Goal: Task Accomplishment & Management: Manage account settings

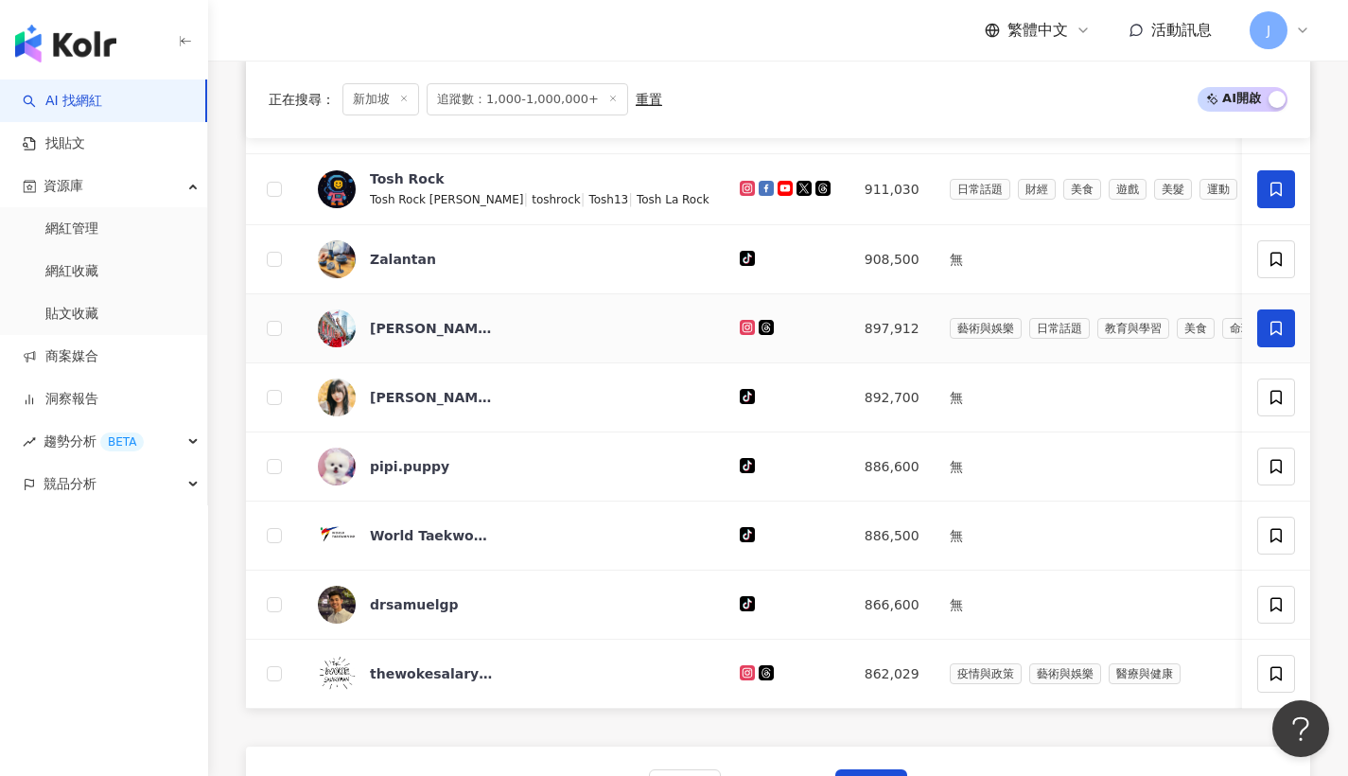
click at [1281, 332] on icon at bounding box center [1276, 328] width 17 height 17
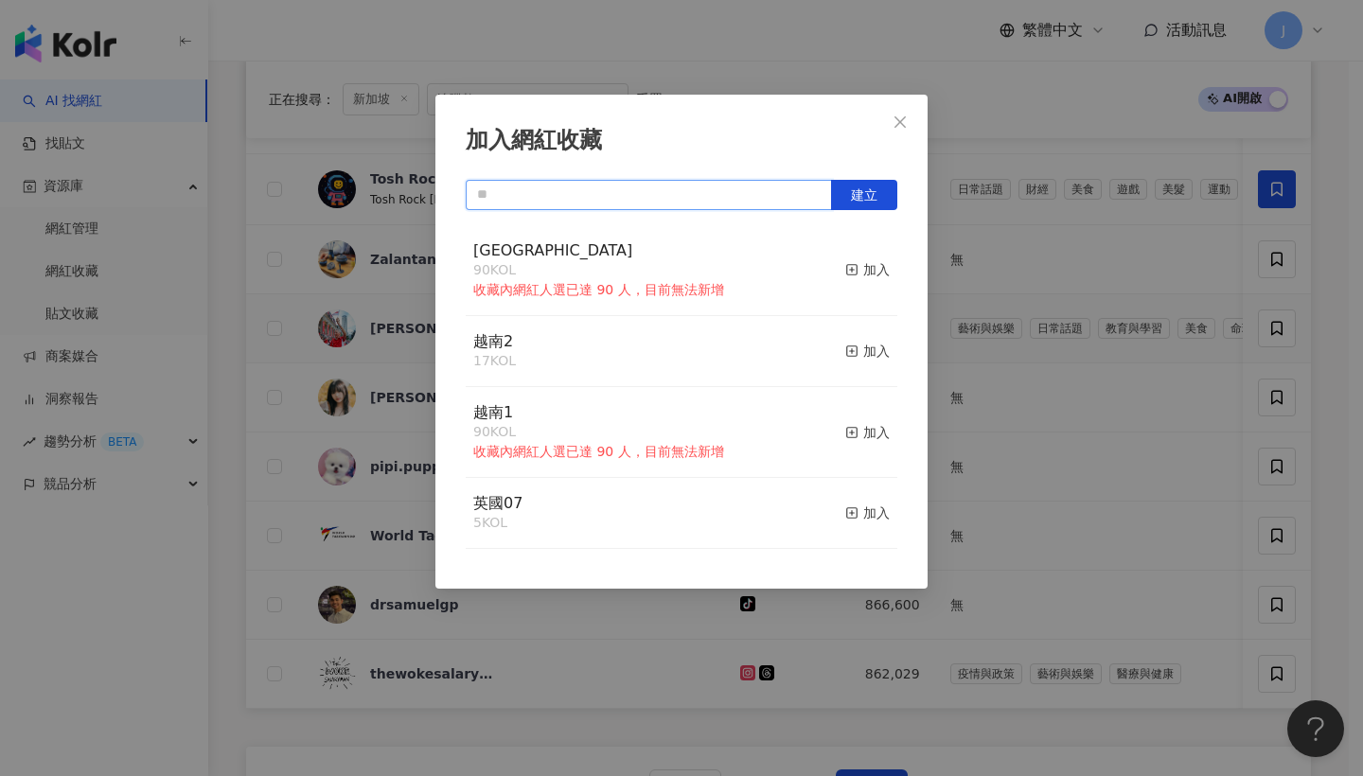
click at [650, 186] on input "text" at bounding box center [649, 195] width 366 height 30
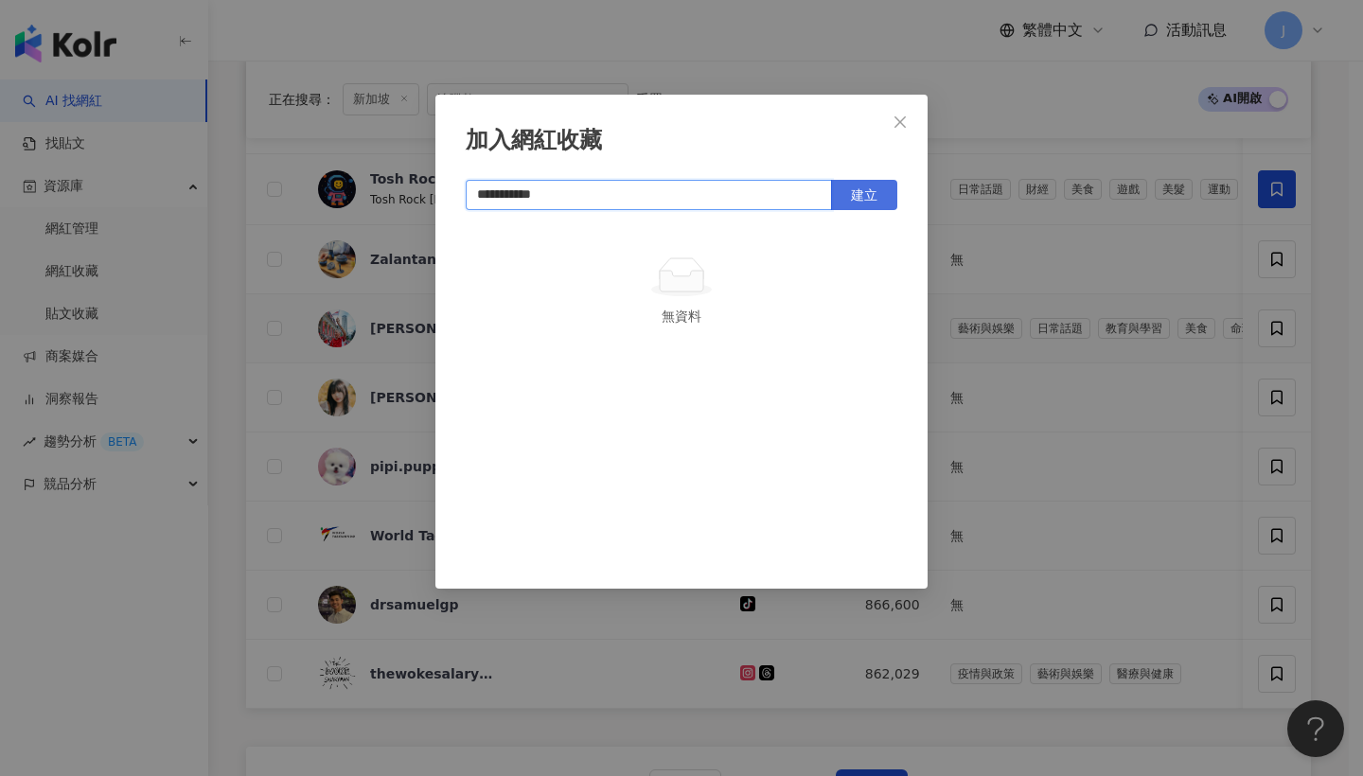
click at [875, 183] on button "建立" at bounding box center [864, 195] width 66 height 30
type input "**********"
click at [906, 119] on icon "close" at bounding box center [899, 121] width 15 height 15
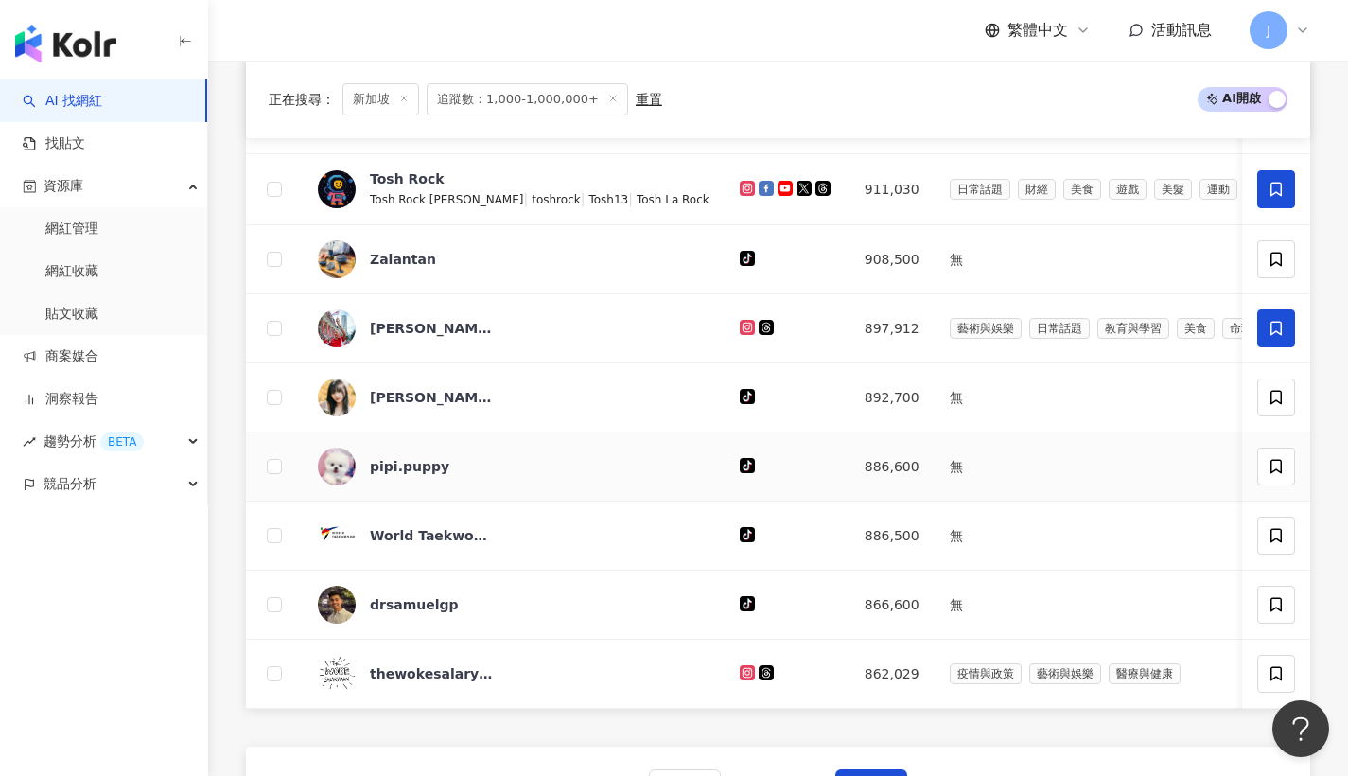
scroll to position [1061, 0]
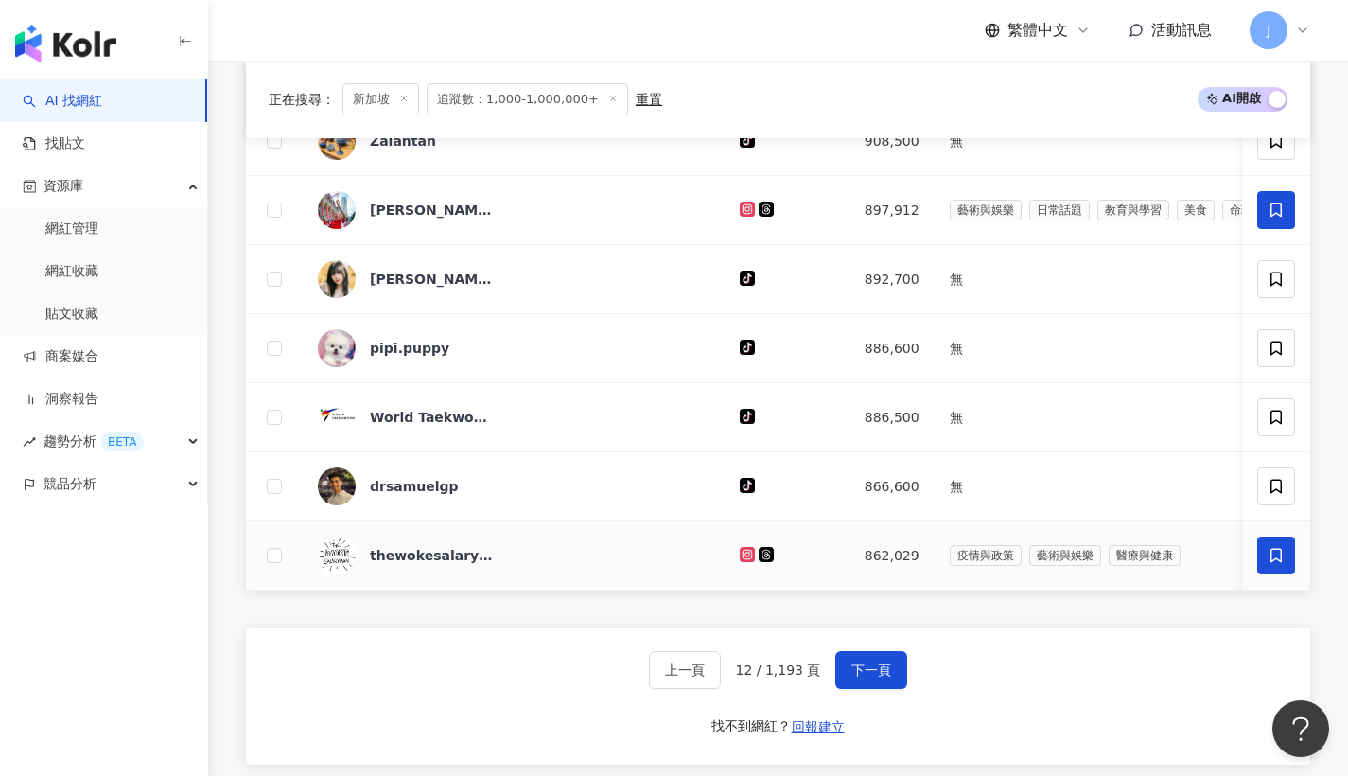
click at [1275, 564] on icon at bounding box center [1276, 555] width 17 height 17
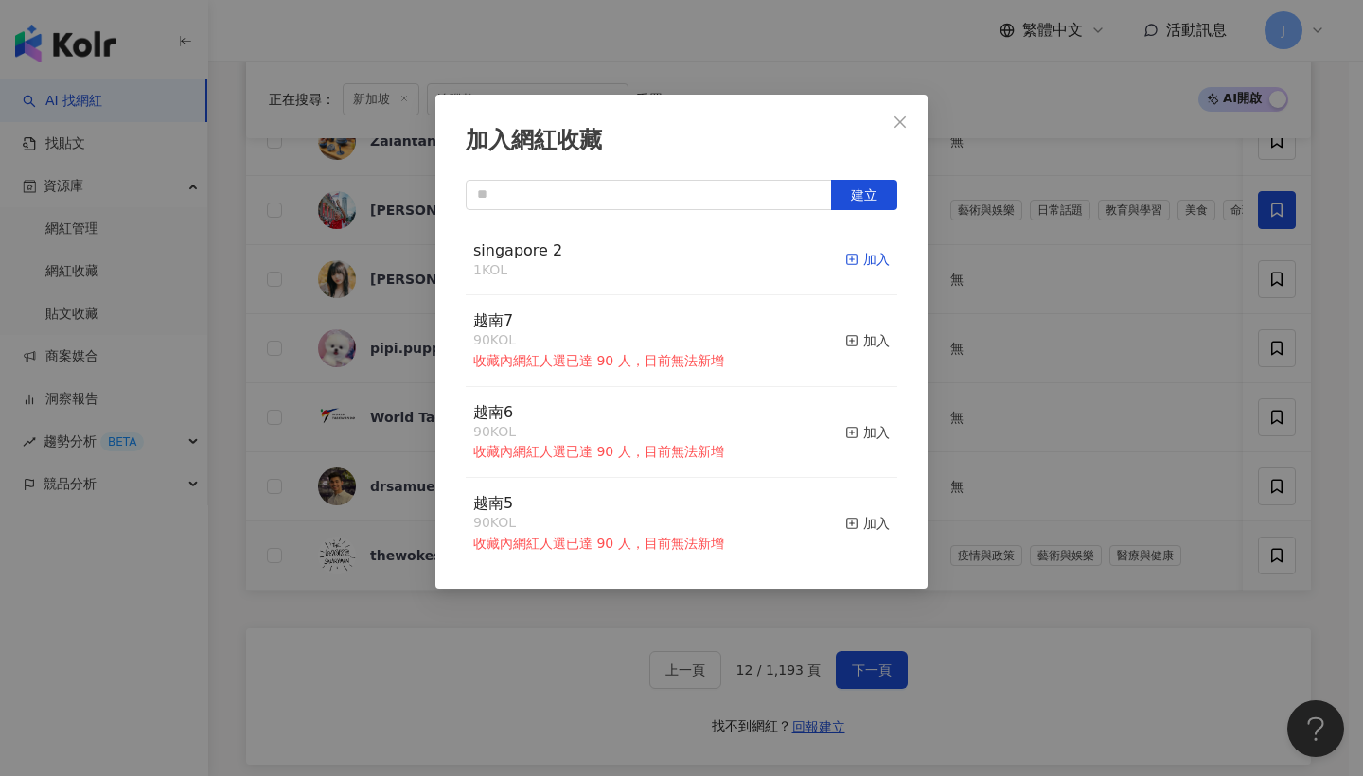
click at [862, 267] on div "加入" at bounding box center [867, 259] width 44 height 21
click at [889, 126] on span "Close" at bounding box center [900, 121] width 38 height 15
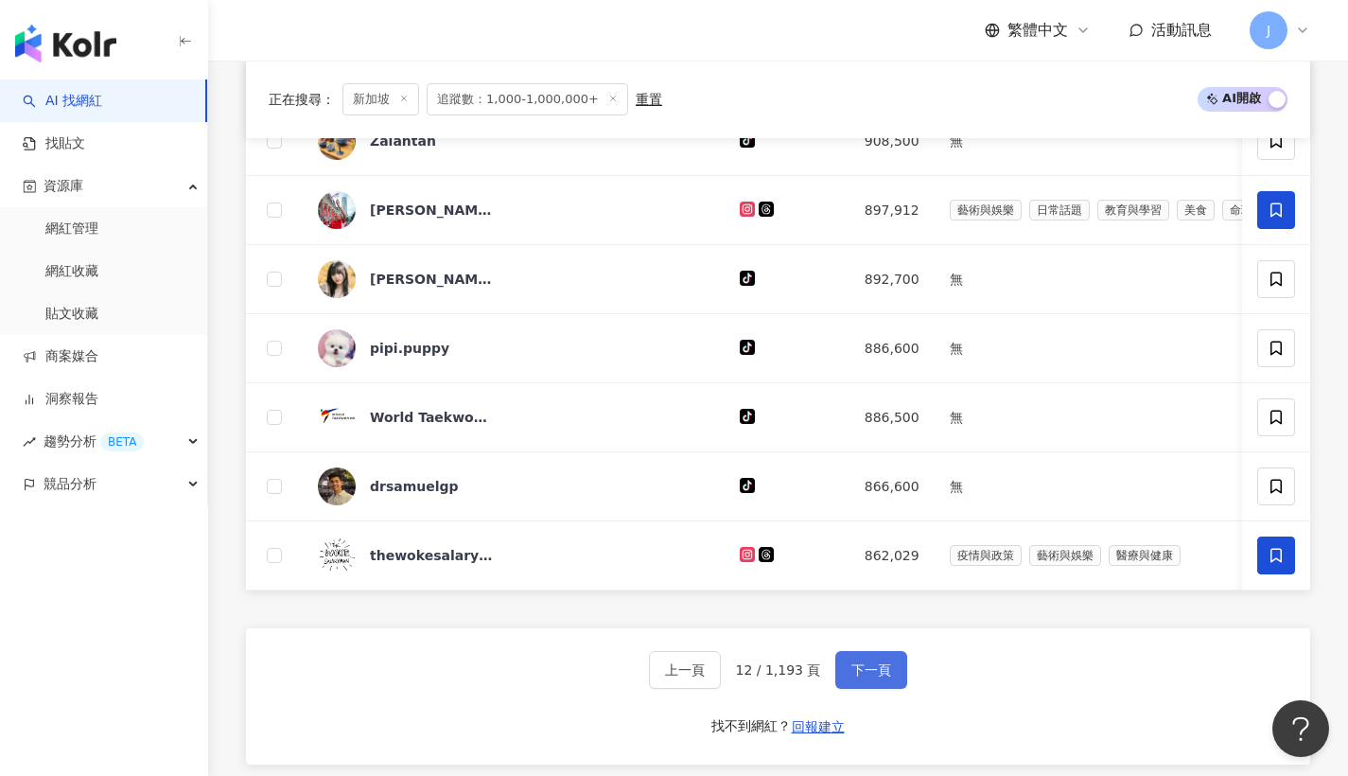
click at [896, 689] on button "下一頁" at bounding box center [872, 670] width 72 height 38
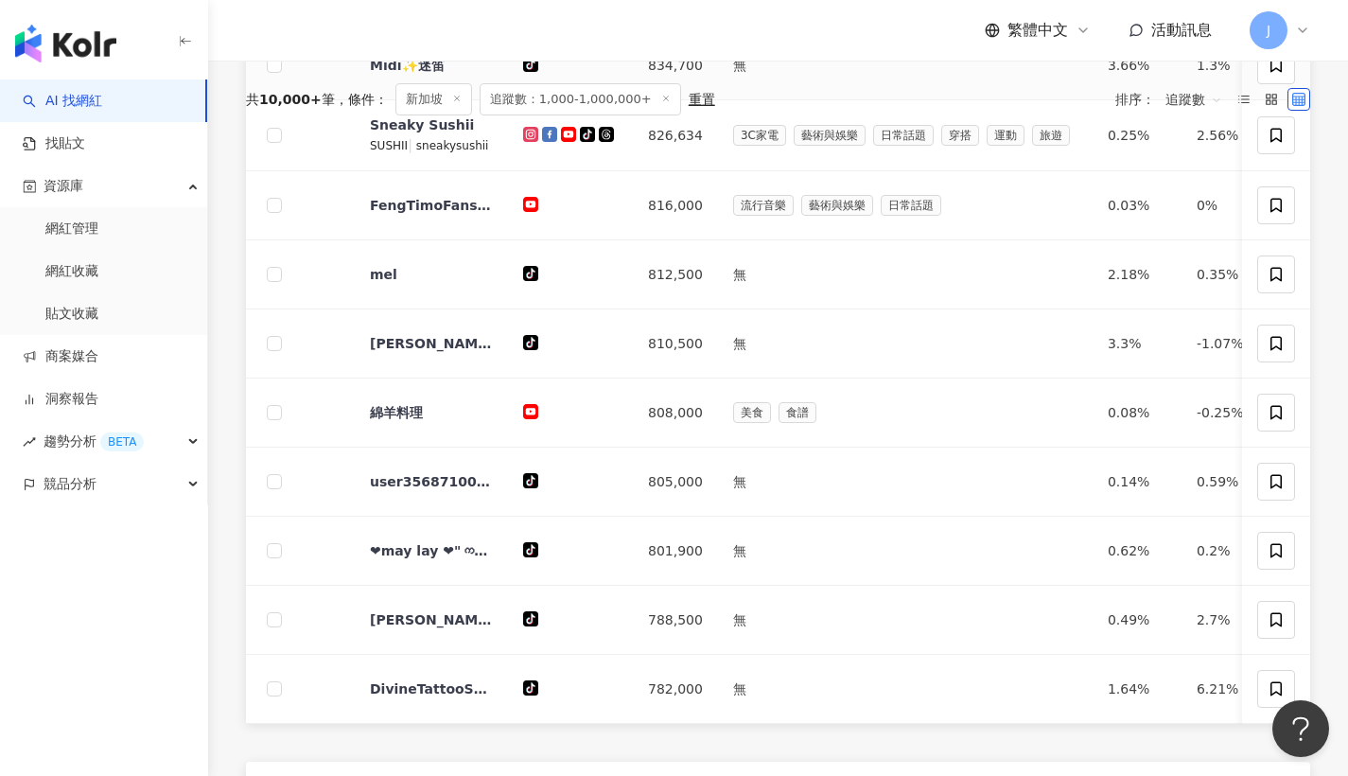
scroll to position [537, 0]
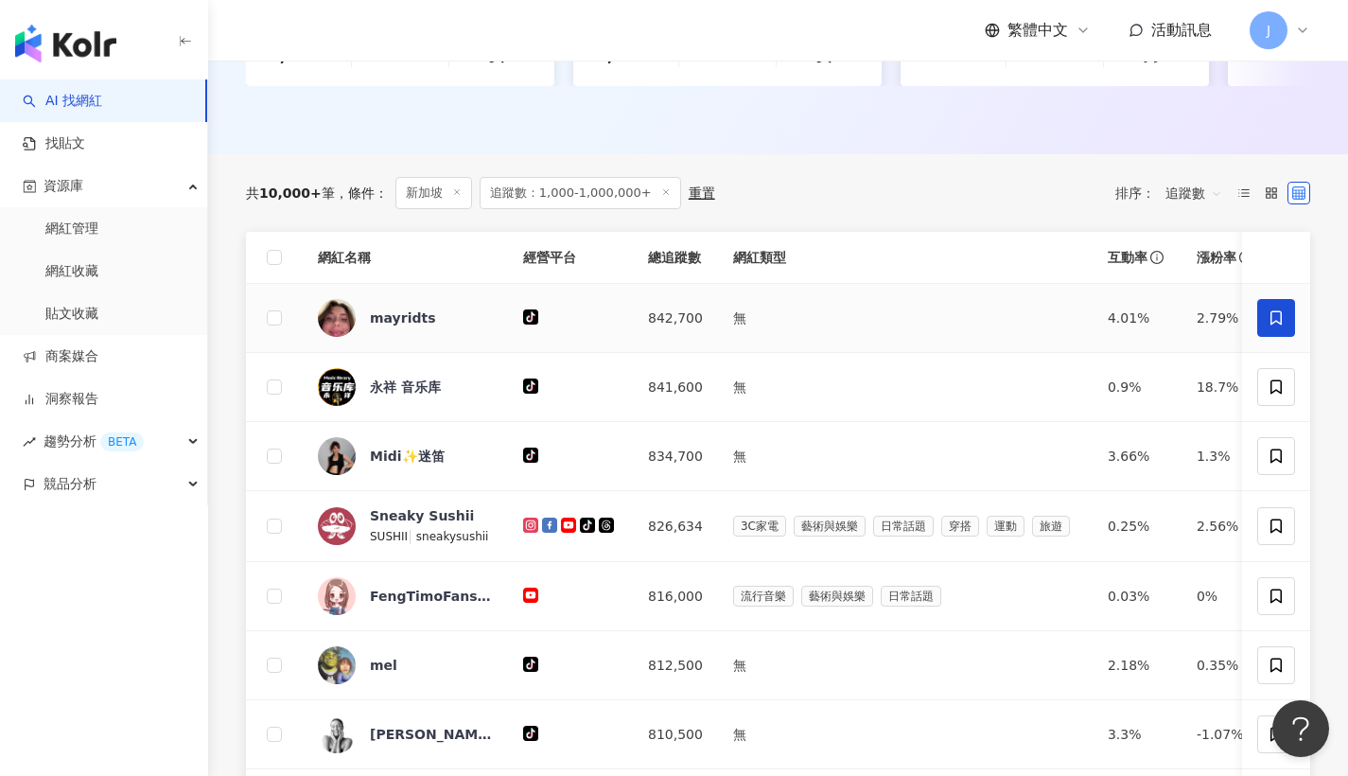
click at [1286, 325] on span at bounding box center [1277, 318] width 38 height 38
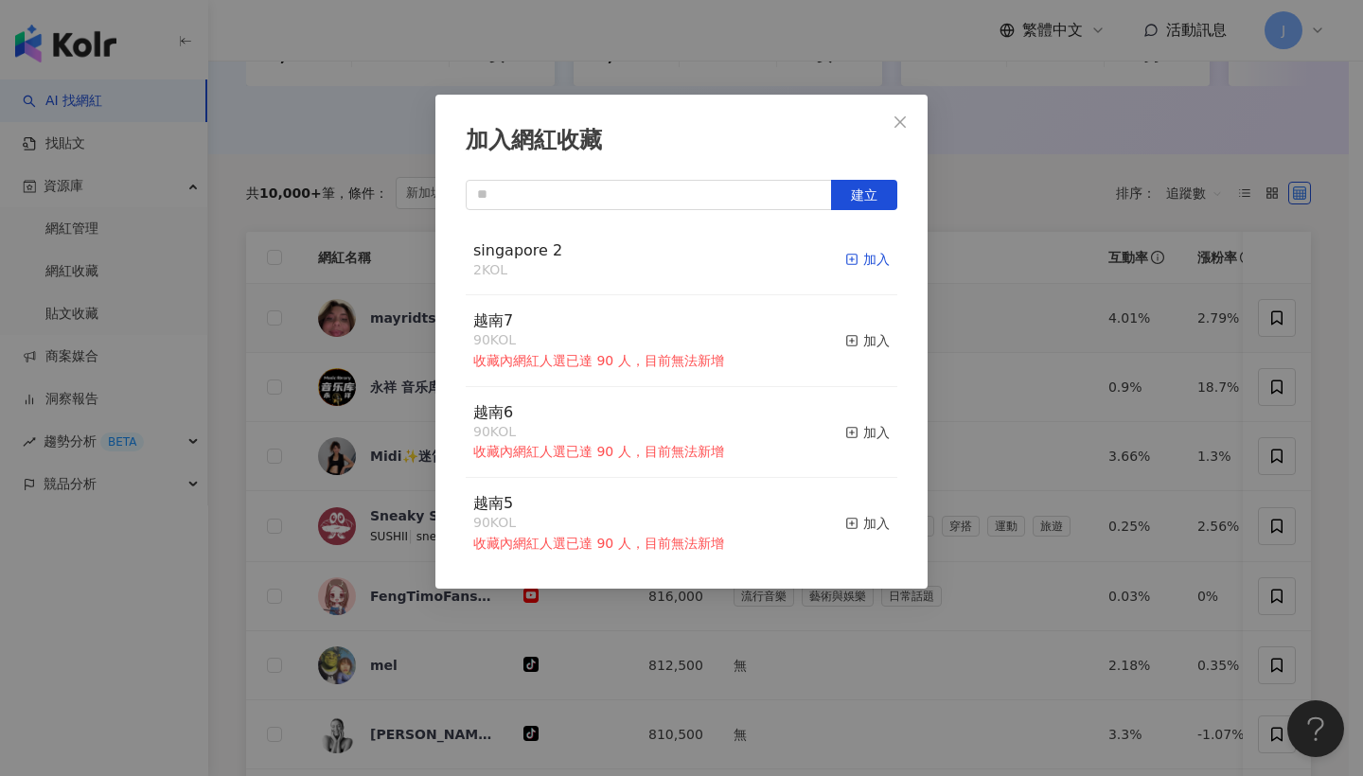
click at [860, 252] on div "加入" at bounding box center [867, 259] width 44 height 21
click at [911, 142] on div "加入網紅收藏 建立 singapore 2 3 KOL 已加入 越南7 90 KOL 收藏內網紅人選已達 90 人，目前無法新增 加入 越南6 90 KOL …" at bounding box center [681, 342] width 492 height 494
click at [900, 126] on icon "close" at bounding box center [899, 121] width 15 height 15
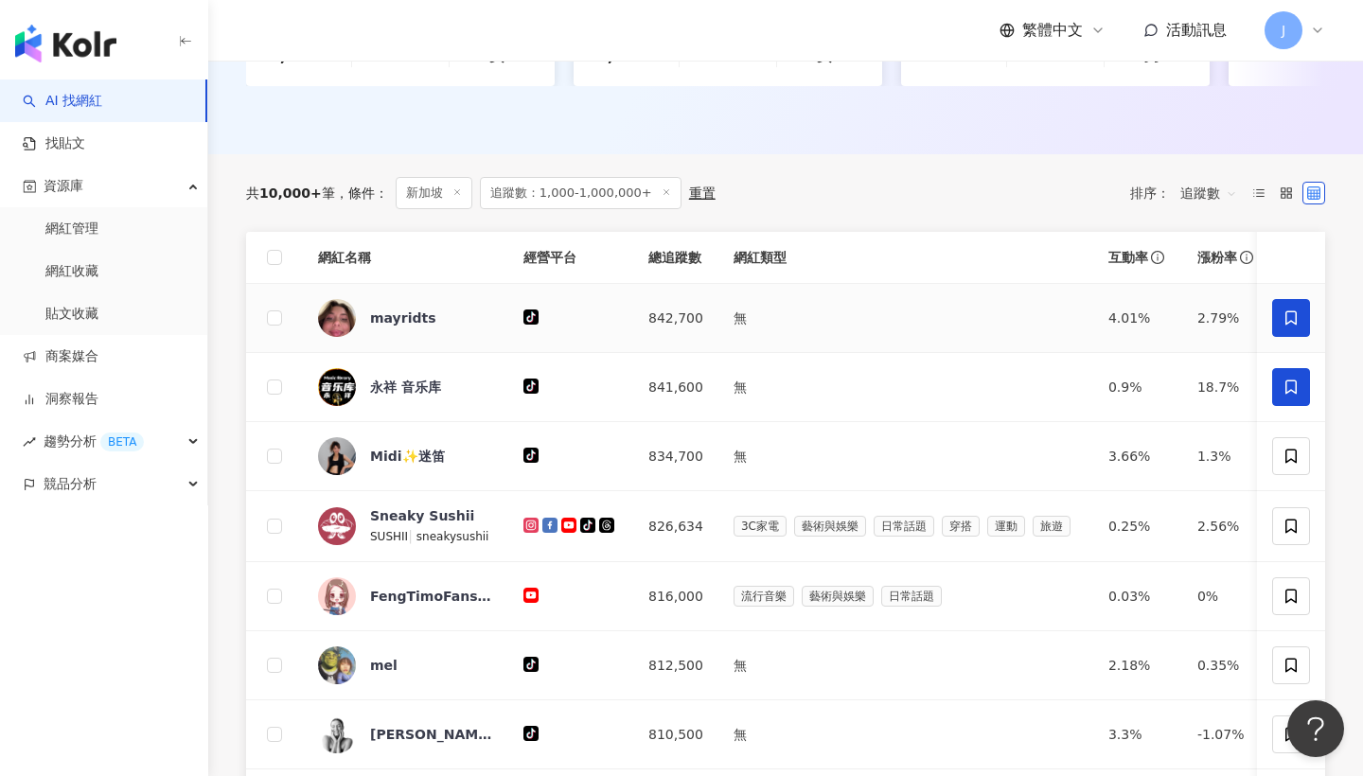
click at [1272, 389] on span at bounding box center [1291, 387] width 38 height 38
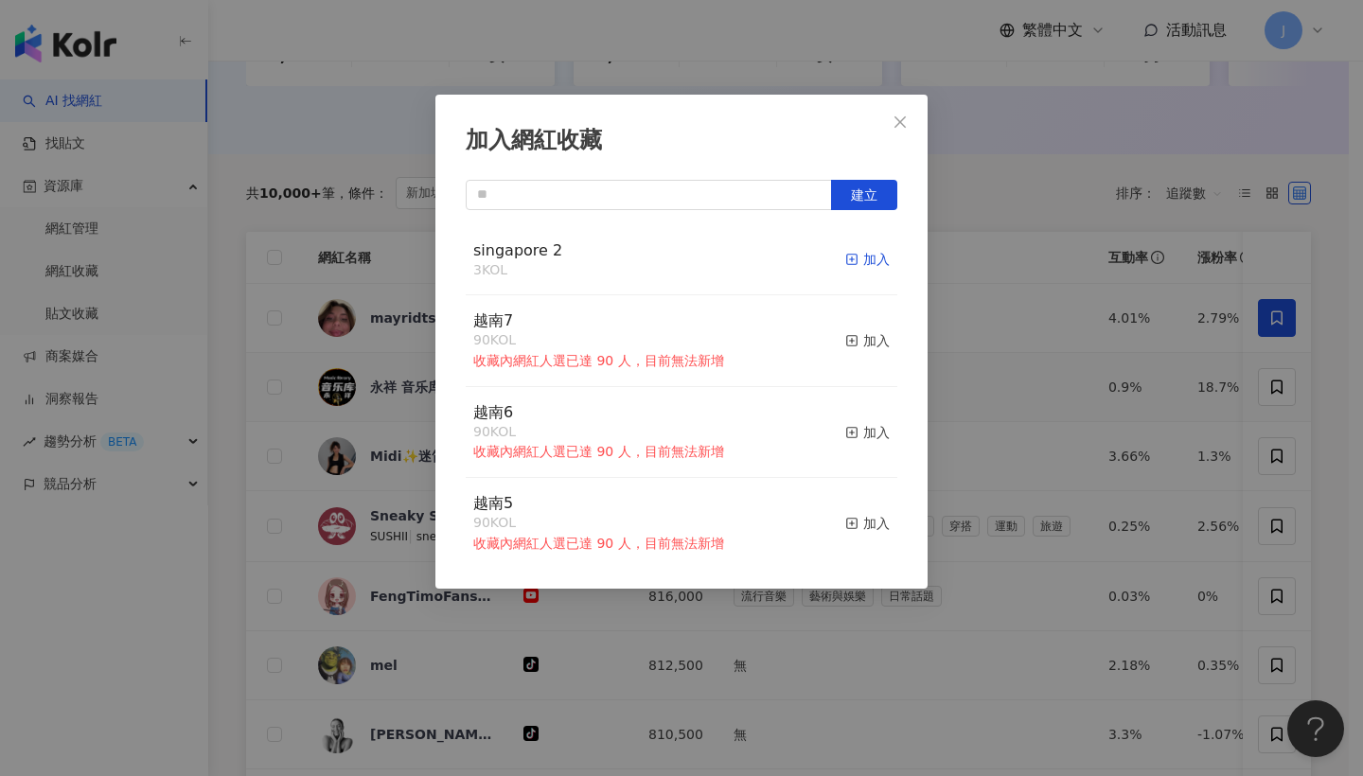
click at [850, 256] on div "加入" at bounding box center [867, 259] width 44 height 21
click at [901, 129] on icon "close" at bounding box center [899, 121] width 15 height 15
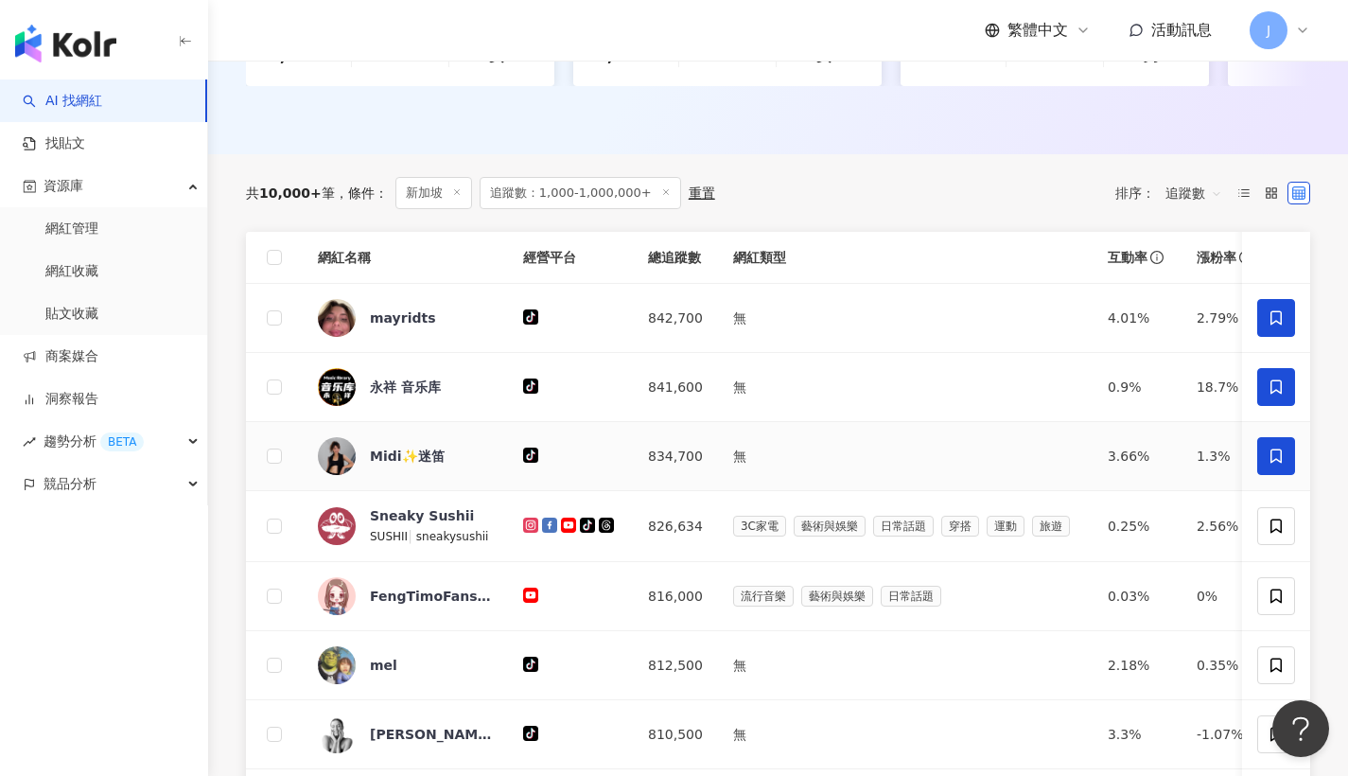
click at [1290, 471] on span at bounding box center [1277, 456] width 38 height 38
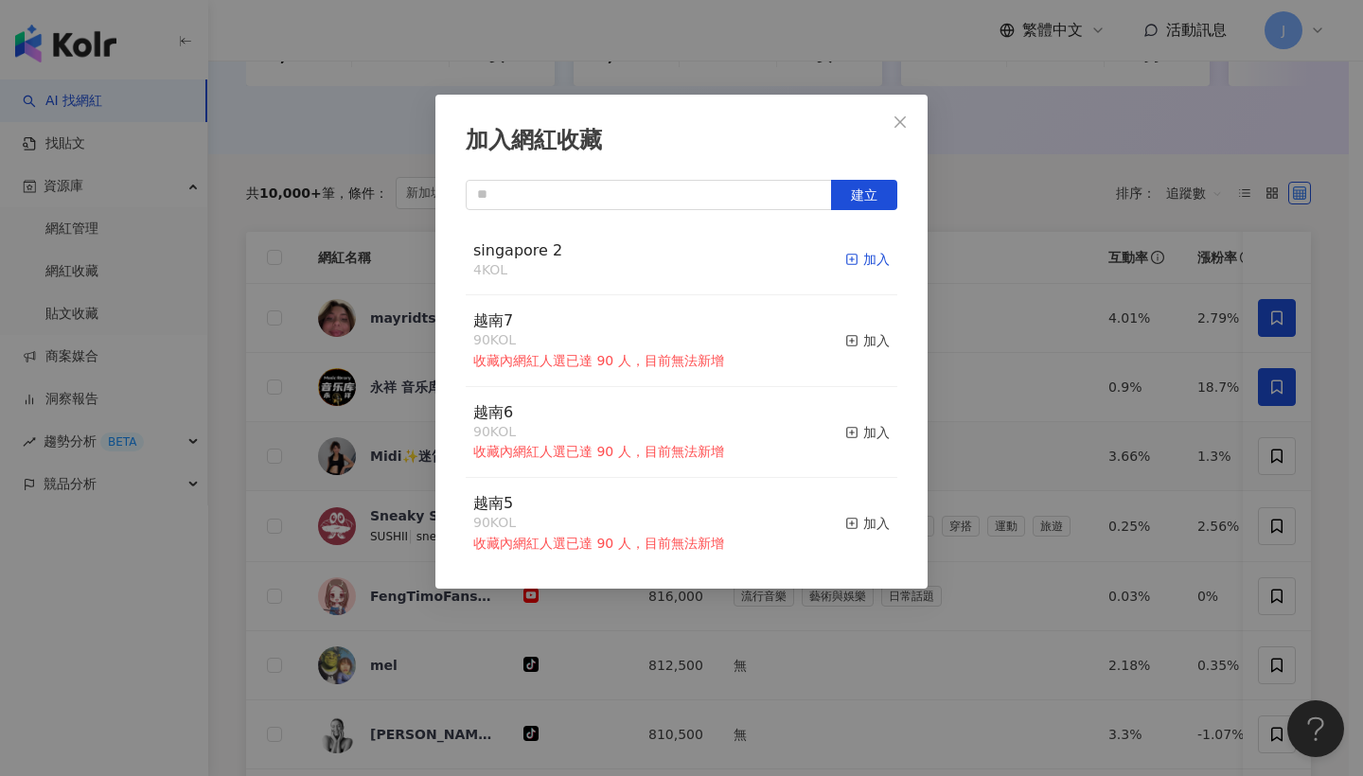
click at [863, 254] on div "加入" at bounding box center [867, 259] width 44 height 21
click at [895, 138] on button "Close" at bounding box center [900, 122] width 38 height 38
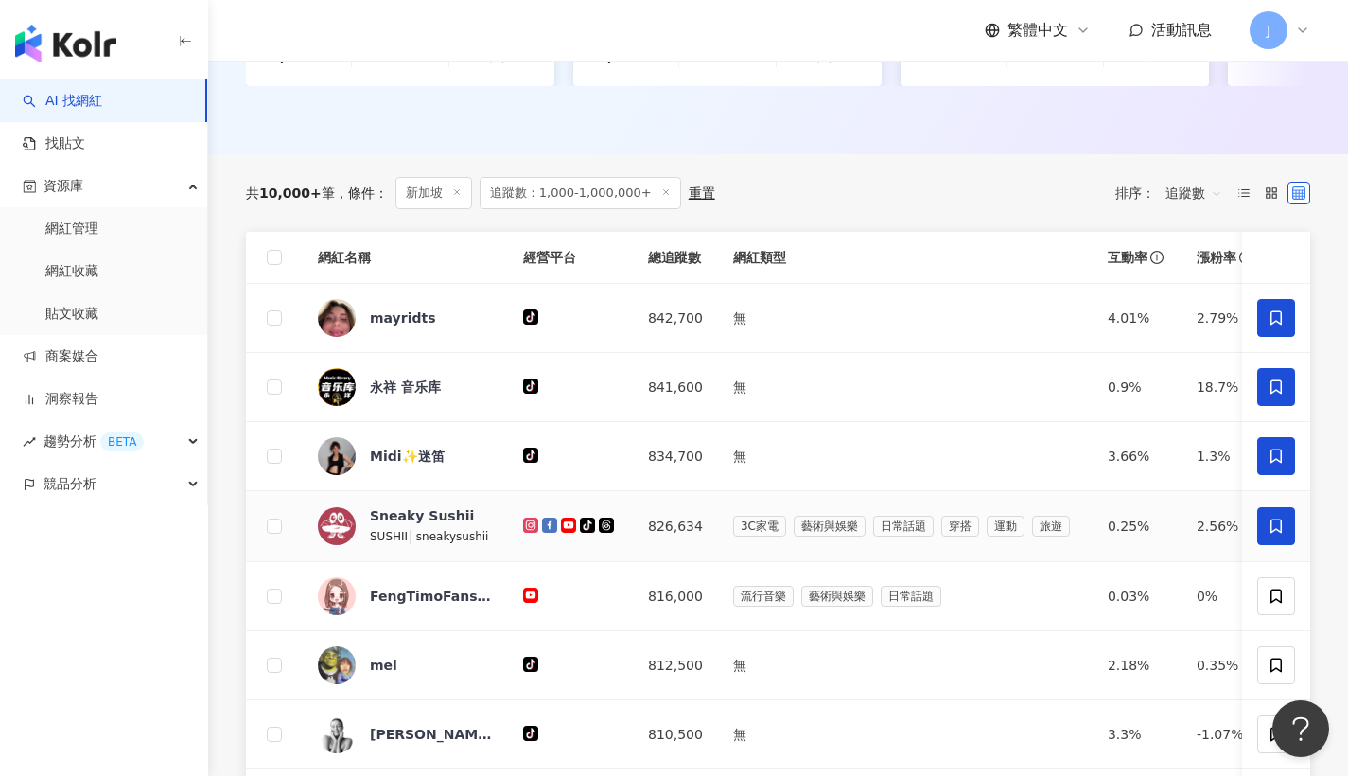
click at [1270, 534] on icon at bounding box center [1276, 526] width 17 height 17
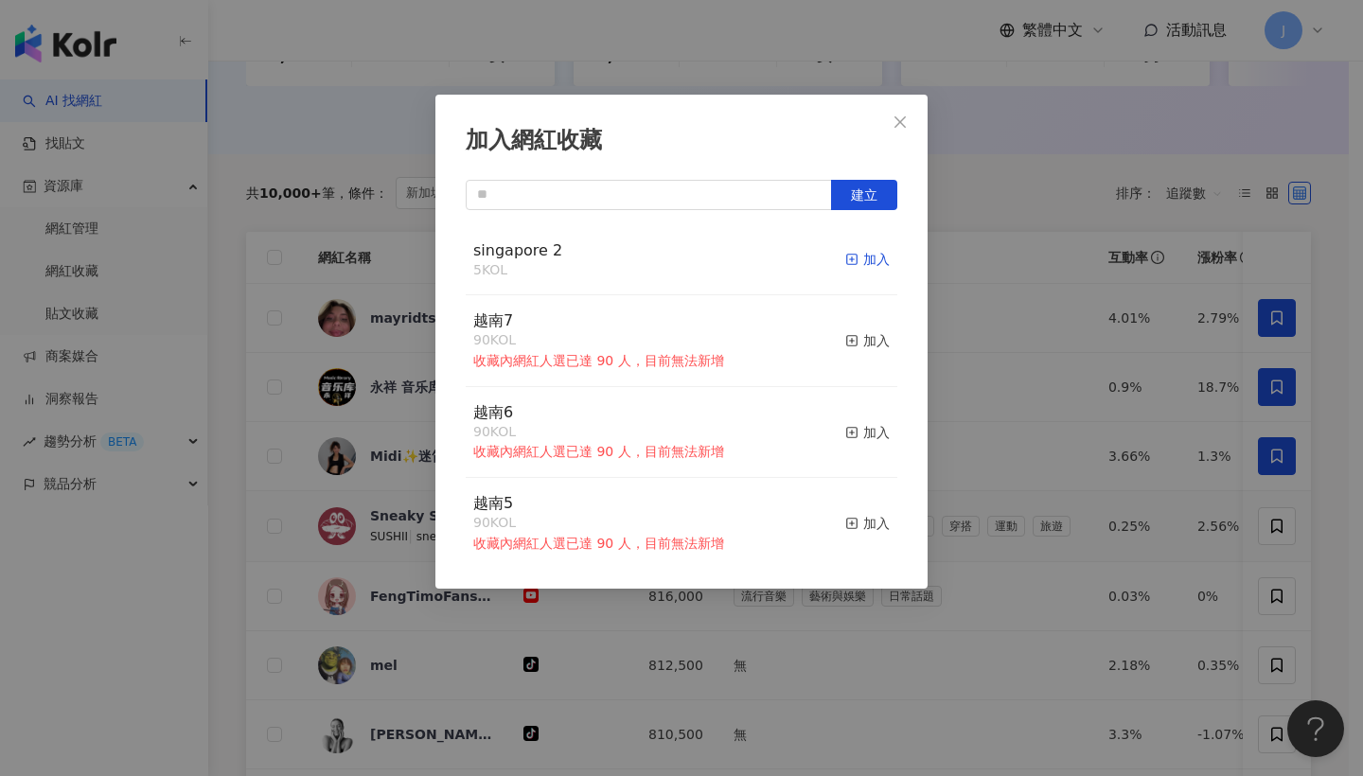
click at [868, 268] on div "加入" at bounding box center [867, 259] width 44 height 21
click at [904, 133] on button "Close" at bounding box center [900, 122] width 38 height 38
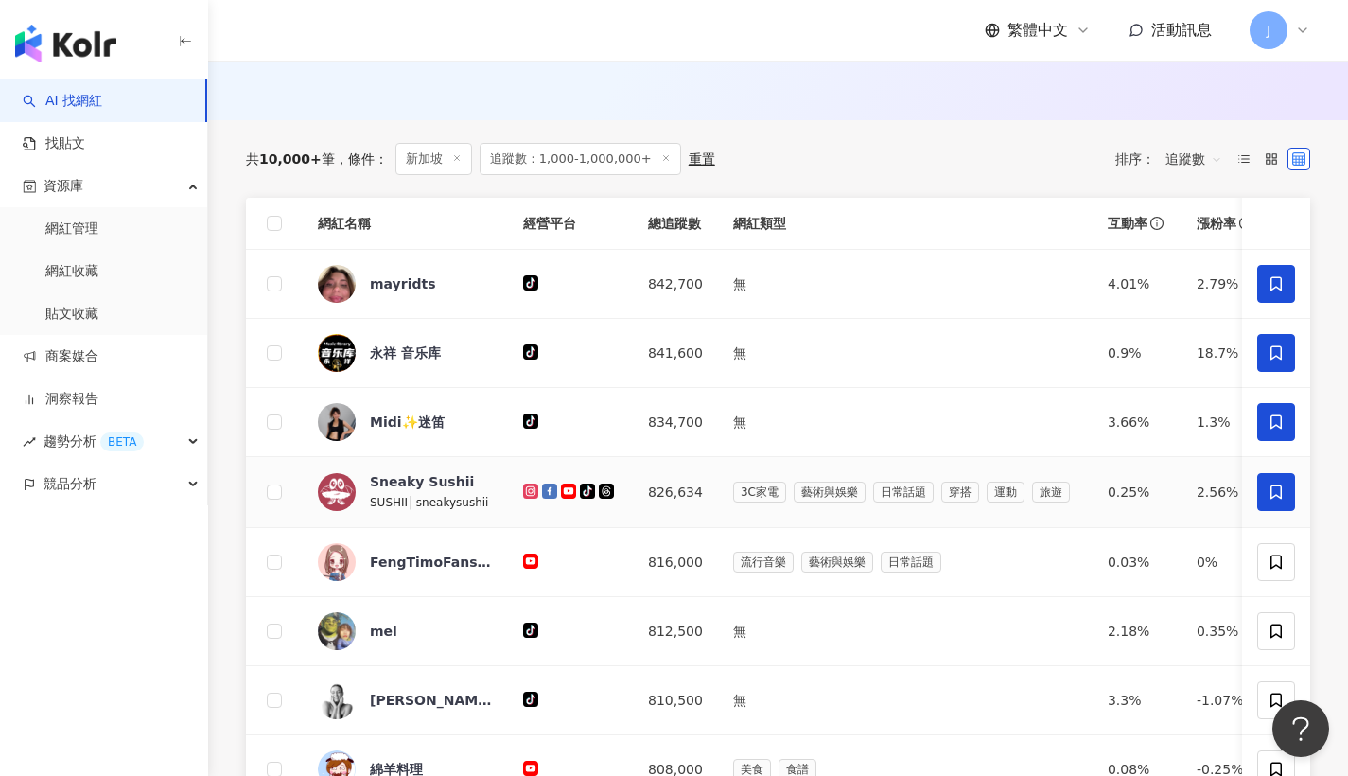
scroll to position [717, 0]
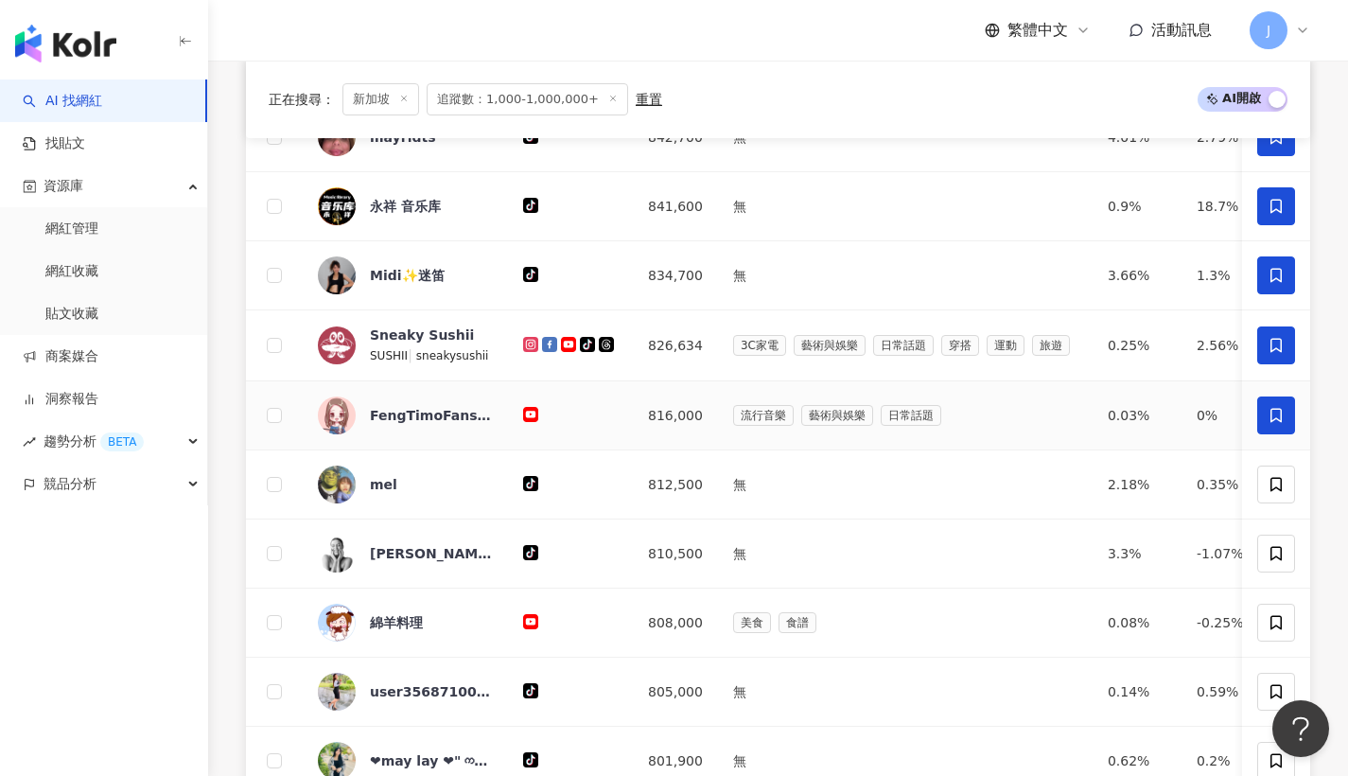
click at [1273, 424] on icon at bounding box center [1276, 415] width 17 height 17
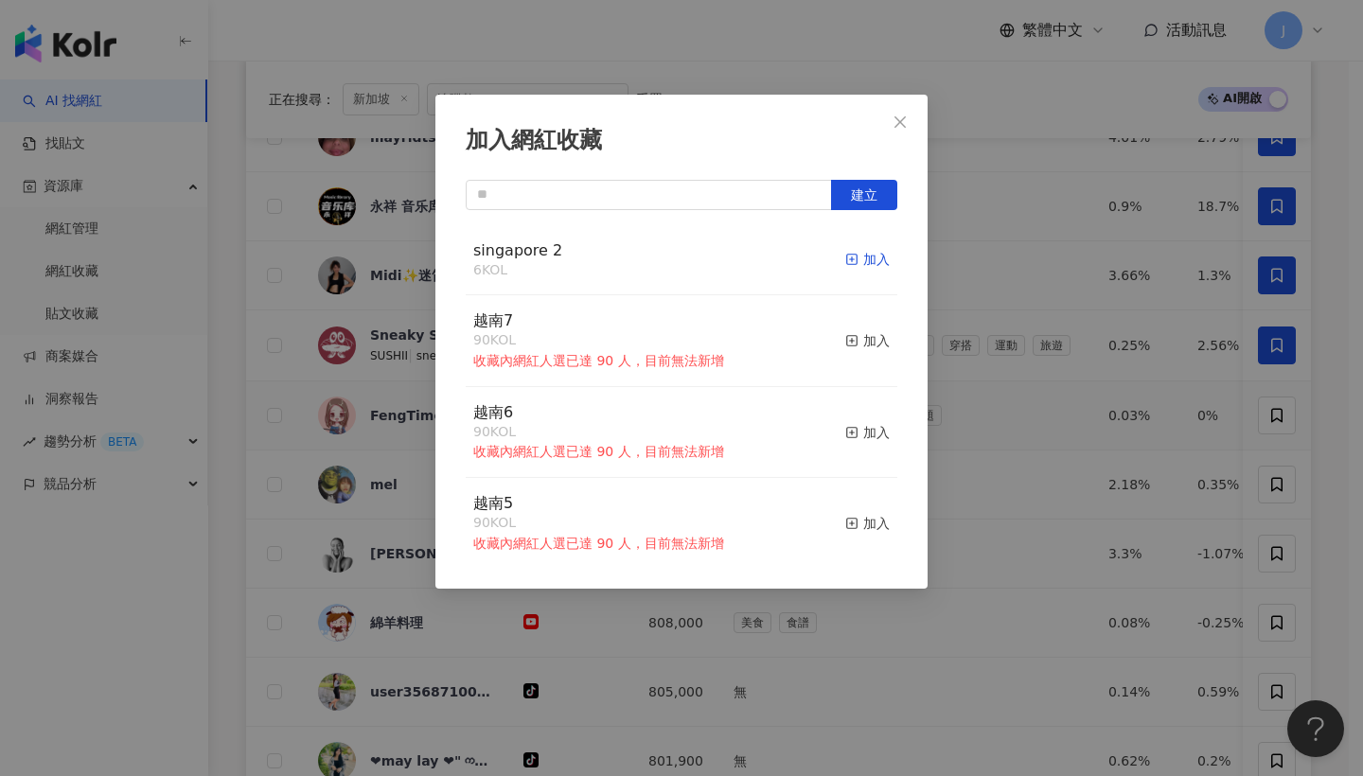
click at [871, 257] on div "加入" at bounding box center [867, 259] width 44 height 21
click at [909, 134] on button "Close" at bounding box center [900, 122] width 38 height 38
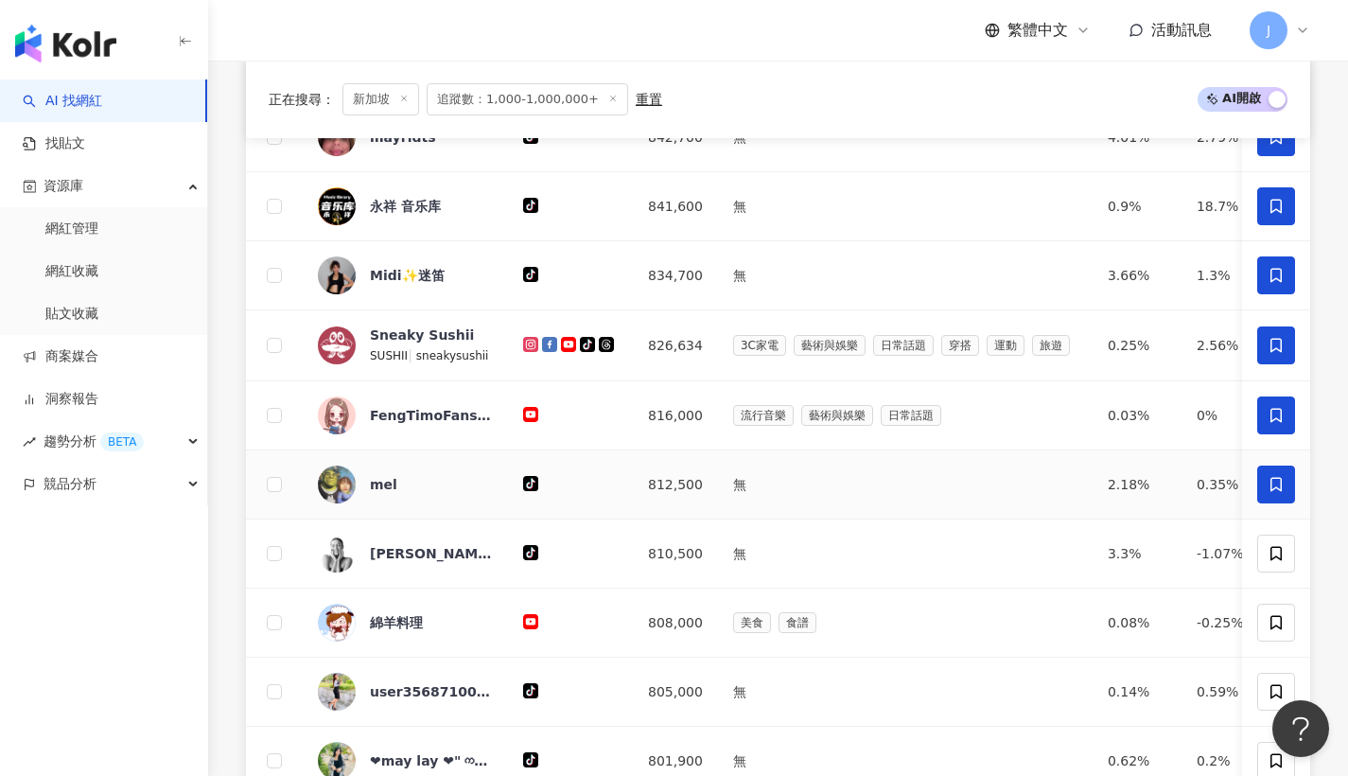
click at [1287, 501] on span at bounding box center [1277, 485] width 38 height 38
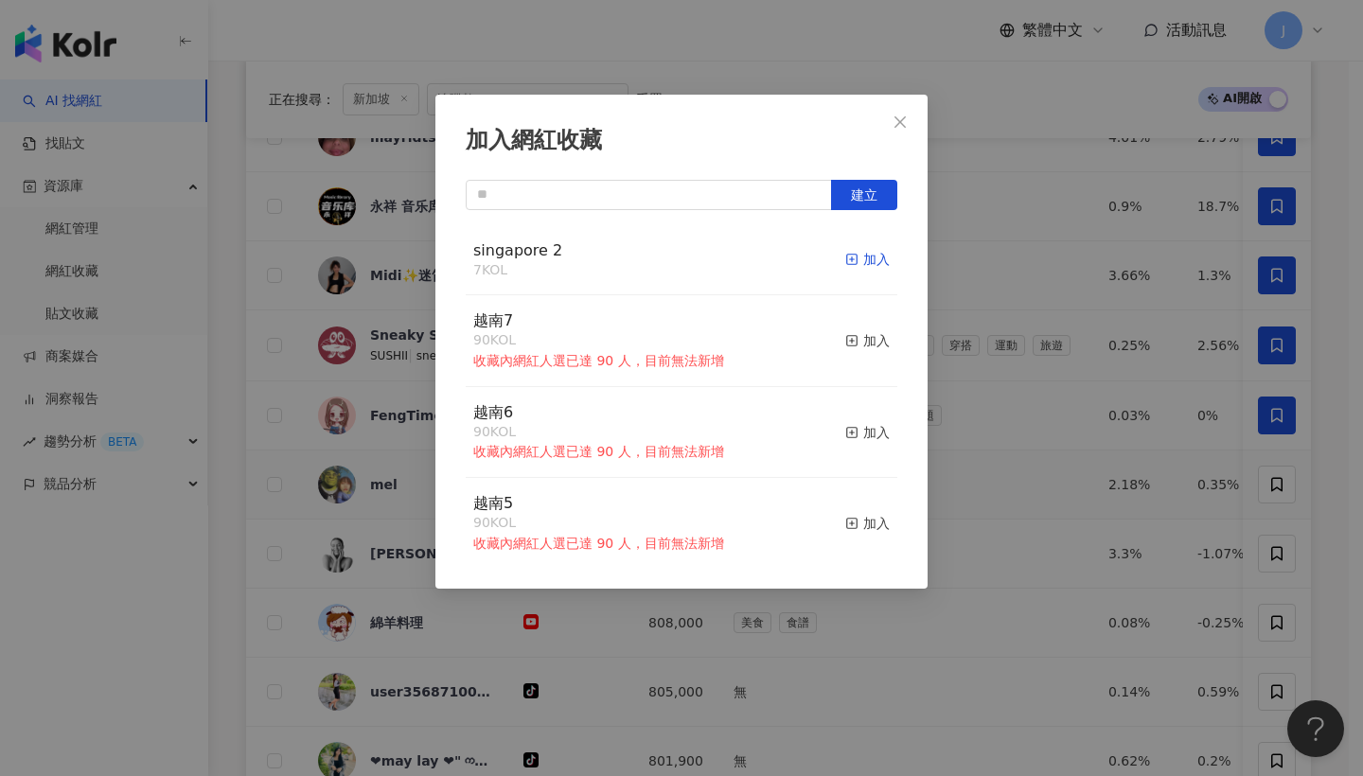
click at [859, 251] on div "加入" at bounding box center [867, 259] width 44 height 21
click at [915, 120] on span "Close" at bounding box center [900, 121] width 38 height 15
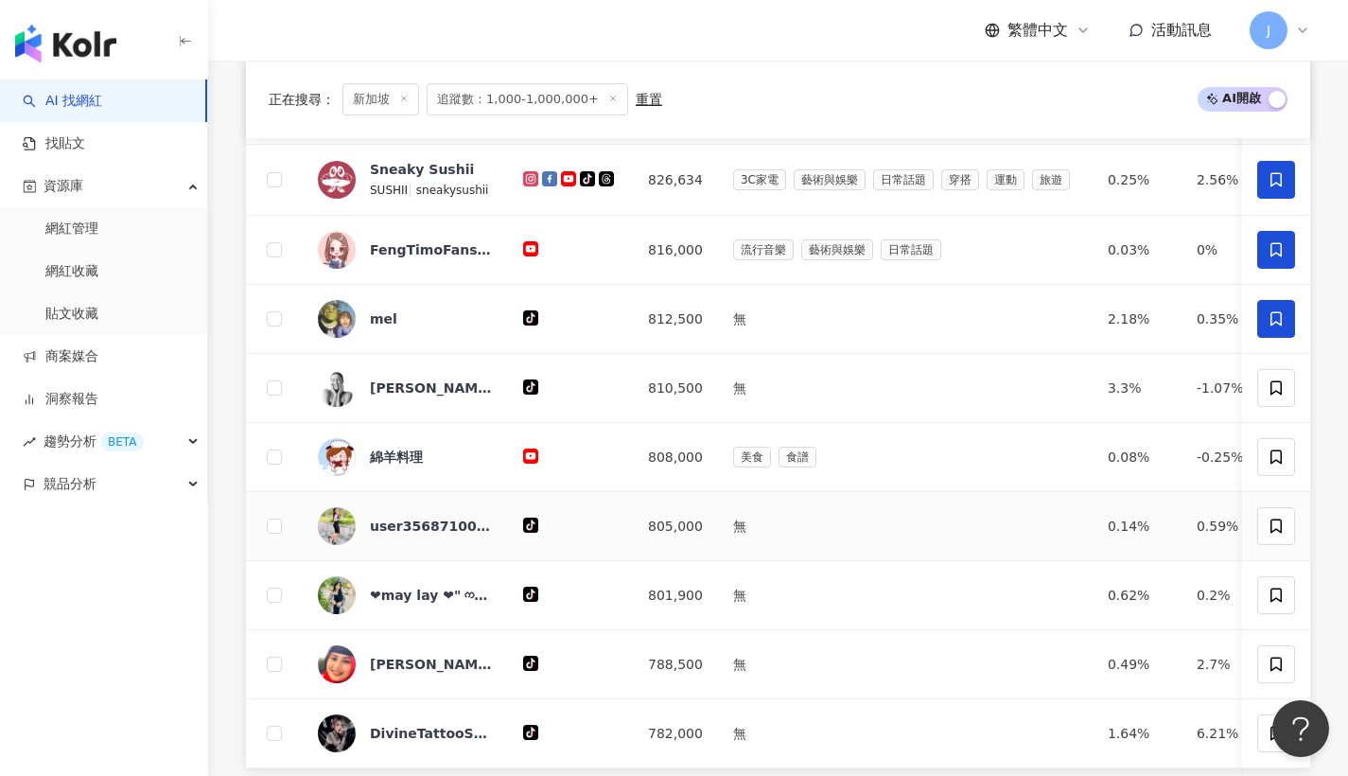
scroll to position [1057, 0]
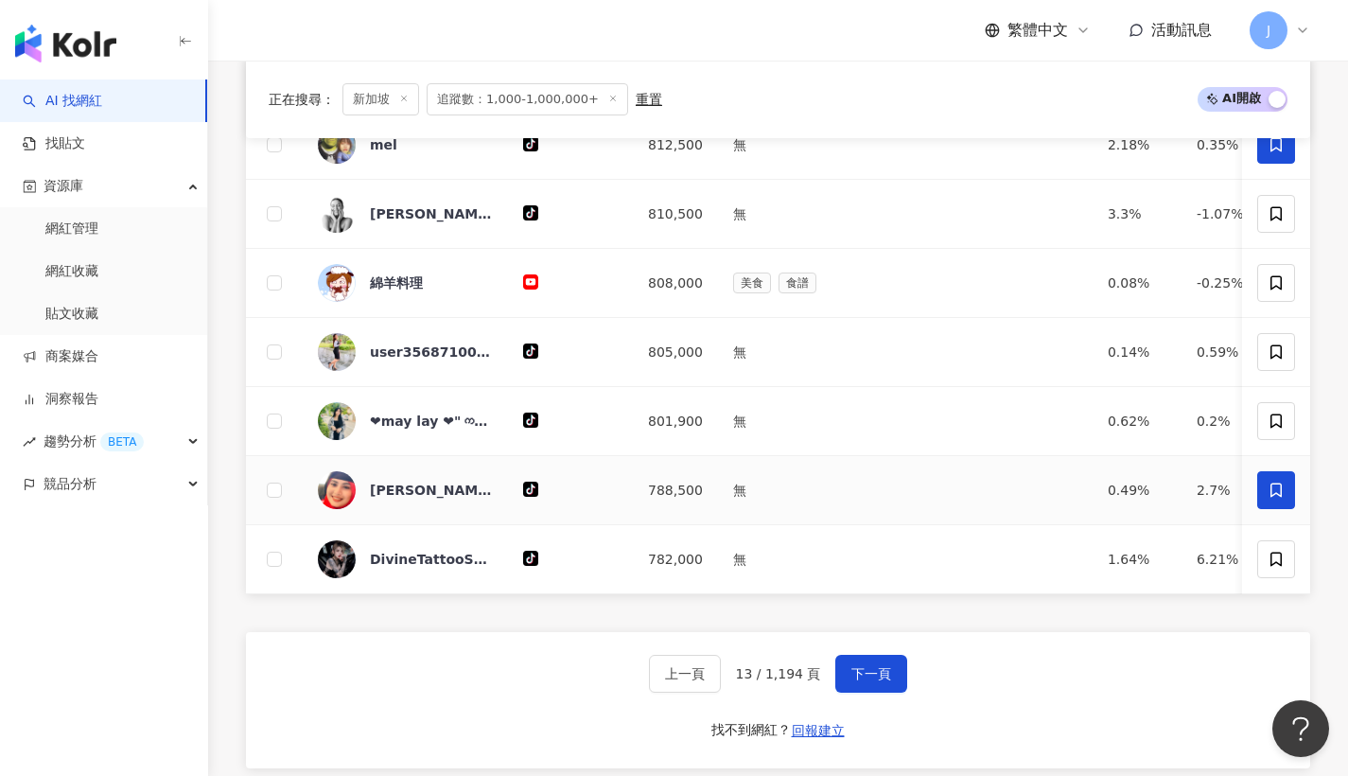
click at [1266, 501] on span at bounding box center [1277, 490] width 38 height 38
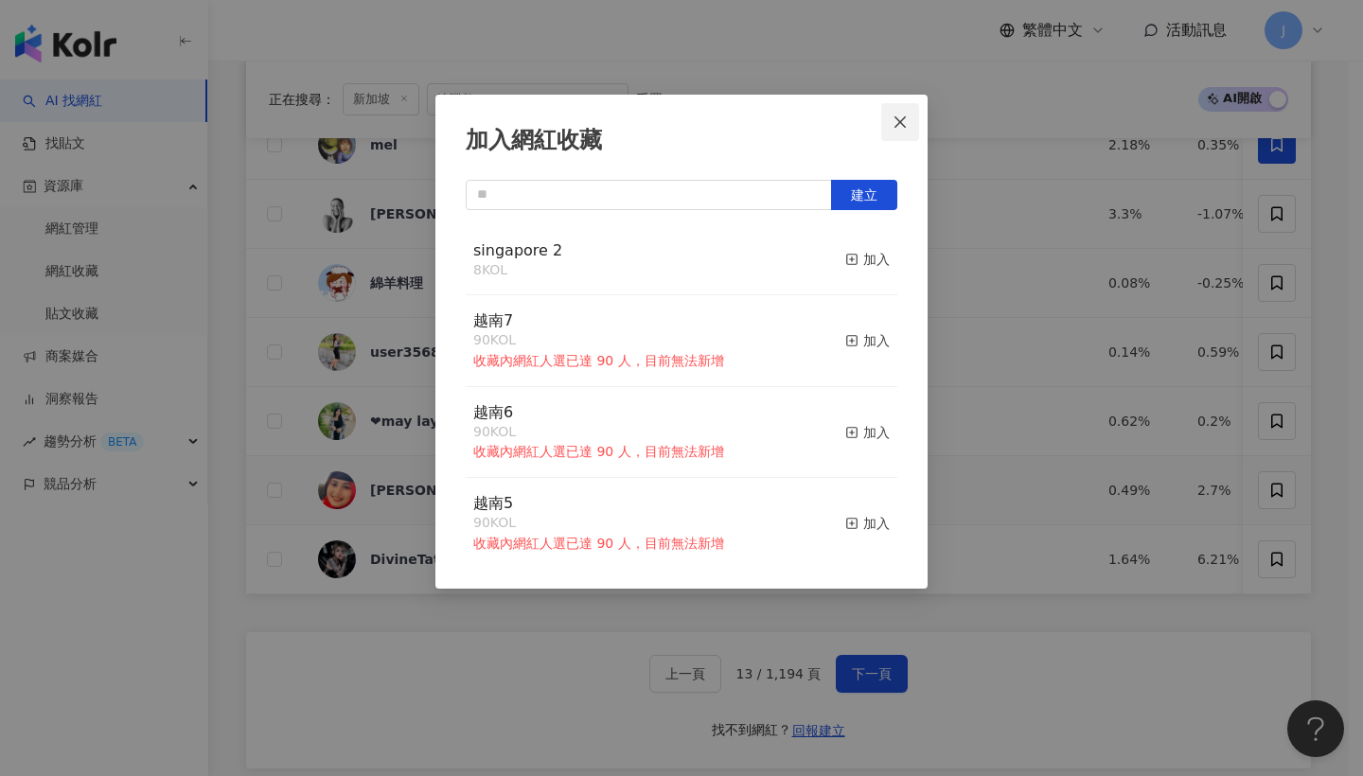
click at [901, 114] on icon "close" at bounding box center [899, 121] width 15 height 15
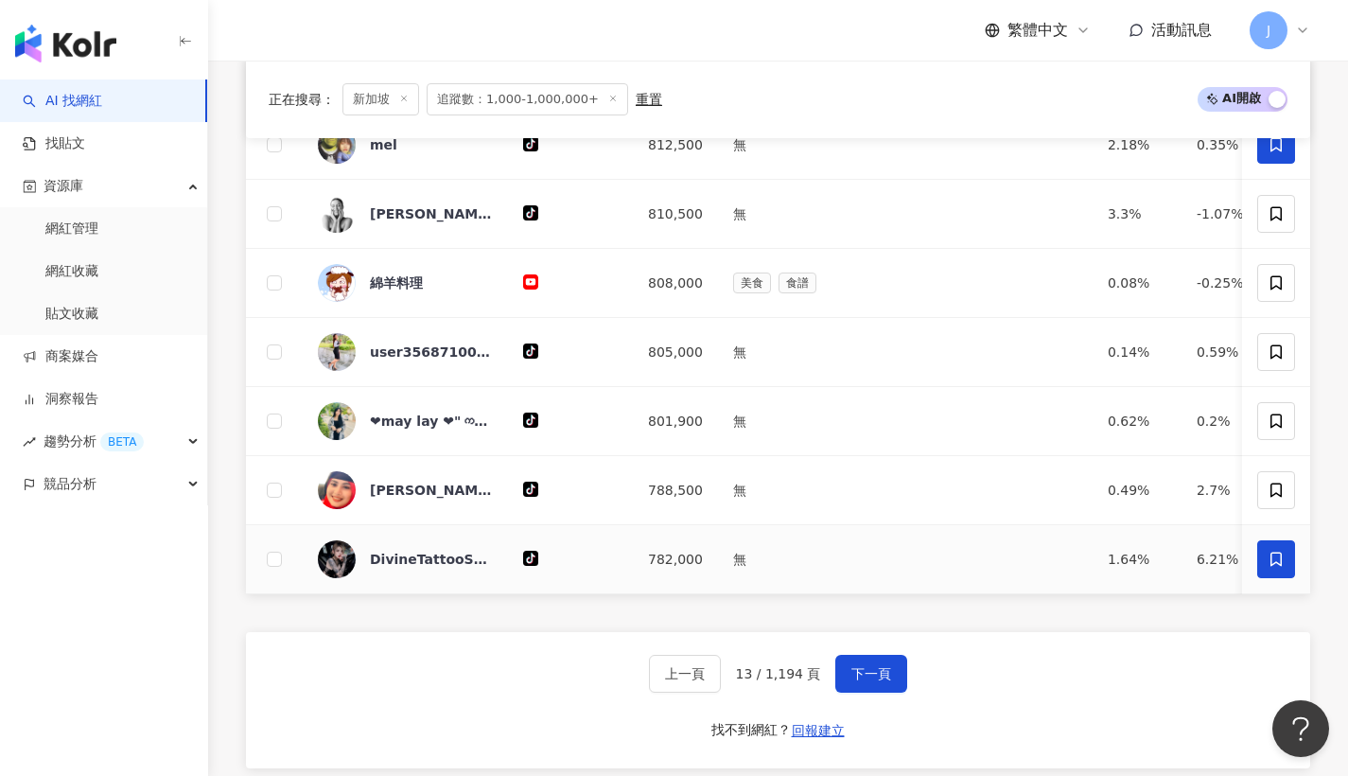
click at [1276, 567] on icon at bounding box center [1276, 559] width 17 height 17
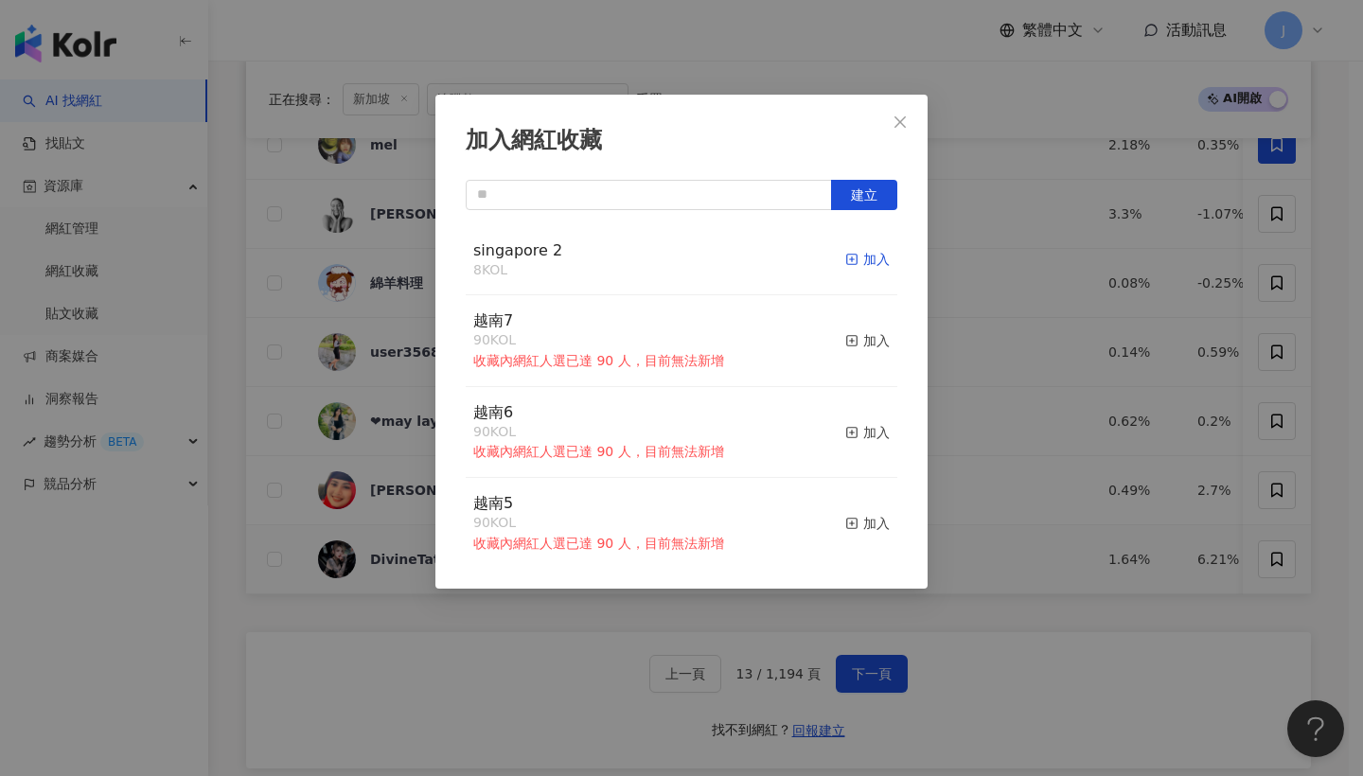
click at [873, 264] on div "加入" at bounding box center [867, 259] width 44 height 21
click at [912, 130] on button "Close" at bounding box center [900, 122] width 38 height 38
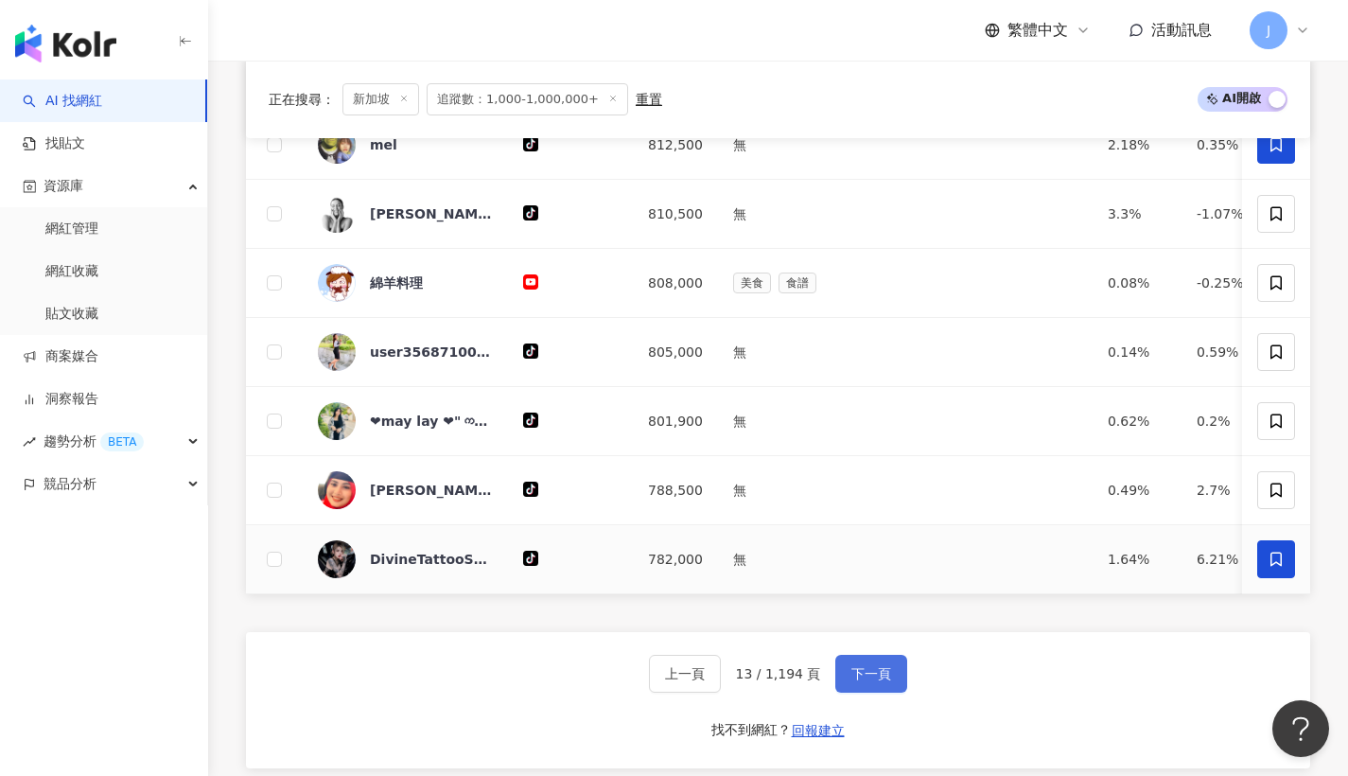
click at [869, 681] on span "下一頁" at bounding box center [872, 673] width 40 height 15
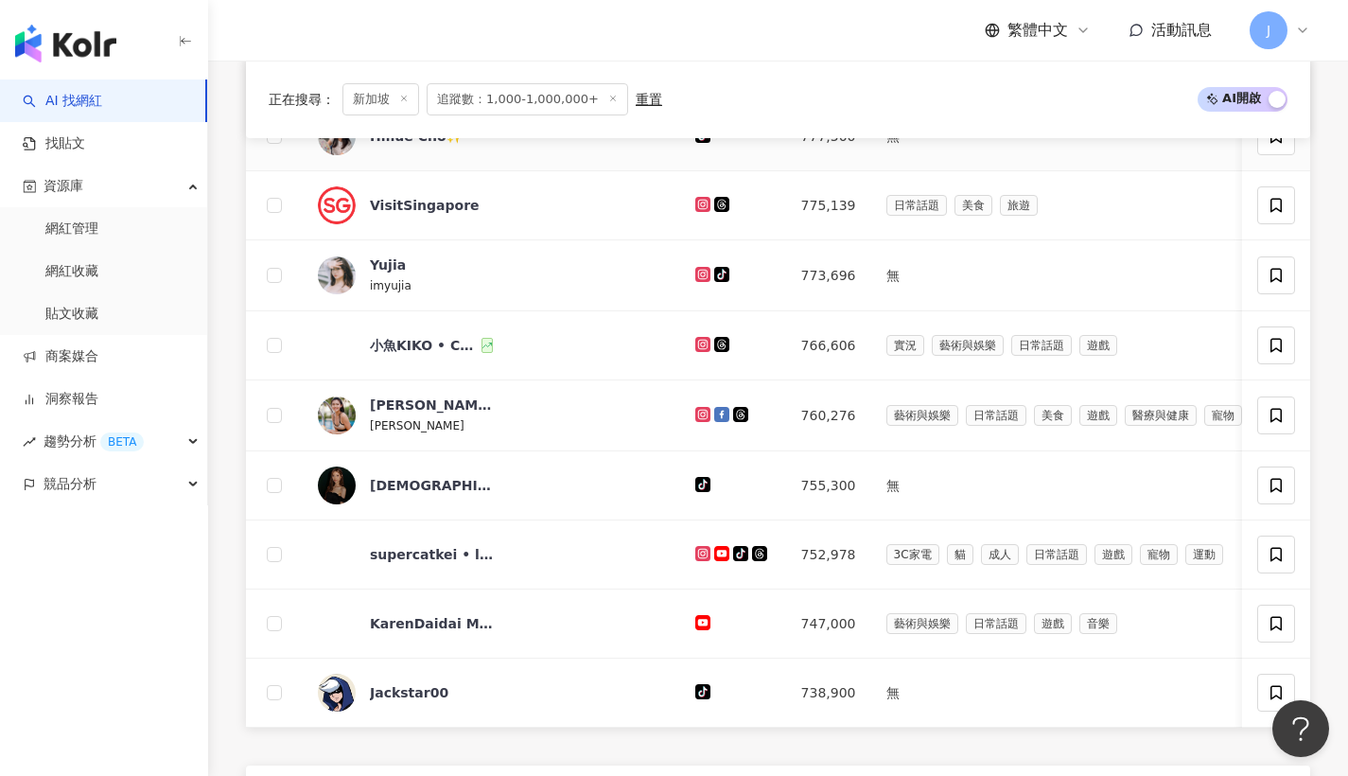
scroll to position [536, 0]
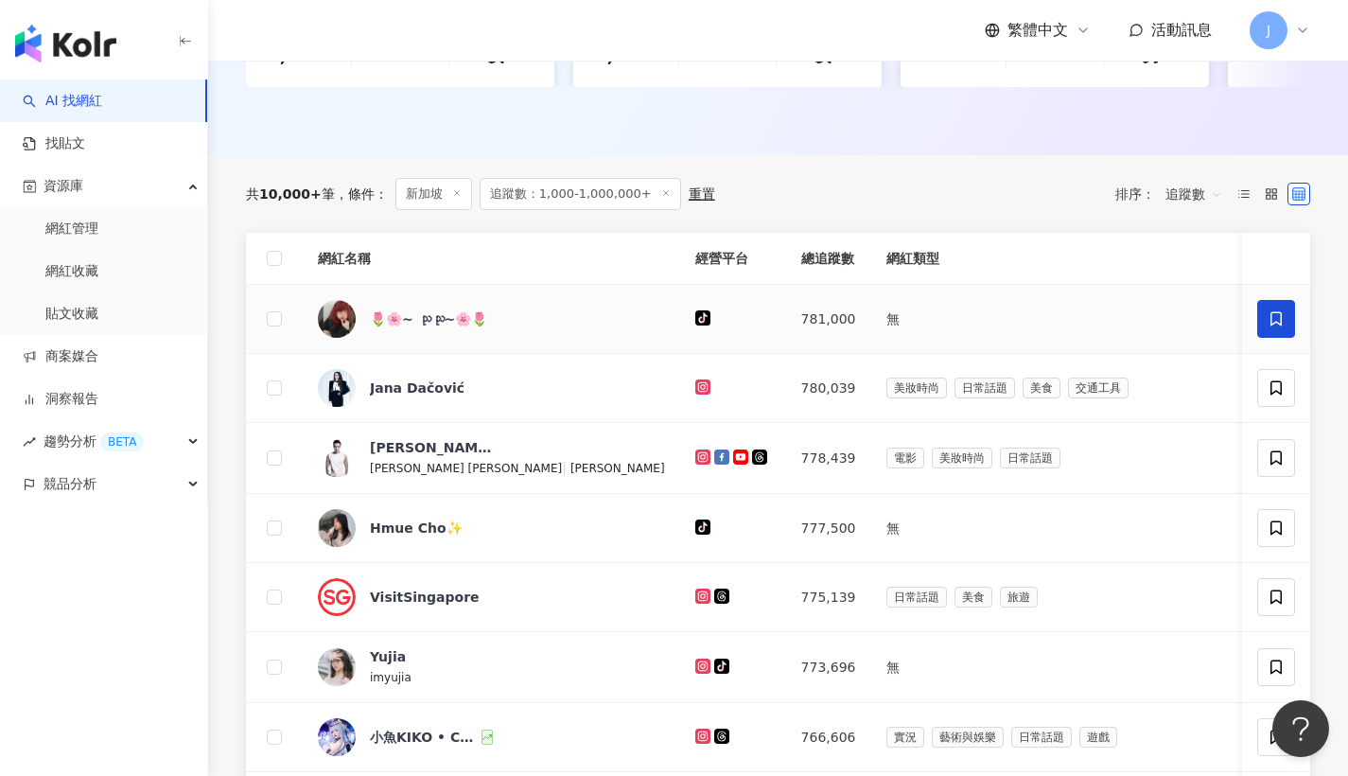
click at [1290, 321] on span at bounding box center [1277, 319] width 38 height 38
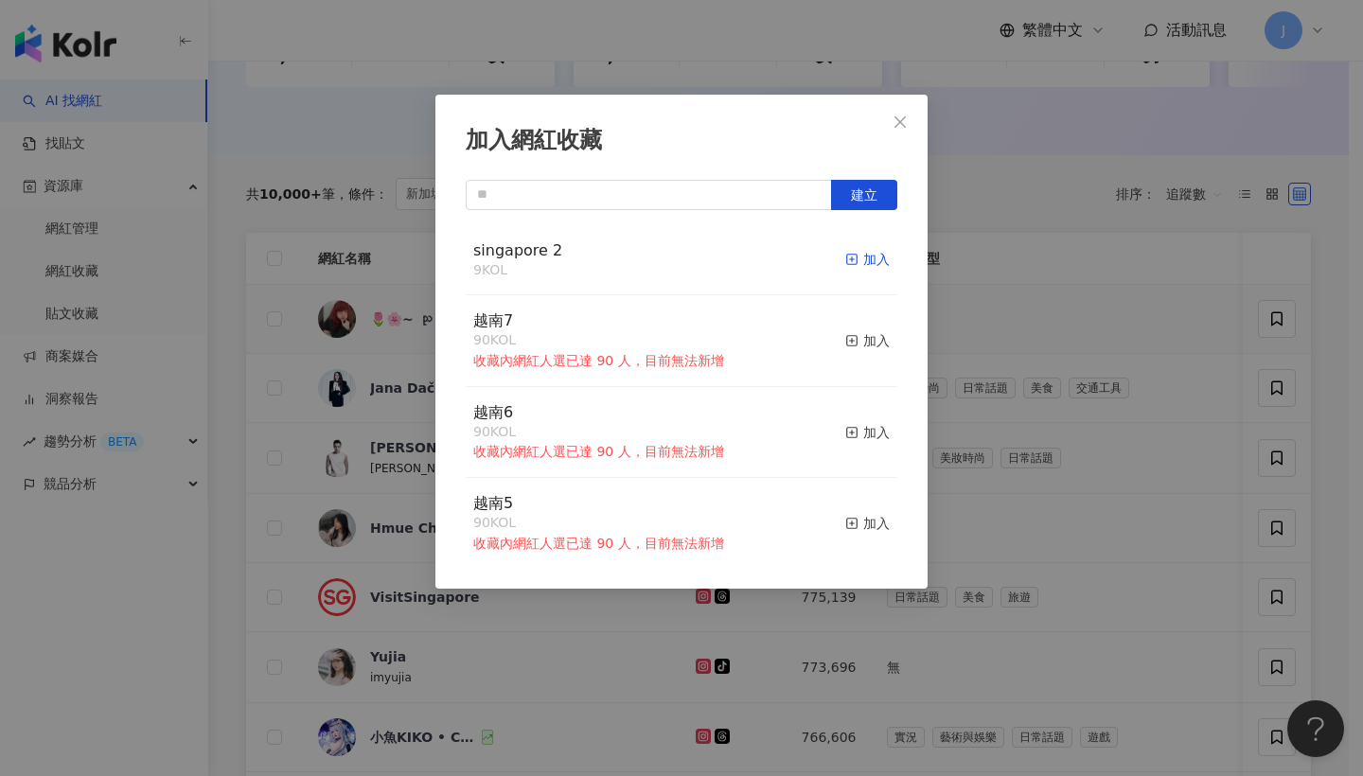
click at [868, 253] on div "加入" at bounding box center [867, 259] width 44 height 21
click at [909, 132] on button "Close" at bounding box center [900, 122] width 38 height 38
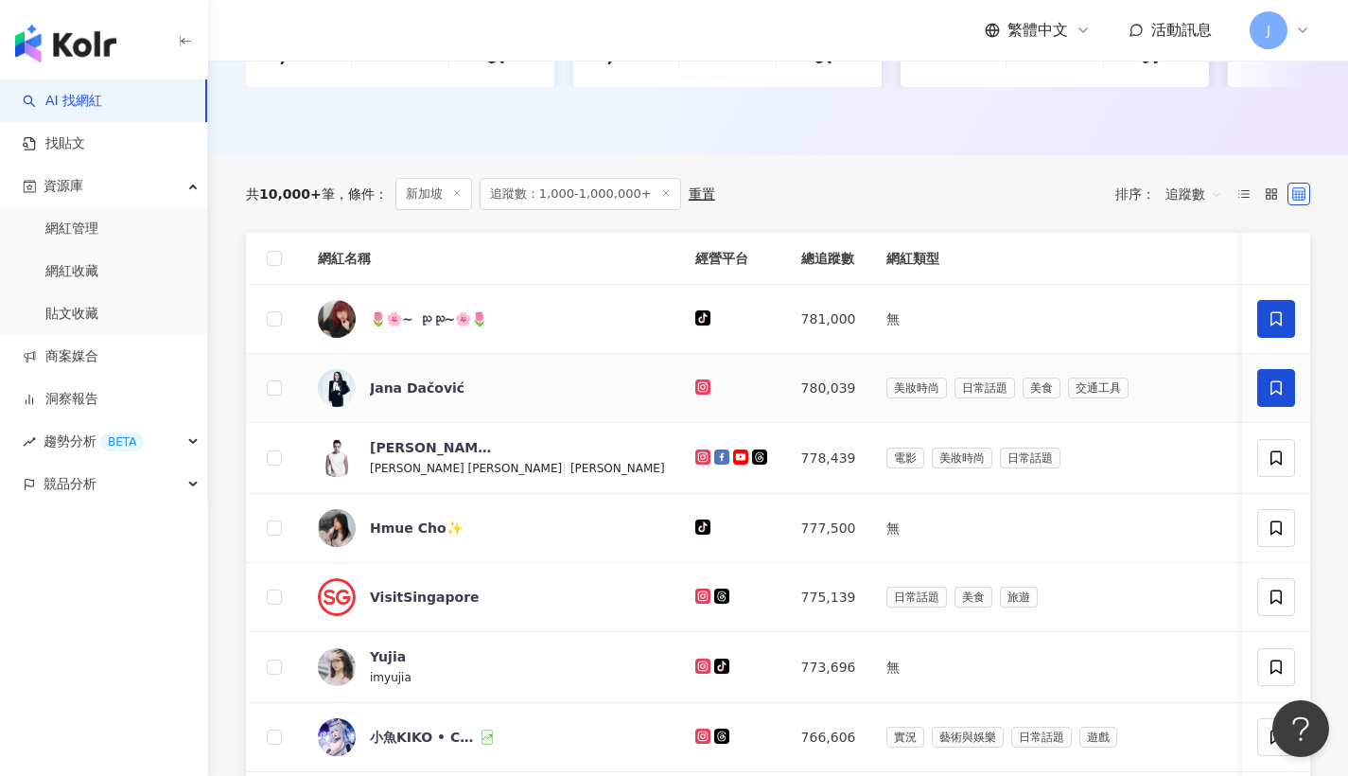
click at [1281, 389] on span at bounding box center [1277, 388] width 38 height 38
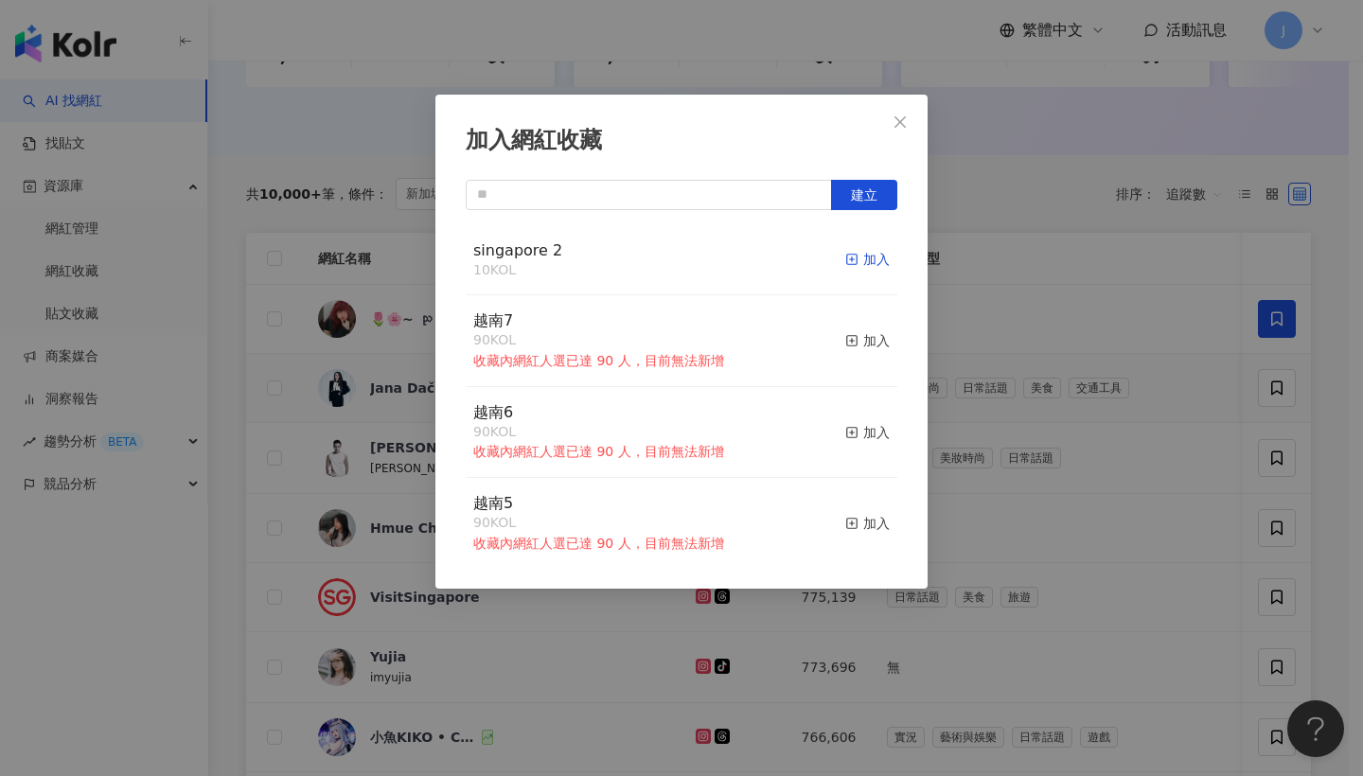
click at [873, 263] on div "加入" at bounding box center [867, 259] width 44 height 21
click at [916, 134] on button "Close" at bounding box center [900, 122] width 38 height 38
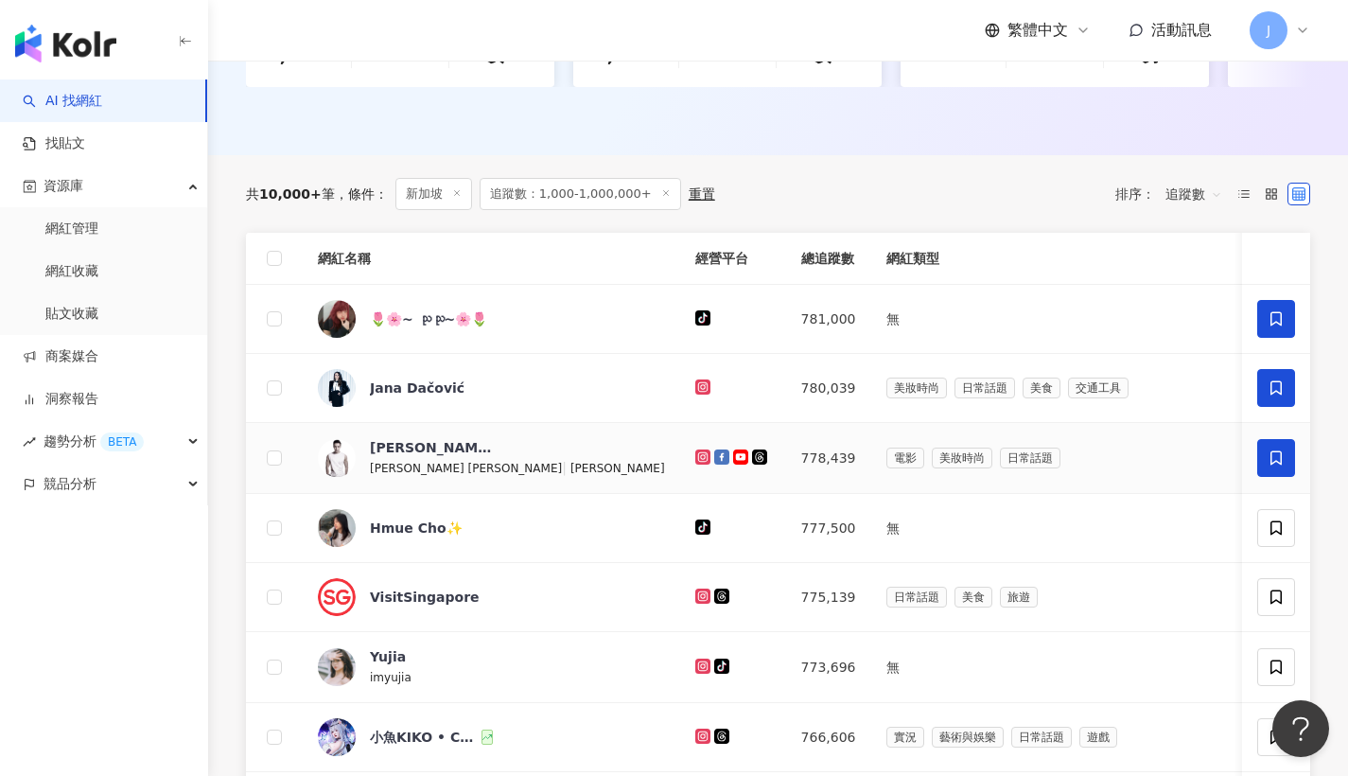
click at [1275, 466] on icon at bounding box center [1276, 457] width 17 height 17
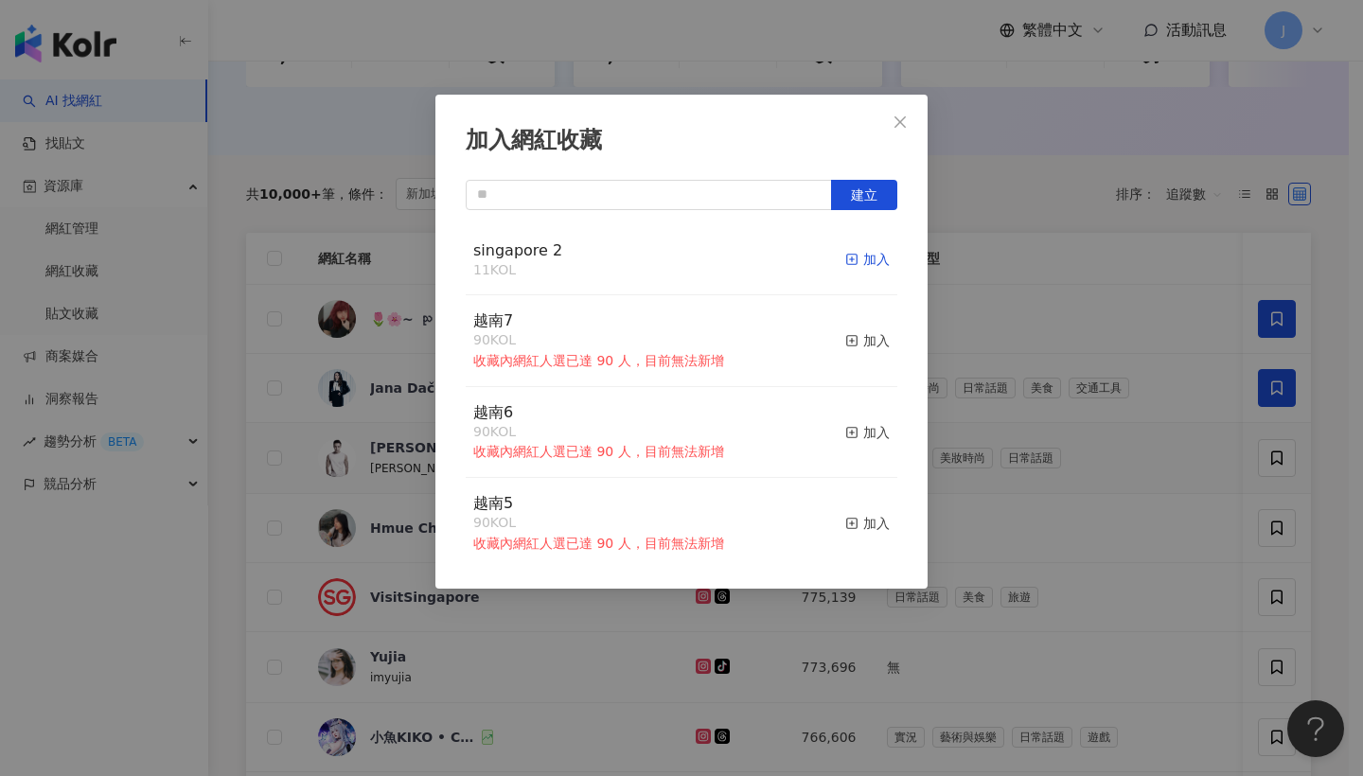
click at [861, 258] on div "加入" at bounding box center [867, 259] width 44 height 21
click at [909, 137] on button "Close" at bounding box center [900, 122] width 38 height 38
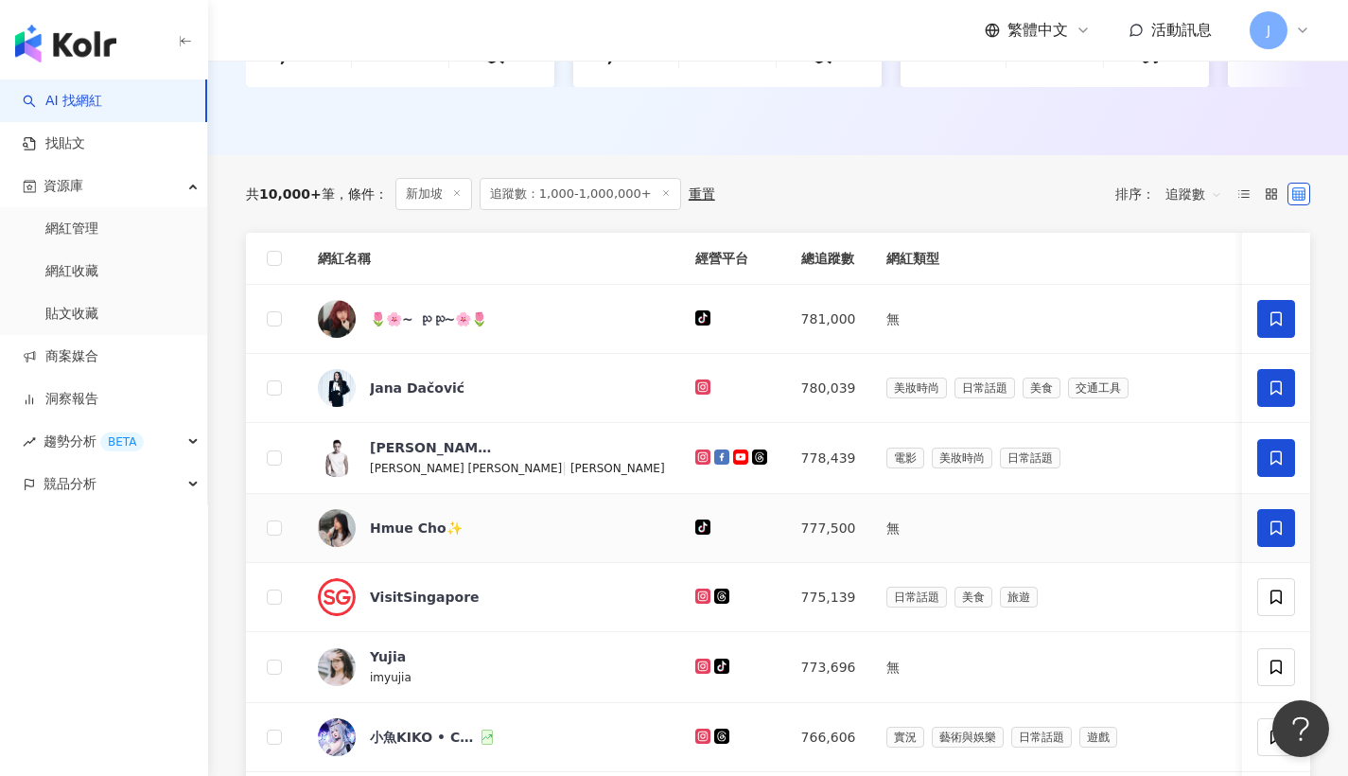
click at [1269, 547] on span at bounding box center [1277, 528] width 38 height 38
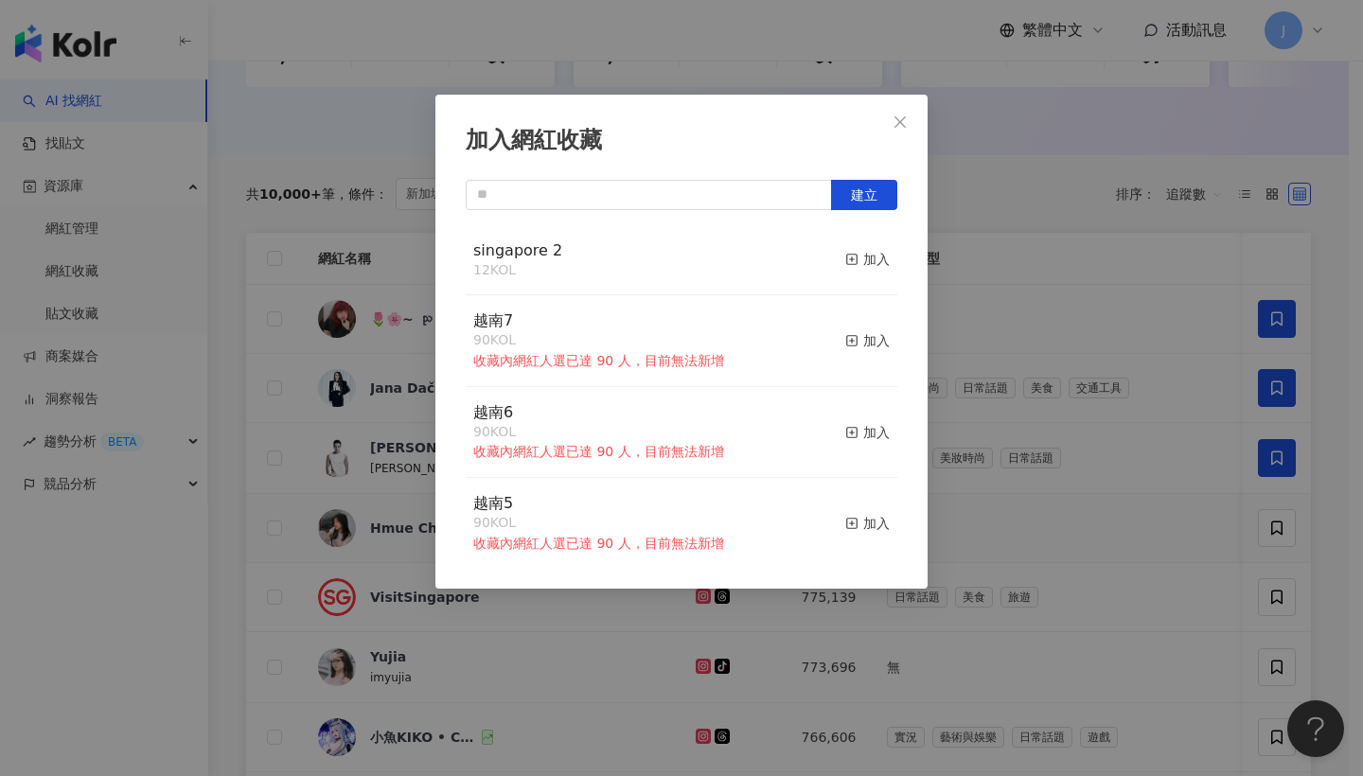
click at [876, 264] on div "singapore 2 12 KOL 加入" at bounding box center [681, 260] width 431 height 71
click at [875, 260] on div "singapore 2 12 KOL 加入" at bounding box center [681, 260] width 431 height 71
click at [873, 260] on div "加入" at bounding box center [867, 259] width 44 height 21
click at [892, 121] on icon "close" at bounding box center [899, 121] width 15 height 15
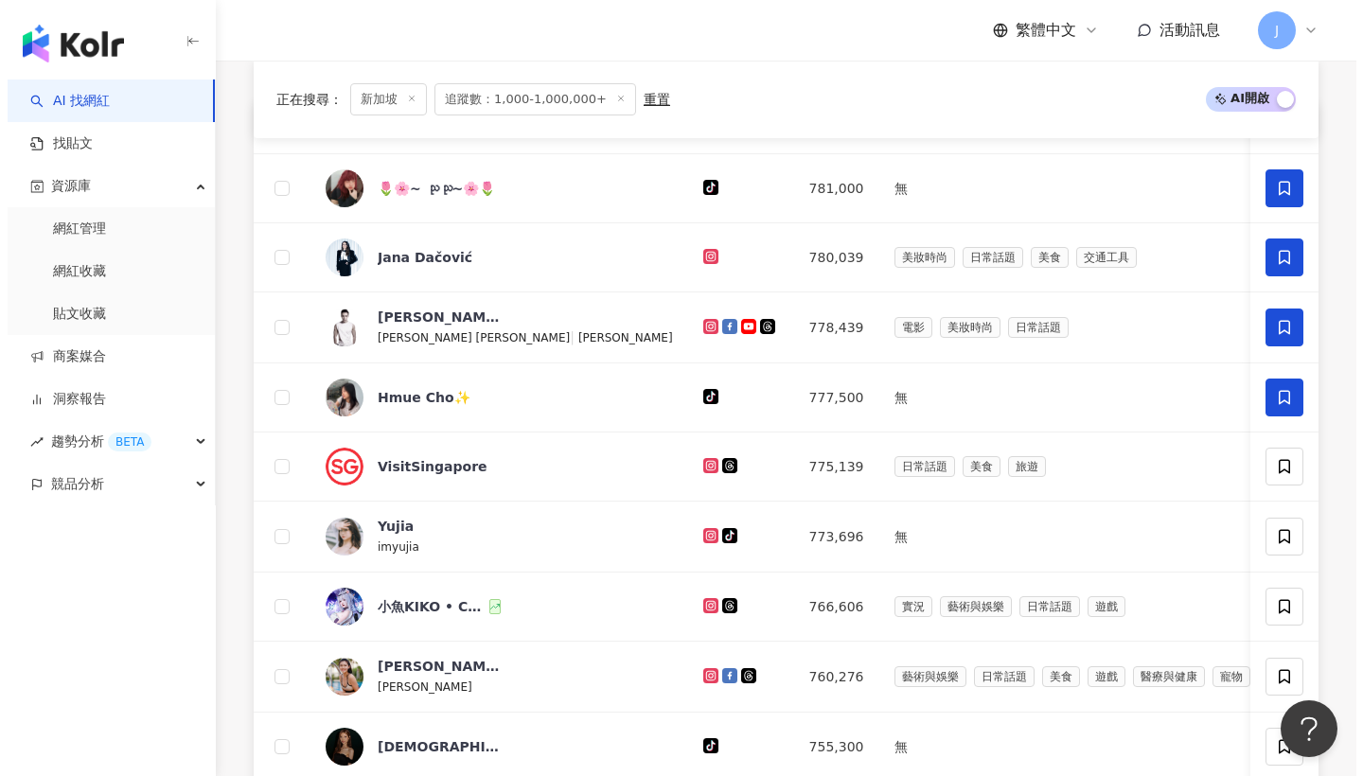
scroll to position [801, 0]
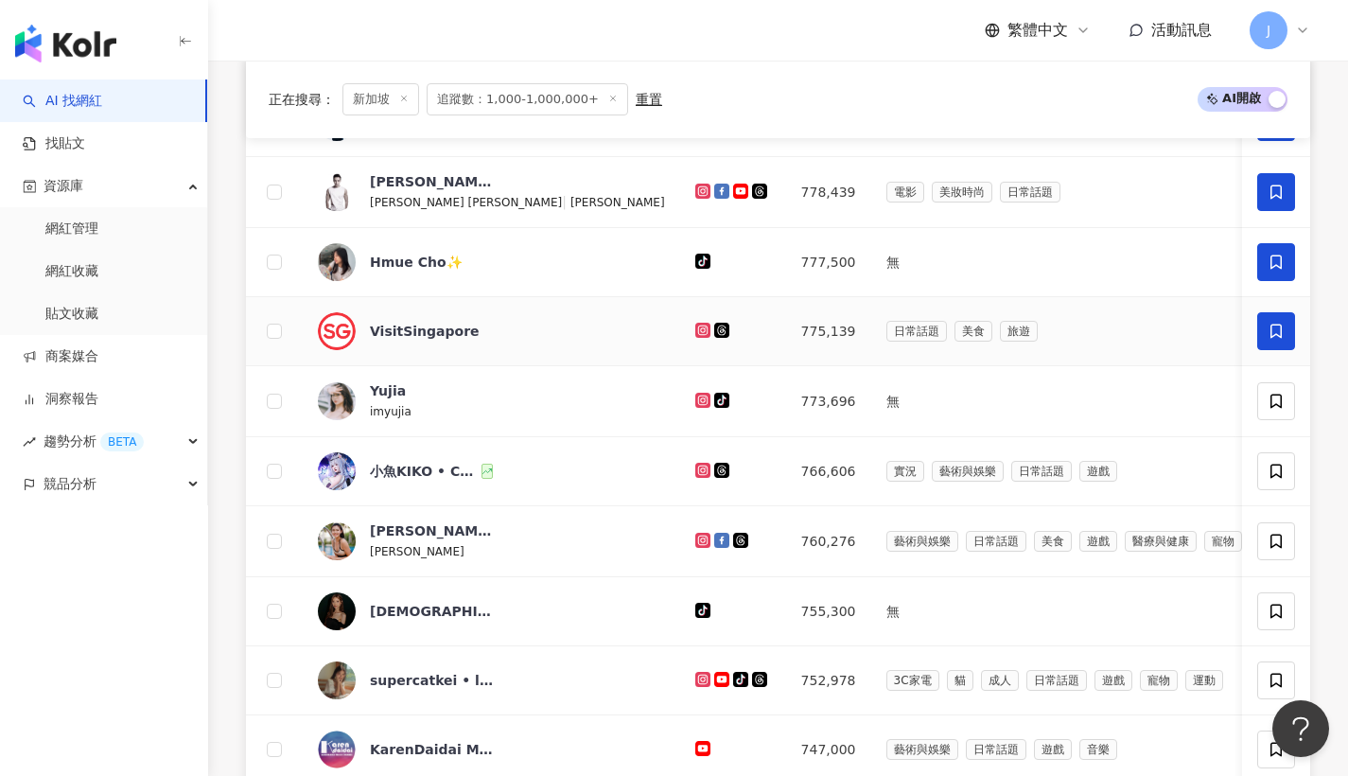
click at [1263, 344] on span at bounding box center [1277, 331] width 38 height 38
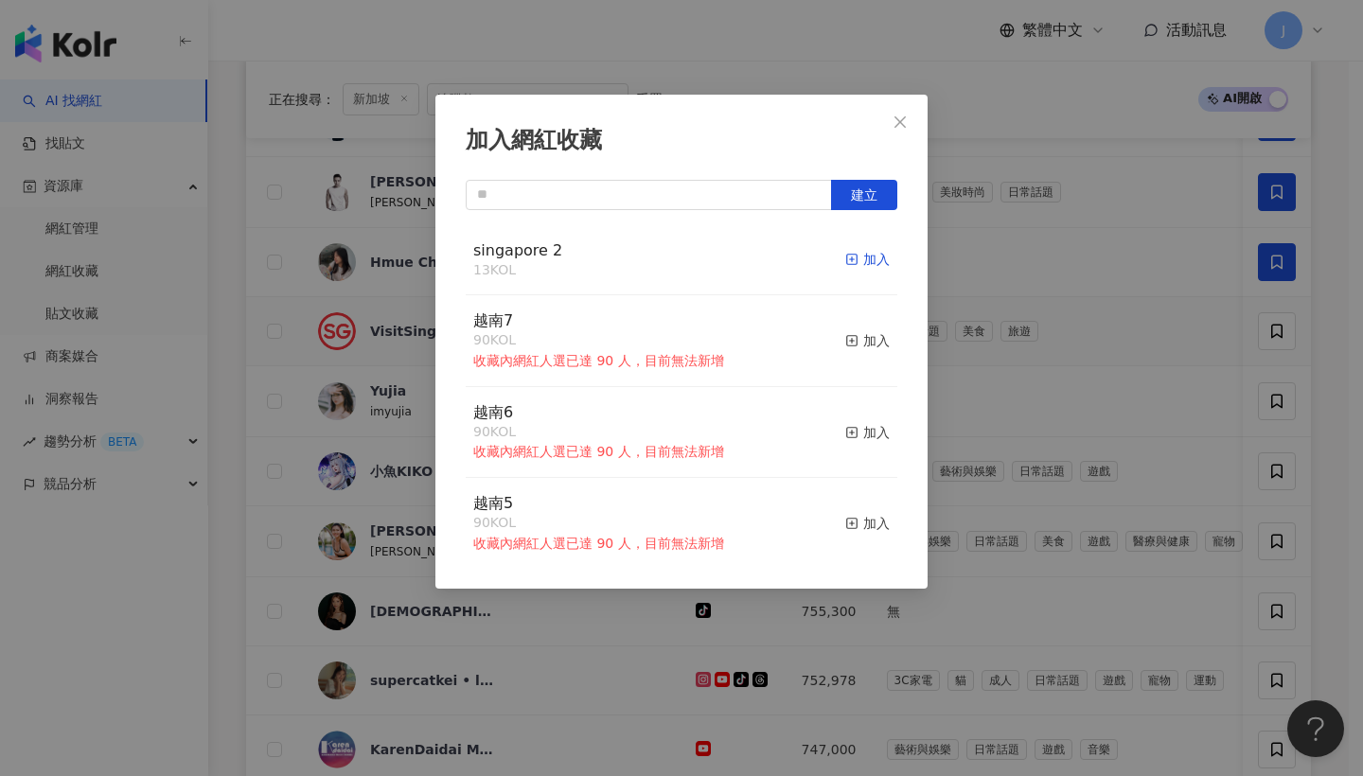
click at [845, 253] on icon "button" at bounding box center [851, 259] width 13 height 13
click at [909, 117] on span "Close" at bounding box center [900, 121] width 38 height 15
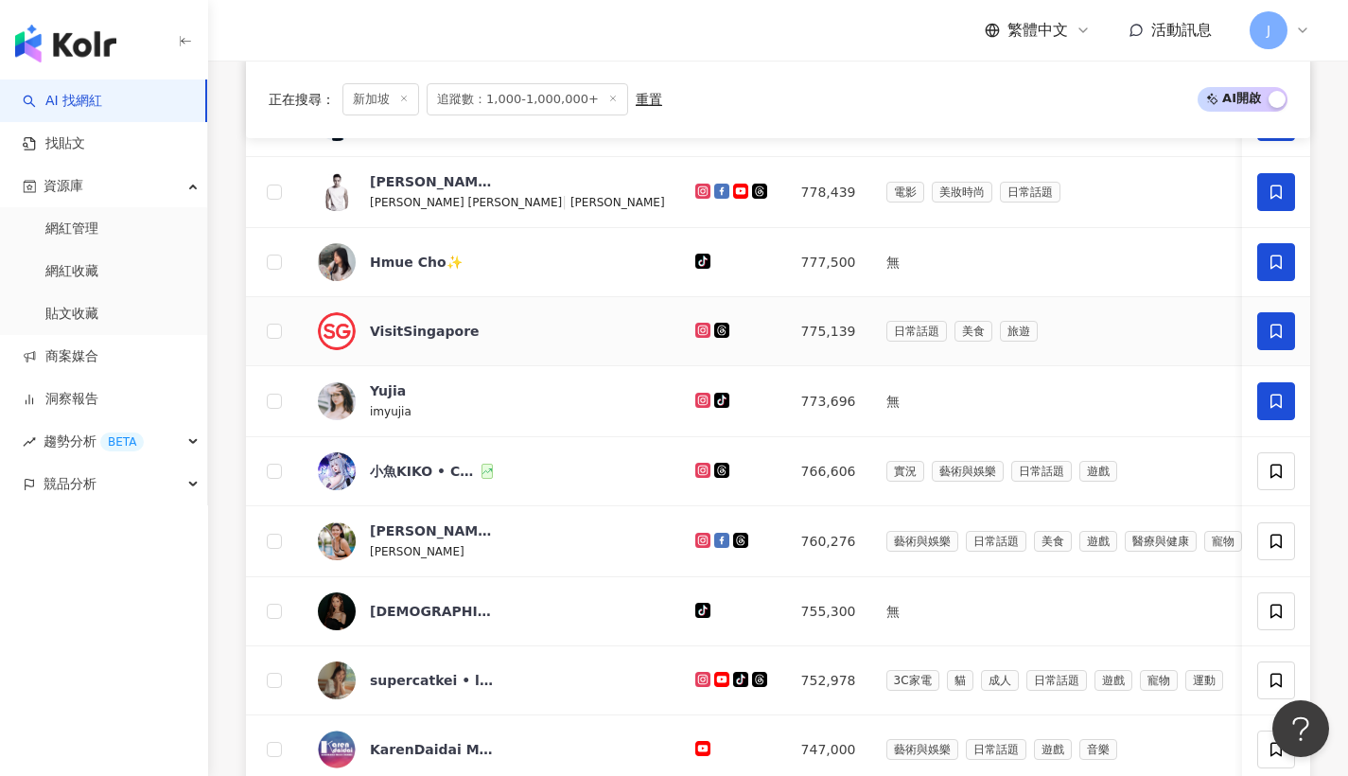
click at [1284, 420] on span at bounding box center [1277, 401] width 38 height 38
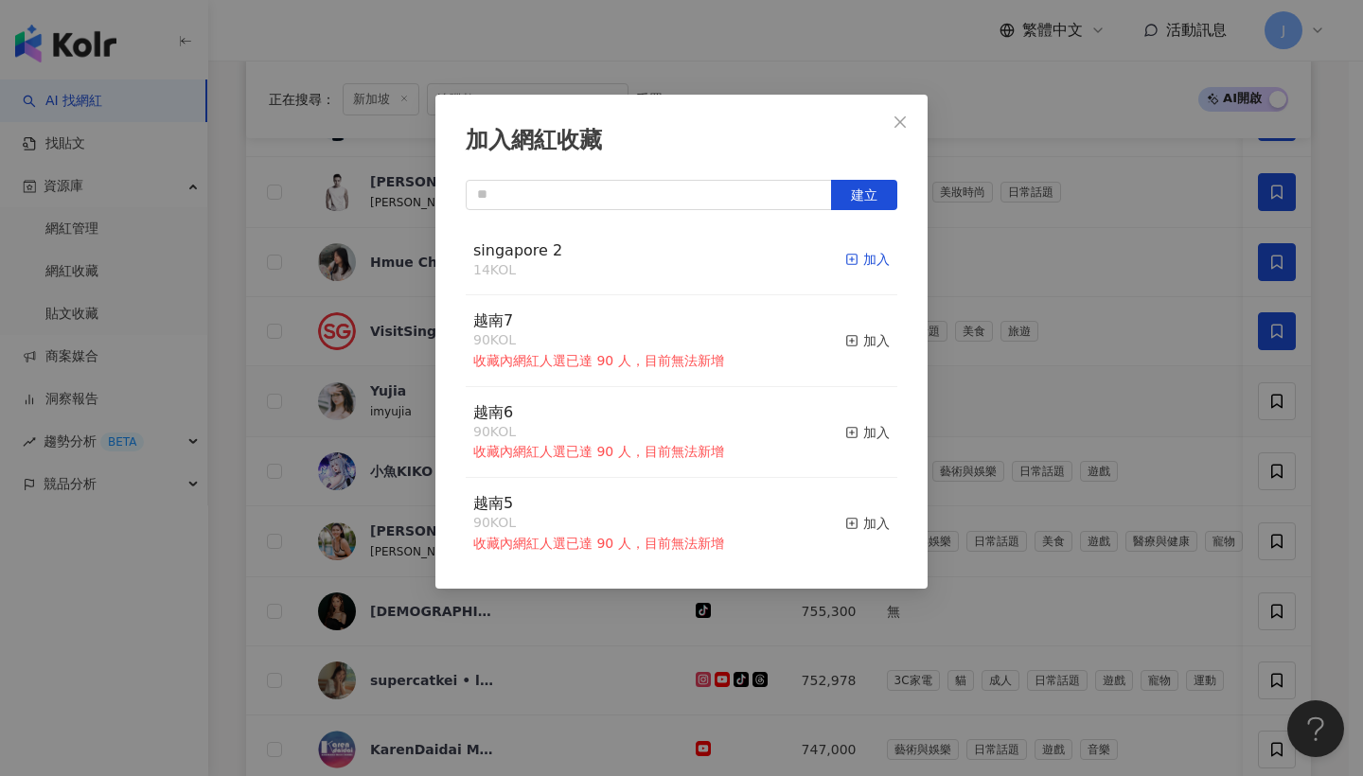
click at [847, 264] on rect "button" at bounding box center [852, 260] width 10 height 10
click at [903, 132] on button "Close" at bounding box center [900, 122] width 38 height 38
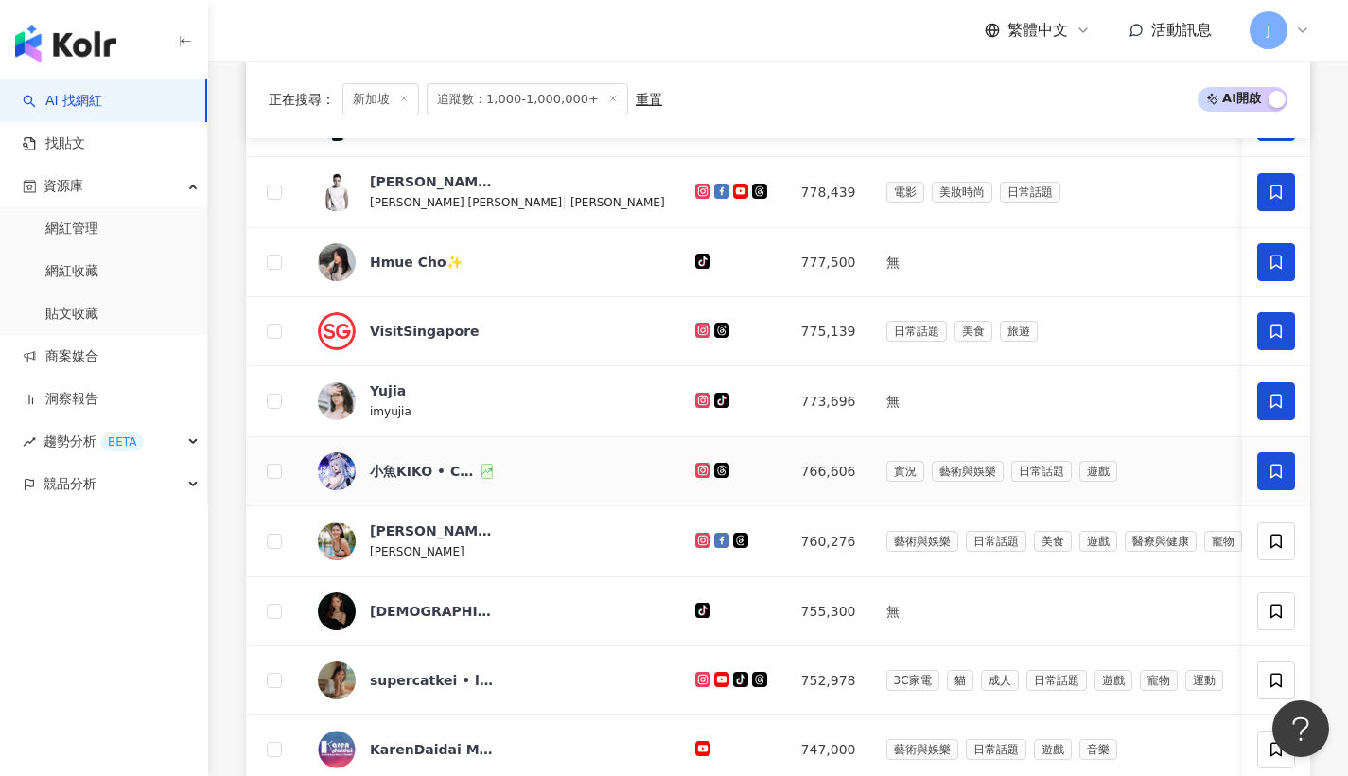
click at [1274, 479] on icon at bounding box center [1276, 471] width 17 height 17
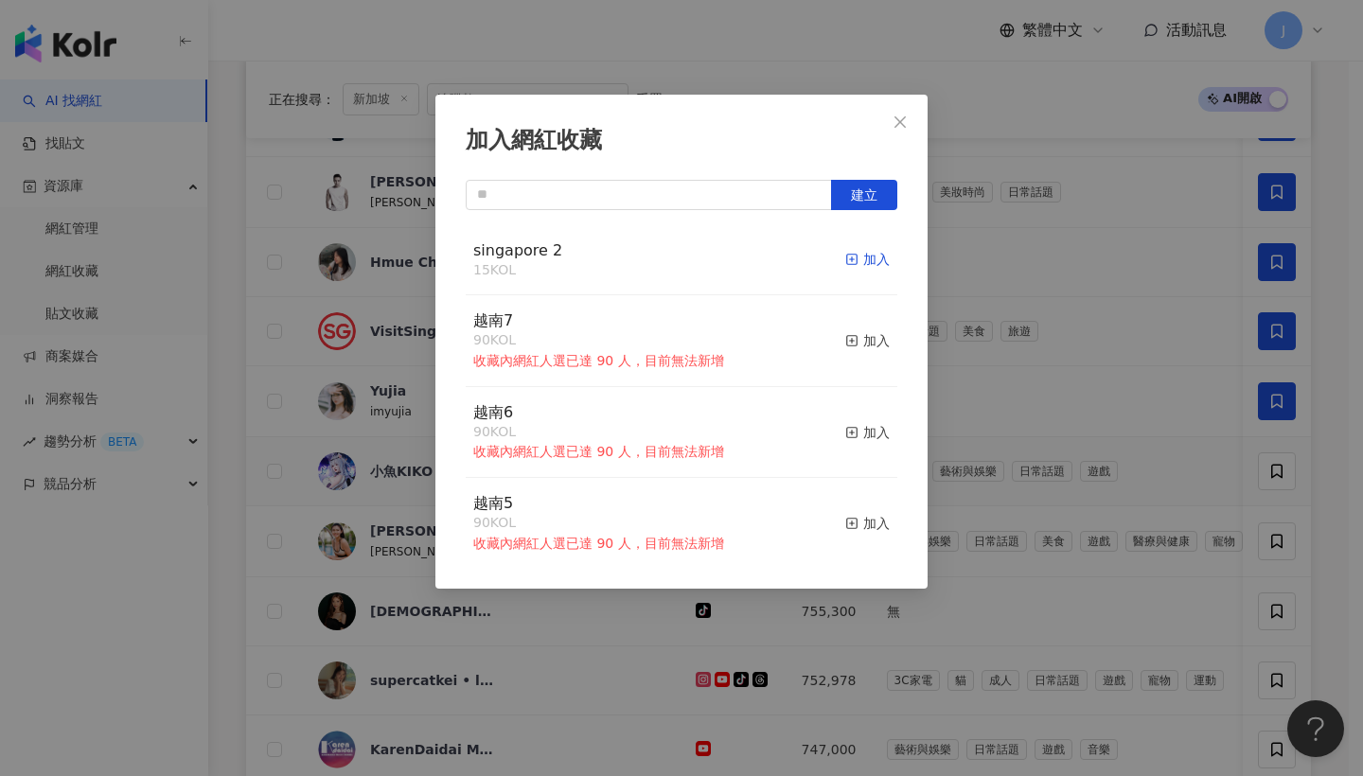
click at [871, 267] on div "加入" at bounding box center [867, 259] width 44 height 21
click at [908, 129] on span "Close" at bounding box center [900, 121] width 38 height 15
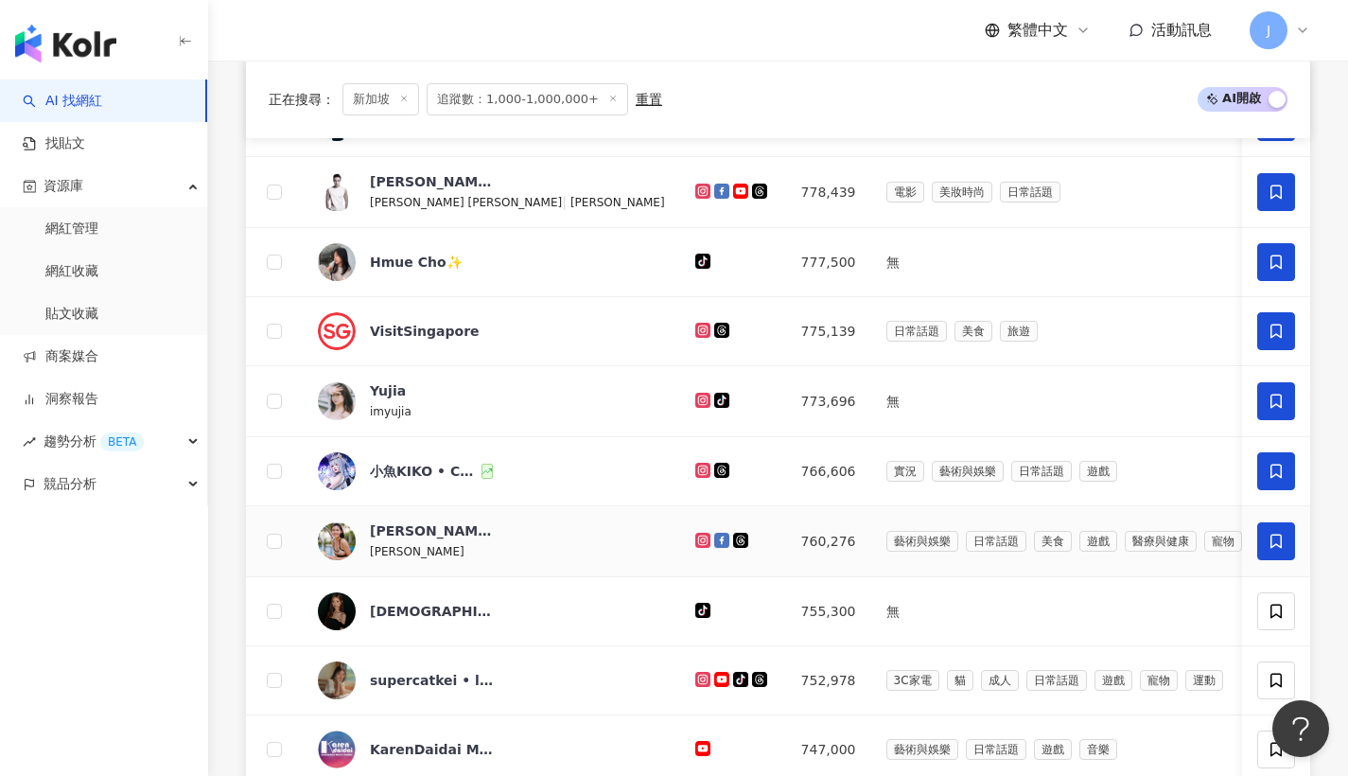
click at [1265, 553] on span at bounding box center [1277, 541] width 38 height 38
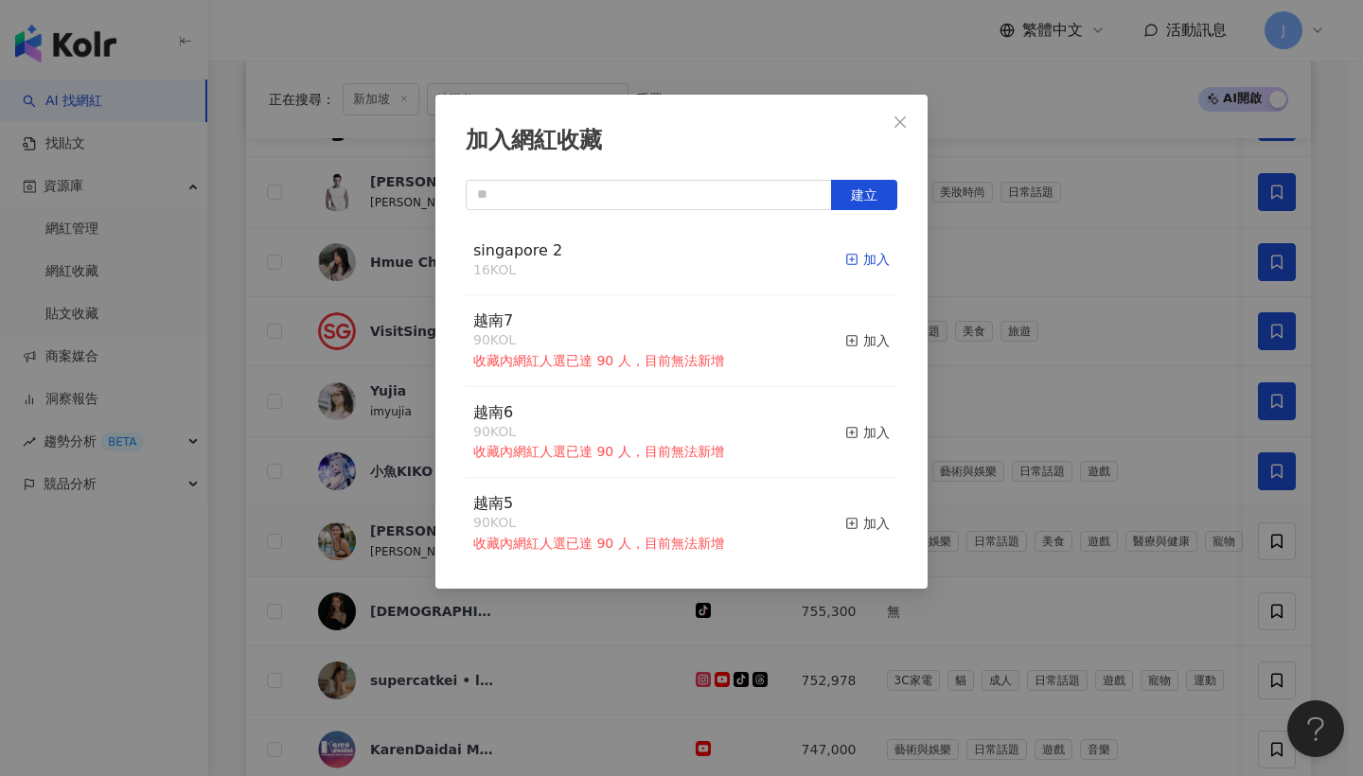
click at [856, 264] on div "加入" at bounding box center [867, 259] width 44 height 21
click at [907, 132] on button "Close" at bounding box center [900, 122] width 38 height 38
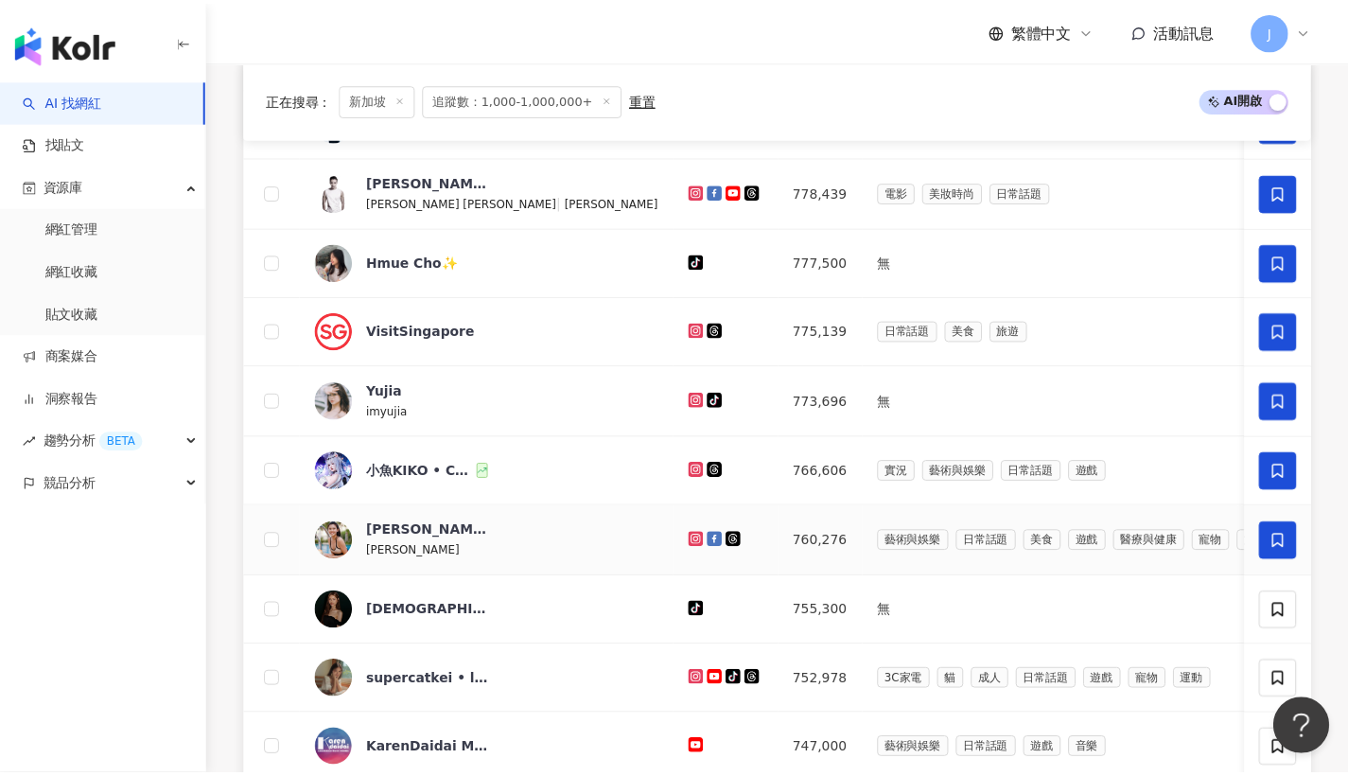
scroll to position [951, 0]
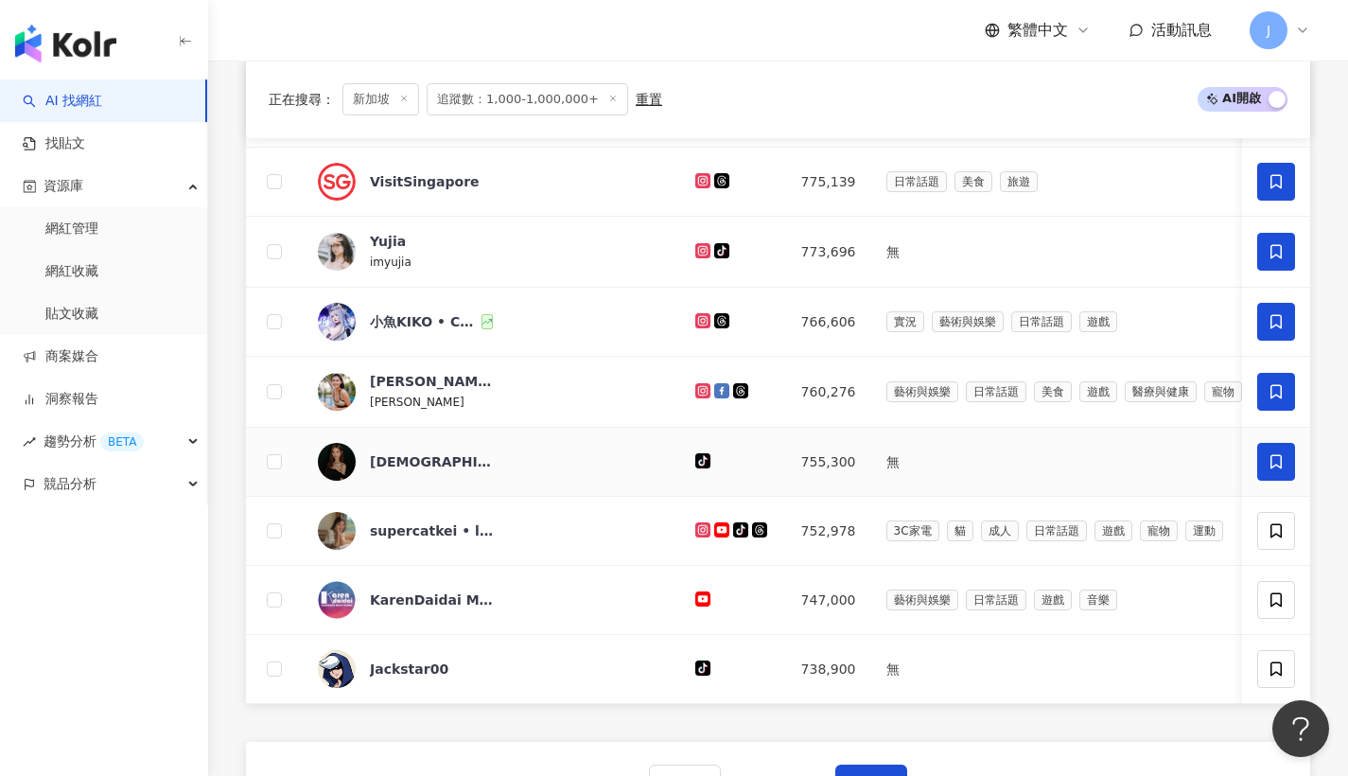
click at [1267, 481] on span at bounding box center [1277, 462] width 38 height 38
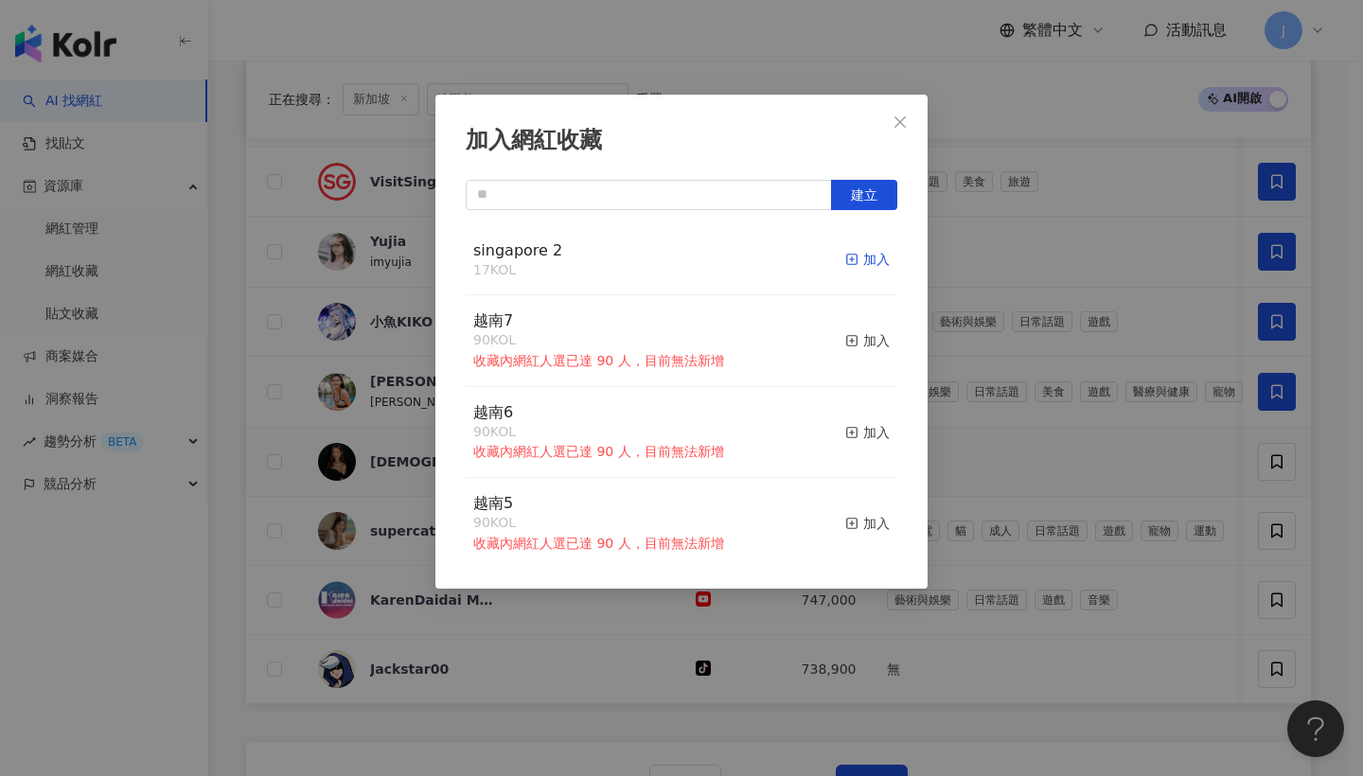
click at [868, 252] on div "加入" at bounding box center [867, 259] width 44 height 21
drag, startPoint x: 916, startPoint y: 131, endPoint x: 925, endPoint y: 138, distance: 12.1
click at [925, 138] on div "加入網紅收藏 建立 singapore 2 17 KOL 加入 越南7 90 KOL 收藏內網紅人選已達 90 人，目前無法新增 加入 越南6 90 KOL …" at bounding box center [681, 342] width 492 height 494
click at [919, 132] on button "Close" at bounding box center [900, 122] width 38 height 38
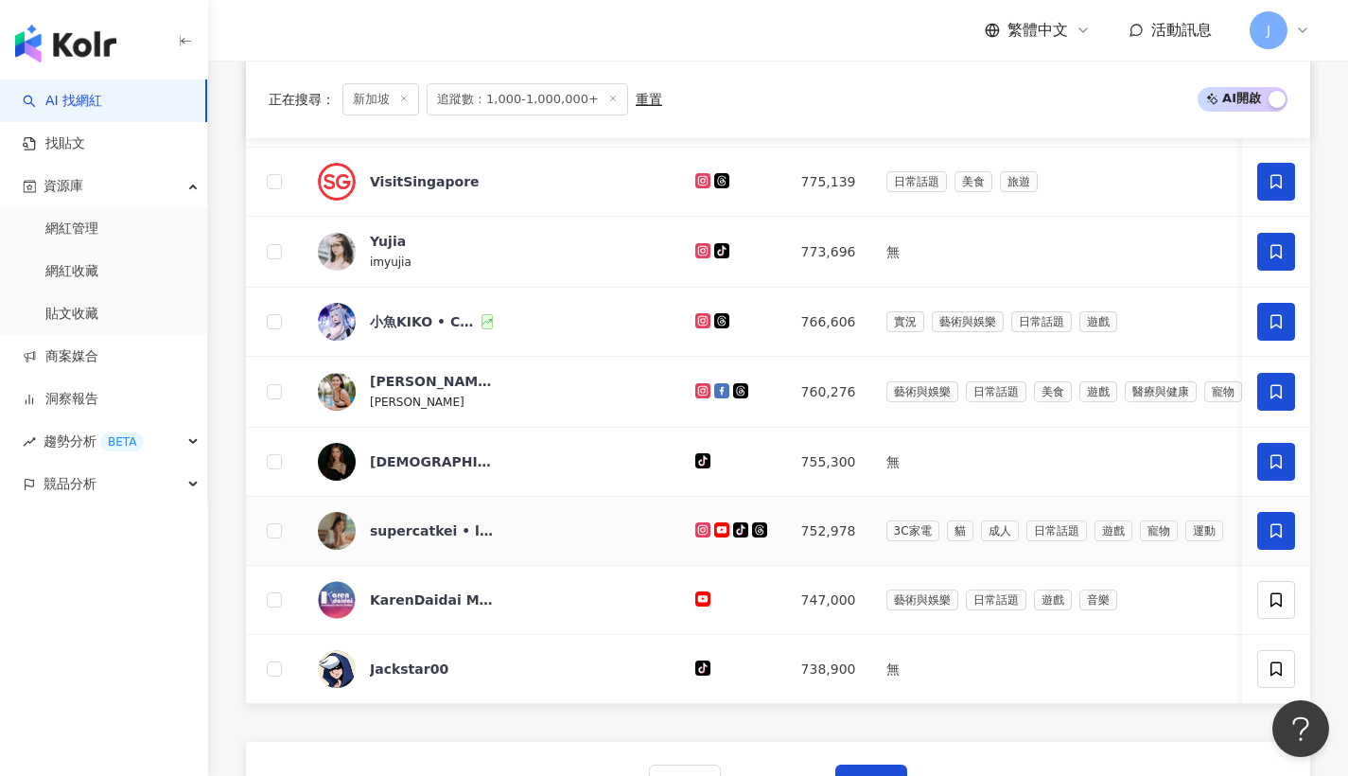
click at [1288, 533] on span at bounding box center [1277, 531] width 38 height 38
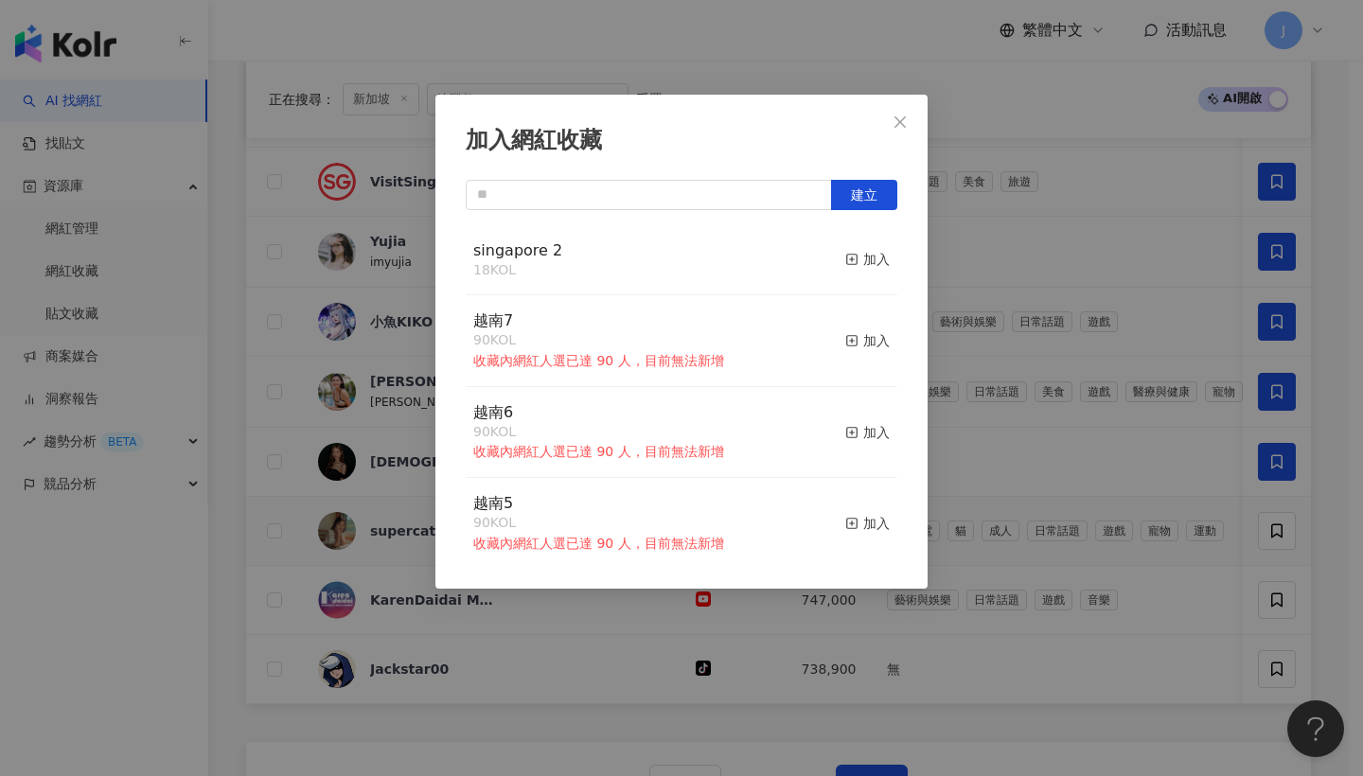
click at [872, 247] on button "加入" at bounding box center [867, 260] width 44 height 40
click at [899, 140] on button "Close" at bounding box center [900, 122] width 38 height 38
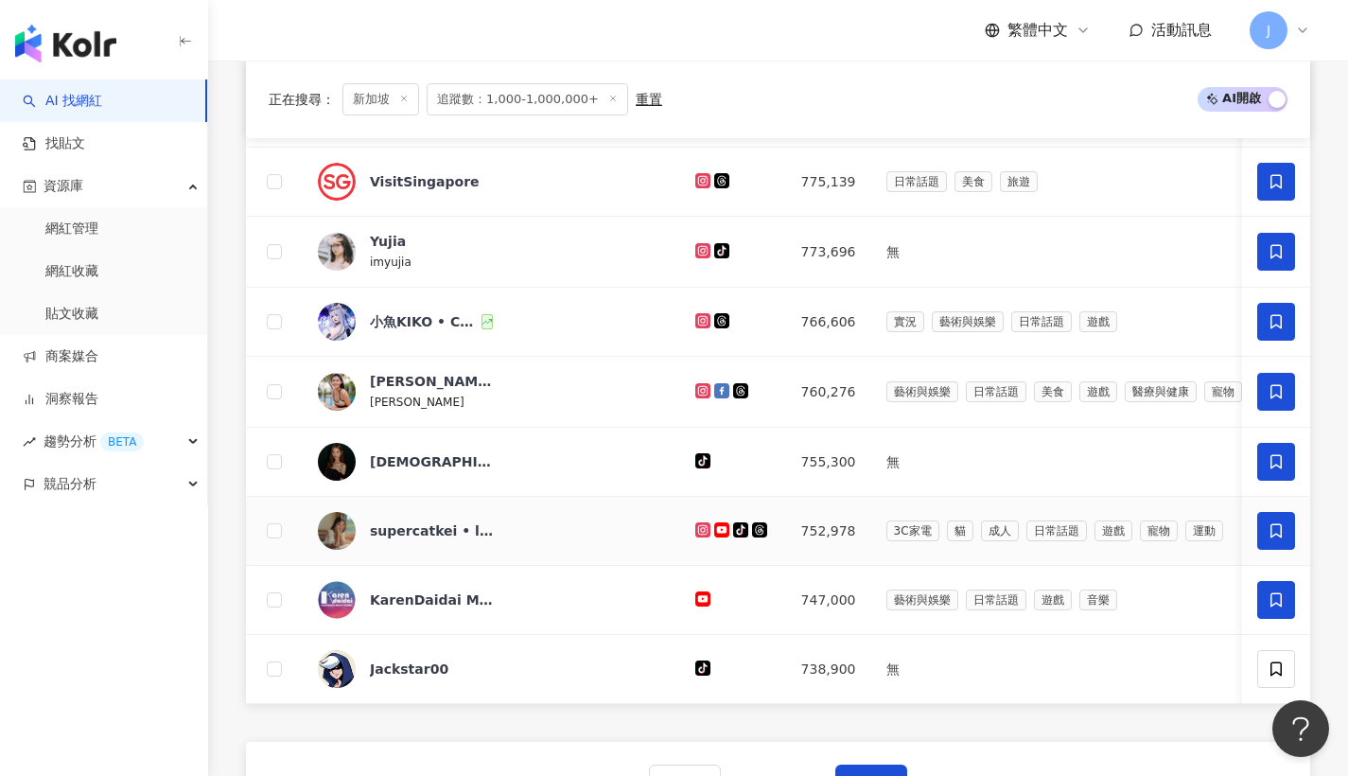
click at [1271, 597] on span at bounding box center [1277, 600] width 38 height 38
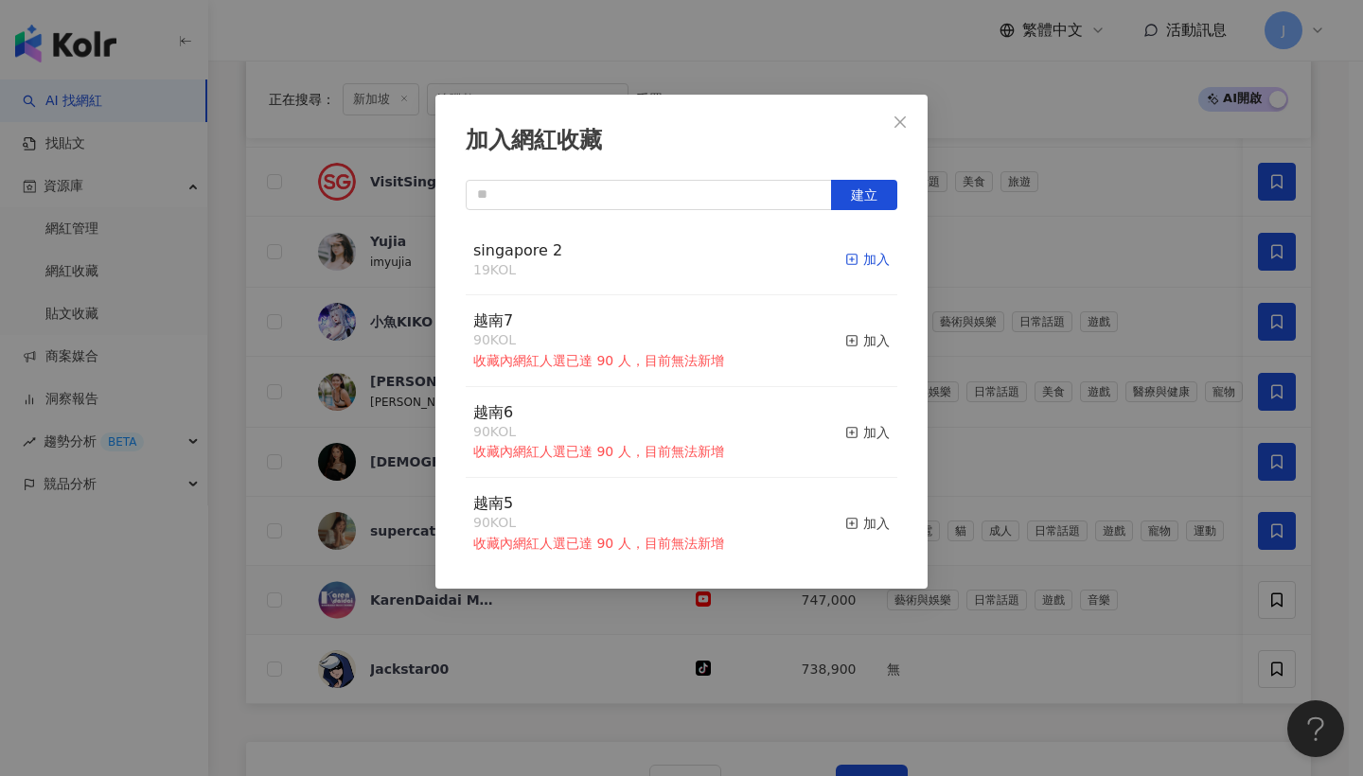
click at [861, 258] on div "加入" at bounding box center [867, 259] width 44 height 21
click at [893, 122] on icon "close" at bounding box center [899, 121] width 15 height 15
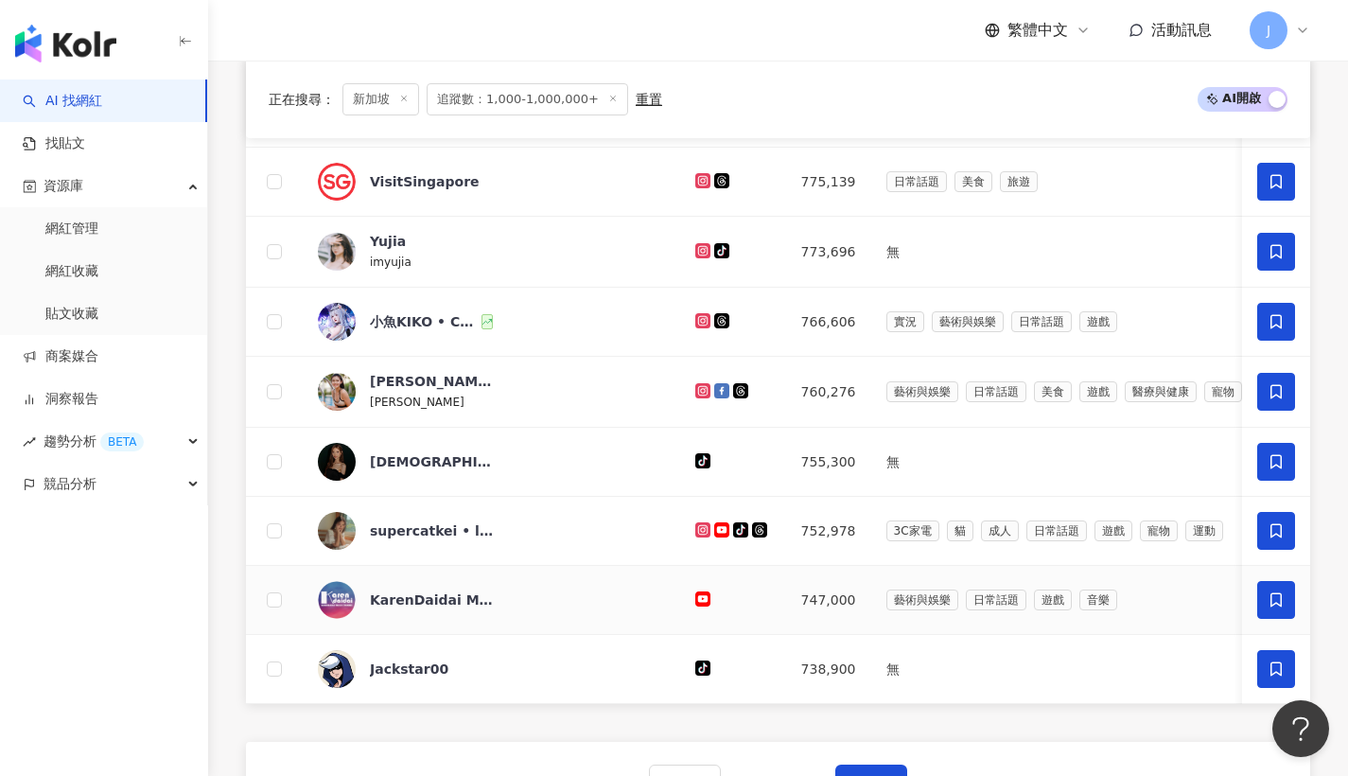
click at [1285, 670] on span at bounding box center [1277, 669] width 38 height 38
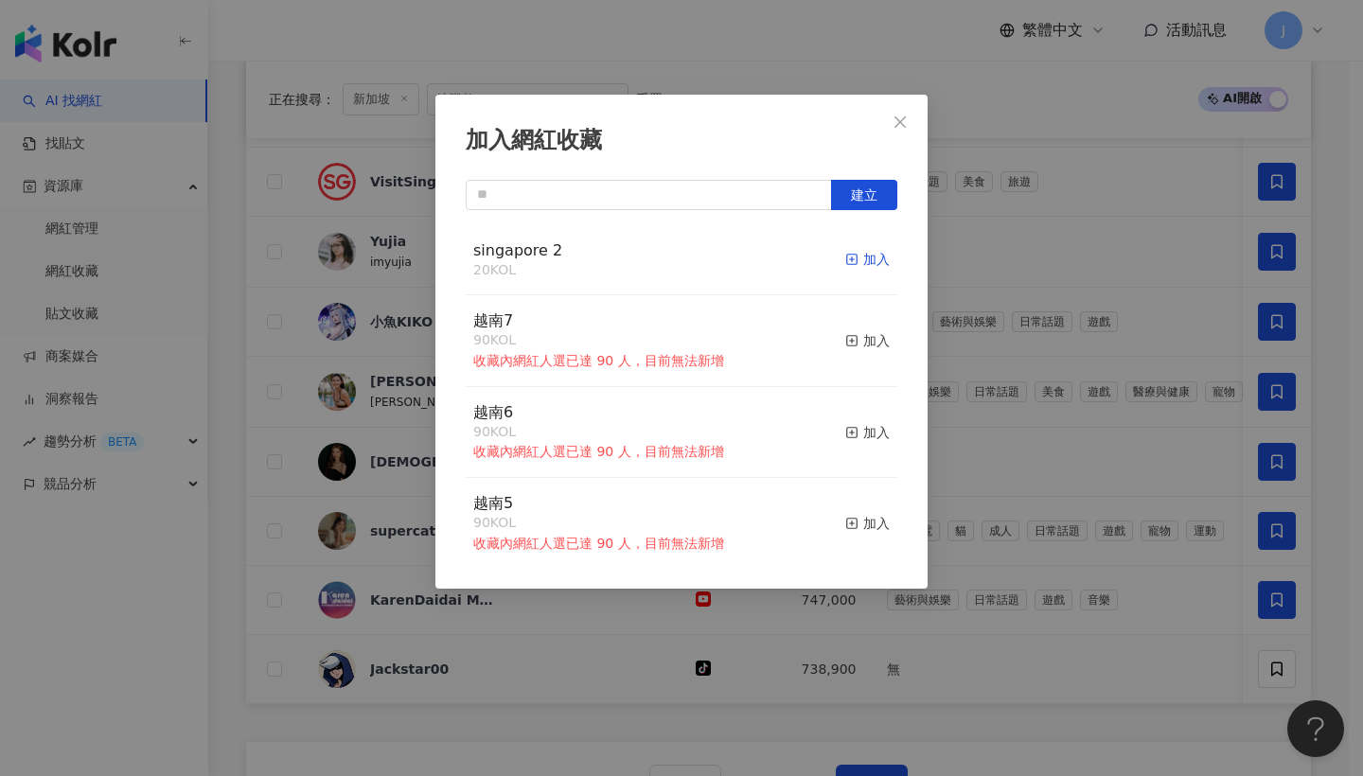
click at [861, 265] on div "加入" at bounding box center [867, 259] width 44 height 21
click at [901, 127] on icon "close" at bounding box center [899, 121] width 15 height 15
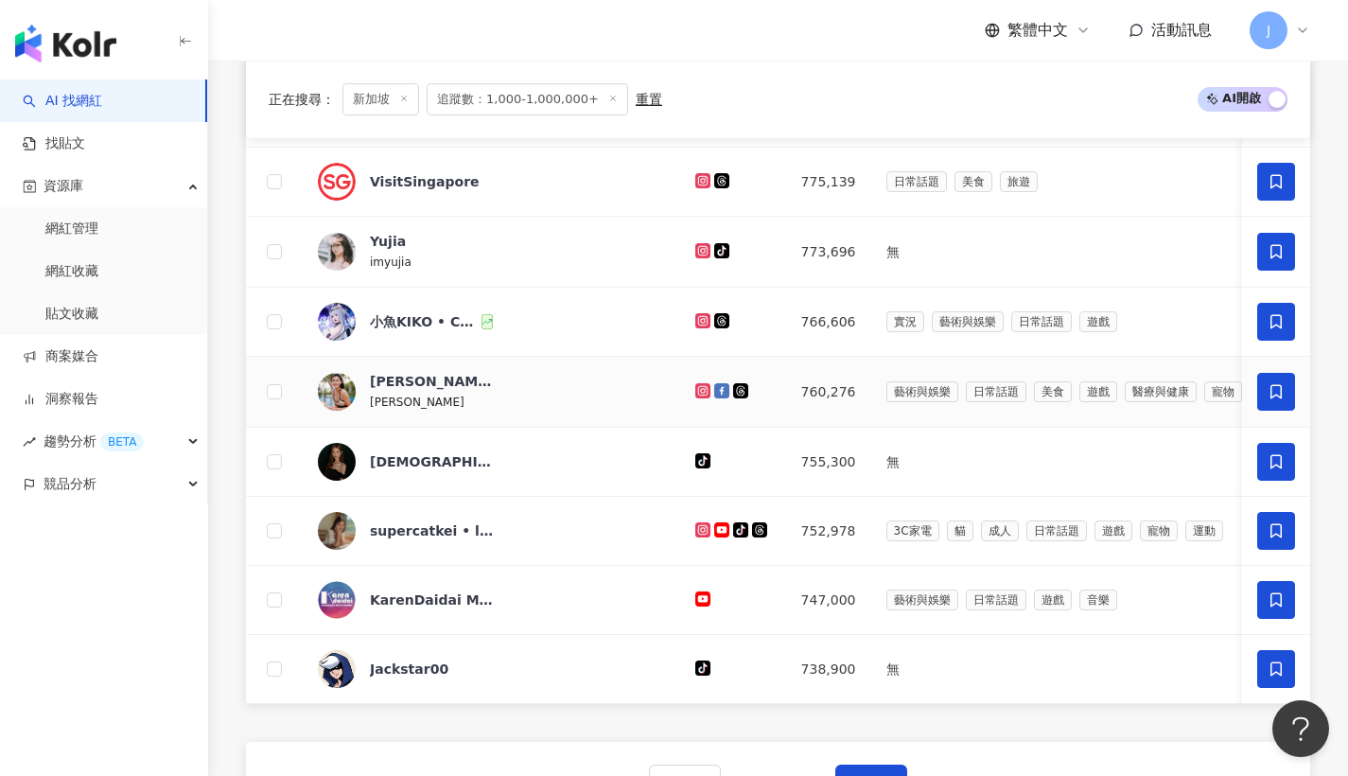
scroll to position [1076, 0]
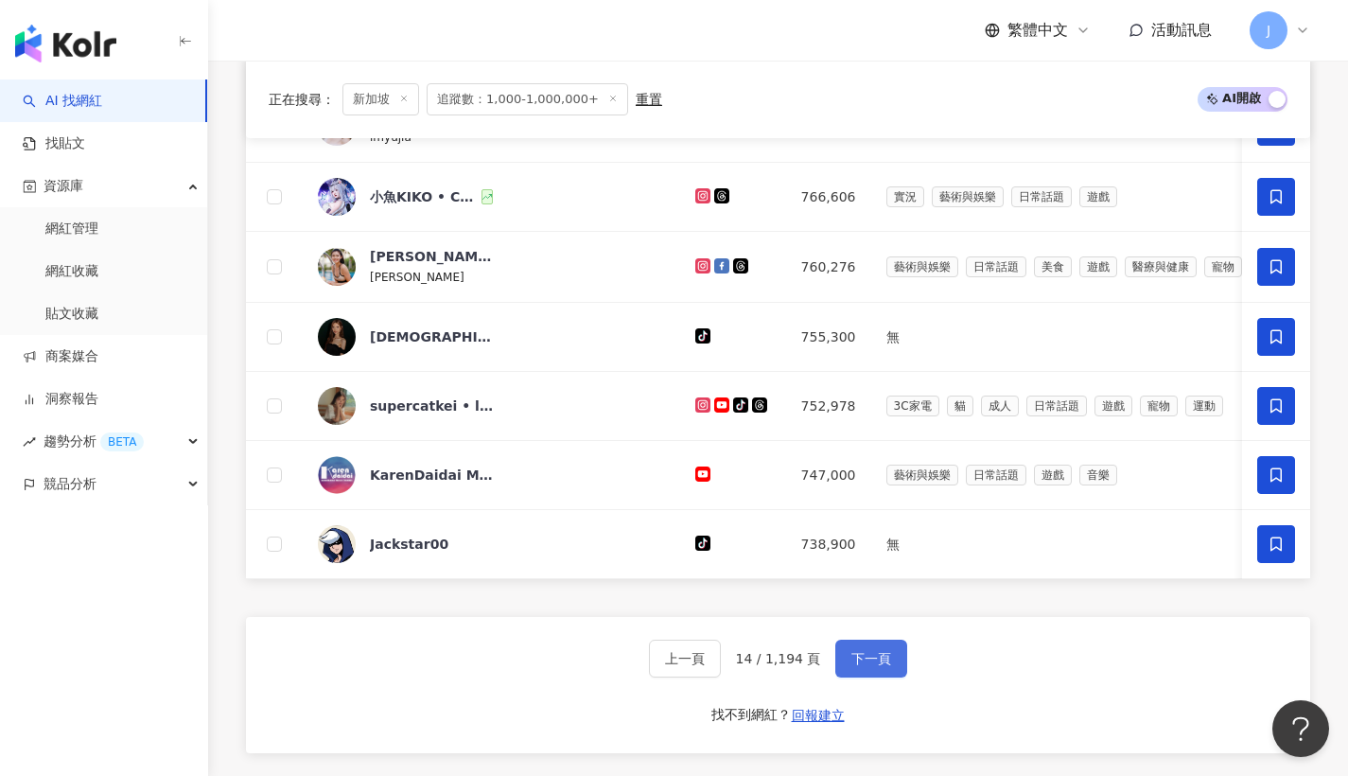
click at [874, 676] on button "下一頁" at bounding box center [872, 659] width 72 height 38
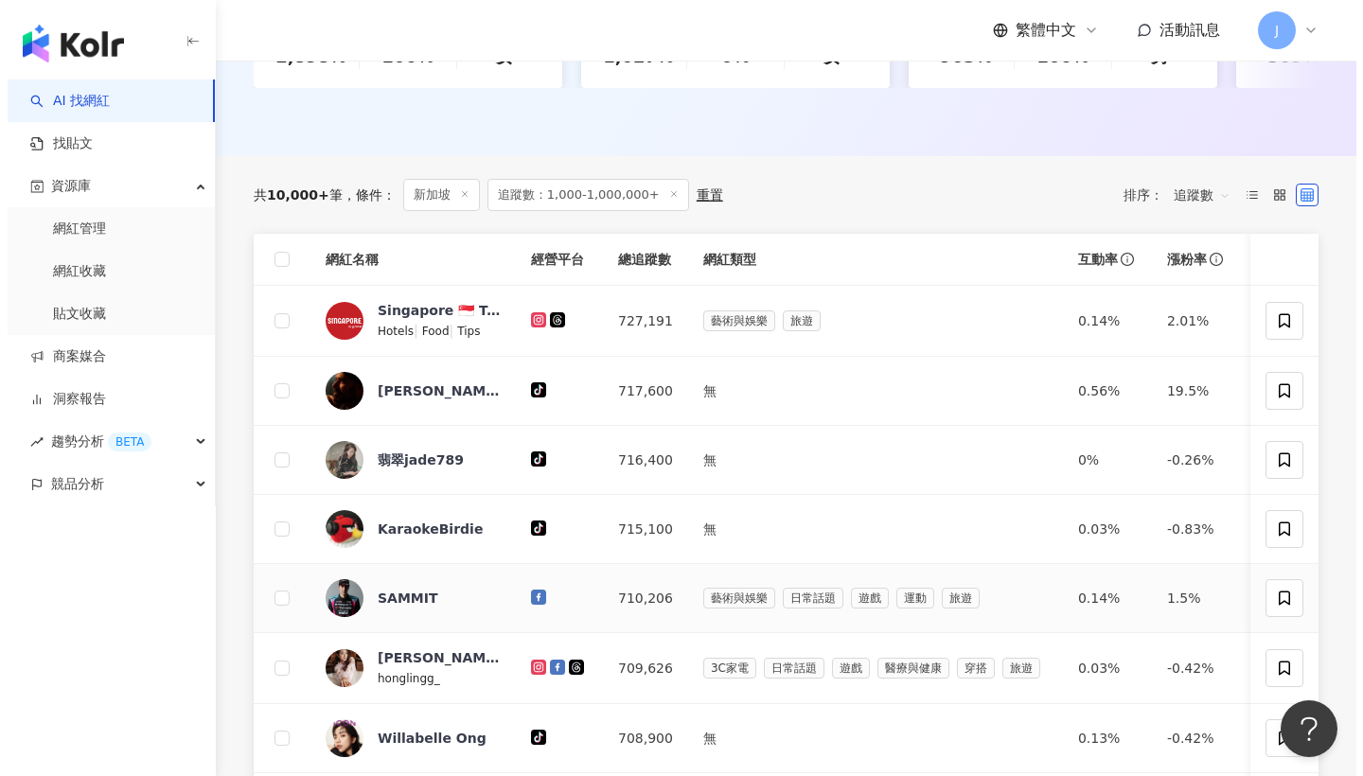
scroll to position [505, 0]
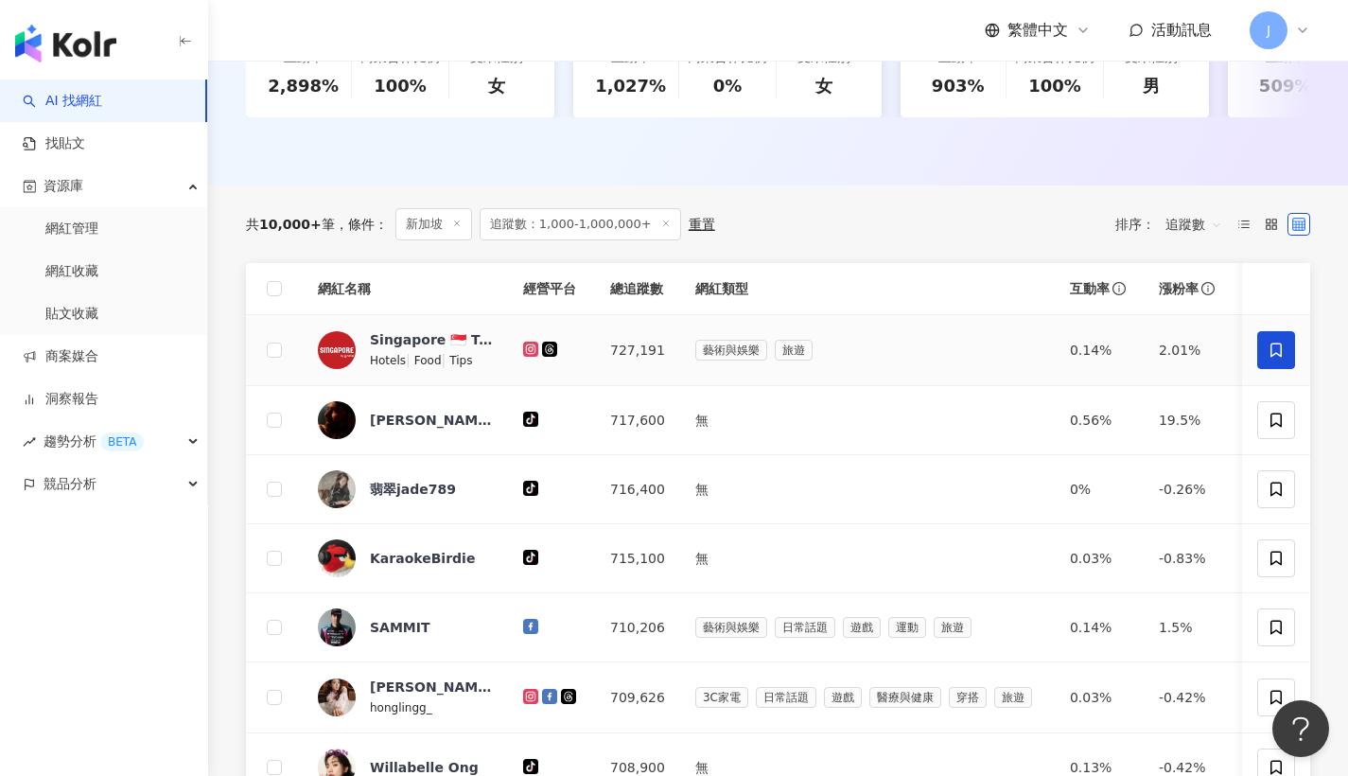
click at [1280, 359] on icon at bounding box center [1276, 350] width 17 height 17
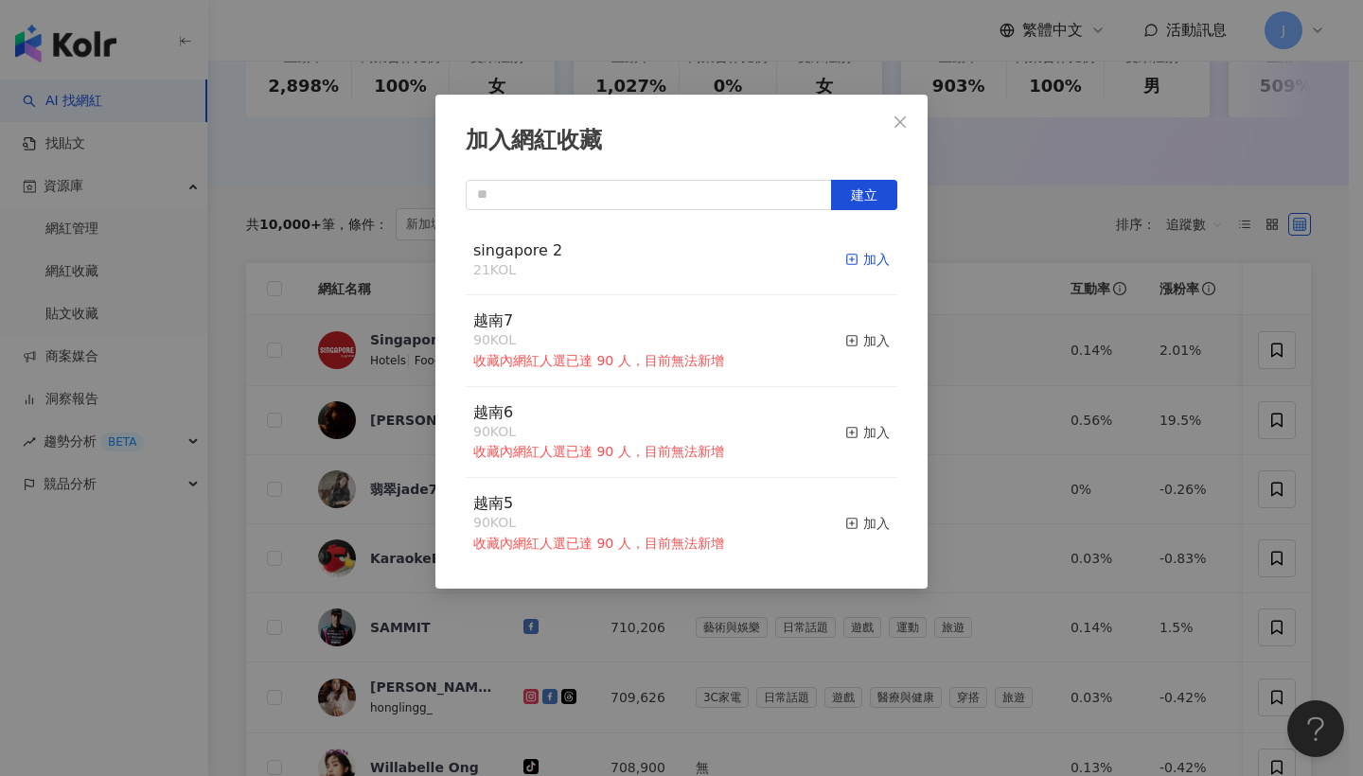
click at [865, 257] on div "加入" at bounding box center [867, 259] width 44 height 21
click at [904, 134] on button "Close" at bounding box center [900, 122] width 38 height 38
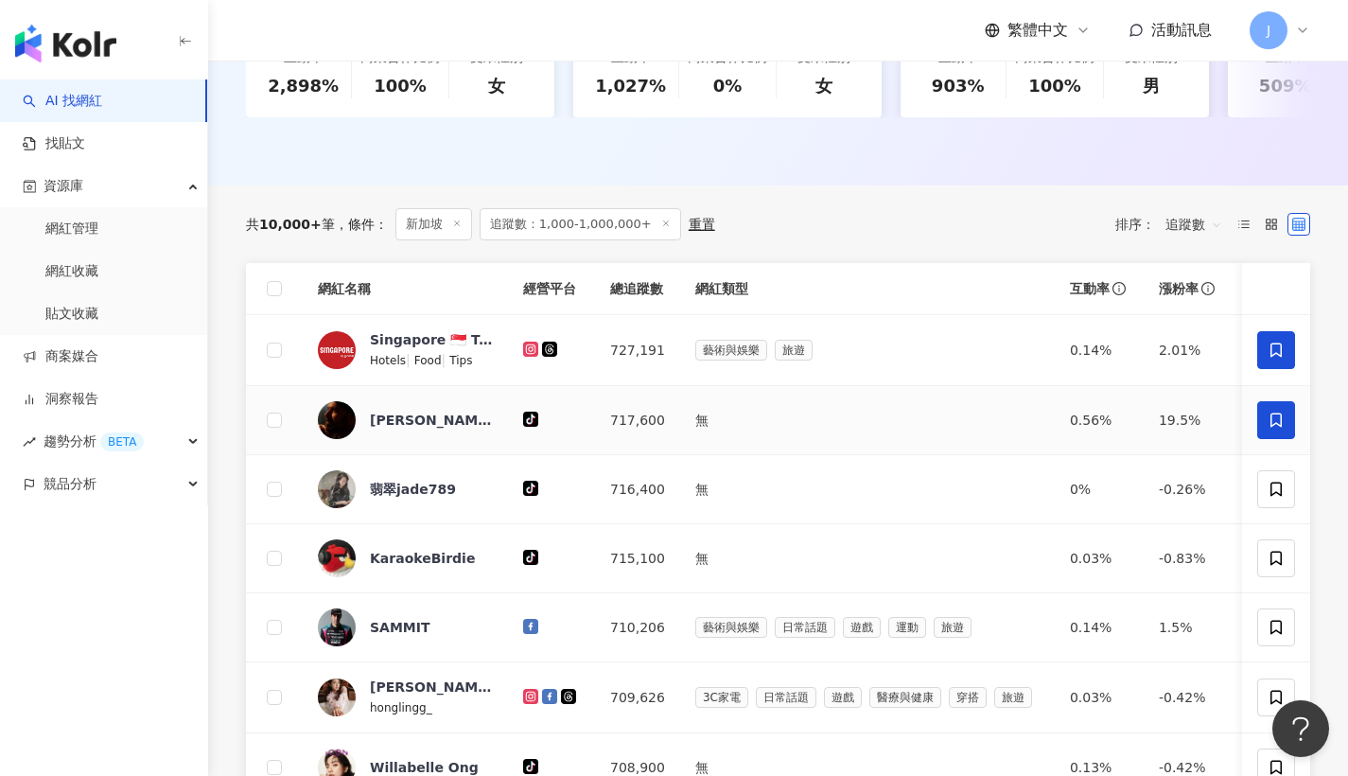
click at [1290, 437] on span at bounding box center [1277, 420] width 38 height 38
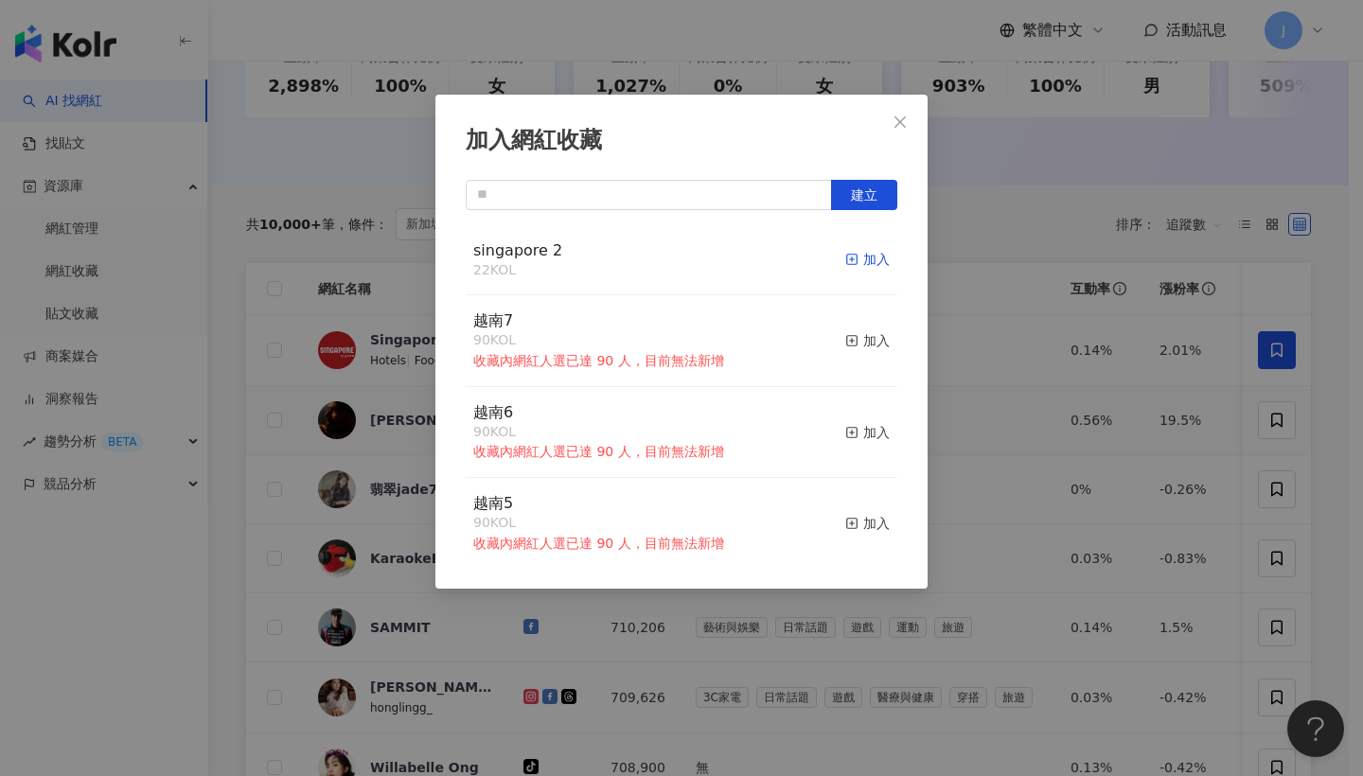
click at [854, 261] on div "加入" at bounding box center [867, 259] width 44 height 21
click at [914, 132] on button "Close" at bounding box center [900, 122] width 38 height 38
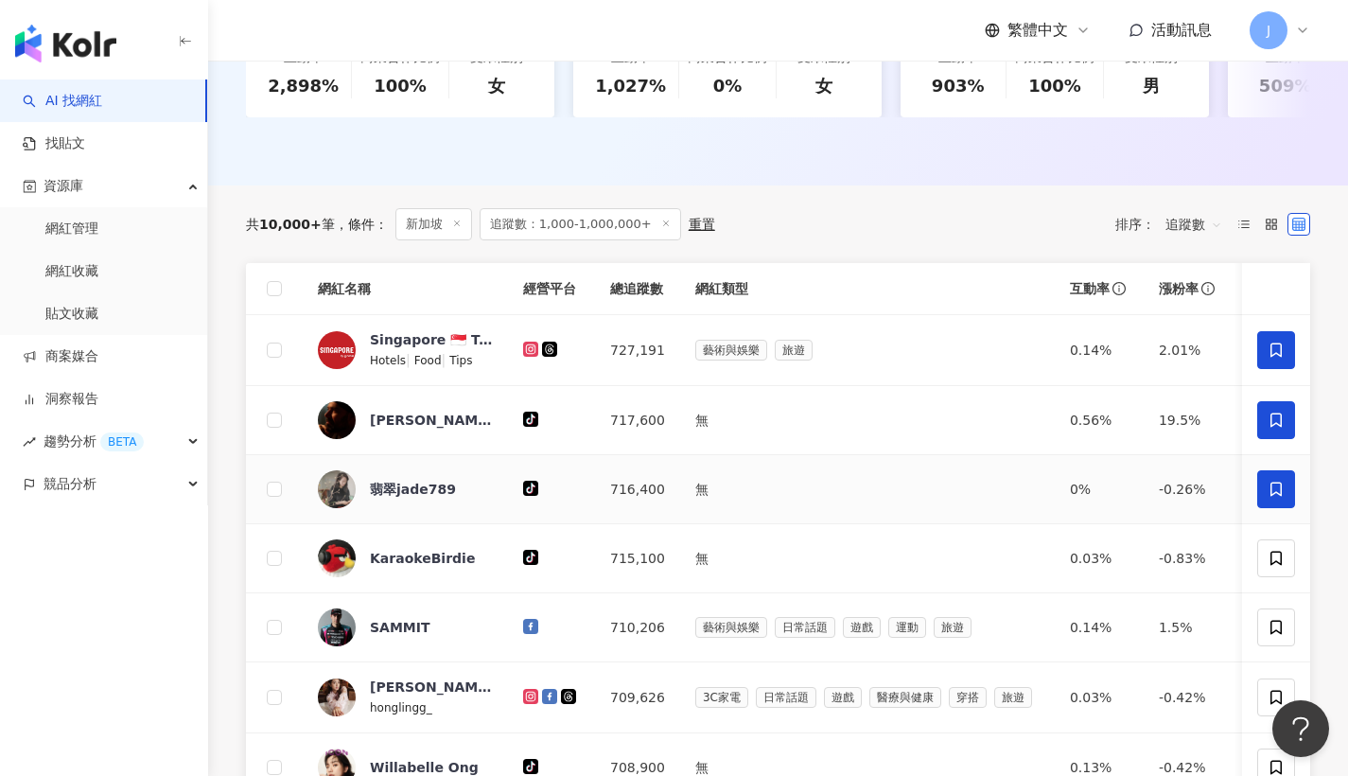
click at [1277, 498] on icon at bounding box center [1276, 489] width 17 height 17
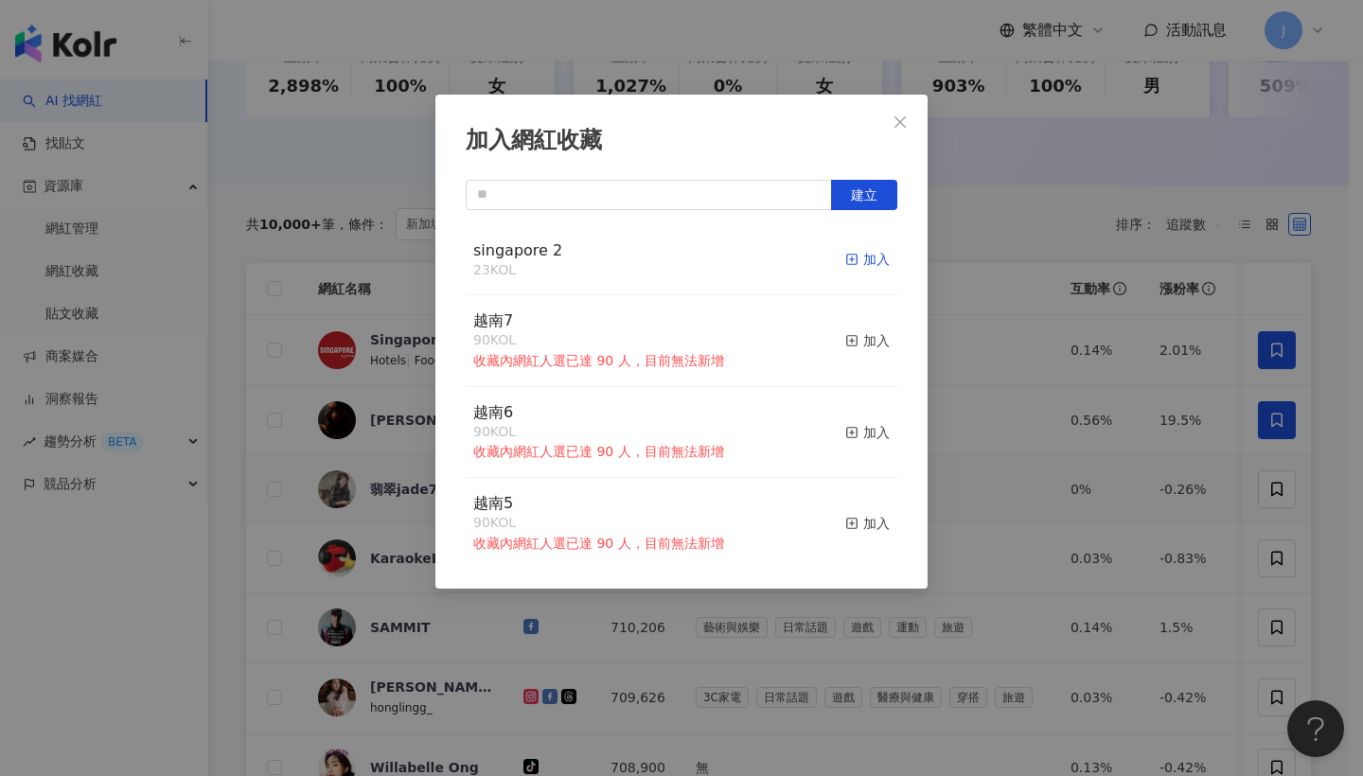
click at [861, 256] on div "加入" at bounding box center [867, 259] width 44 height 21
click at [906, 134] on button "Close" at bounding box center [900, 122] width 38 height 38
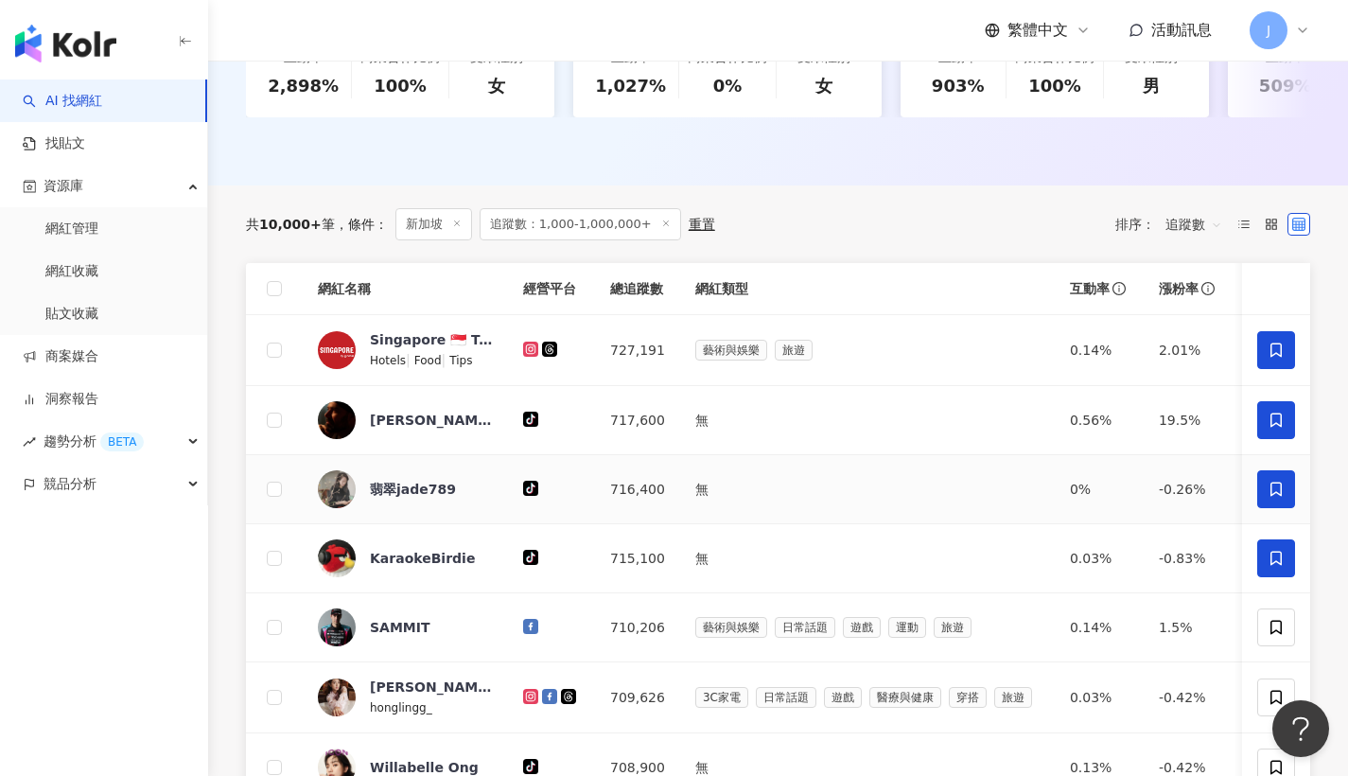
click at [1269, 577] on span at bounding box center [1277, 558] width 38 height 38
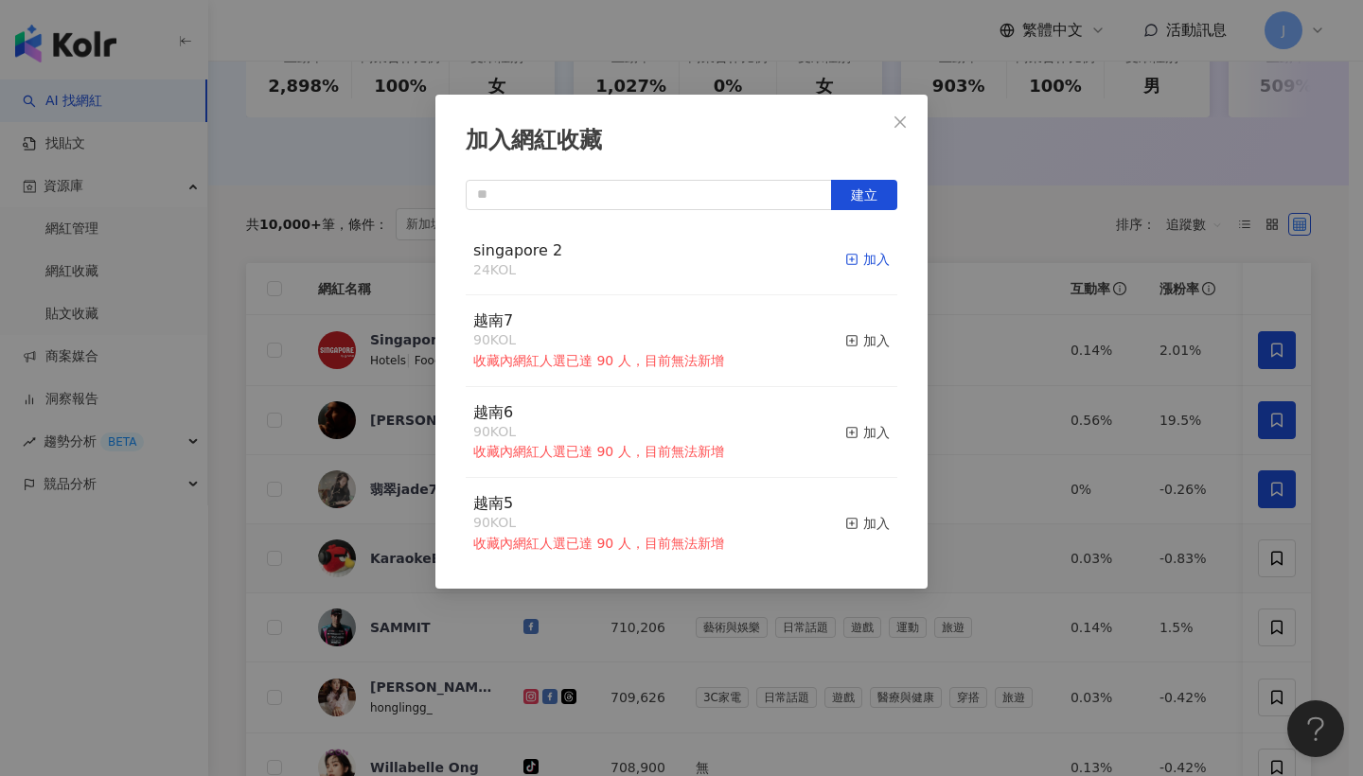
click at [853, 257] on div "加入" at bounding box center [867, 259] width 44 height 21
click at [917, 124] on span "Close" at bounding box center [900, 121] width 38 height 15
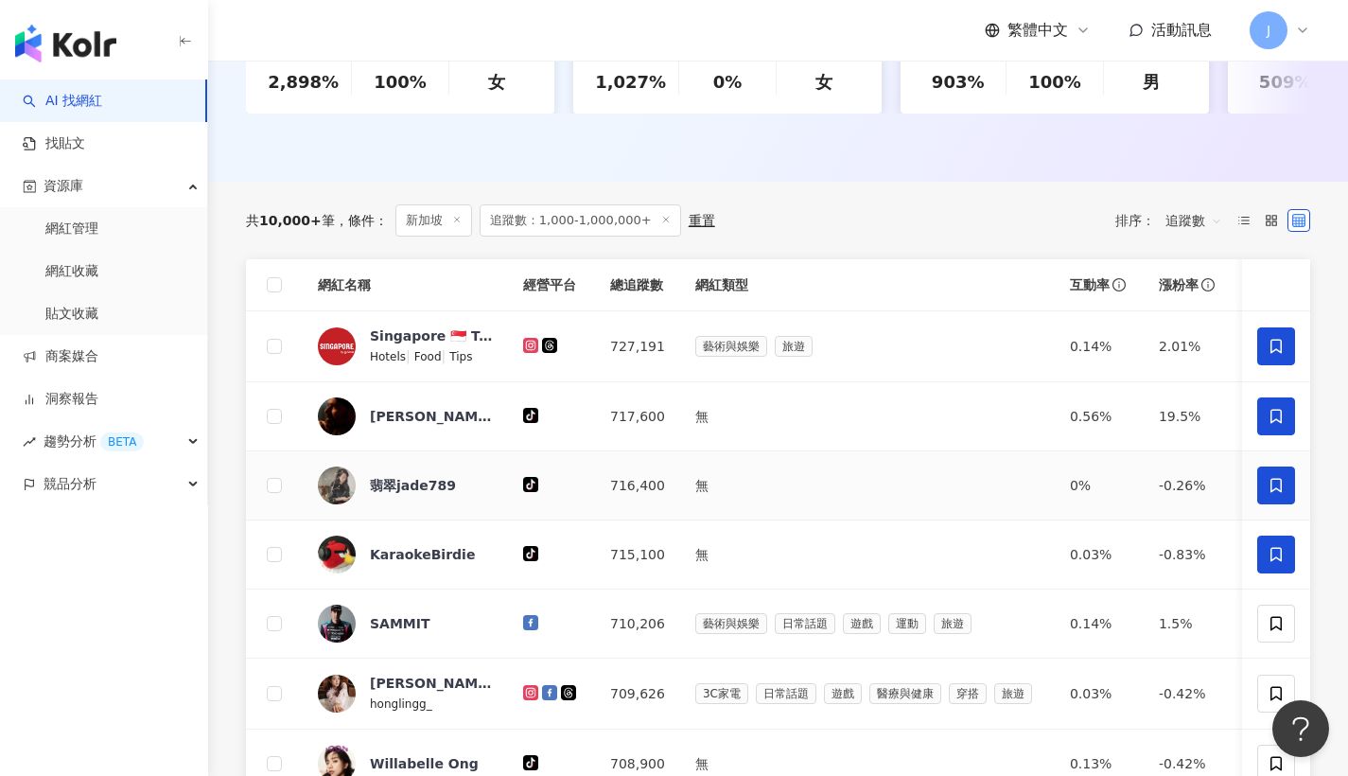
scroll to position [530, 0]
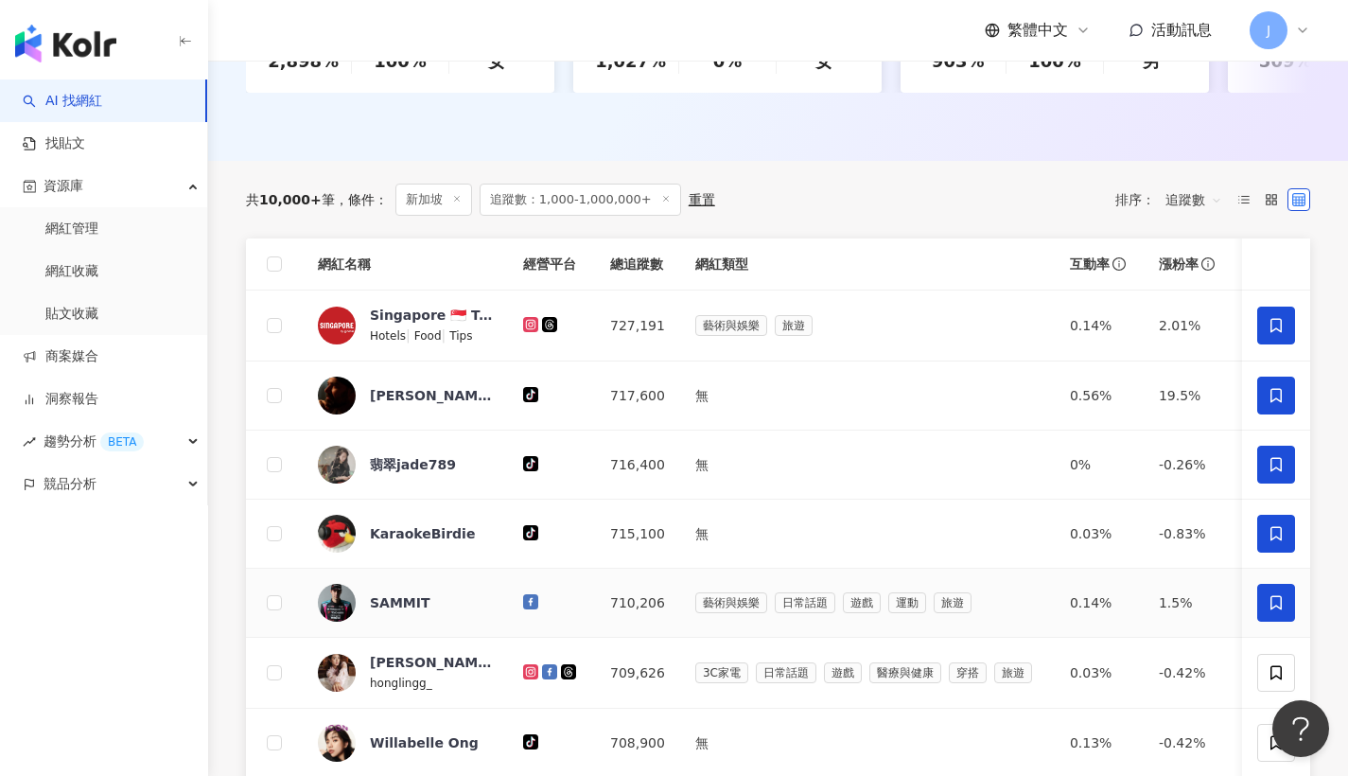
click at [1293, 614] on span at bounding box center [1277, 603] width 38 height 38
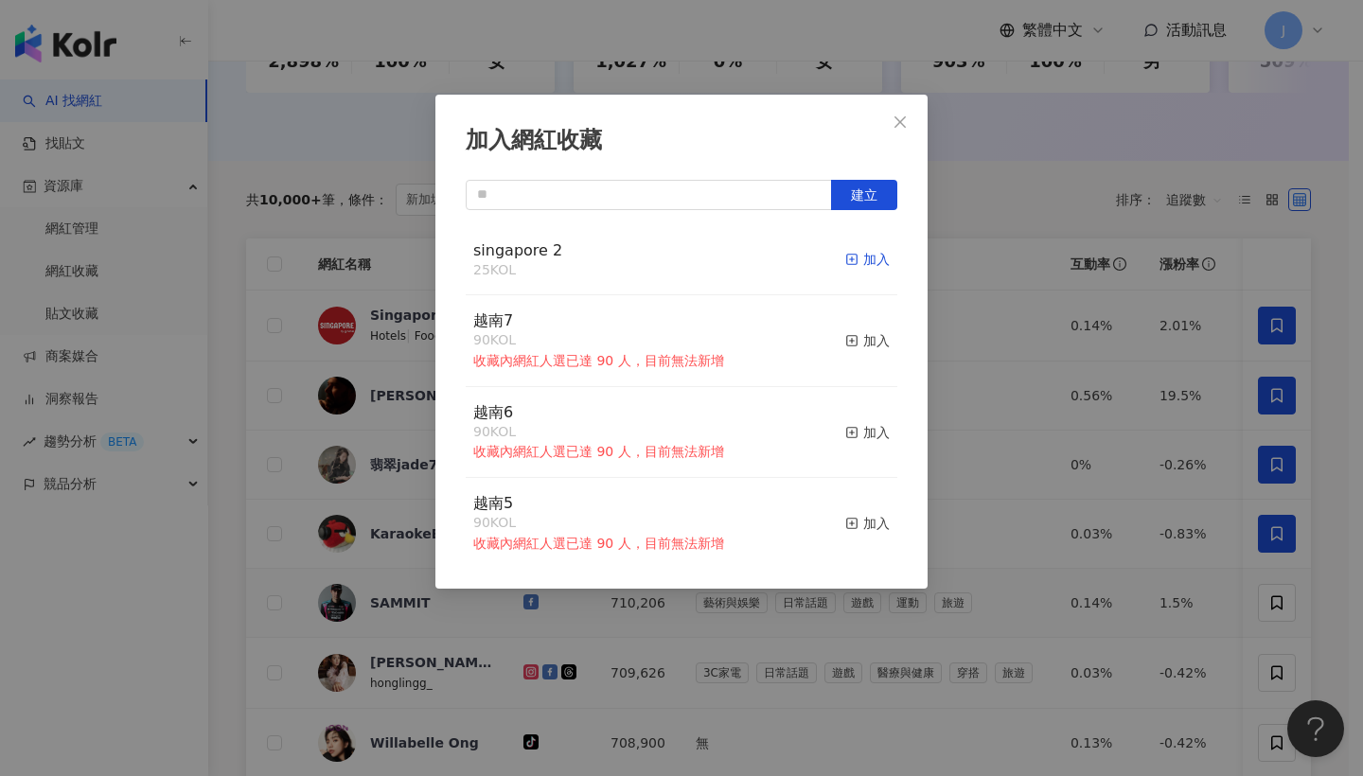
click at [874, 254] on div "加入" at bounding box center [867, 259] width 44 height 21
click at [904, 117] on icon "close" at bounding box center [899, 120] width 11 height 11
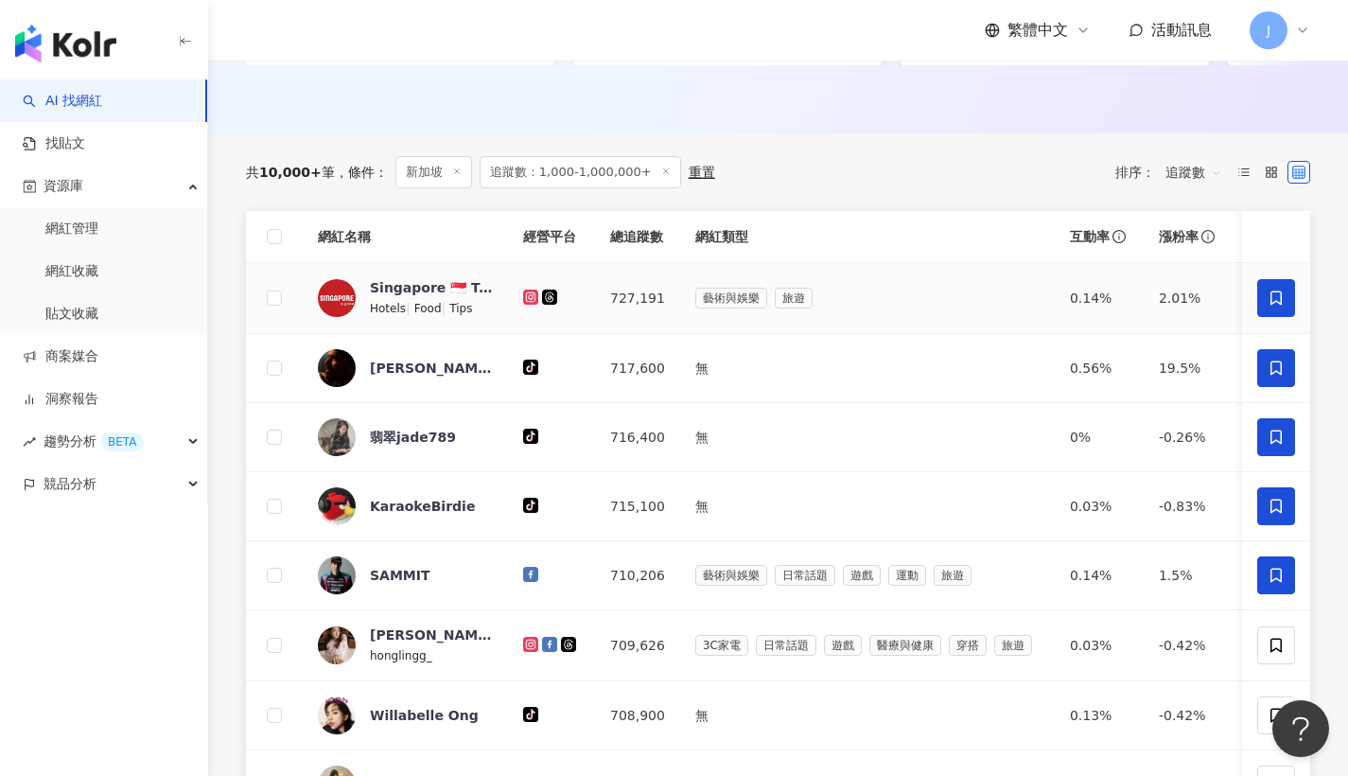
scroll to position [696, 0]
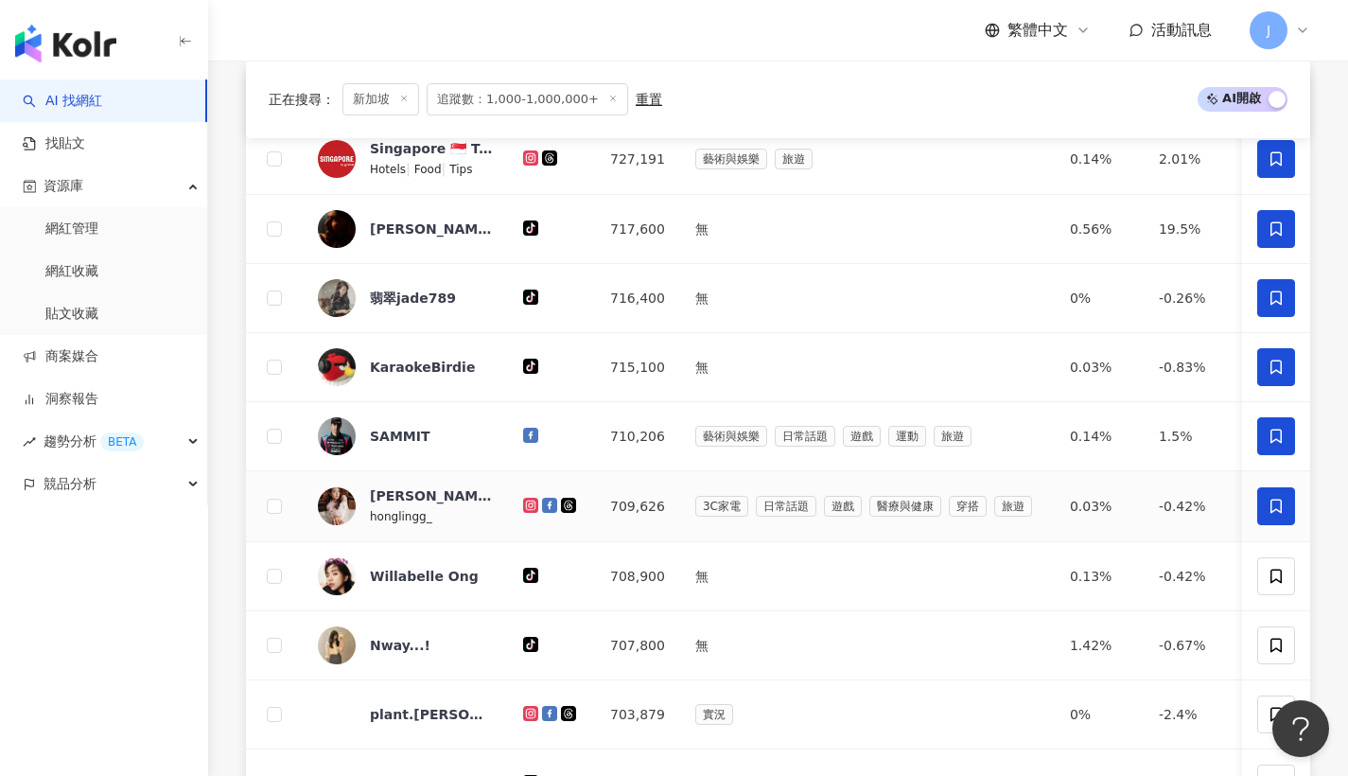
click at [1272, 506] on span at bounding box center [1277, 506] width 38 height 38
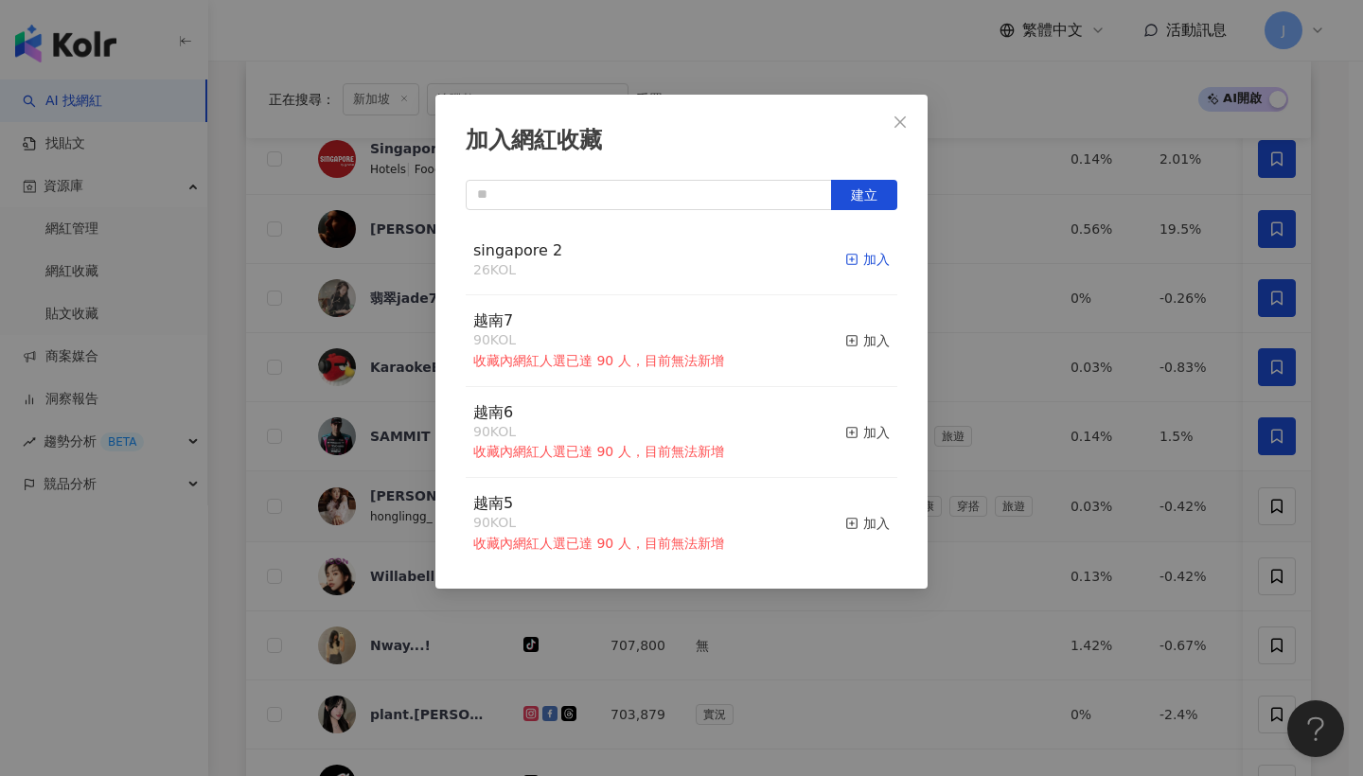
click at [863, 260] on div "加入" at bounding box center [867, 259] width 44 height 21
click at [904, 122] on icon "close" at bounding box center [899, 121] width 15 height 15
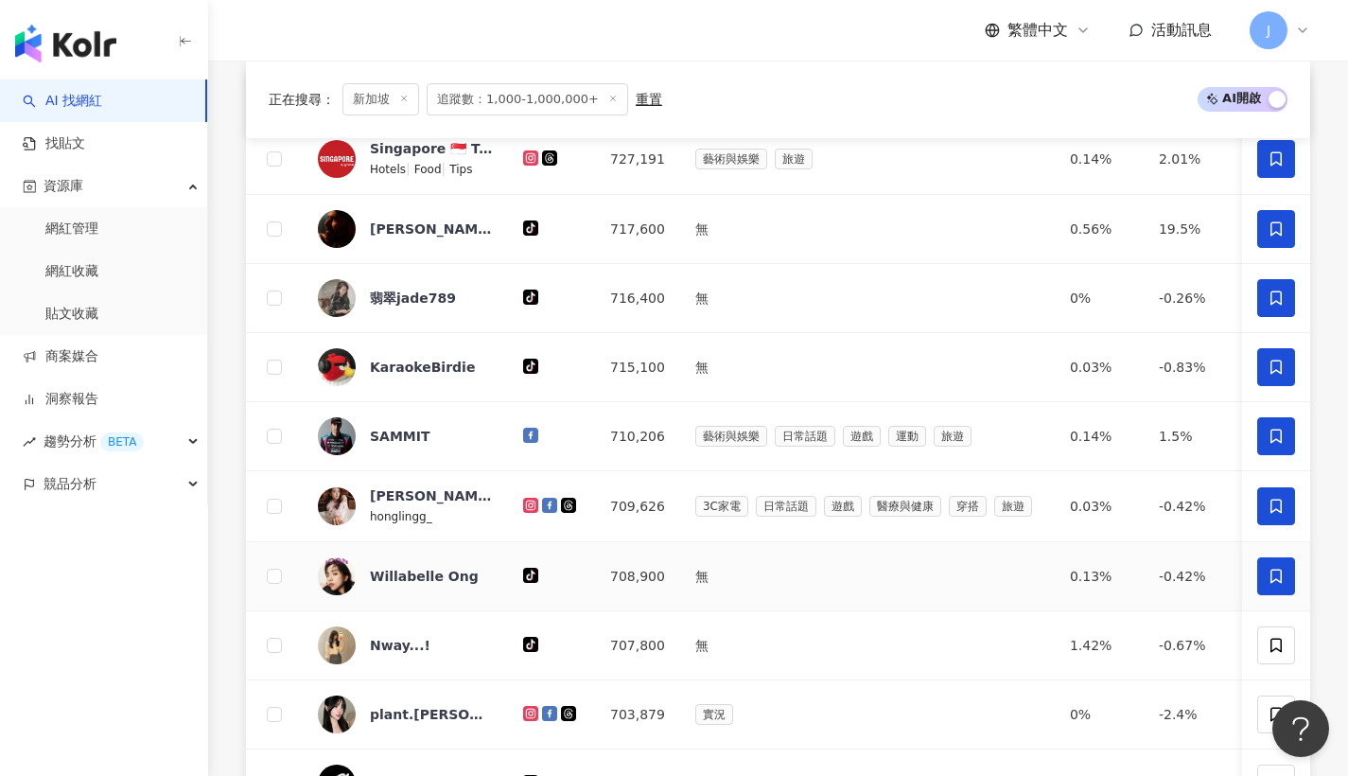
click at [1272, 583] on icon at bounding box center [1276, 576] width 11 height 14
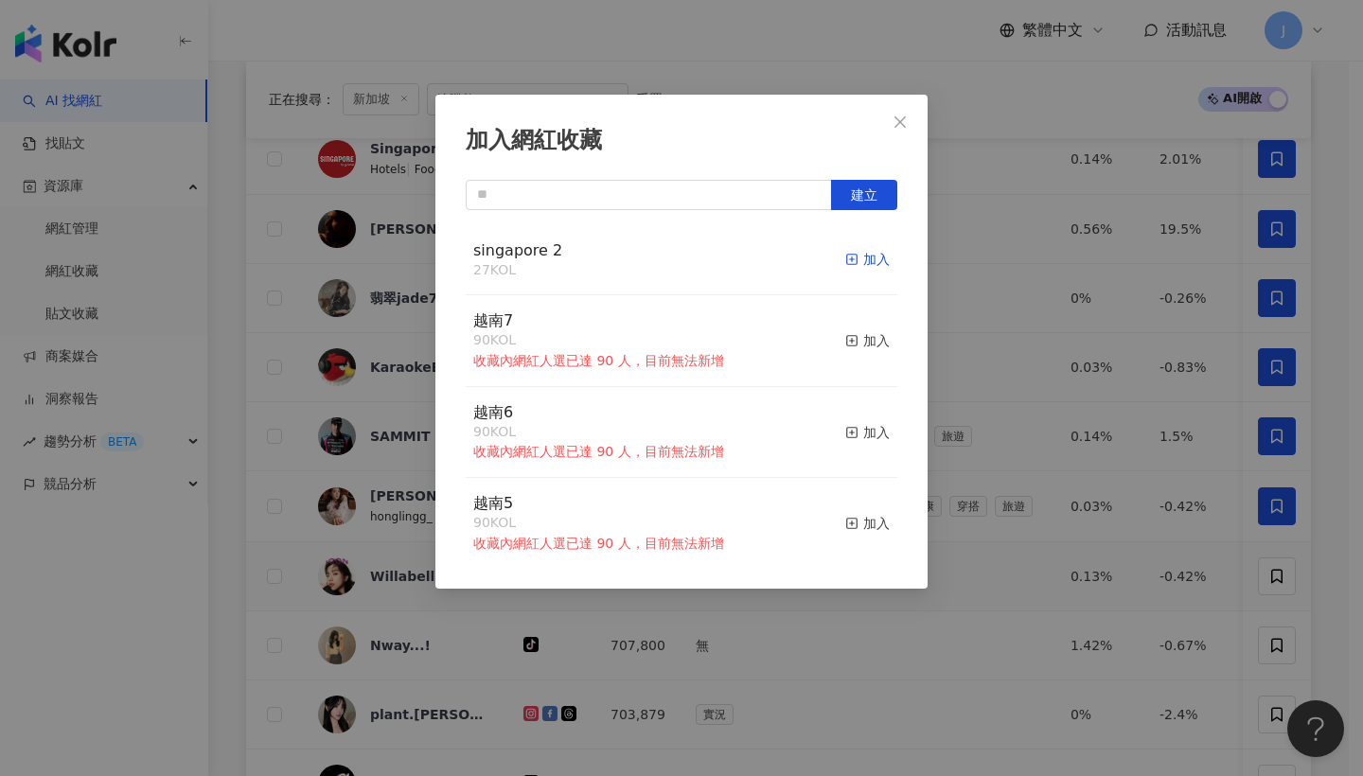
click at [853, 264] on div "加入" at bounding box center [867, 259] width 44 height 21
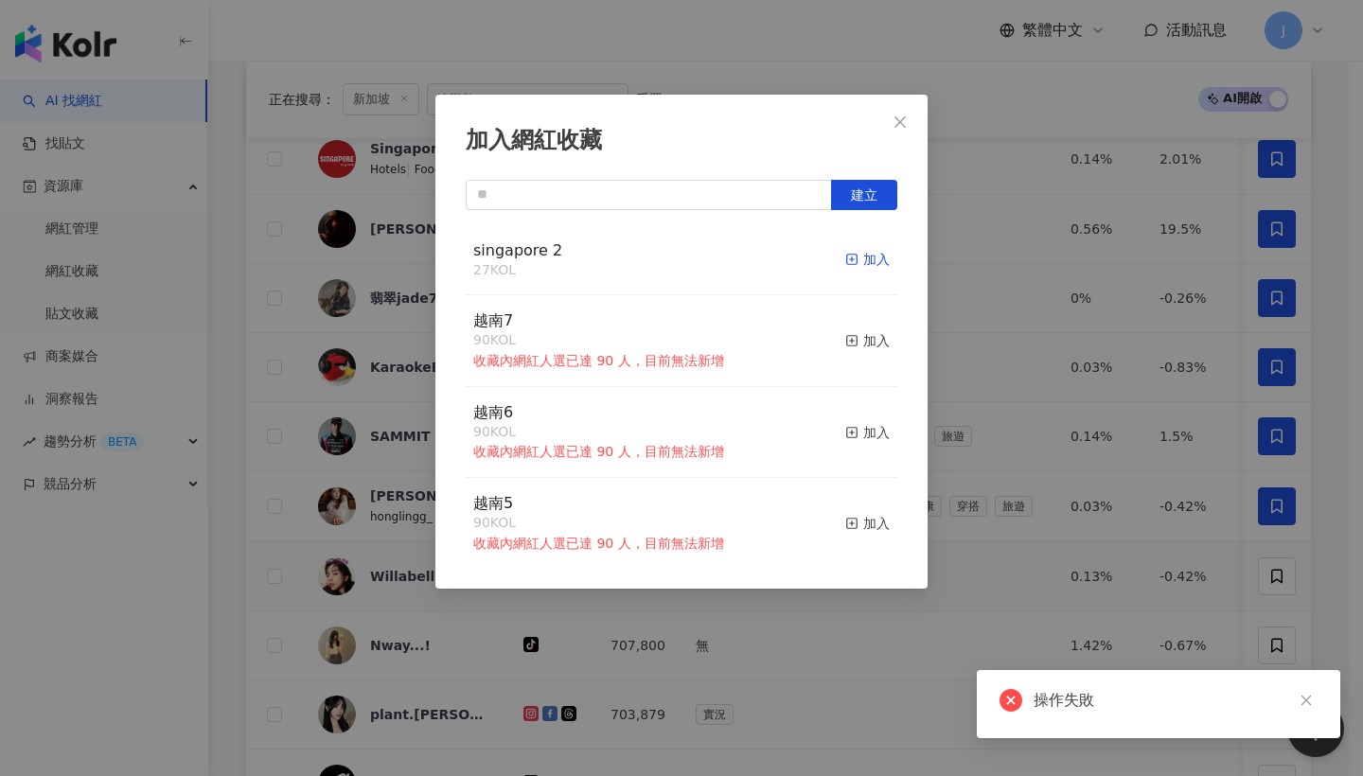
click at [871, 249] on button "加入" at bounding box center [867, 260] width 44 height 40
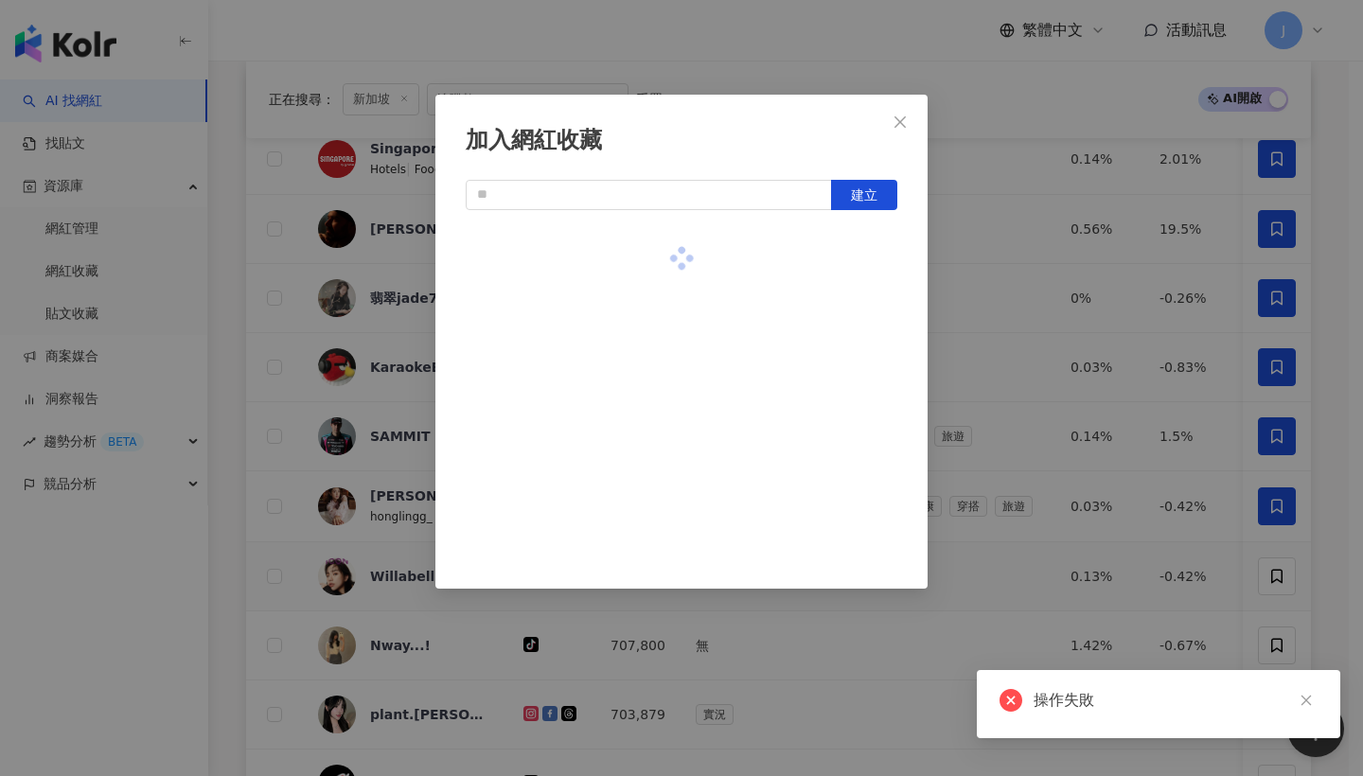
click at [875, 266] on div at bounding box center [681, 258] width 431 height 67
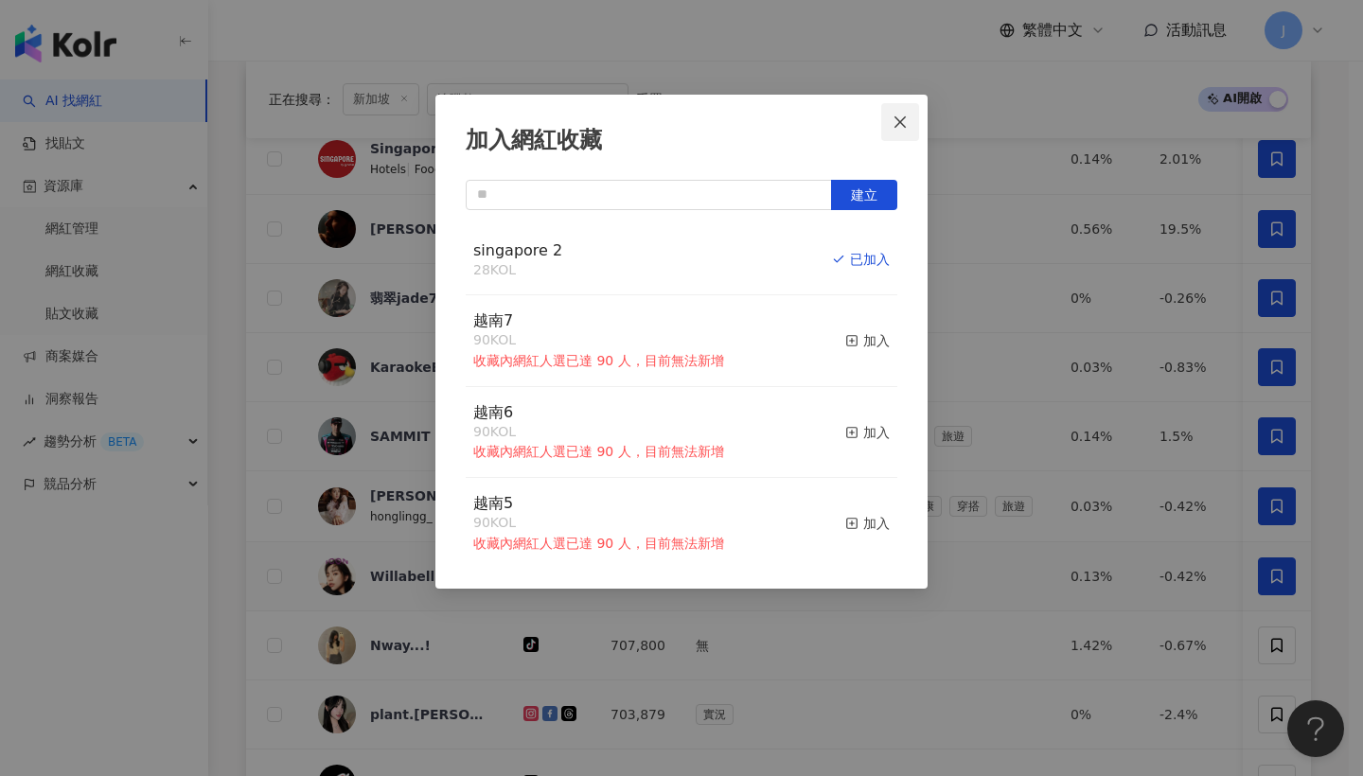
click at [908, 122] on span "Close" at bounding box center [900, 121] width 38 height 15
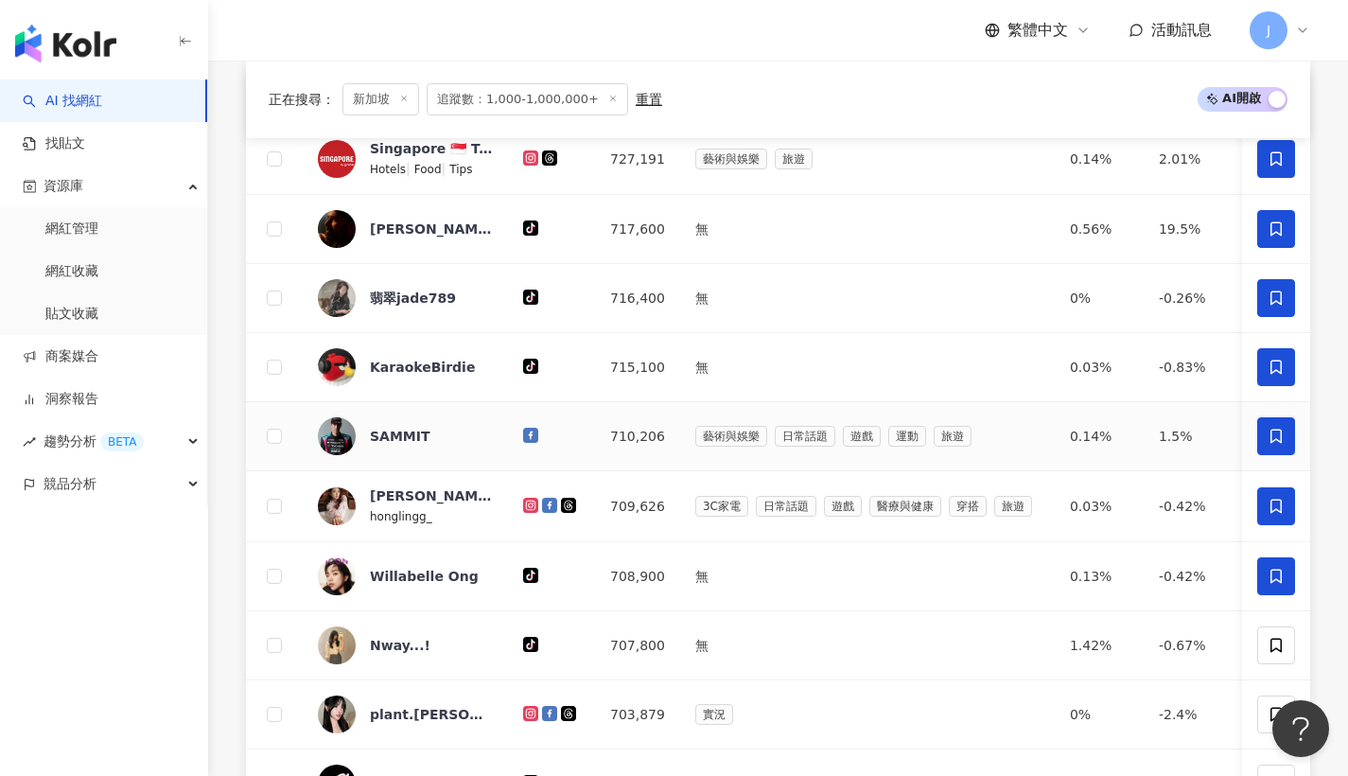
scroll to position [1056, 0]
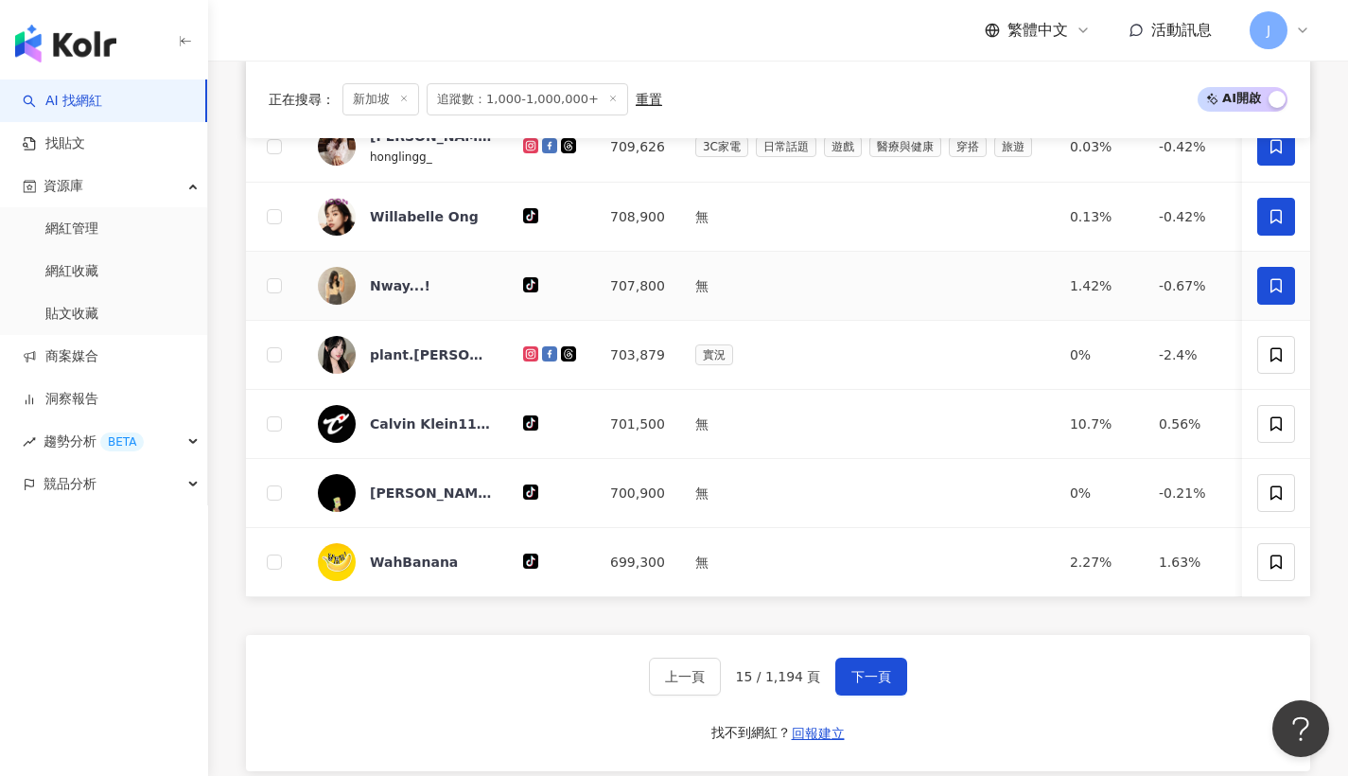
click at [1262, 292] on span at bounding box center [1277, 286] width 38 height 38
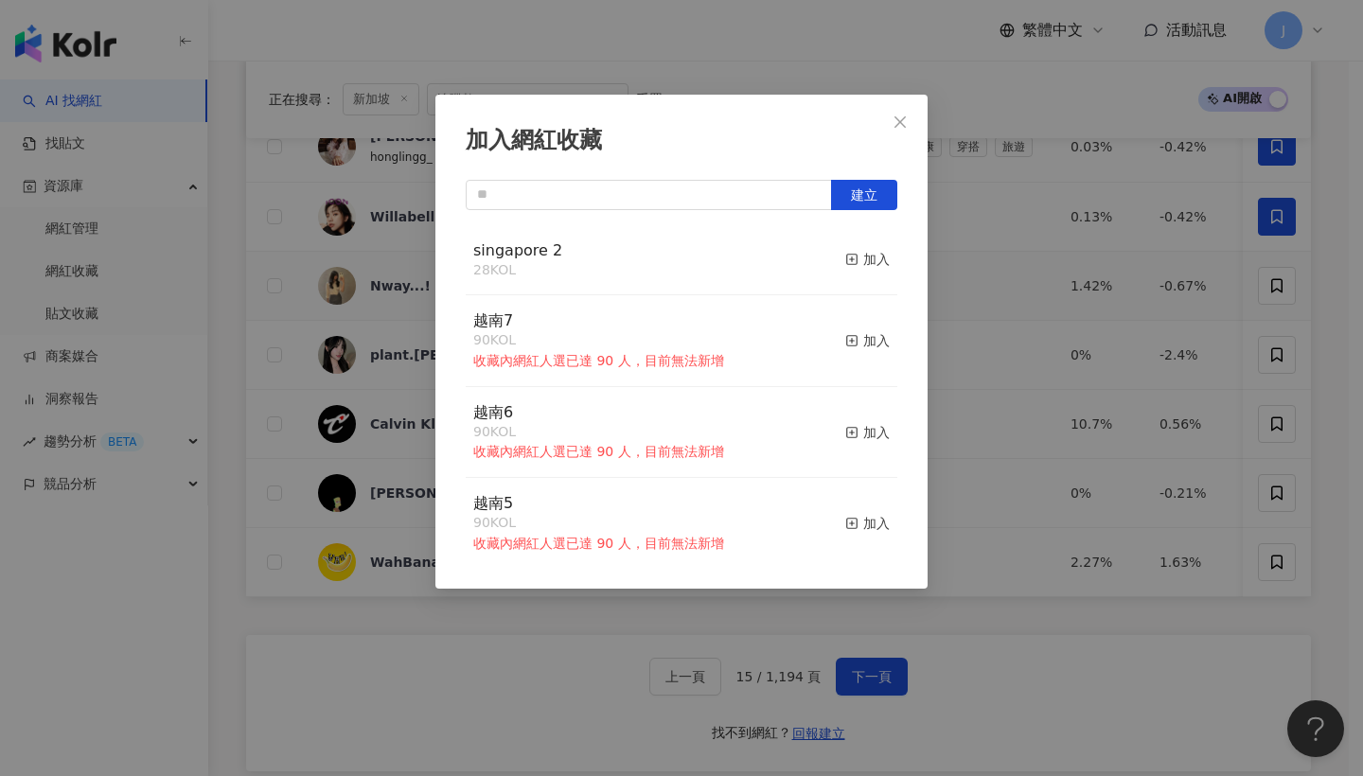
click at [876, 257] on div "singapore 2 28 KOL 加入" at bounding box center [681, 260] width 431 height 71
click at [871, 263] on div "加入" at bounding box center [867, 259] width 44 height 21
click at [903, 122] on icon "close" at bounding box center [899, 121] width 15 height 15
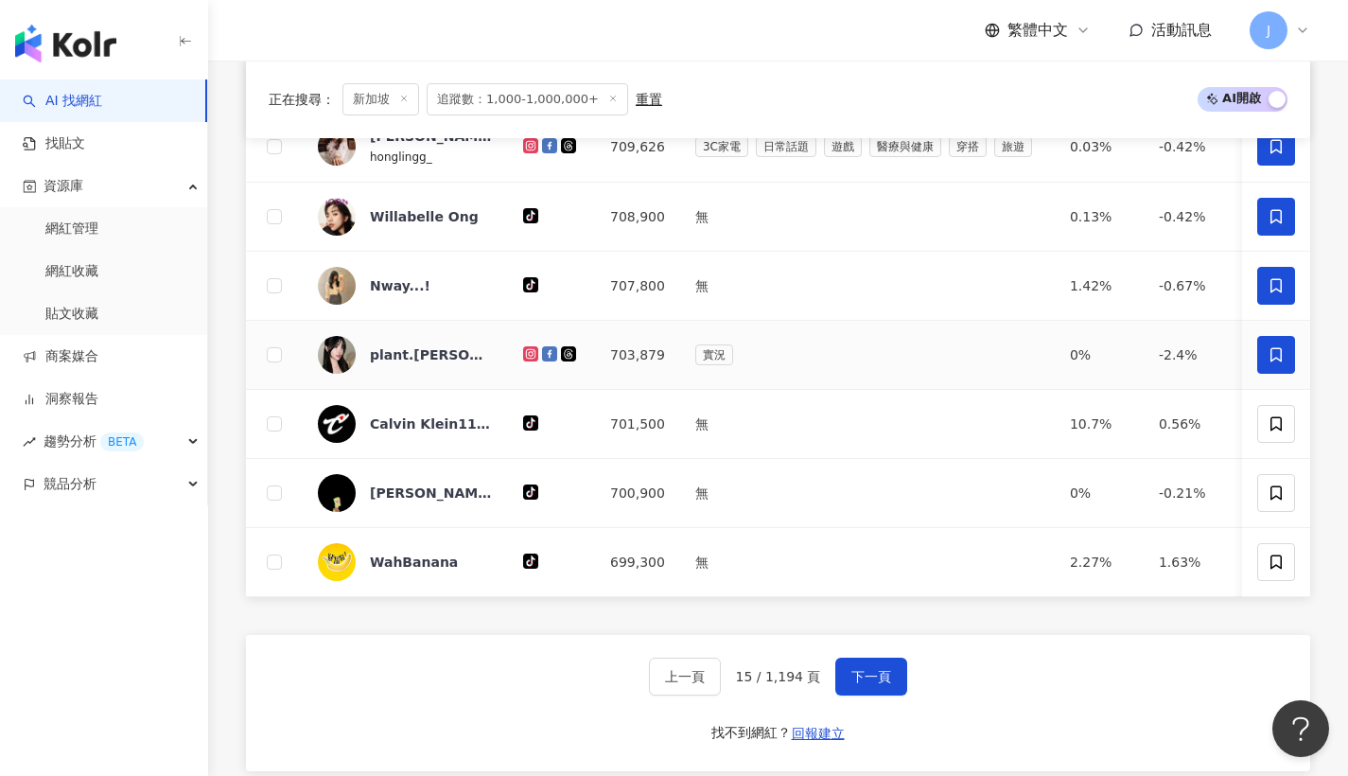
click at [1268, 363] on icon at bounding box center [1276, 354] width 17 height 17
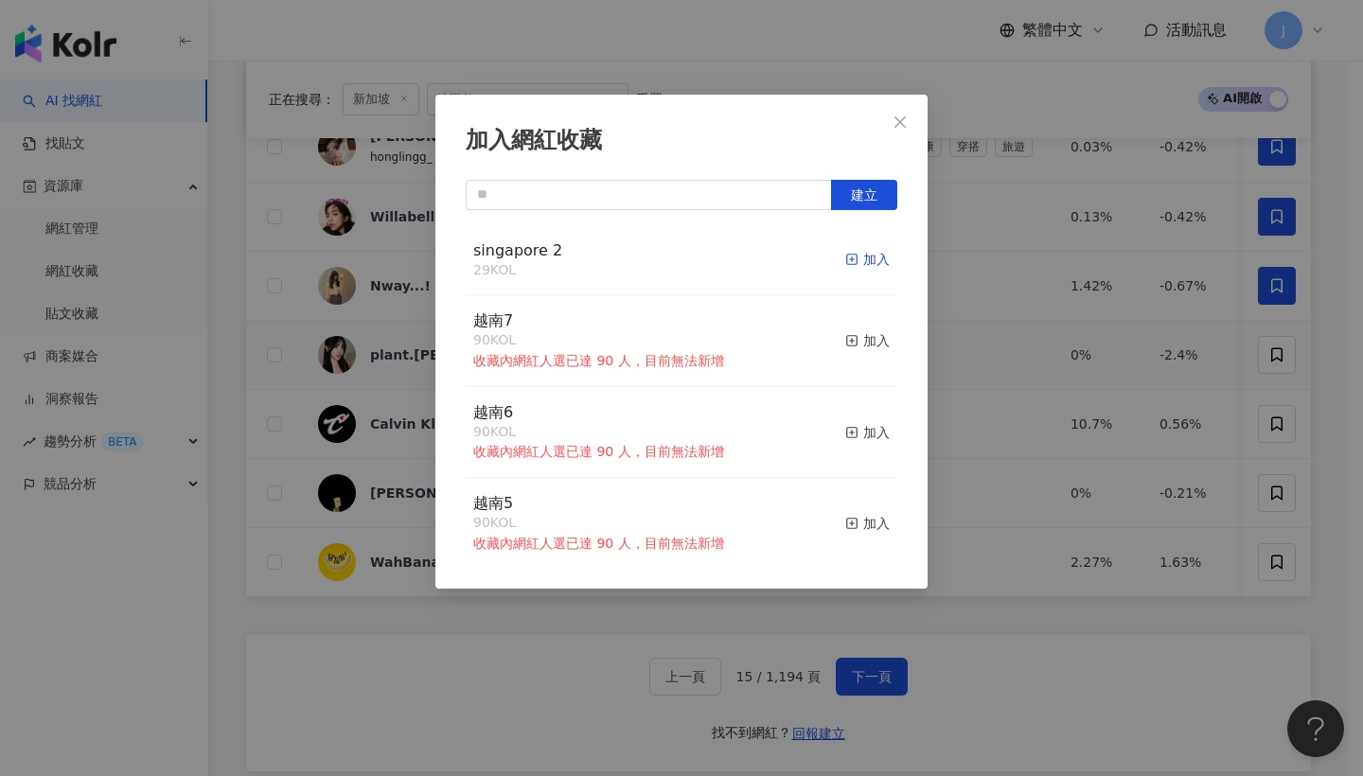
click at [858, 262] on div "加入" at bounding box center [867, 259] width 44 height 21
click at [909, 130] on button "Close" at bounding box center [900, 122] width 38 height 38
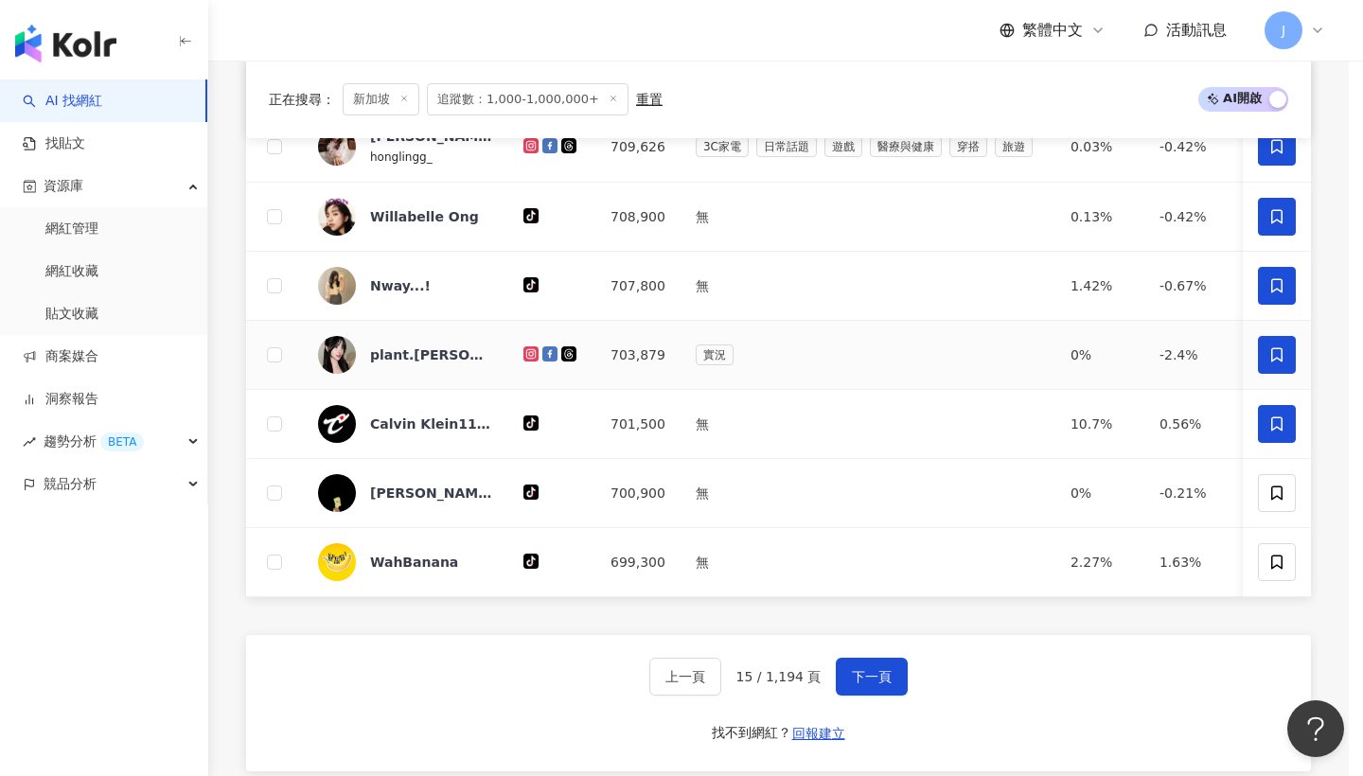
click at [1275, 431] on icon at bounding box center [1276, 423] width 11 height 14
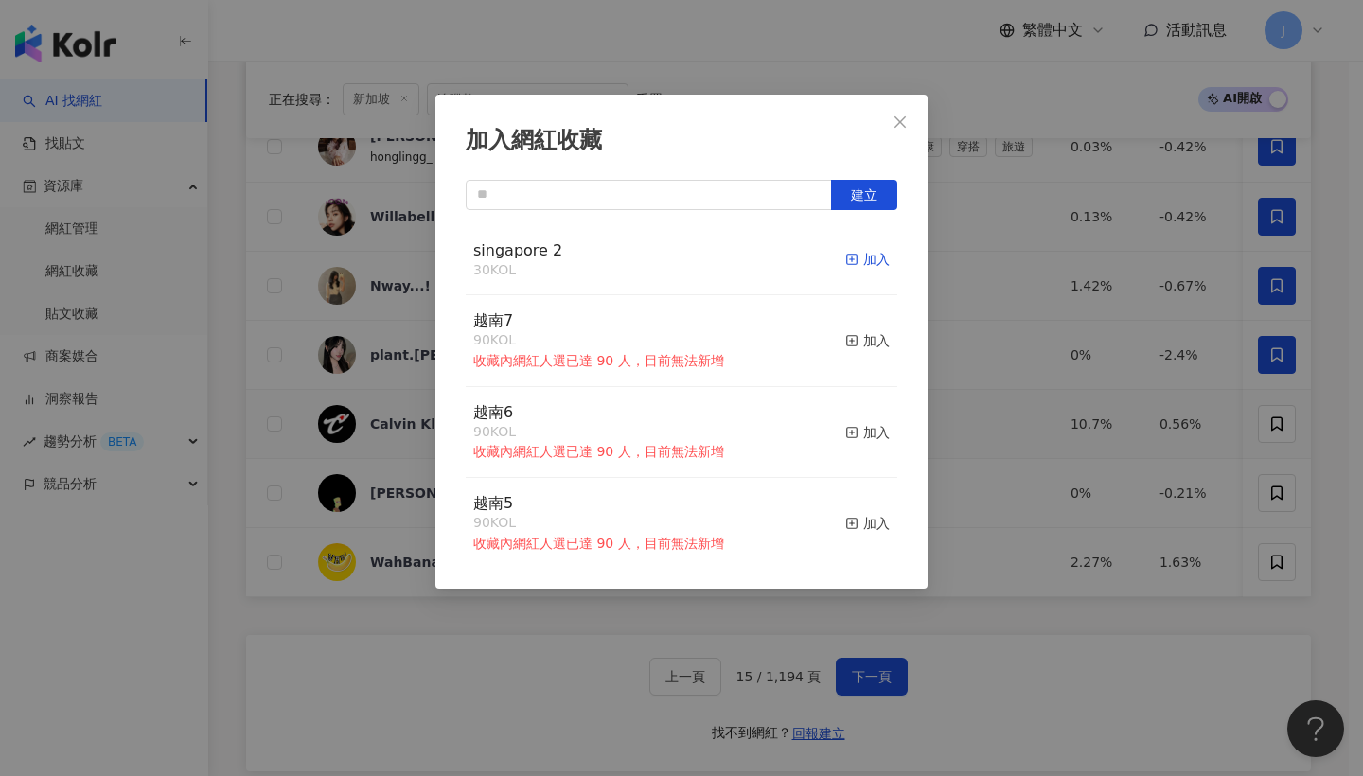
click at [855, 254] on div "加入" at bounding box center [867, 259] width 44 height 21
click at [902, 125] on icon "close" at bounding box center [899, 121] width 15 height 15
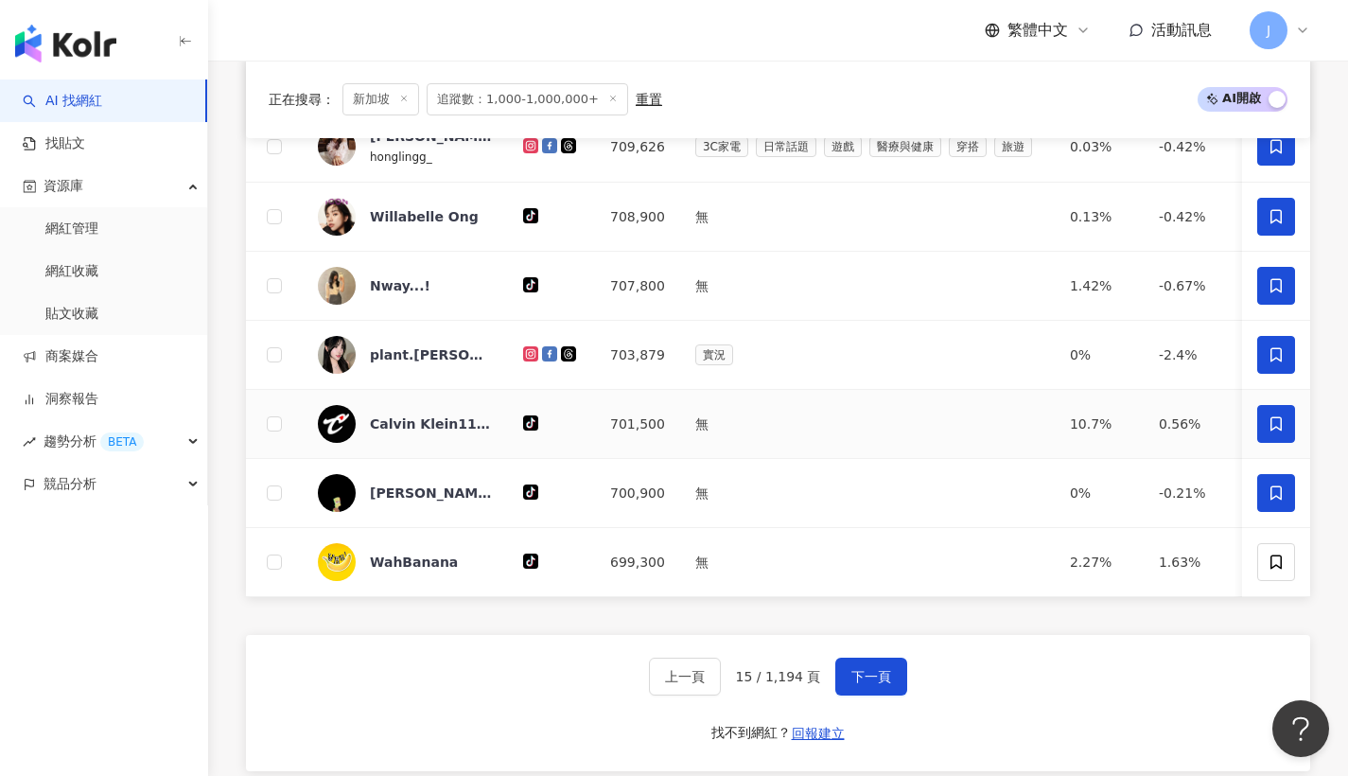
click at [1273, 501] on icon at bounding box center [1276, 492] width 17 height 17
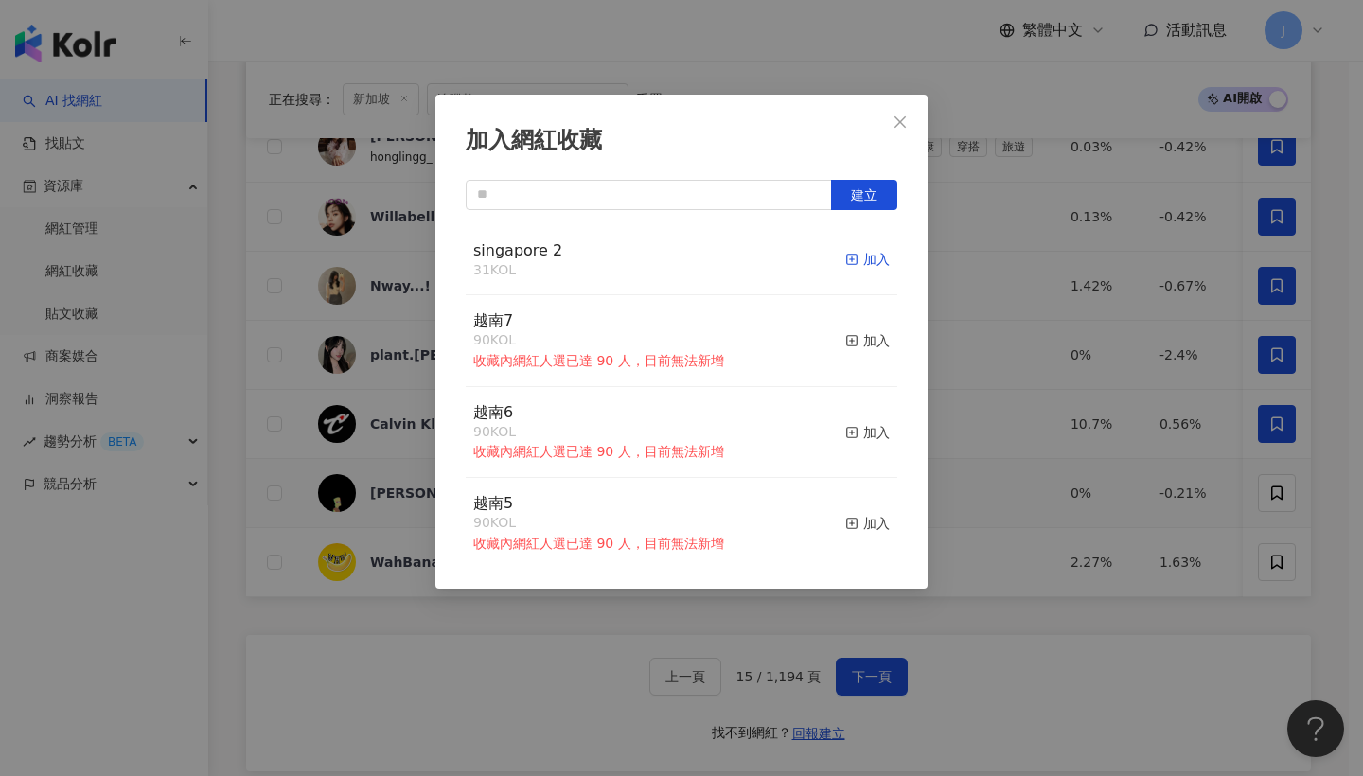
click at [845, 253] on div "加入" at bounding box center [867, 259] width 44 height 21
click at [900, 131] on button "Close" at bounding box center [900, 122] width 38 height 38
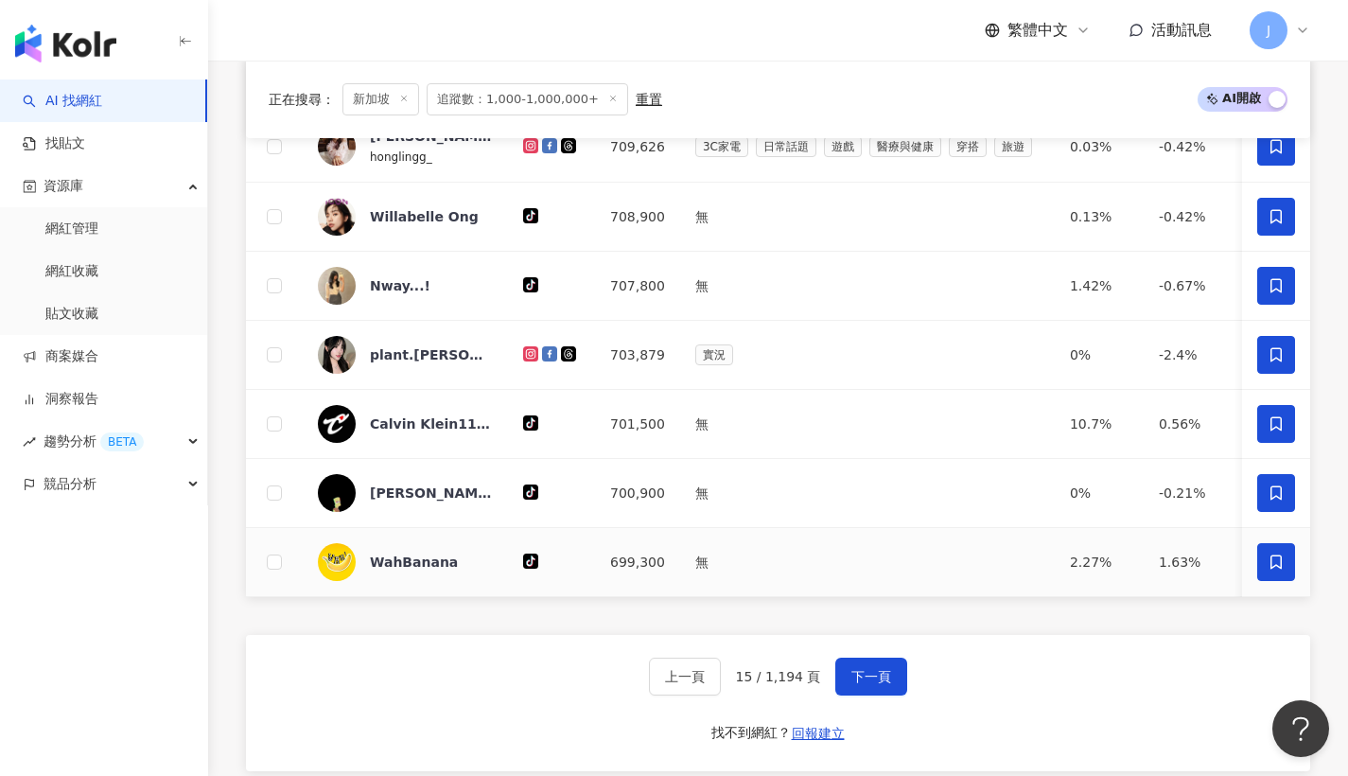
click at [1282, 581] on span at bounding box center [1277, 562] width 38 height 38
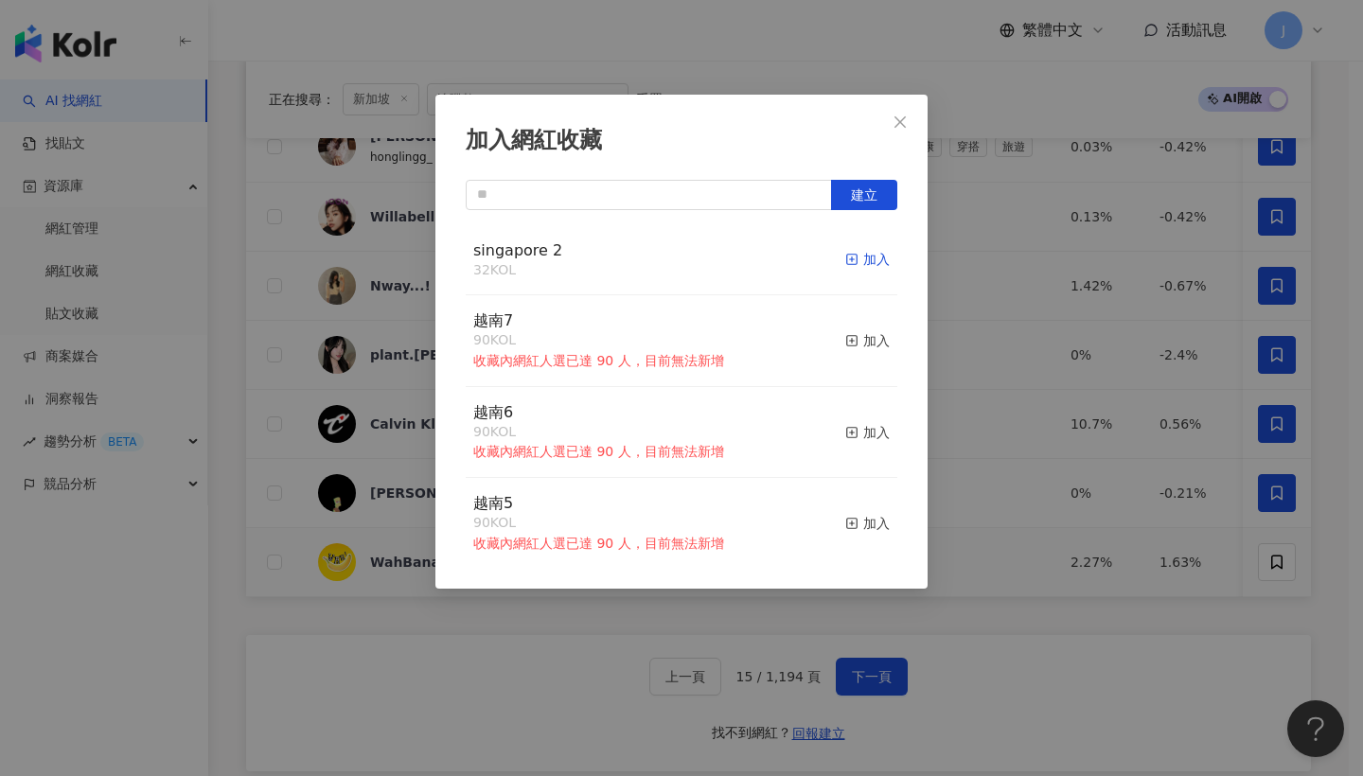
click at [869, 260] on div "加入" at bounding box center [867, 259] width 44 height 21
click at [909, 125] on span "Close" at bounding box center [900, 121] width 38 height 15
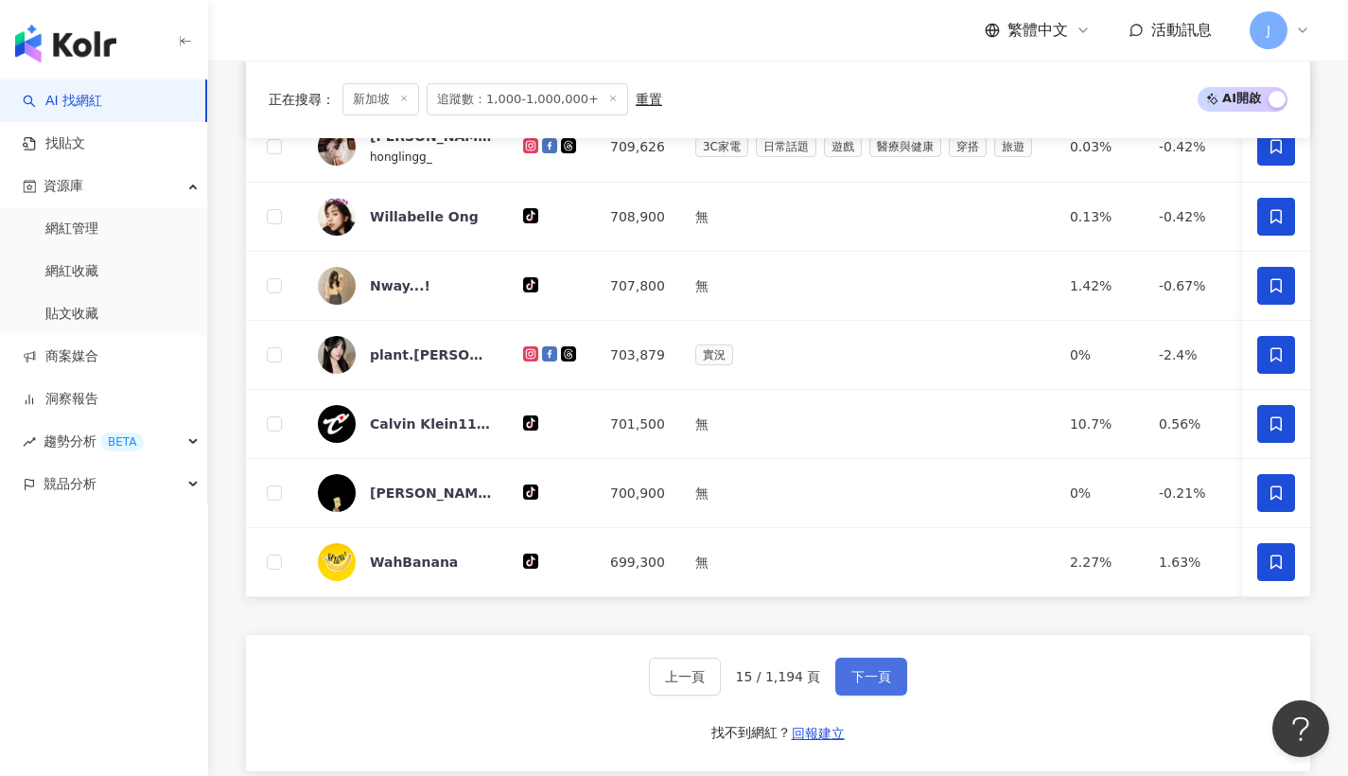
click at [895, 690] on button "下一頁" at bounding box center [872, 677] width 72 height 38
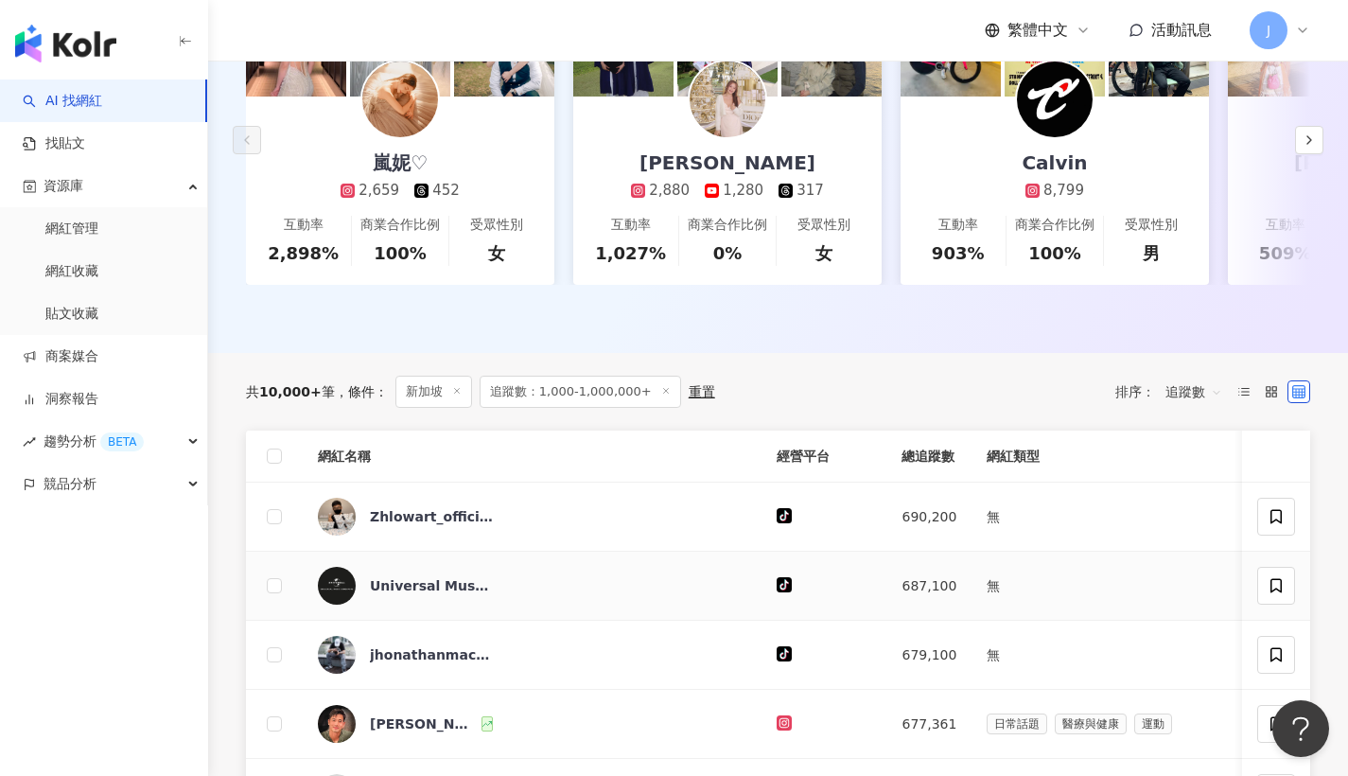
scroll to position [466, 0]
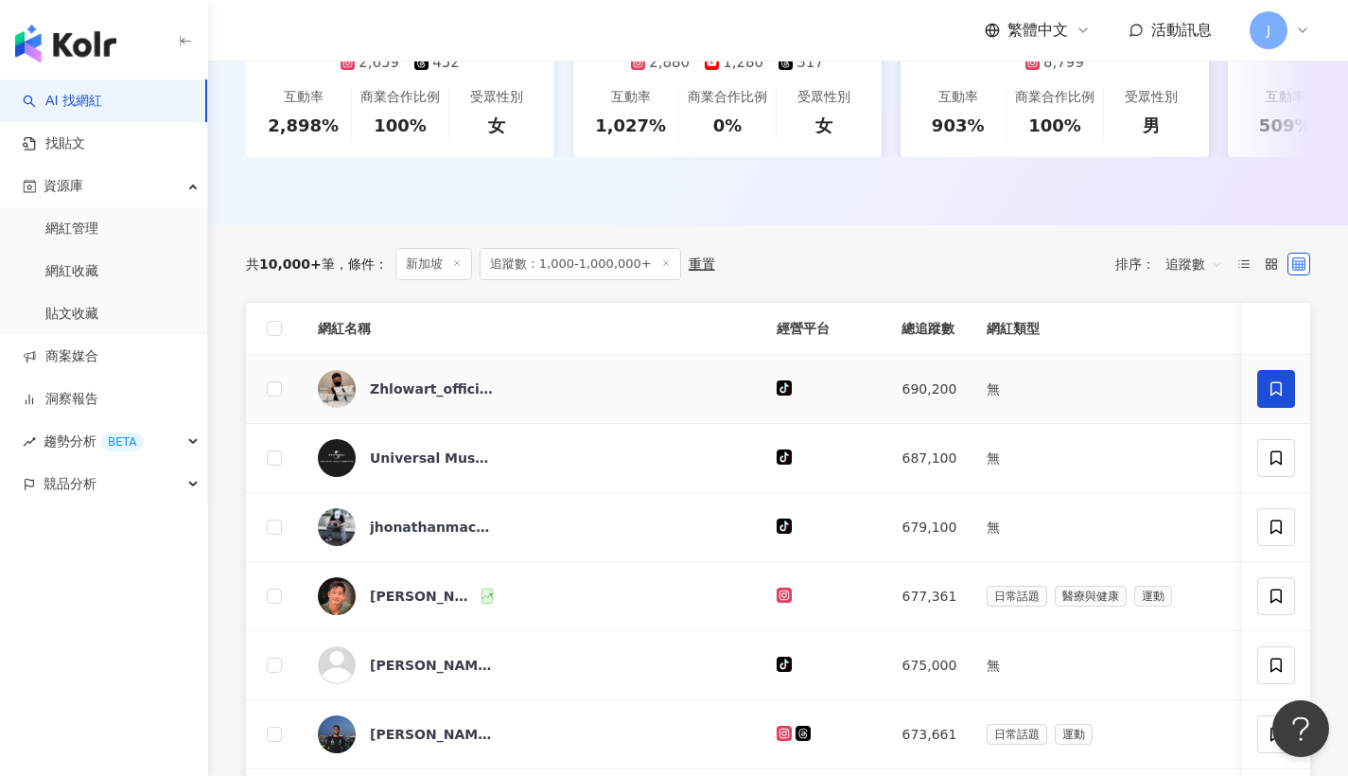
click at [1272, 396] on icon at bounding box center [1276, 388] width 11 height 14
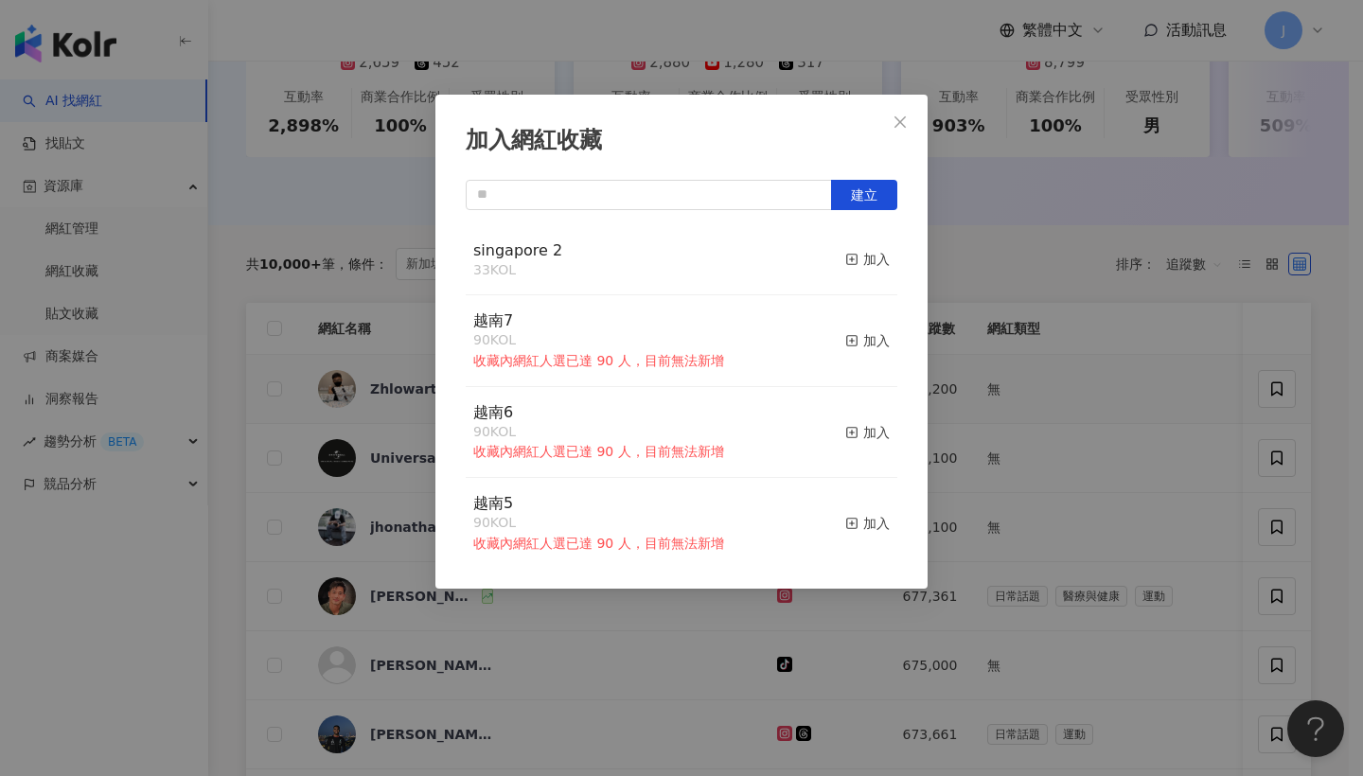
click at [852, 248] on button "加入" at bounding box center [867, 260] width 44 height 40
click at [911, 127] on span "Close" at bounding box center [900, 121] width 38 height 15
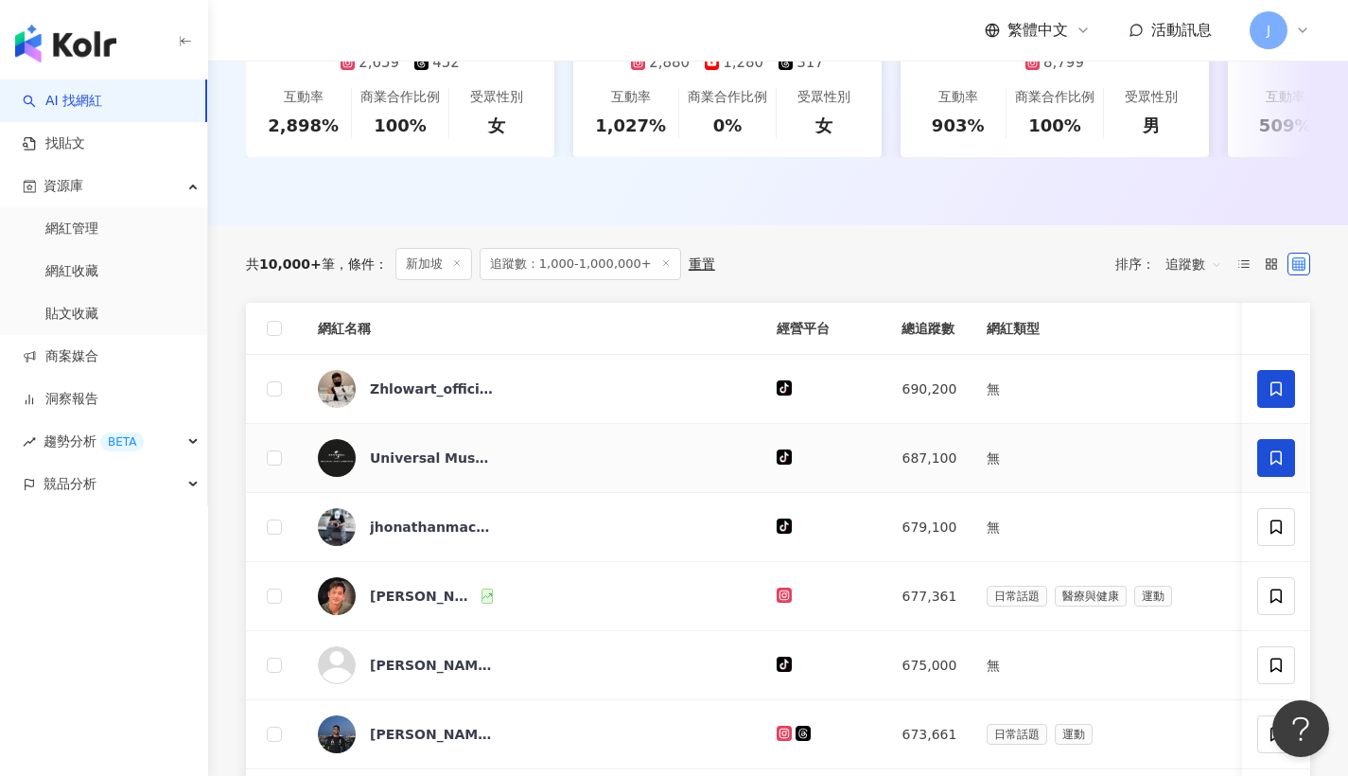
click at [1267, 456] on span at bounding box center [1277, 458] width 38 height 38
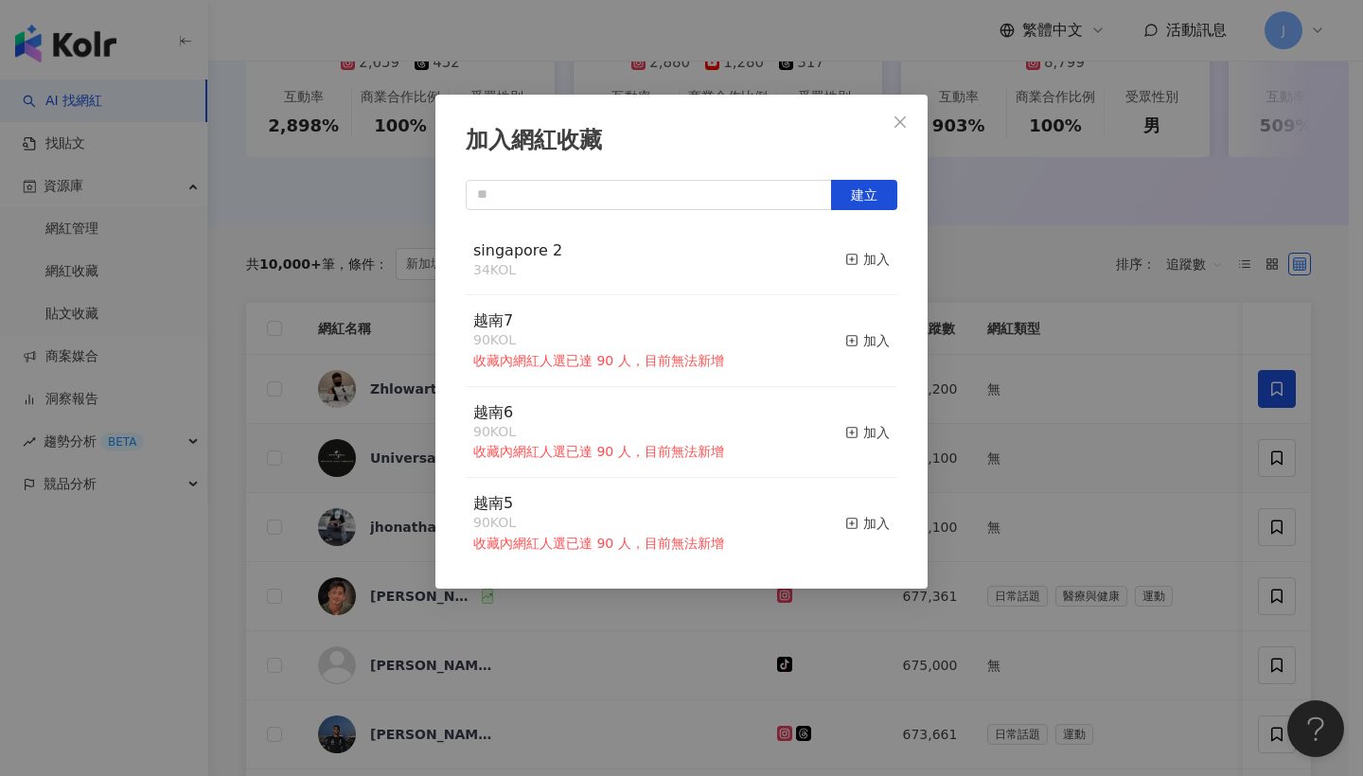
click at [880, 261] on div "singapore 2 34 KOL 加入" at bounding box center [681, 260] width 431 height 71
click at [874, 260] on div "加入" at bounding box center [867, 259] width 44 height 21
click at [905, 137] on button "Close" at bounding box center [900, 122] width 38 height 38
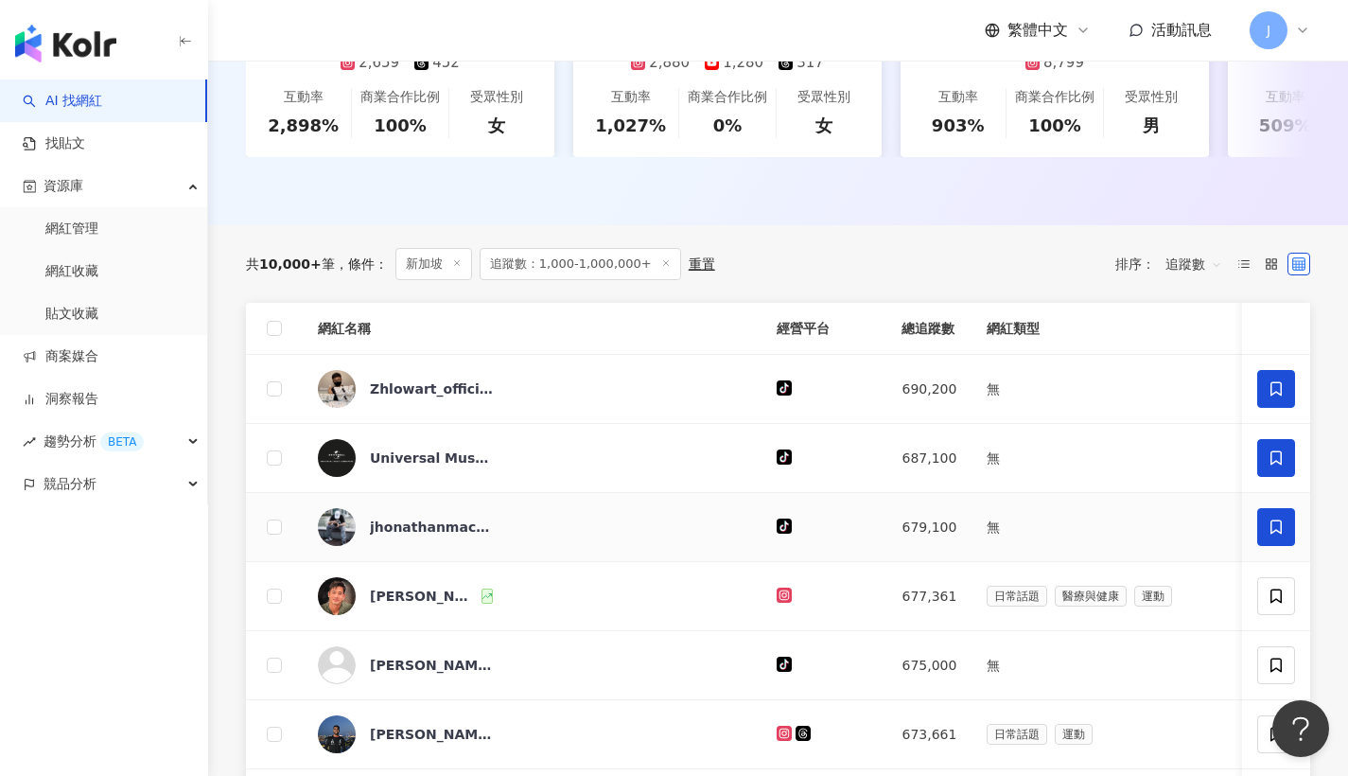
click at [1255, 536] on td at bounding box center [1276, 527] width 68 height 69
click at [1260, 536] on span at bounding box center [1277, 527] width 38 height 38
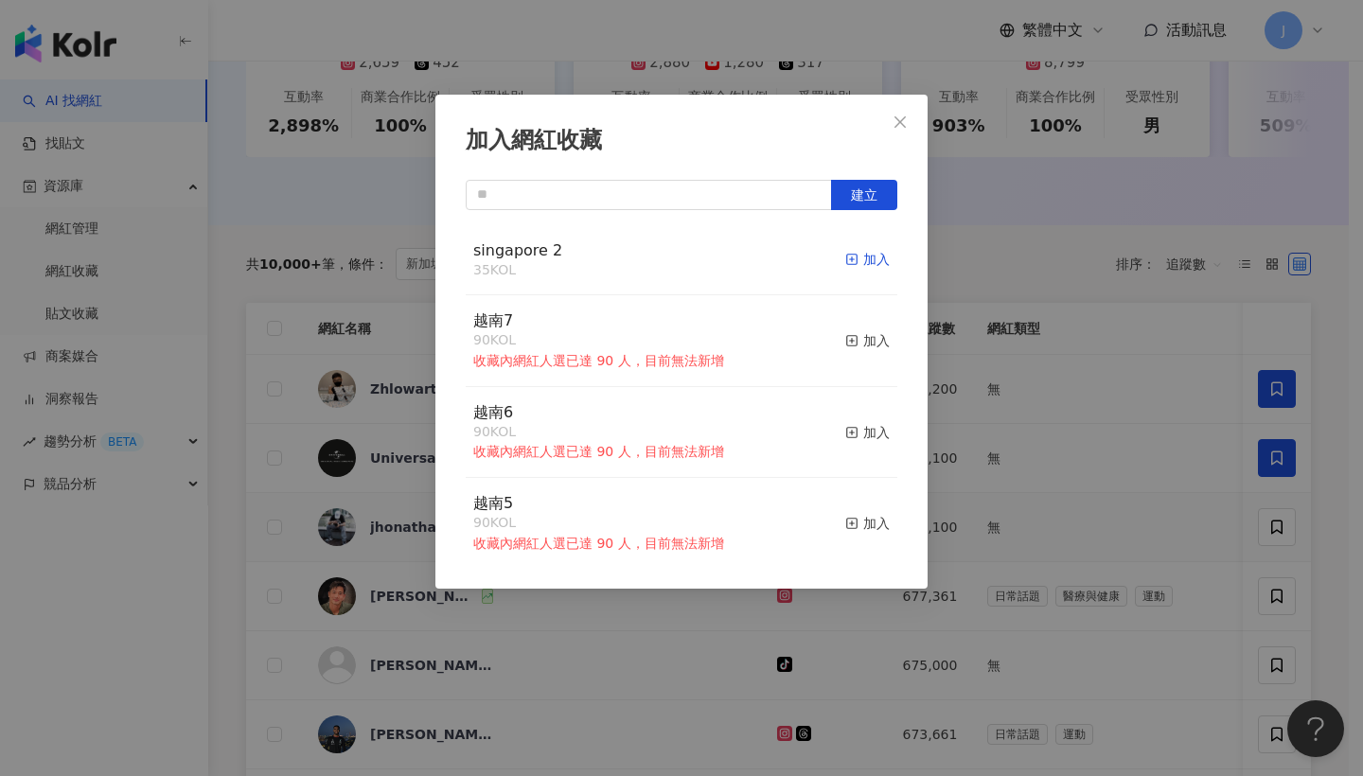
click at [853, 260] on div "加入" at bounding box center [867, 259] width 44 height 21
click at [912, 123] on span "Close" at bounding box center [900, 121] width 38 height 15
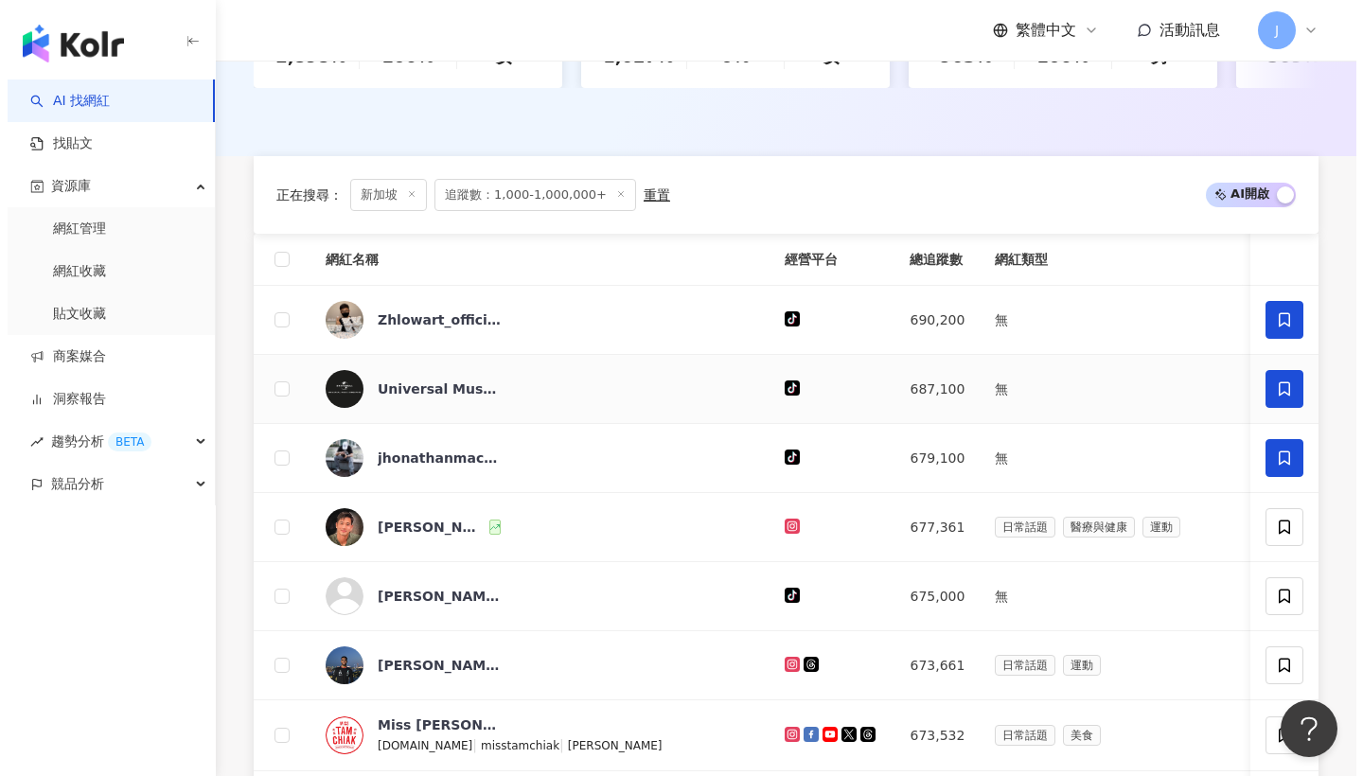
scroll to position [684, 0]
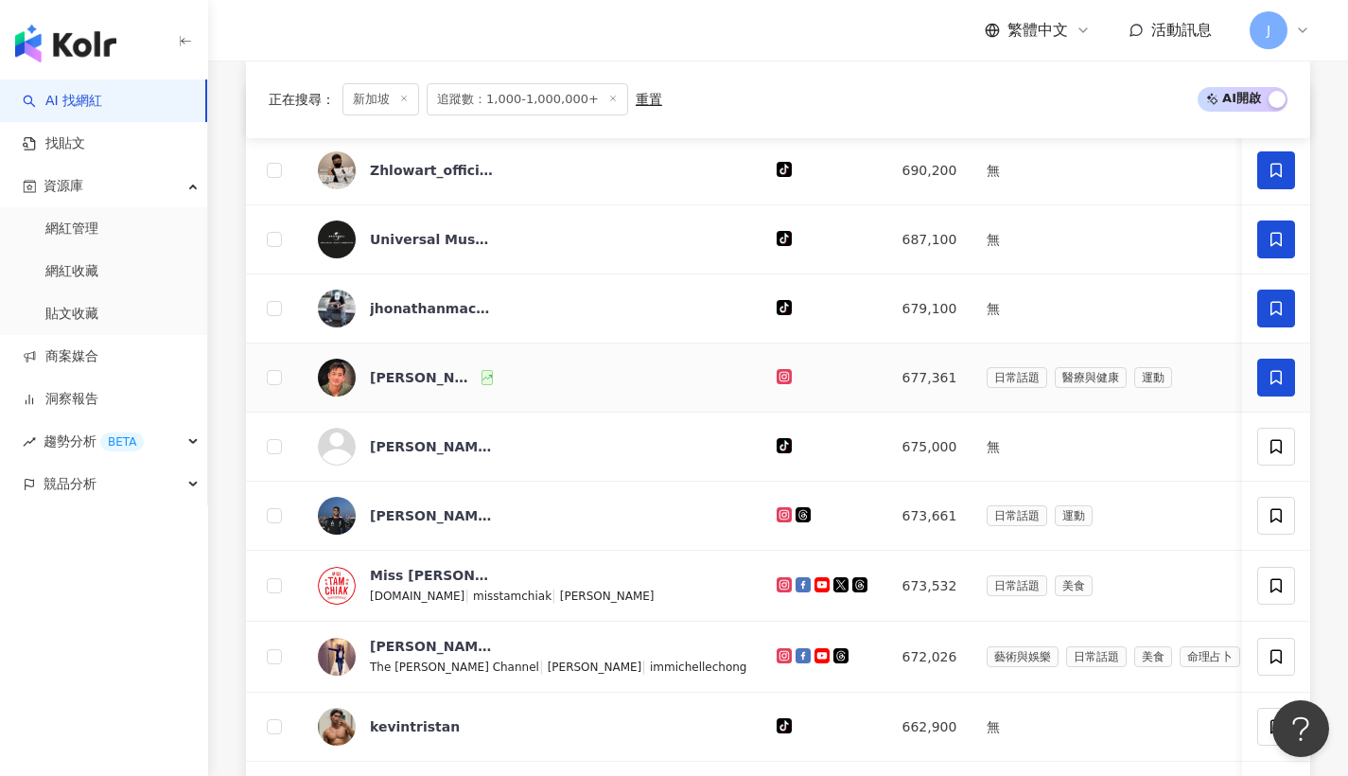
click at [1276, 386] on icon at bounding box center [1276, 377] width 17 height 17
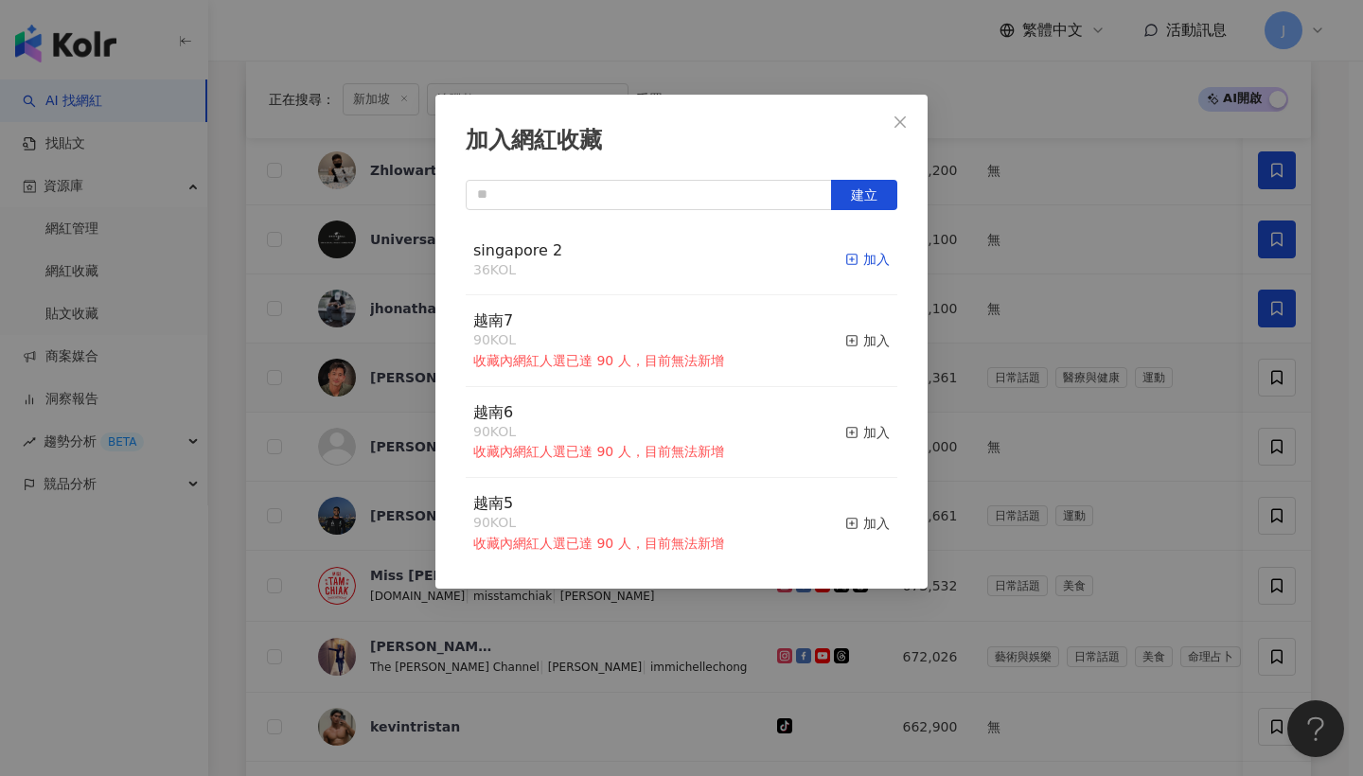
click at [871, 255] on div "加入" at bounding box center [867, 259] width 44 height 21
click at [908, 112] on button "Close" at bounding box center [900, 122] width 38 height 38
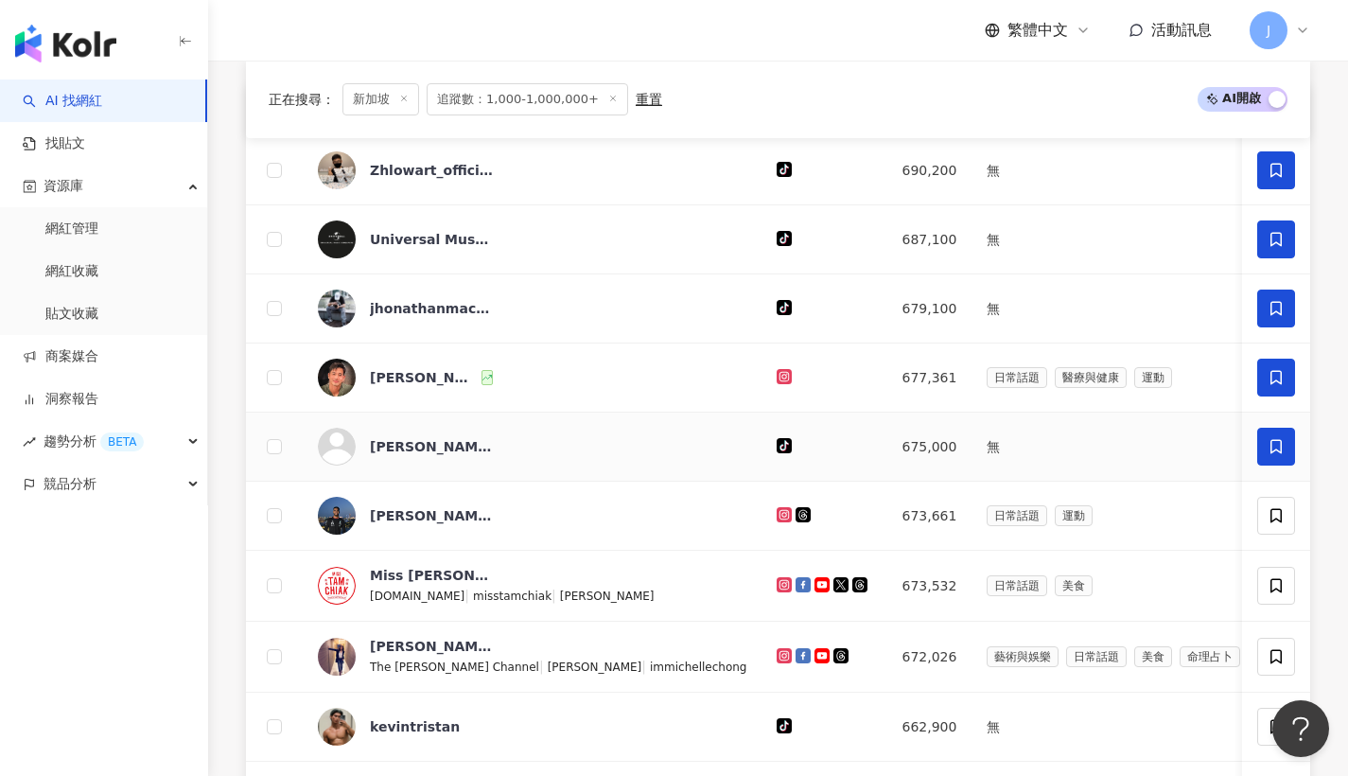
click at [1269, 466] on span at bounding box center [1277, 447] width 38 height 38
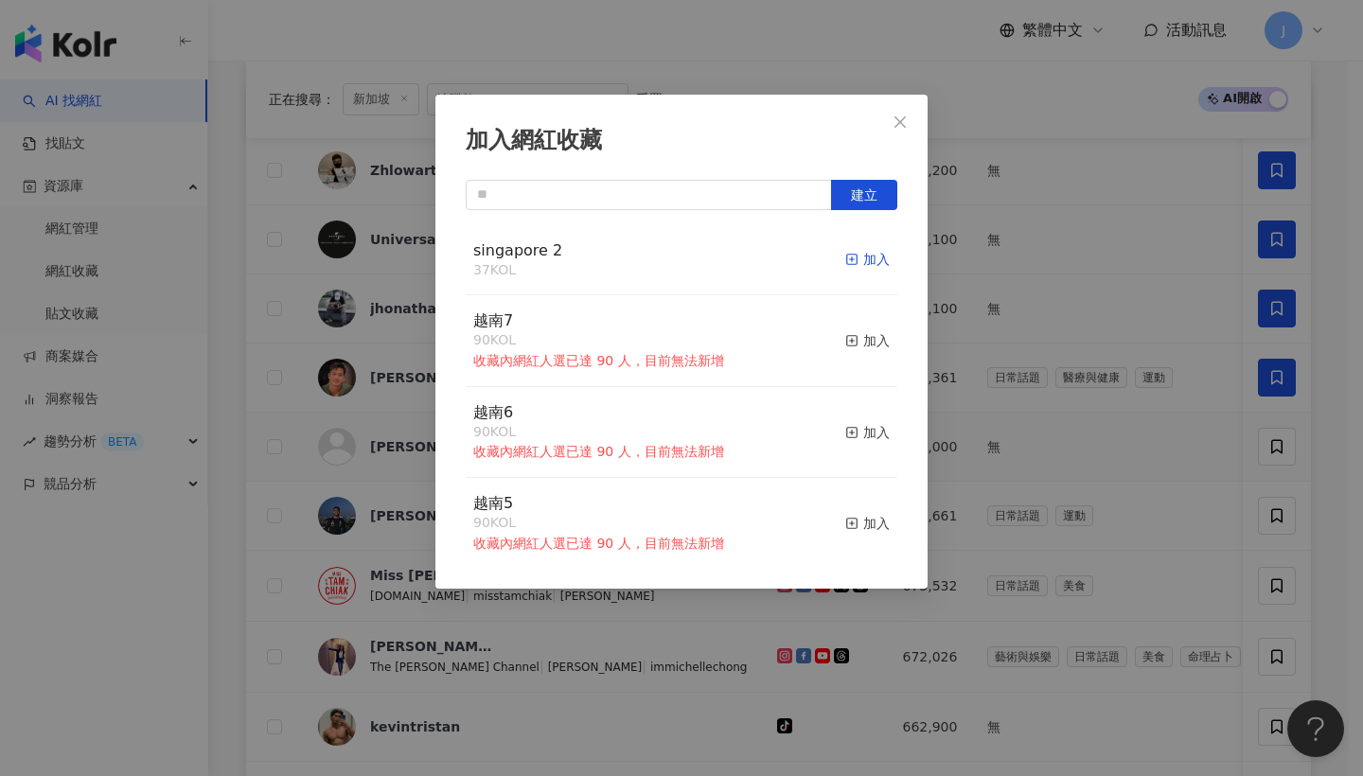
click at [845, 265] on icon "button" at bounding box center [851, 259] width 13 height 13
click at [910, 130] on button "Close" at bounding box center [900, 122] width 38 height 38
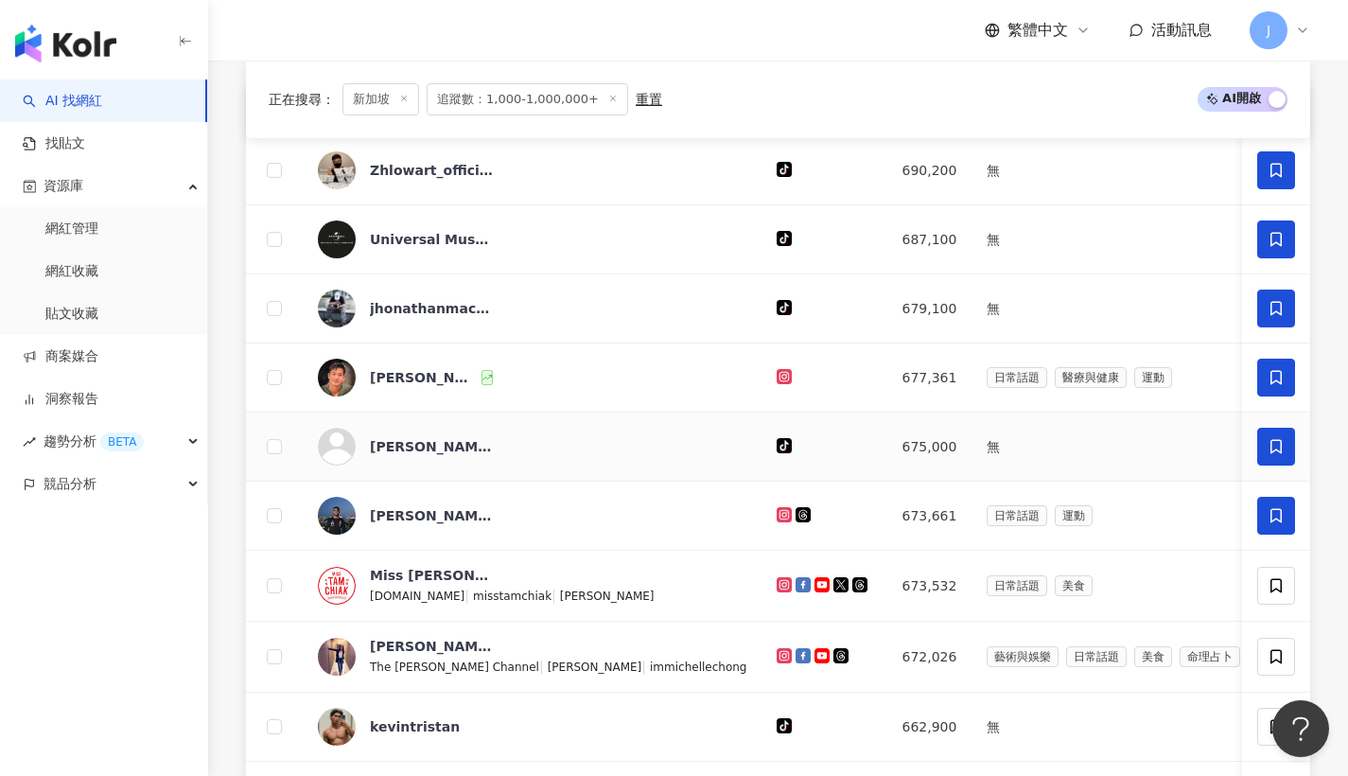
click at [1274, 522] on icon at bounding box center [1276, 515] width 11 height 14
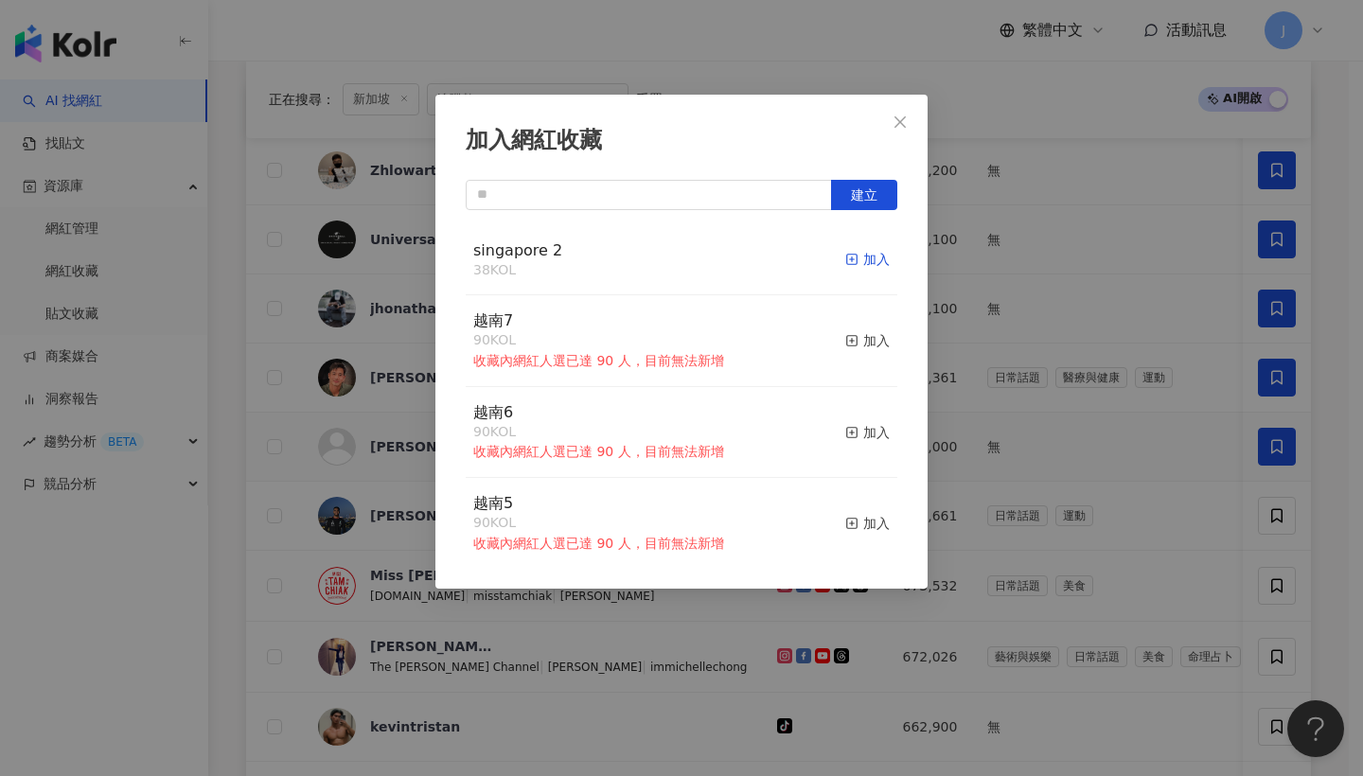
click at [846, 262] on div "加入" at bounding box center [867, 259] width 44 height 21
click at [904, 131] on button "Close" at bounding box center [900, 122] width 38 height 38
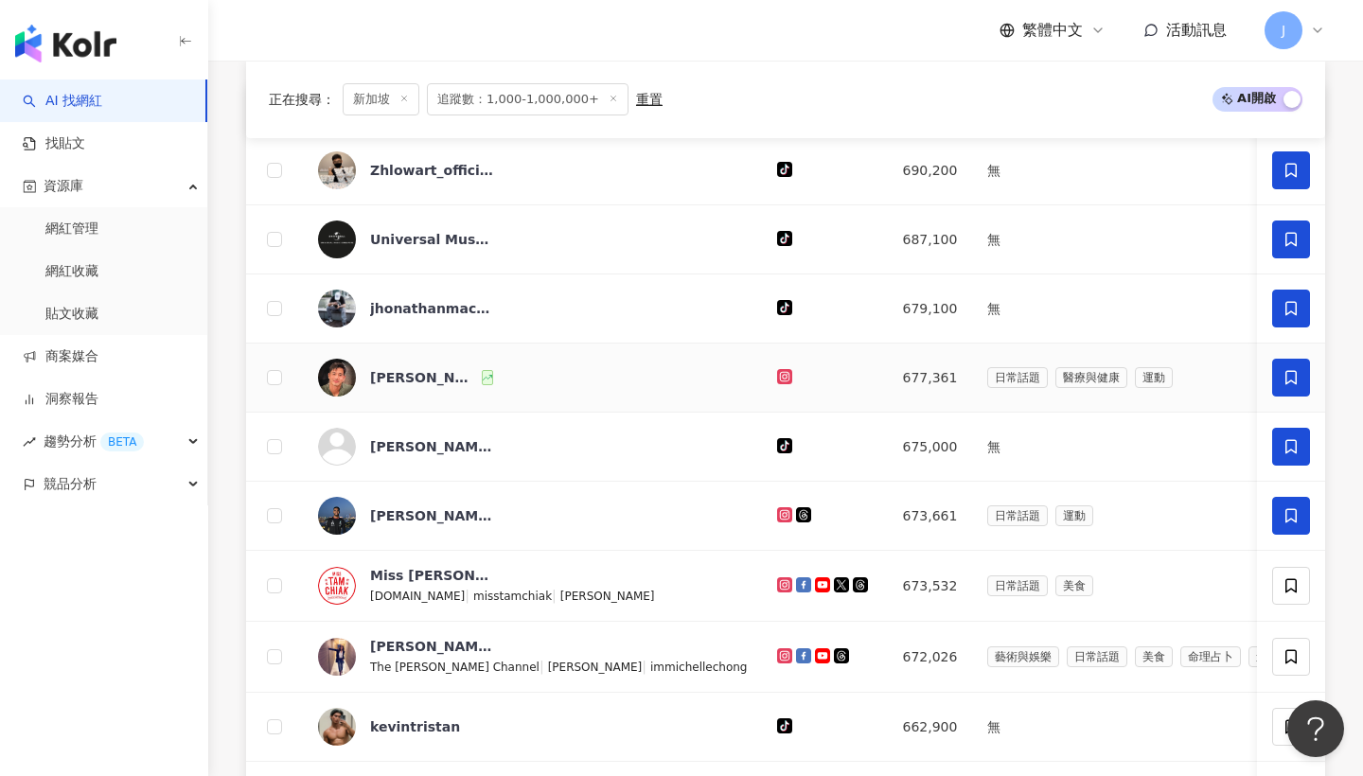
scroll to position [834, 0]
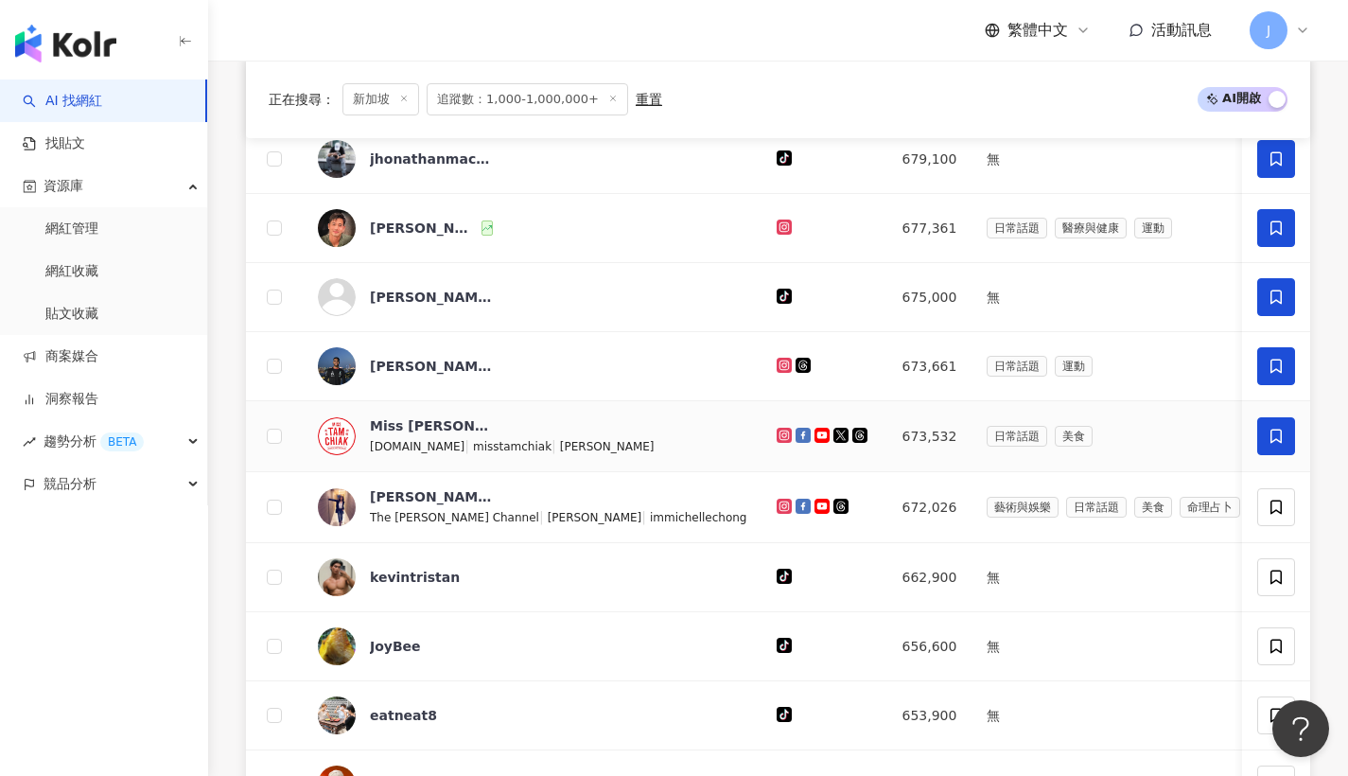
click at [1269, 442] on icon at bounding box center [1276, 436] width 17 height 17
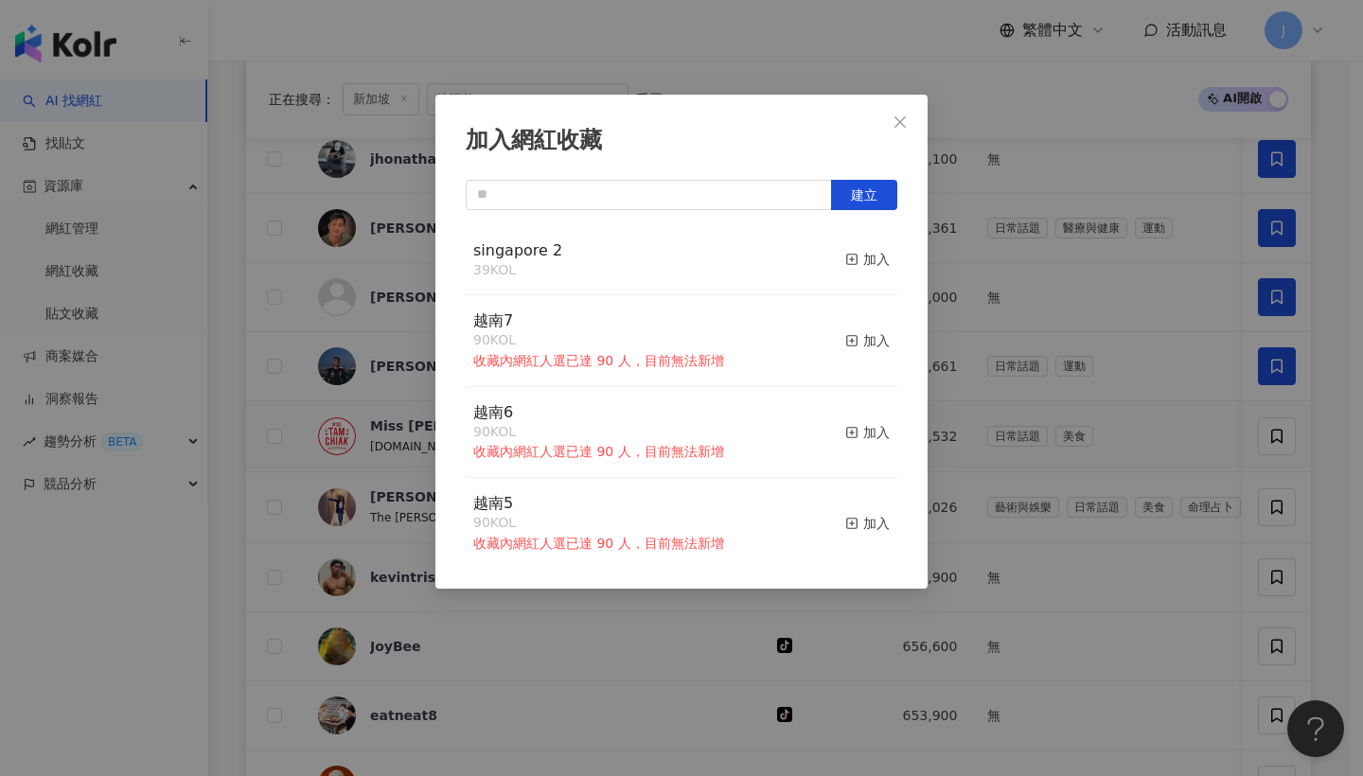
click at [877, 272] on div "singapore 2 39 KOL 加入" at bounding box center [681, 260] width 431 height 71
click at [872, 269] on div "加入" at bounding box center [867, 259] width 44 height 21
click at [886, 122] on span "Close" at bounding box center [900, 121] width 38 height 15
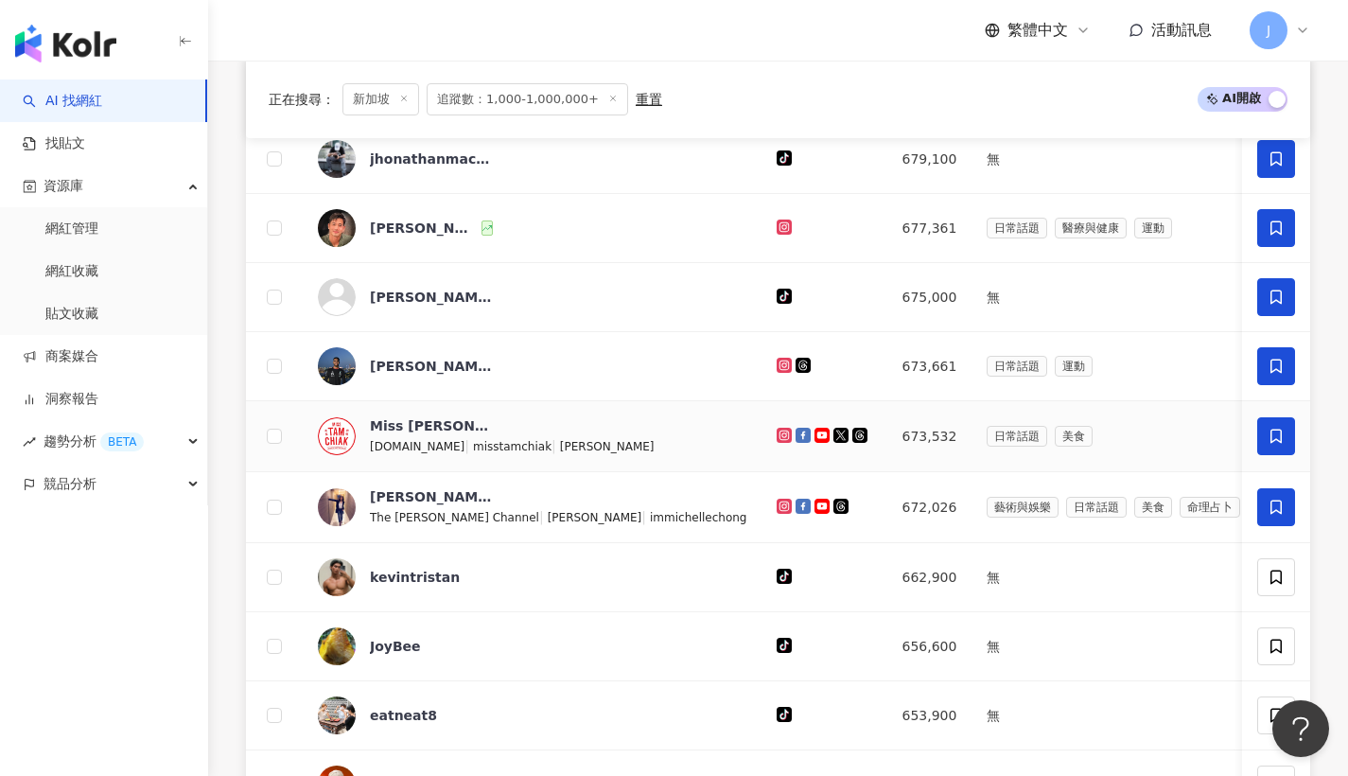
click at [1283, 526] on span at bounding box center [1277, 507] width 38 height 38
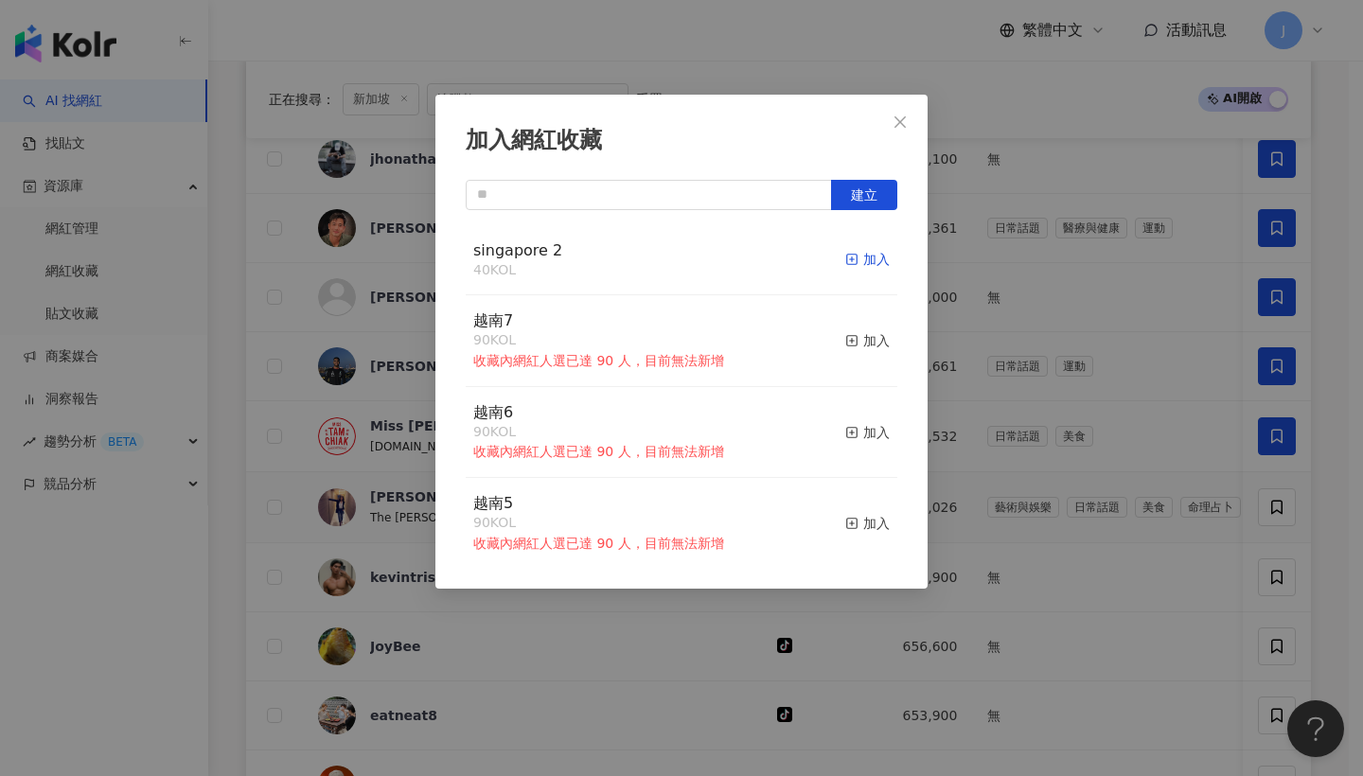
click at [845, 268] on div "加入" at bounding box center [867, 259] width 44 height 21
click at [895, 129] on icon "close" at bounding box center [899, 121] width 15 height 15
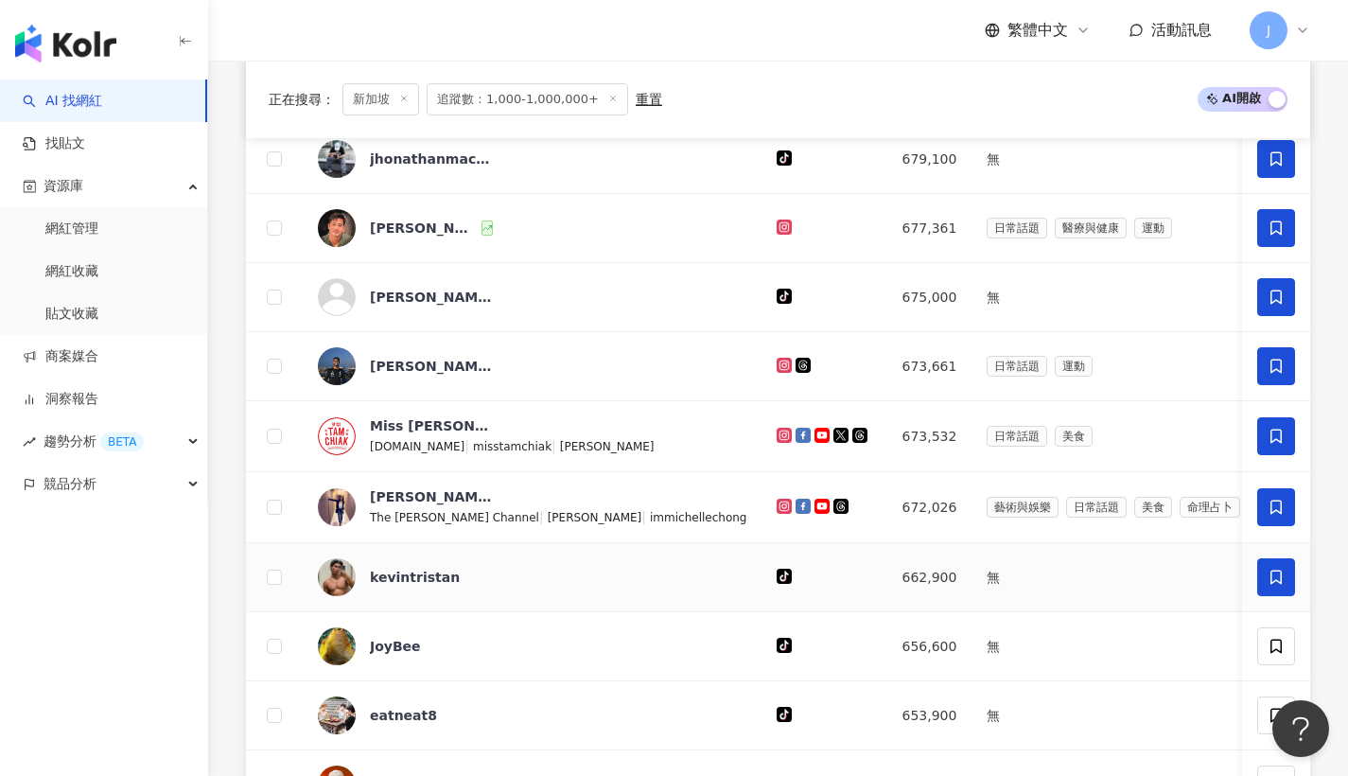
click at [1282, 584] on icon at bounding box center [1276, 577] width 11 height 14
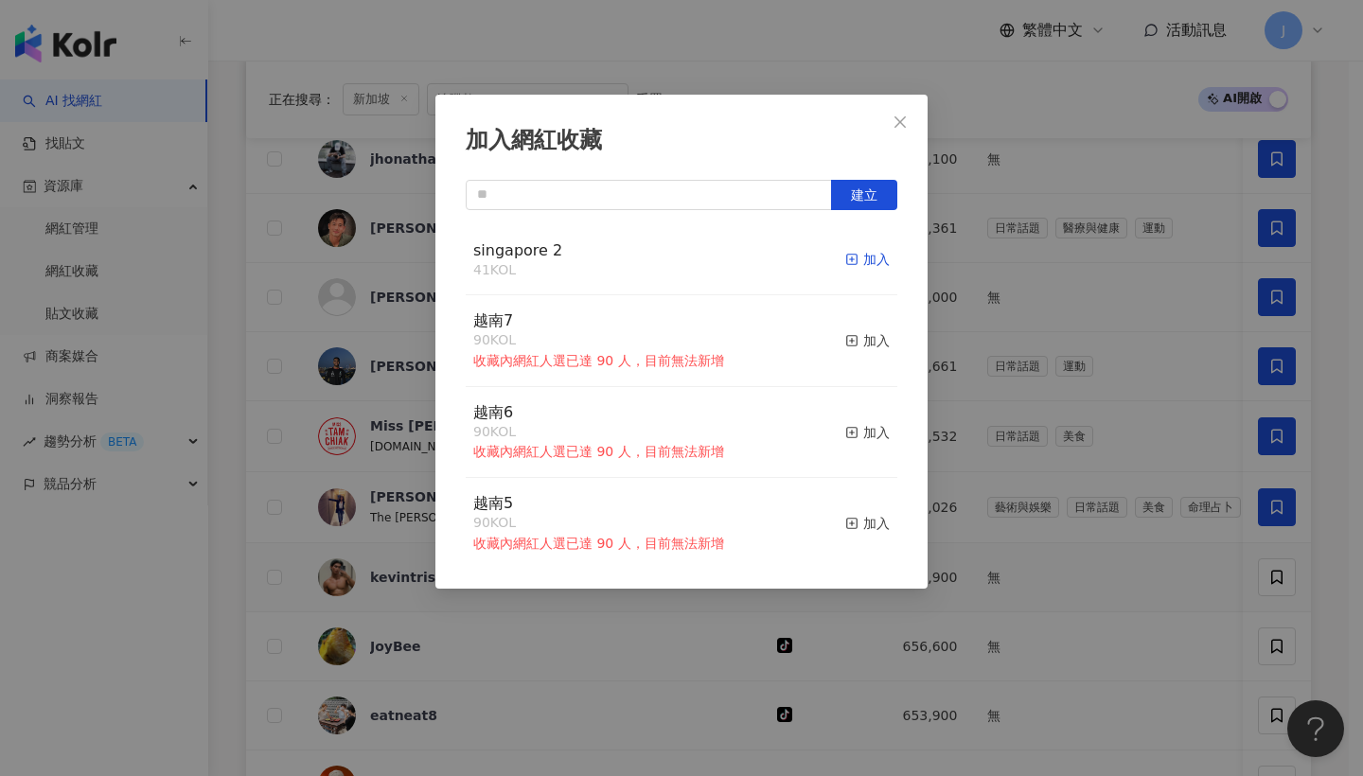
click at [871, 261] on div "加入" at bounding box center [867, 259] width 44 height 21
click at [904, 137] on button "Close" at bounding box center [900, 122] width 38 height 38
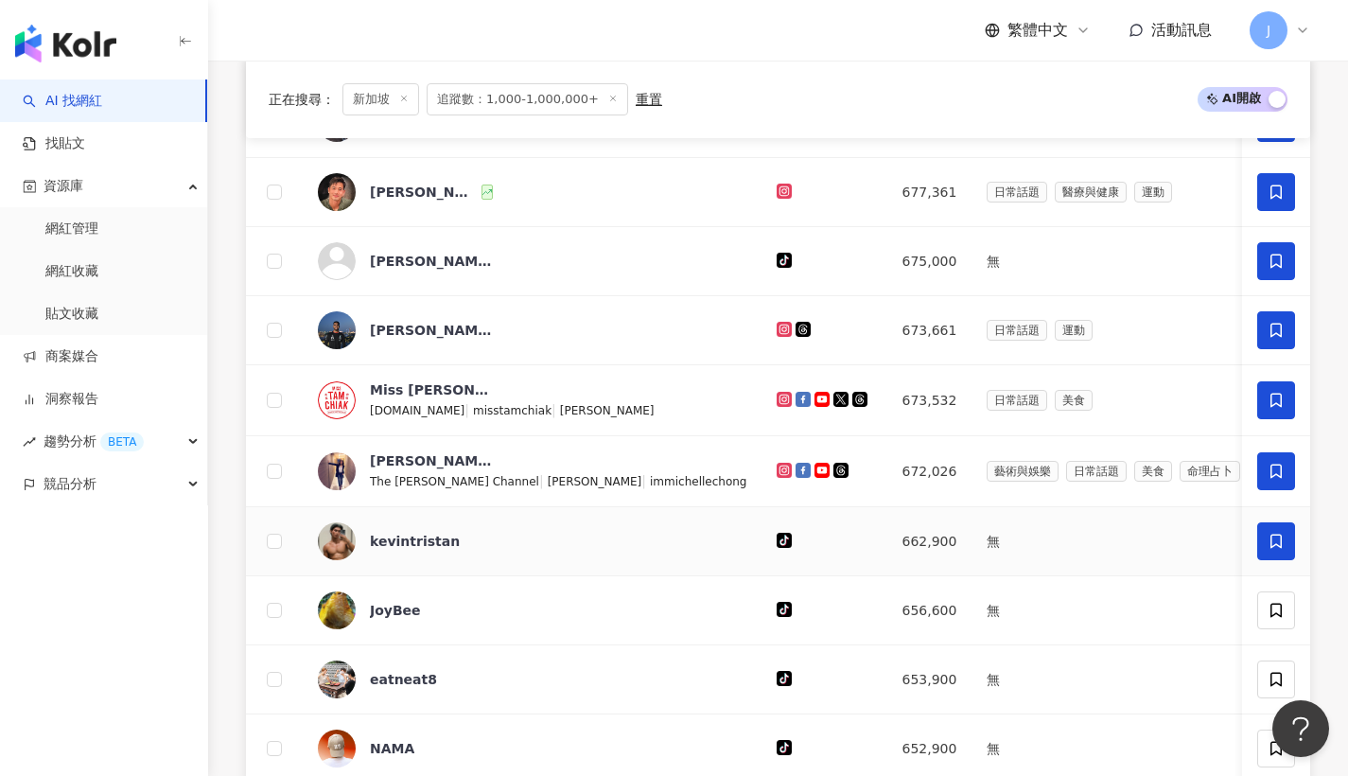
scroll to position [1024, 0]
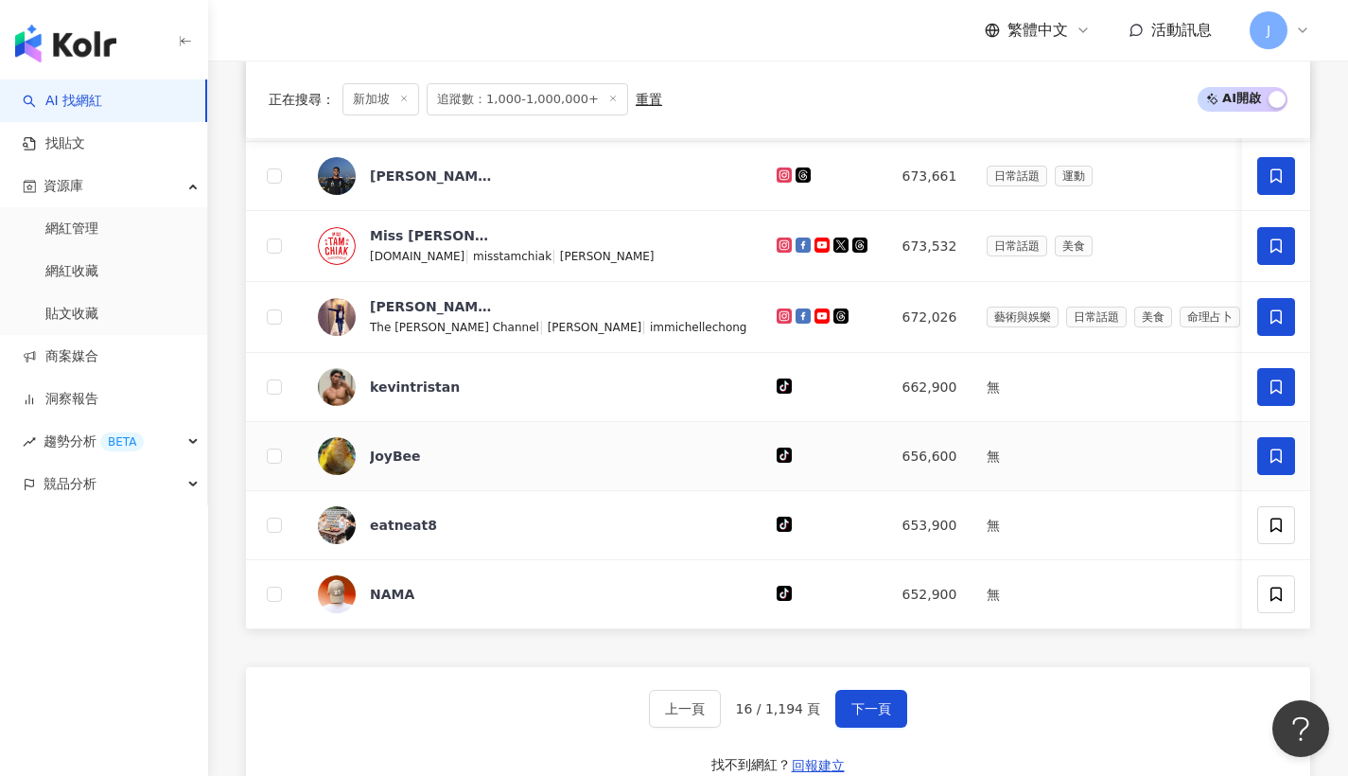
click at [1282, 454] on span at bounding box center [1277, 456] width 38 height 38
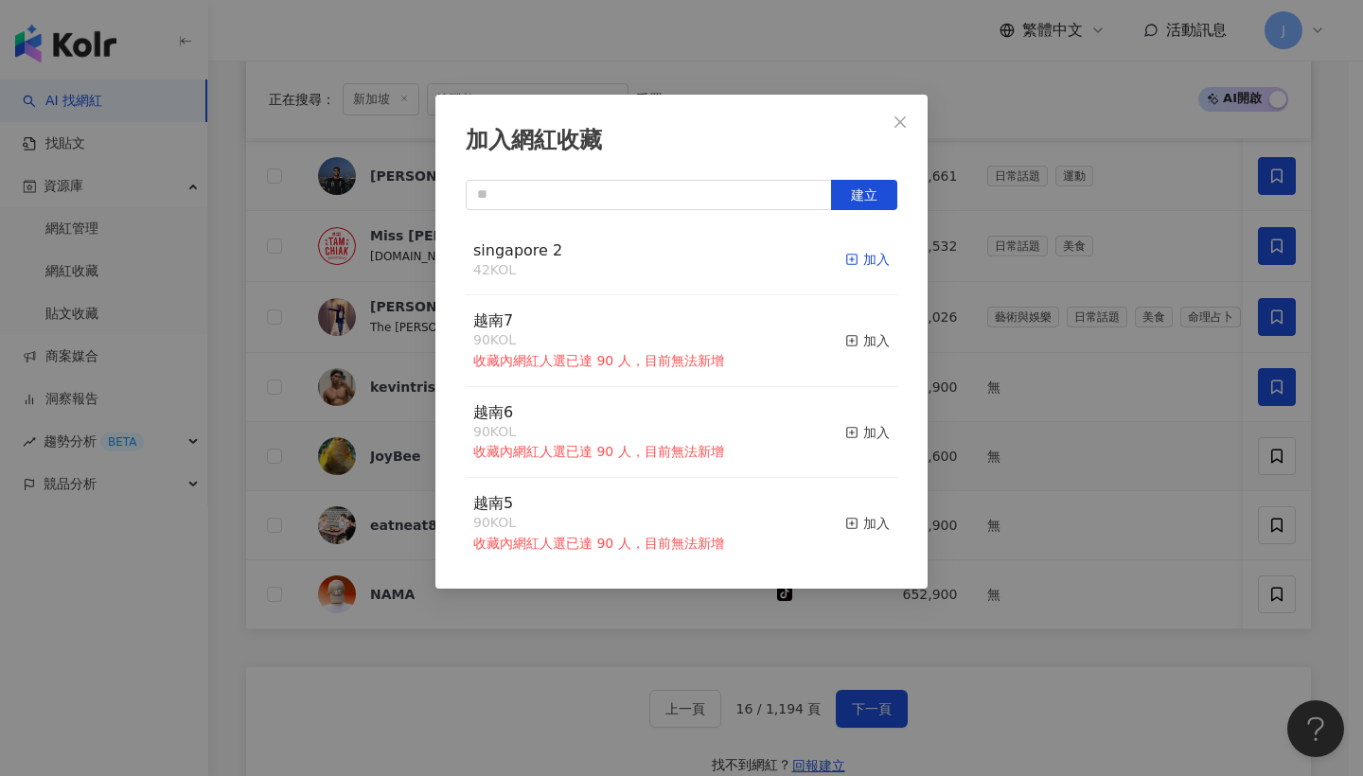
click at [859, 251] on div "加入" at bounding box center [867, 259] width 44 height 21
click at [896, 127] on icon "close" at bounding box center [899, 120] width 11 height 11
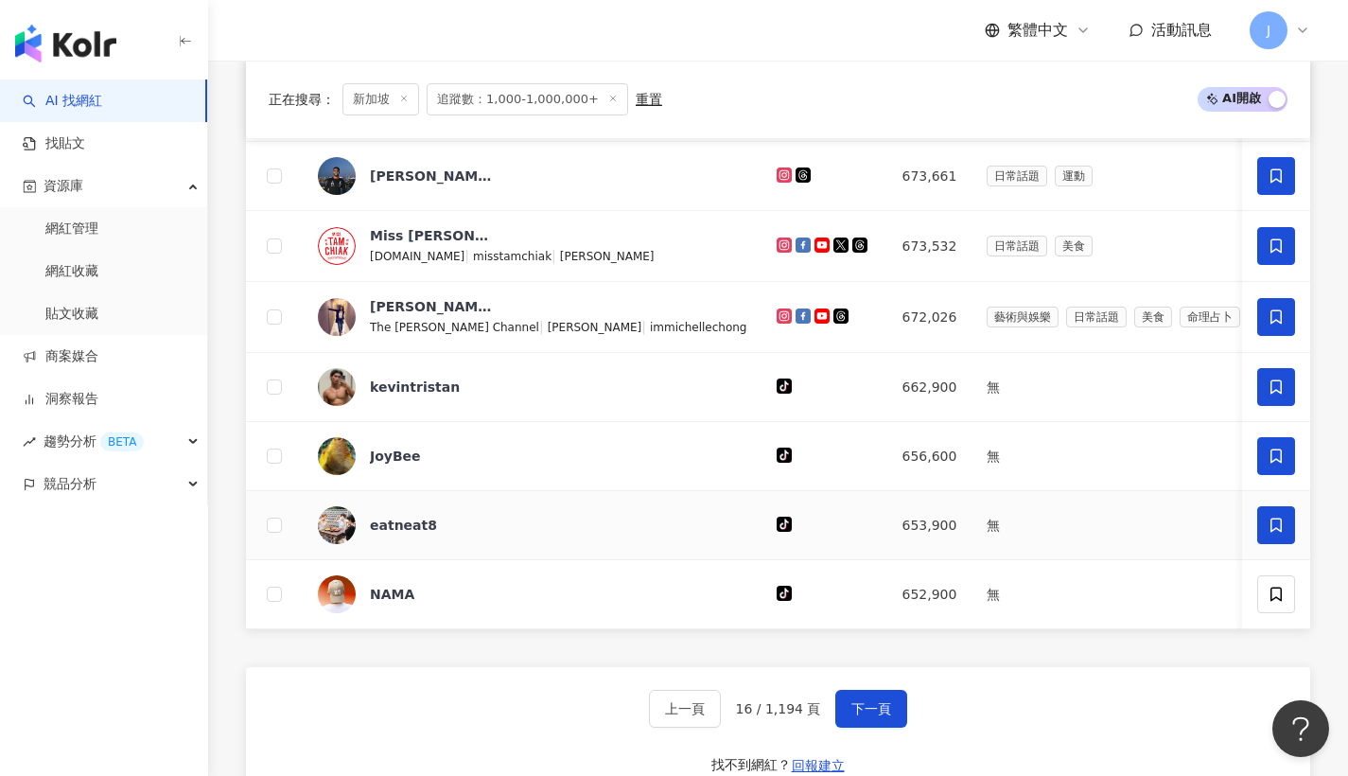
click at [1284, 544] on span at bounding box center [1277, 525] width 38 height 38
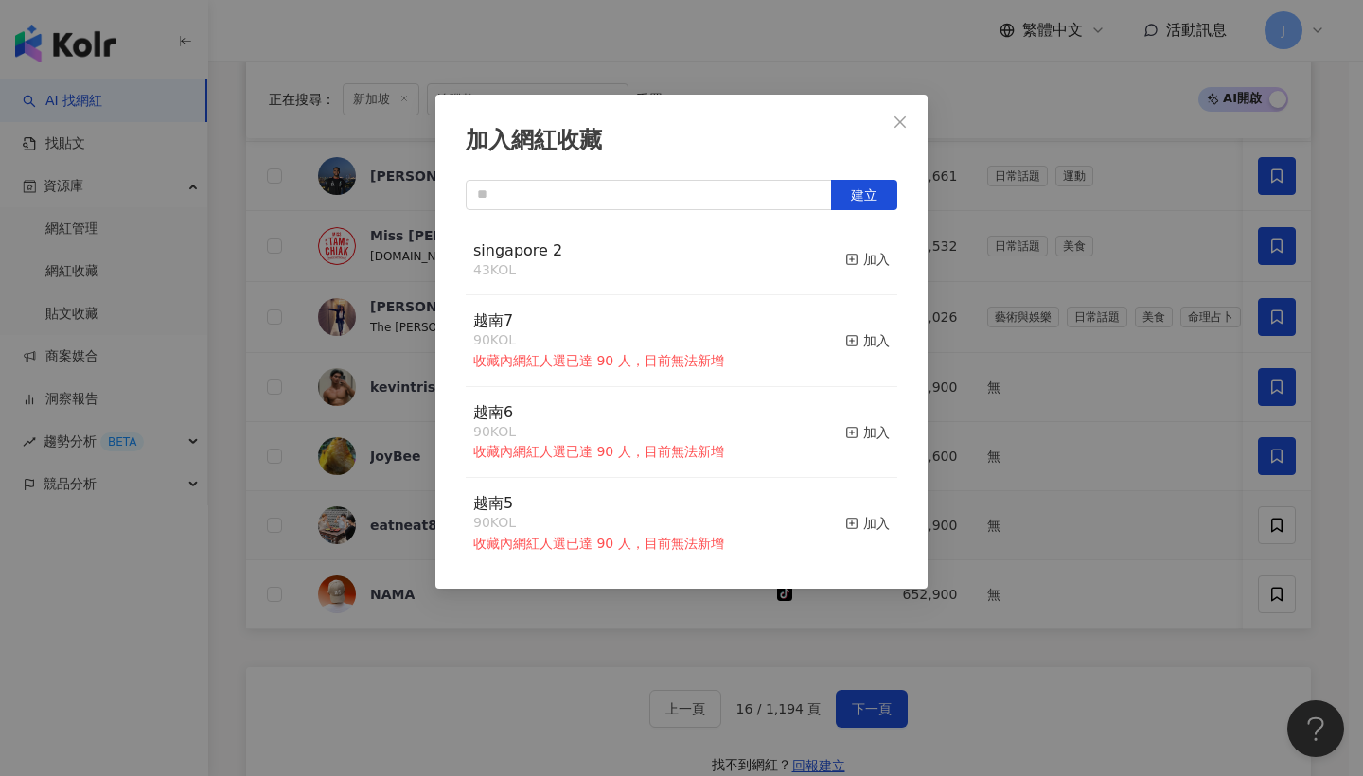
click at [849, 244] on button "加入" at bounding box center [867, 260] width 44 height 40
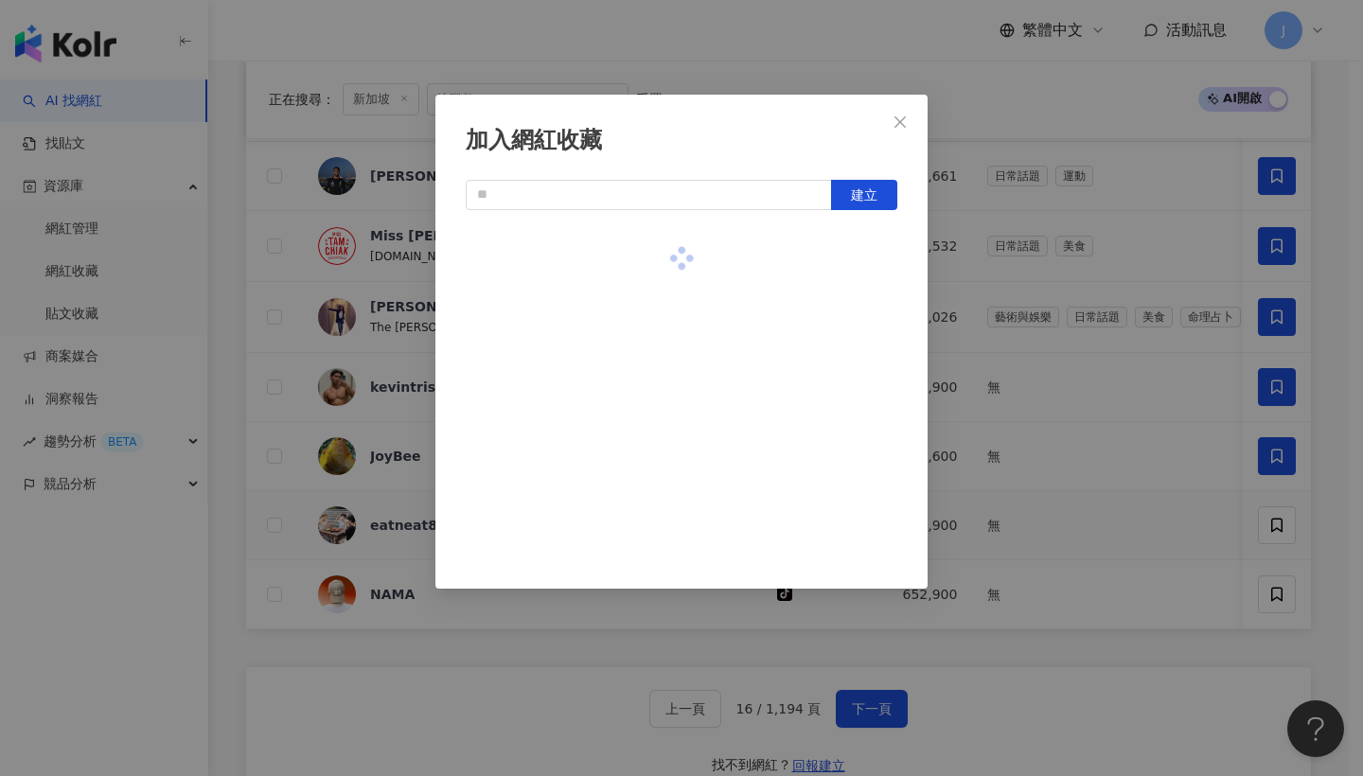
click at [851, 251] on div at bounding box center [681, 258] width 431 height 67
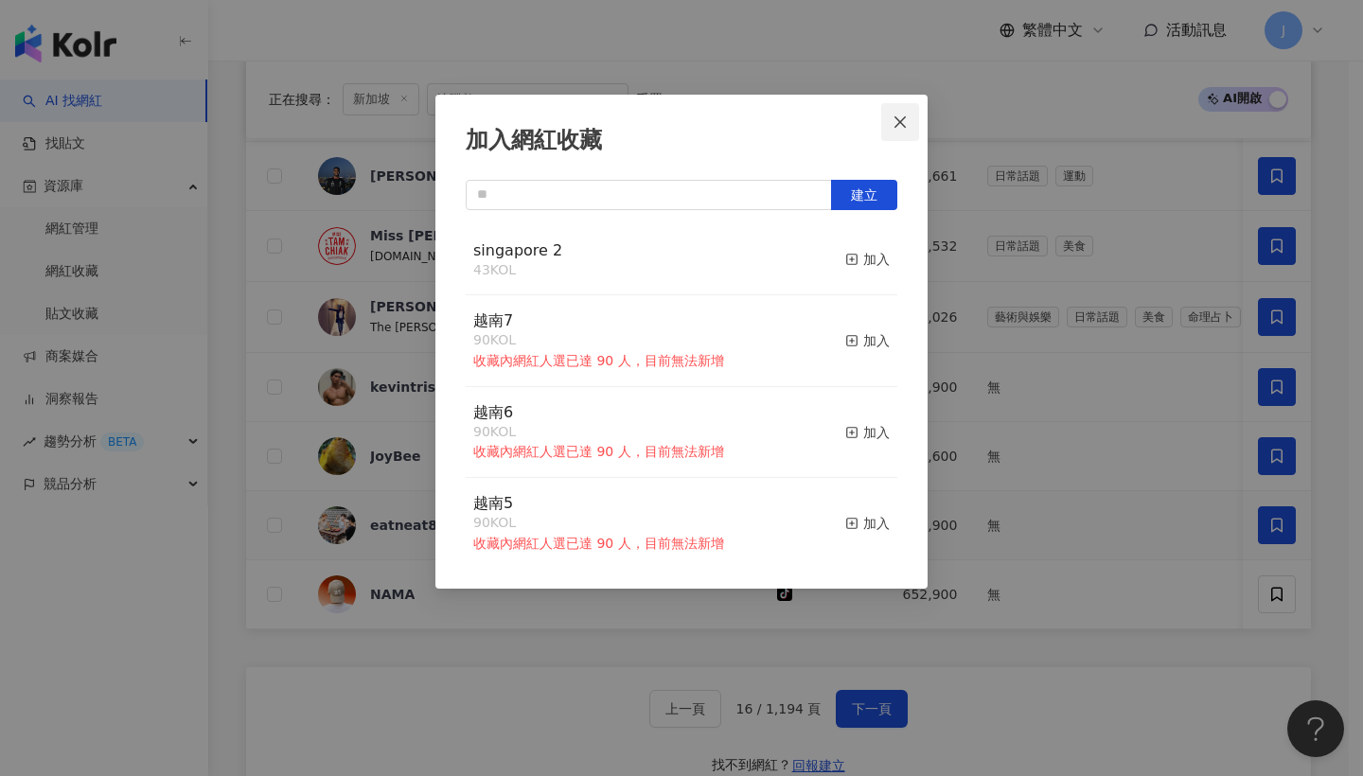
click at [890, 135] on button "Close" at bounding box center [900, 122] width 38 height 38
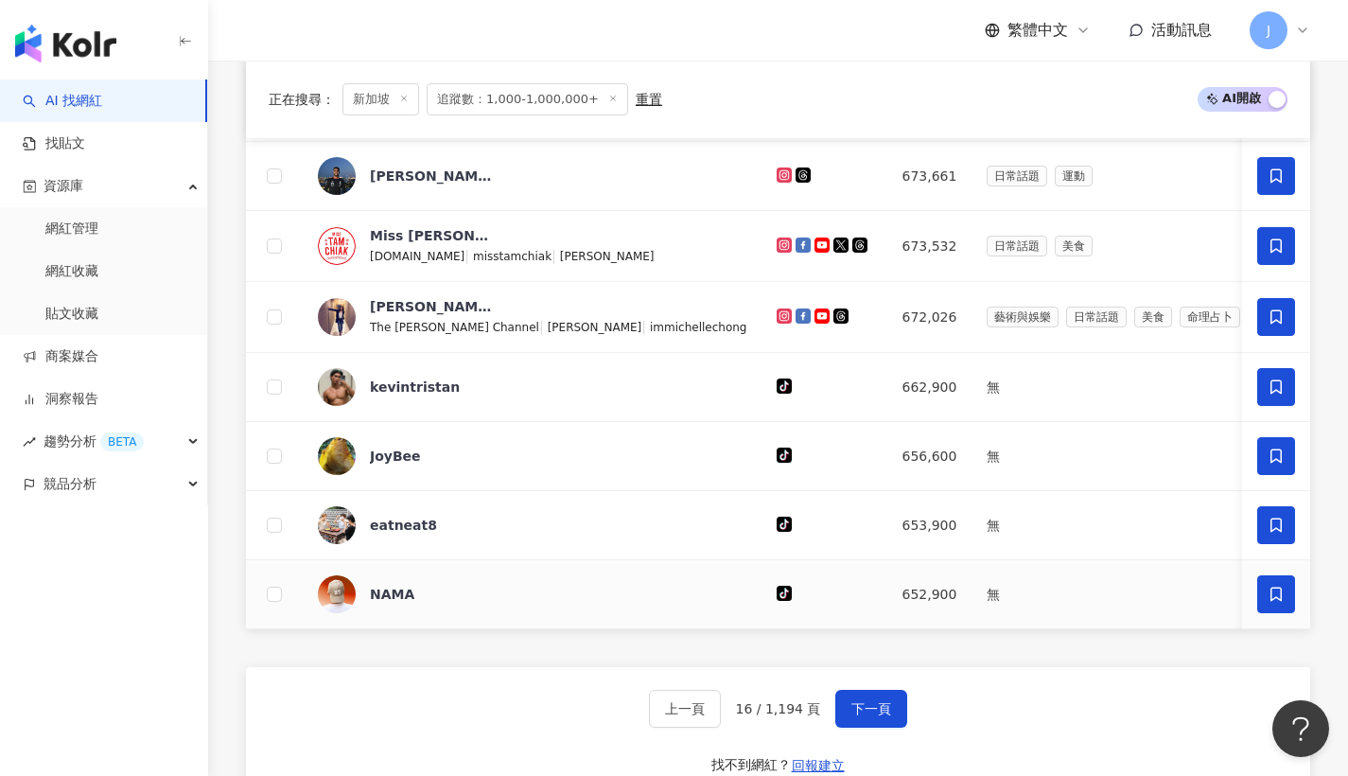
click at [1284, 603] on icon at bounding box center [1276, 594] width 17 height 17
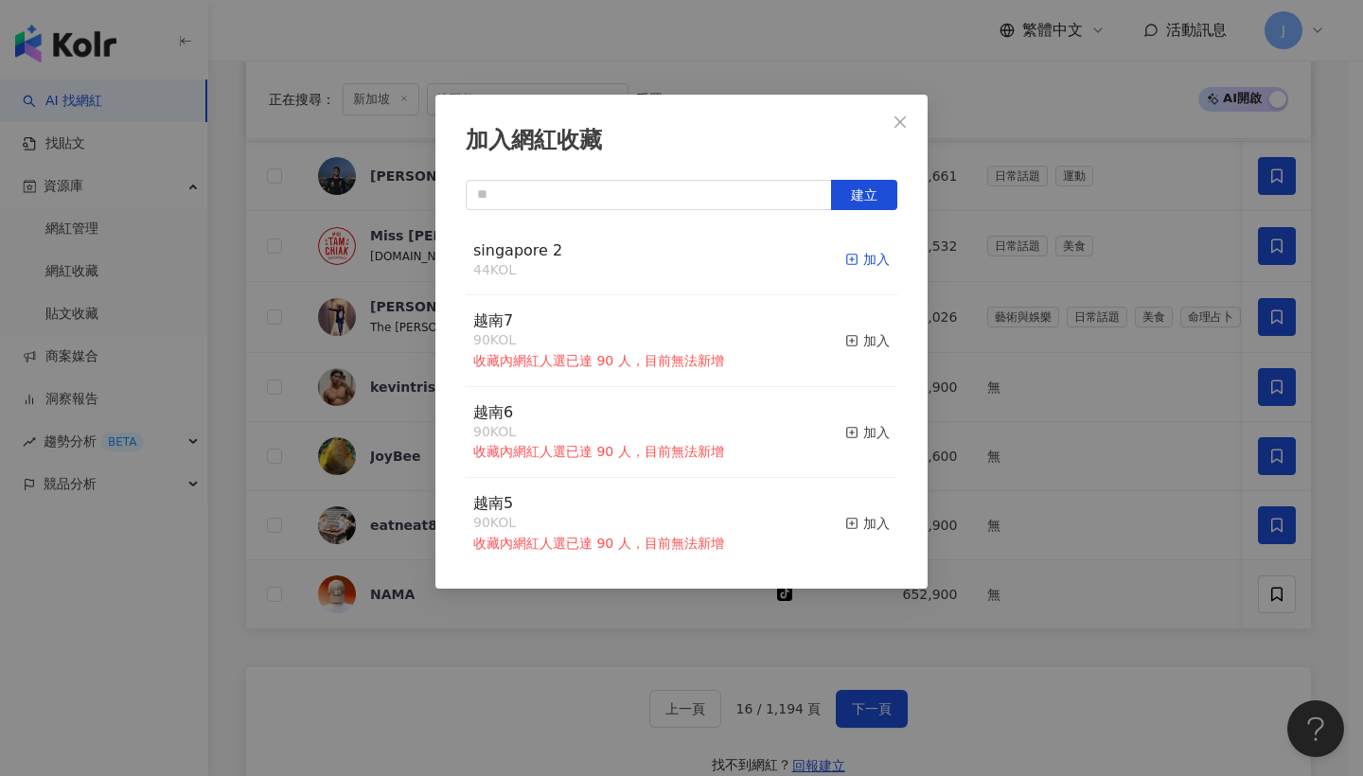
click at [847, 255] on rect "button" at bounding box center [852, 260] width 10 height 10
drag, startPoint x: 898, startPoint y: 115, endPoint x: 963, endPoint y: 571, distance: 459.8
click at [898, 116] on icon "close" at bounding box center [899, 121] width 15 height 15
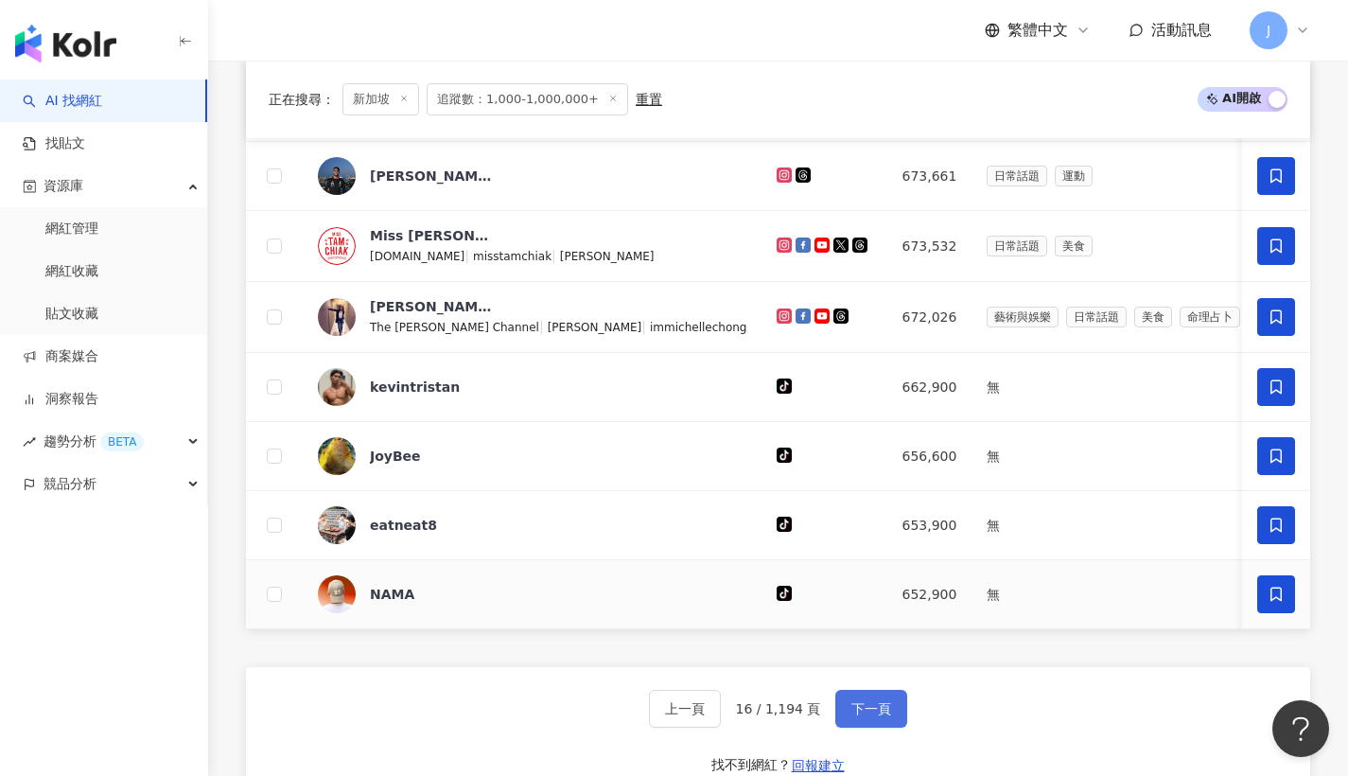
click at [888, 728] on button "下一頁" at bounding box center [872, 709] width 72 height 38
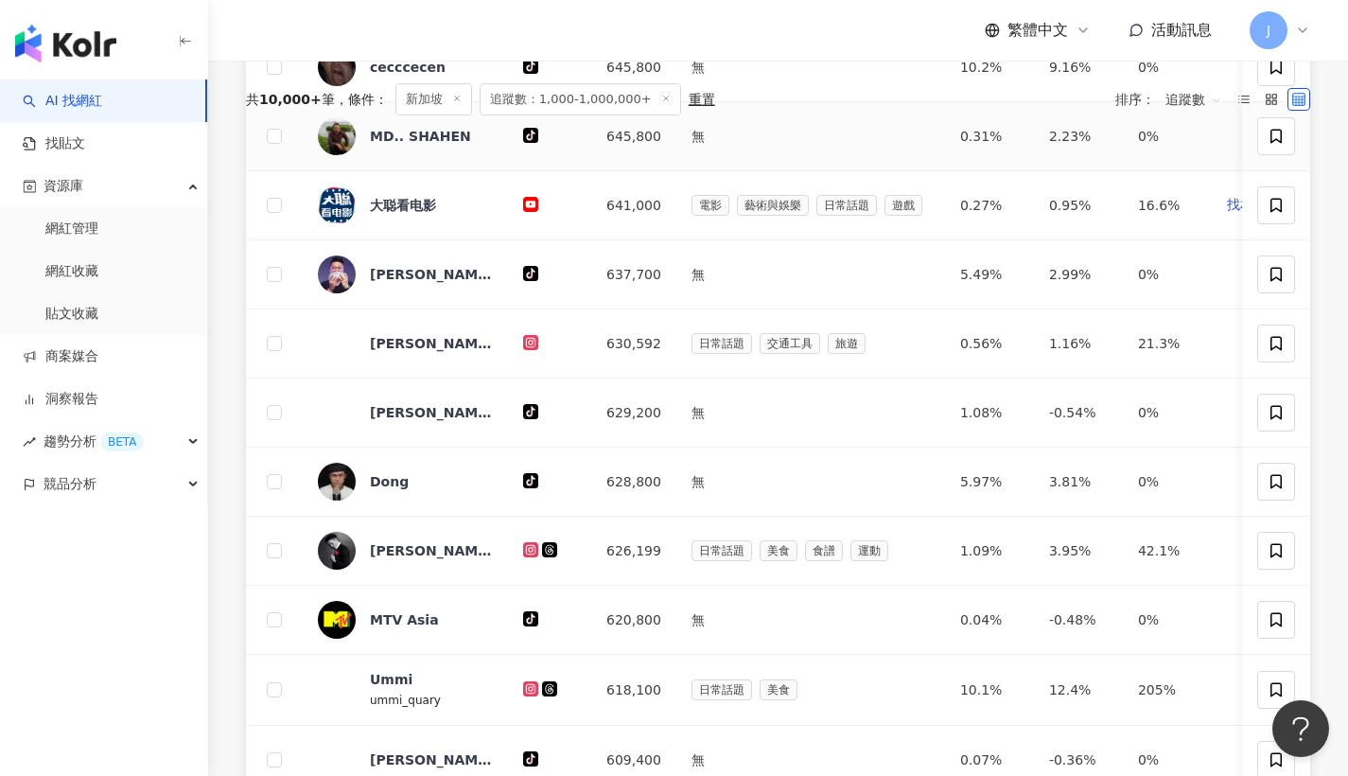
scroll to position [488, 0]
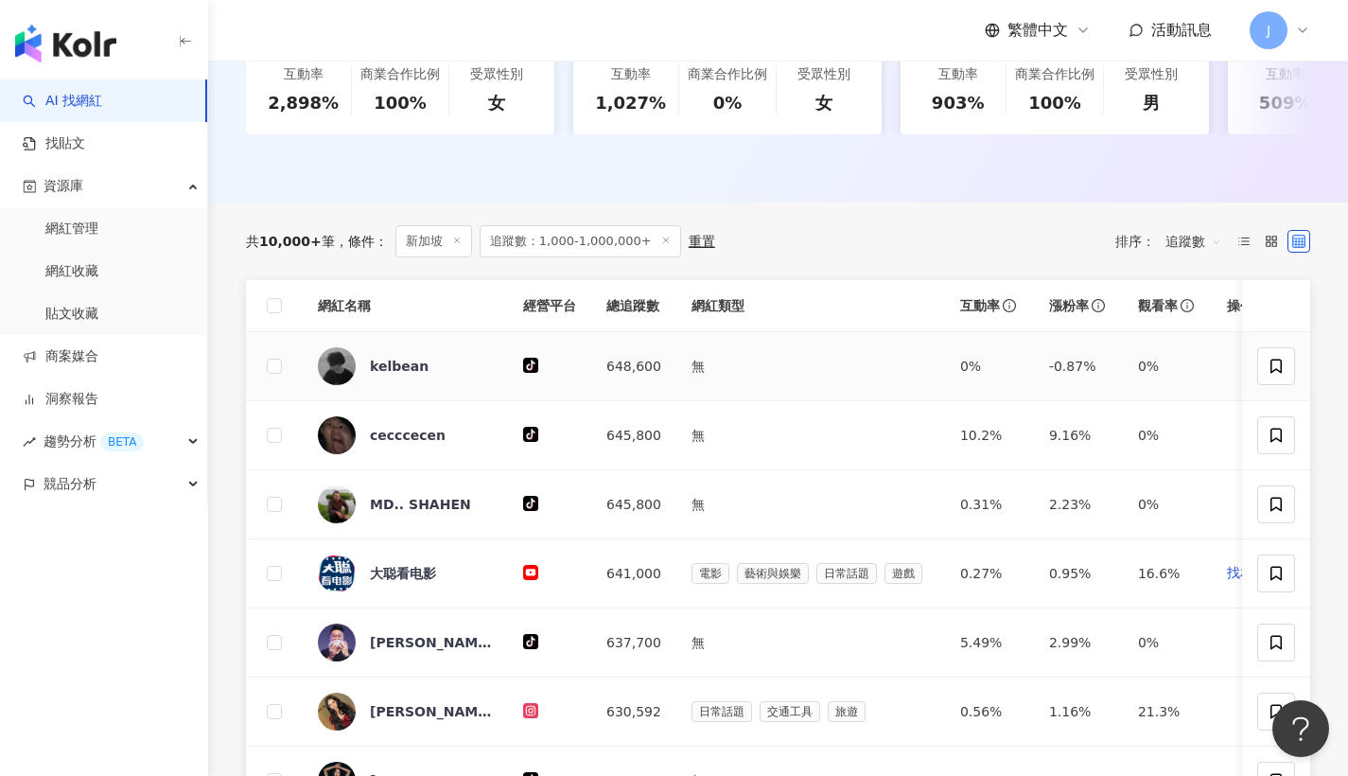
drag, startPoint x: 1291, startPoint y: 372, endPoint x: 1275, endPoint y: 397, distance: 29.7
click at [1275, 397] on td at bounding box center [1276, 366] width 68 height 69
click at [1285, 374] on span at bounding box center [1277, 366] width 38 height 38
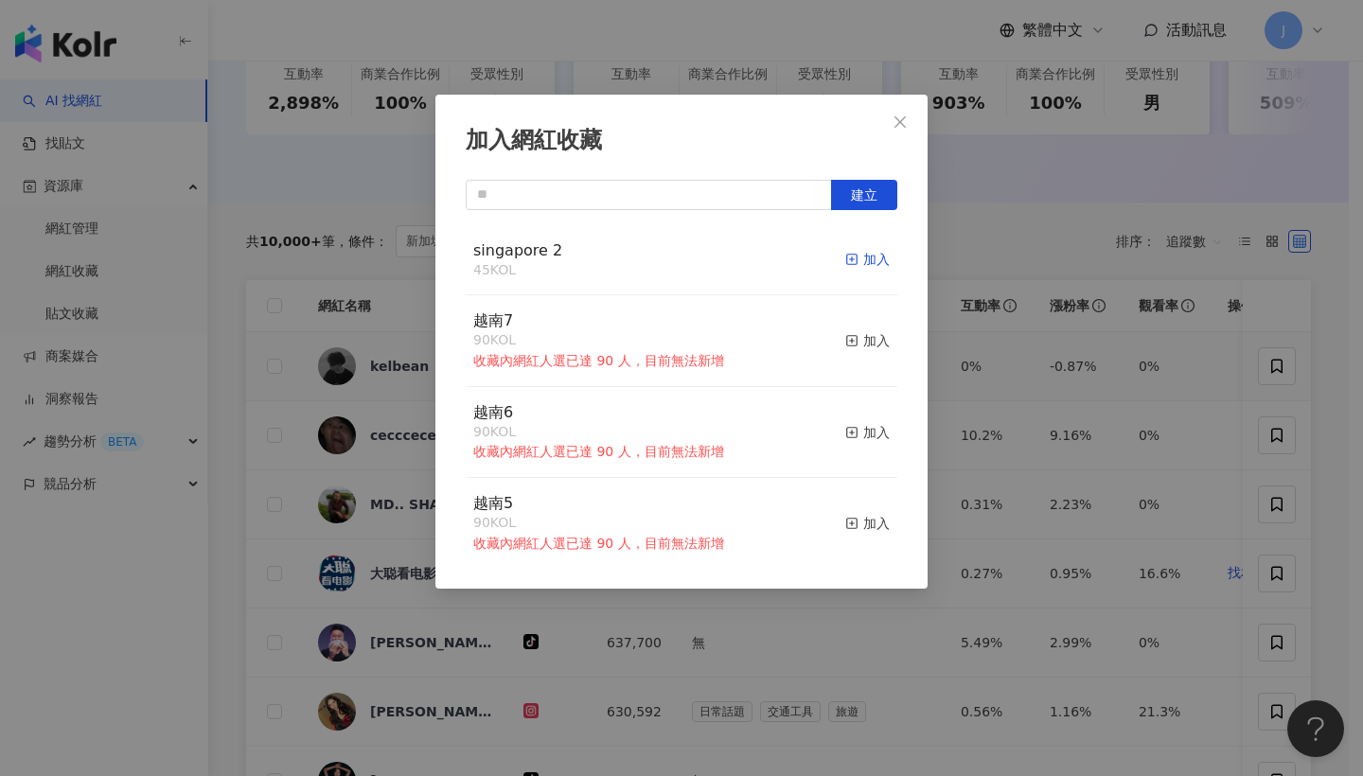
click at [869, 268] on div "加入" at bounding box center [867, 259] width 44 height 21
drag, startPoint x: 907, startPoint y: 114, endPoint x: 925, endPoint y: 133, distance: 26.8
click at [907, 114] on icon "close" at bounding box center [899, 121] width 15 height 15
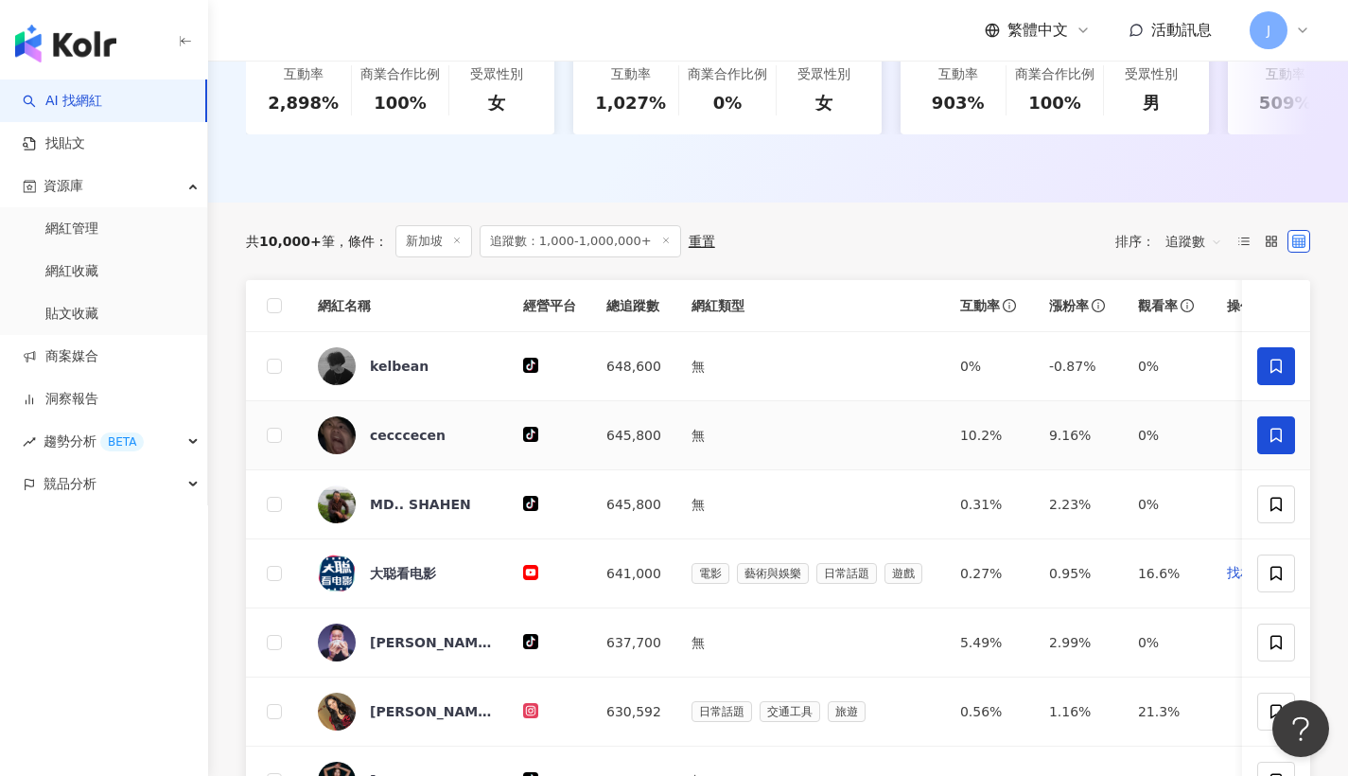
click at [1273, 437] on span at bounding box center [1277, 435] width 38 height 38
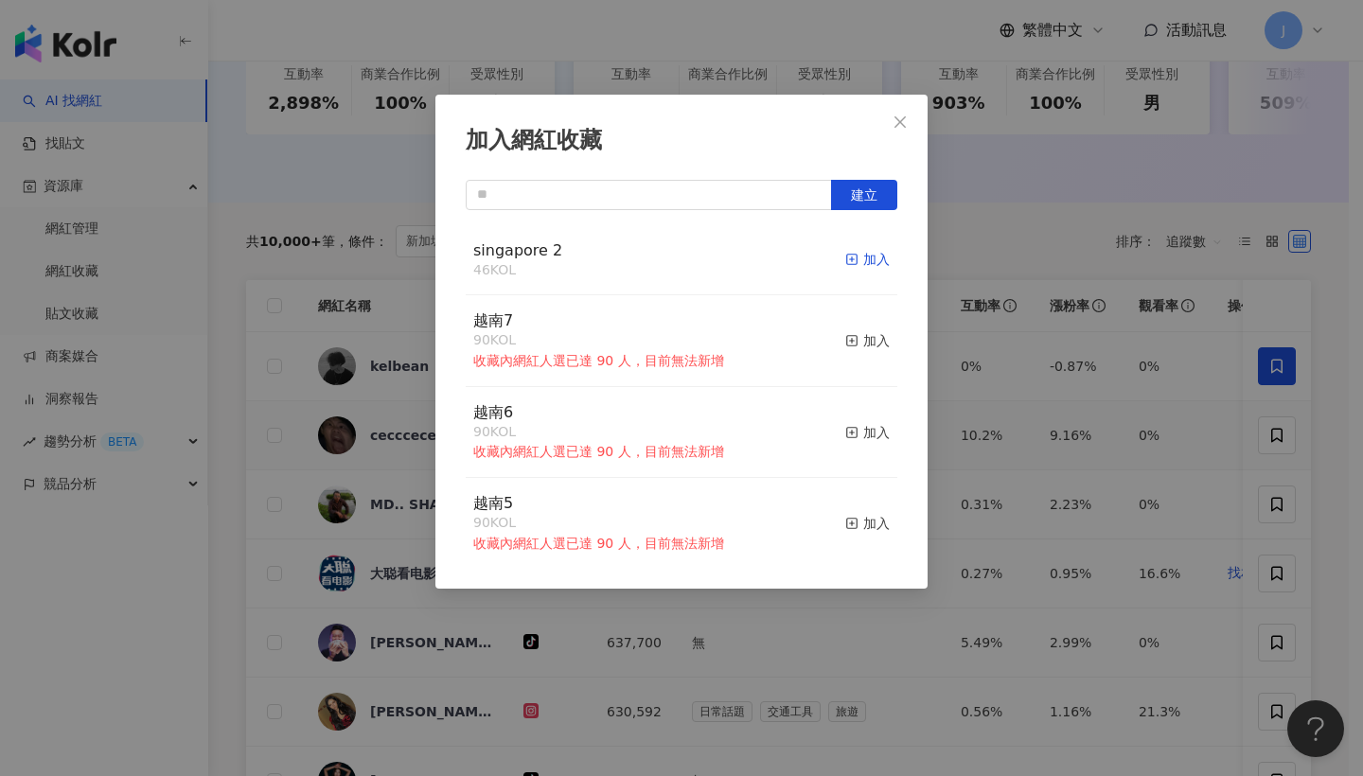
click at [872, 251] on div "加入" at bounding box center [867, 259] width 44 height 21
click at [914, 122] on span "Close" at bounding box center [900, 121] width 38 height 15
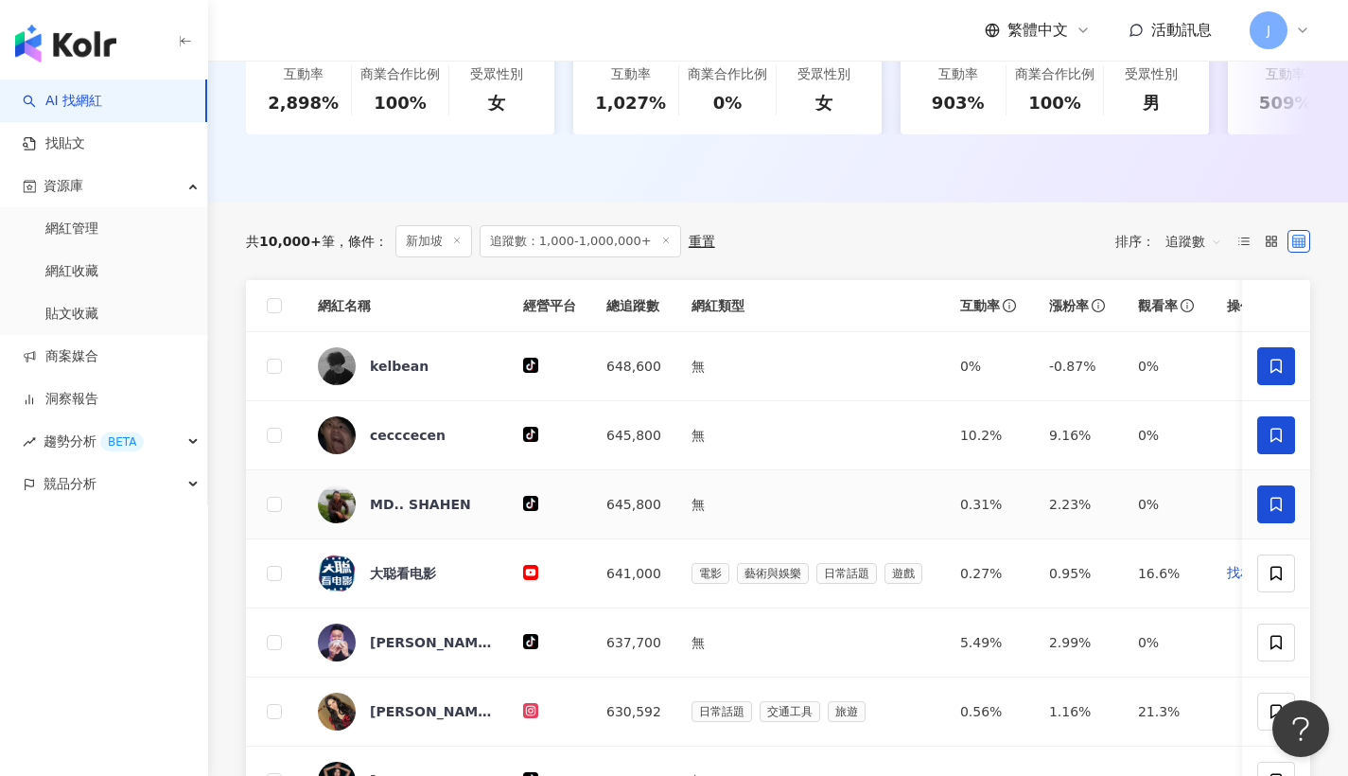
click at [1280, 510] on icon at bounding box center [1276, 504] width 11 height 14
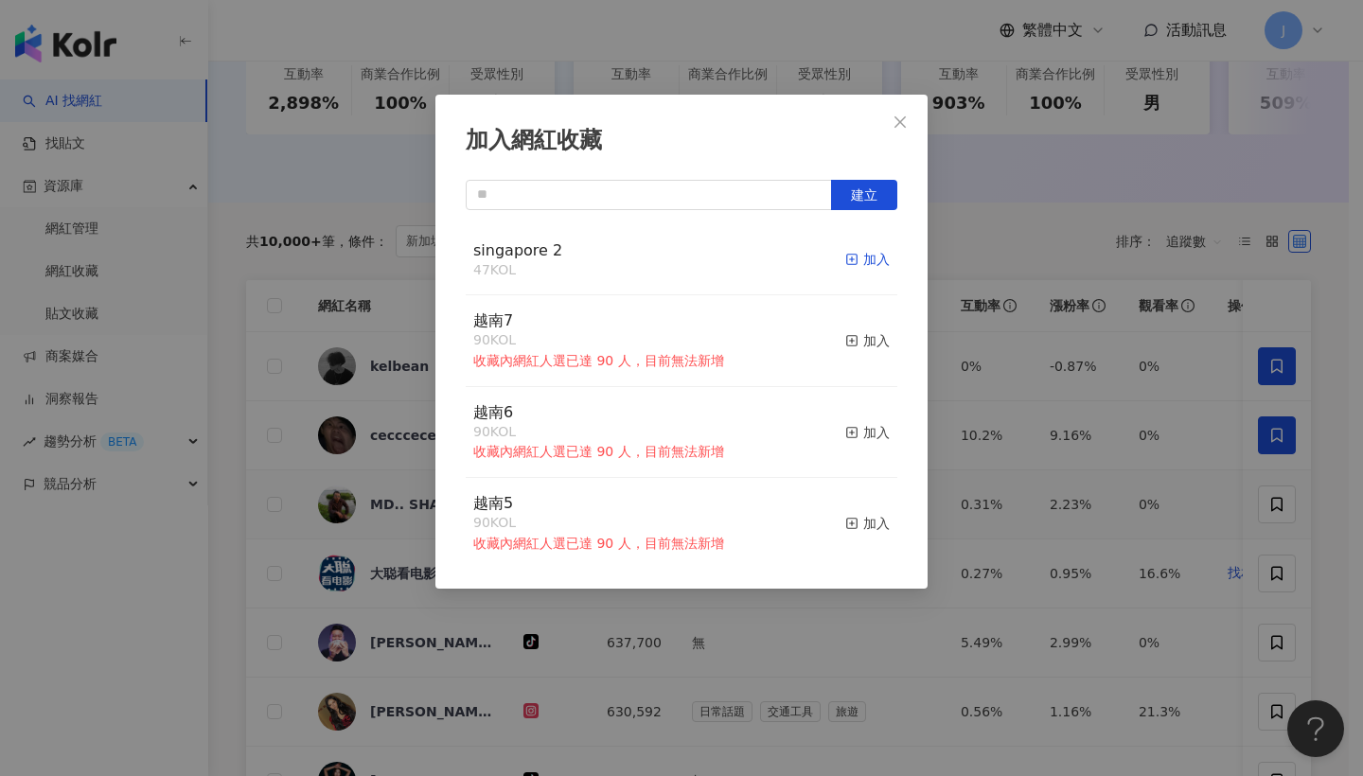
click at [860, 263] on div "加入" at bounding box center [867, 259] width 44 height 21
click at [913, 120] on span "Close" at bounding box center [900, 121] width 38 height 15
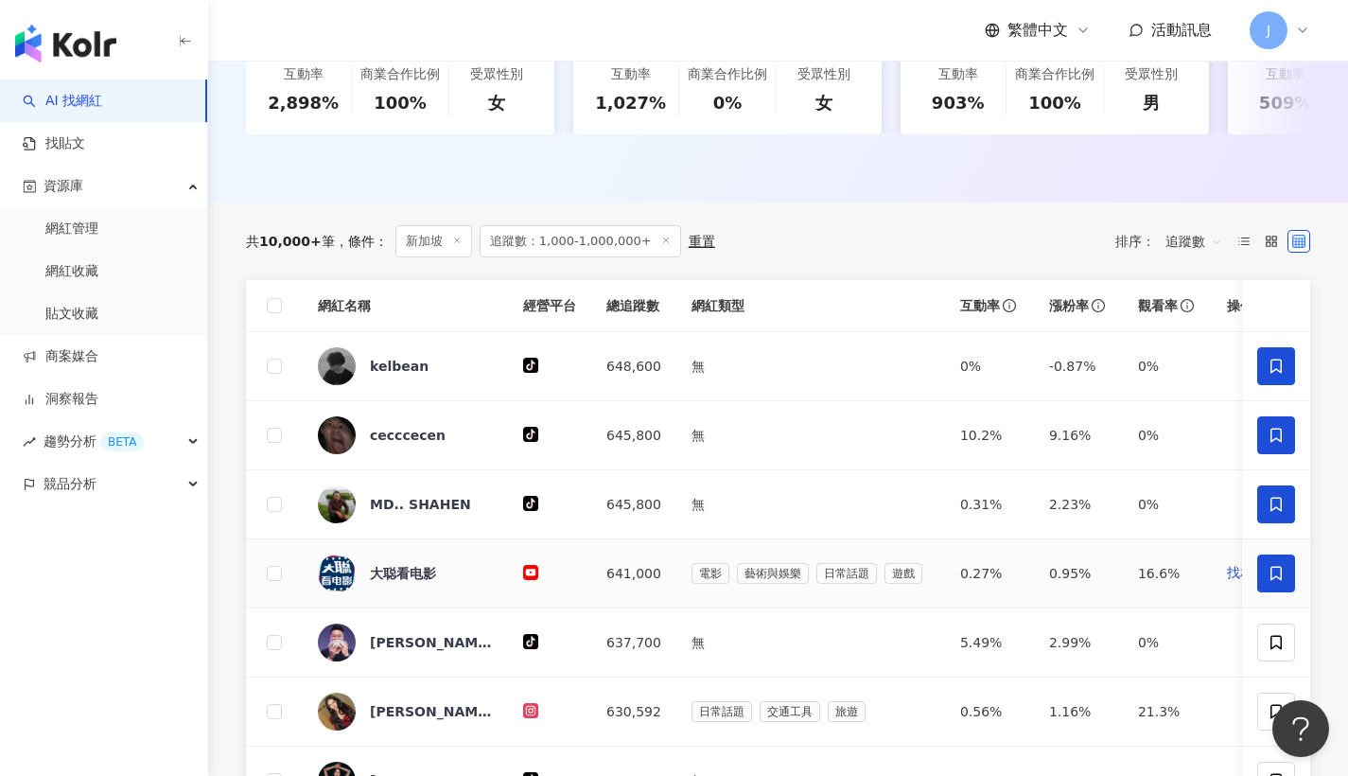
click at [1280, 592] on span at bounding box center [1277, 573] width 38 height 38
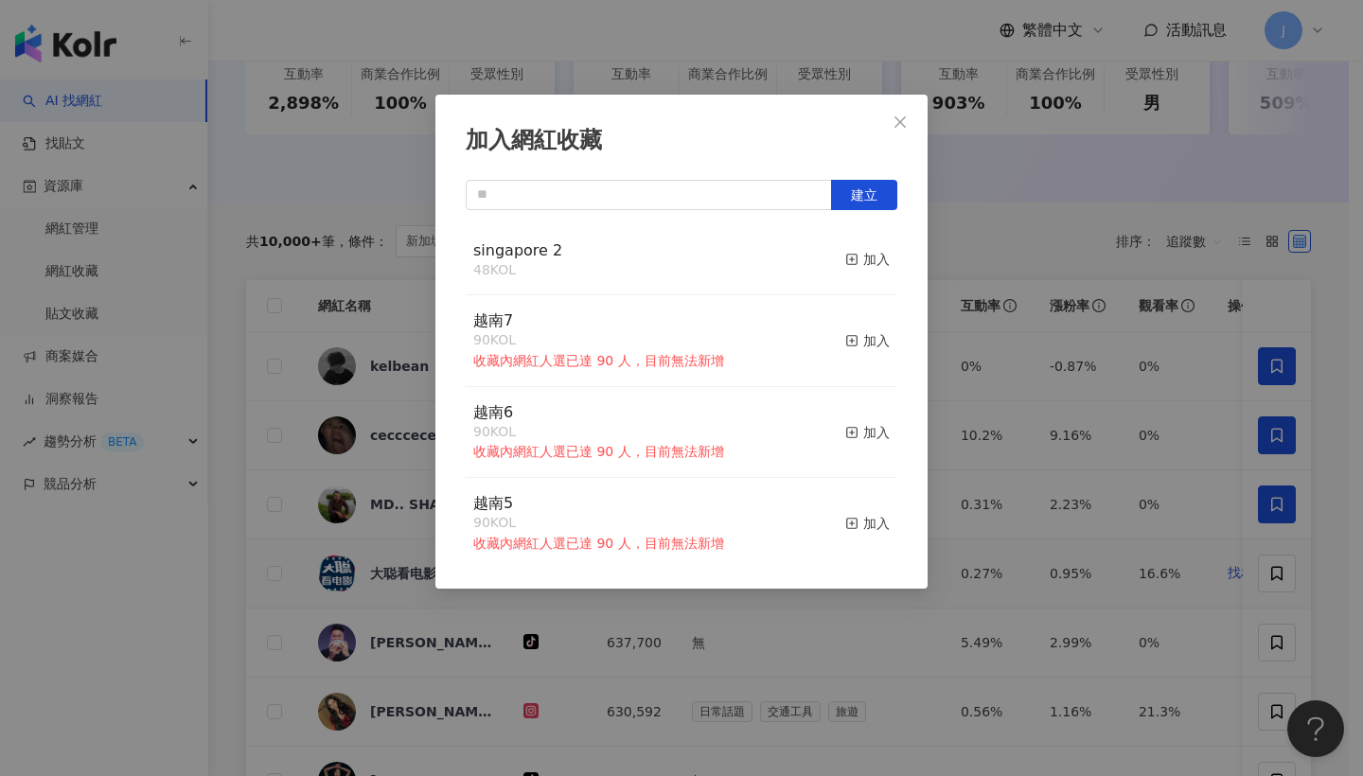
click at [867, 270] on button "加入" at bounding box center [867, 260] width 44 height 40
click at [908, 130] on button "Close" at bounding box center [900, 122] width 38 height 38
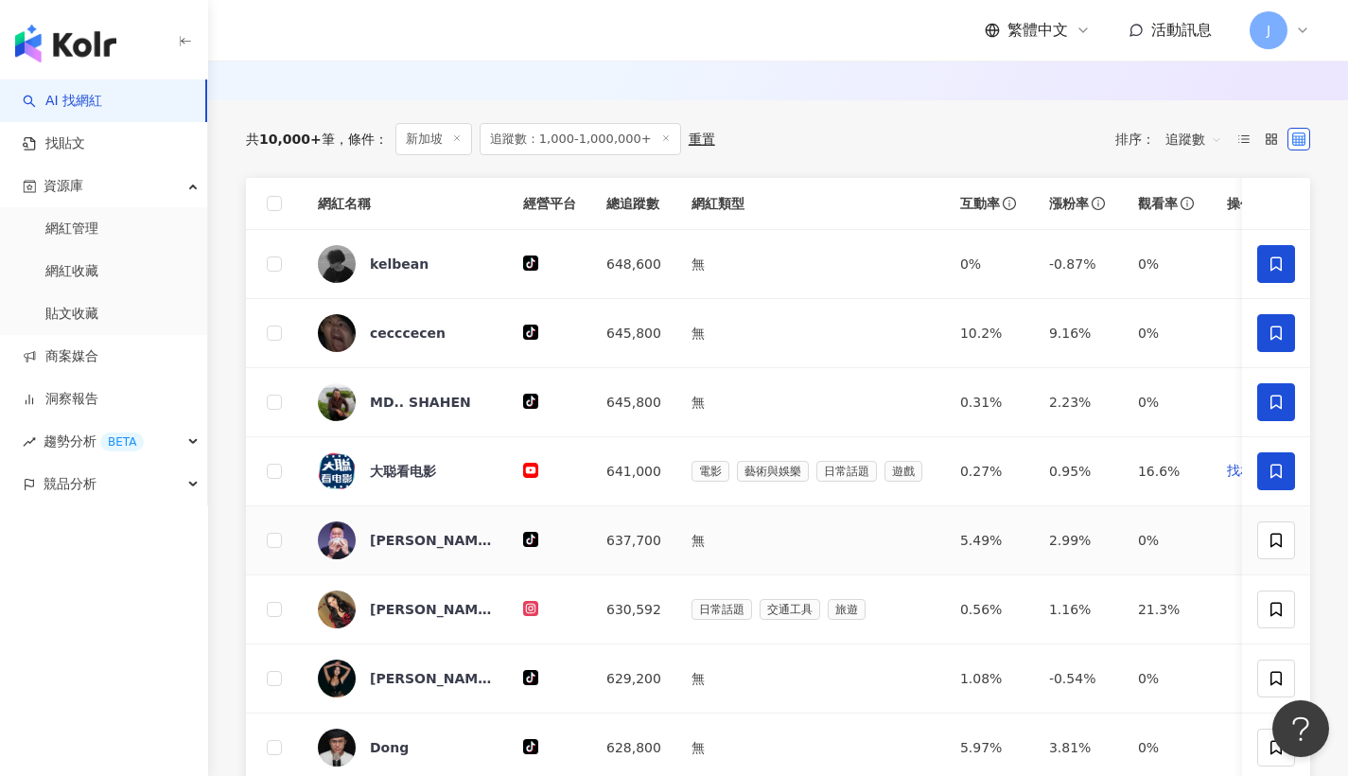
scroll to position [629, 0]
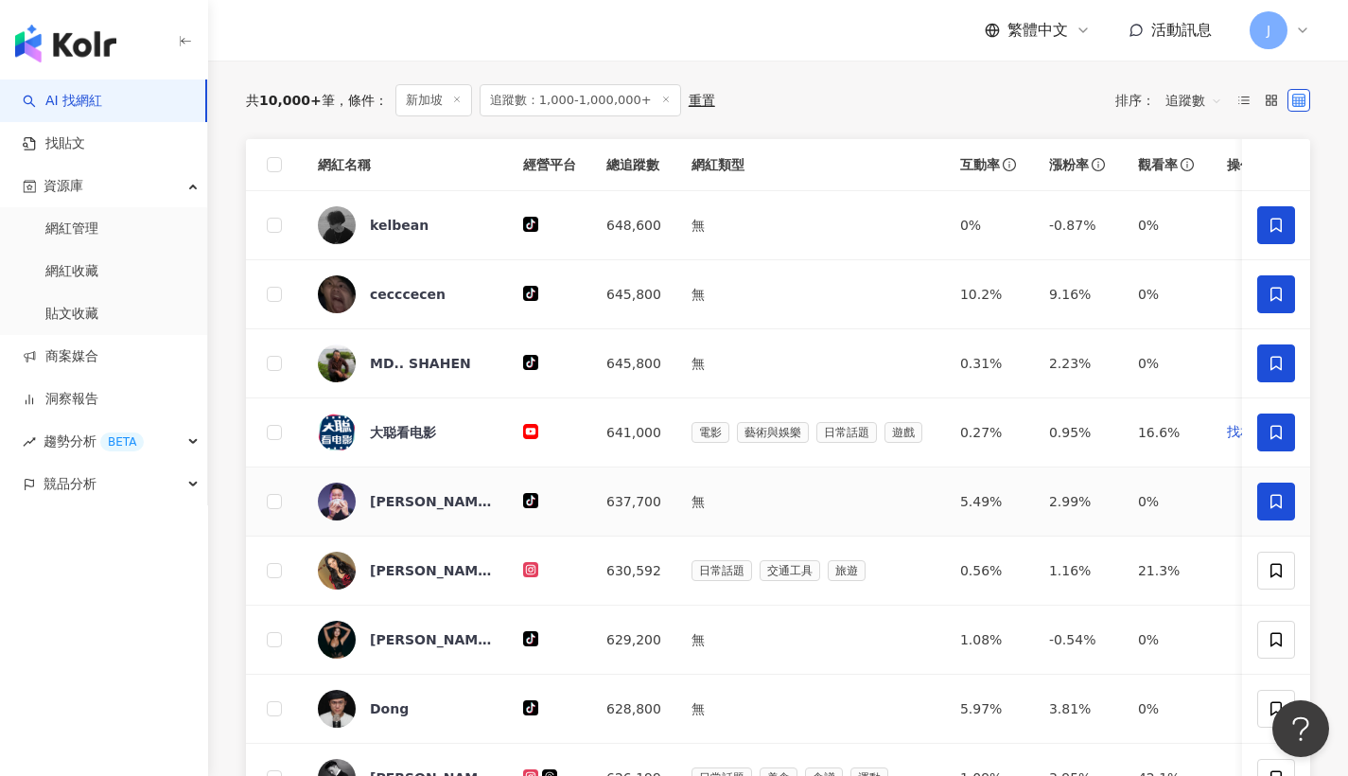
click at [1292, 520] on span at bounding box center [1277, 502] width 38 height 38
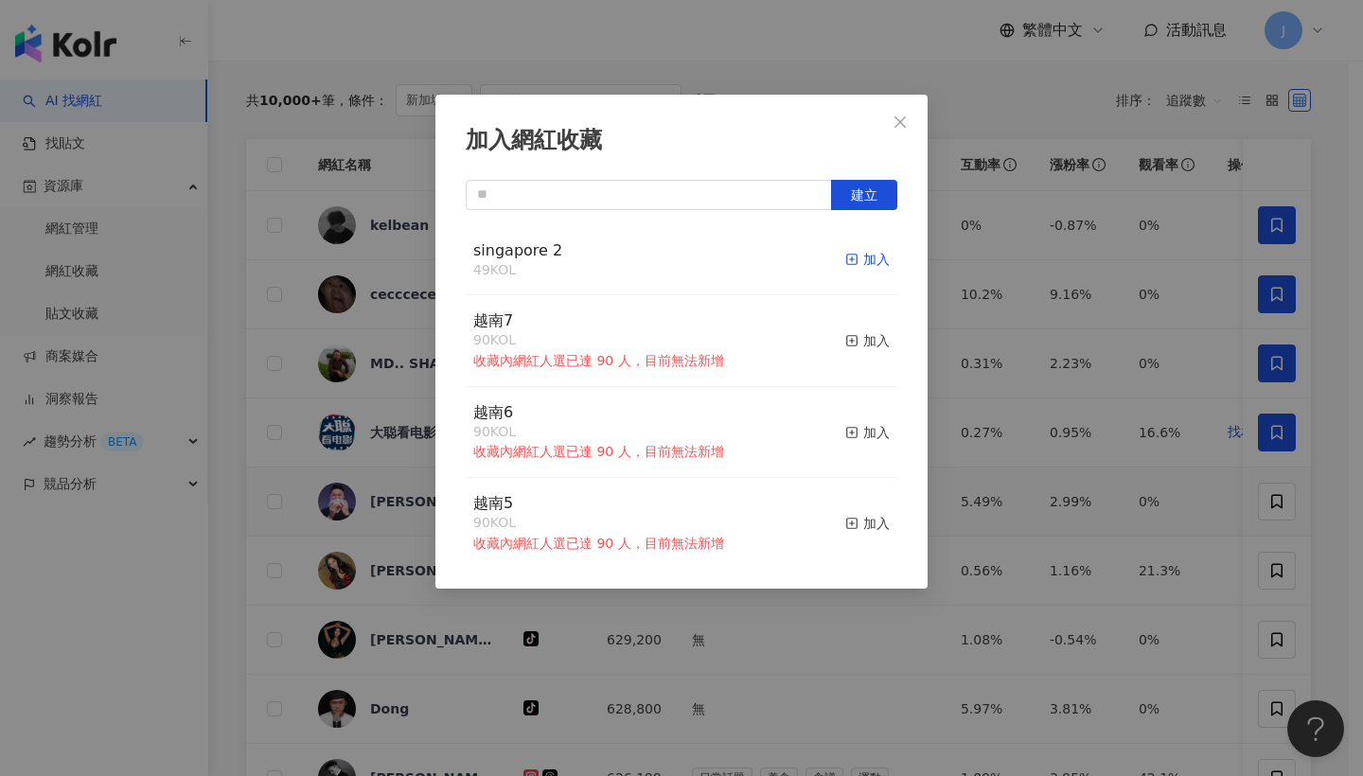
click at [866, 254] on div "加入" at bounding box center [867, 259] width 44 height 21
click at [906, 128] on icon "close" at bounding box center [899, 121] width 15 height 15
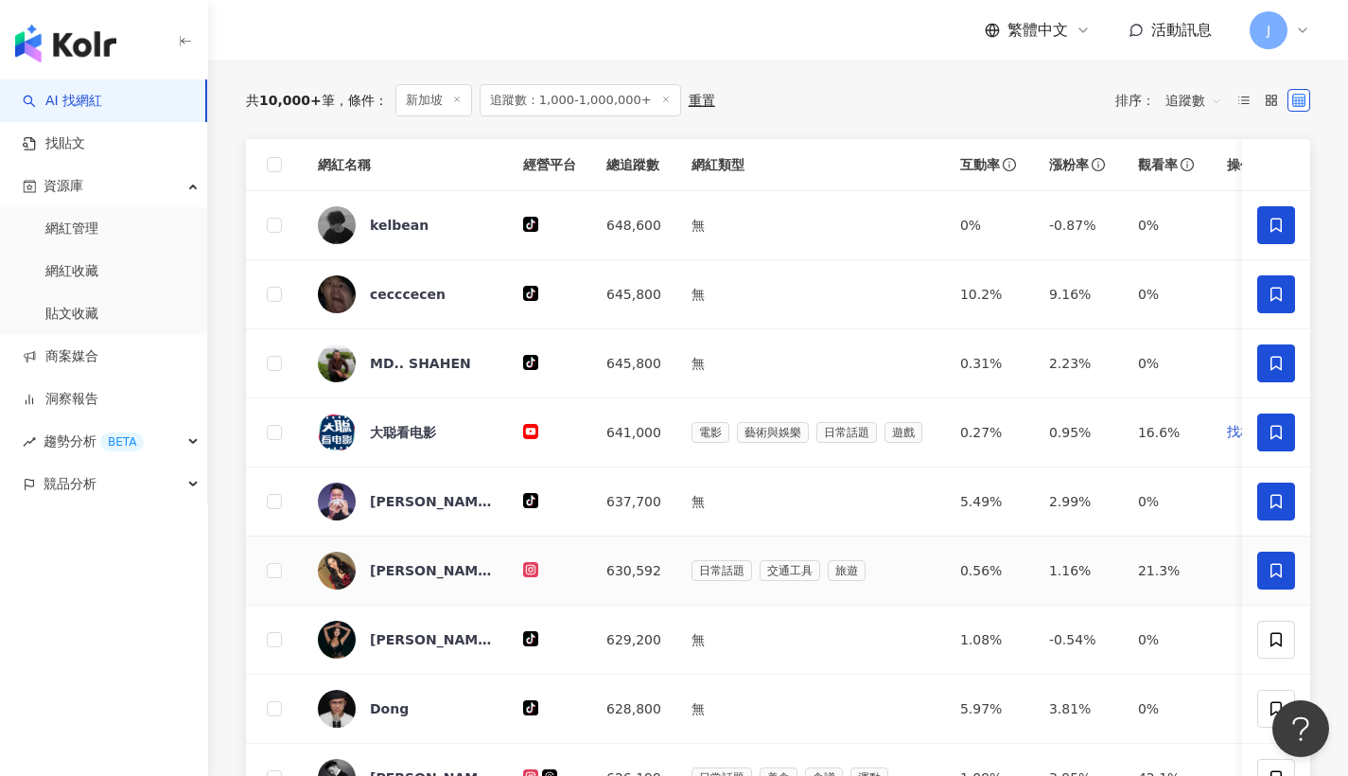
click at [1260, 583] on span at bounding box center [1277, 571] width 38 height 38
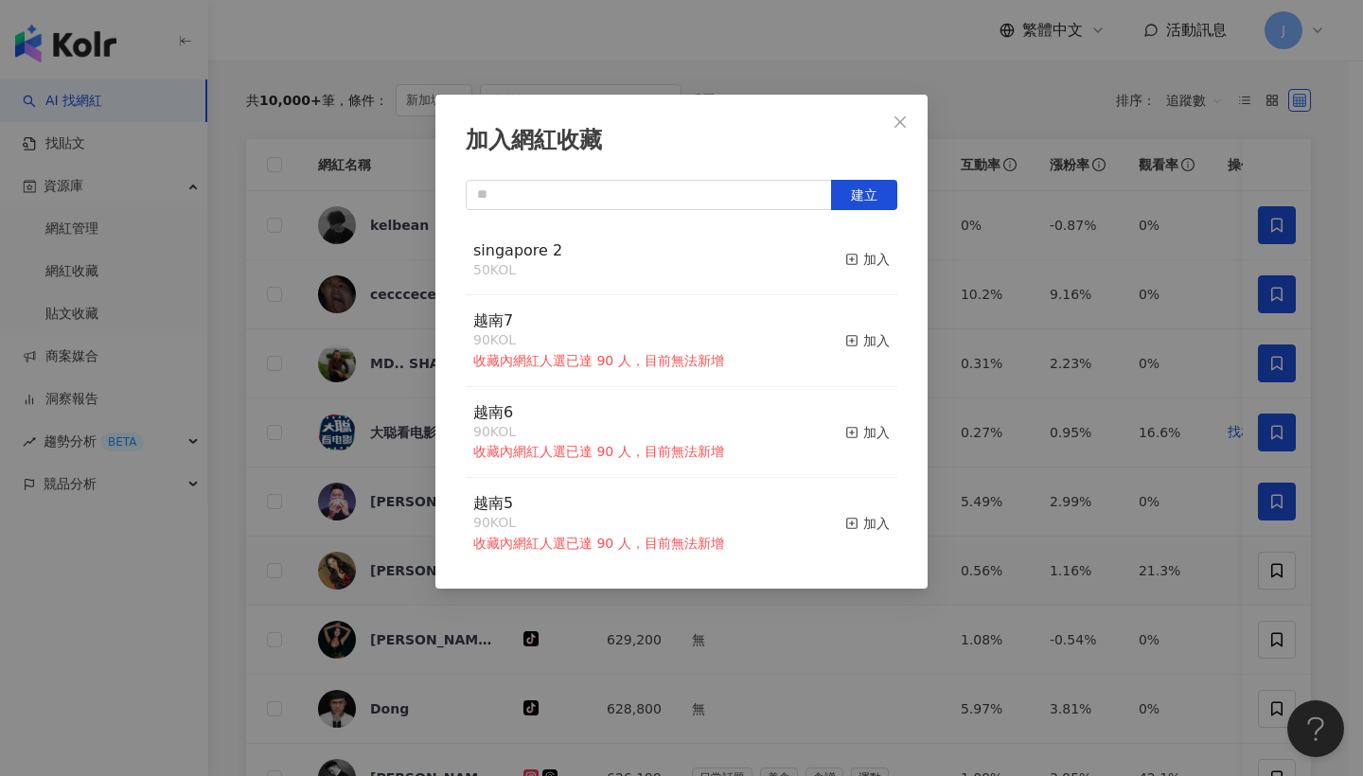
click at [880, 274] on div "singapore 2 50 KOL 加入" at bounding box center [681, 260] width 431 height 71
click at [872, 264] on div "加入" at bounding box center [867, 259] width 44 height 21
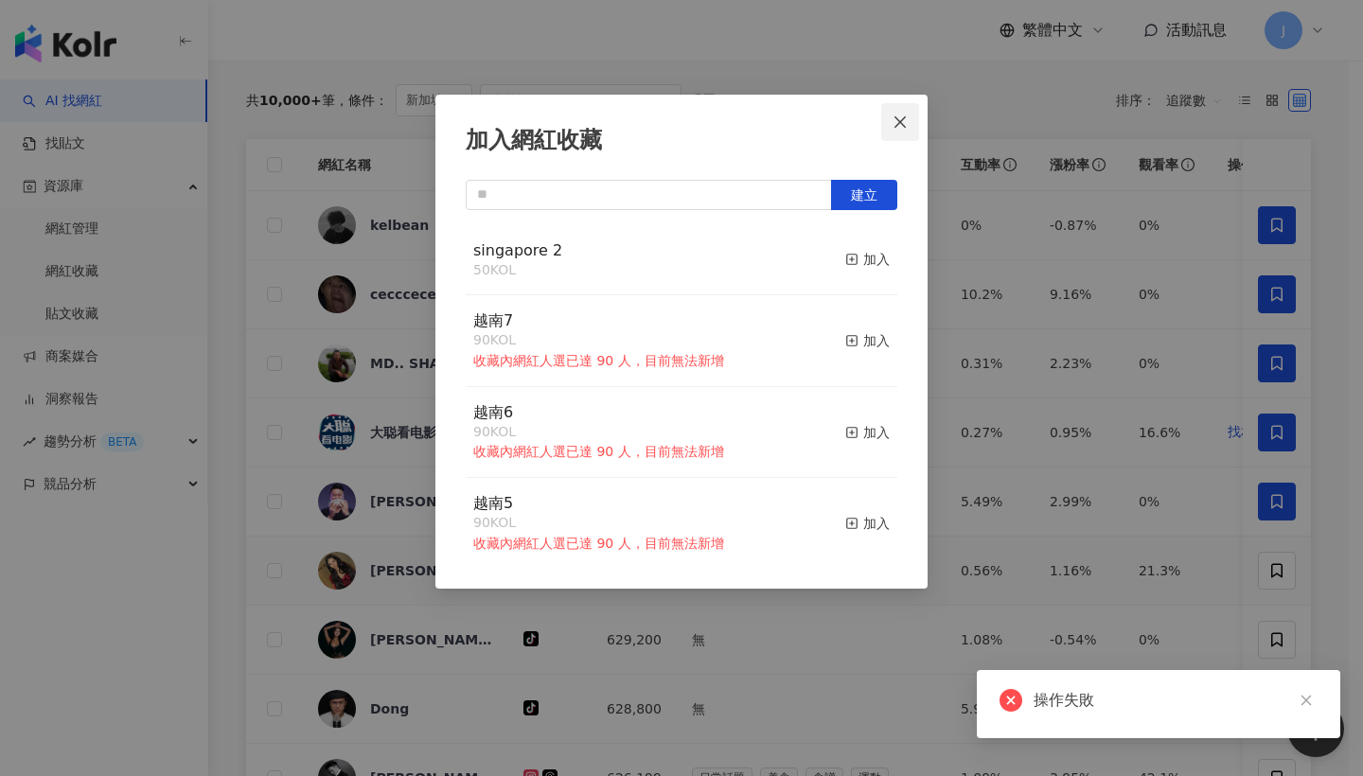
click at [895, 117] on icon "close" at bounding box center [899, 121] width 15 height 15
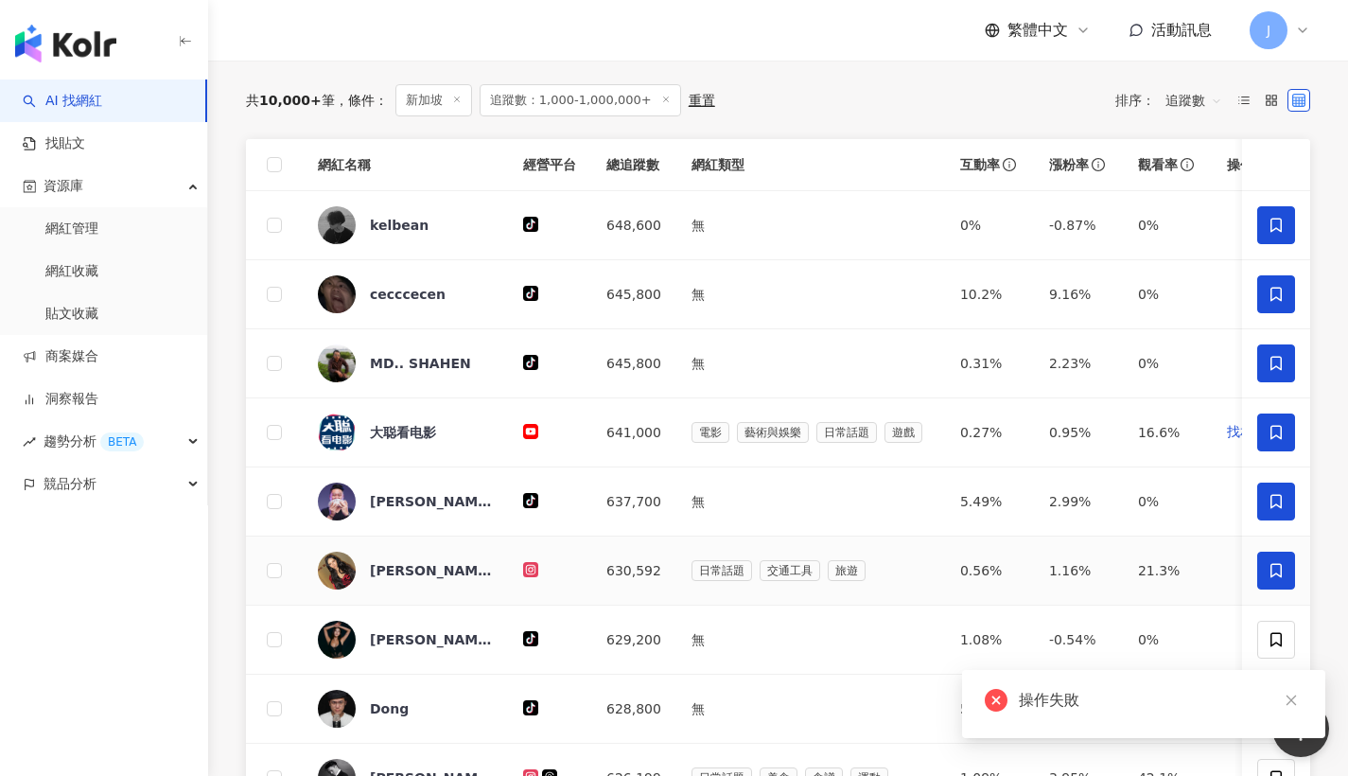
click at [1281, 577] on icon at bounding box center [1276, 570] width 11 height 14
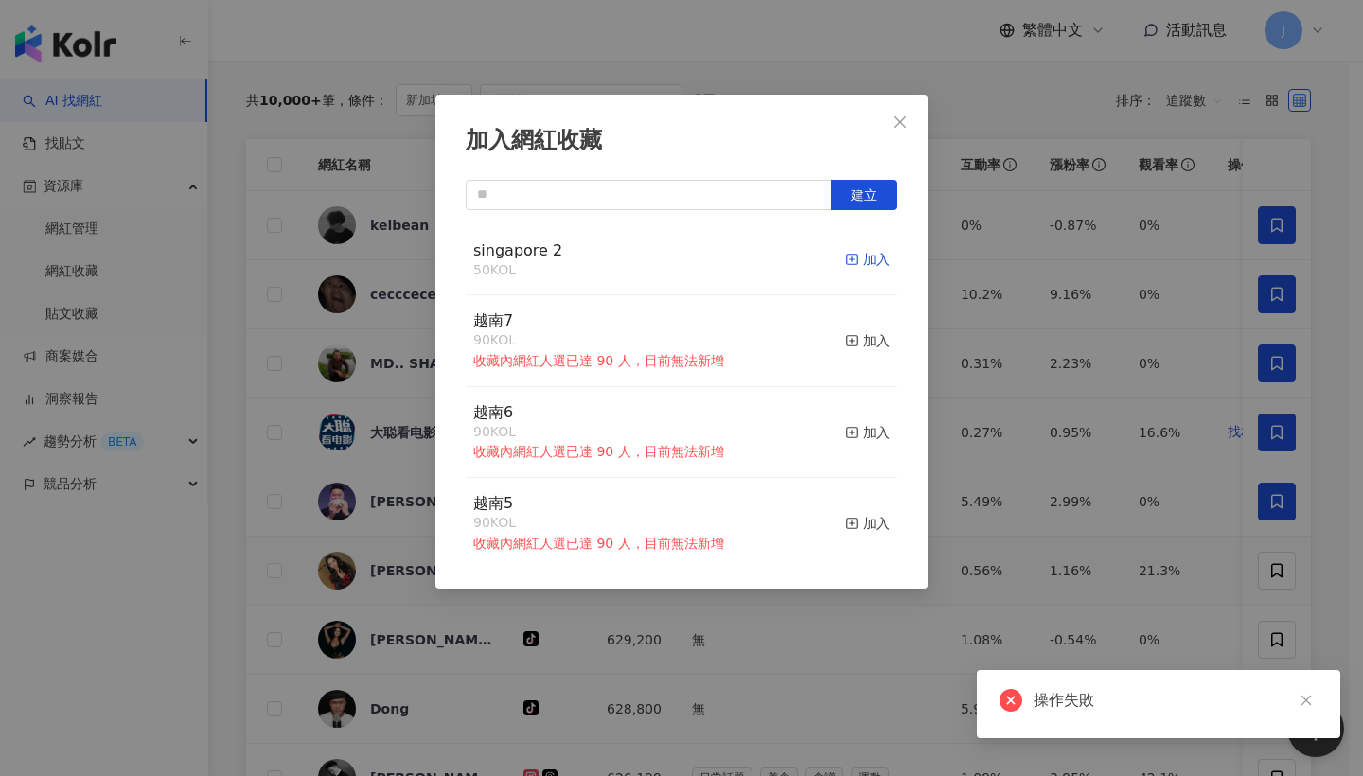
click at [853, 265] on div "加入" at bounding box center [867, 259] width 44 height 21
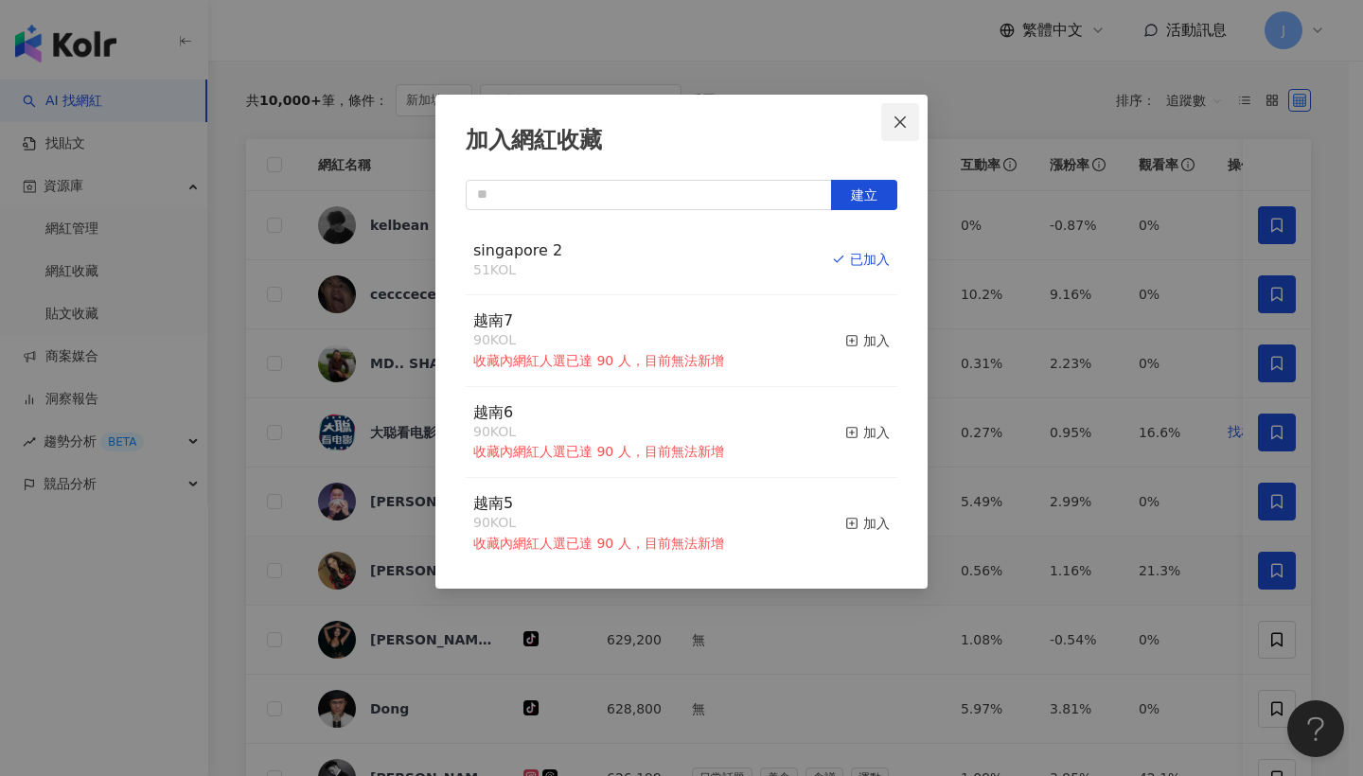
click at [883, 125] on span "Close" at bounding box center [900, 121] width 38 height 15
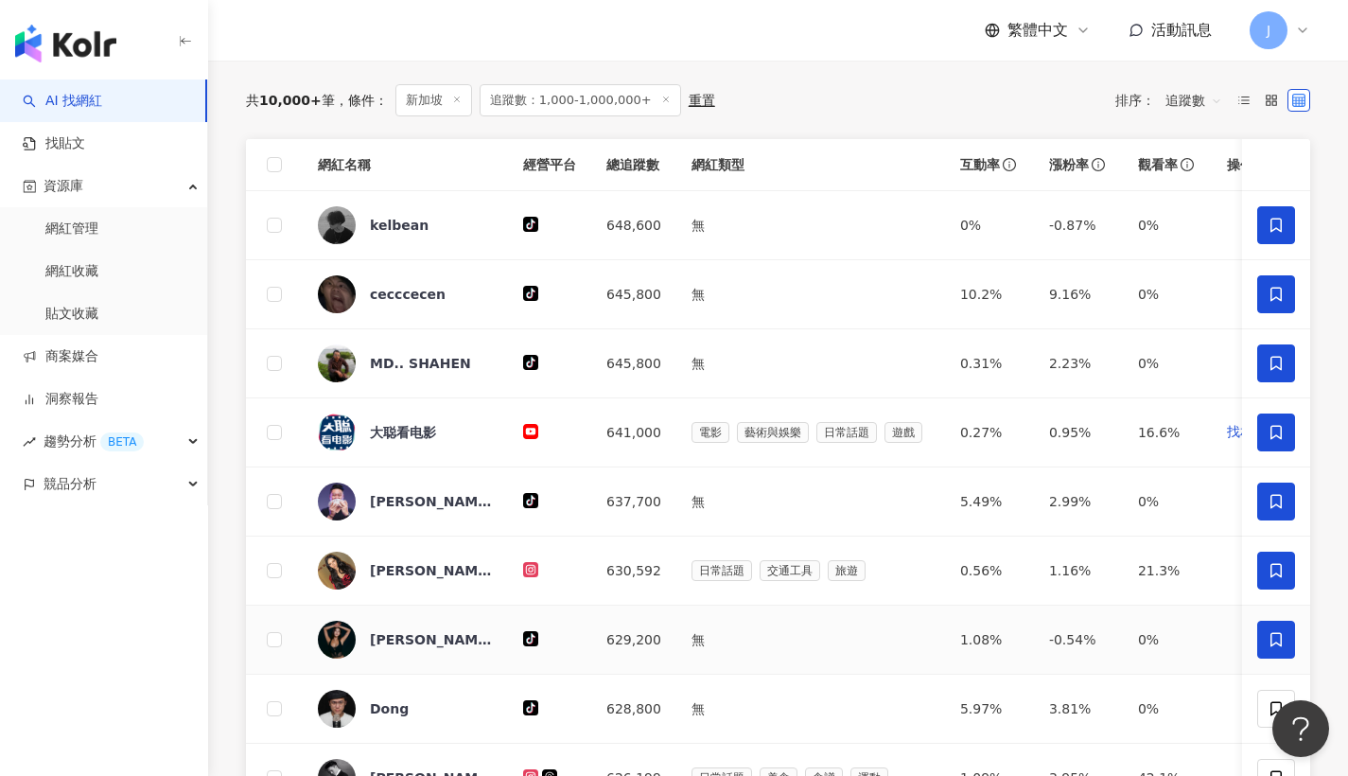
click at [1282, 646] on icon at bounding box center [1276, 639] width 11 height 14
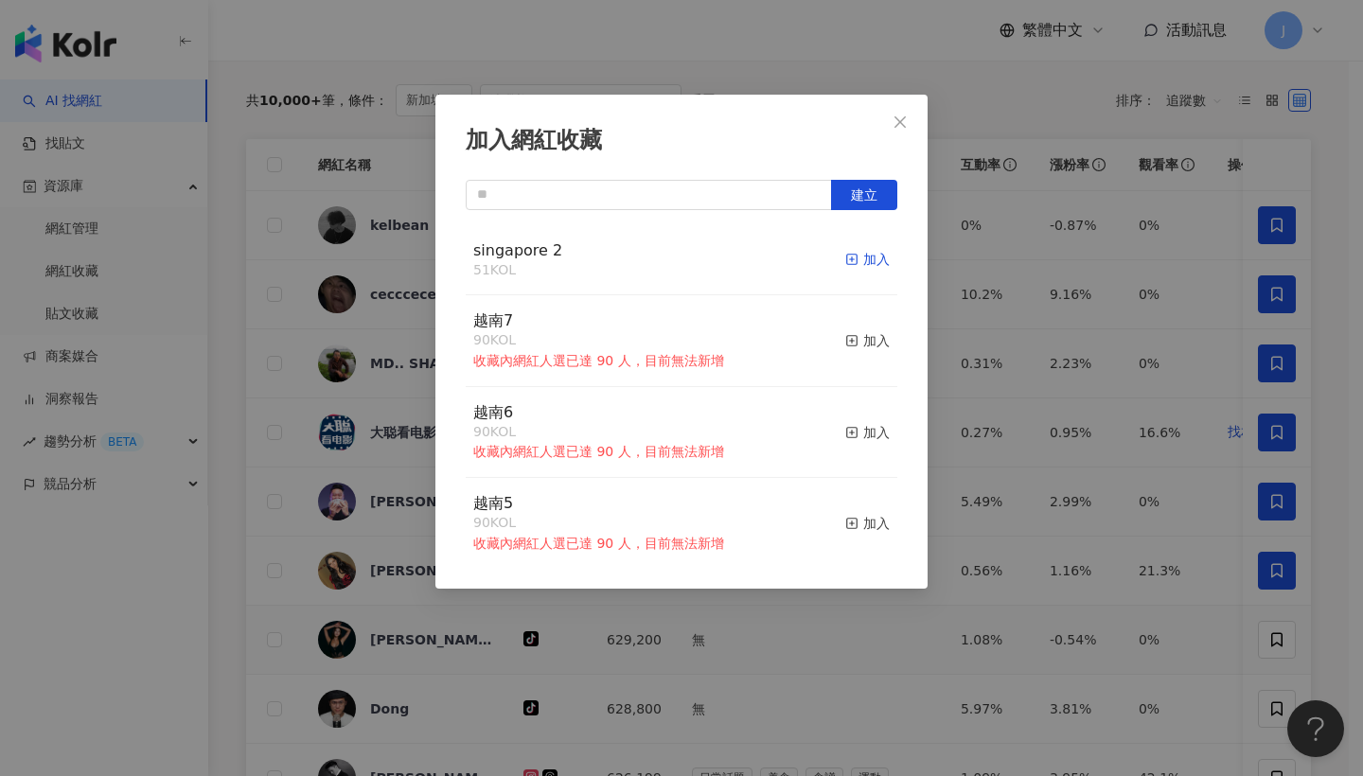
click at [874, 255] on div "加入" at bounding box center [867, 259] width 44 height 21
click at [897, 130] on button "Close" at bounding box center [900, 122] width 38 height 38
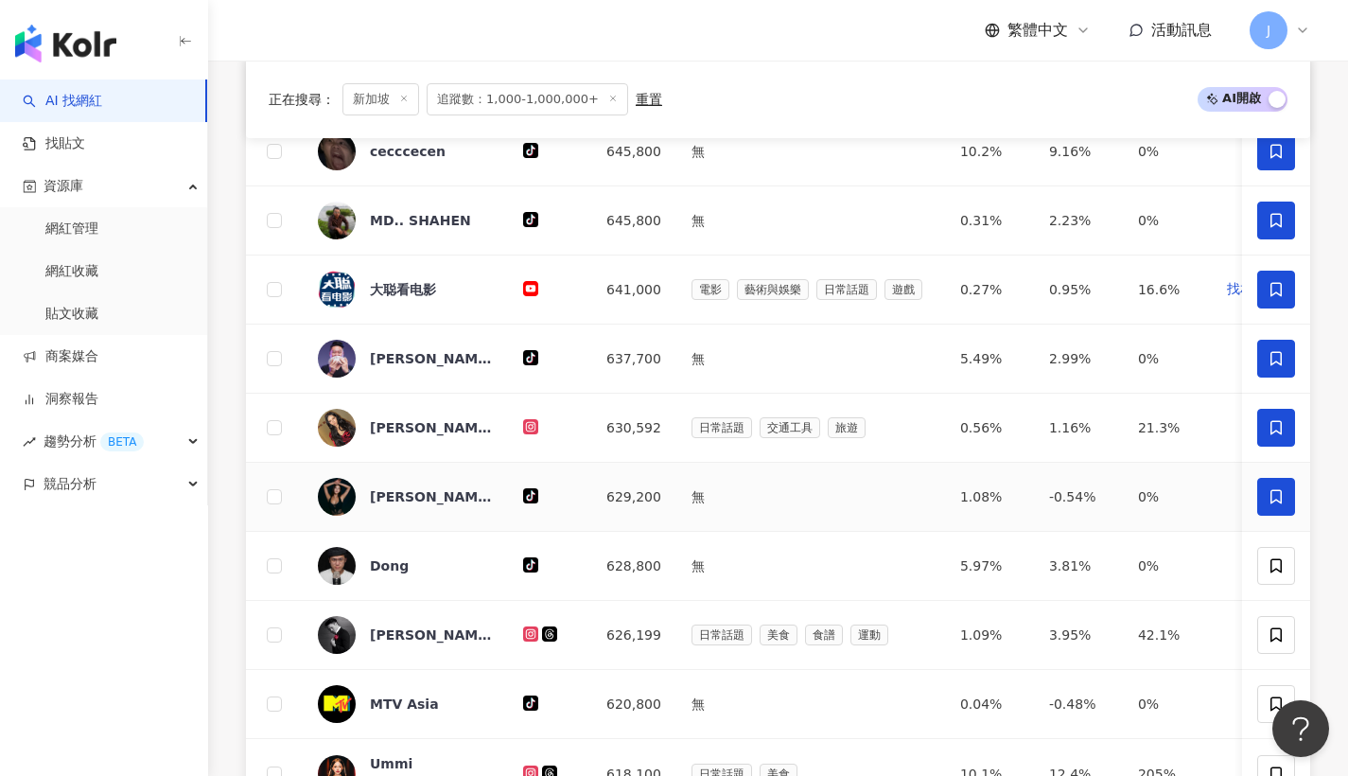
scroll to position [907, 0]
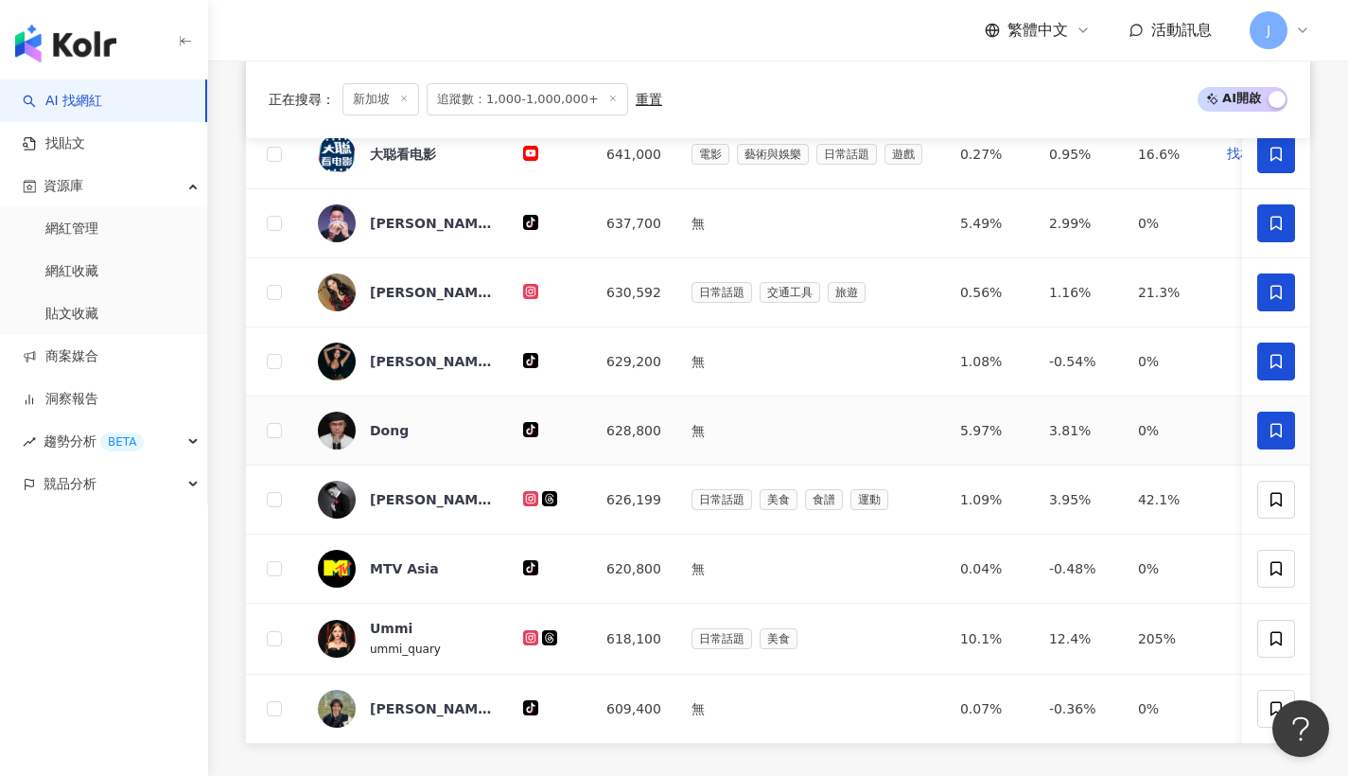
click at [1275, 449] on span at bounding box center [1277, 431] width 38 height 38
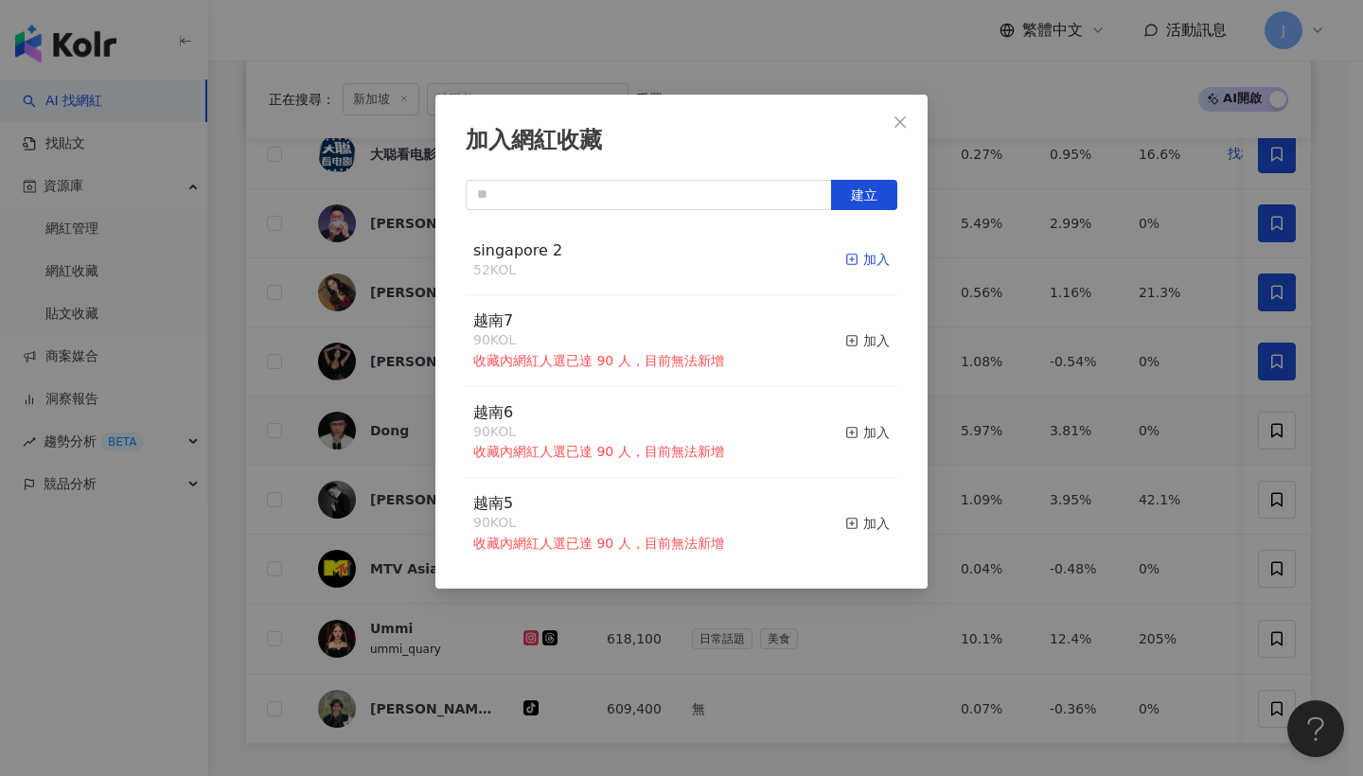
click at [871, 255] on div "加入" at bounding box center [867, 259] width 44 height 21
click at [906, 121] on icon "close" at bounding box center [899, 121] width 15 height 15
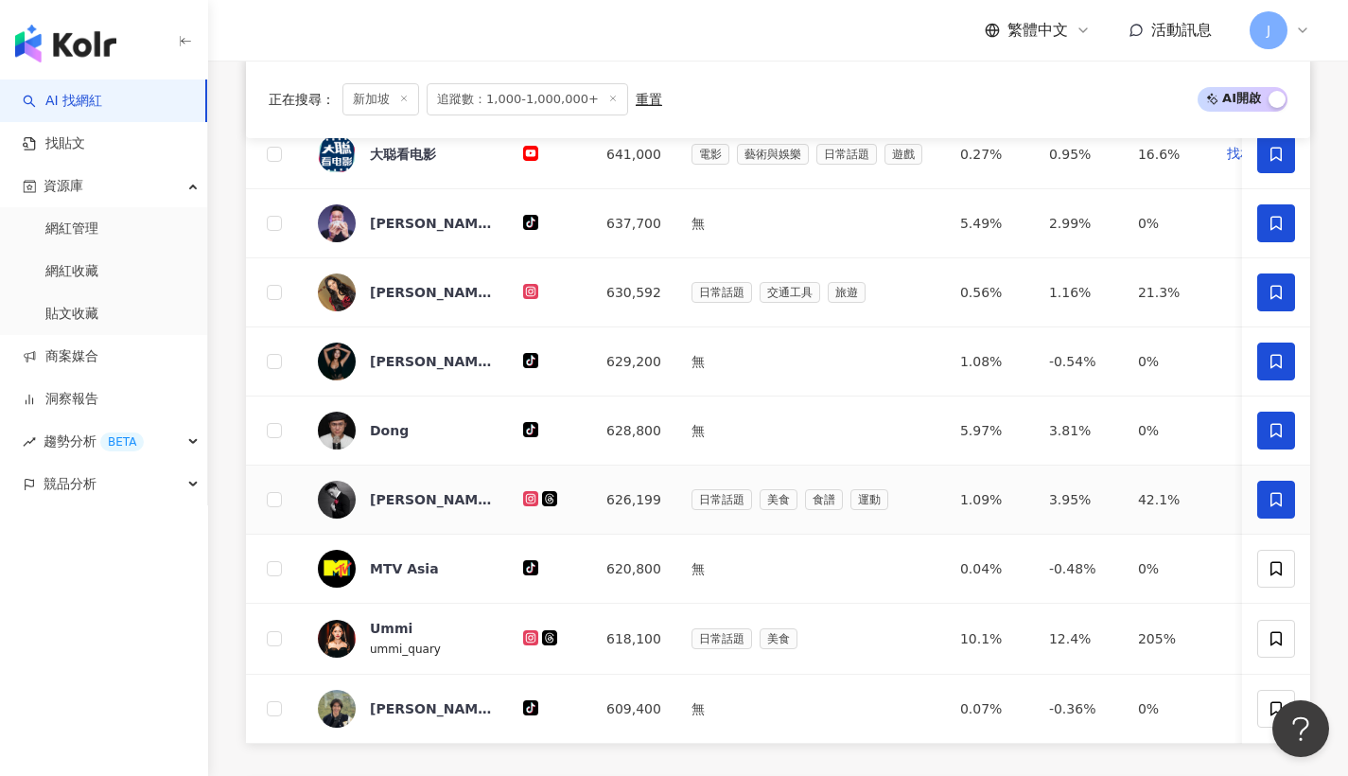
click at [1290, 500] on span at bounding box center [1277, 500] width 38 height 38
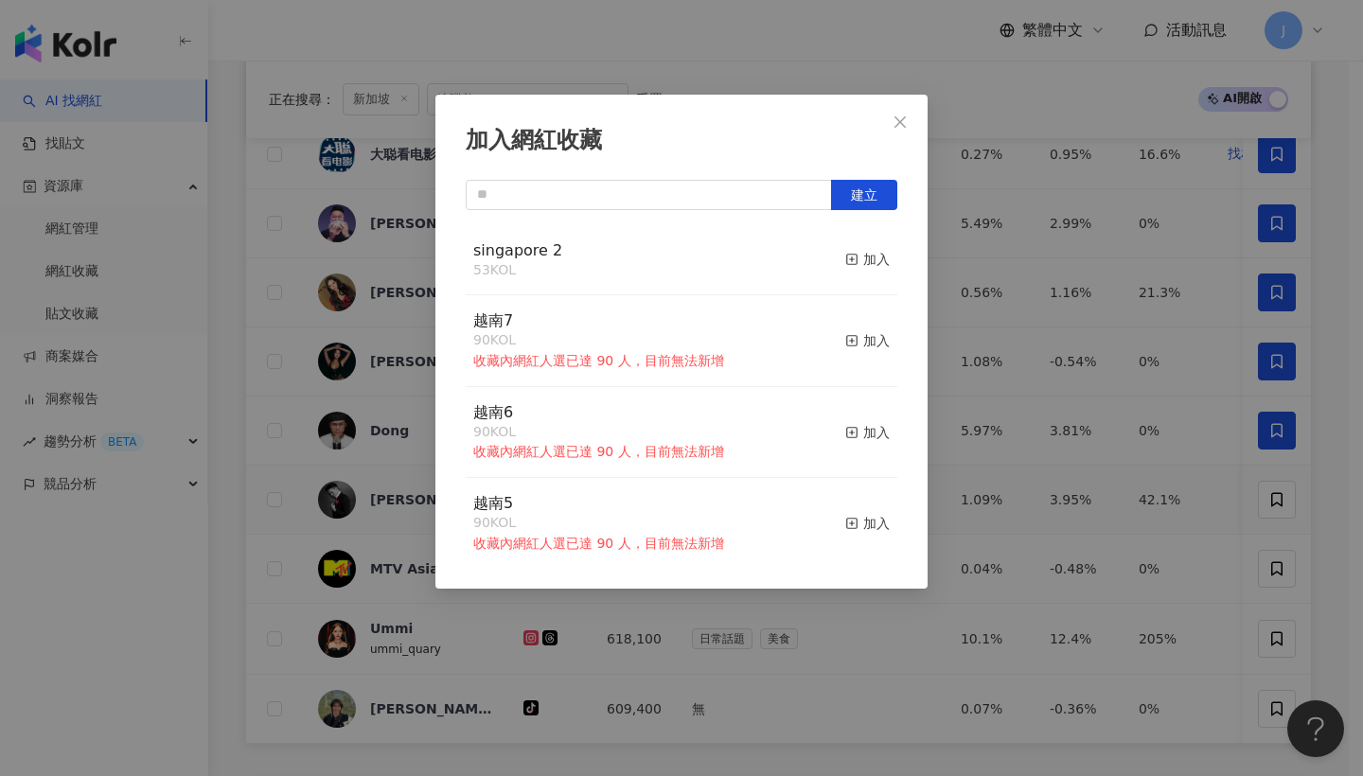
click at [828, 263] on div "singapore 2 53 KOL 加入" at bounding box center [681, 260] width 431 height 71
click at [847, 264] on rect "button" at bounding box center [852, 260] width 10 height 10
click at [898, 132] on button "Close" at bounding box center [900, 122] width 38 height 38
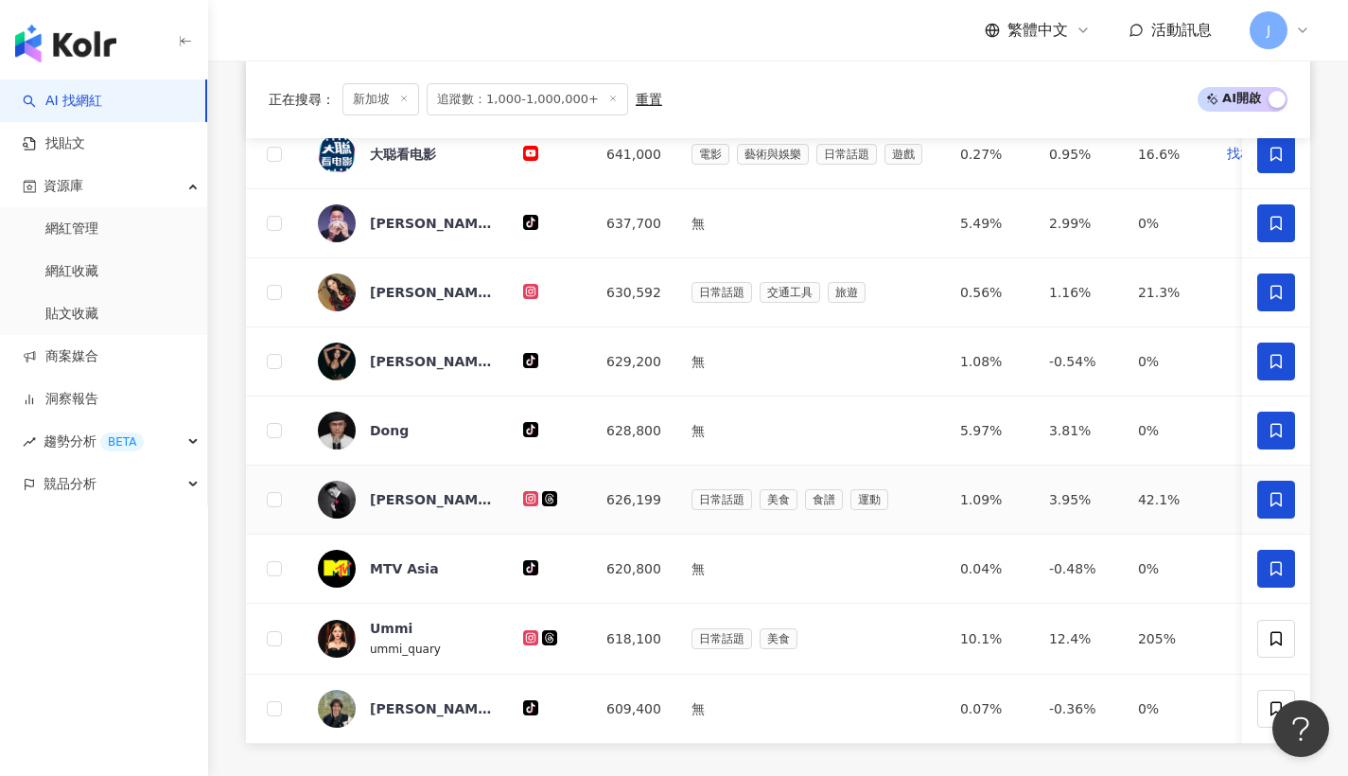
click at [1272, 575] on icon at bounding box center [1276, 568] width 11 height 14
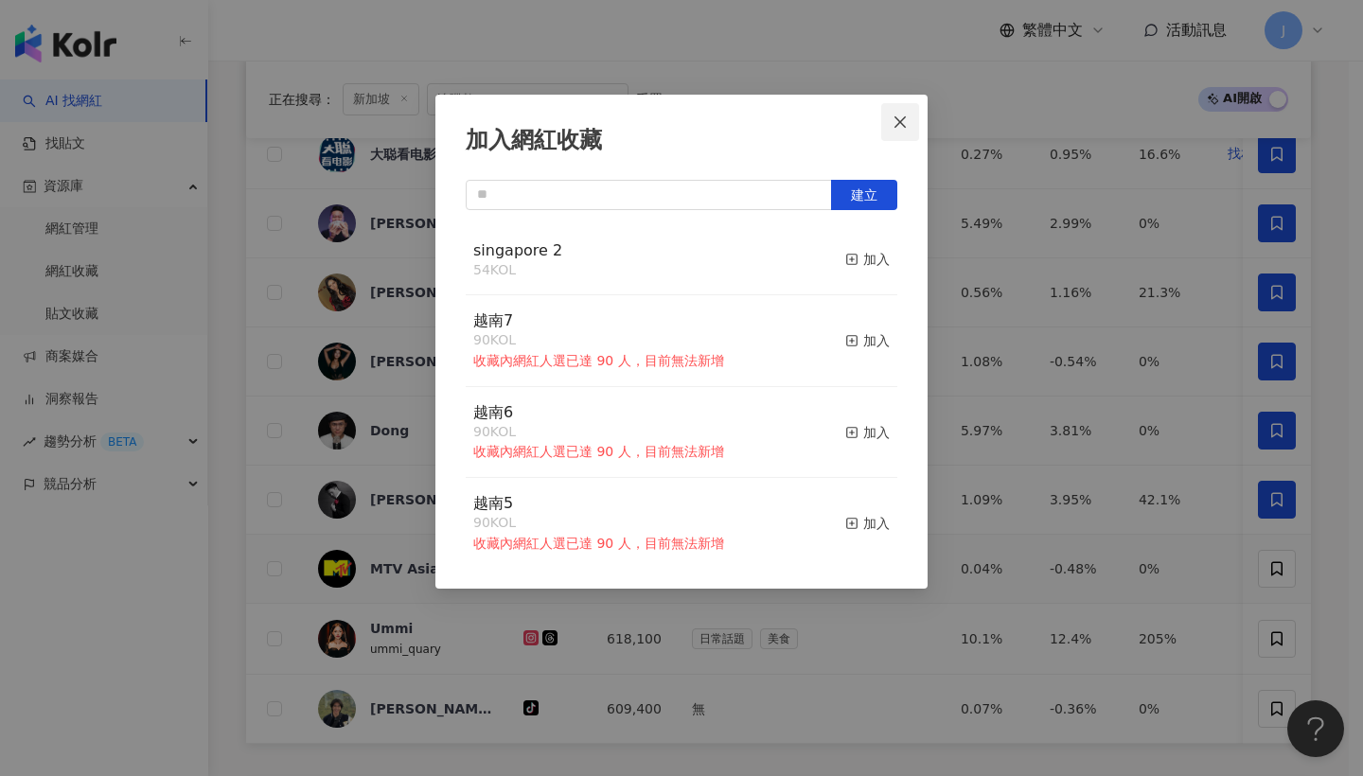
click at [899, 125] on icon "close" at bounding box center [899, 121] width 15 height 15
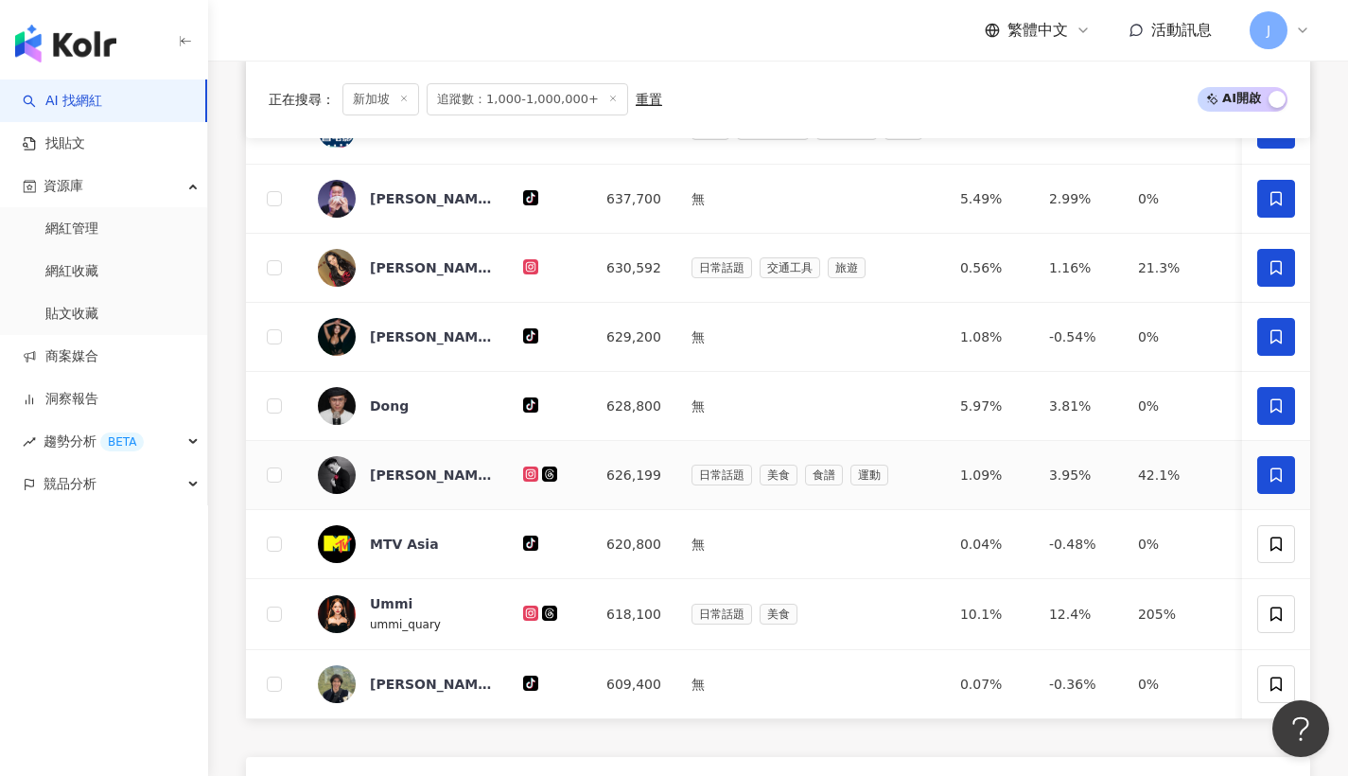
scroll to position [957, 0]
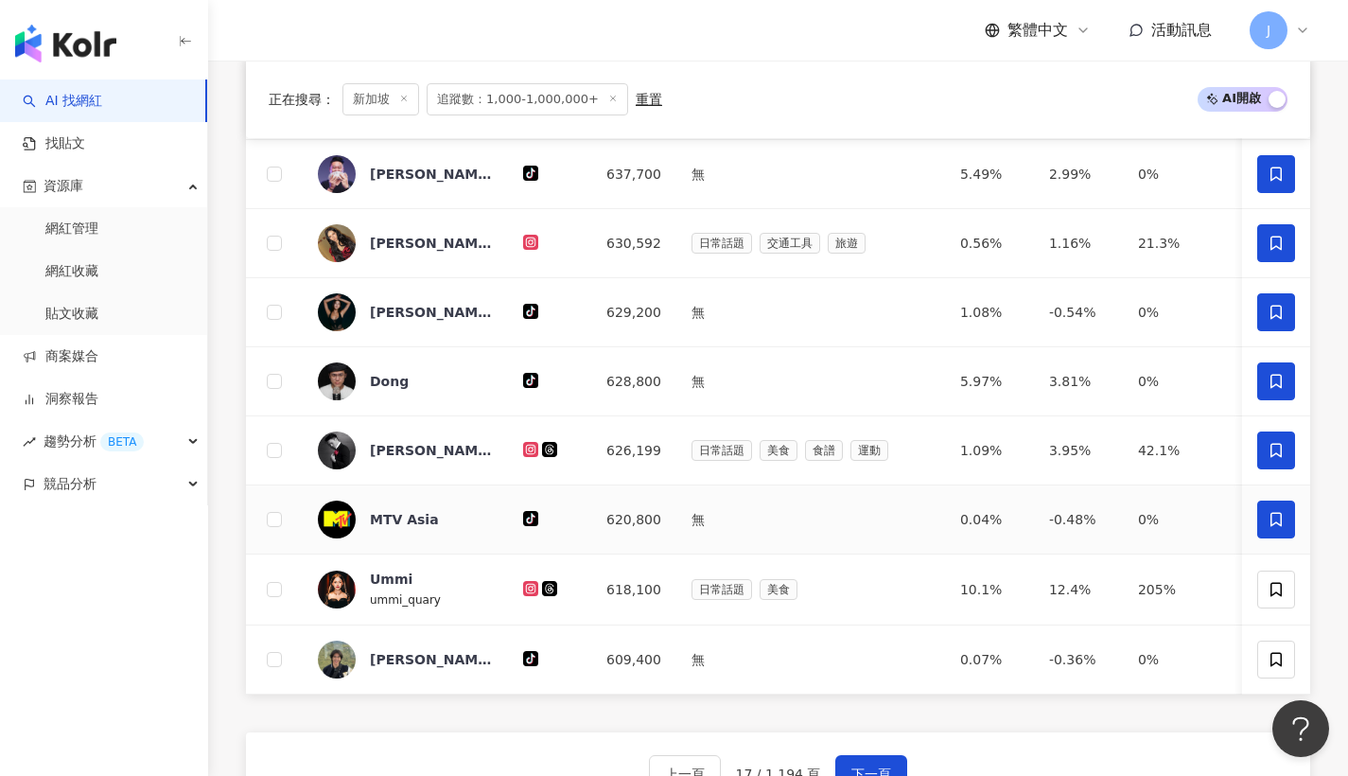
click at [1275, 524] on icon at bounding box center [1276, 519] width 17 height 17
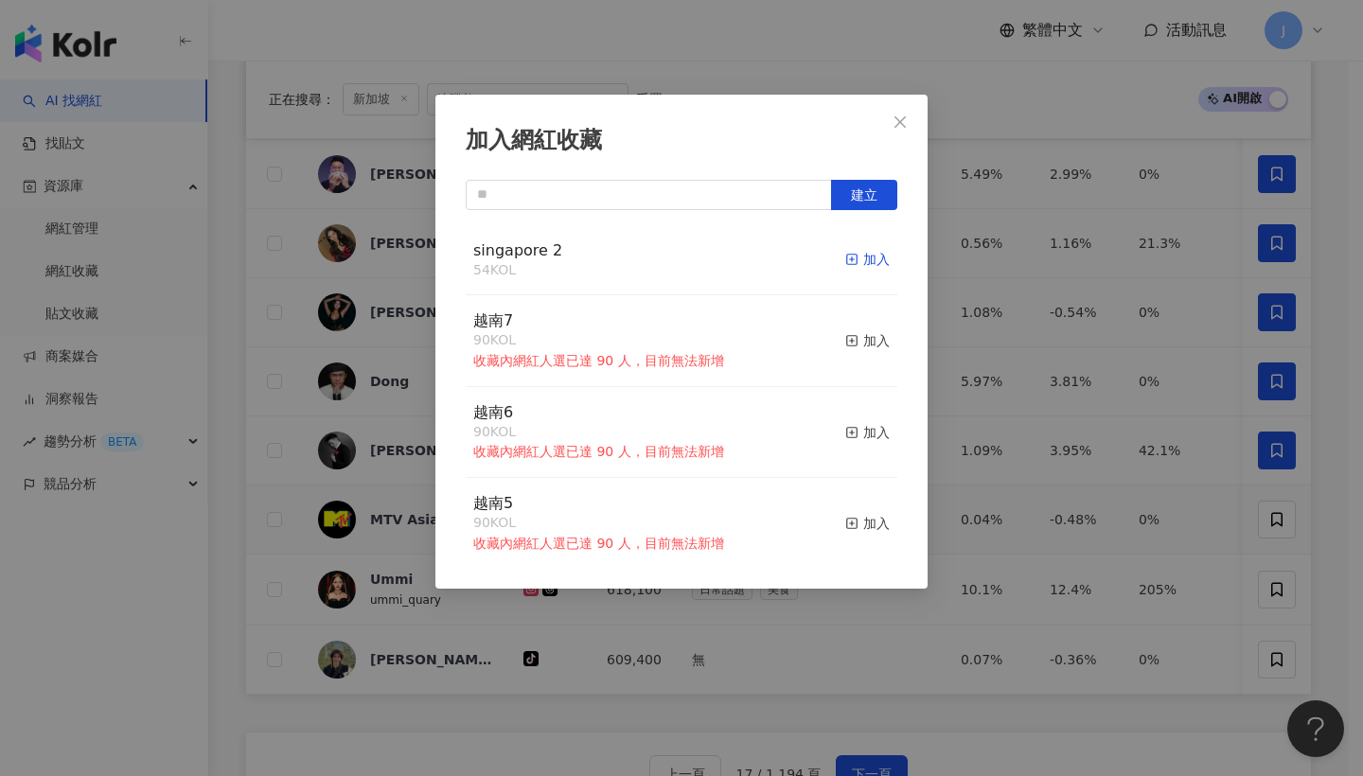
click at [850, 258] on div "加入" at bounding box center [867, 259] width 44 height 21
click at [906, 131] on button "Close" at bounding box center [900, 122] width 38 height 38
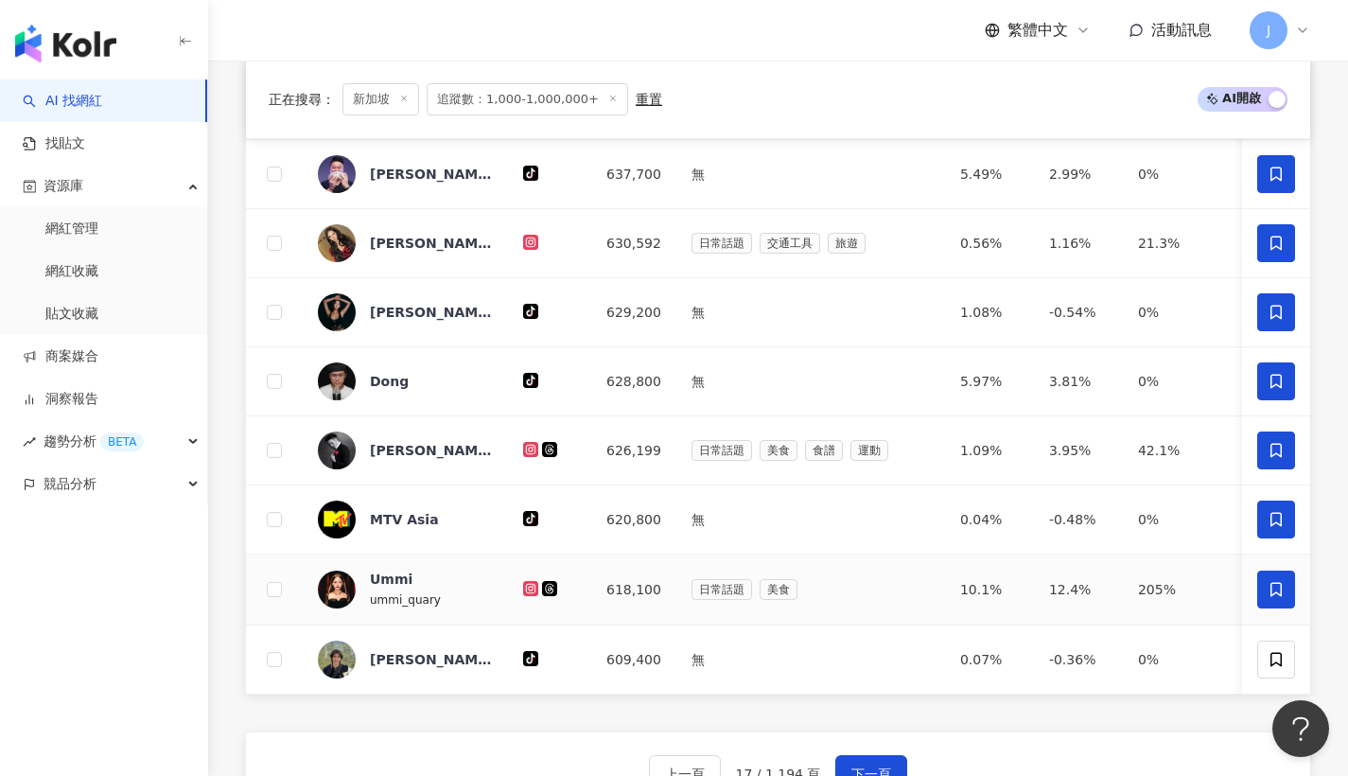
click at [1261, 608] on span at bounding box center [1277, 590] width 38 height 38
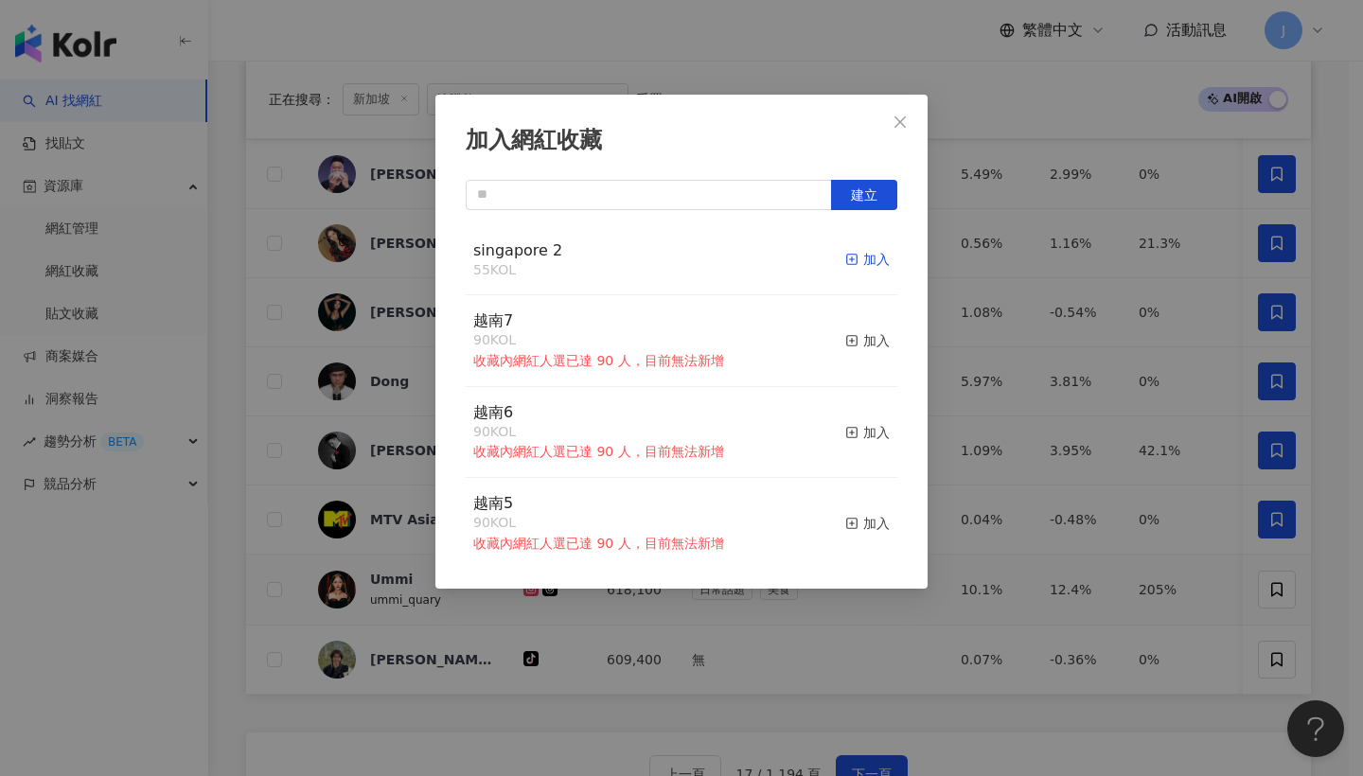
click at [845, 255] on icon "button" at bounding box center [851, 259] width 13 height 13
click at [888, 132] on button "Close" at bounding box center [900, 122] width 38 height 38
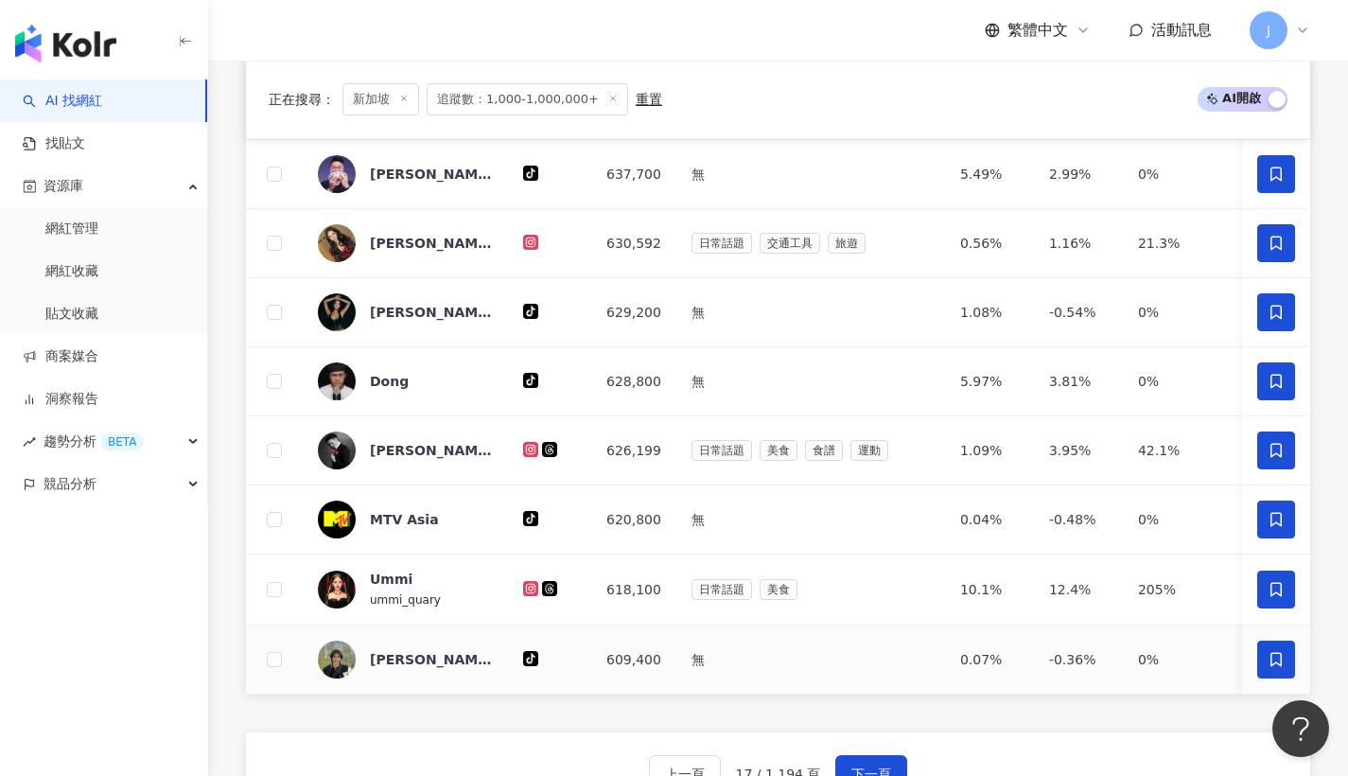
click at [1276, 677] on span at bounding box center [1277, 660] width 38 height 38
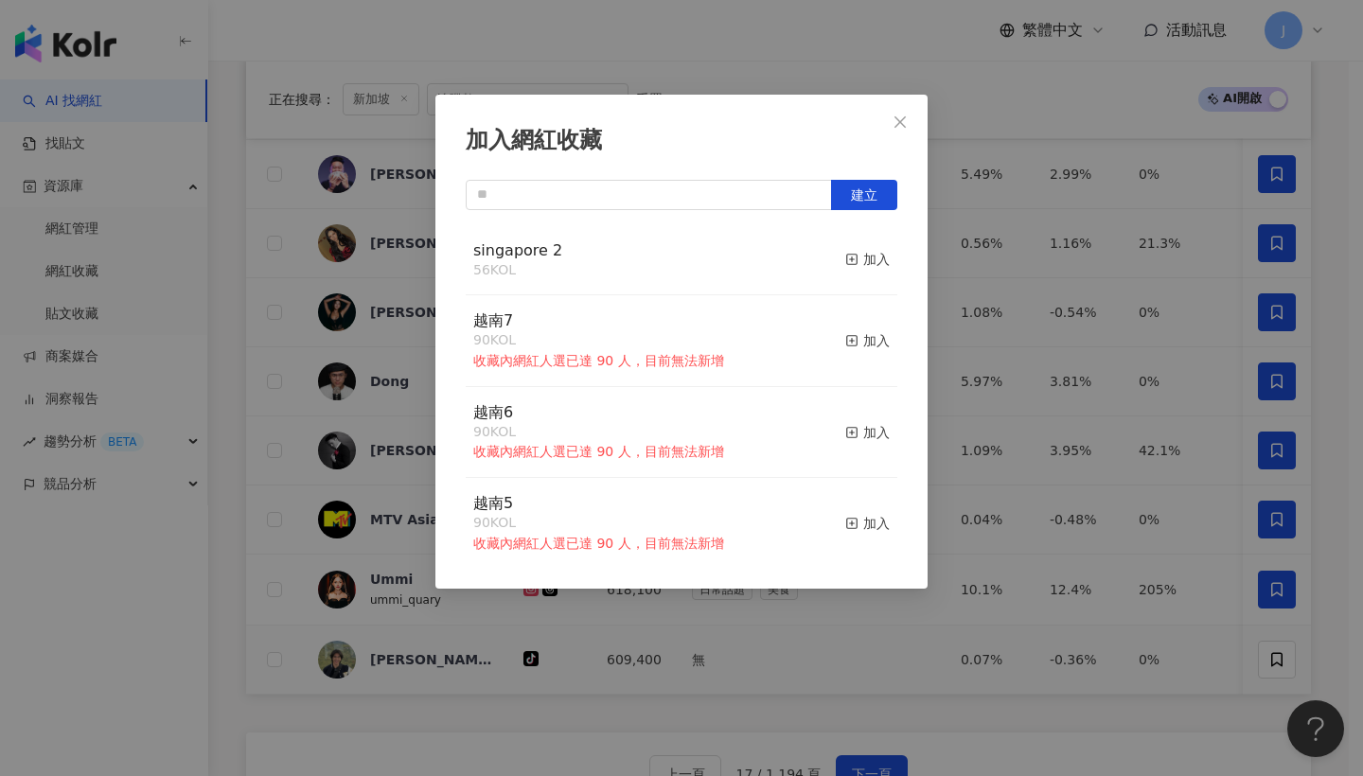
click at [878, 133] on div "加入網紅收藏" at bounding box center [681, 141] width 431 height 32
click at [855, 267] on div "加入" at bounding box center [867, 259] width 44 height 21
click at [913, 124] on span "Close" at bounding box center [900, 121] width 38 height 15
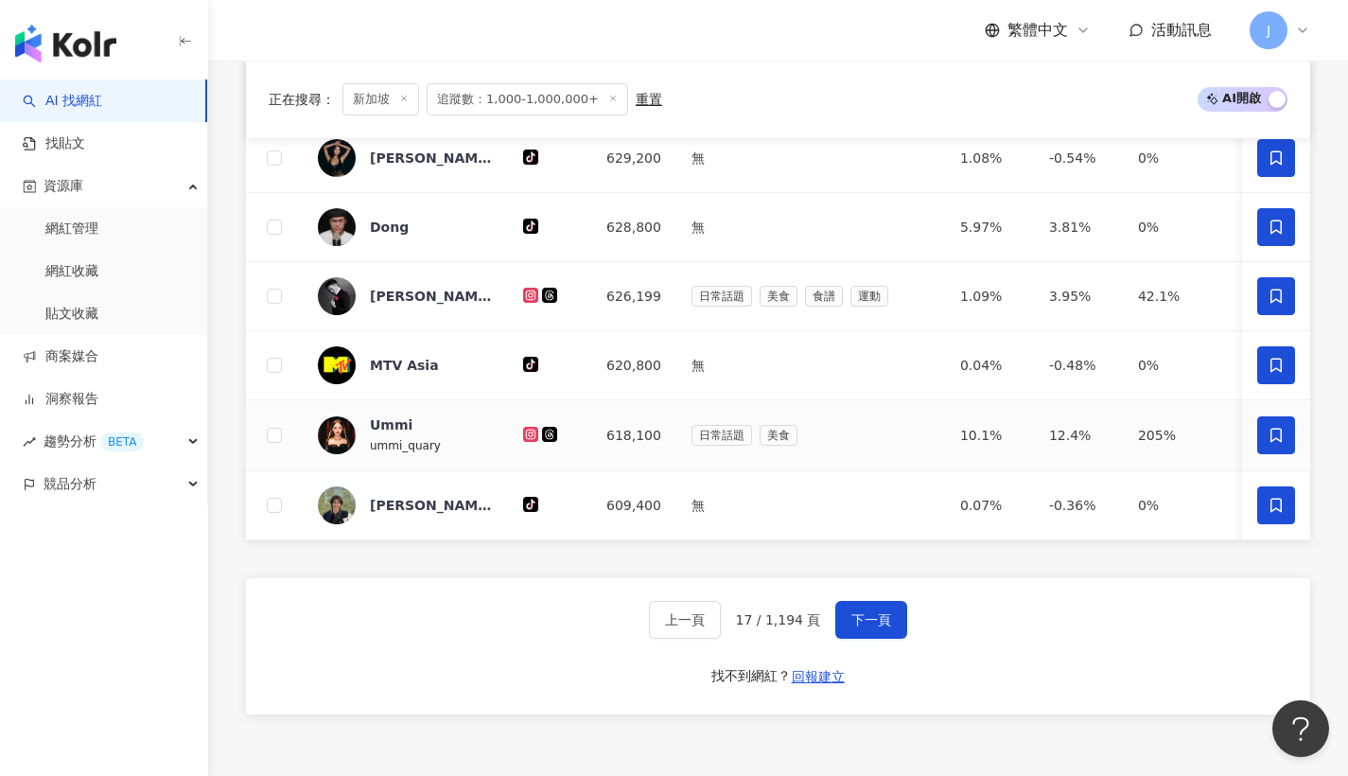
scroll to position [1263, 0]
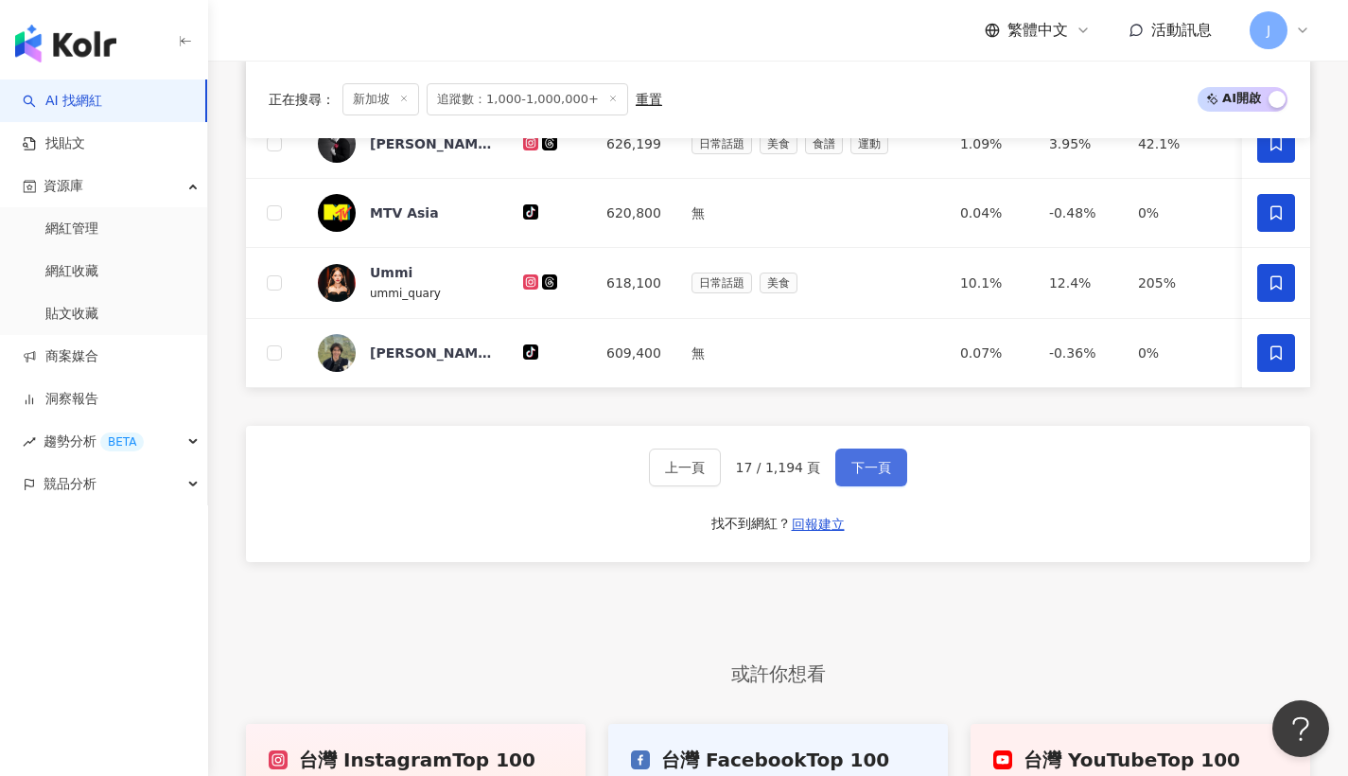
click at [858, 475] on span "下一頁" at bounding box center [872, 467] width 40 height 15
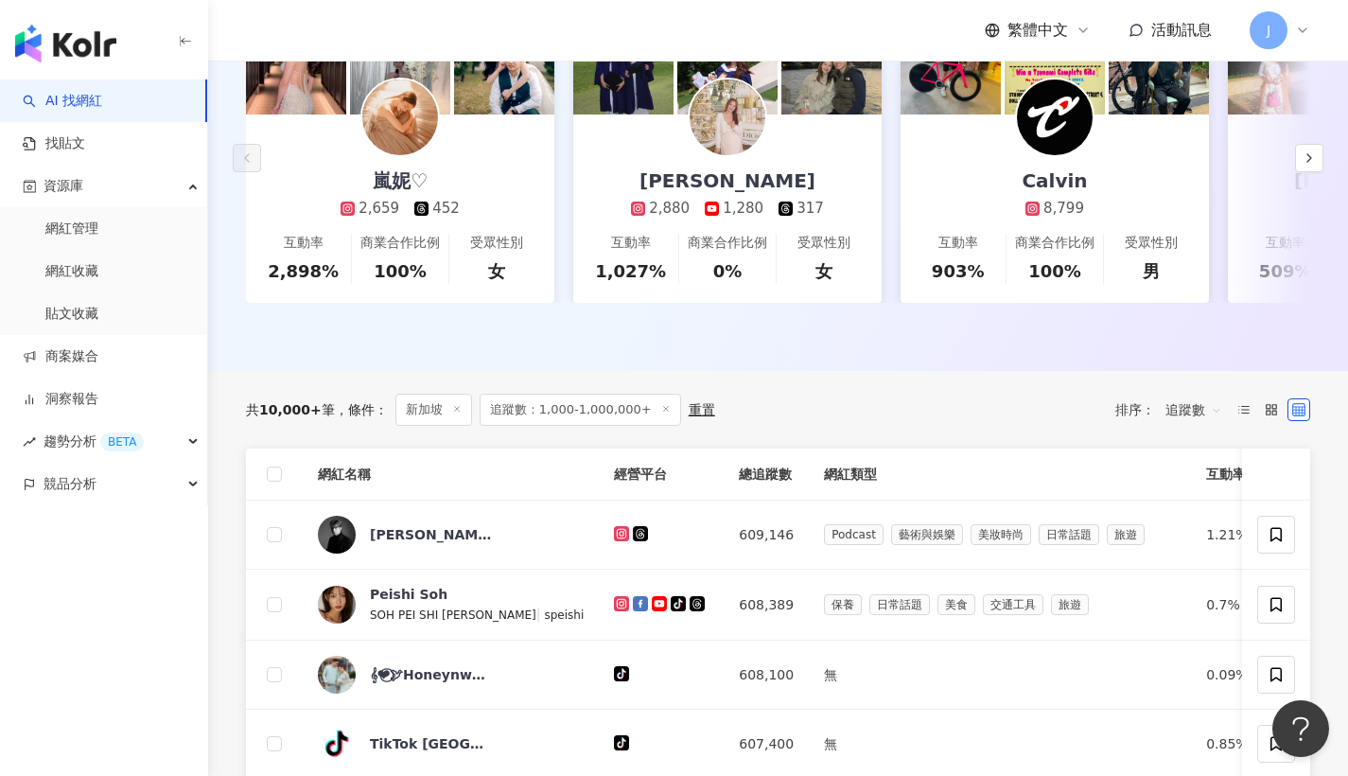
scroll to position [486, 0]
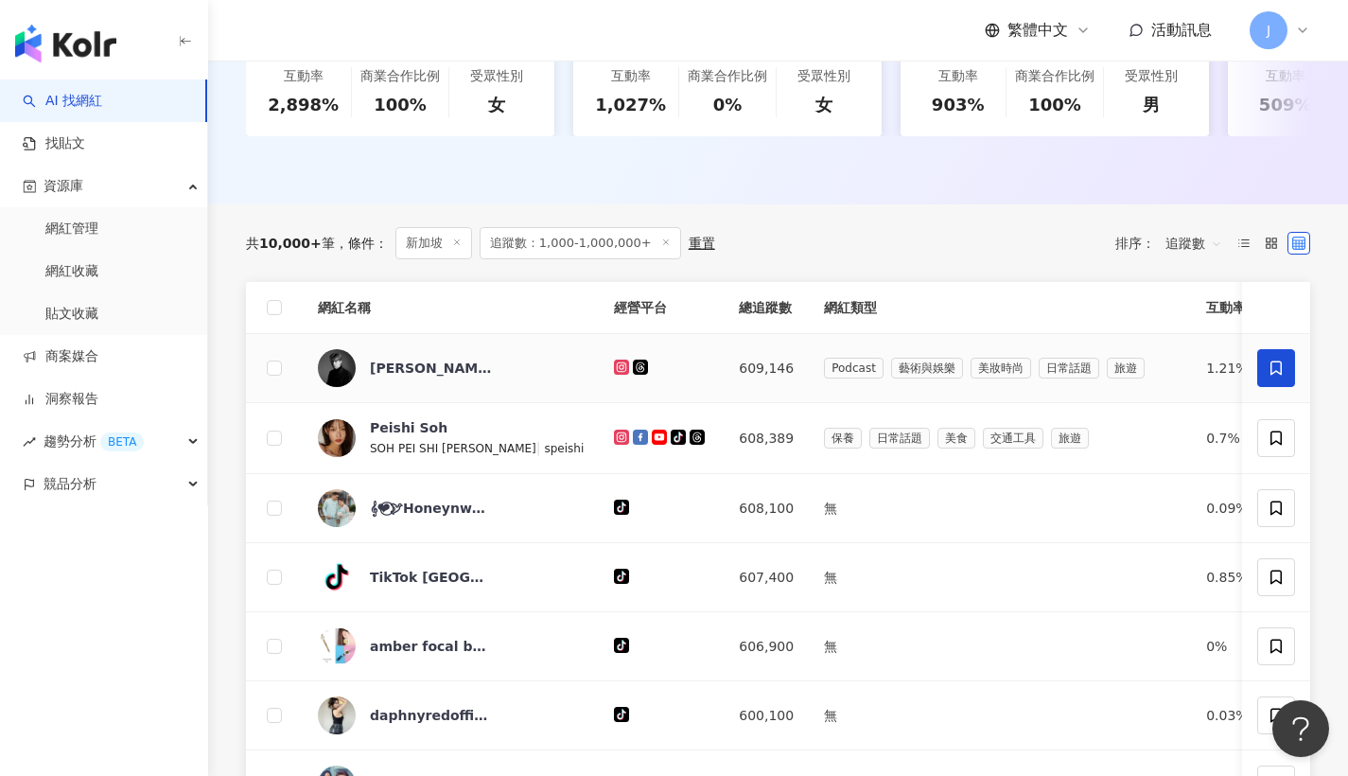
click at [1283, 365] on span at bounding box center [1277, 368] width 38 height 38
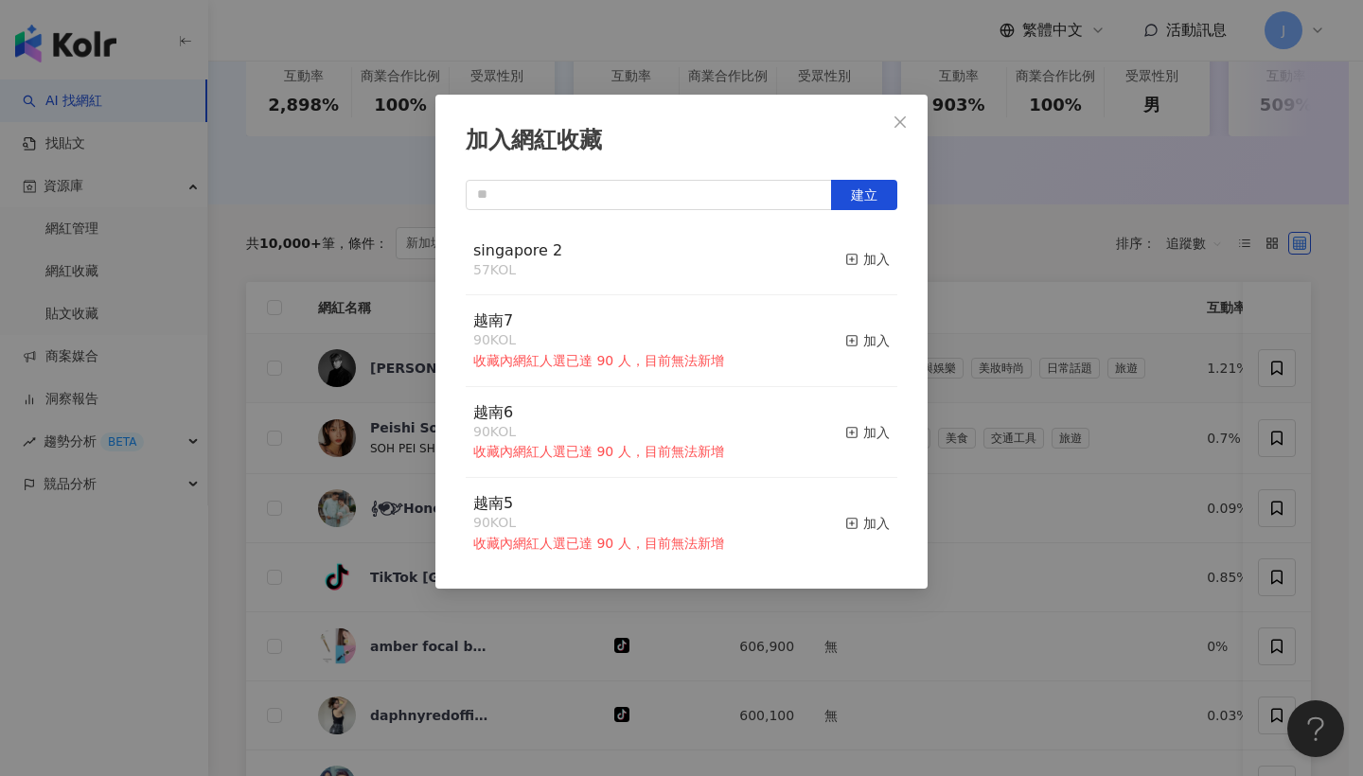
click at [845, 274] on button "加入" at bounding box center [867, 260] width 44 height 40
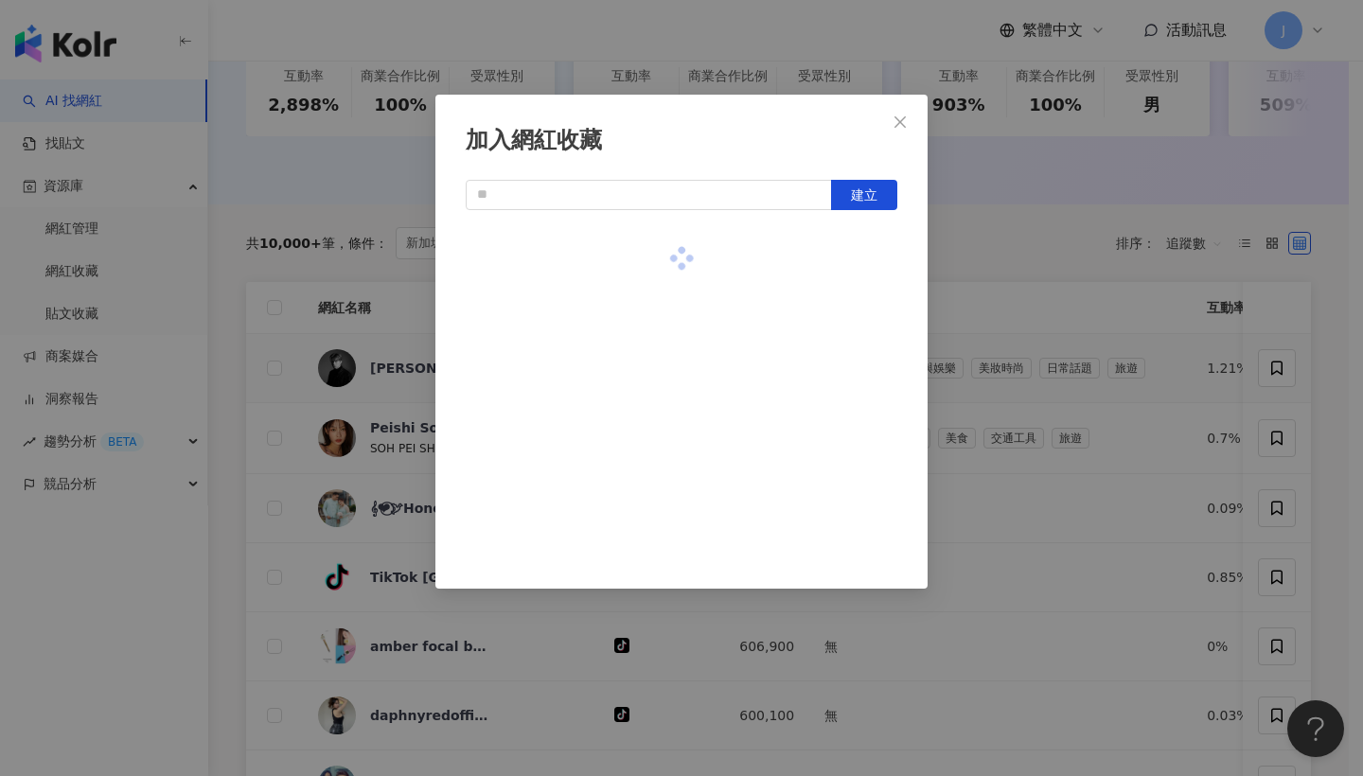
click at [845, 267] on div at bounding box center [681, 258] width 431 height 67
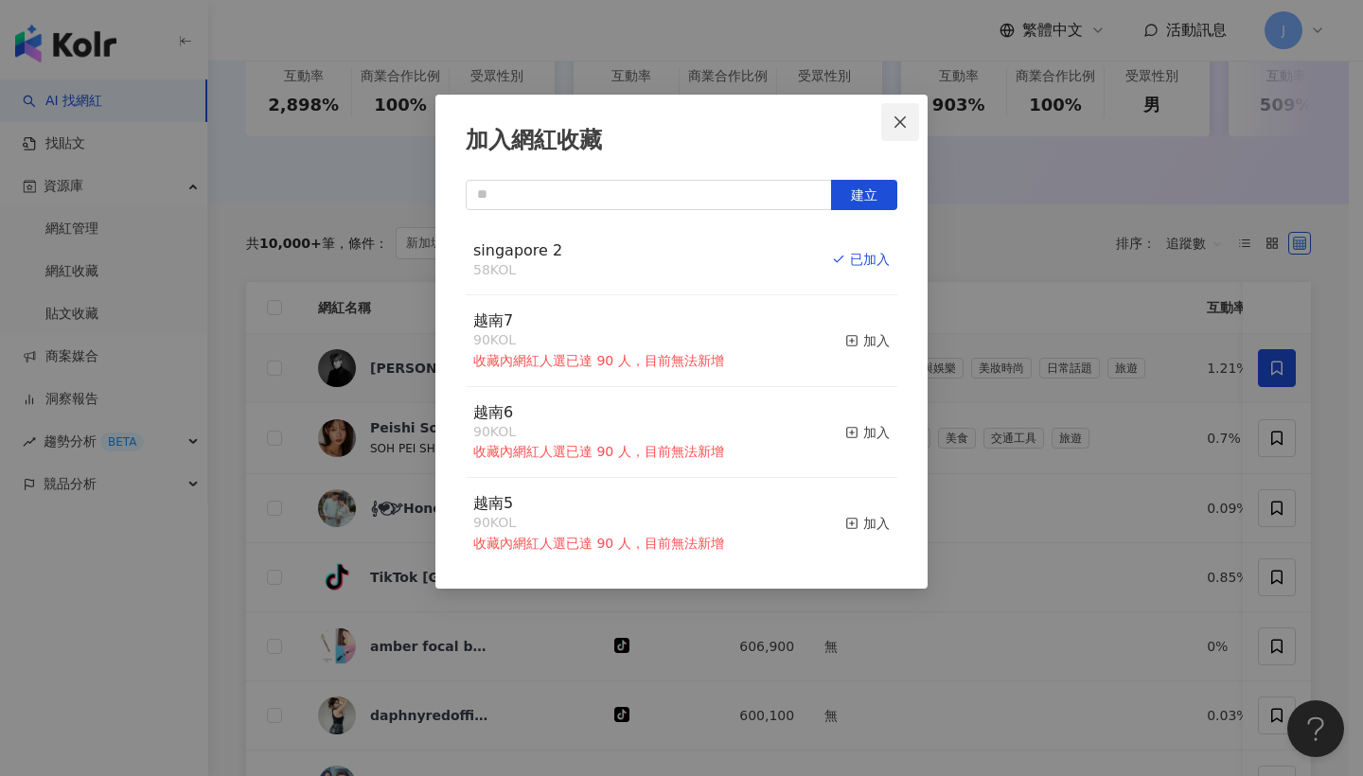
click at [909, 116] on span "Close" at bounding box center [900, 121] width 38 height 15
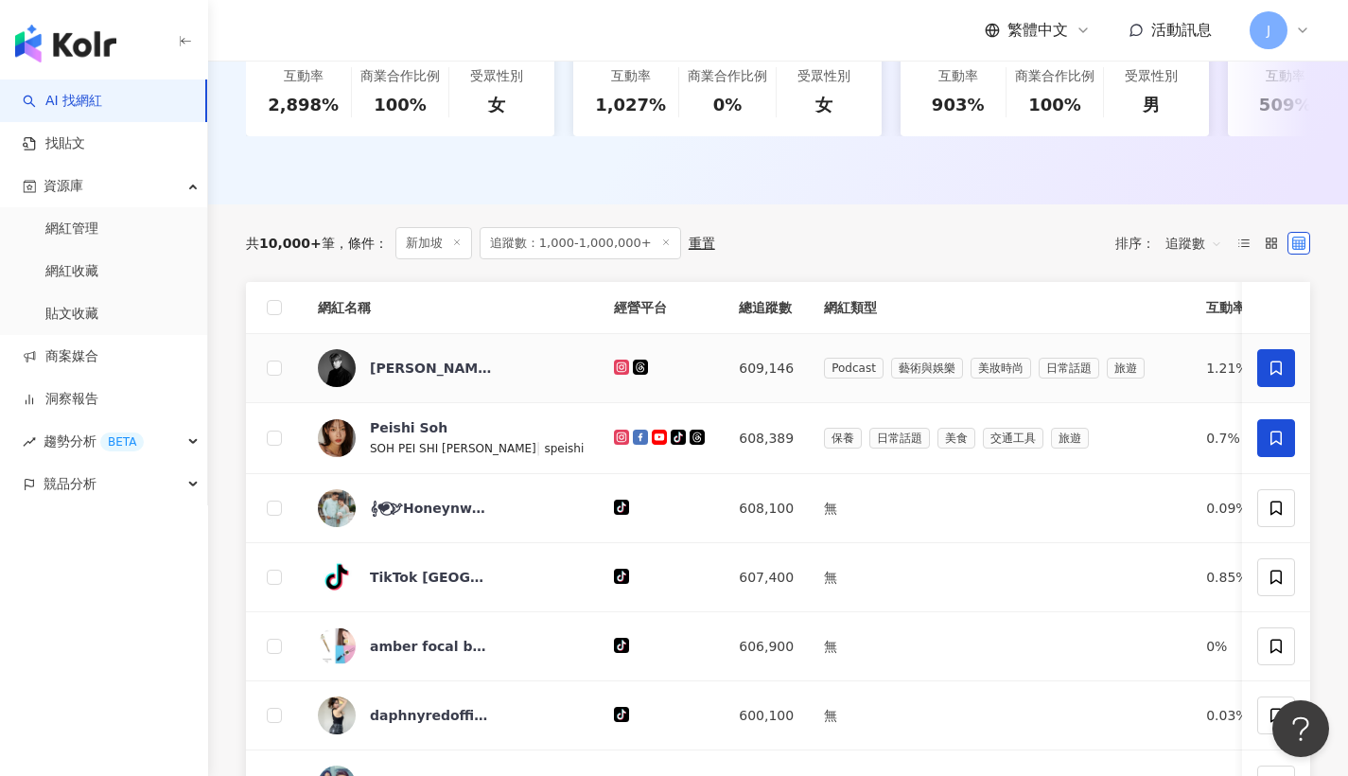
click at [1286, 432] on span at bounding box center [1277, 438] width 38 height 38
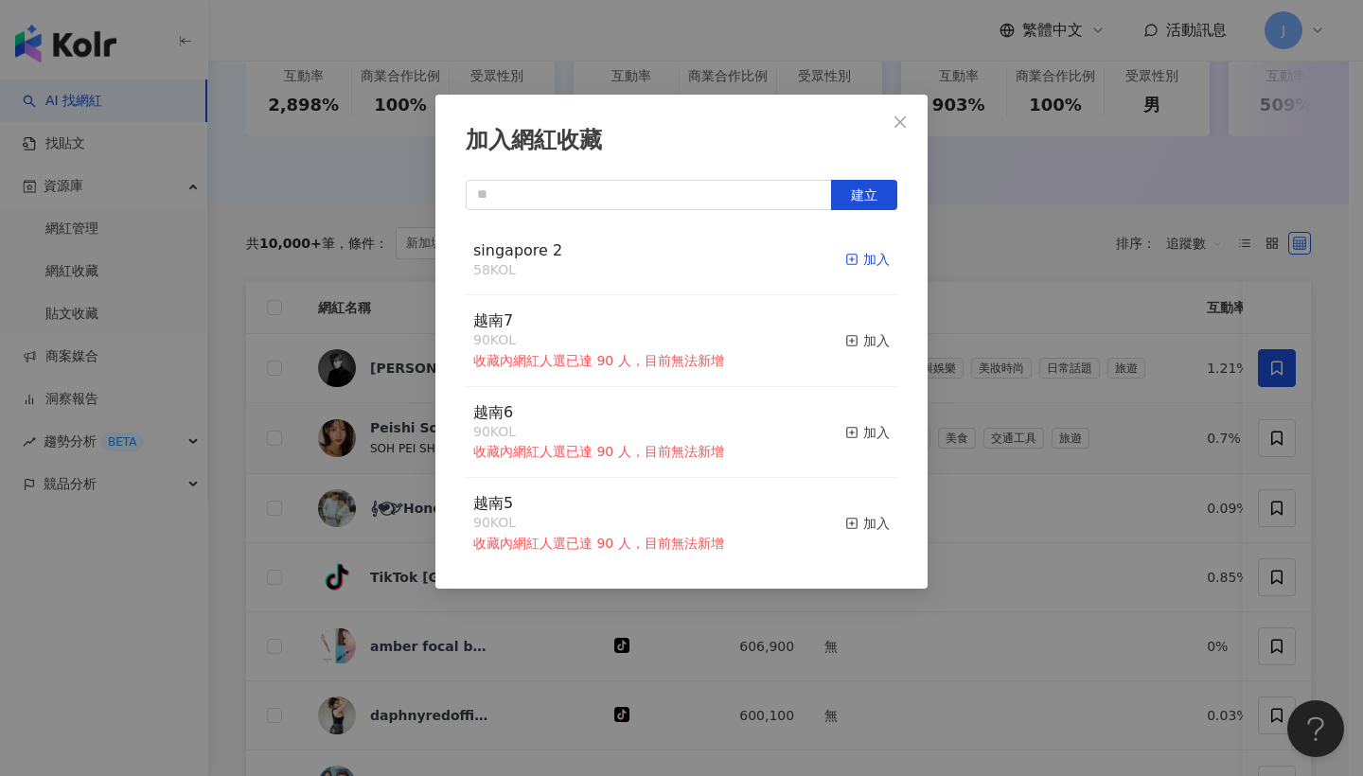
click at [851, 265] on button "加入" at bounding box center [867, 260] width 44 height 40
click at [905, 107] on button "Close" at bounding box center [900, 122] width 38 height 38
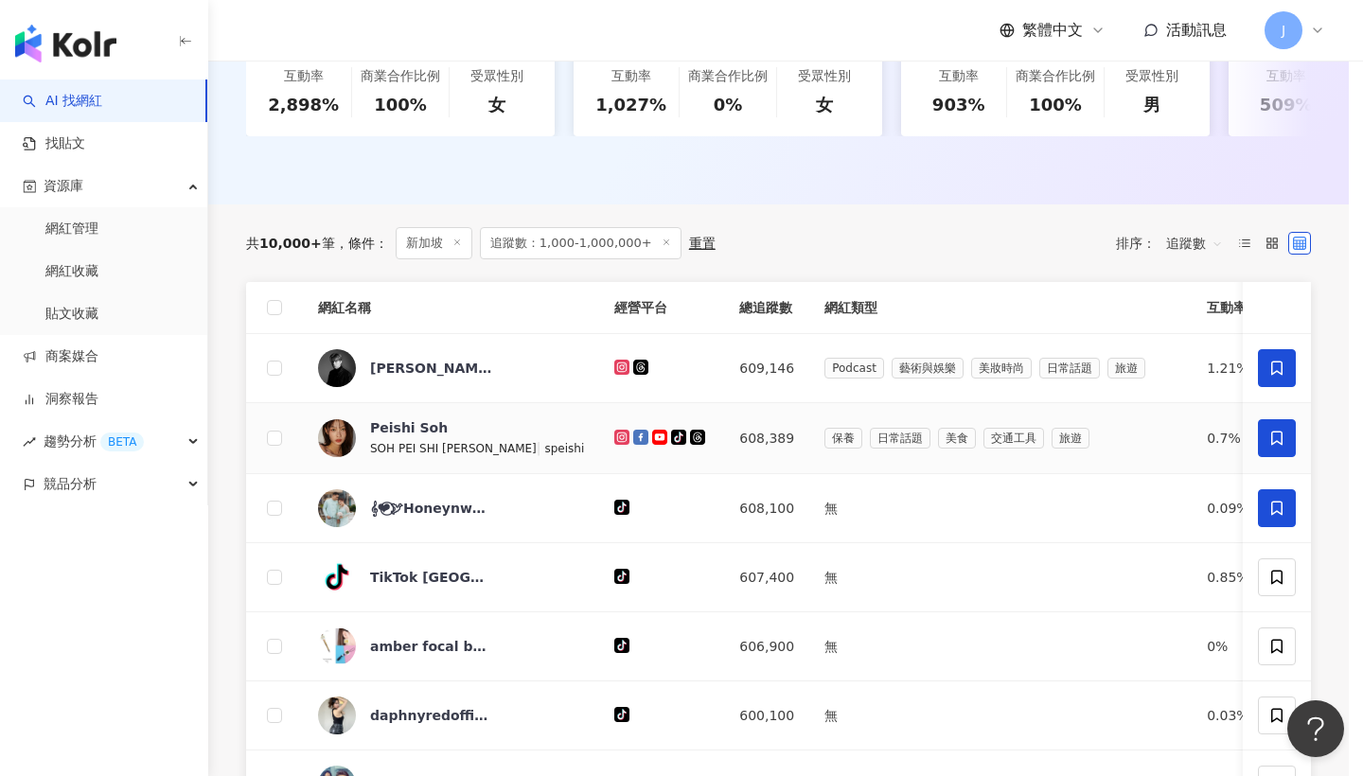
click at [1280, 527] on div at bounding box center [681, 388] width 1363 height 776
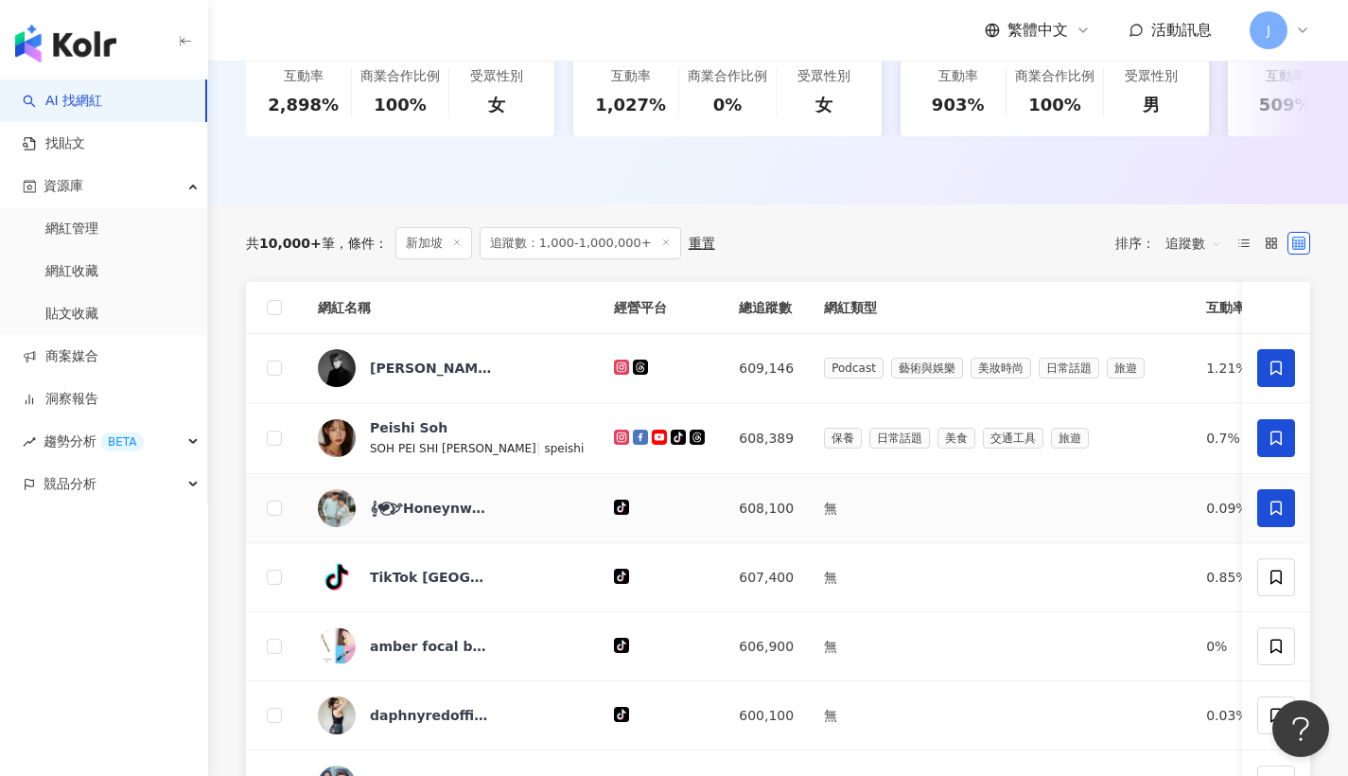
click at [1289, 519] on span at bounding box center [1277, 508] width 38 height 38
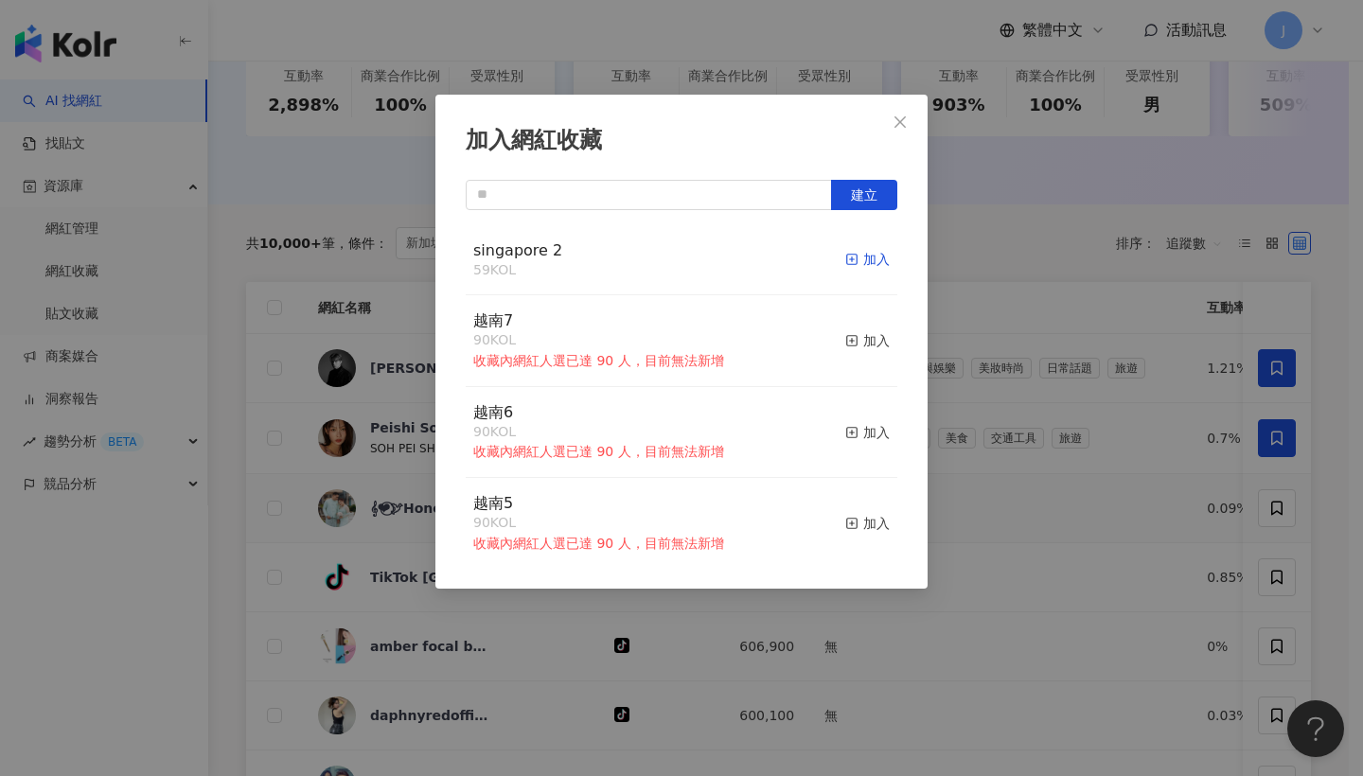
click at [851, 262] on div "加入" at bounding box center [867, 259] width 44 height 21
click at [889, 113] on button "Close" at bounding box center [900, 122] width 38 height 38
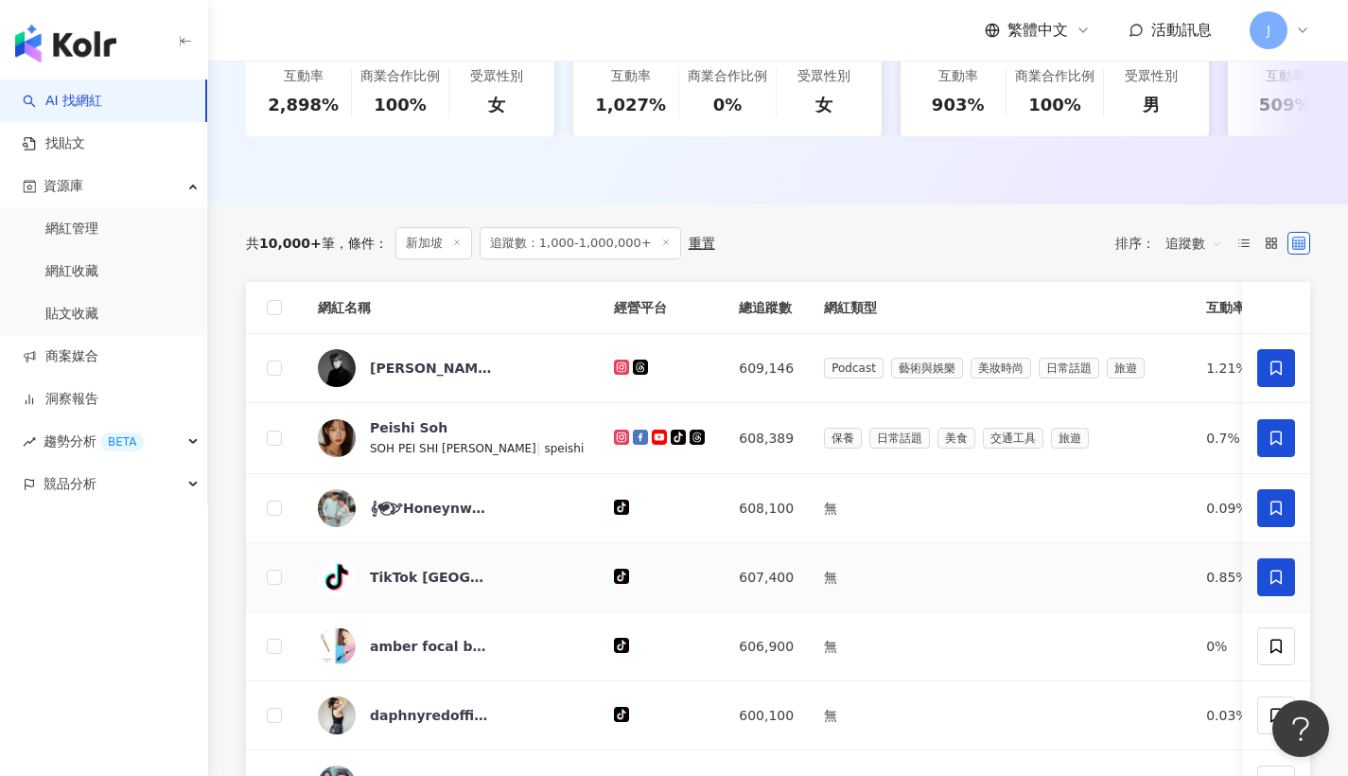
click at [1282, 584] on icon at bounding box center [1276, 577] width 11 height 14
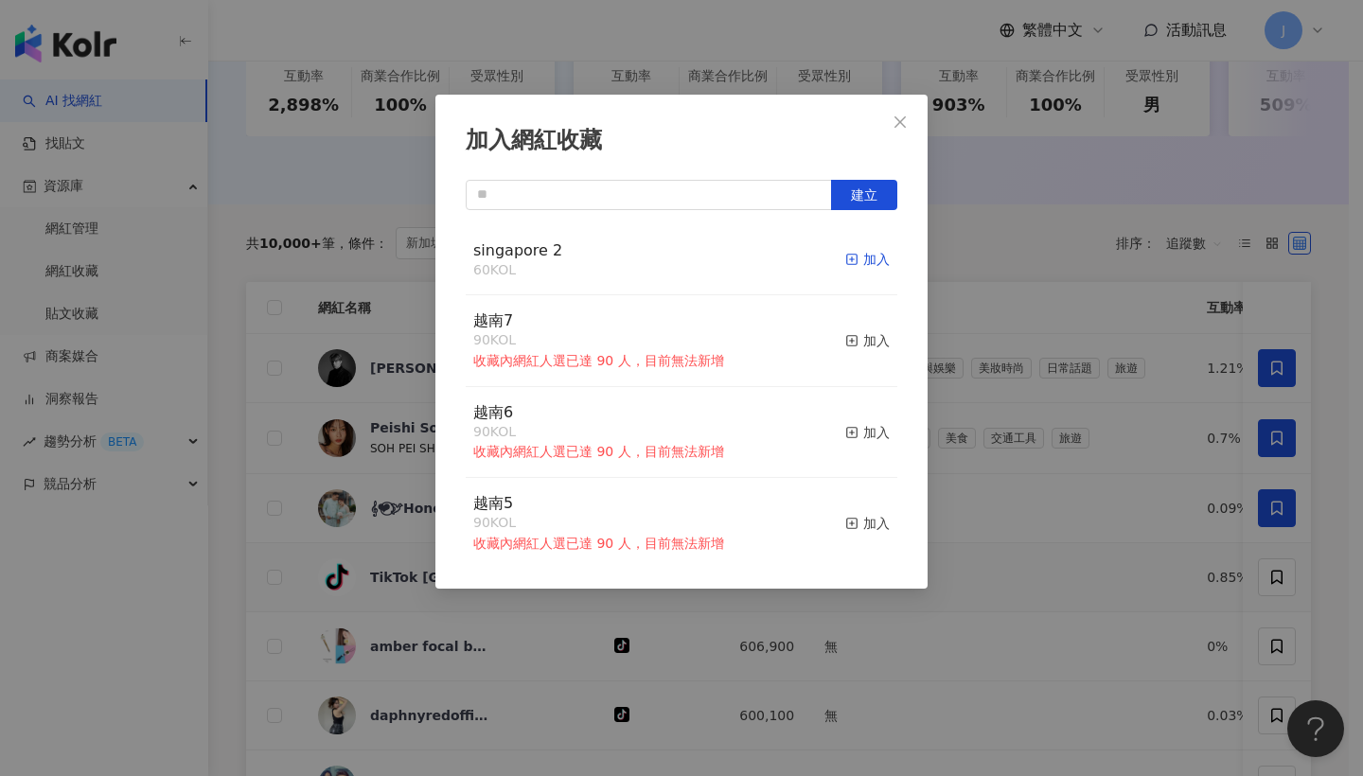
click at [864, 261] on div "加入" at bounding box center [867, 259] width 44 height 21
click at [913, 129] on span "Close" at bounding box center [900, 121] width 38 height 15
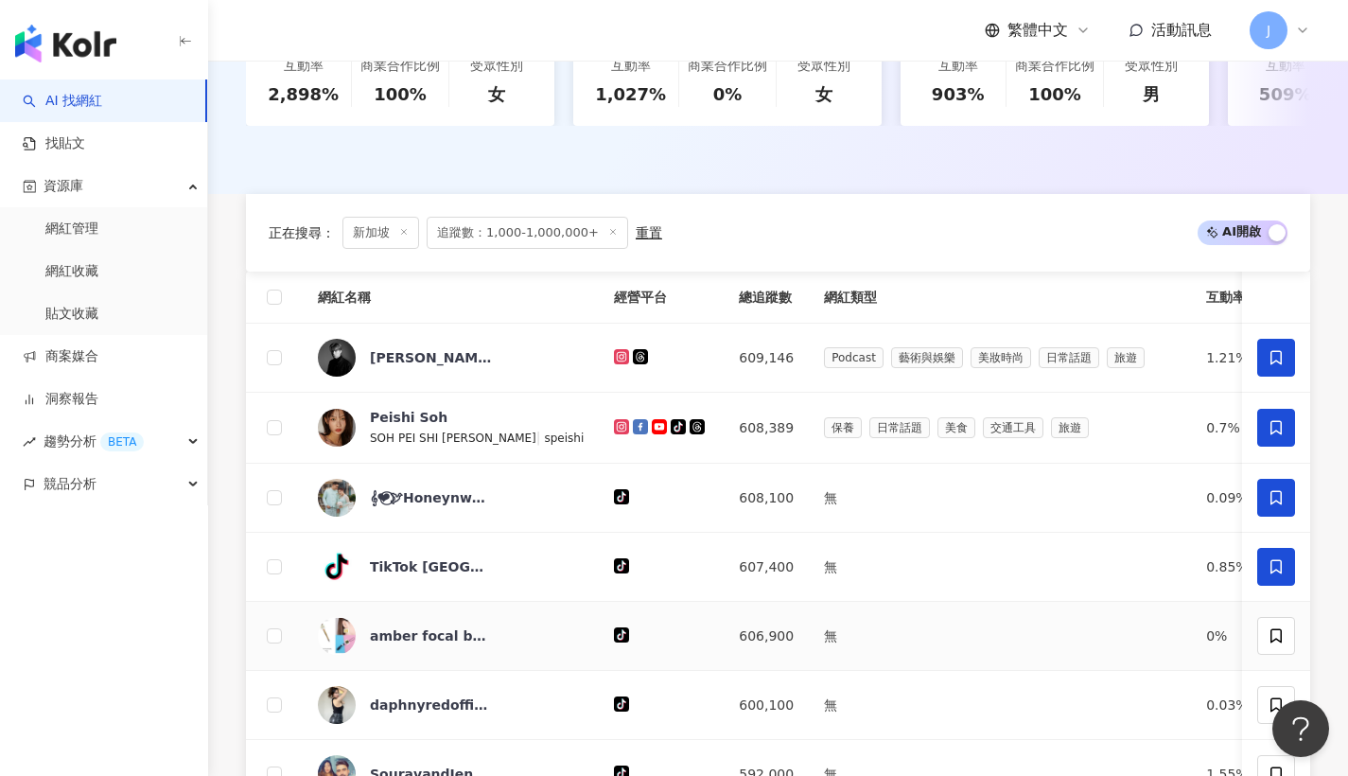
scroll to position [654, 0]
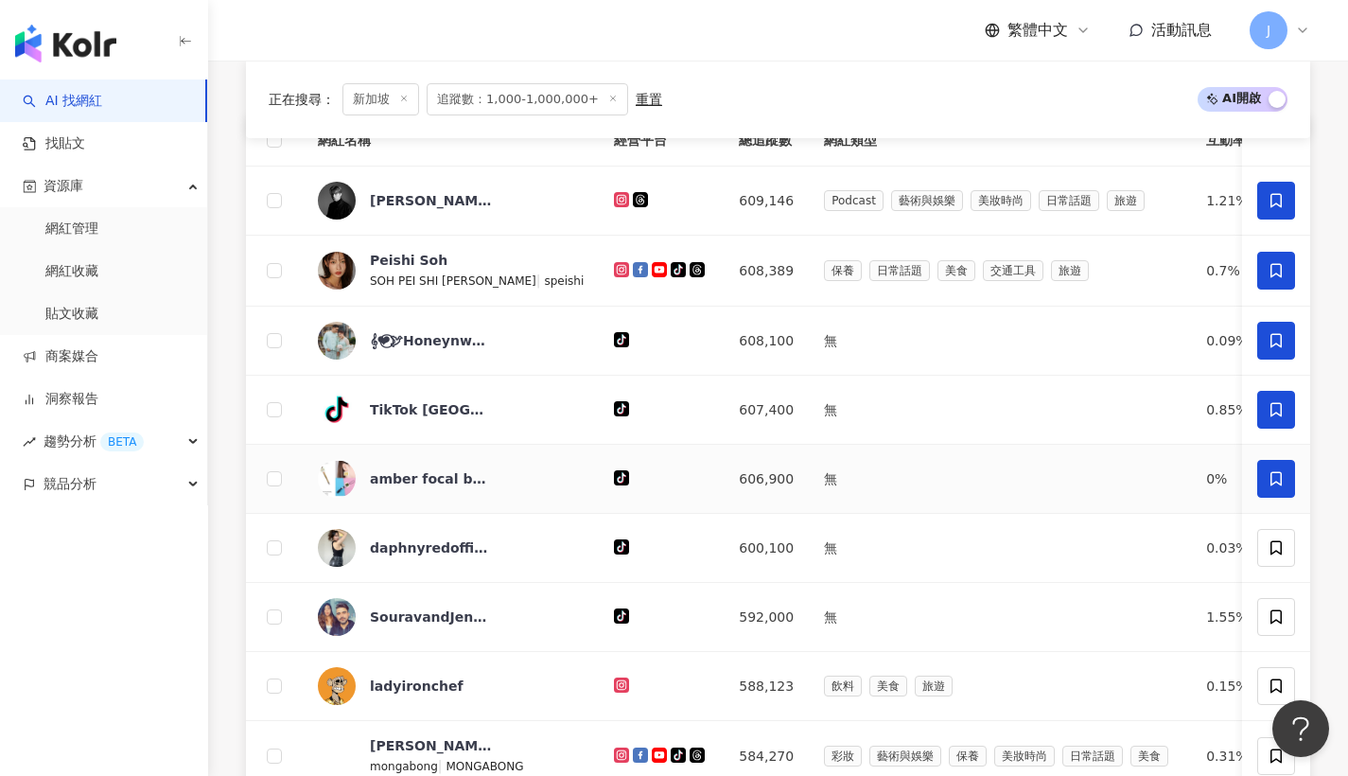
click at [1277, 482] on span at bounding box center [1277, 479] width 38 height 38
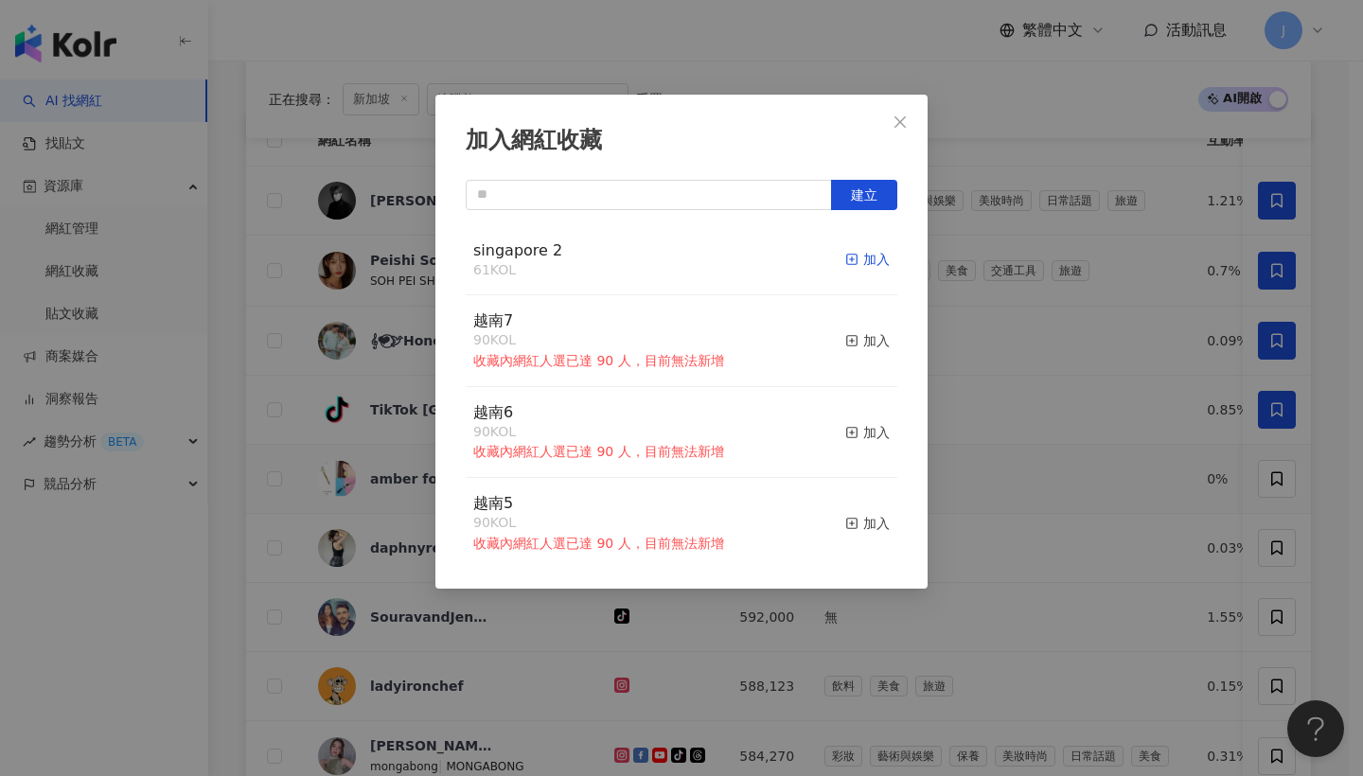
click at [858, 263] on div "加入" at bounding box center [867, 259] width 44 height 21
click at [909, 132] on button "Close" at bounding box center [900, 122] width 38 height 38
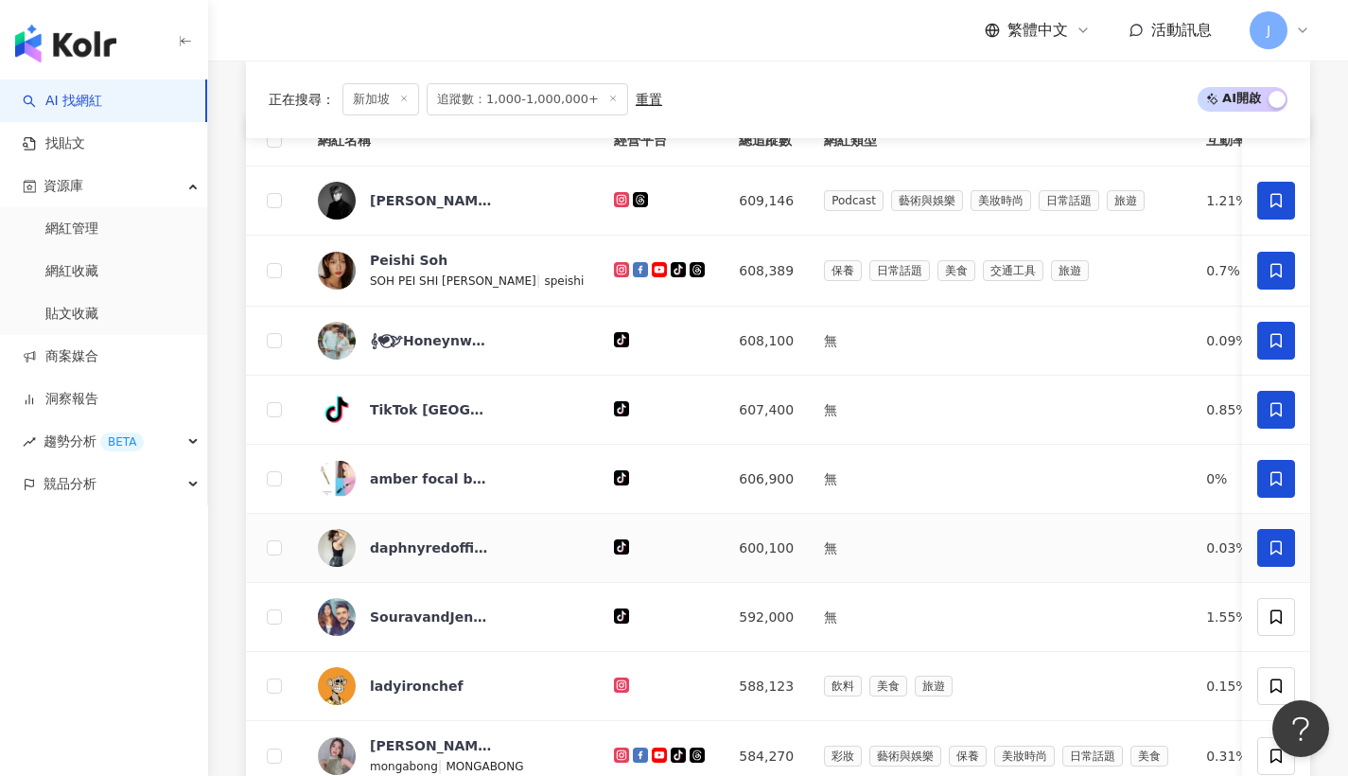
click at [1285, 554] on span at bounding box center [1277, 548] width 38 height 38
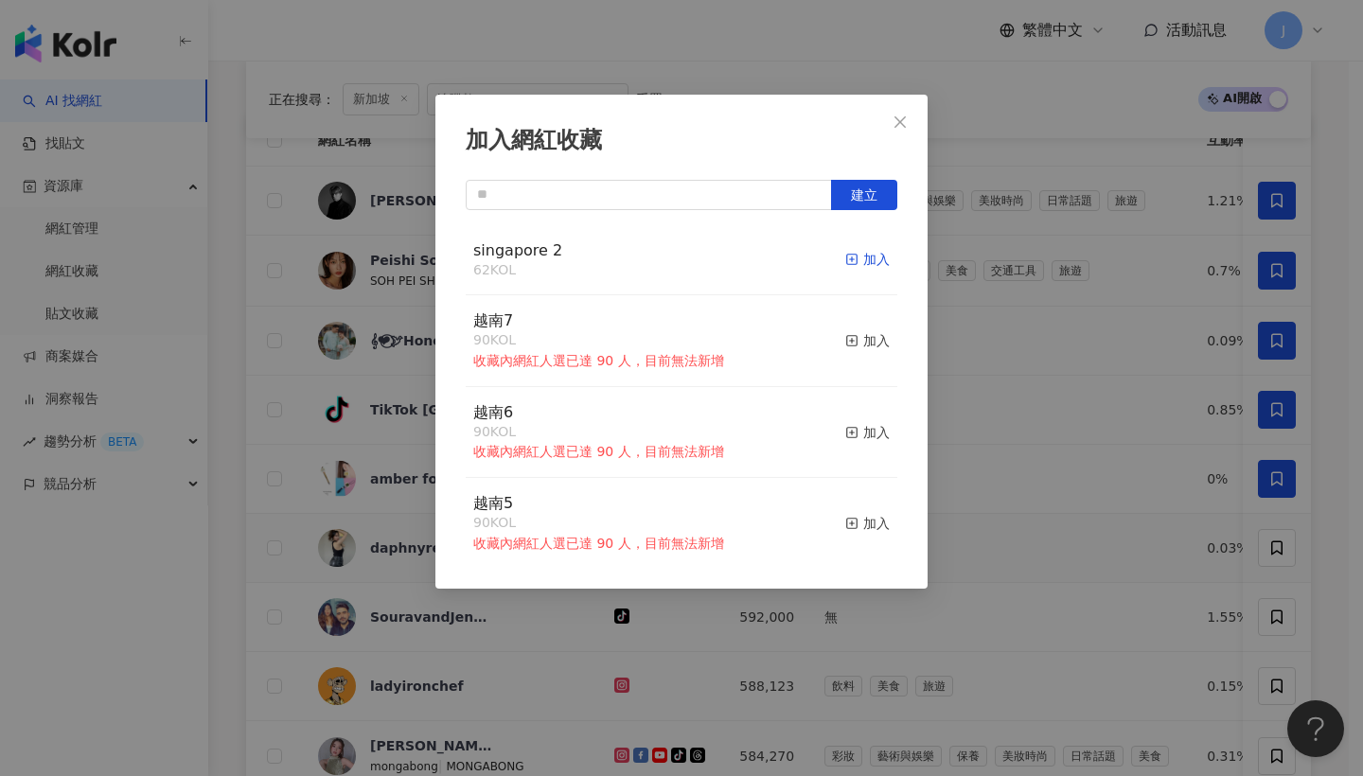
click at [867, 255] on div "加入" at bounding box center [867, 259] width 44 height 21
drag, startPoint x: 908, startPoint y: 115, endPoint x: 906, endPoint y: 125, distance: 9.6
click at [907, 124] on span "Close" at bounding box center [900, 121] width 38 height 15
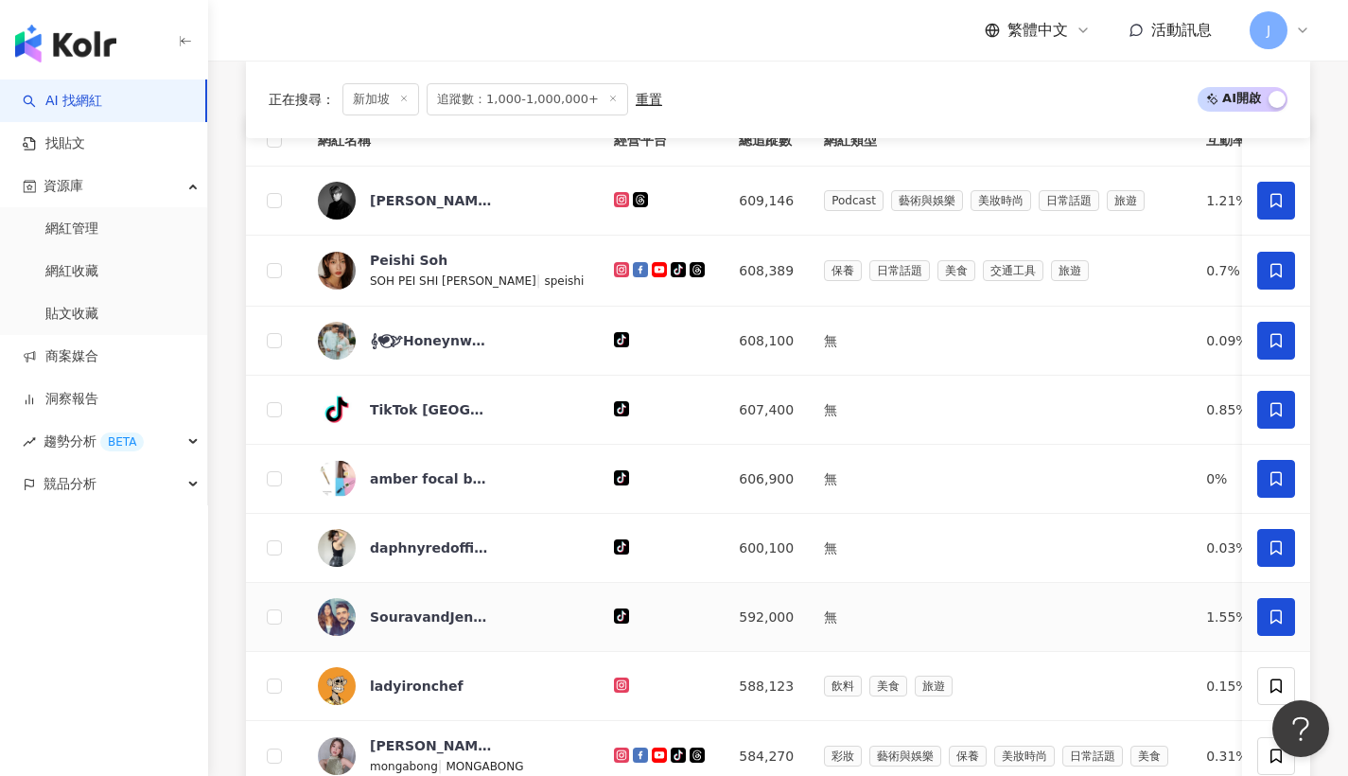
click at [1264, 632] on span at bounding box center [1277, 617] width 38 height 38
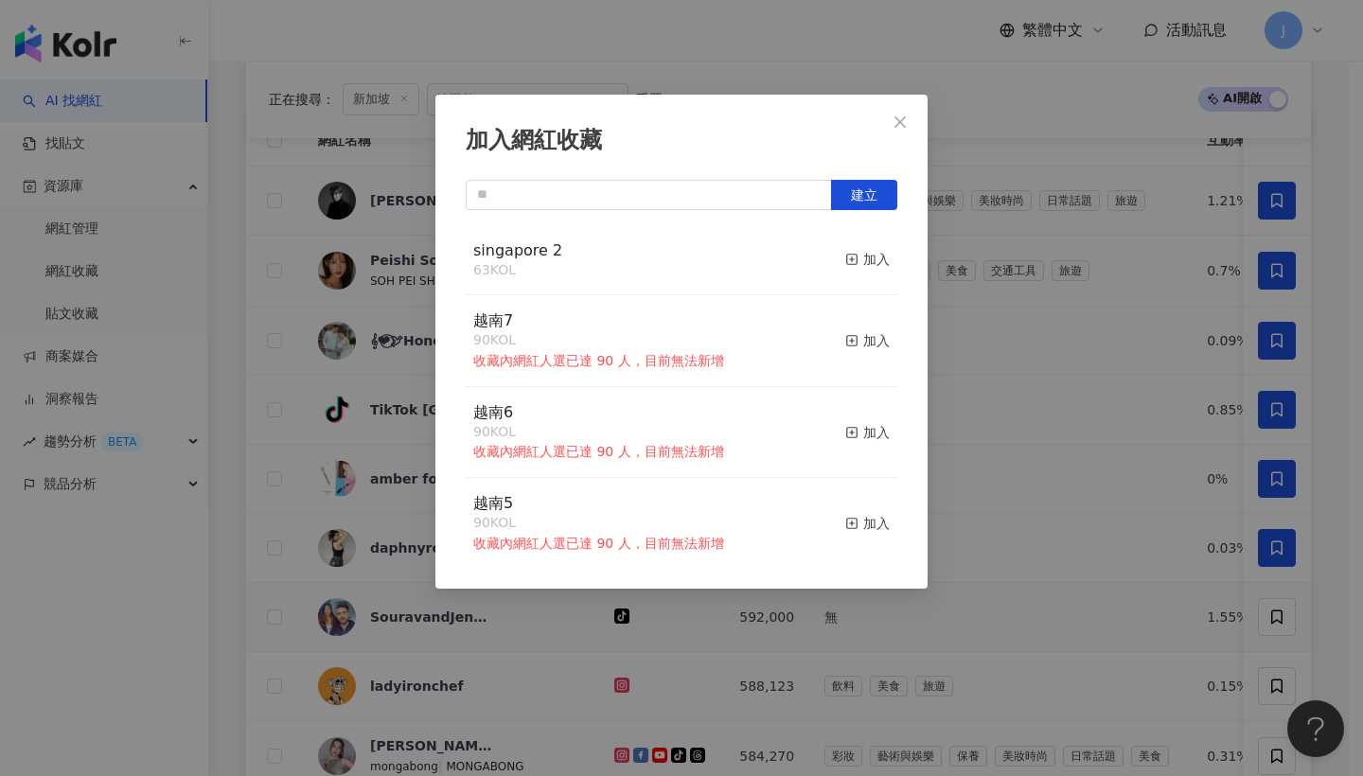
click at [827, 264] on div "singapore 2 63 KOL 加入" at bounding box center [681, 260] width 431 height 71
click at [856, 260] on div "加入" at bounding box center [867, 259] width 44 height 21
click at [912, 128] on span "Close" at bounding box center [900, 121] width 38 height 15
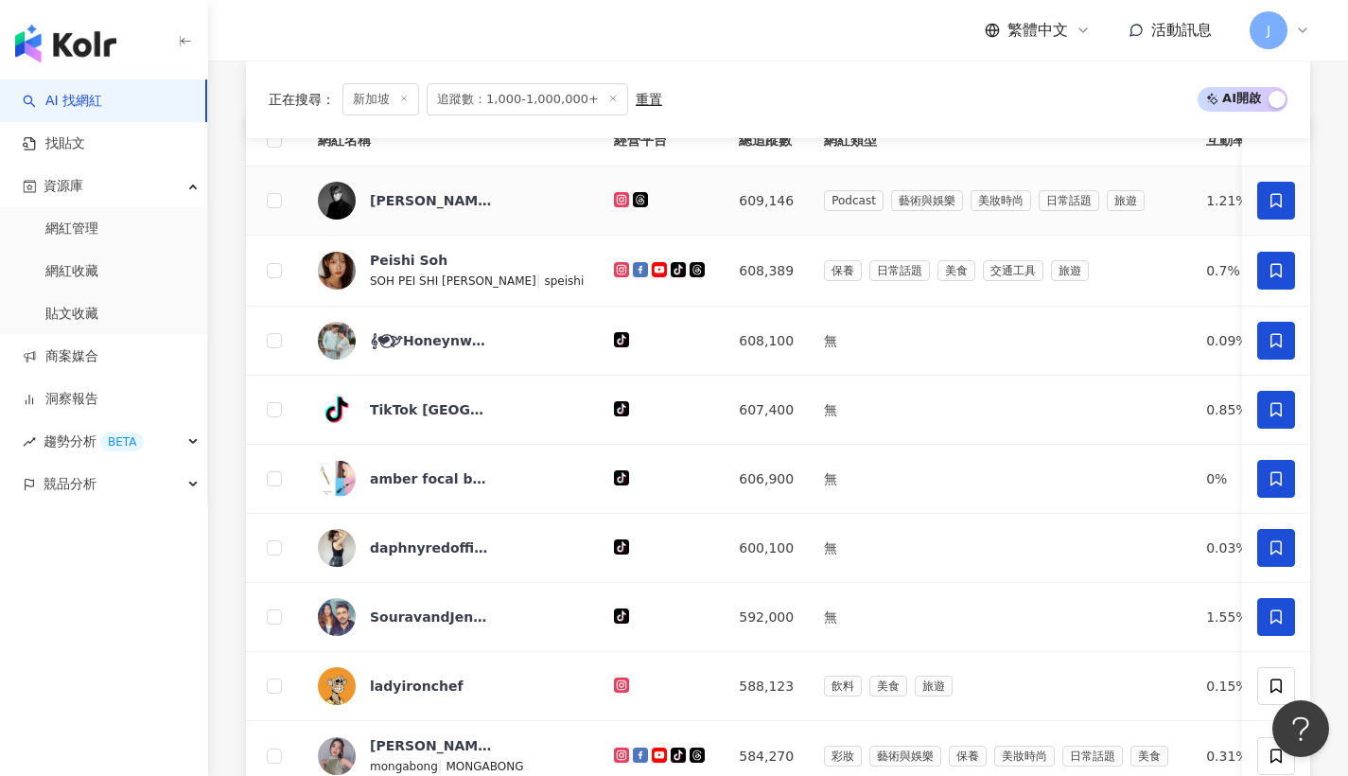
scroll to position [1006, 0]
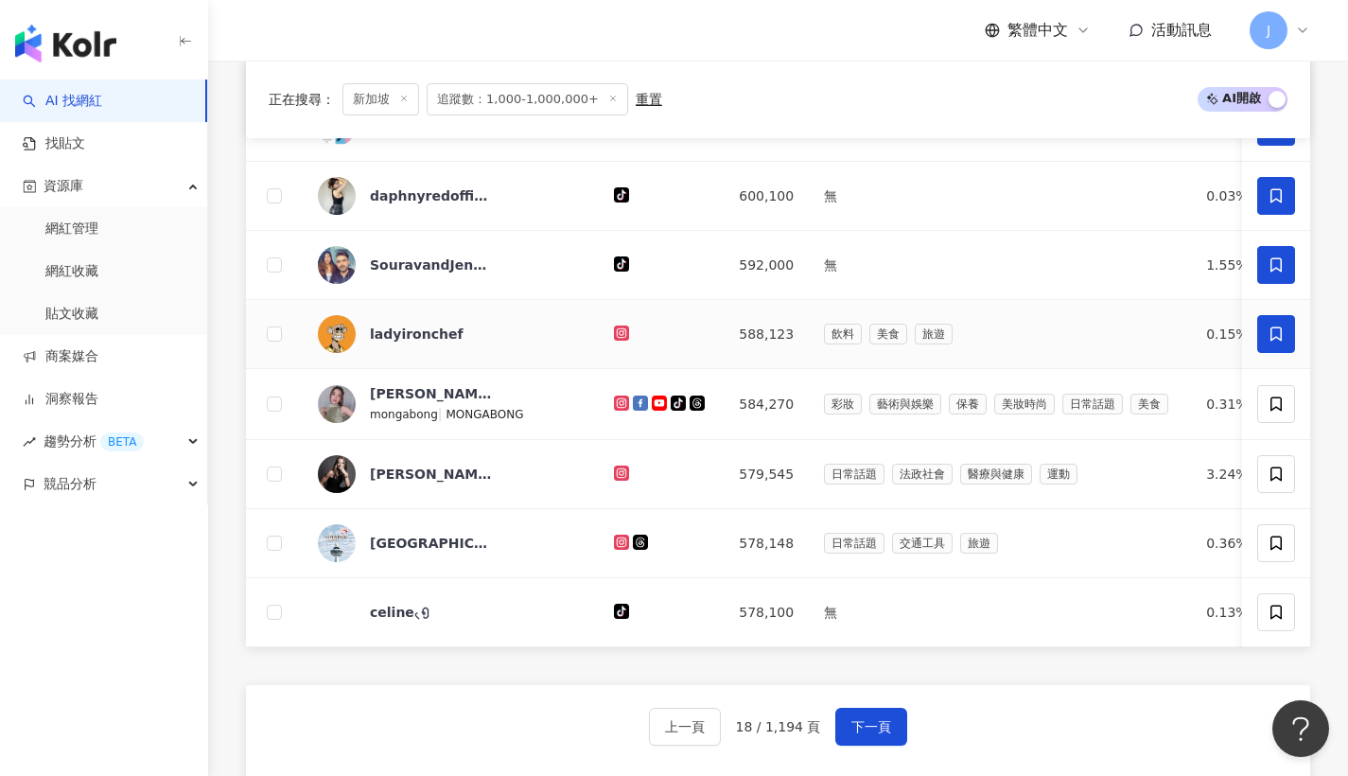
click at [1271, 353] on span at bounding box center [1277, 334] width 38 height 38
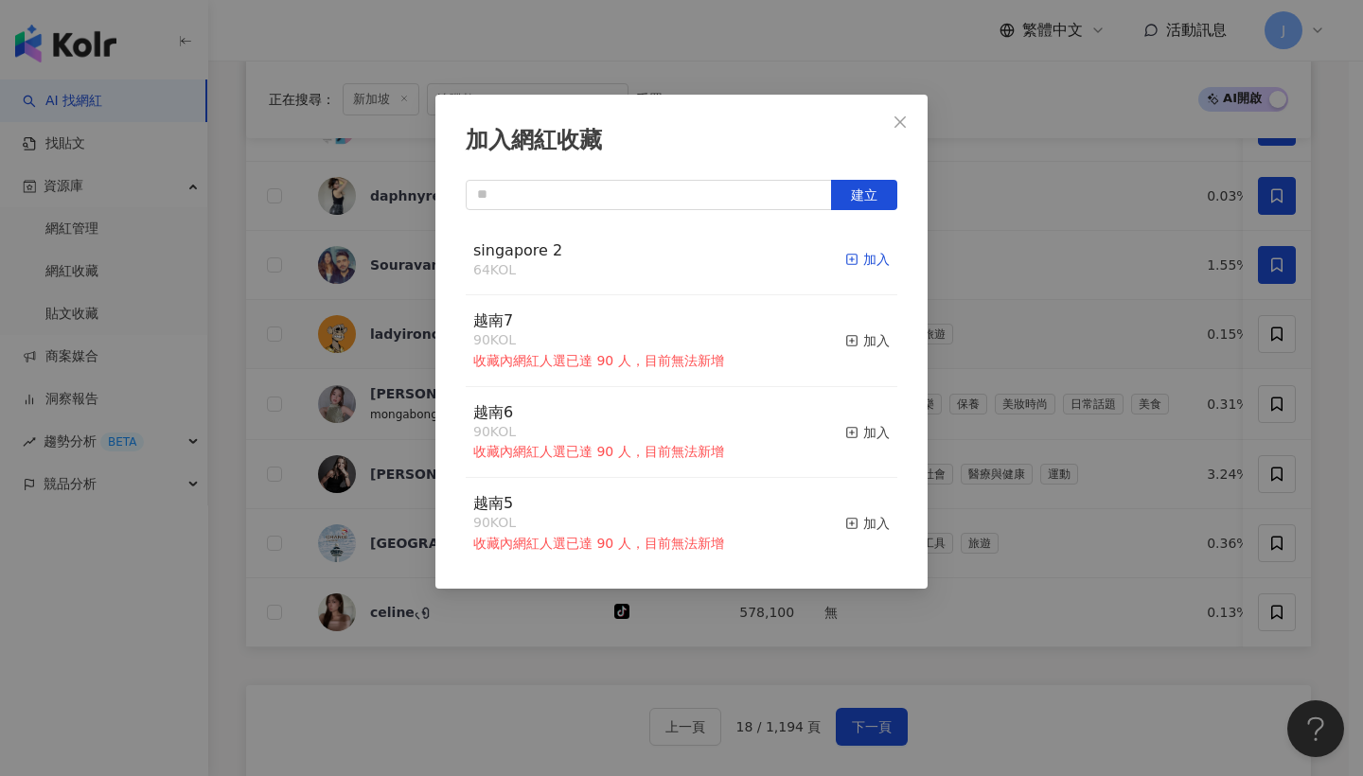
click at [847, 259] on div "加入" at bounding box center [867, 259] width 44 height 21
click at [917, 129] on span "Close" at bounding box center [900, 121] width 38 height 15
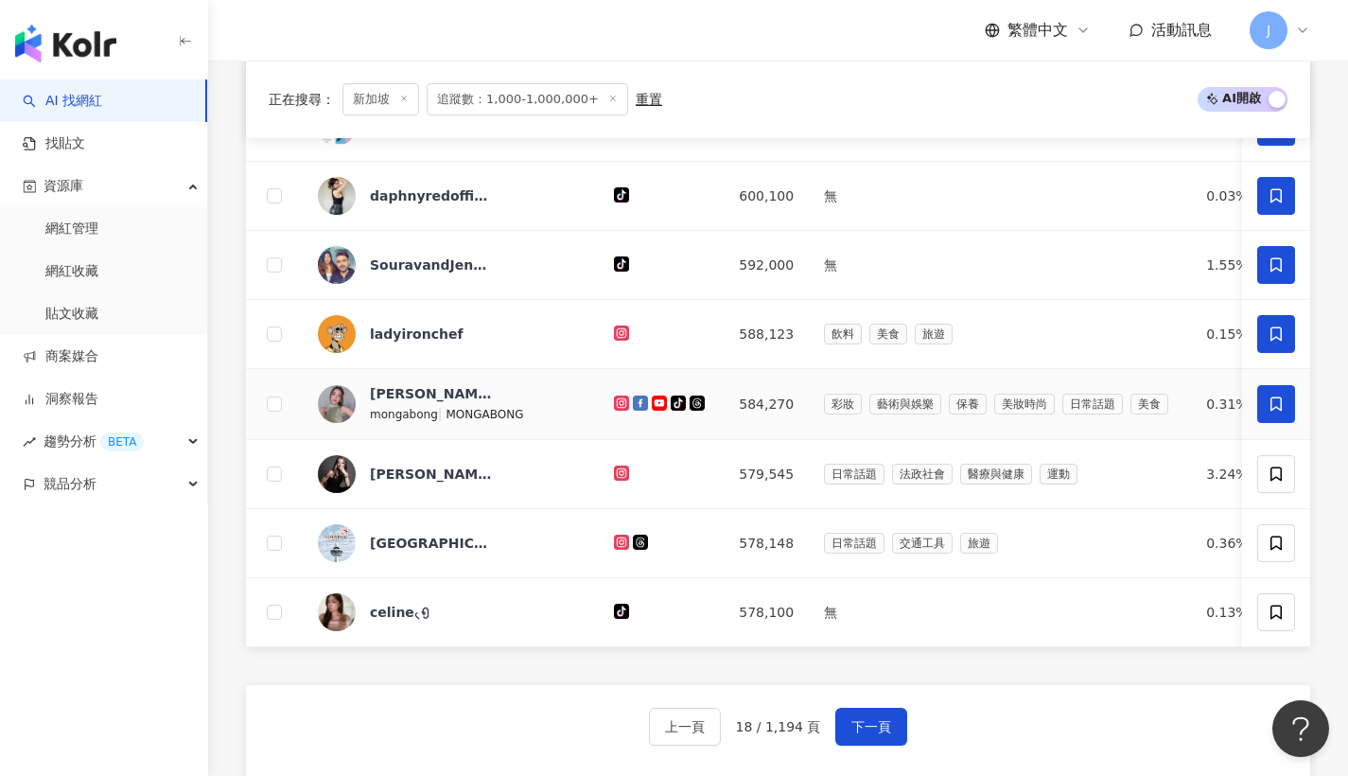
click at [1293, 423] on span at bounding box center [1277, 404] width 38 height 38
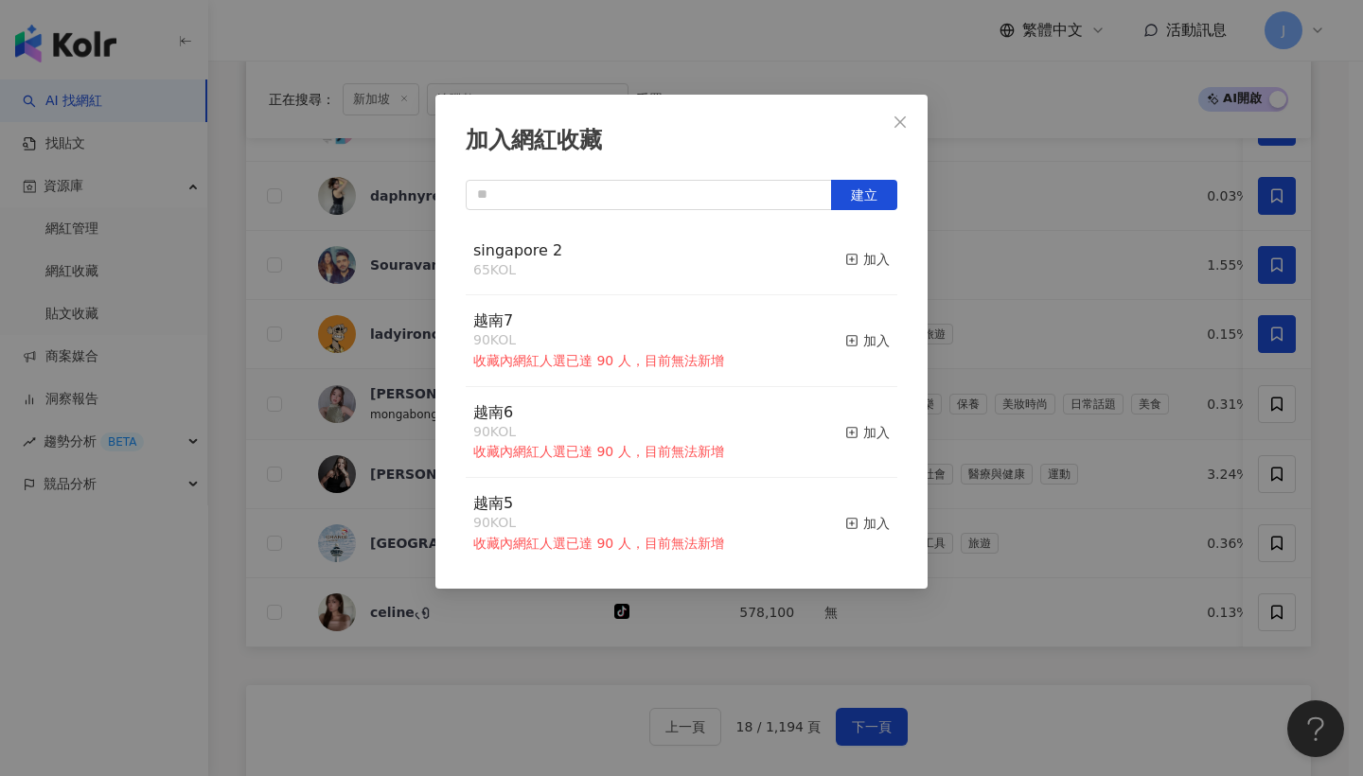
click at [878, 258] on div "singapore 2 65 KOL 加入" at bounding box center [681, 260] width 431 height 71
click at [875, 260] on div "singapore 2 65 KOL 加入" at bounding box center [681, 260] width 431 height 71
click at [872, 260] on div "加入" at bounding box center [867, 259] width 44 height 21
click at [907, 139] on button "Close" at bounding box center [900, 122] width 38 height 38
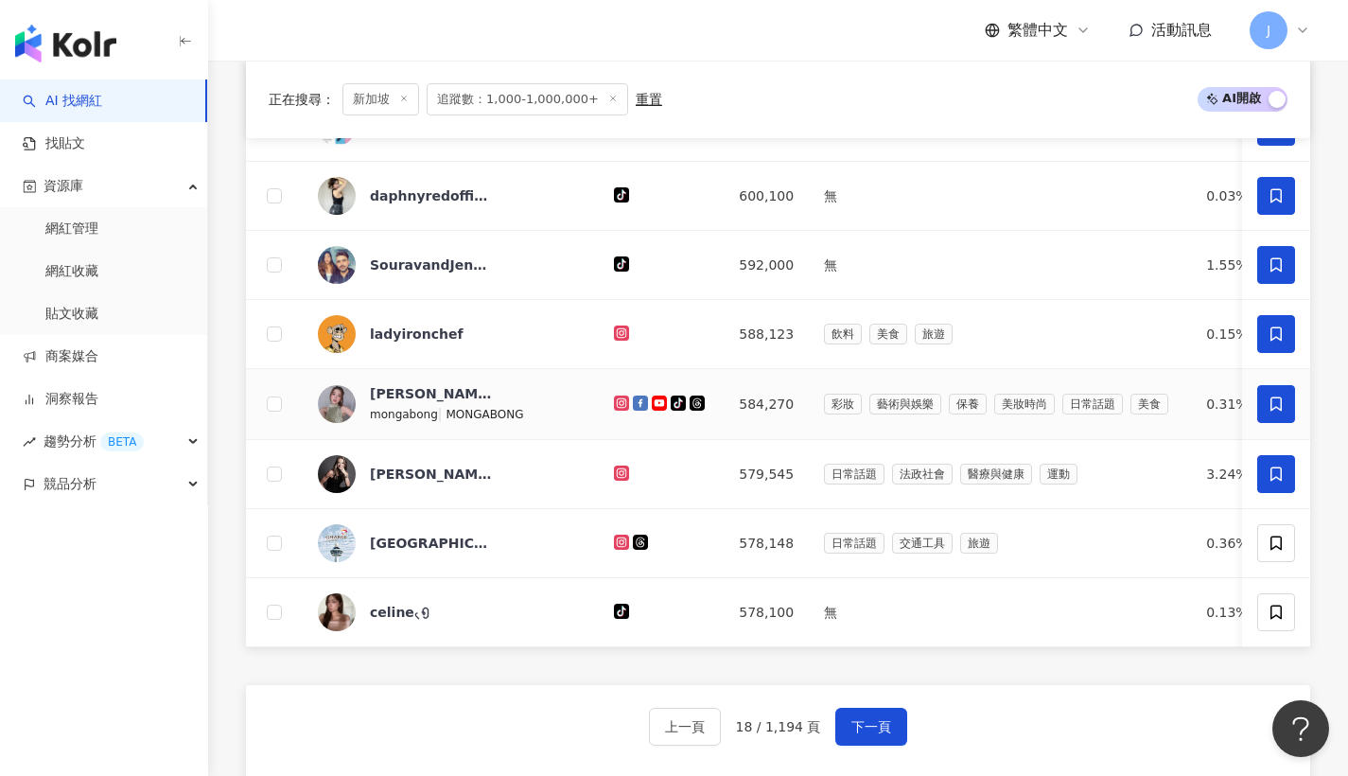
click at [1282, 493] on span at bounding box center [1277, 474] width 38 height 38
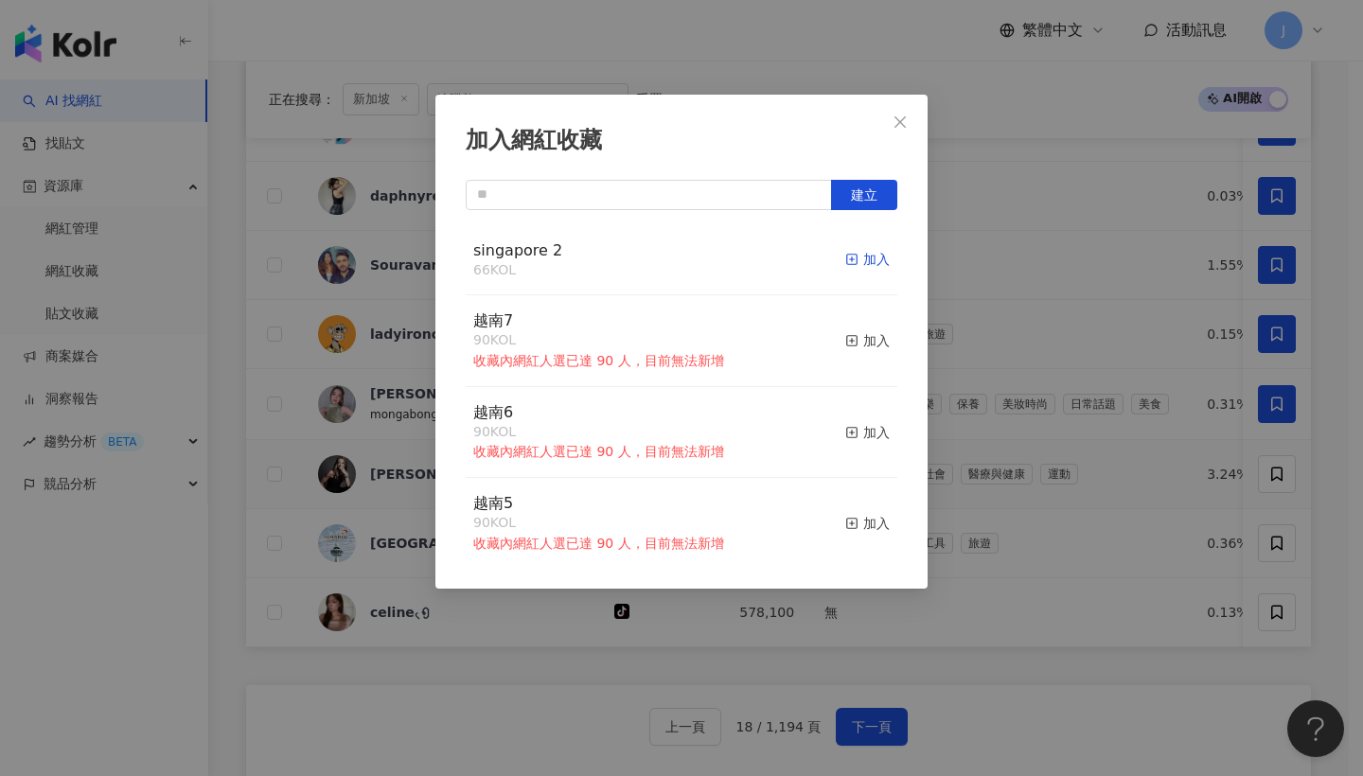
click at [845, 259] on div "加入" at bounding box center [867, 259] width 44 height 21
click at [911, 135] on button "Close" at bounding box center [900, 122] width 38 height 38
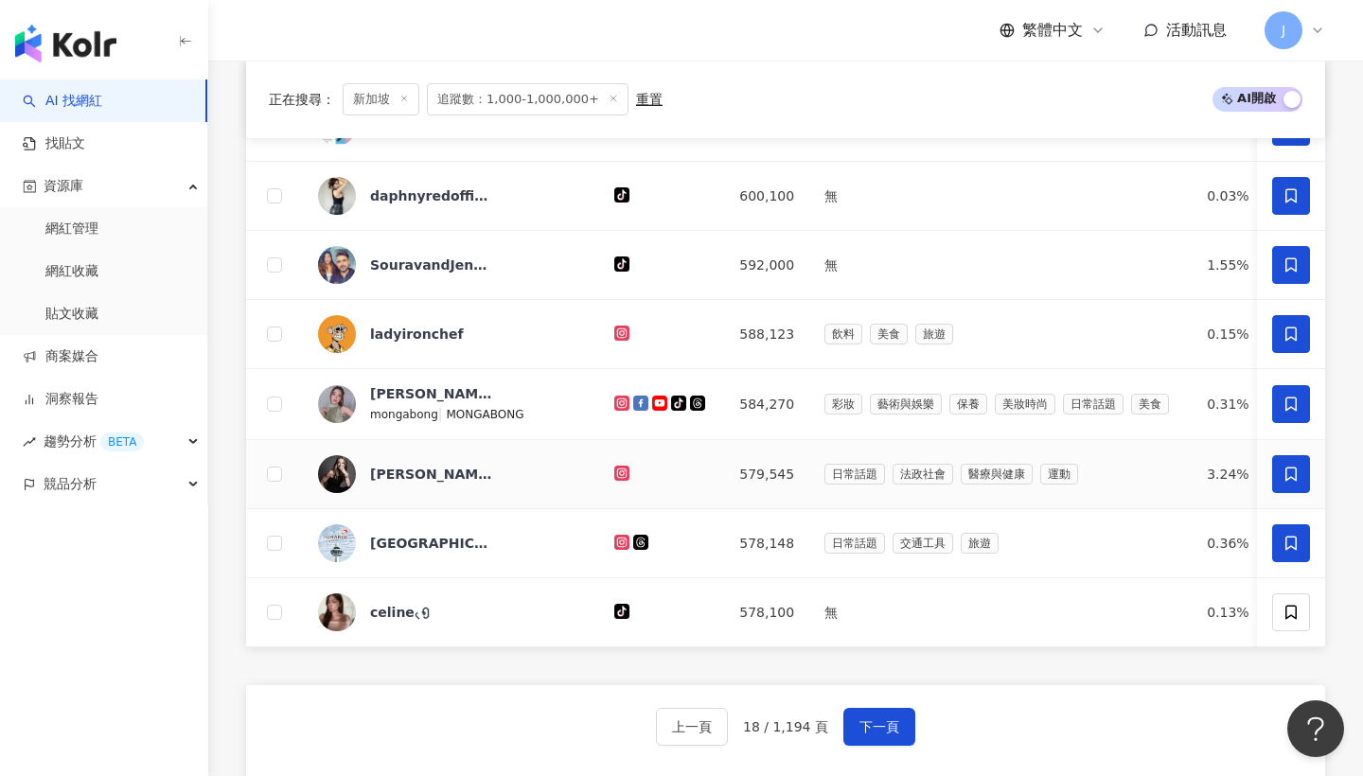
click at [1288, 558] on span at bounding box center [1291, 543] width 38 height 38
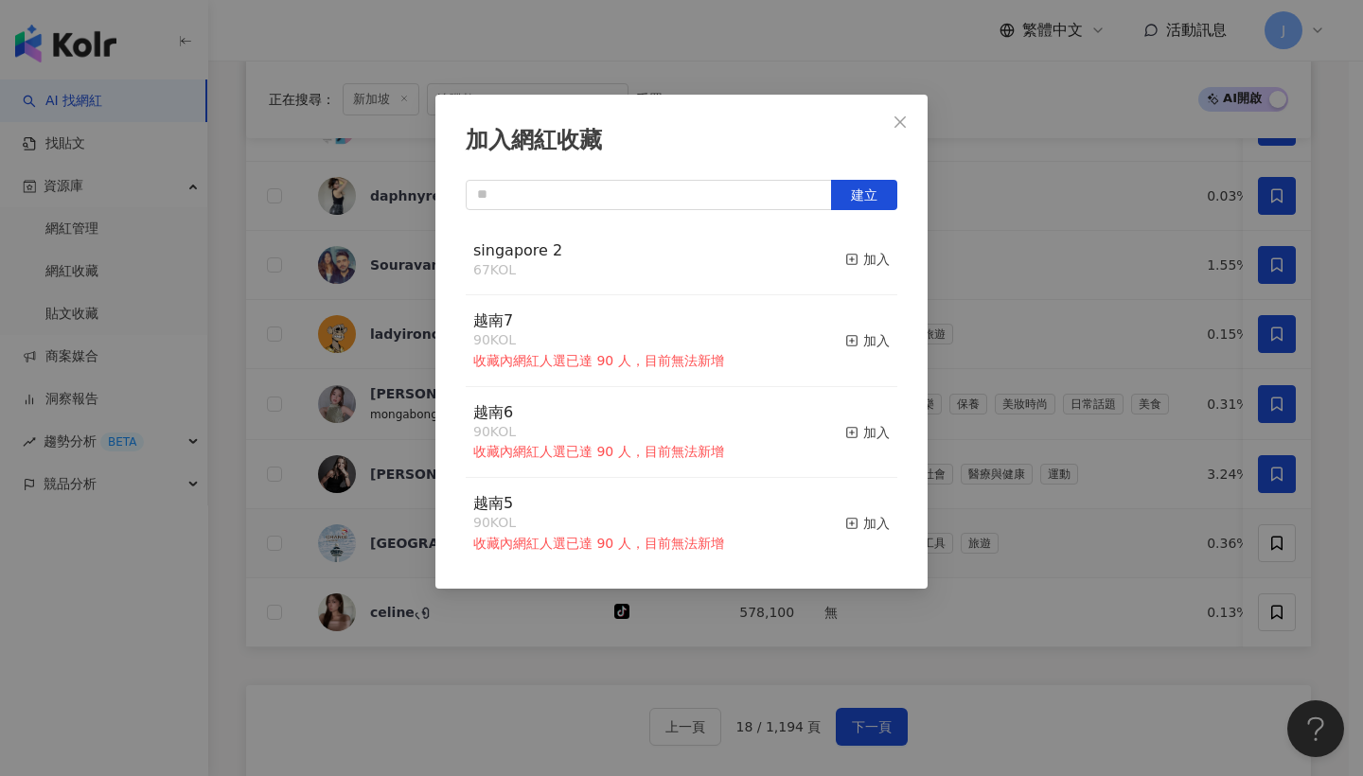
click at [845, 245] on button "加入" at bounding box center [867, 260] width 44 height 40
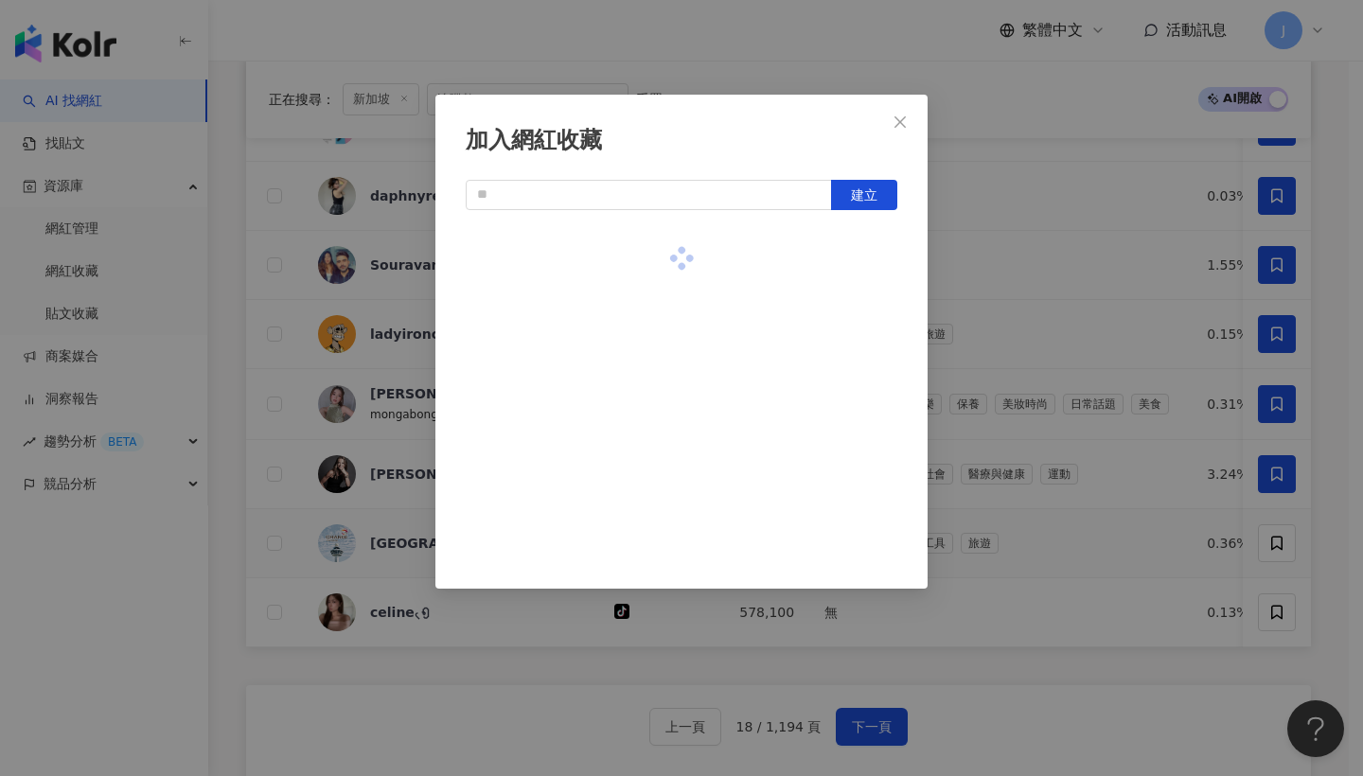
drag, startPoint x: 845, startPoint y: 245, endPoint x: 825, endPoint y: 255, distance: 22.4
click at [832, 255] on div at bounding box center [681, 258] width 431 height 67
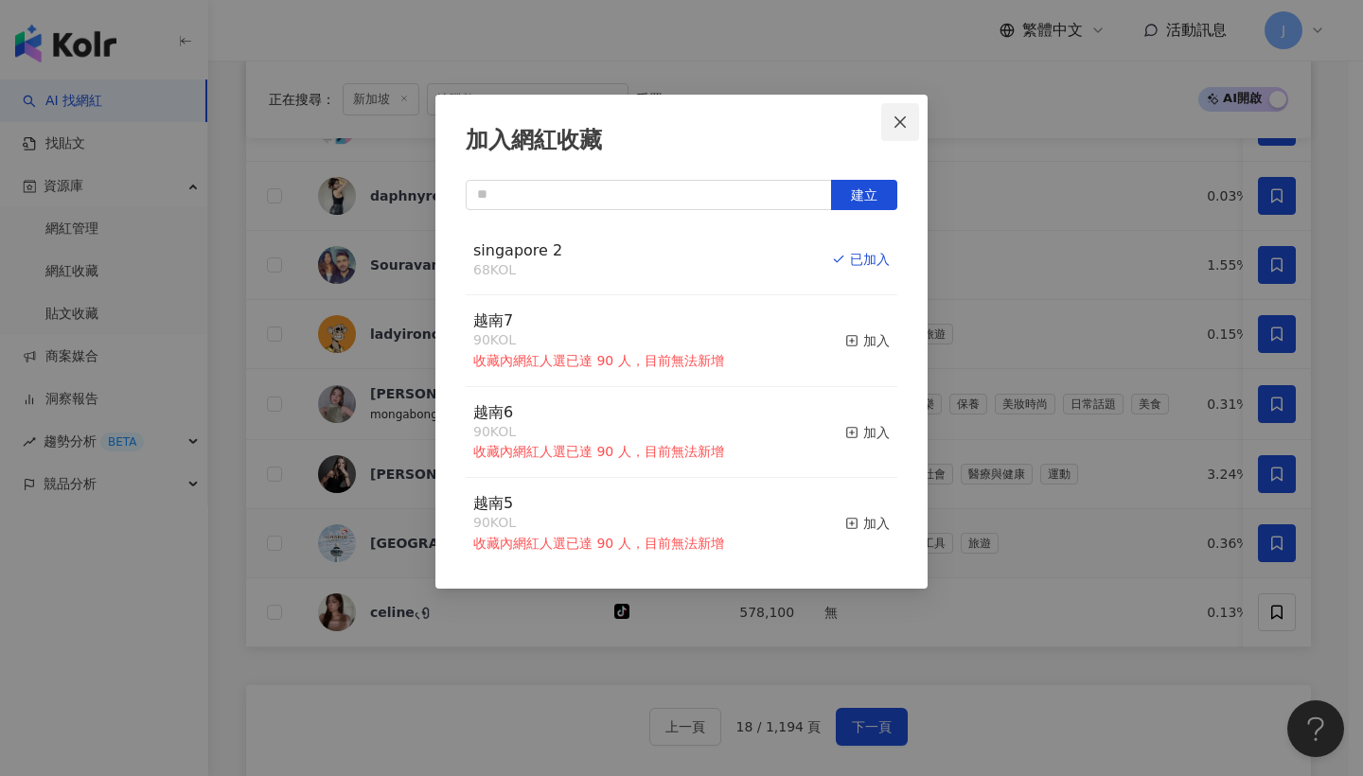
click at [913, 129] on button "Close" at bounding box center [900, 122] width 38 height 38
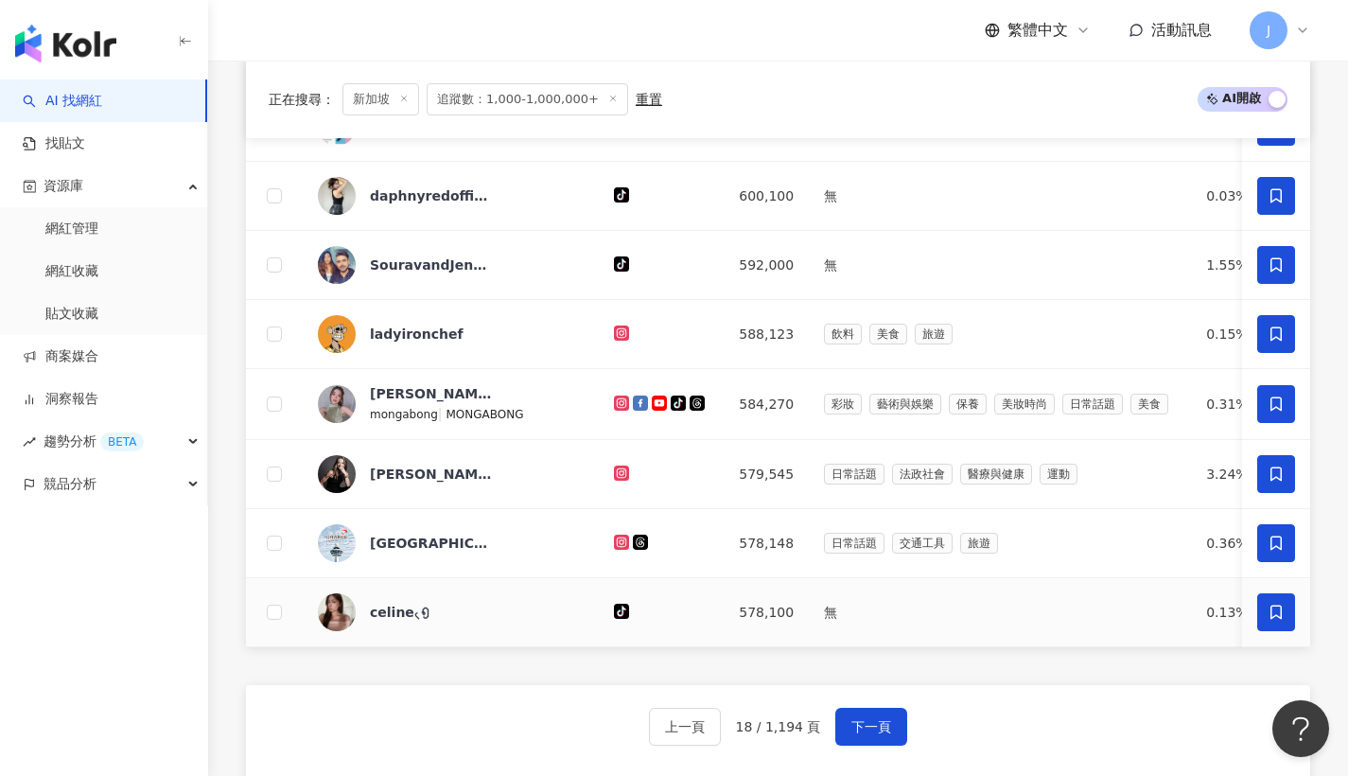
click at [1283, 615] on span at bounding box center [1277, 612] width 38 height 38
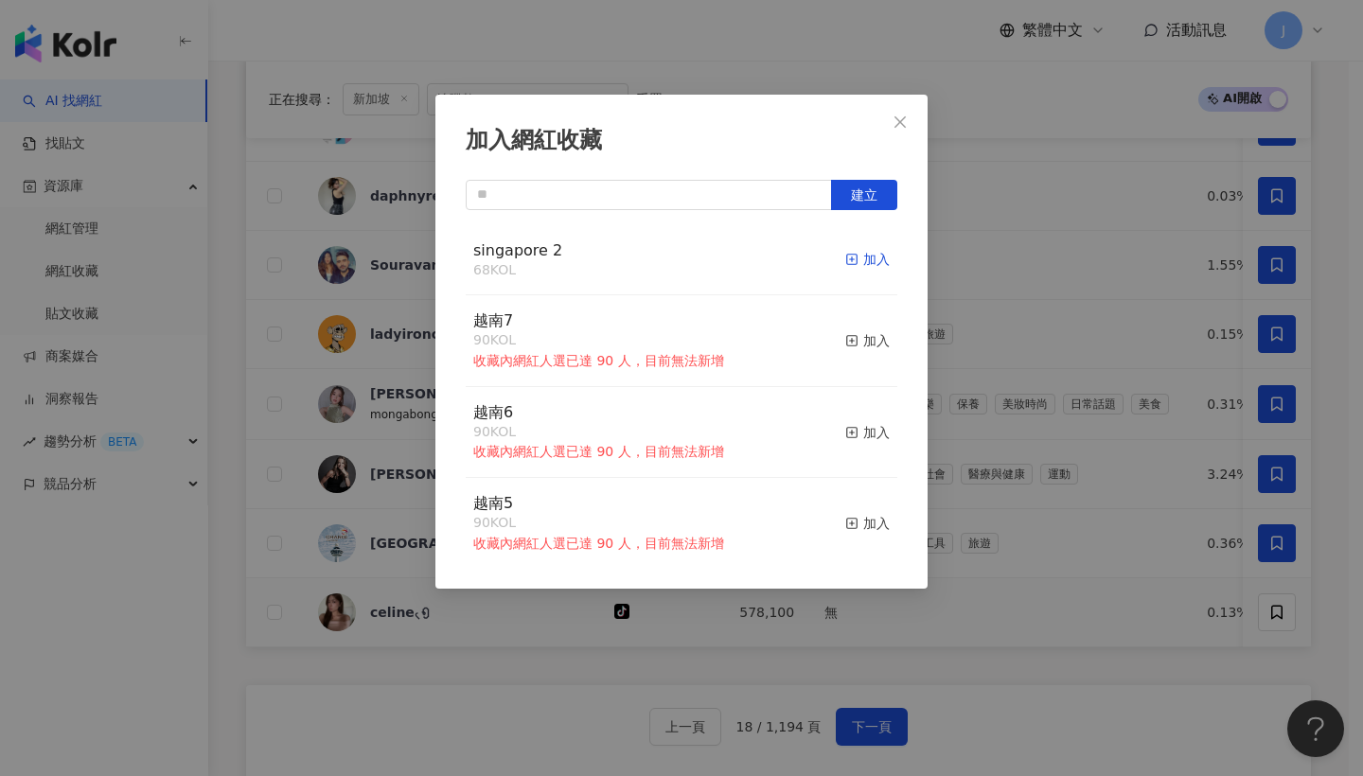
click at [861, 253] on div "加入" at bounding box center [867, 259] width 44 height 21
click at [906, 123] on icon "close" at bounding box center [899, 121] width 15 height 15
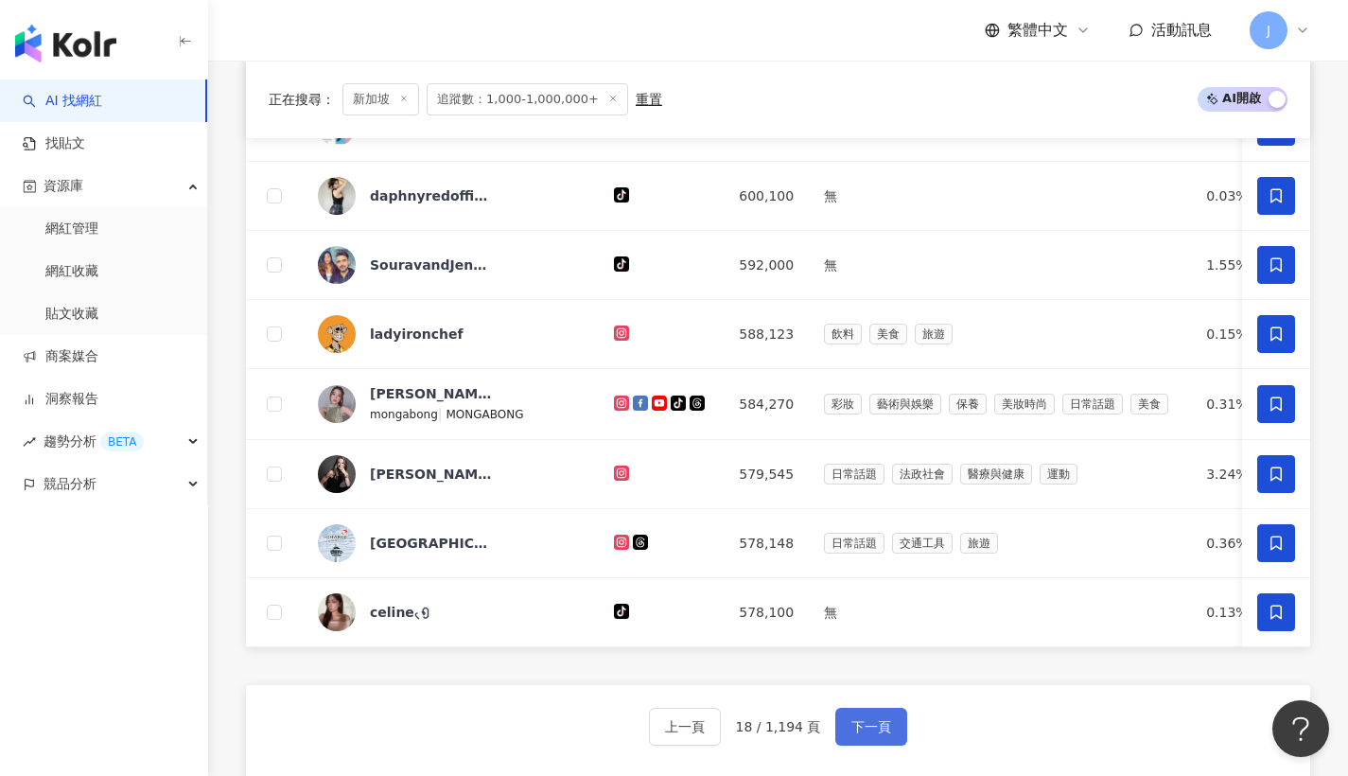
click at [883, 746] on button "下一頁" at bounding box center [872, 727] width 72 height 38
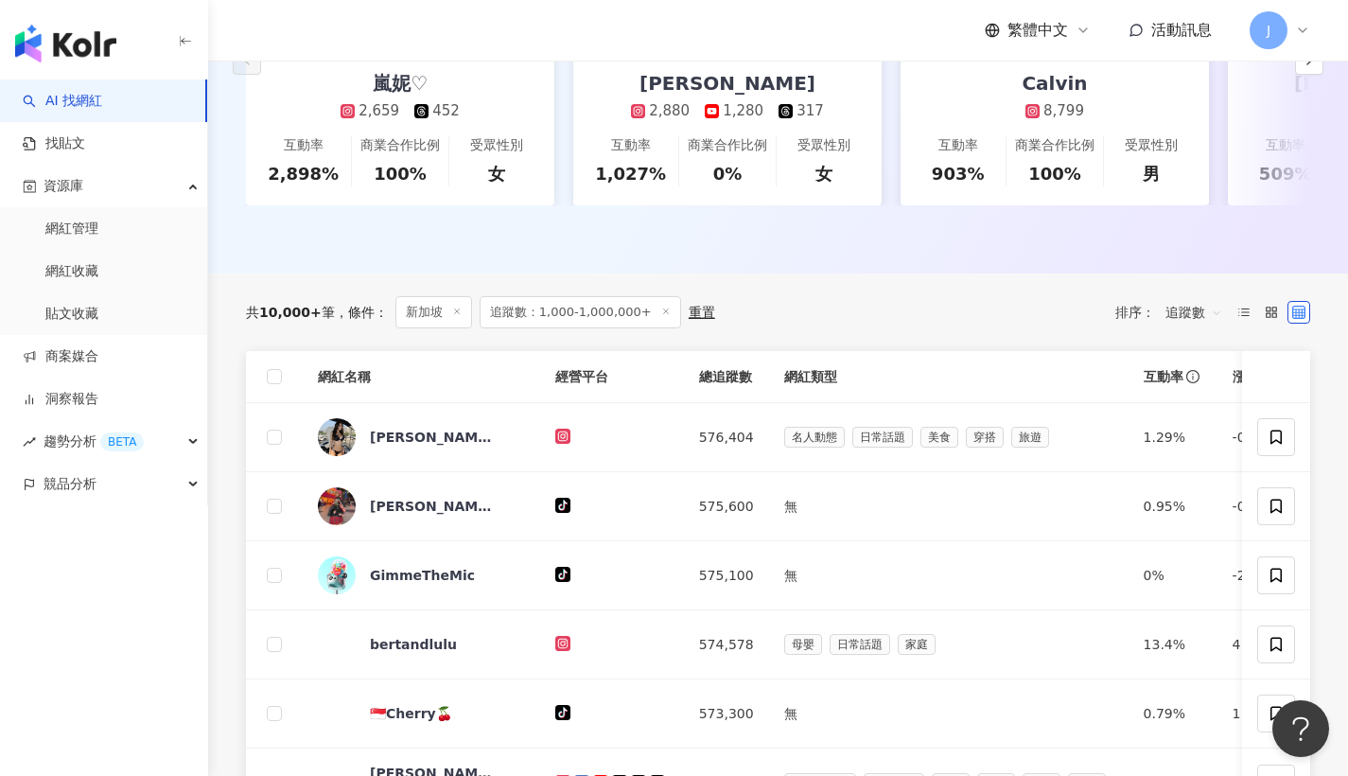
scroll to position [364, 0]
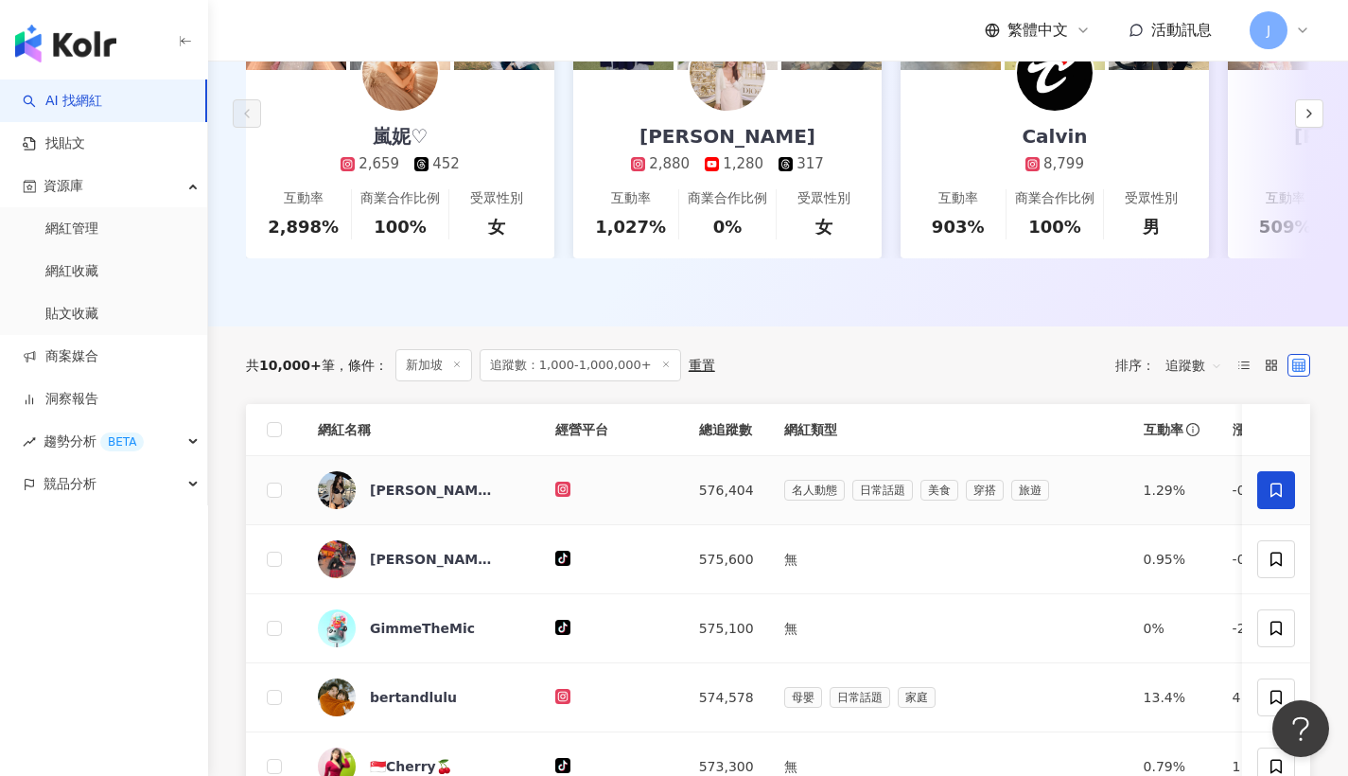
click at [1271, 499] on icon at bounding box center [1276, 490] width 17 height 17
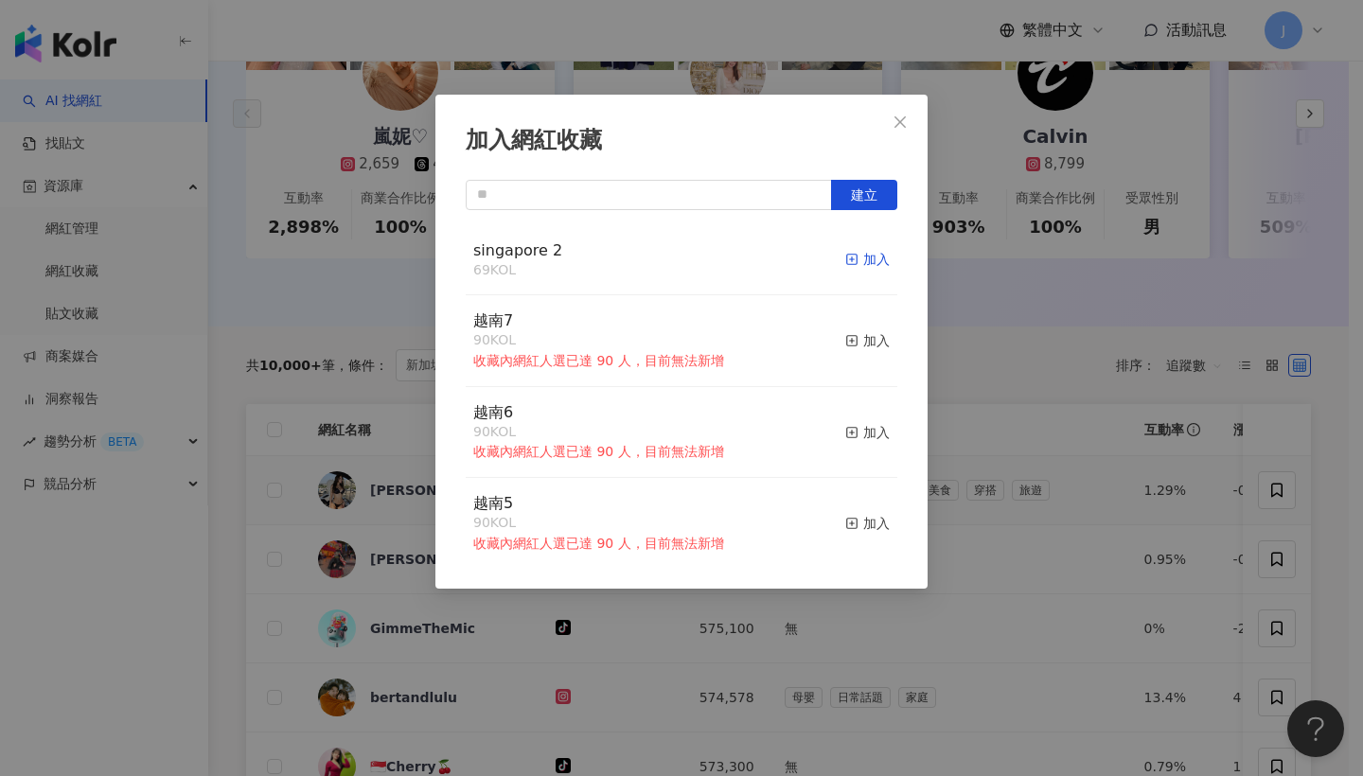
click at [871, 269] on div "加入" at bounding box center [867, 259] width 44 height 21
click at [901, 120] on icon "close" at bounding box center [899, 120] width 11 height 11
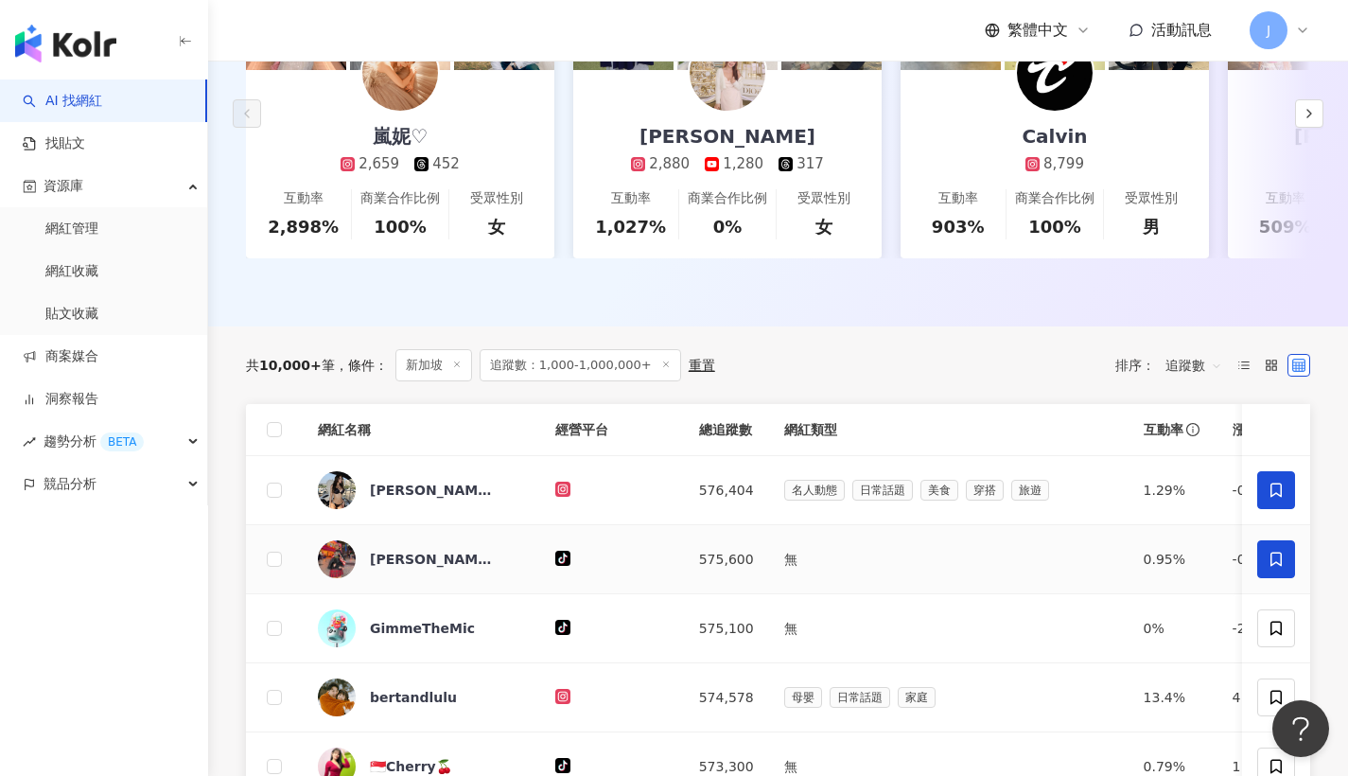
click at [1291, 567] on span at bounding box center [1277, 559] width 38 height 38
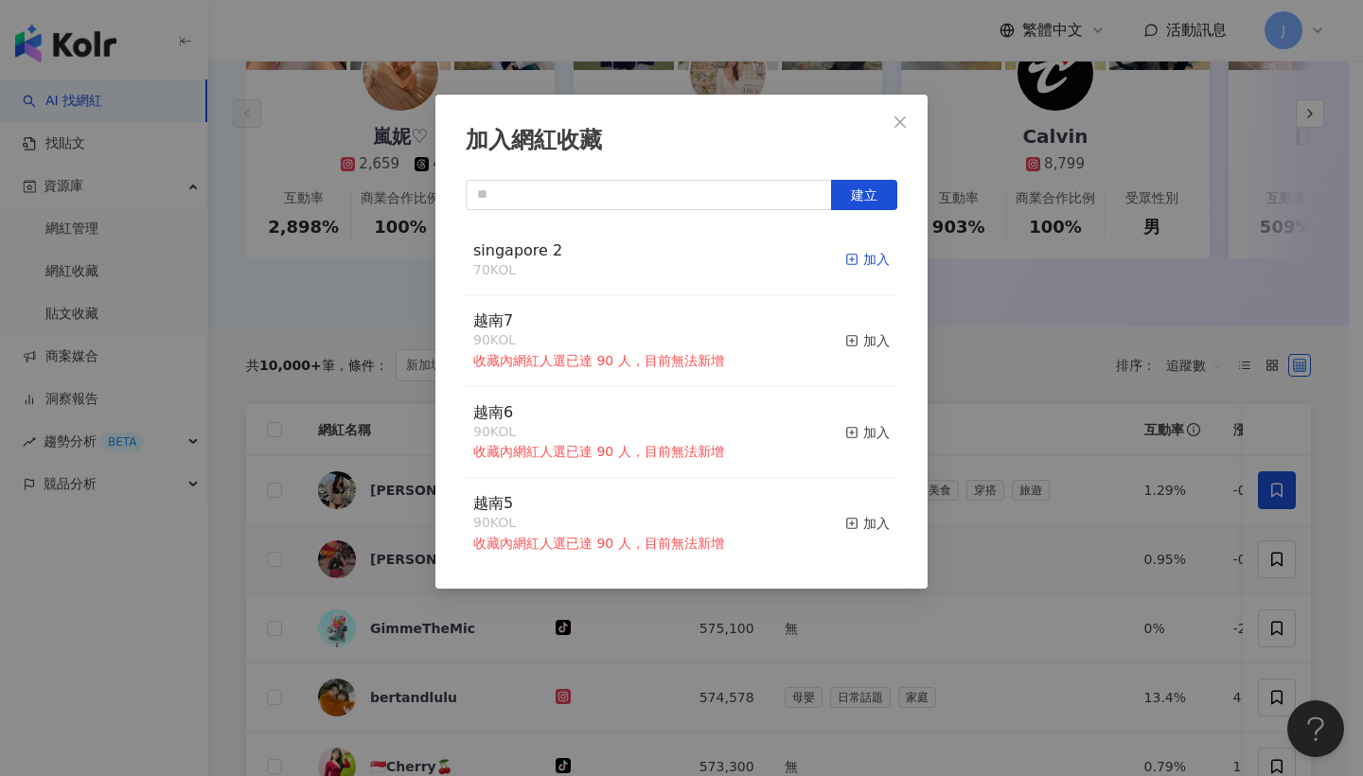
click at [863, 249] on div "加入" at bounding box center [867, 259] width 44 height 21
click at [910, 121] on span "Close" at bounding box center [900, 121] width 38 height 15
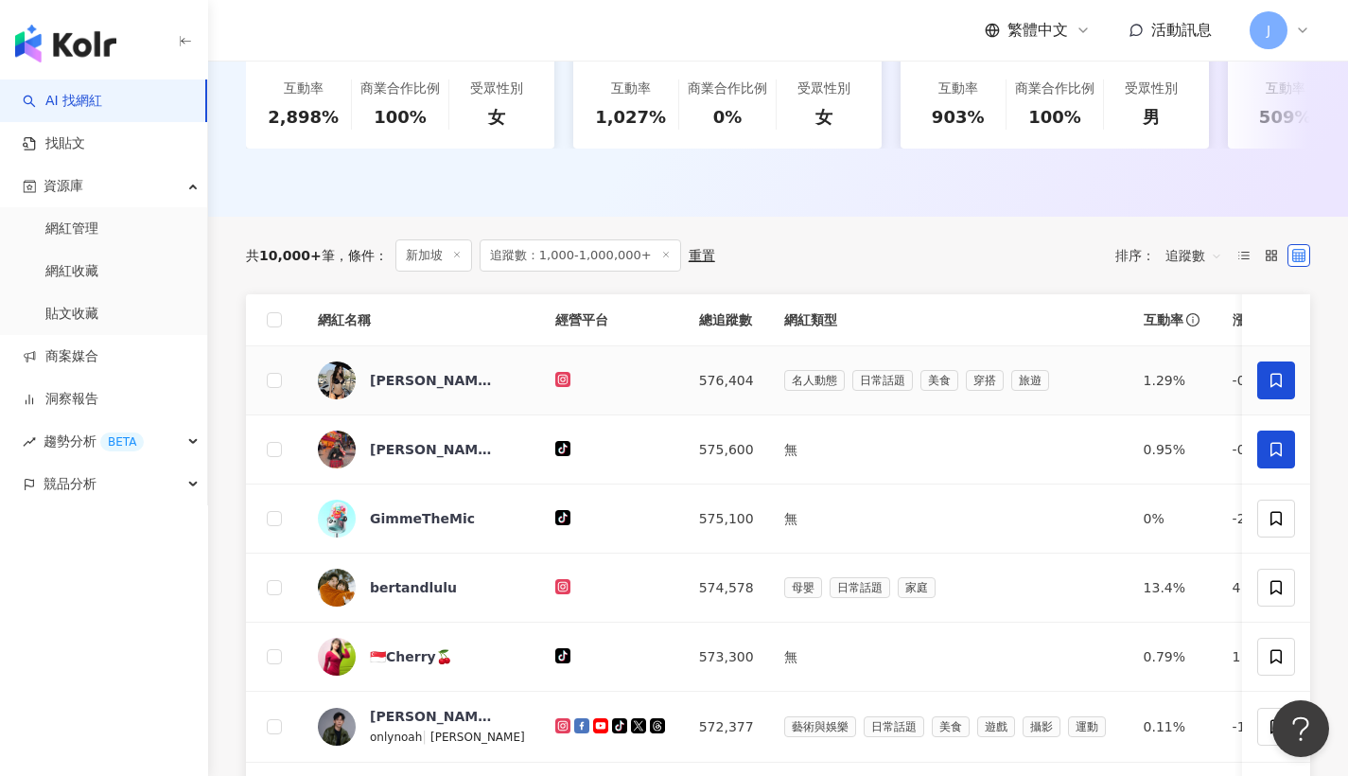
scroll to position [592, 0]
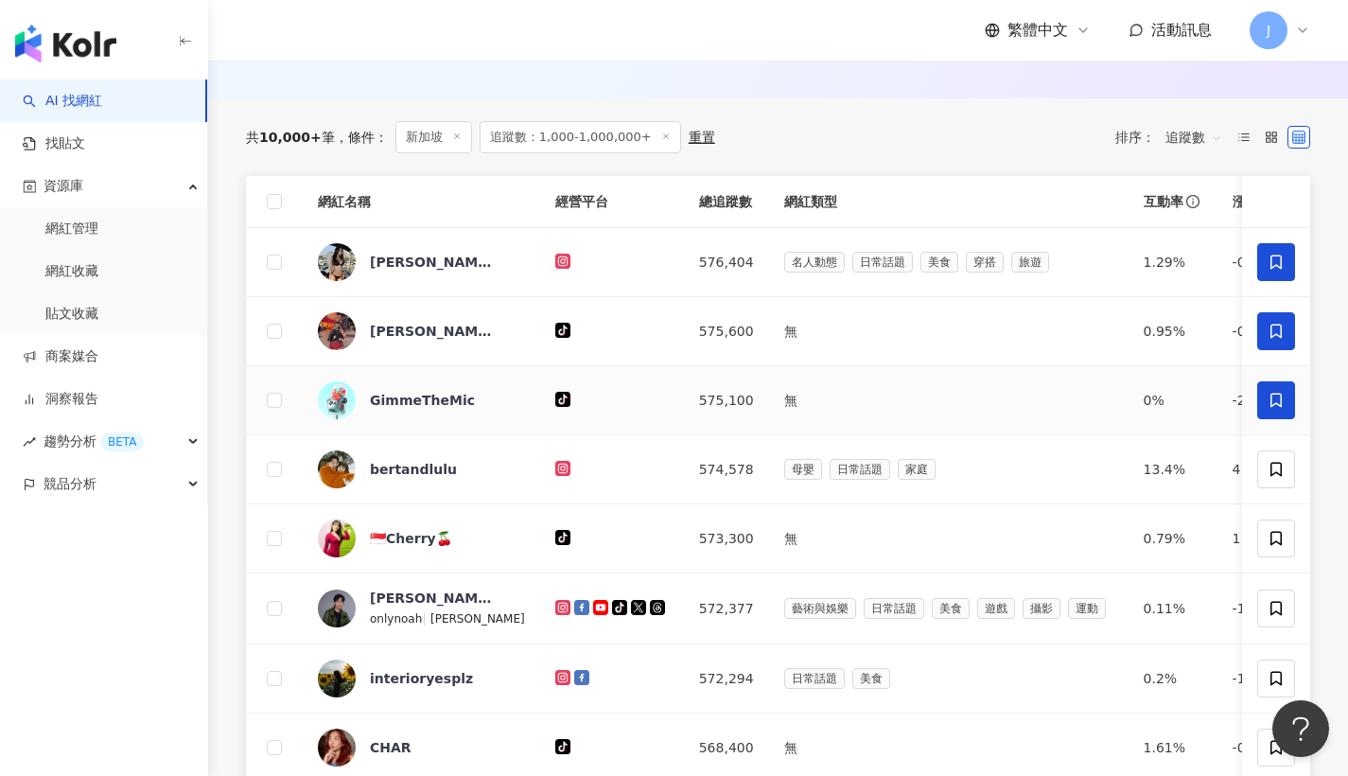
click at [1292, 413] on span at bounding box center [1277, 400] width 38 height 38
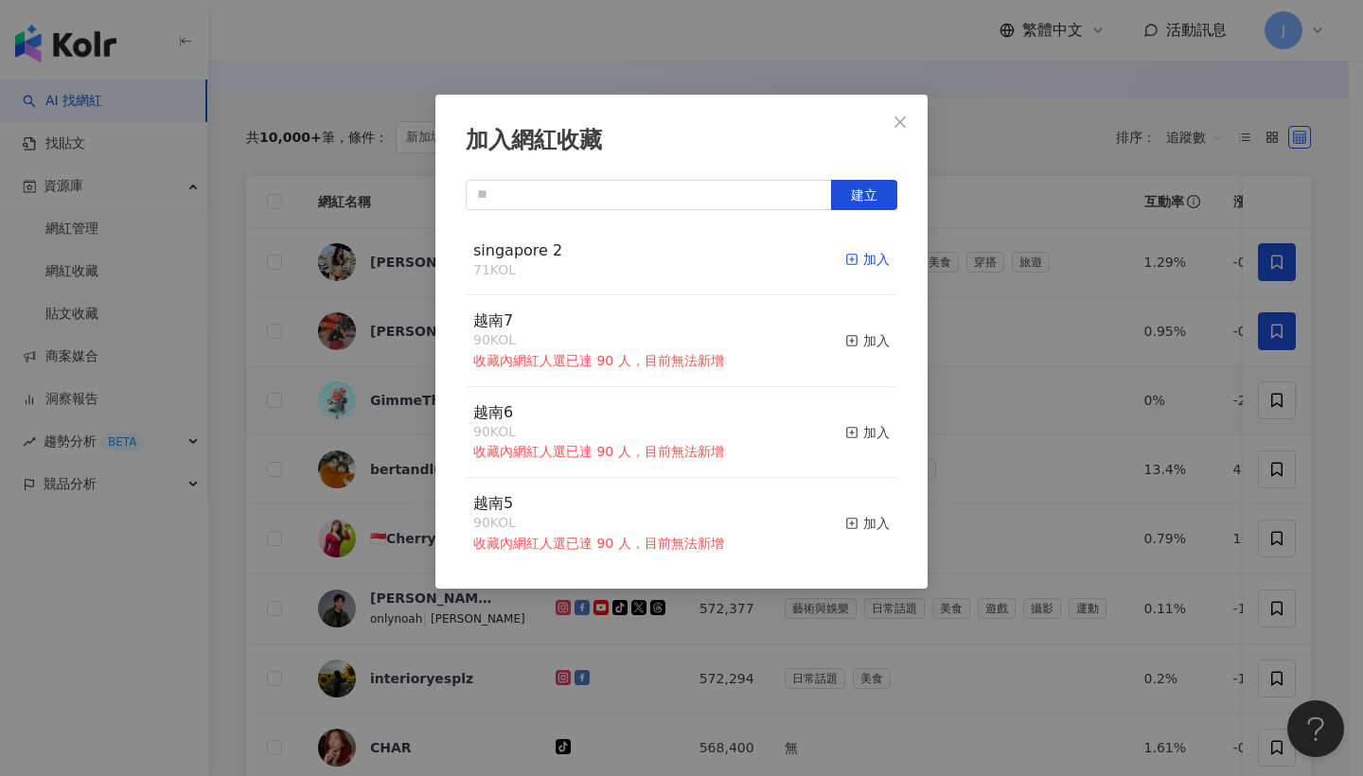
click at [872, 259] on div "加入" at bounding box center [867, 259] width 44 height 21
click at [892, 133] on button "Close" at bounding box center [900, 122] width 38 height 38
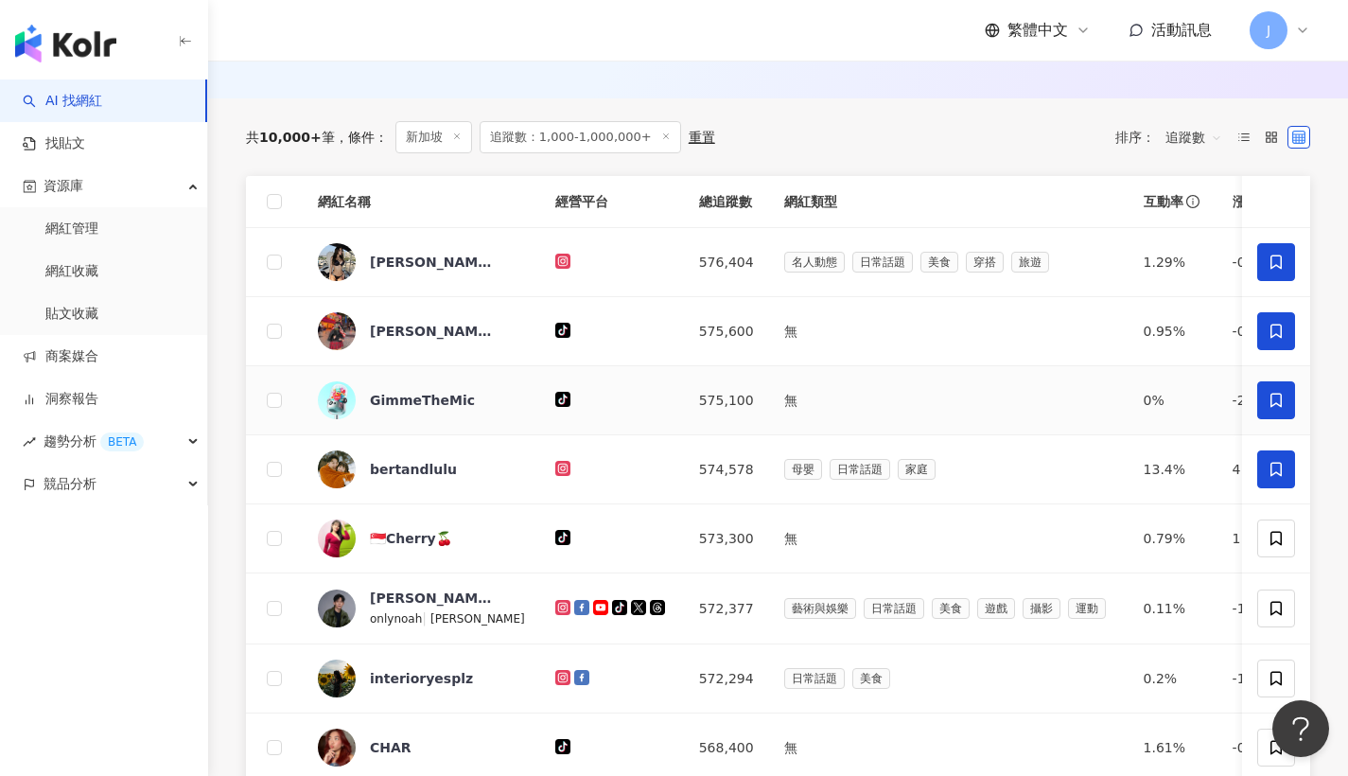
click at [1272, 476] on icon at bounding box center [1276, 469] width 11 height 14
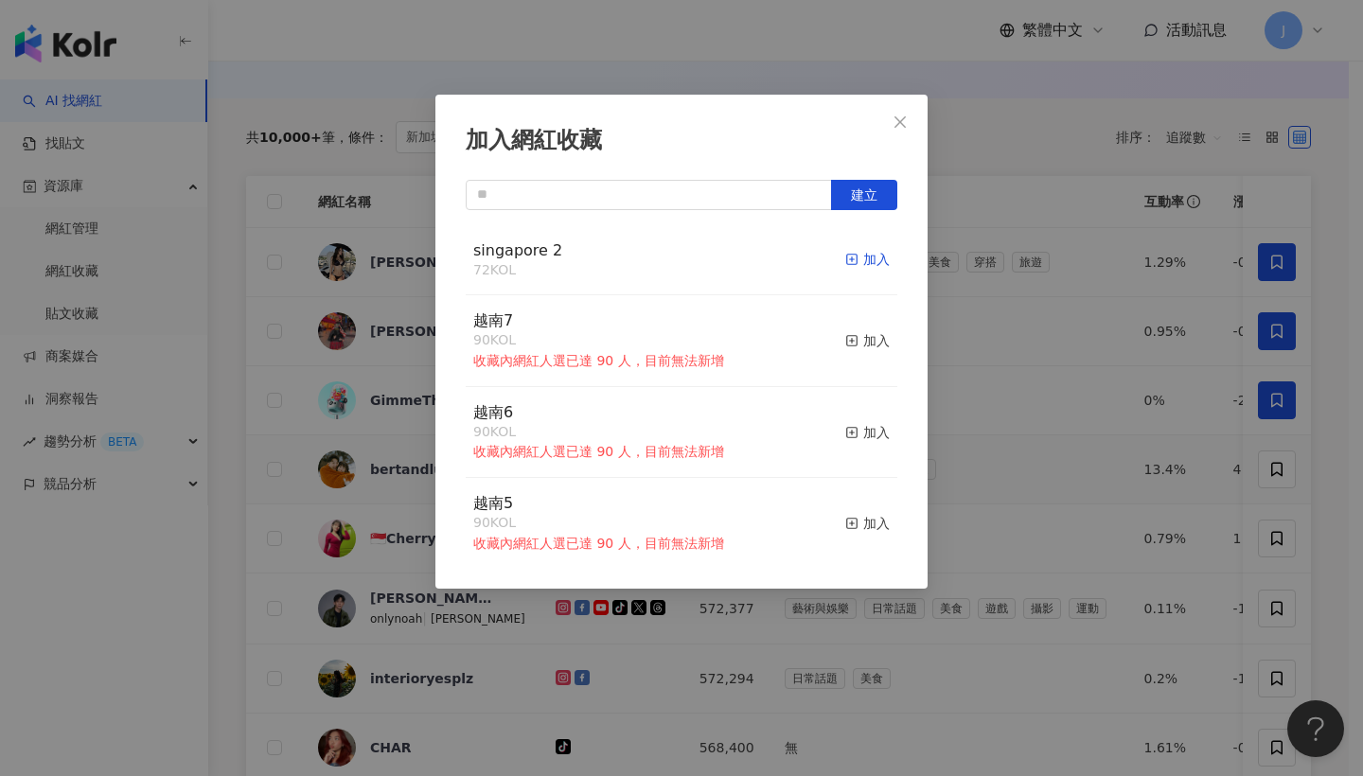
click at [870, 263] on div "加入" at bounding box center [867, 259] width 44 height 21
drag, startPoint x: 902, startPoint y: 121, endPoint x: 920, endPoint y: 132, distance: 21.3
click at [902, 120] on icon "close" at bounding box center [899, 120] width 11 height 11
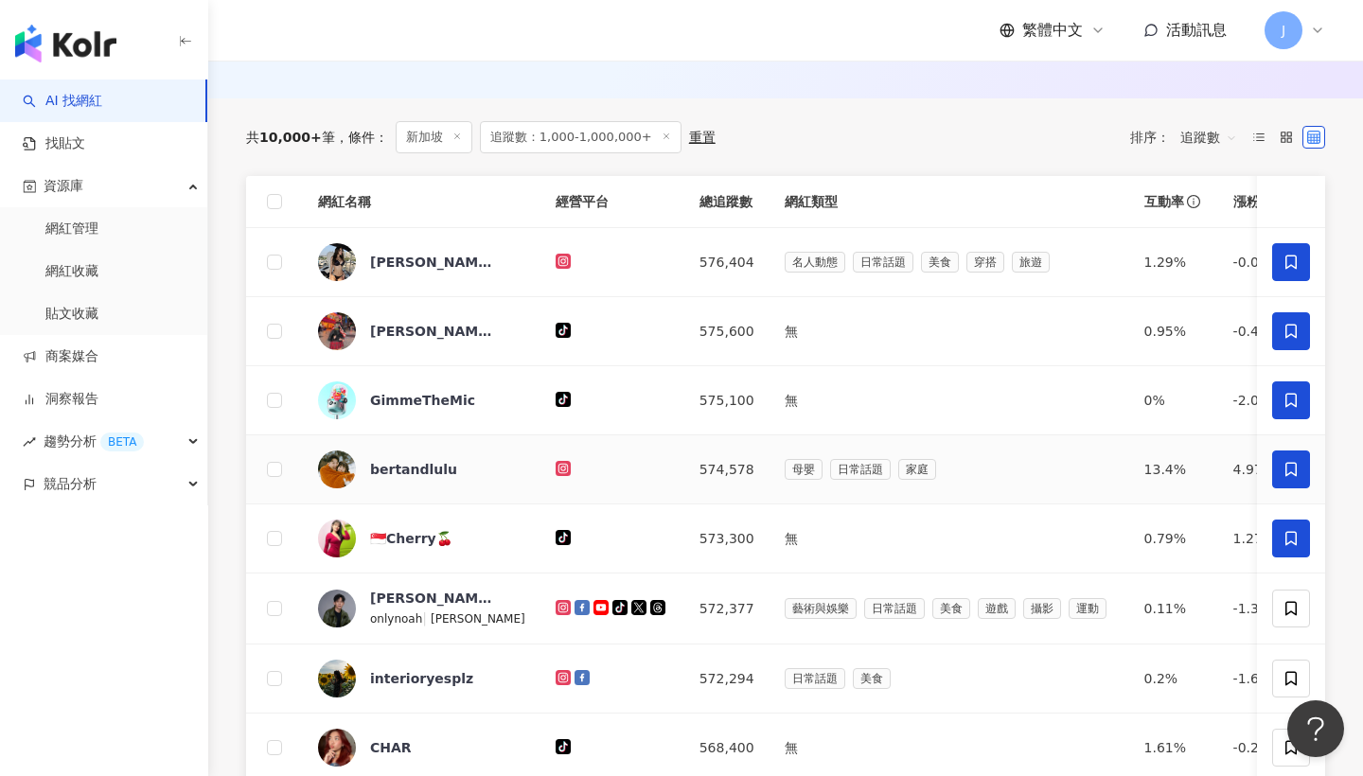
click at [1284, 547] on icon at bounding box center [1290, 538] width 17 height 17
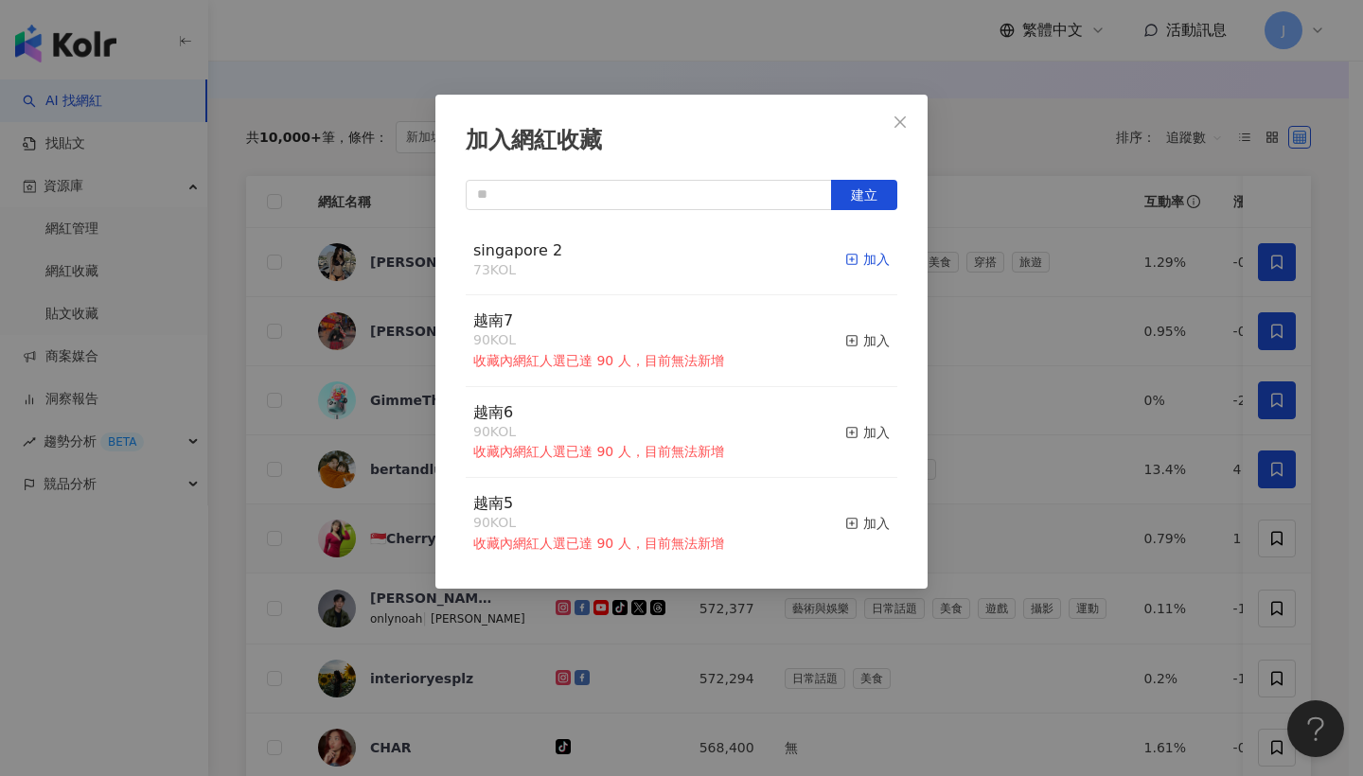
click at [861, 258] on div "加入" at bounding box center [867, 259] width 44 height 21
click at [912, 132] on button "Close" at bounding box center [900, 122] width 38 height 38
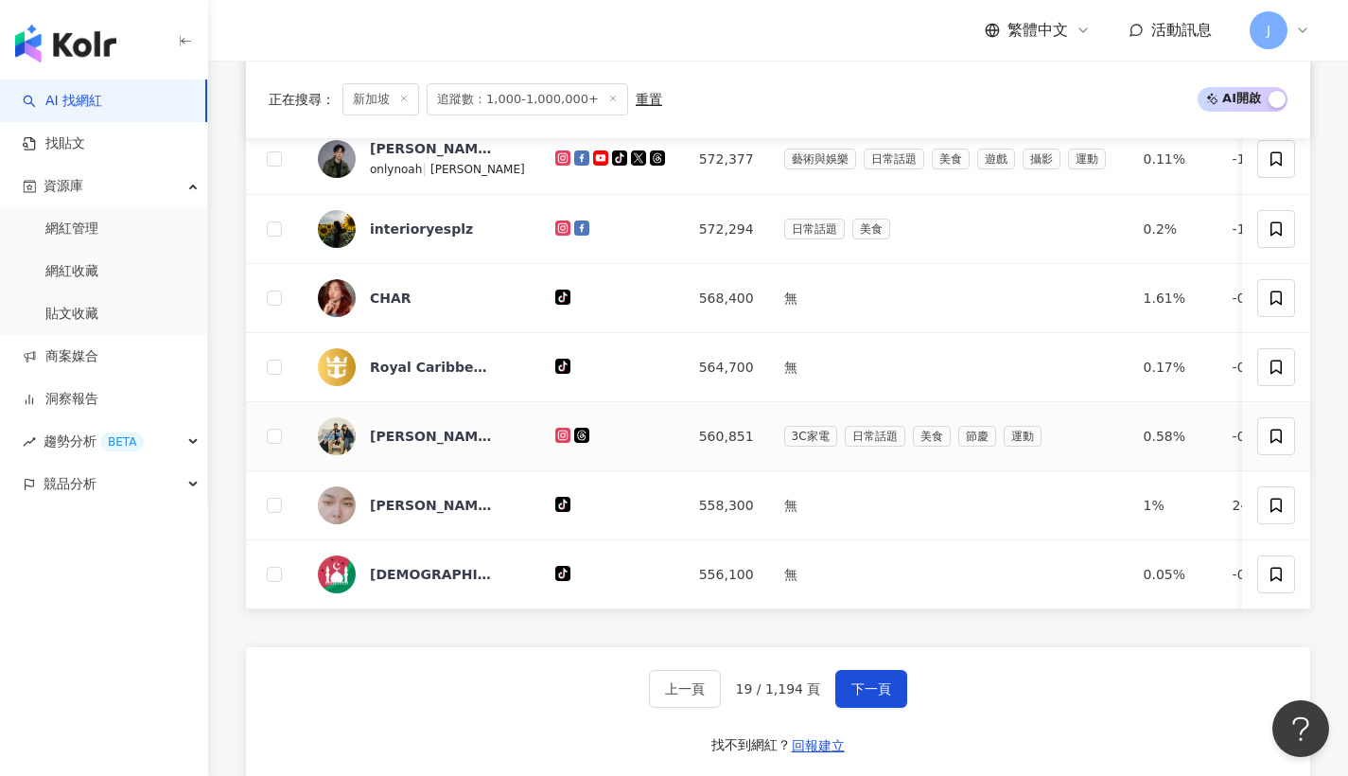
scroll to position [1003, 0]
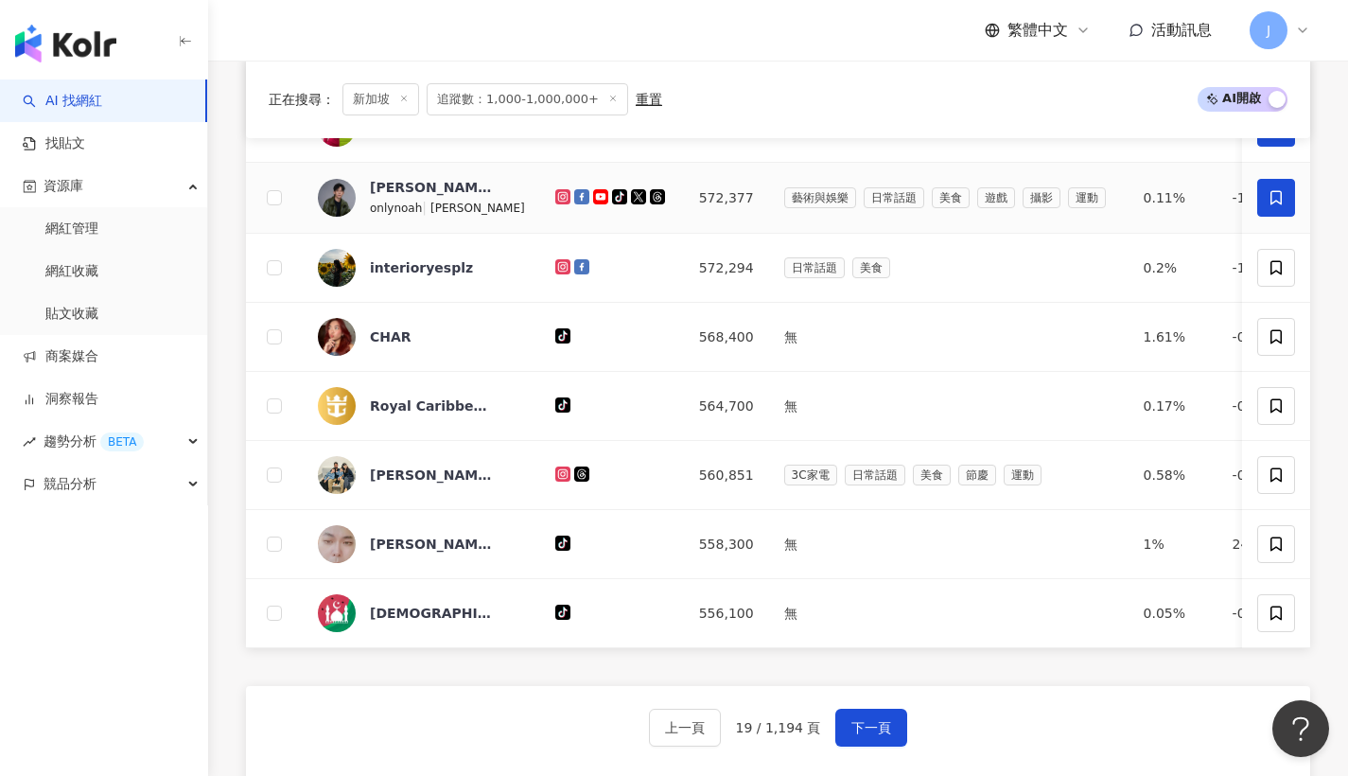
click at [1281, 217] on span at bounding box center [1277, 198] width 38 height 38
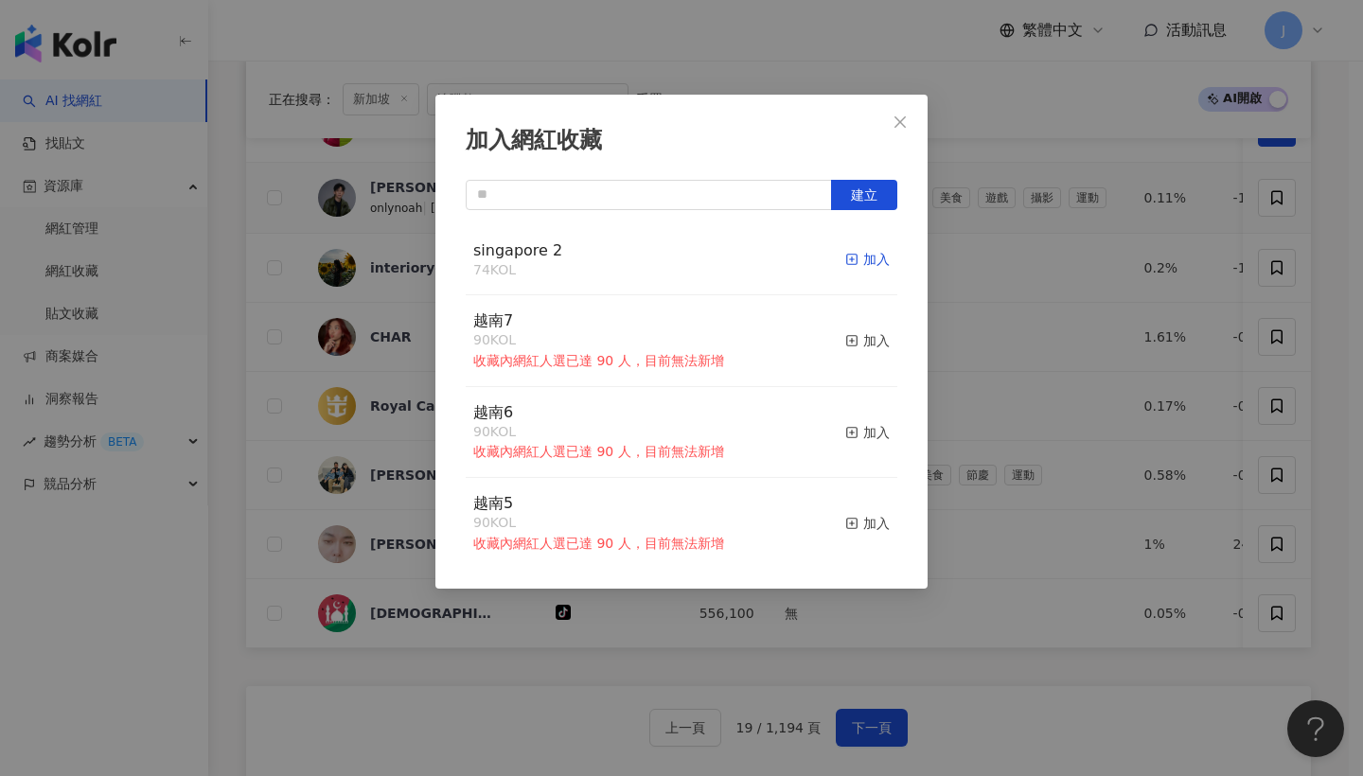
click at [861, 255] on div "加入" at bounding box center [867, 259] width 44 height 21
click at [897, 124] on icon "close" at bounding box center [899, 120] width 11 height 11
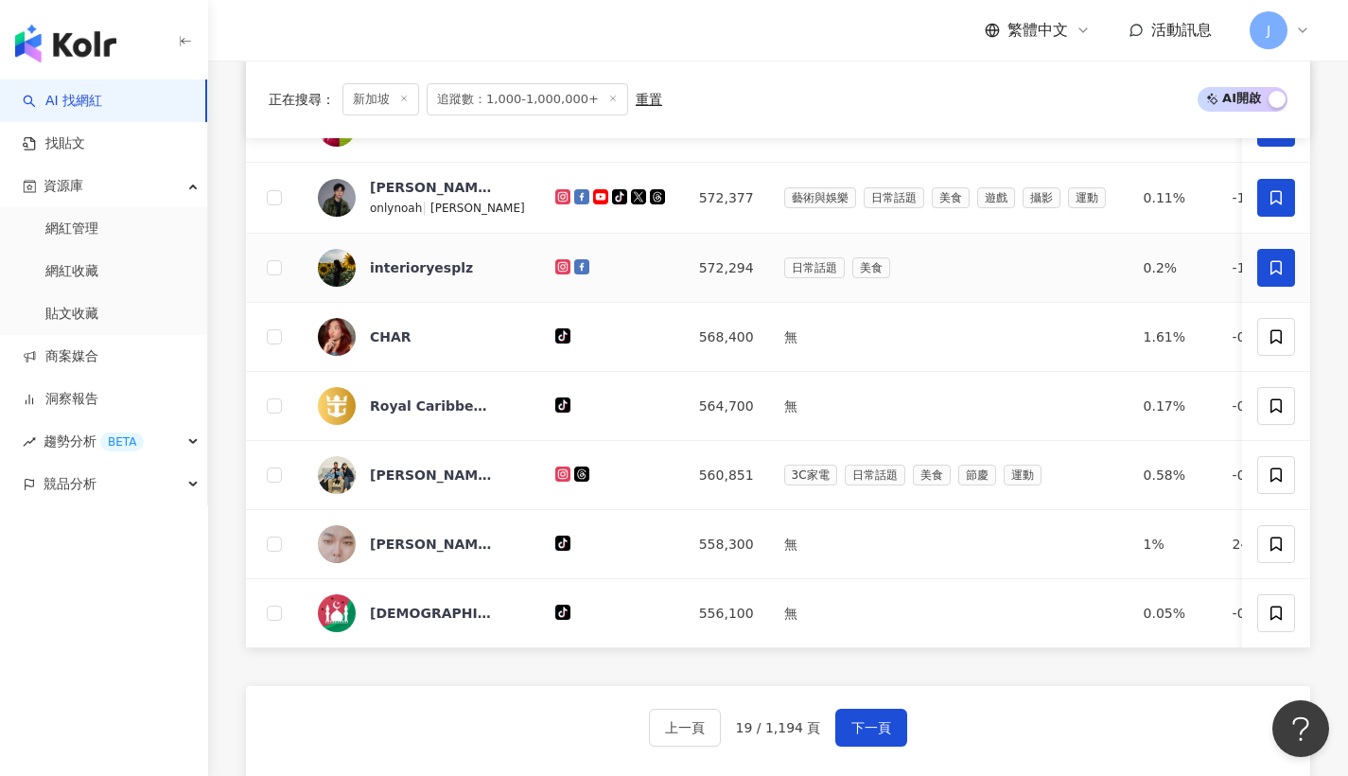
click at [1287, 287] on span at bounding box center [1277, 268] width 38 height 38
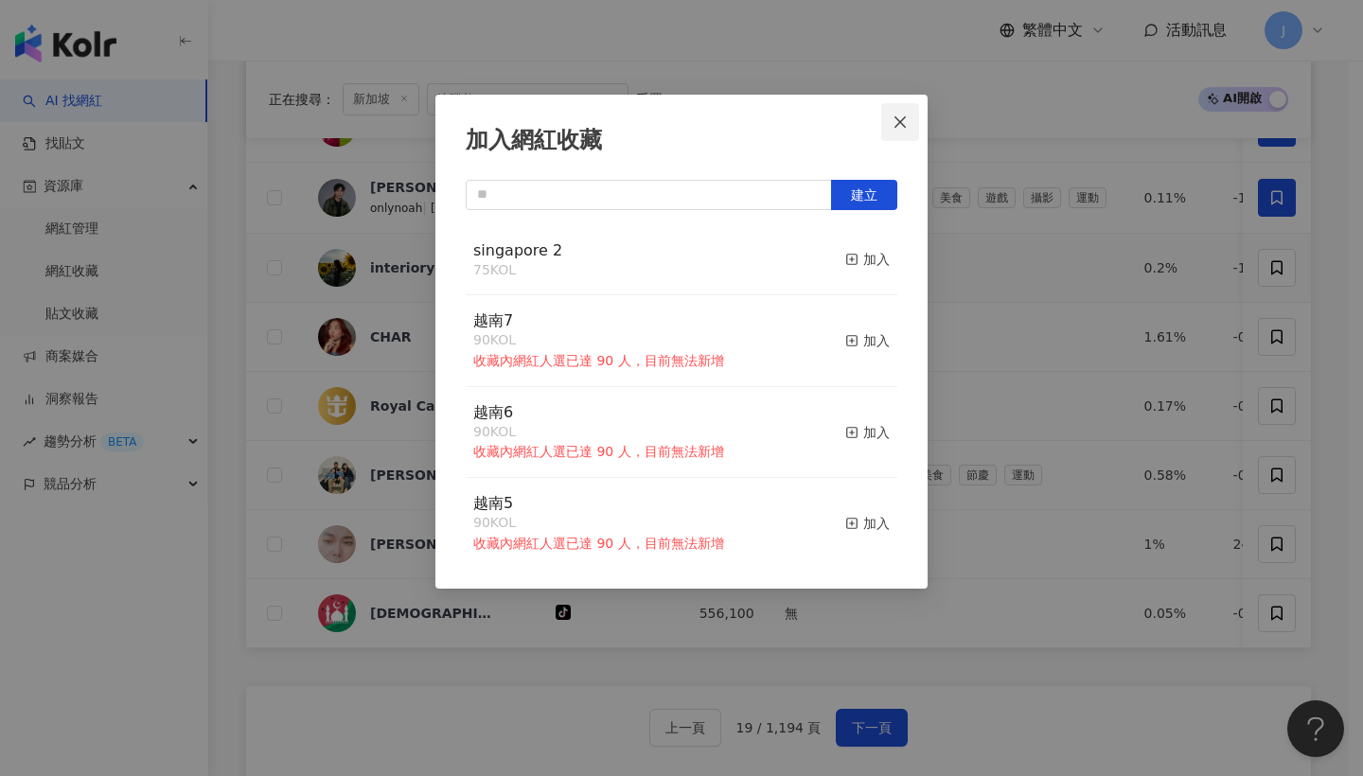
click at [898, 132] on button "Close" at bounding box center [900, 122] width 38 height 38
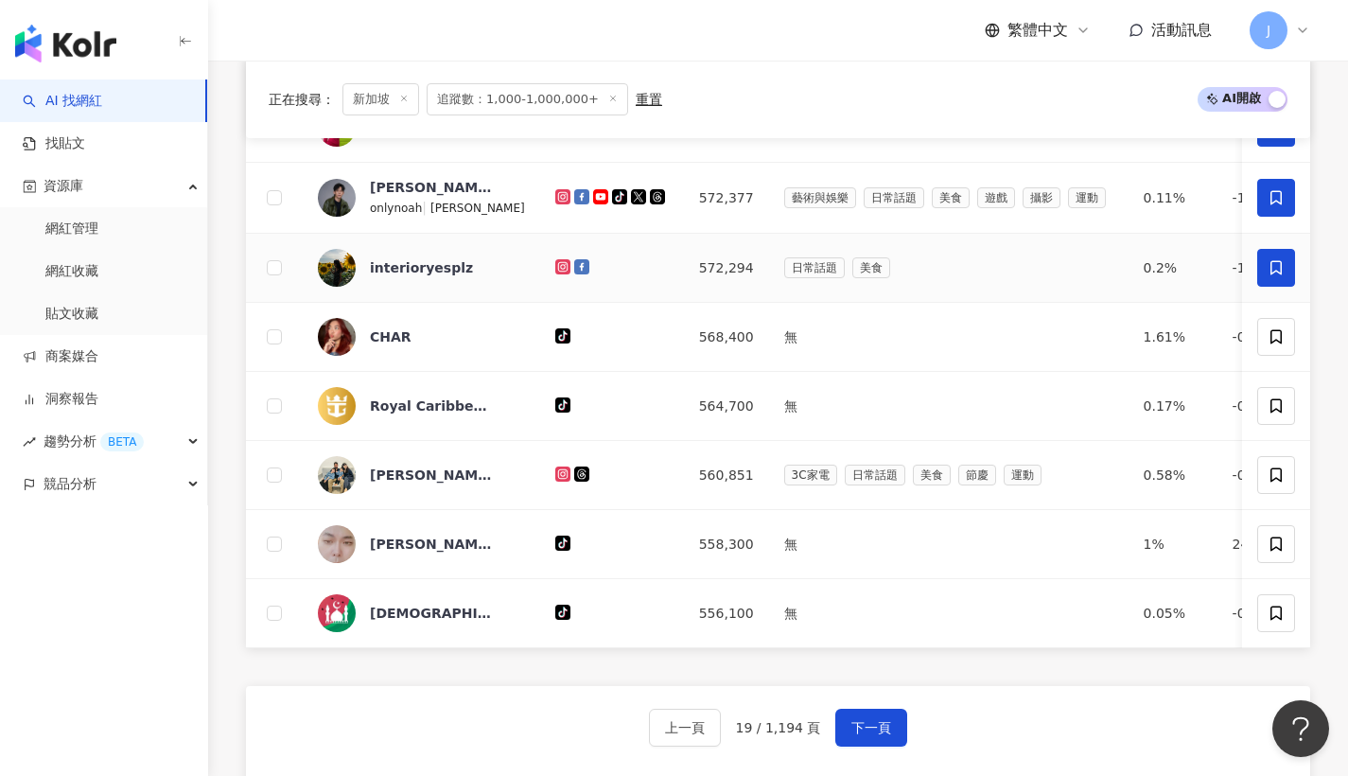
click at [1289, 287] on span at bounding box center [1277, 268] width 38 height 38
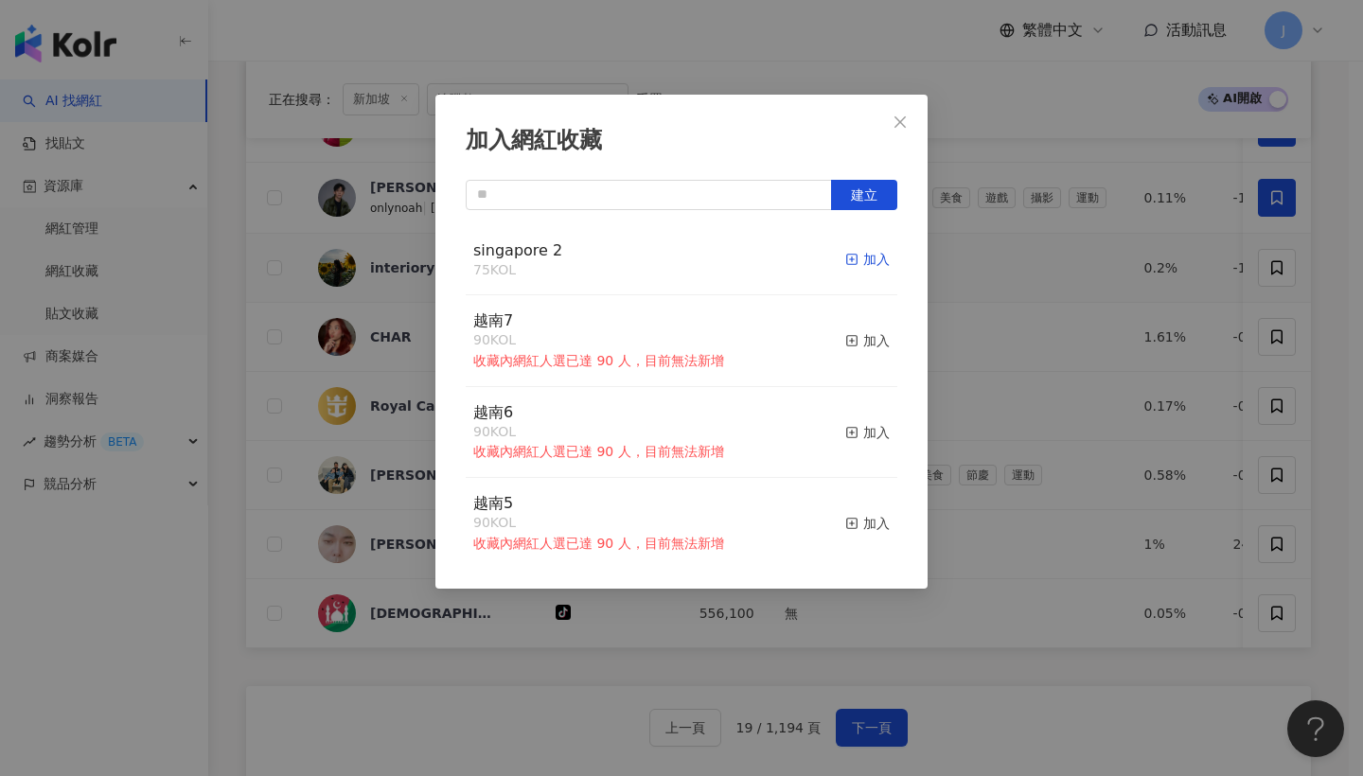
click at [861, 268] on div "加入" at bounding box center [867, 259] width 44 height 21
click at [895, 133] on button "Close" at bounding box center [900, 122] width 38 height 38
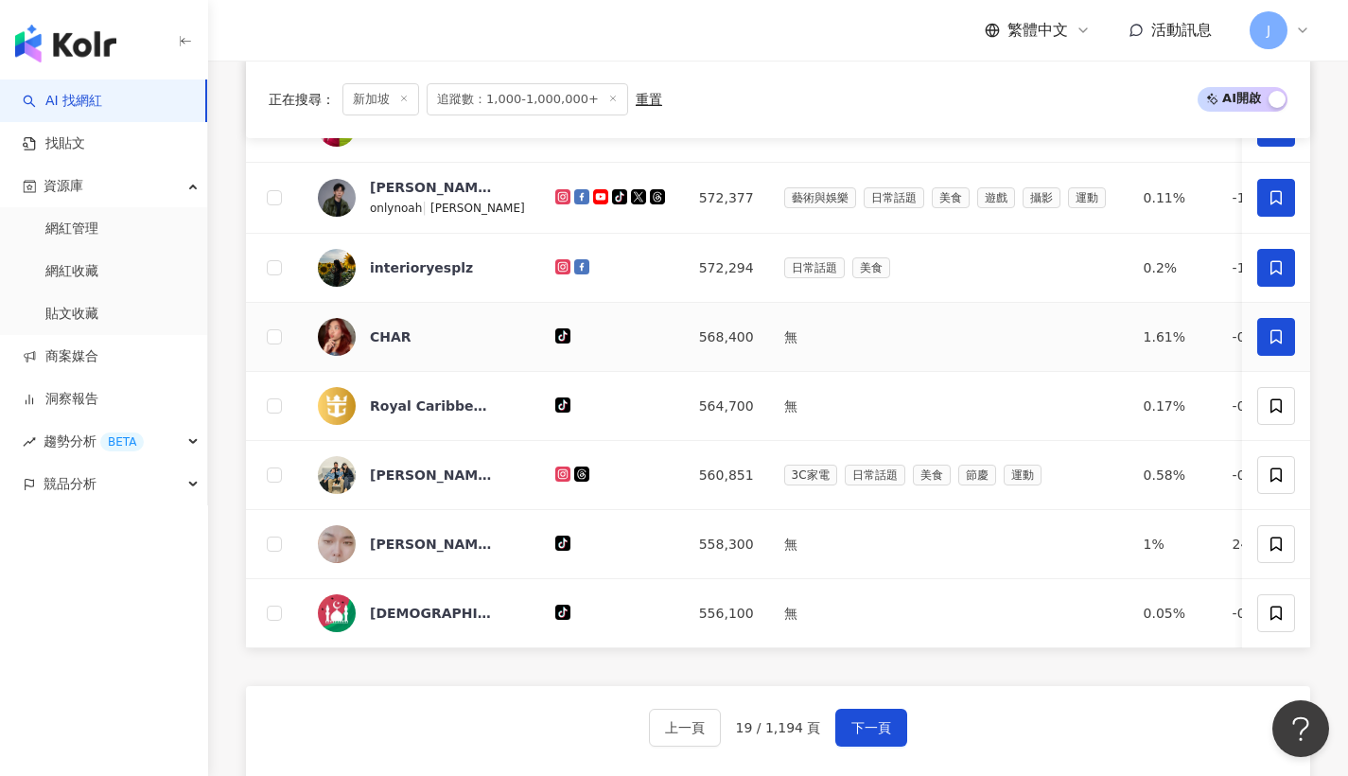
click at [1270, 356] on span at bounding box center [1277, 337] width 38 height 38
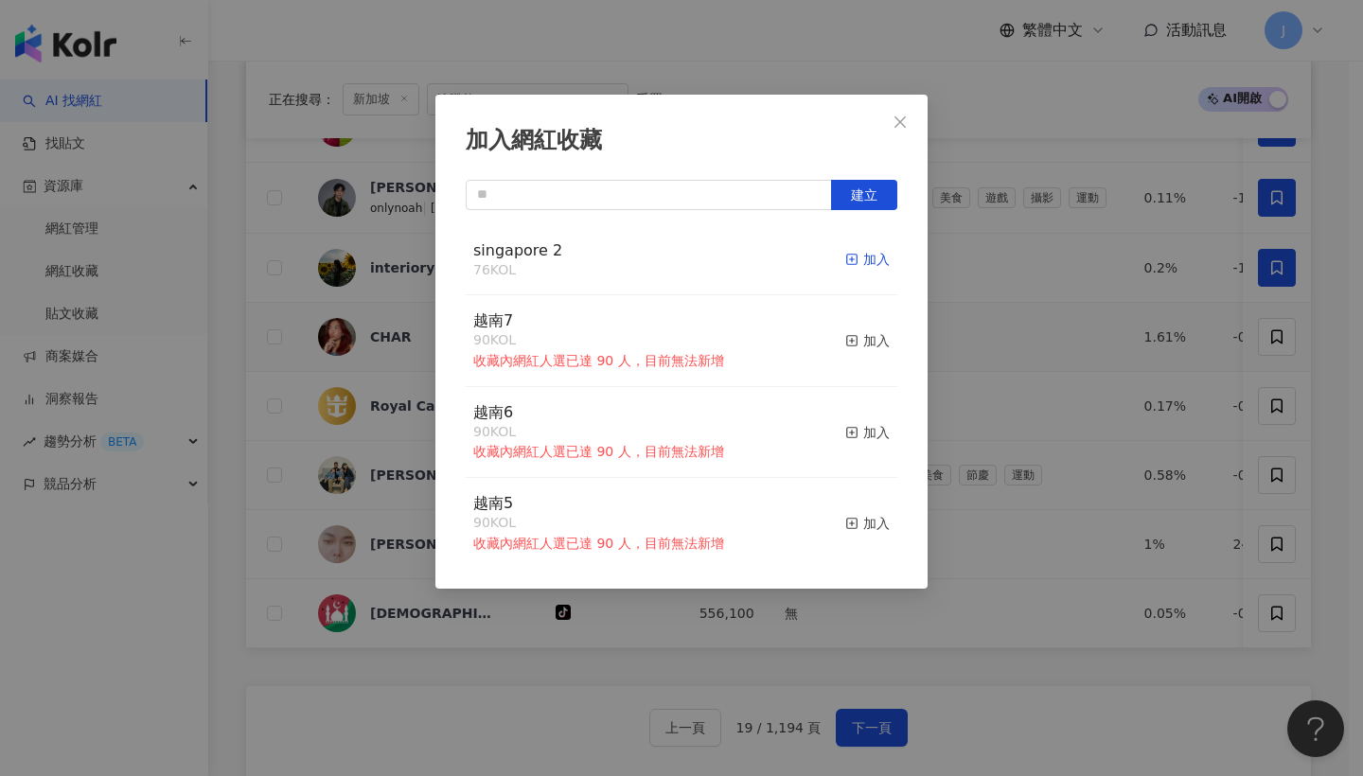
click at [860, 254] on div "加入" at bounding box center [867, 259] width 44 height 21
click at [906, 130] on button "Close" at bounding box center [900, 122] width 38 height 38
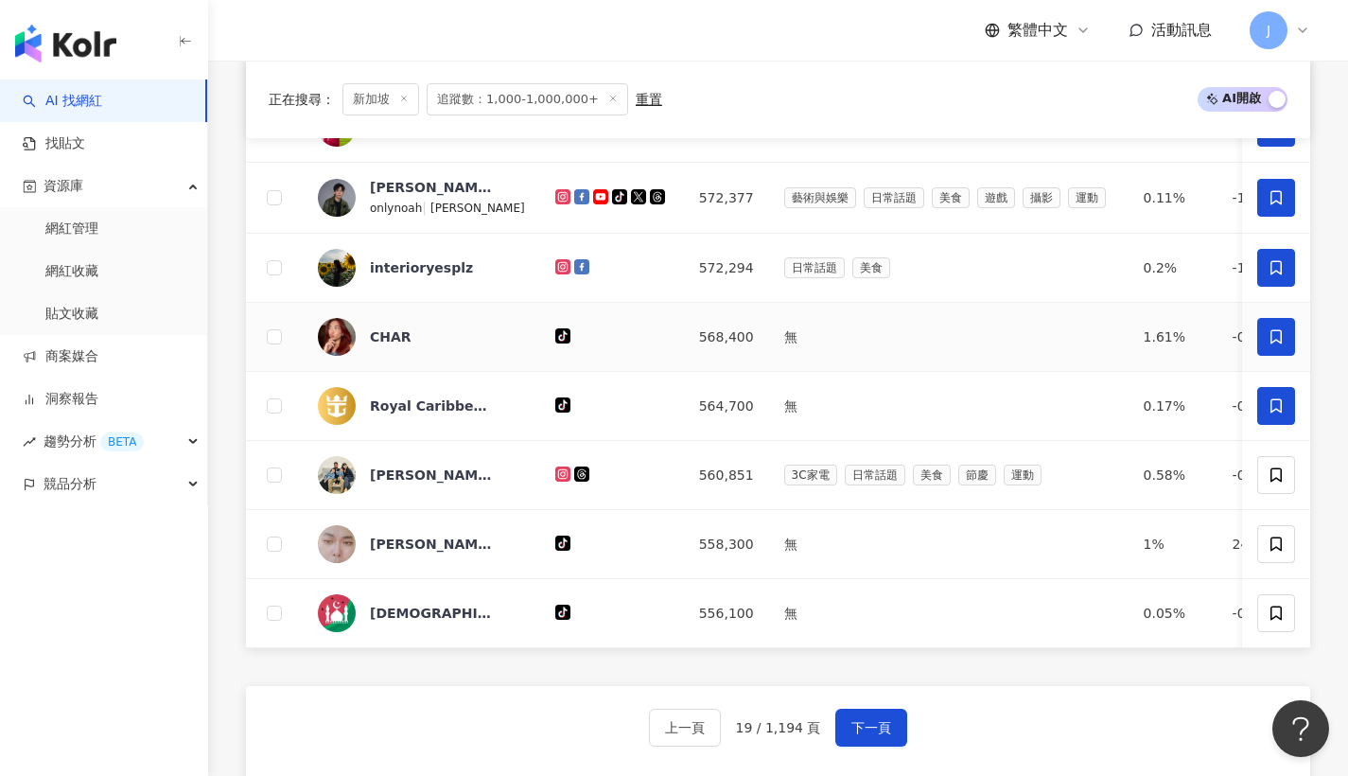
click at [1280, 414] on icon at bounding box center [1276, 405] width 17 height 17
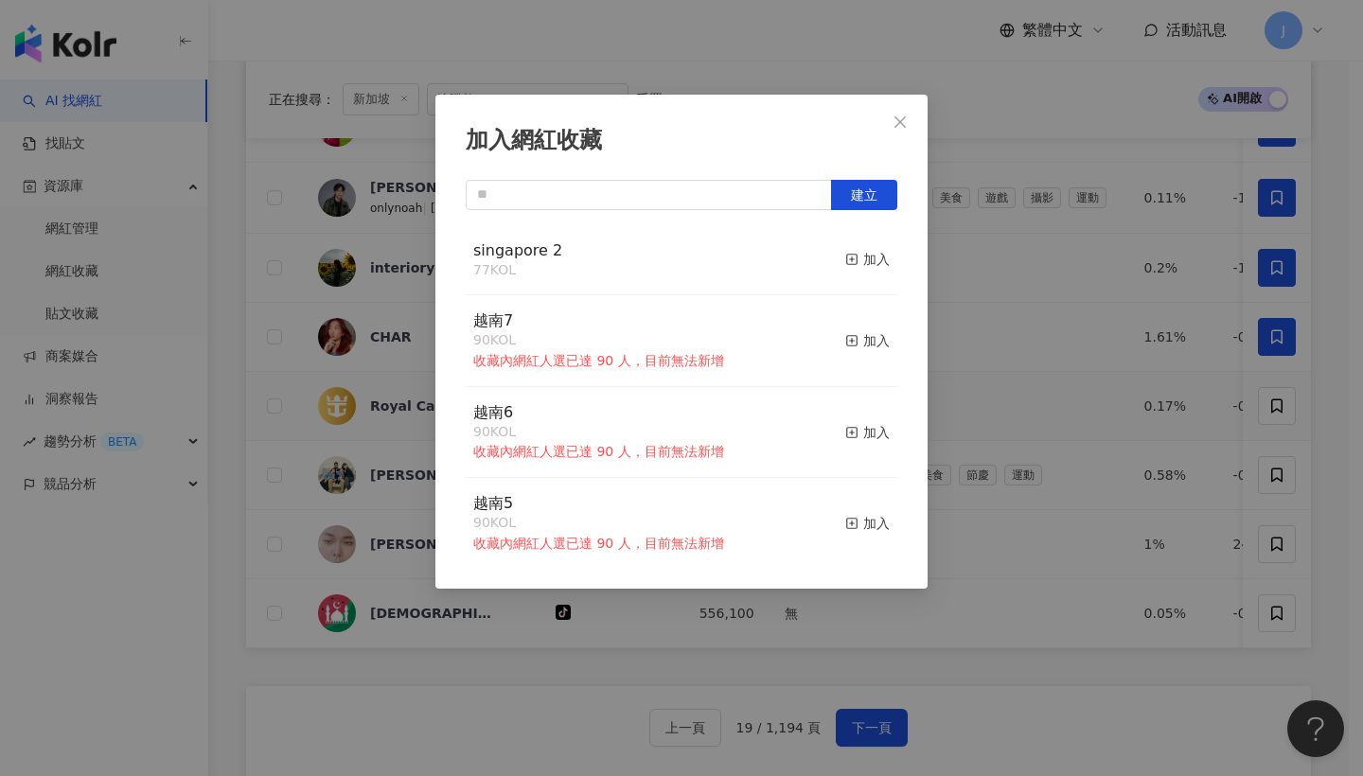
click at [880, 269] on div "singapore 2 77 KOL 加入" at bounding box center [681, 260] width 431 height 71
click at [877, 264] on div "singapore 2 77 KOL 加入" at bounding box center [681, 260] width 431 height 71
click at [864, 255] on div "加入" at bounding box center [867, 259] width 44 height 21
click at [912, 122] on span "Close" at bounding box center [900, 121] width 38 height 15
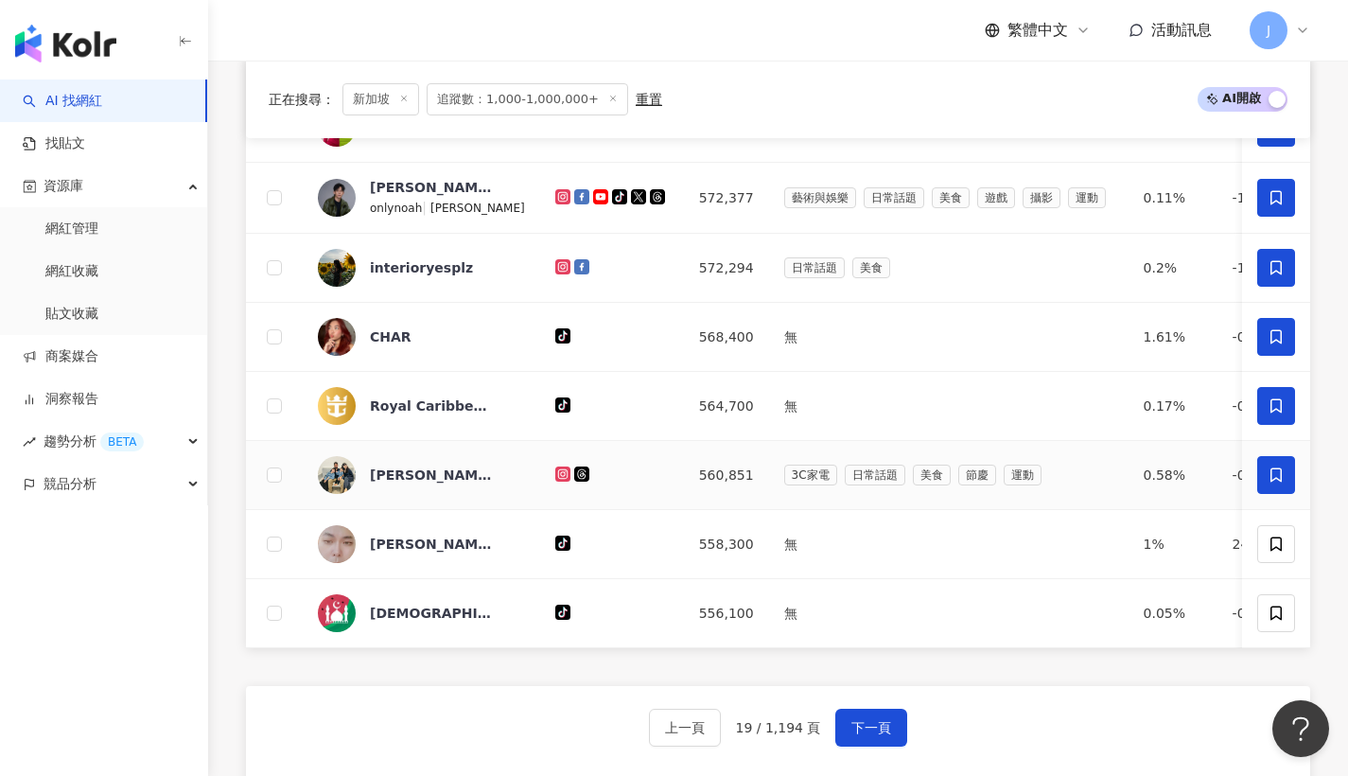
click at [1284, 494] on span at bounding box center [1277, 475] width 38 height 38
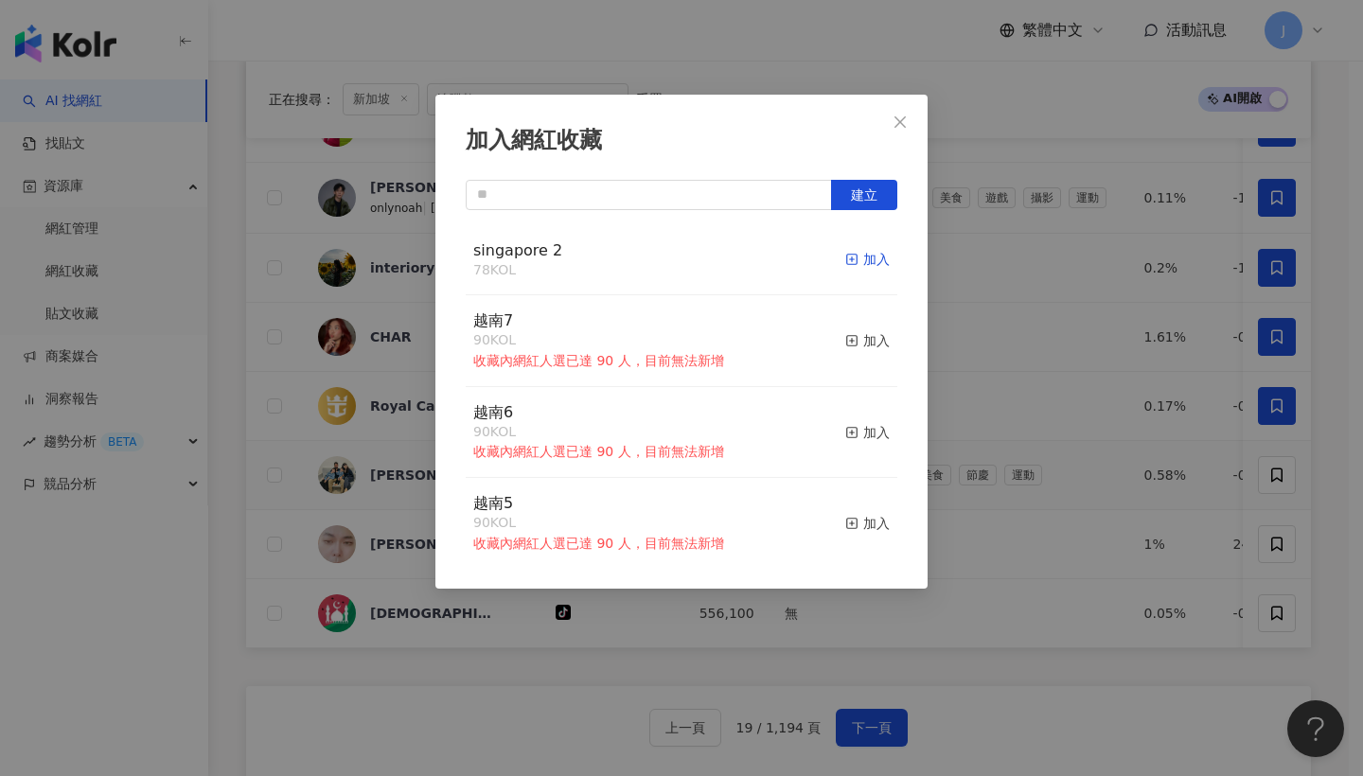
click at [871, 258] on div "加入" at bounding box center [867, 259] width 44 height 21
click at [902, 135] on button "Close" at bounding box center [900, 122] width 38 height 38
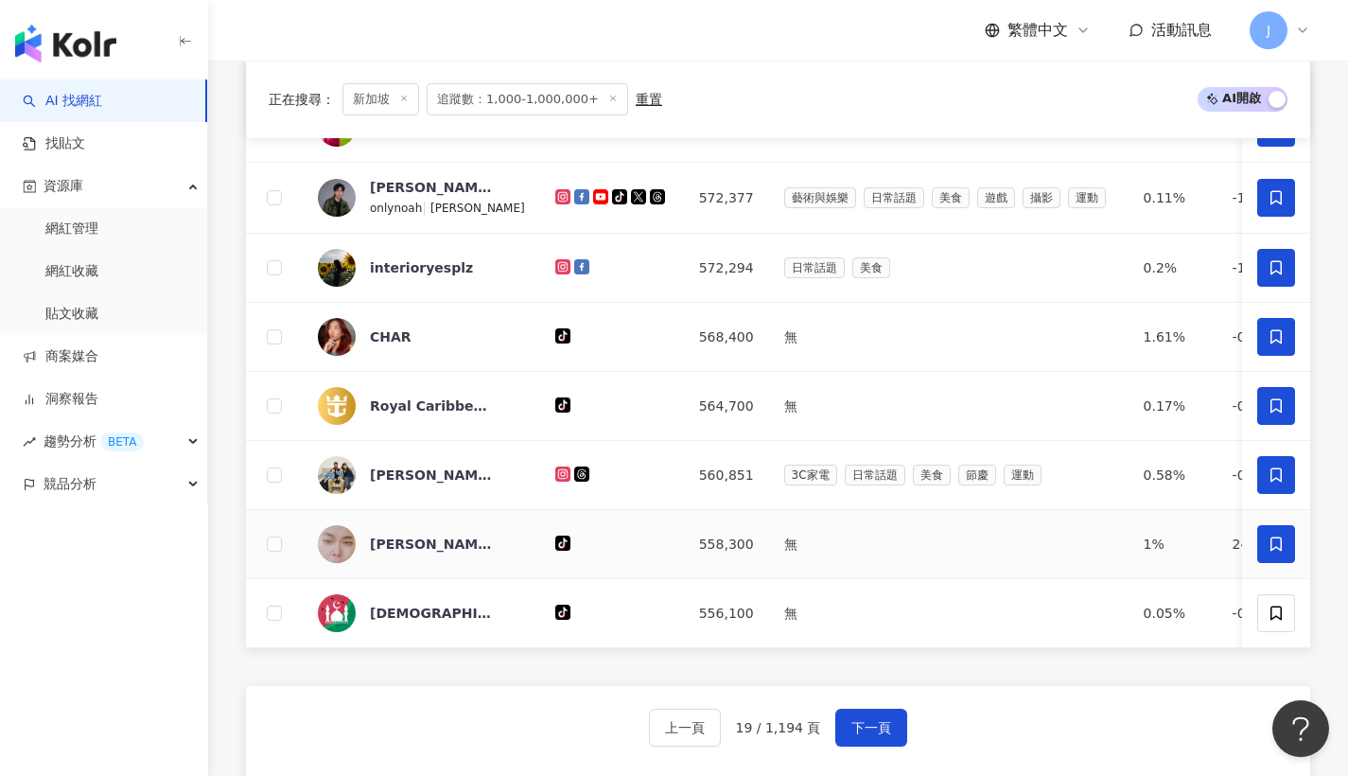
click at [1275, 553] on icon at bounding box center [1276, 544] width 17 height 17
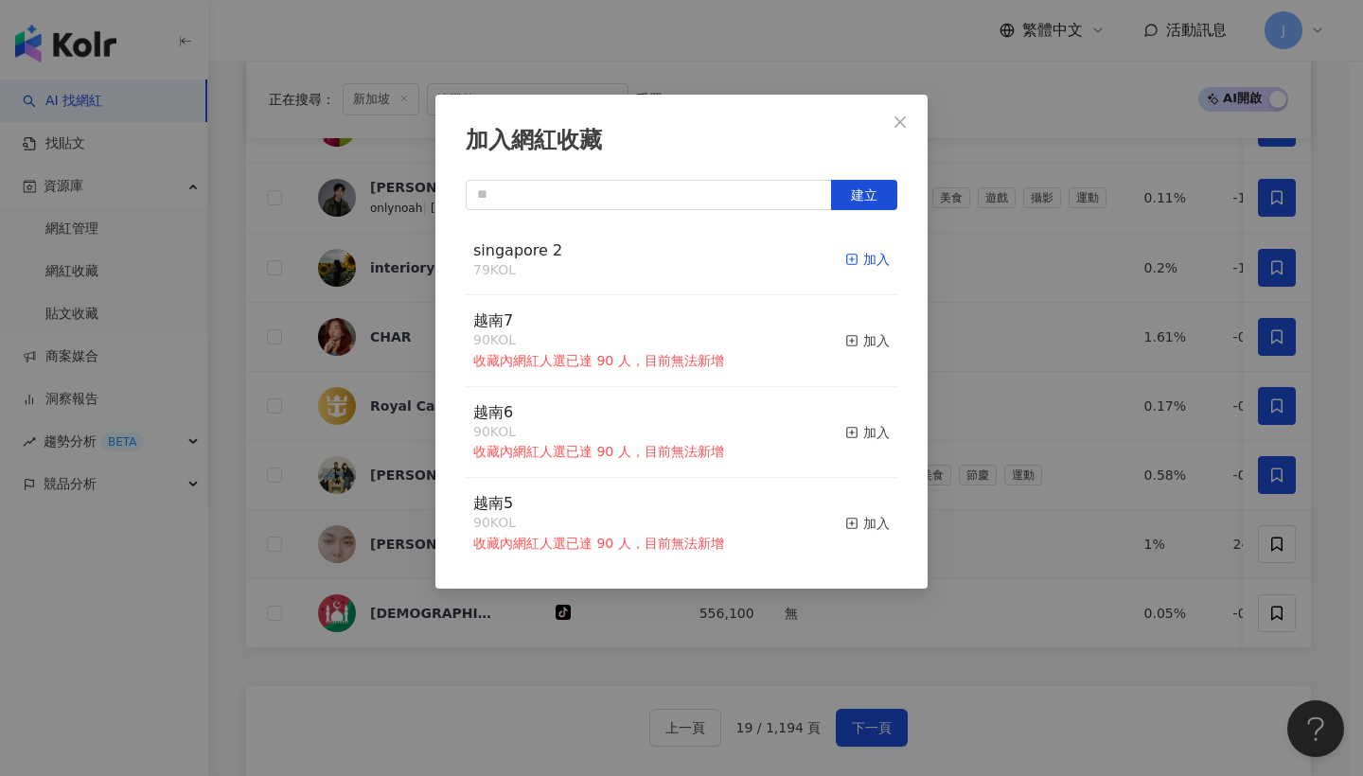
click at [858, 252] on div "加入" at bounding box center [867, 259] width 44 height 21
click at [906, 130] on button "Close" at bounding box center [900, 122] width 38 height 38
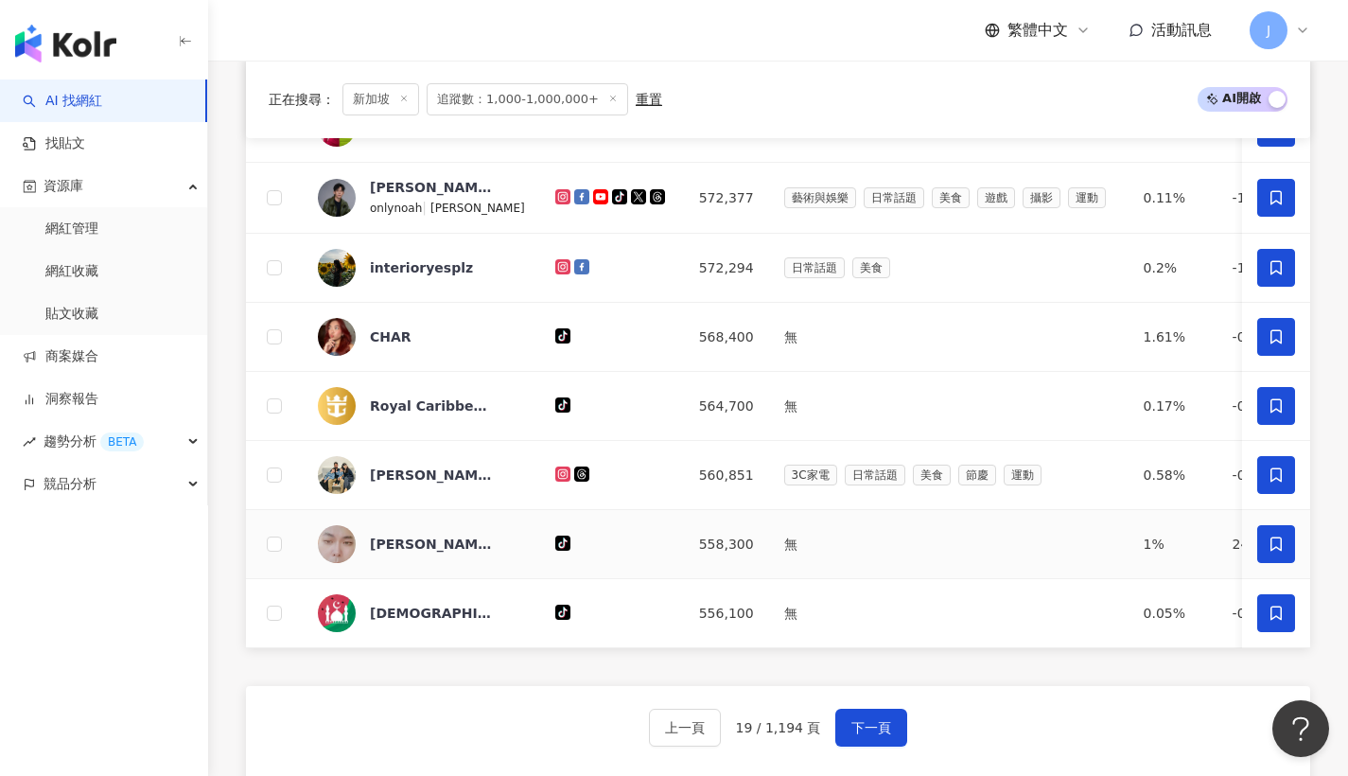
click at [1260, 627] on span at bounding box center [1277, 613] width 38 height 38
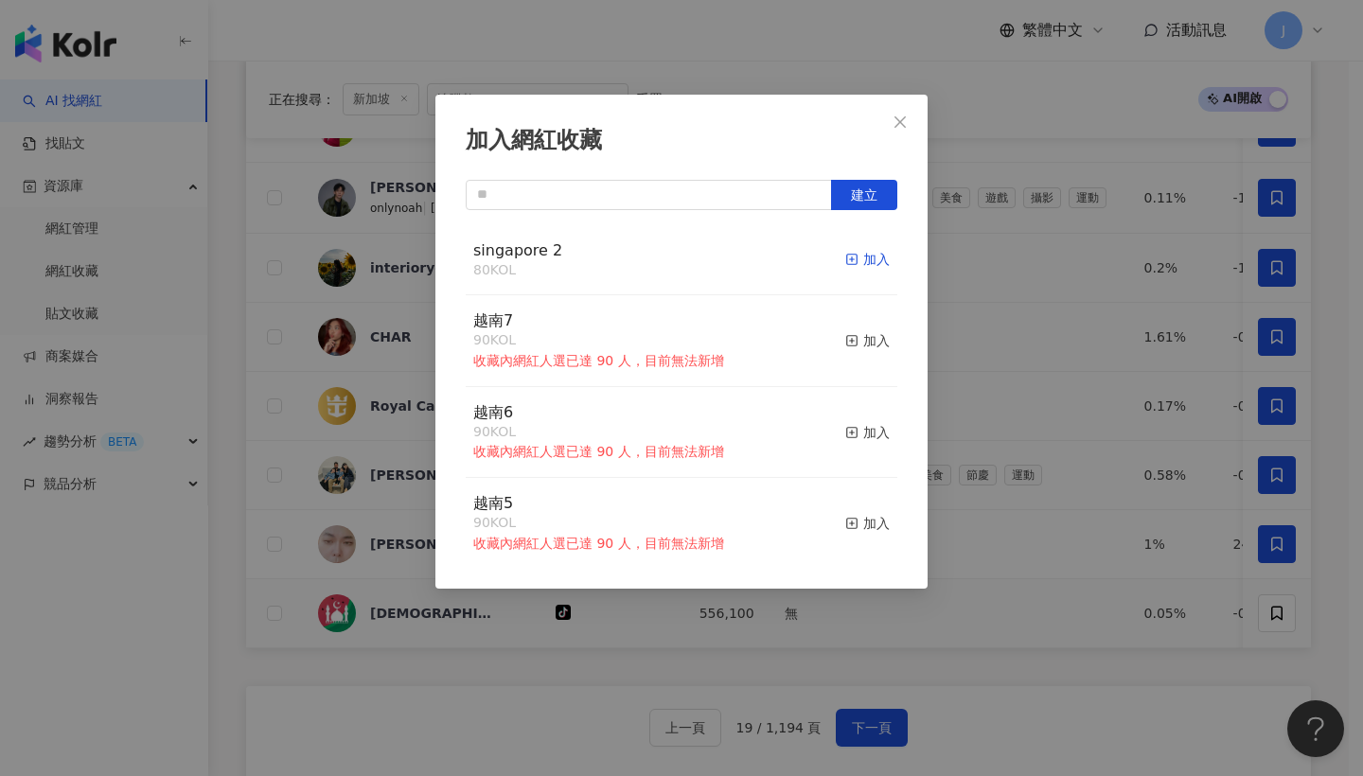
click at [867, 250] on div "加入" at bounding box center [867, 259] width 44 height 21
click at [907, 119] on icon "close" at bounding box center [899, 121] width 15 height 15
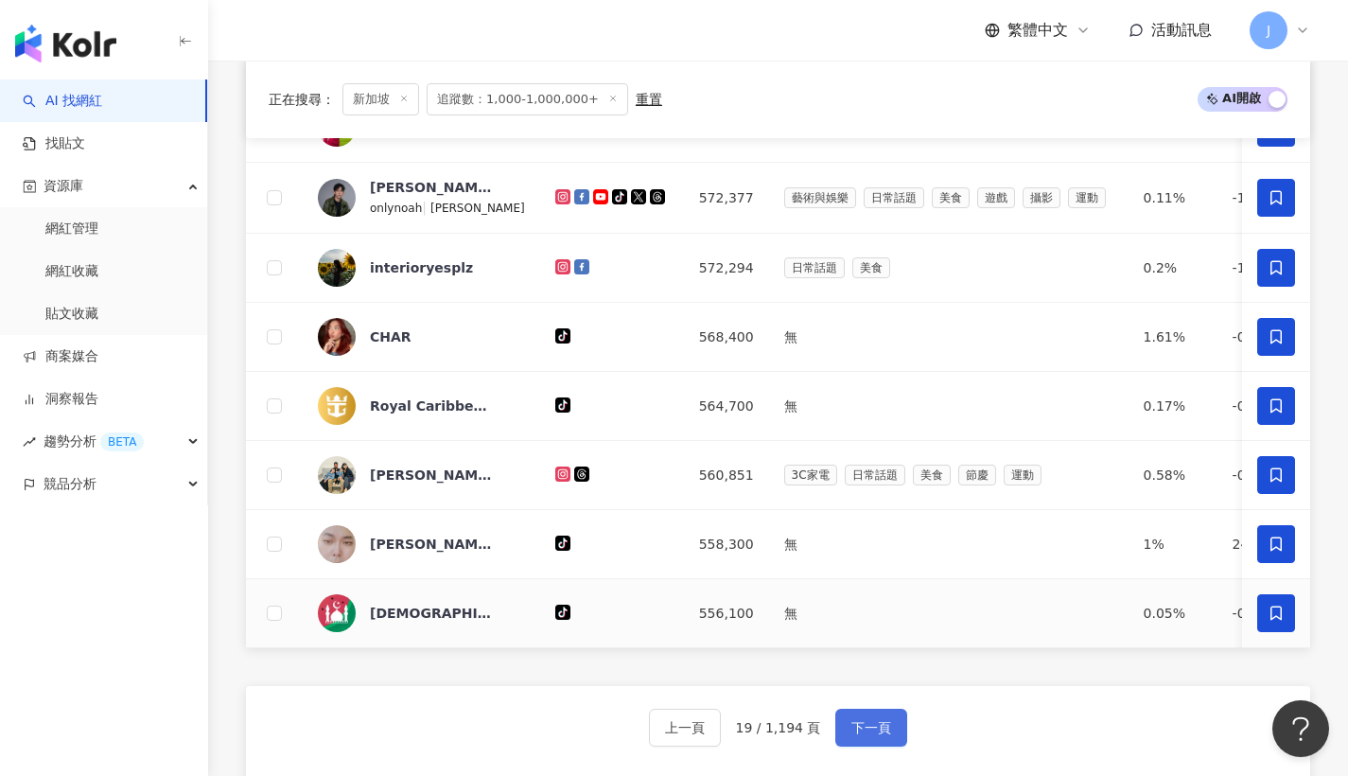
click at [898, 747] on button "下一頁" at bounding box center [872, 728] width 72 height 38
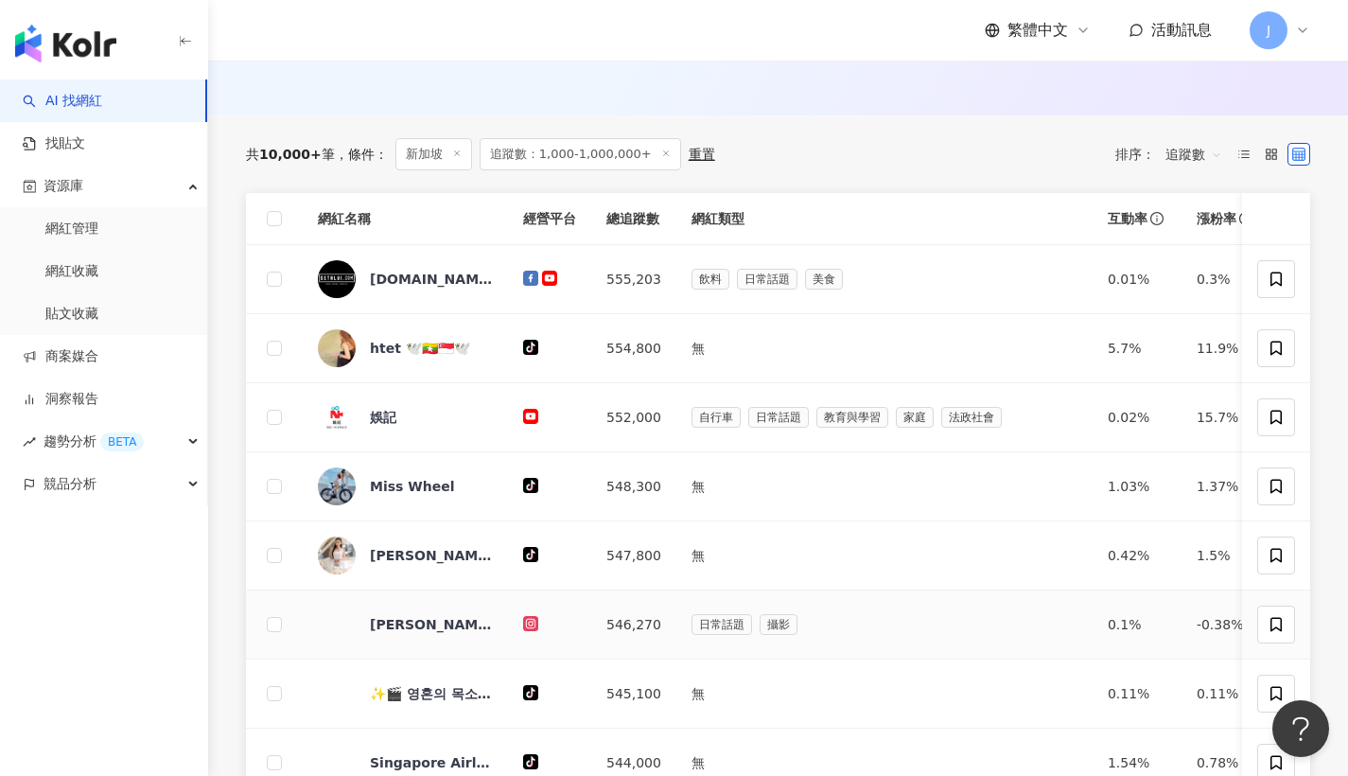
scroll to position [401, 0]
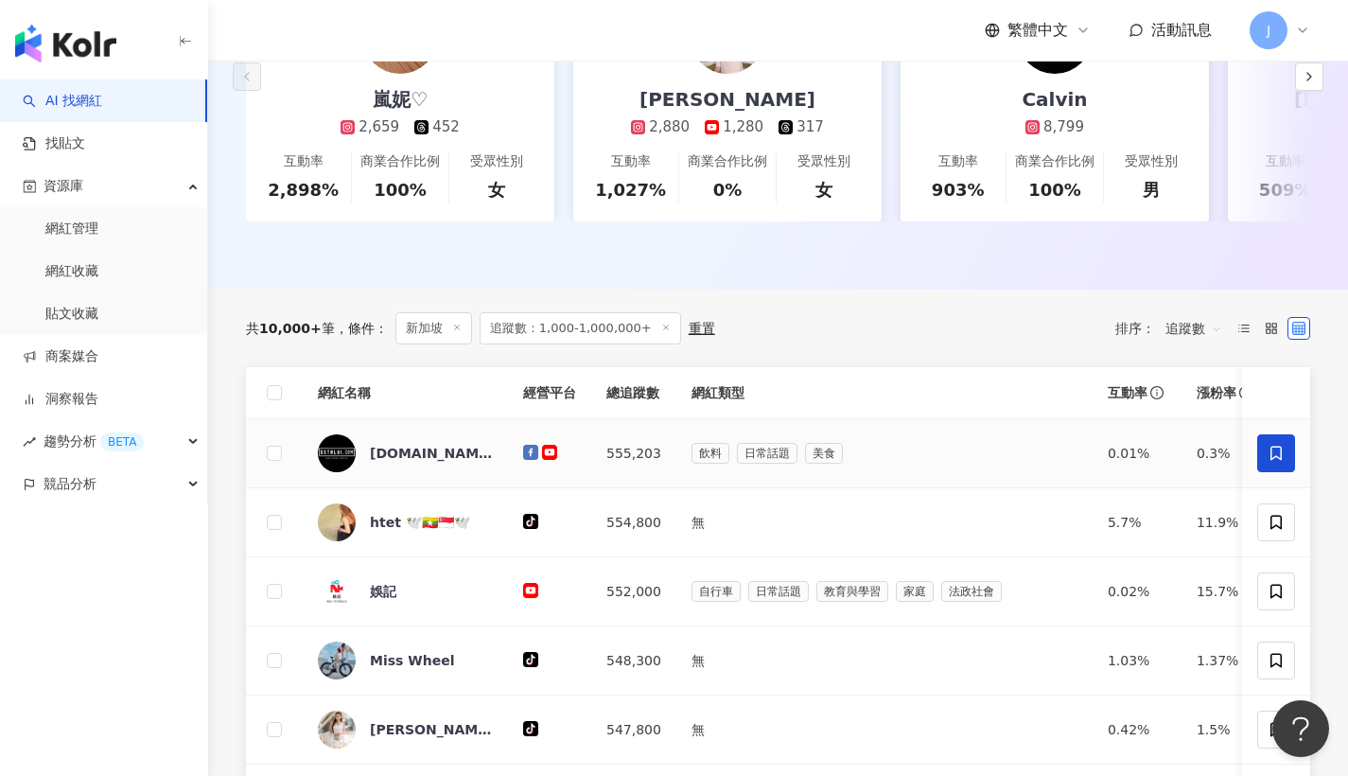
click at [1272, 472] on span at bounding box center [1277, 453] width 38 height 38
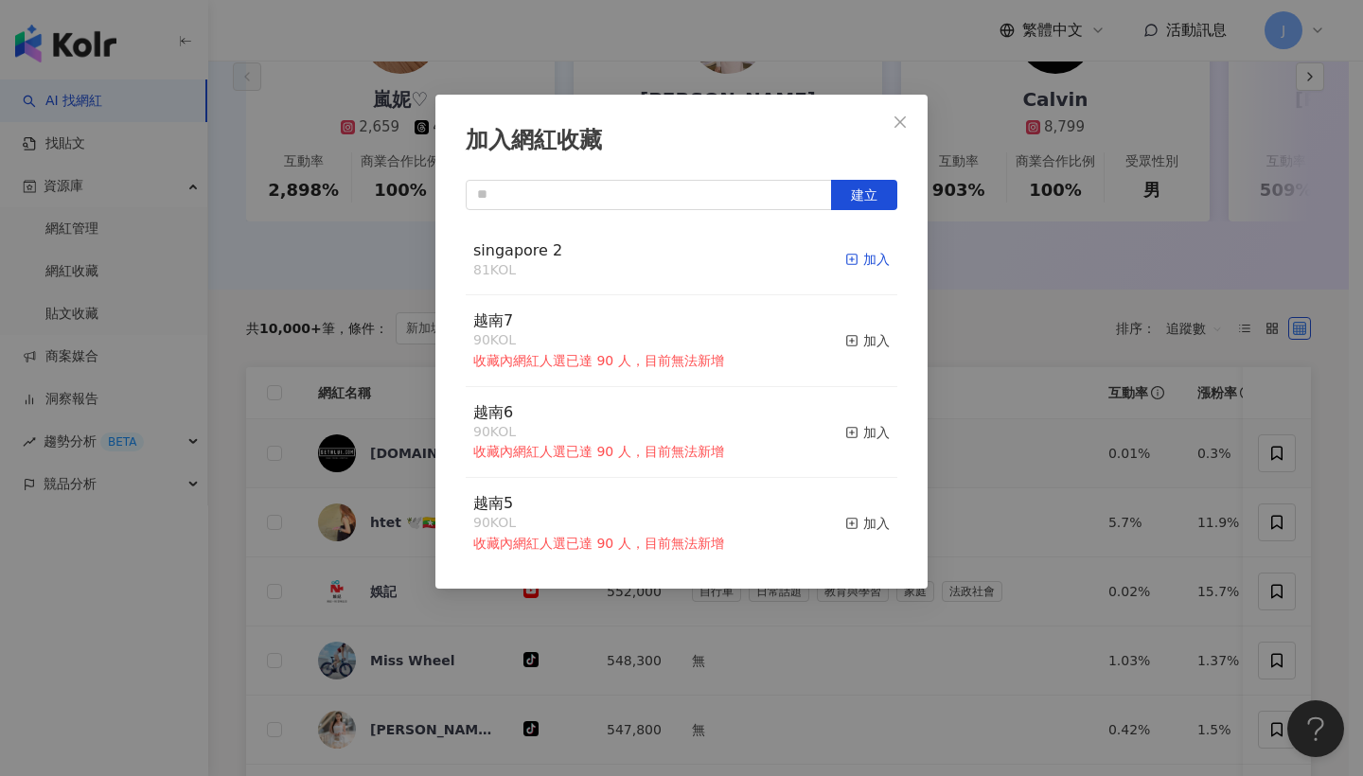
click at [868, 265] on div "加入" at bounding box center [867, 259] width 44 height 21
click at [917, 124] on span "Close" at bounding box center [900, 121] width 38 height 15
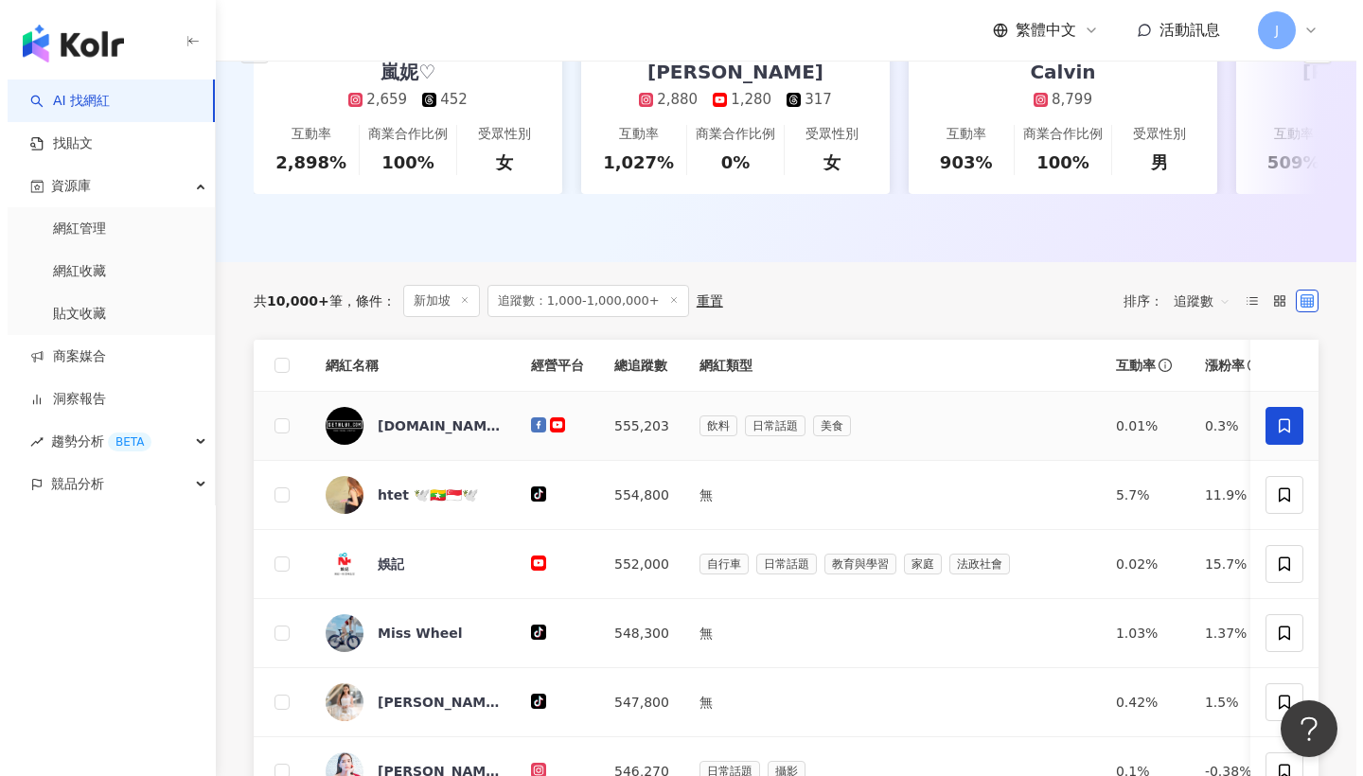
scroll to position [586, 0]
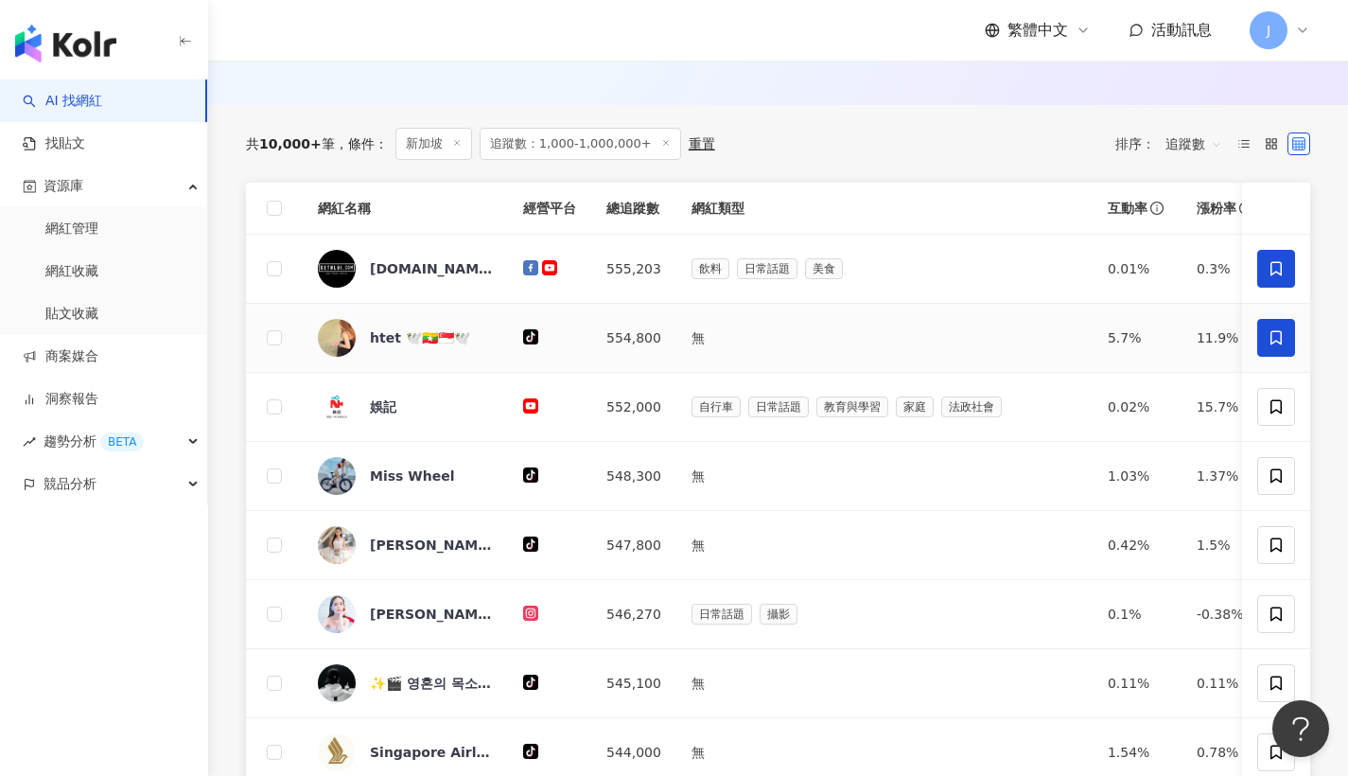
click at [1263, 357] on span at bounding box center [1277, 338] width 38 height 38
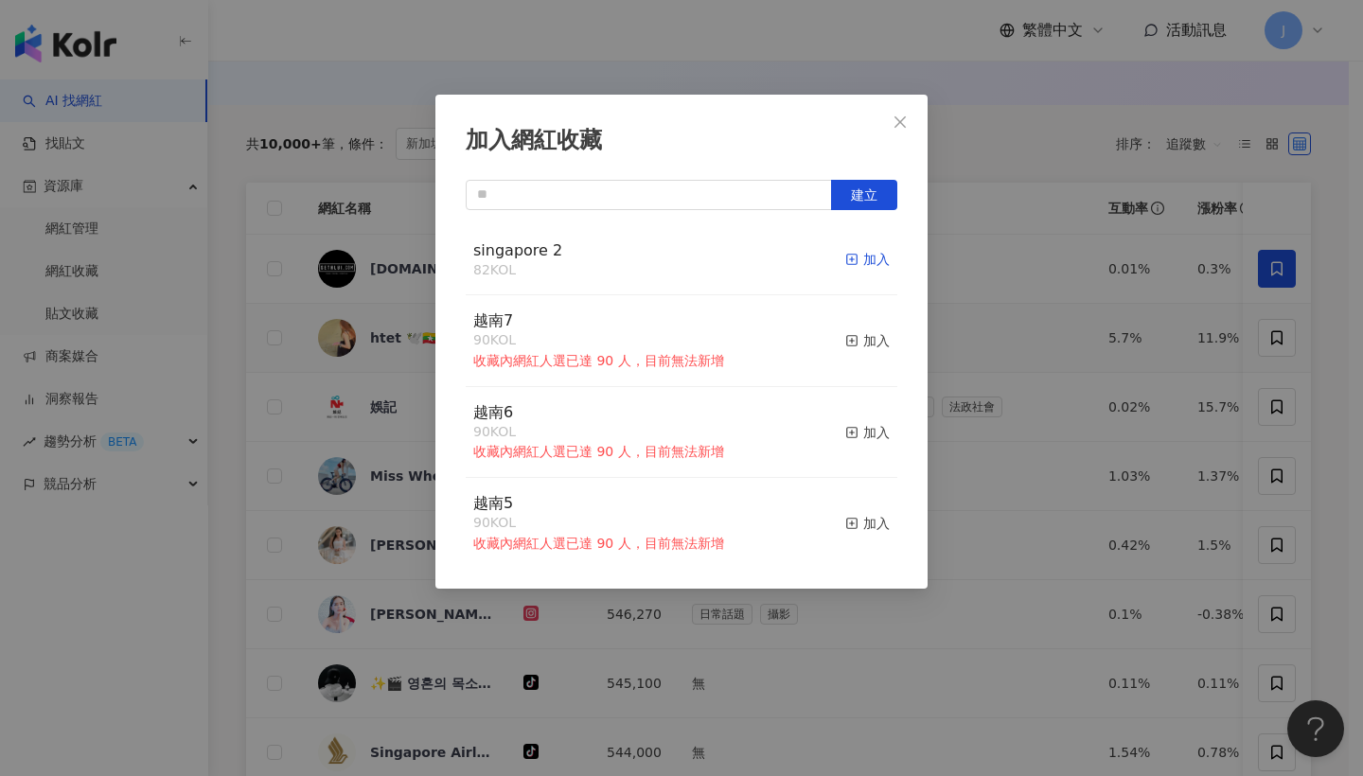
click at [863, 261] on div "加入" at bounding box center [867, 259] width 44 height 21
click at [910, 113] on button "Close" at bounding box center [900, 122] width 38 height 38
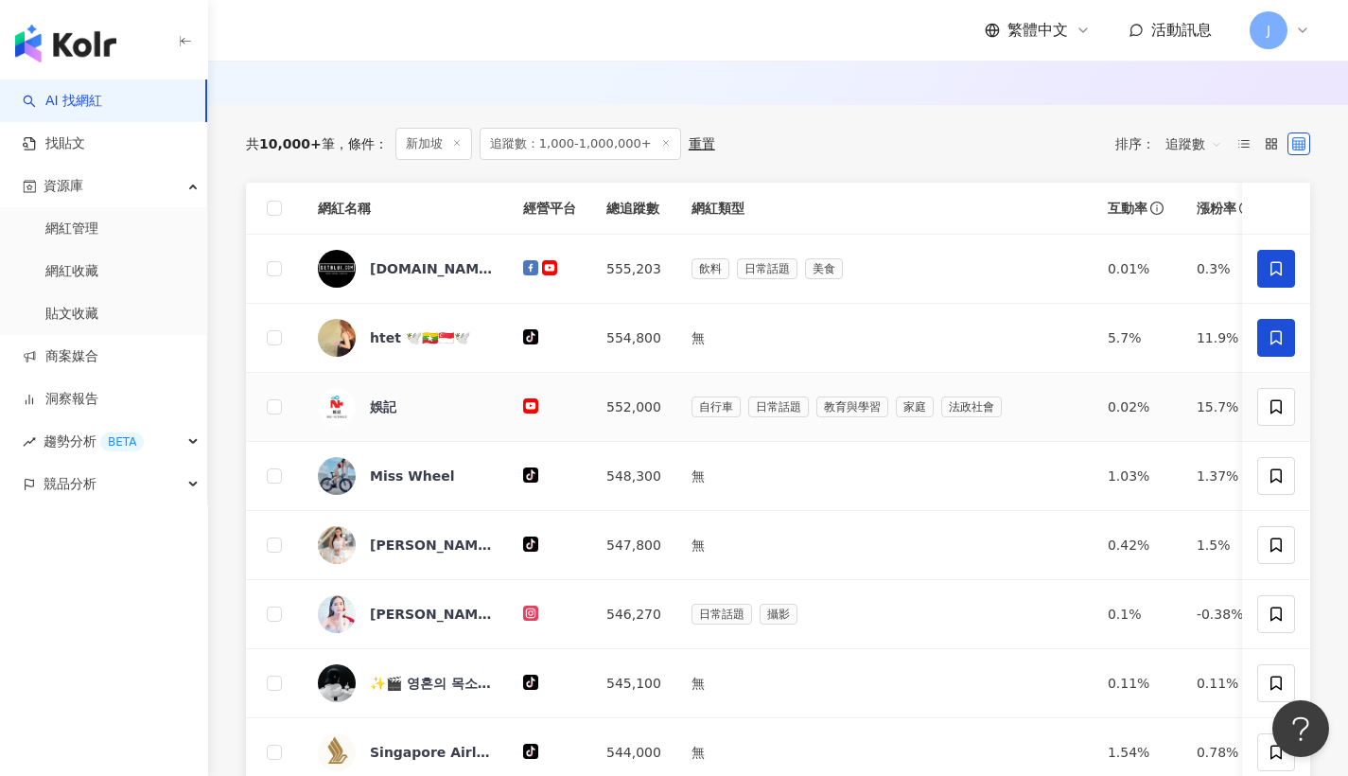
click at [1288, 425] on span at bounding box center [1277, 407] width 38 height 38
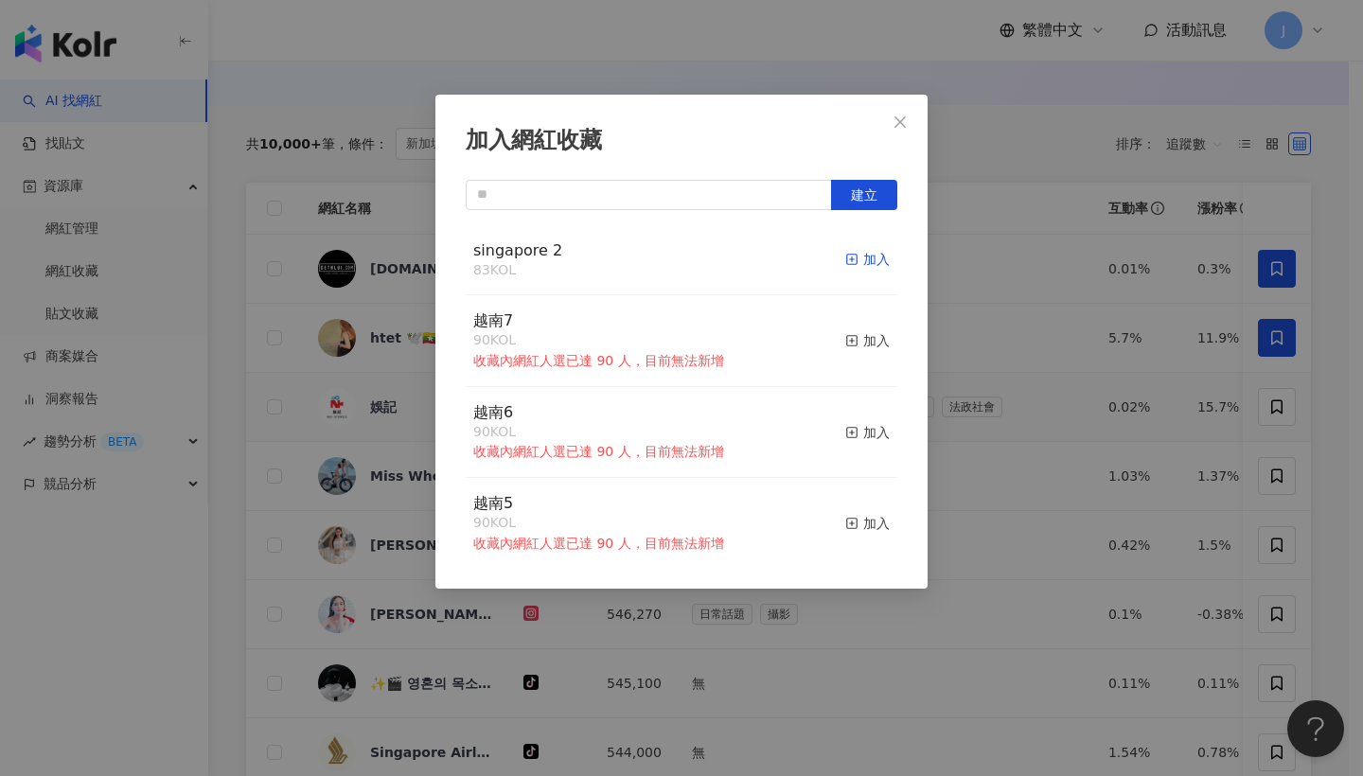
click at [871, 264] on div "加入" at bounding box center [867, 259] width 44 height 21
click at [901, 137] on button "Close" at bounding box center [900, 122] width 38 height 38
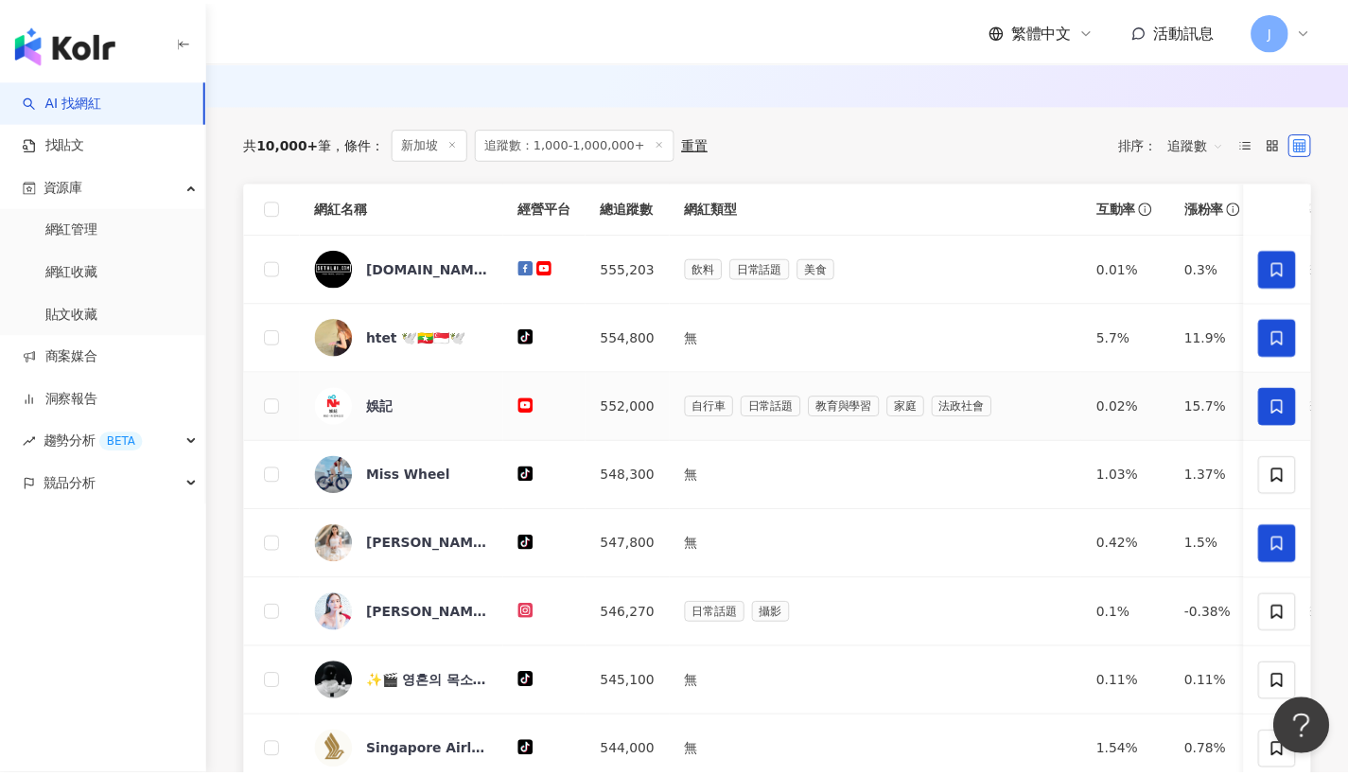
scroll to position [725, 0]
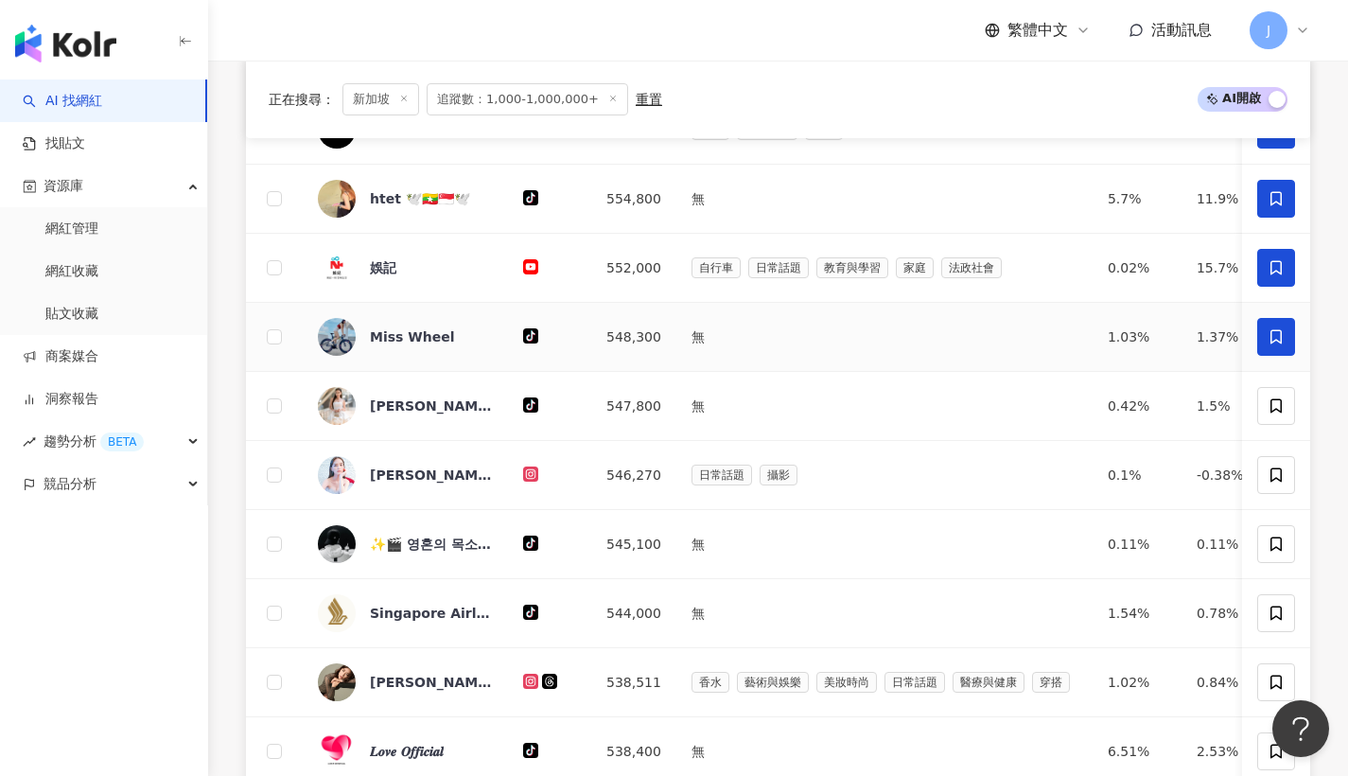
click at [1282, 337] on span at bounding box center [1277, 337] width 38 height 38
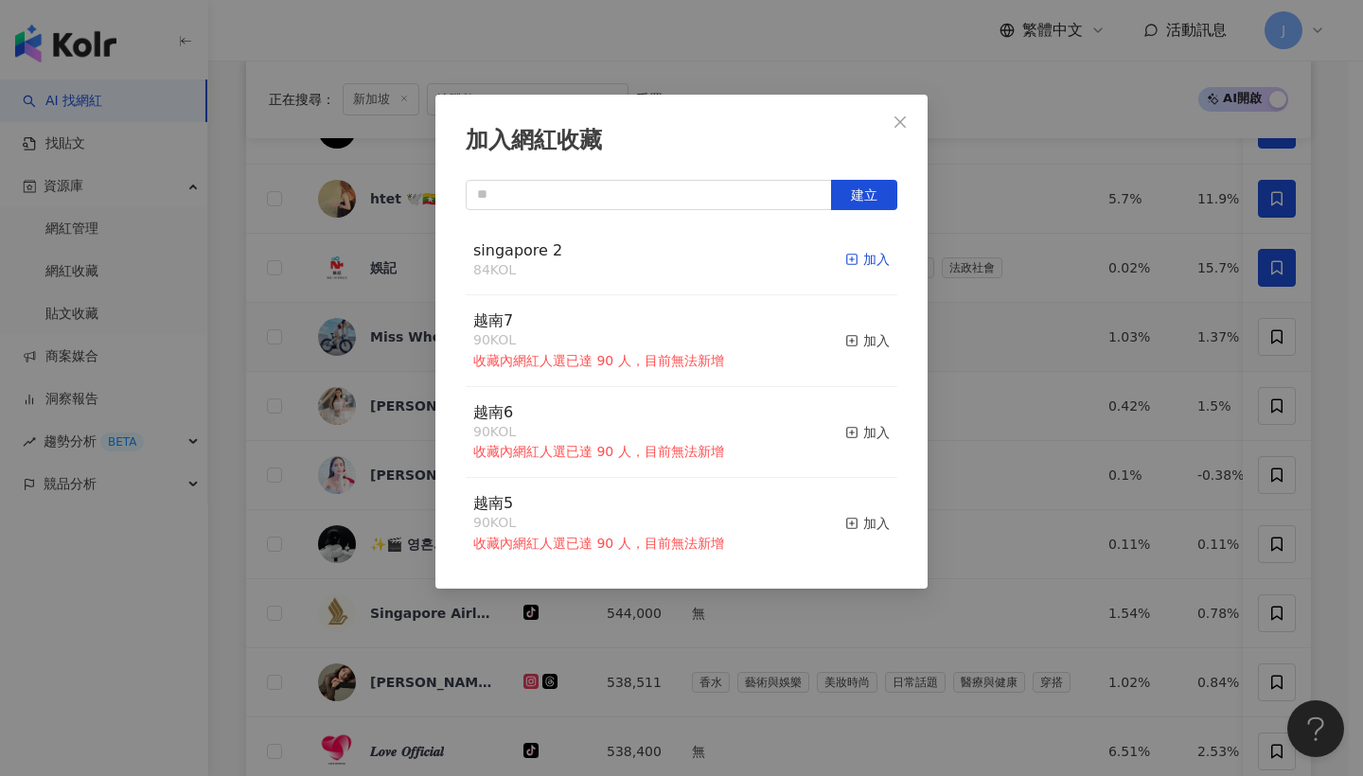
click at [858, 255] on div "加入" at bounding box center [867, 259] width 44 height 21
click at [898, 125] on icon "close" at bounding box center [899, 120] width 11 height 11
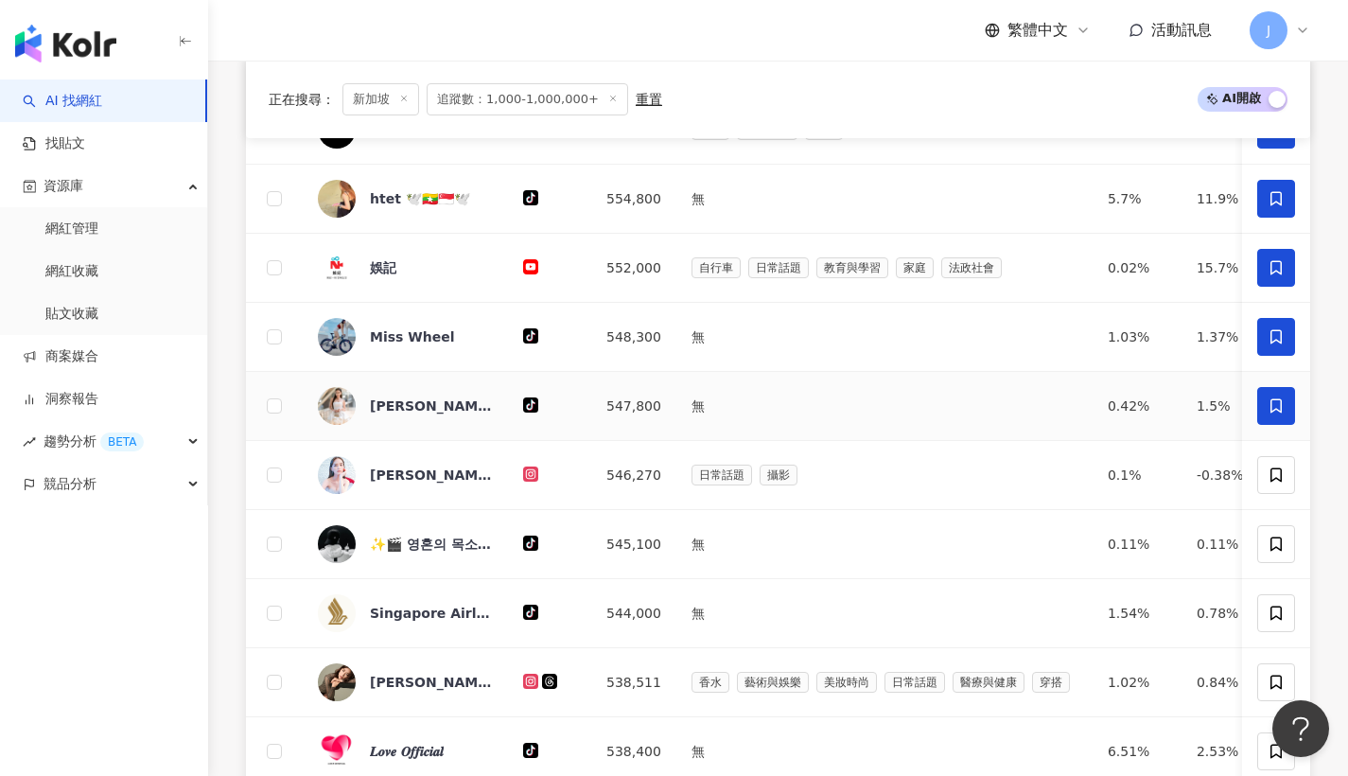
click at [1269, 407] on span at bounding box center [1277, 406] width 38 height 38
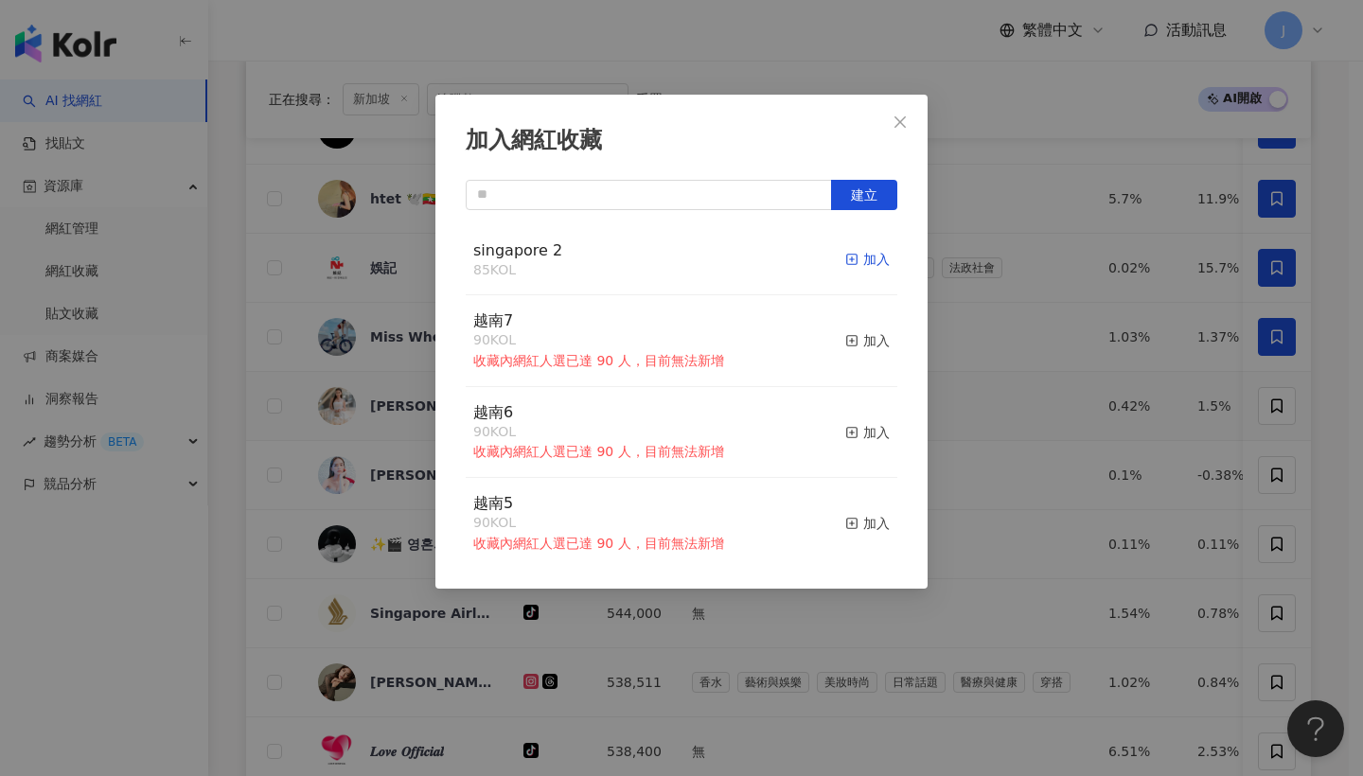
click at [871, 256] on div "加入" at bounding box center [867, 259] width 44 height 21
click at [901, 123] on icon "close" at bounding box center [899, 120] width 11 height 11
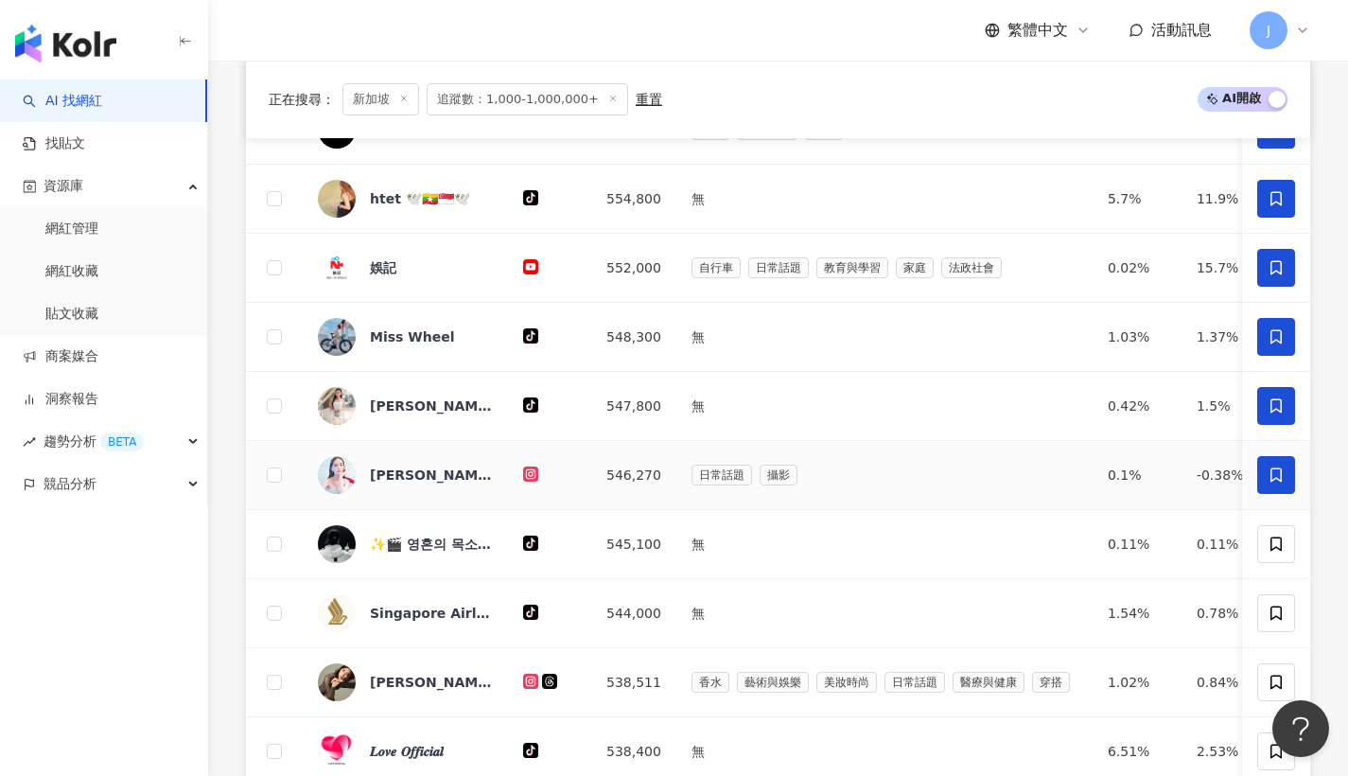
click at [1267, 476] on span at bounding box center [1277, 475] width 38 height 38
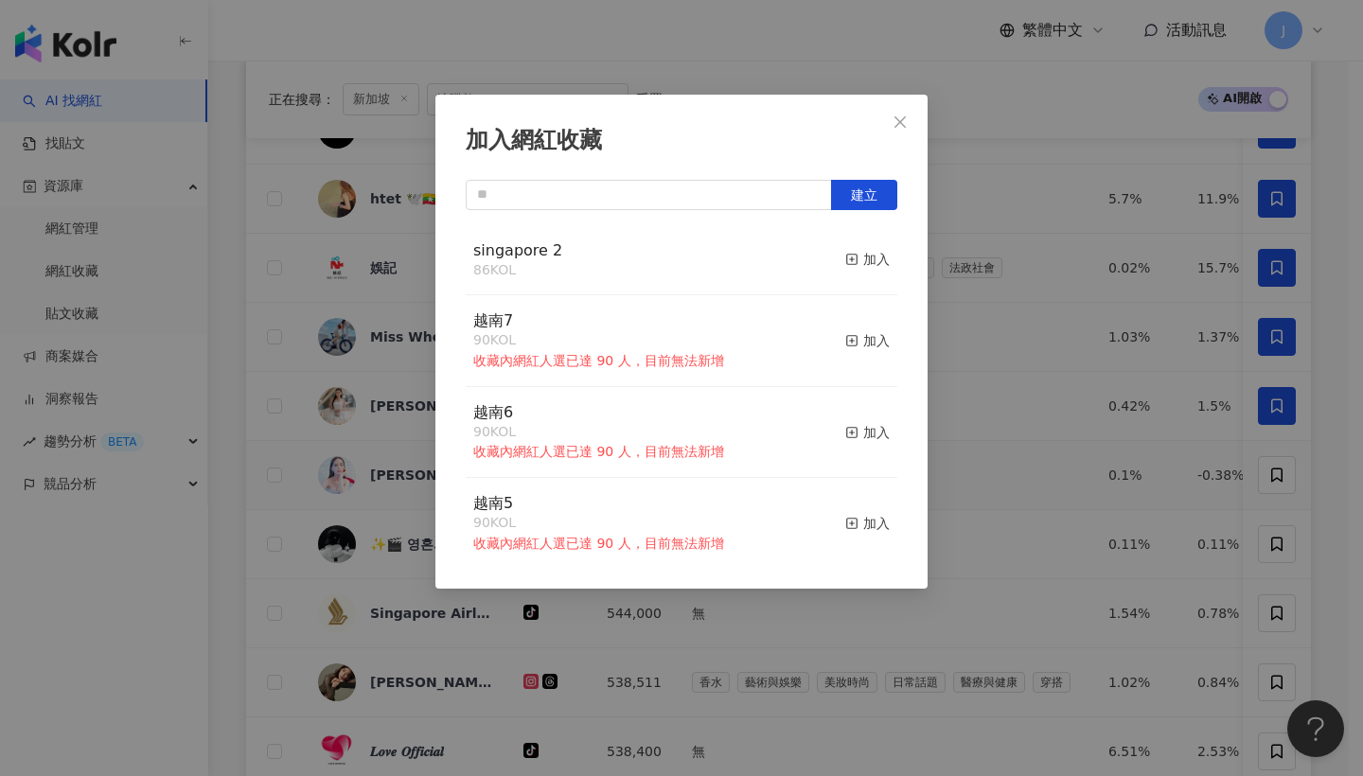
click at [852, 244] on button "加入" at bounding box center [867, 260] width 44 height 40
click at [906, 128] on icon "close" at bounding box center [899, 121] width 15 height 15
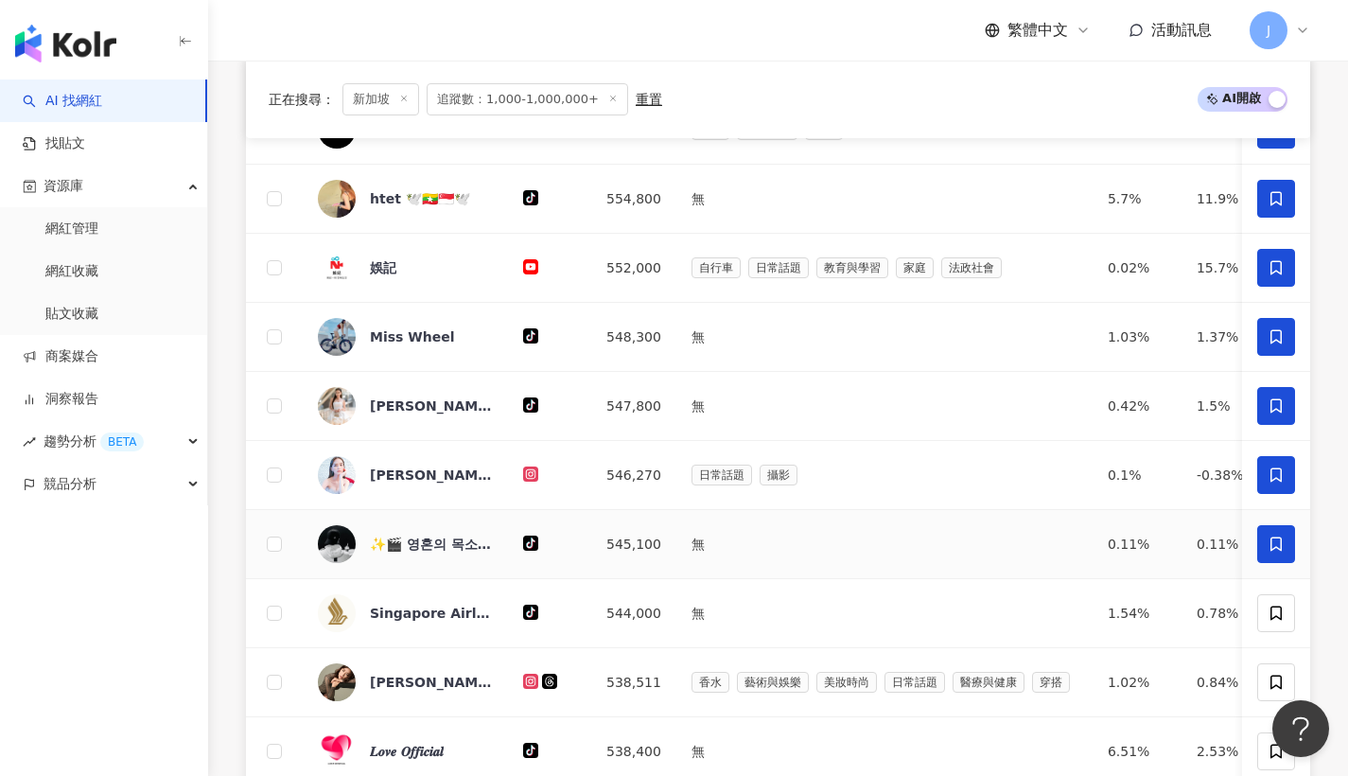
click at [1278, 553] on icon at bounding box center [1276, 544] width 17 height 17
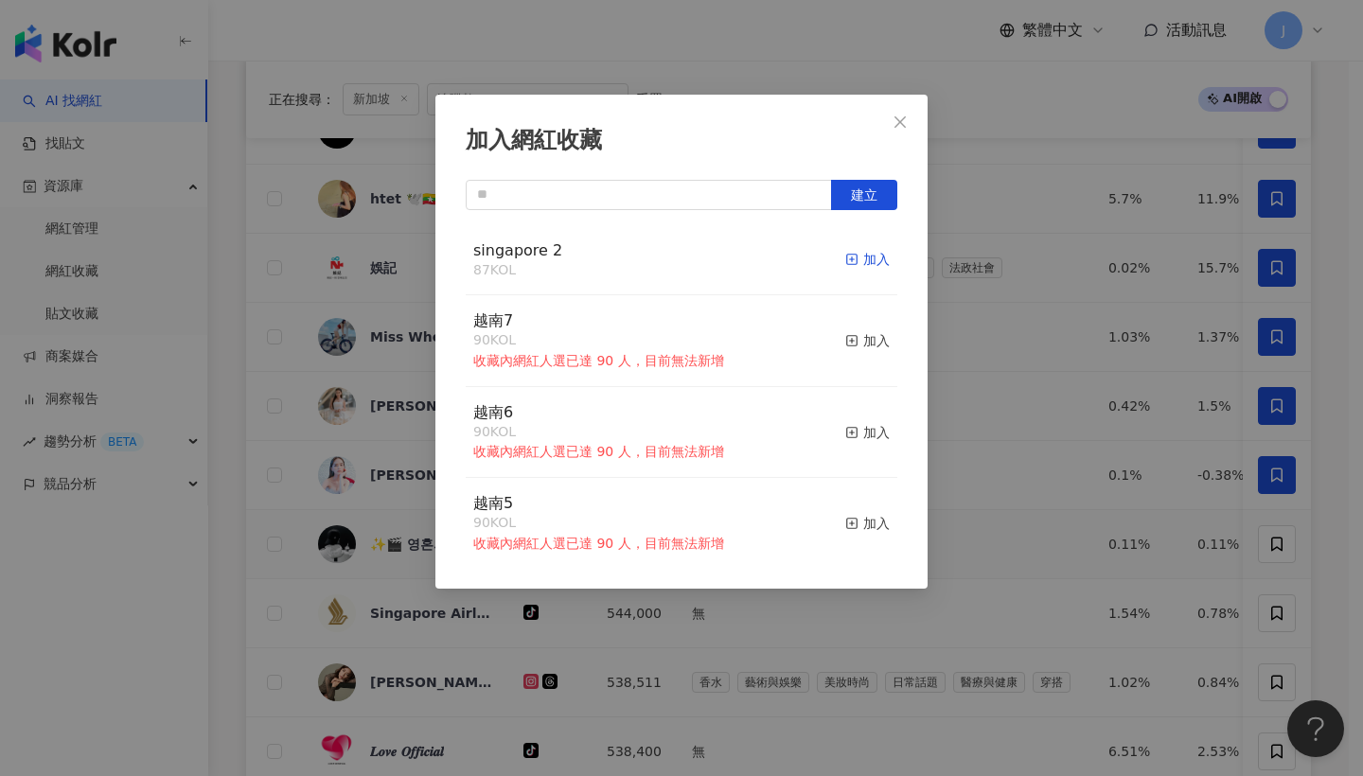
drag, startPoint x: 876, startPoint y: 253, endPoint x: 861, endPoint y: 265, distance: 19.5
click at [876, 253] on div "singapore 2 87 KOL 加入" at bounding box center [681, 260] width 431 height 71
click at [860, 268] on div "加入" at bounding box center [867, 259] width 44 height 21
click at [898, 132] on button "Close" at bounding box center [900, 122] width 38 height 38
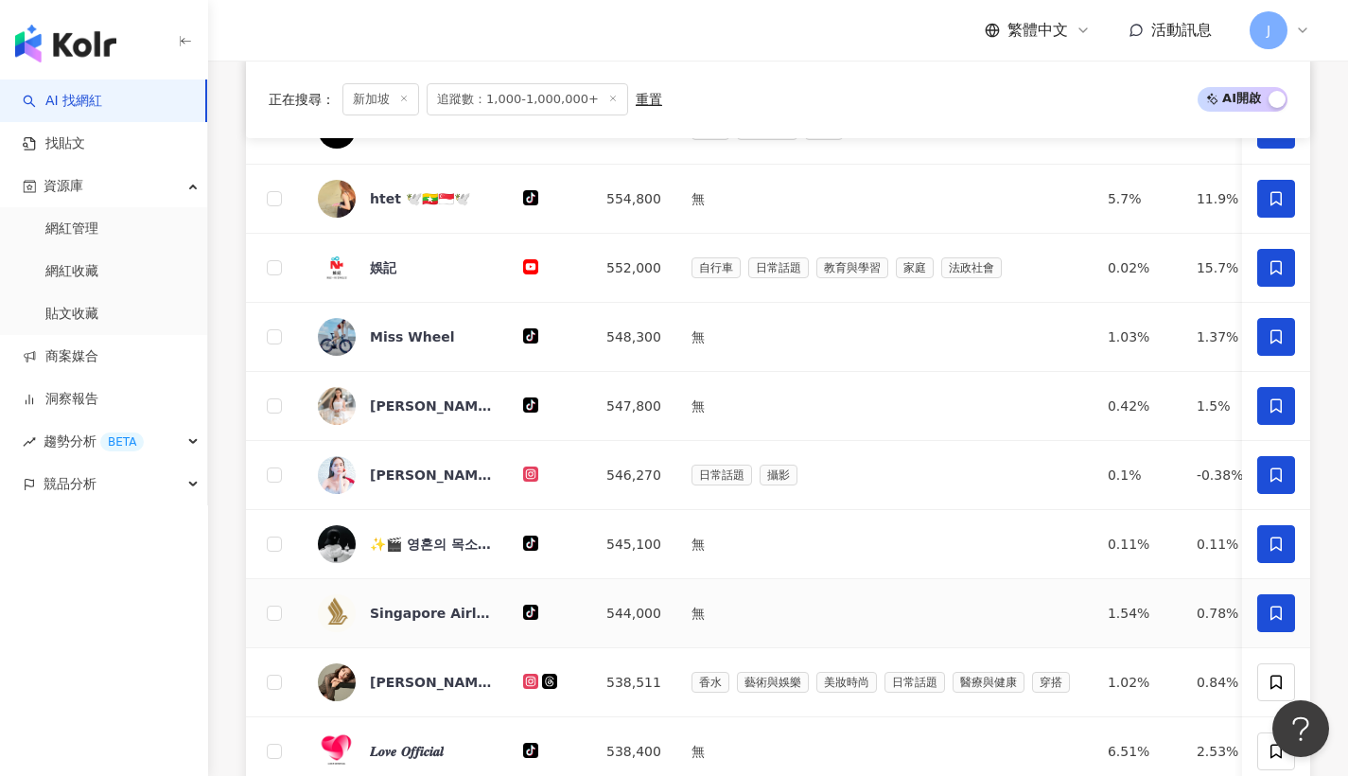
click at [1264, 613] on span at bounding box center [1277, 613] width 38 height 38
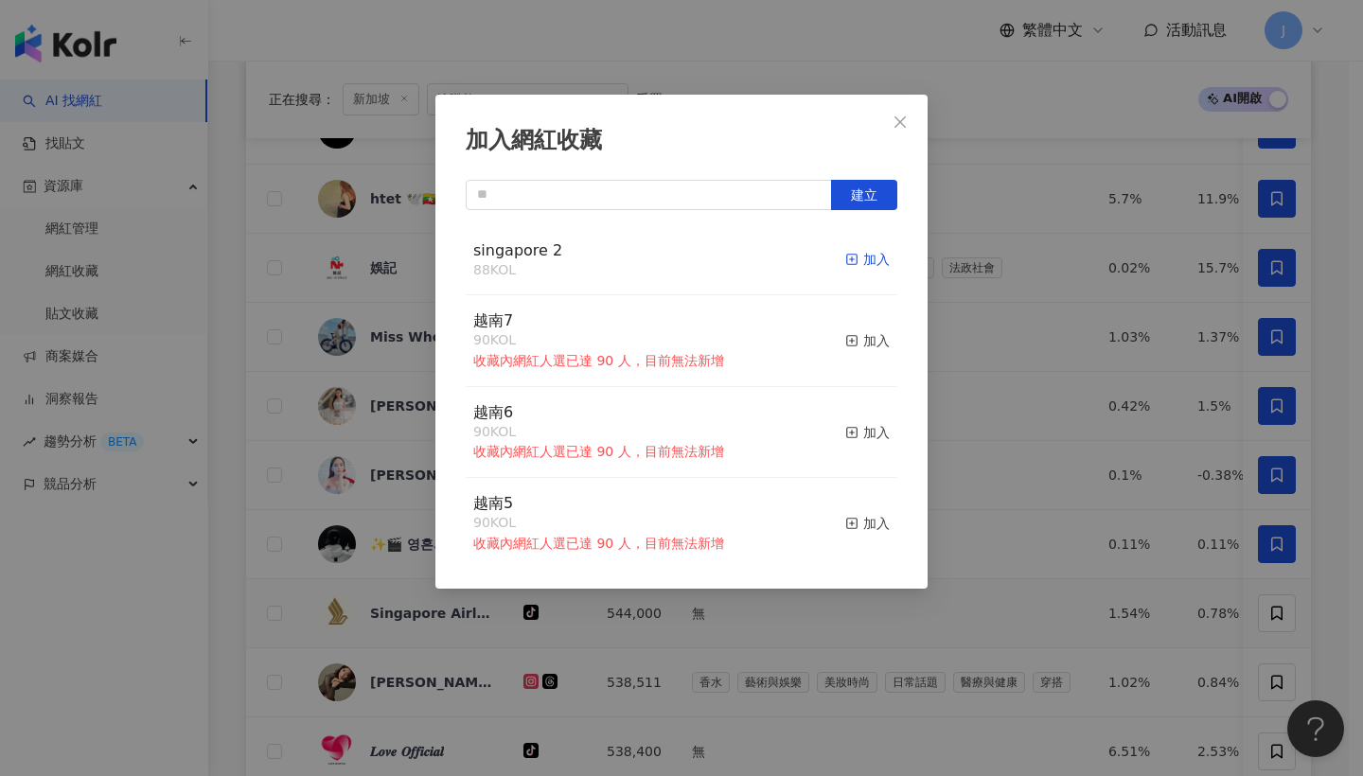
click at [863, 262] on div "加入" at bounding box center [867, 259] width 44 height 21
click at [913, 132] on button "Close" at bounding box center [900, 122] width 38 height 38
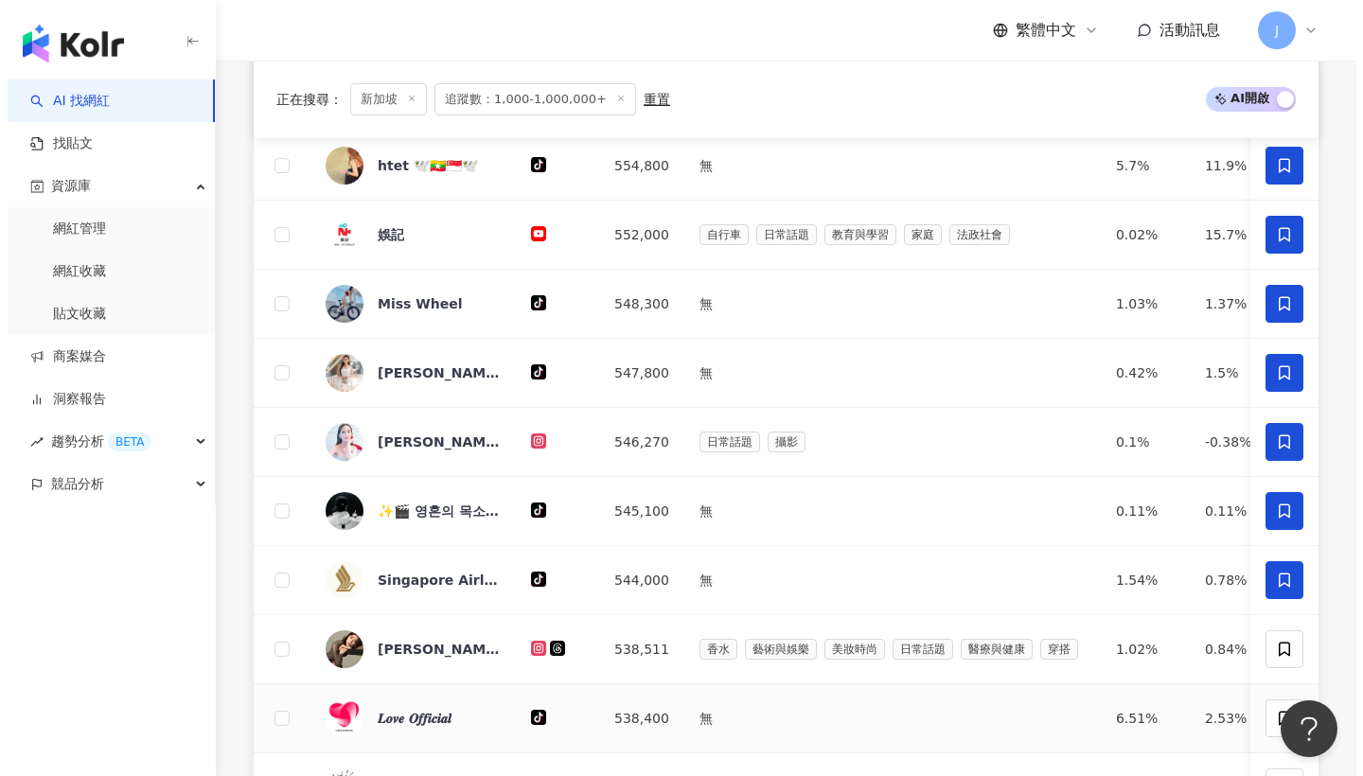
scroll to position [897, 0]
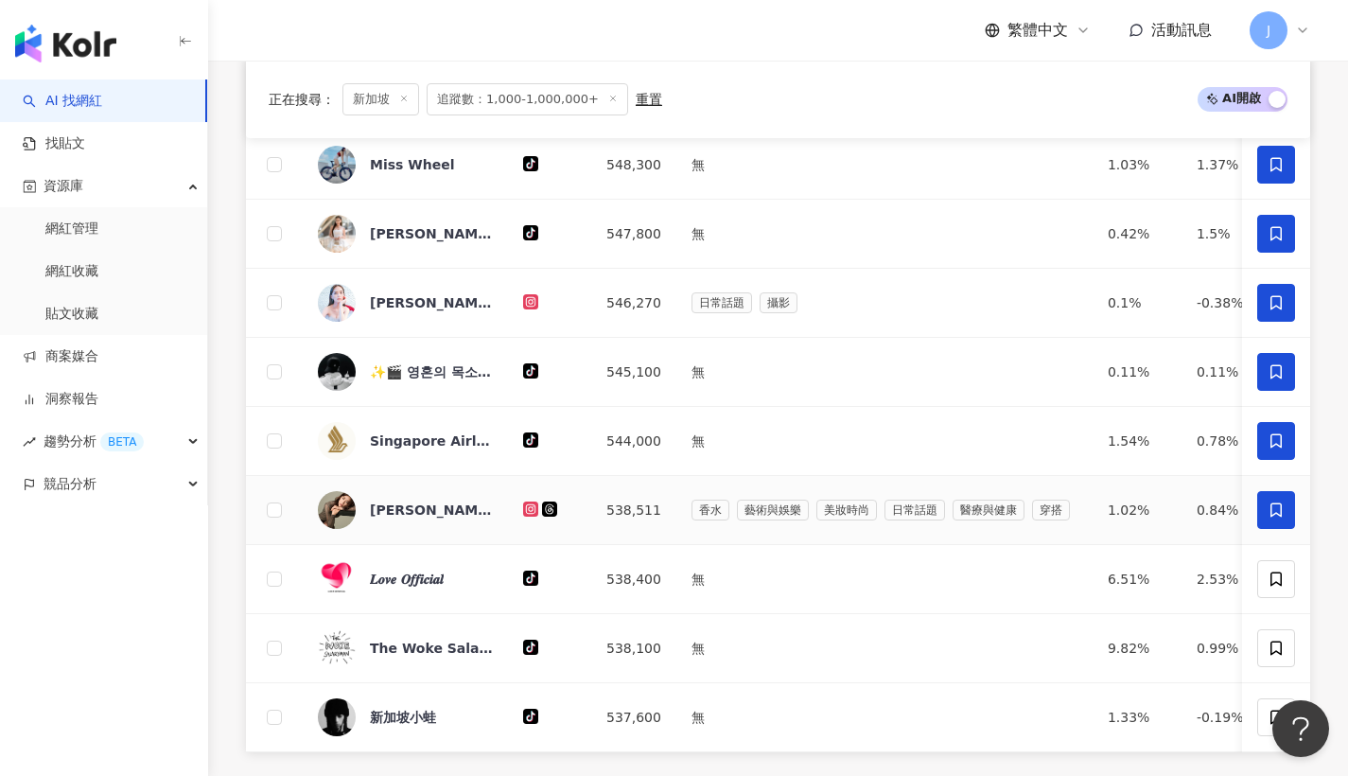
click at [1271, 519] on icon at bounding box center [1276, 509] width 17 height 17
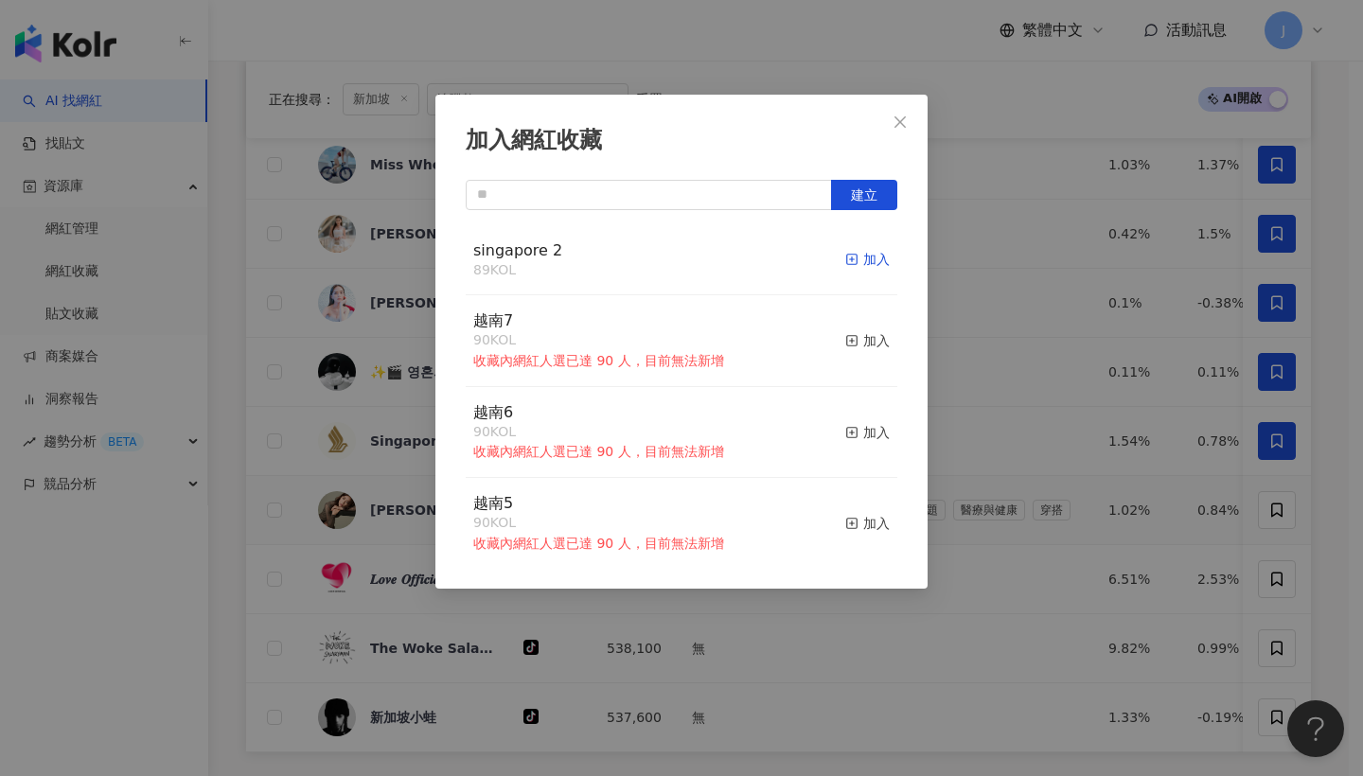
click at [849, 258] on div "加入" at bounding box center [867, 259] width 44 height 21
click at [907, 128] on icon "close" at bounding box center [899, 121] width 15 height 15
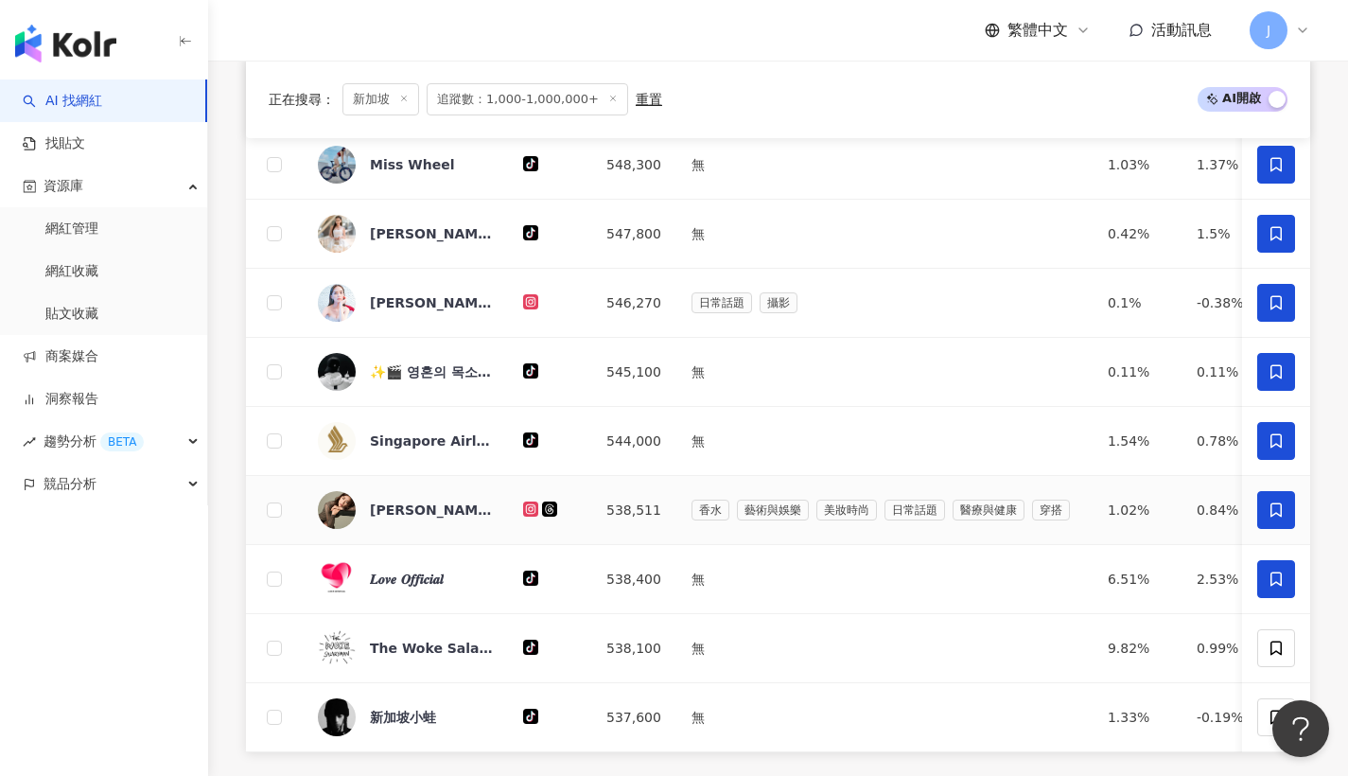
click at [1273, 588] on icon at bounding box center [1276, 579] width 17 height 17
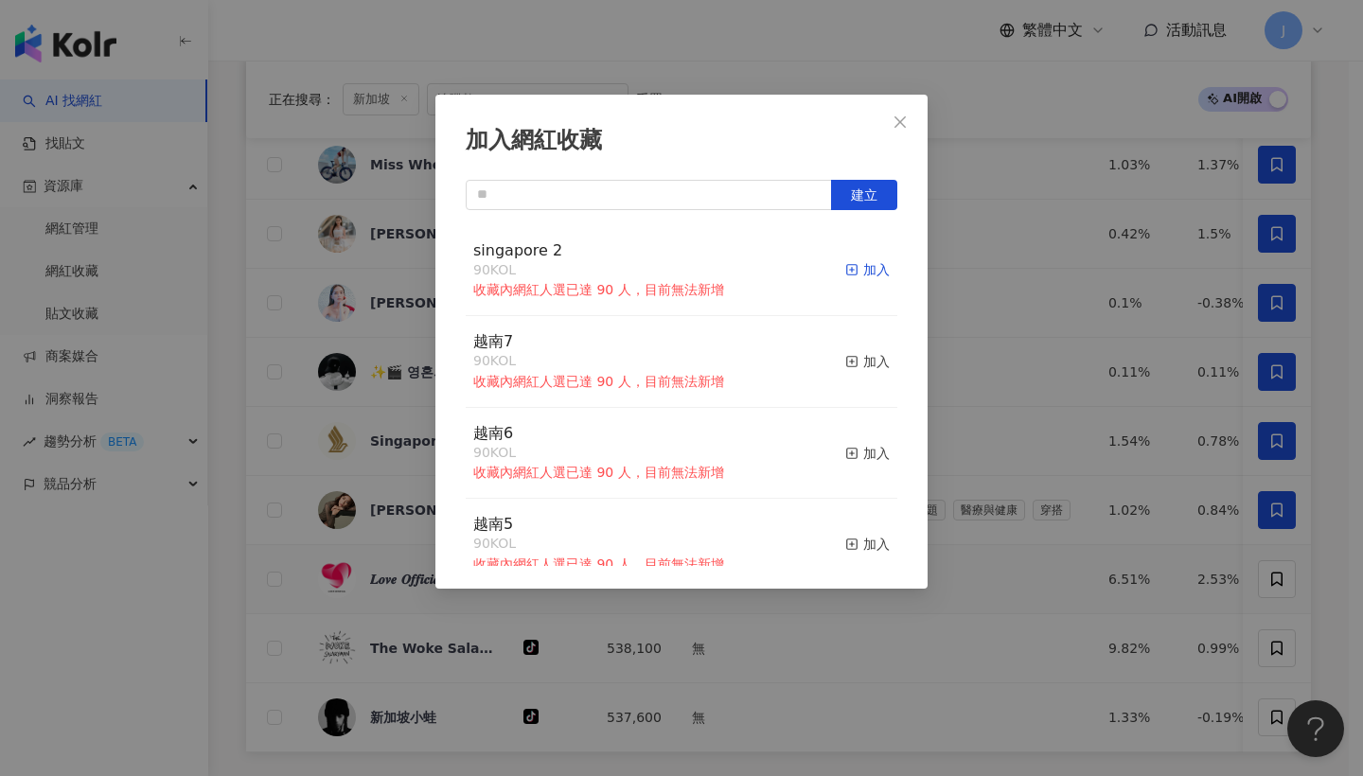
click at [853, 268] on div "加入" at bounding box center [867, 269] width 44 height 21
click at [901, 116] on icon "close" at bounding box center [899, 121] width 15 height 15
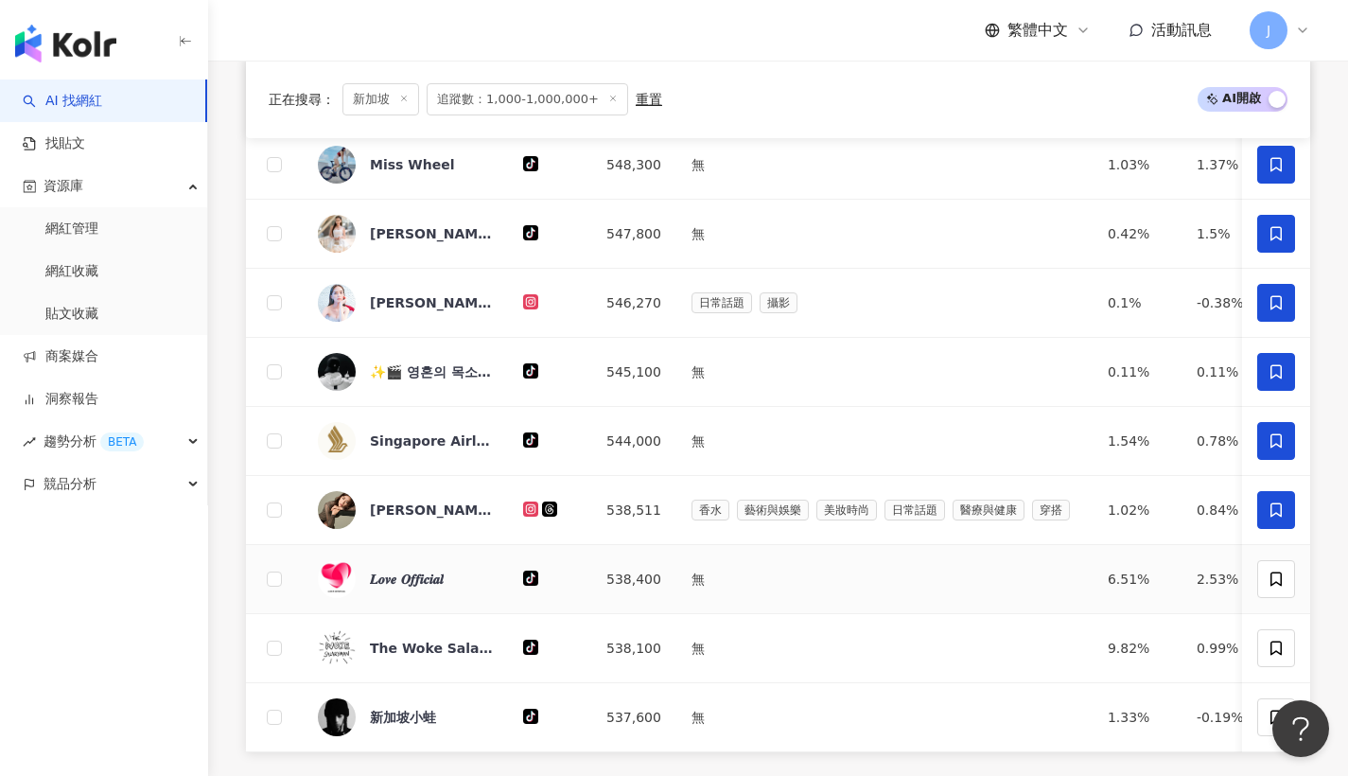
click at [1297, 590] on td at bounding box center [1276, 579] width 68 height 69
click at [1293, 594] on span at bounding box center [1277, 579] width 38 height 38
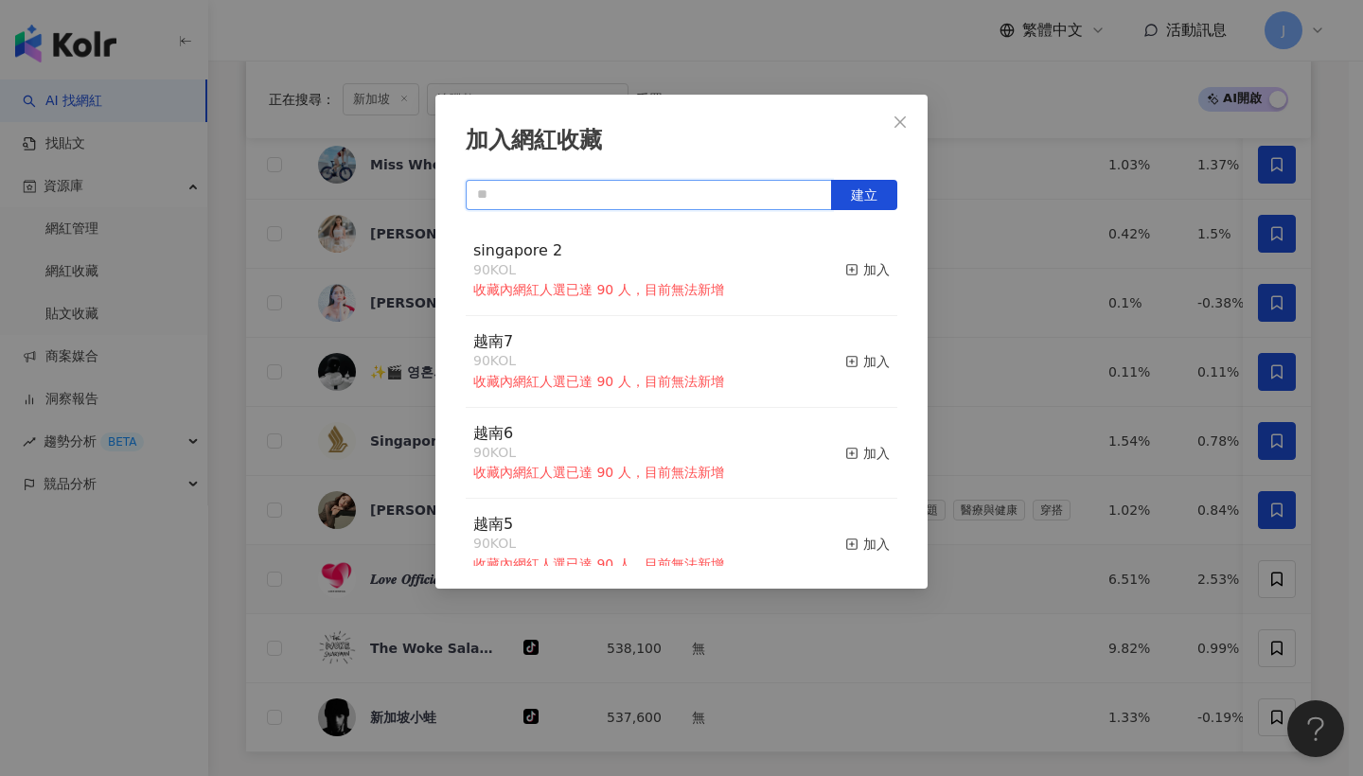
click at [634, 196] on input "text" at bounding box center [649, 195] width 366 height 30
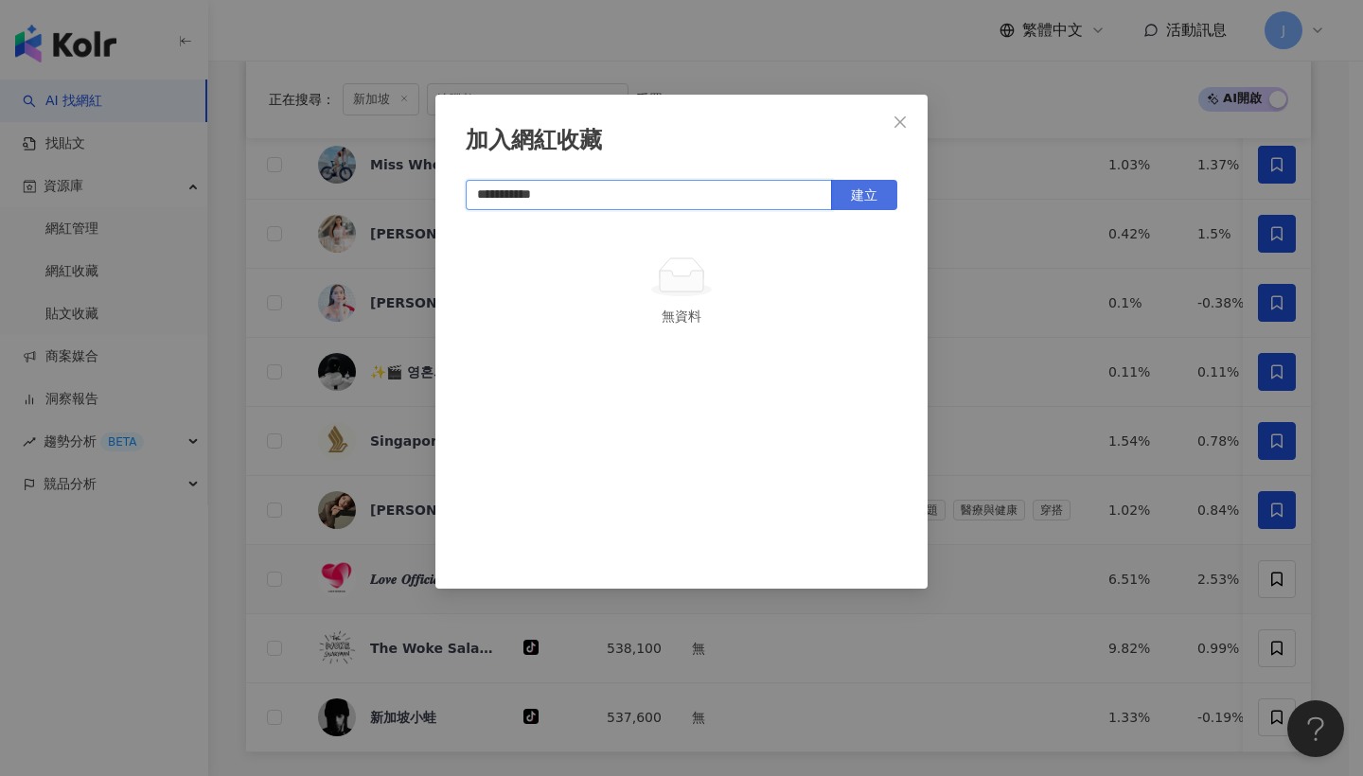
click at [858, 202] on button "建立" at bounding box center [864, 195] width 66 height 30
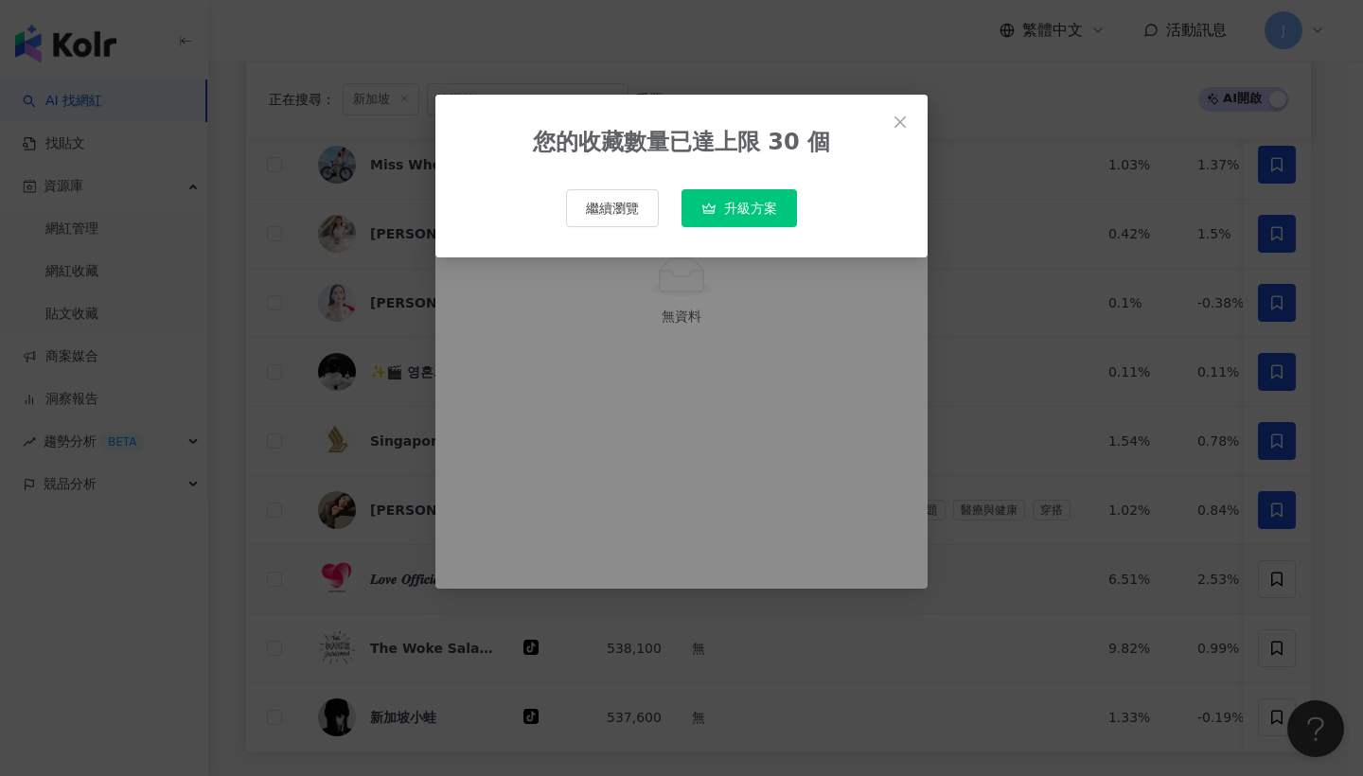
type input "**********"
click at [912, 130] on button "Close" at bounding box center [900, 122] width 38 height 38
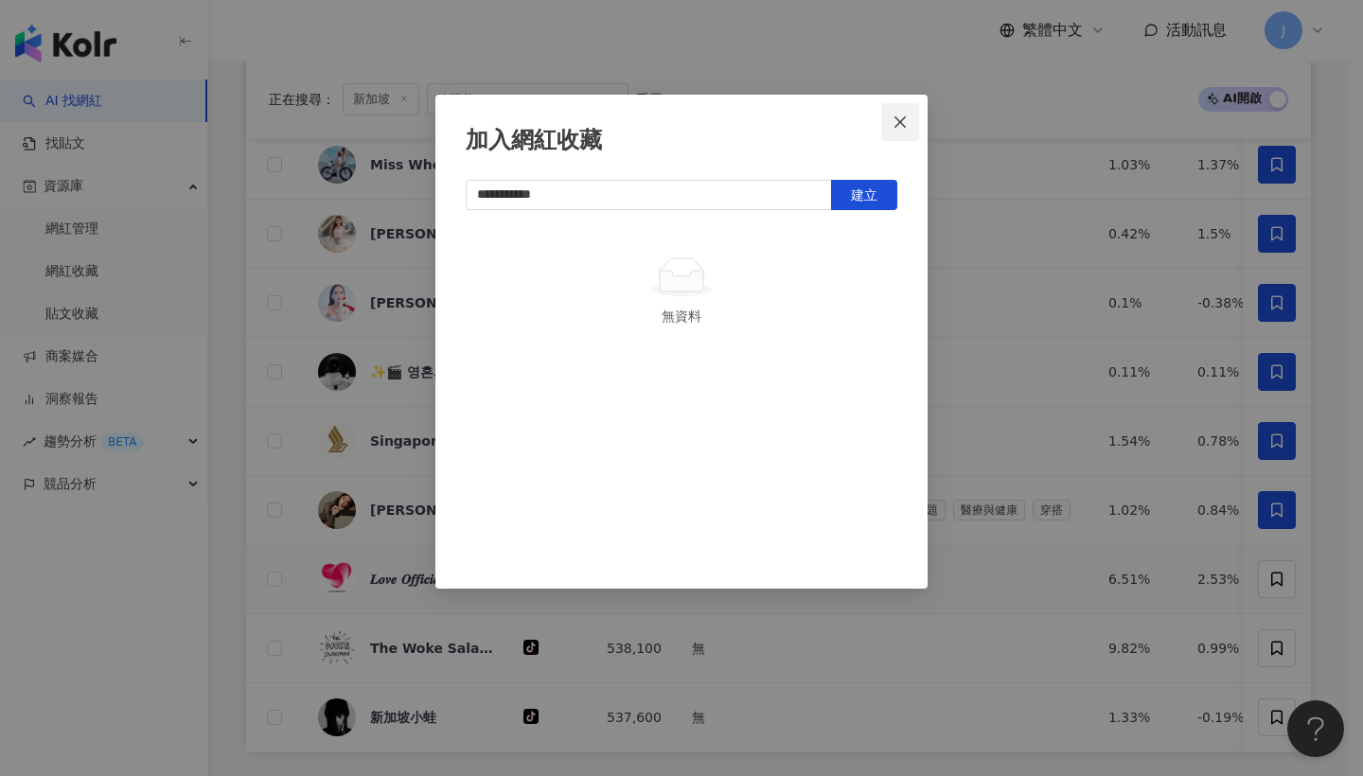
click at [894, 122] on icon "close" at bounding box center [899, 121] width 15 height 15
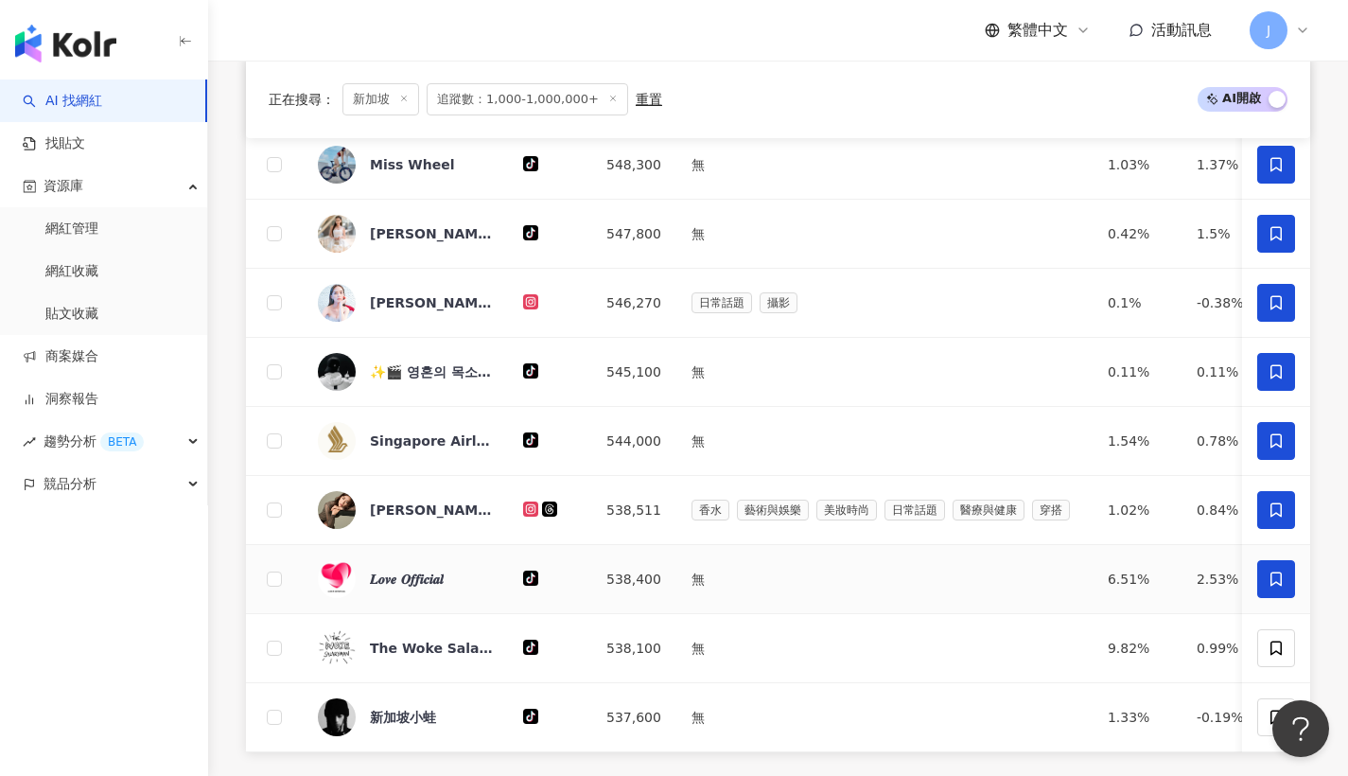
click at [1265, 598] on span at bounding box center [1277, 579] width 38 height 38
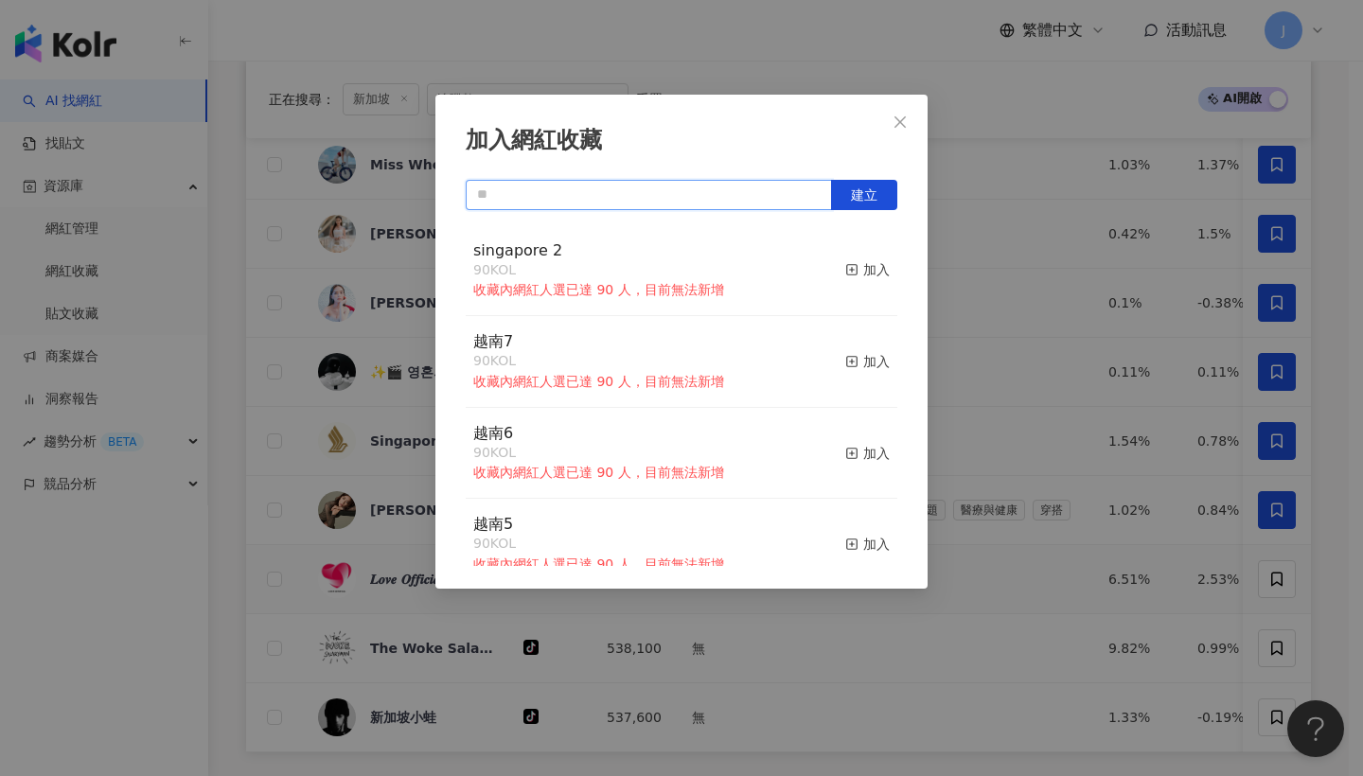
click at [706, 184] on input "text" at bounding box center [649, 195] width 366 height 30
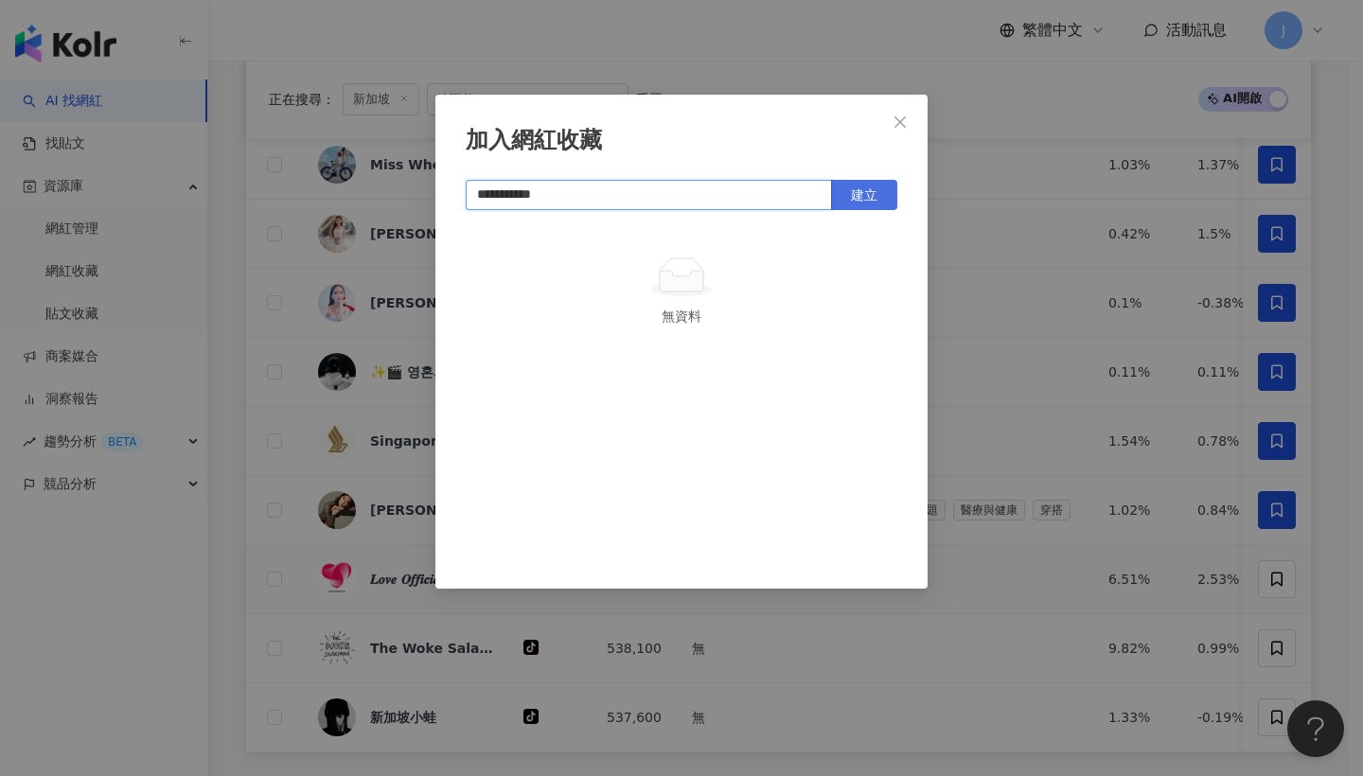
click at [886, 197] on button "建立" at bounding box center [864, 195] width 66 height 30
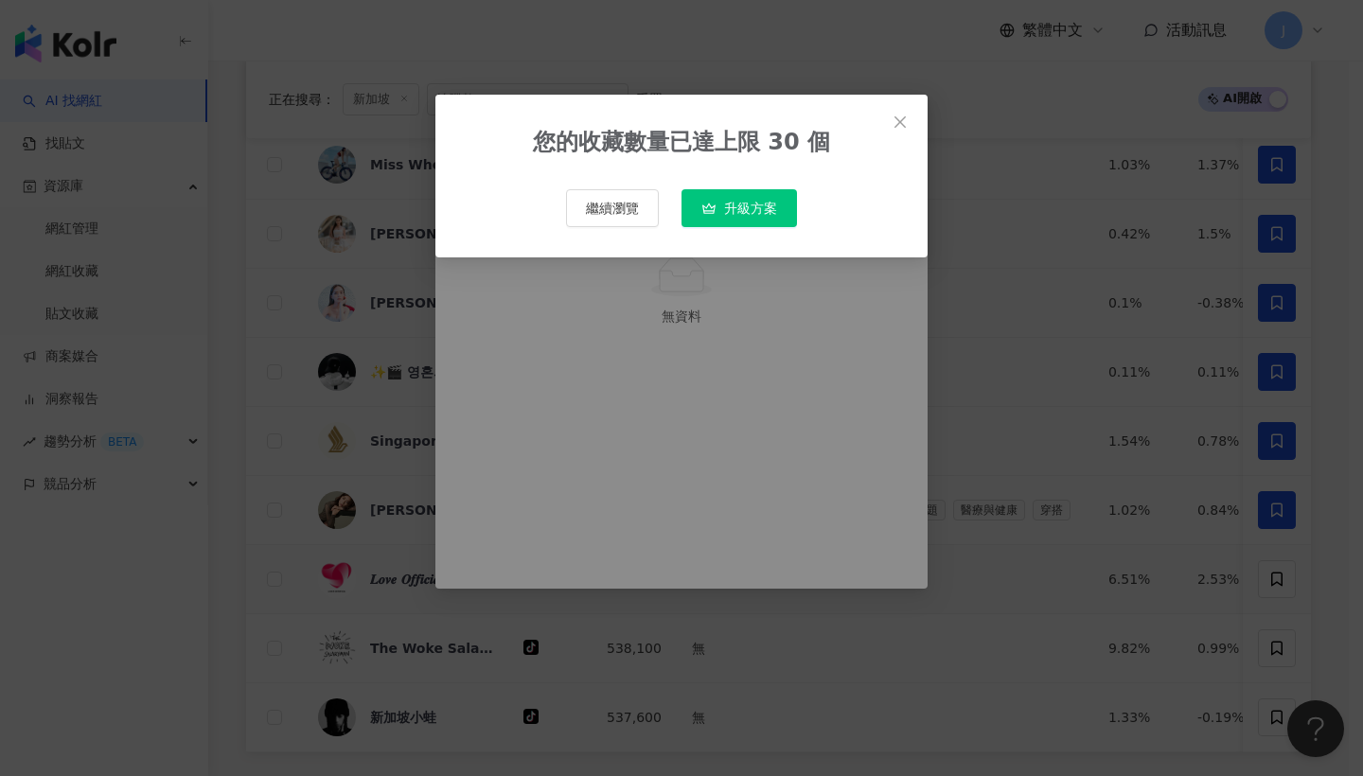
type input "**********"
click at [893, 114] on icon "close" at bounding box center [899, 121] width 15 height 15
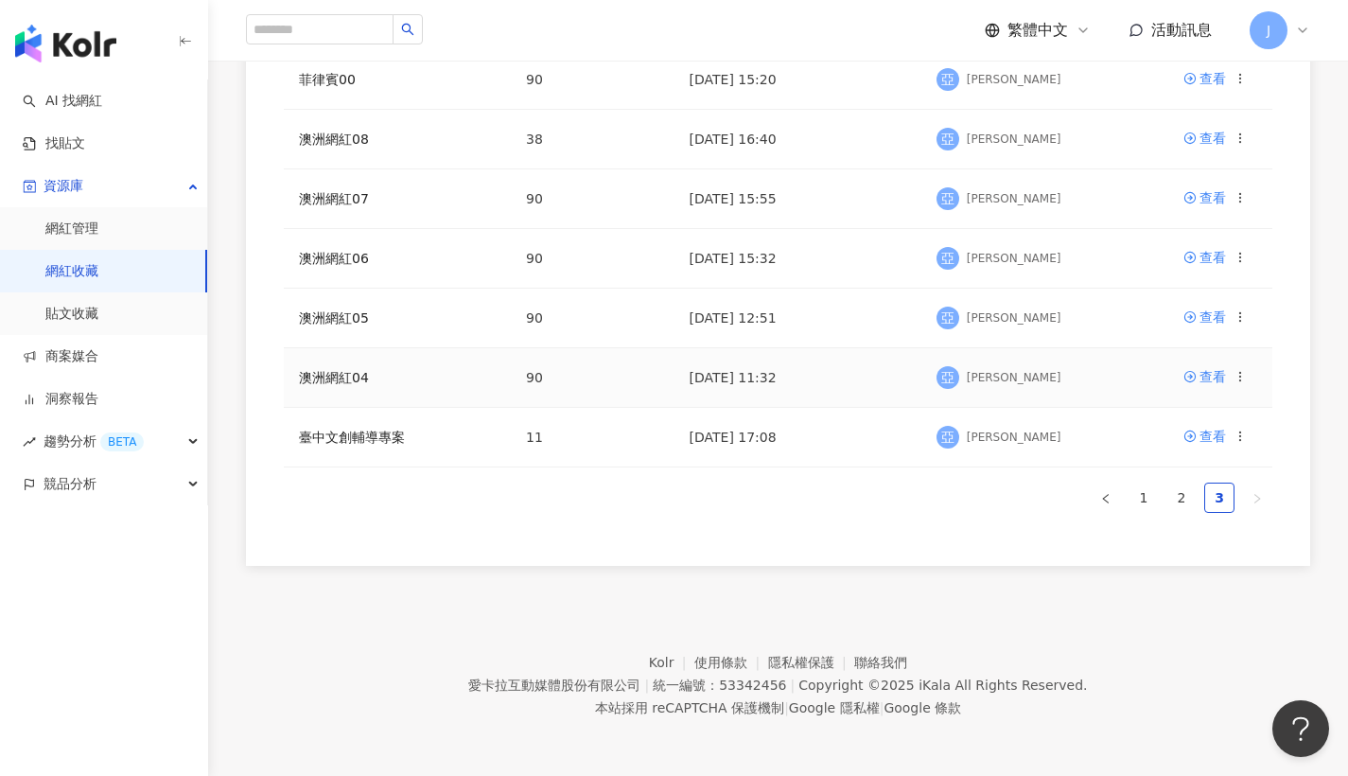
click at [1249, 384] on td "查看" at bounding box center [1221, 378] width 104 height 60
click at [1248, 379] on td "查看" at bounding box center [1221, 378] width 104 height 60
click at [1243, 376] on icon at bounding box center [1240, 376] width 13 height 13
click at [1185, 537] on div "刪除收藏" at bounding box center [1192, 533] width 79 height 21
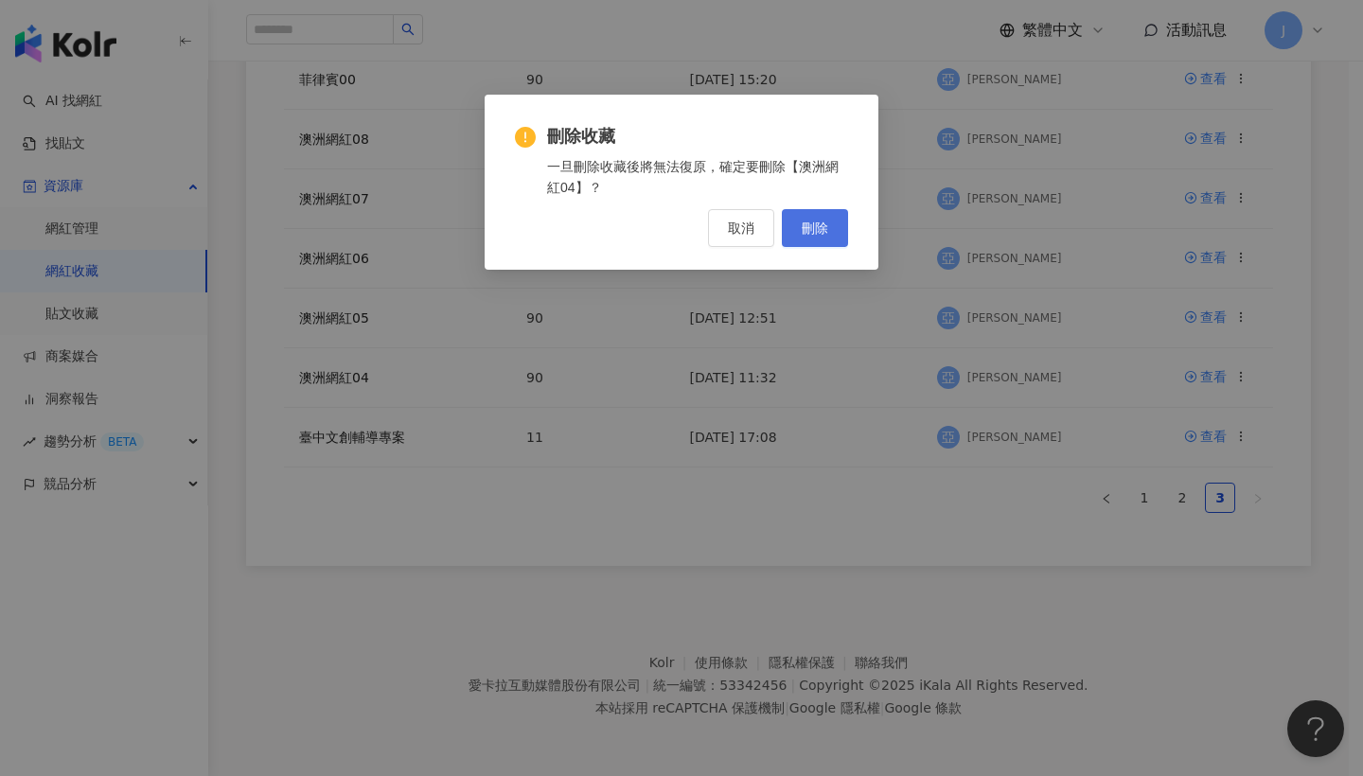
click at [844, 231] on button "刪除" at bounding box center [815, 228] width 66 height 38
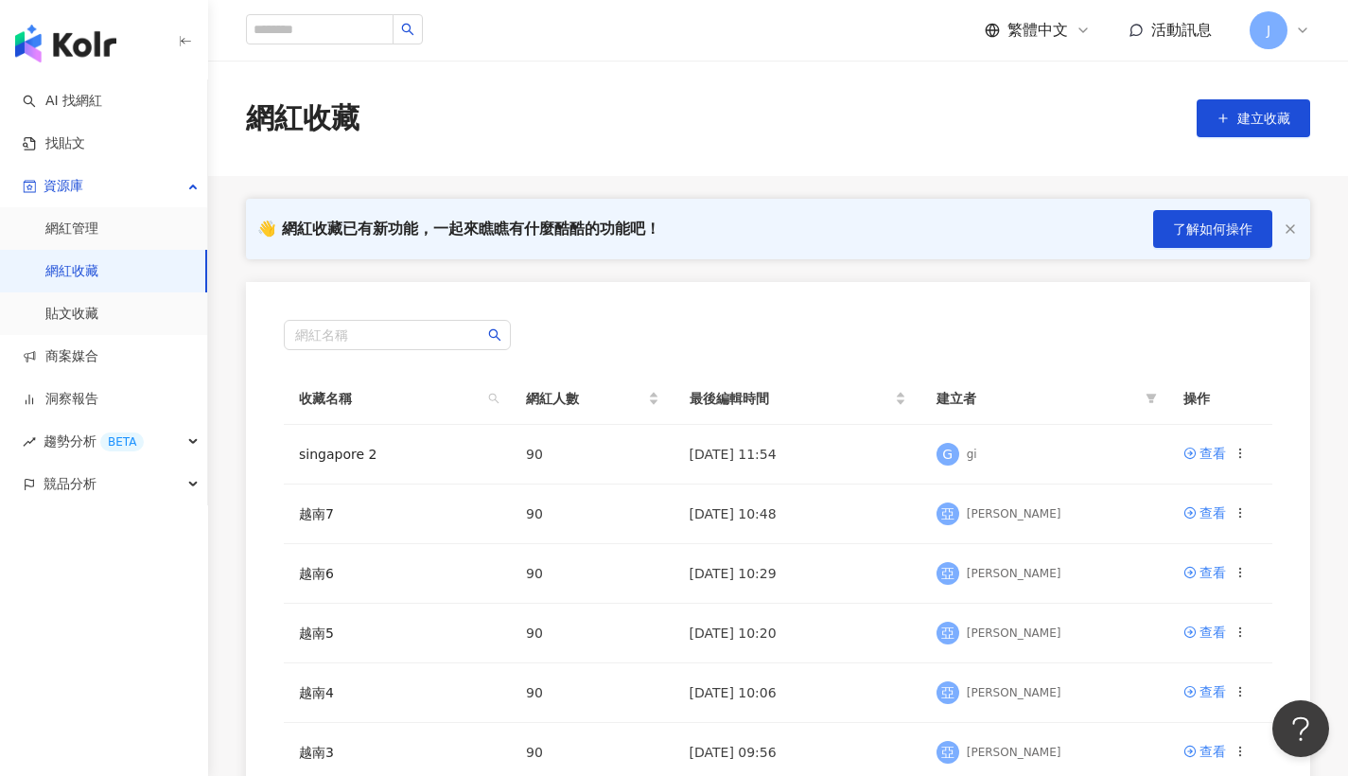
scroll to position [554, 0]
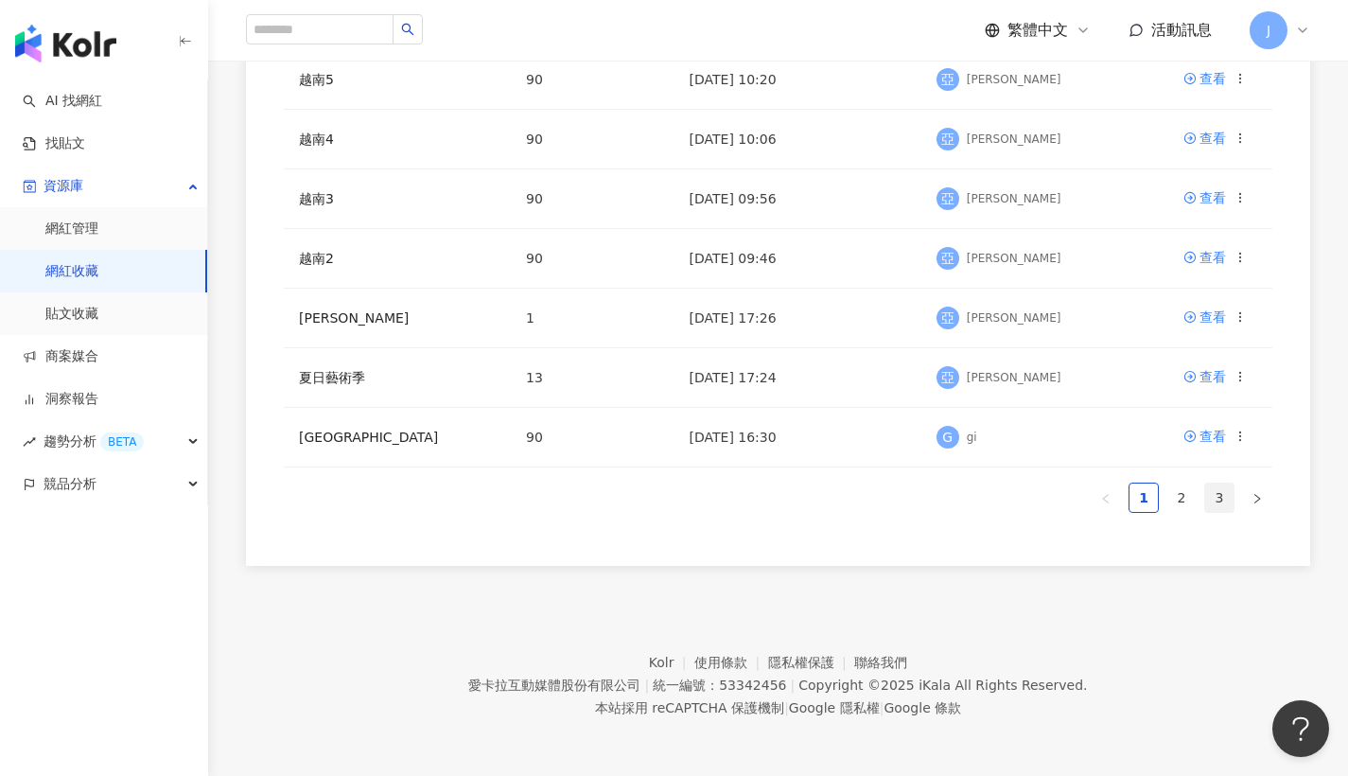
click at [1230, 502] on link "3" at bounding box center [1219, 498] width 28 height 28
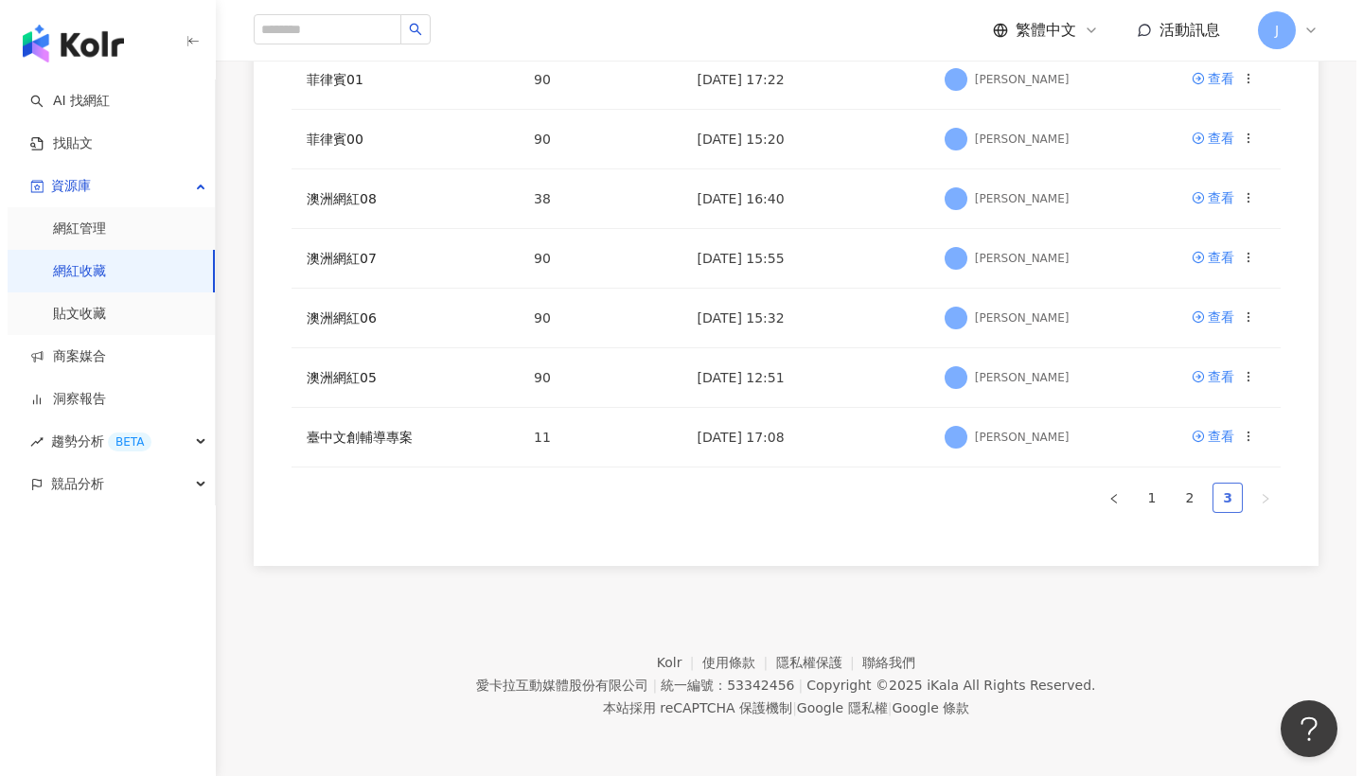
scroll to position [494, 0]
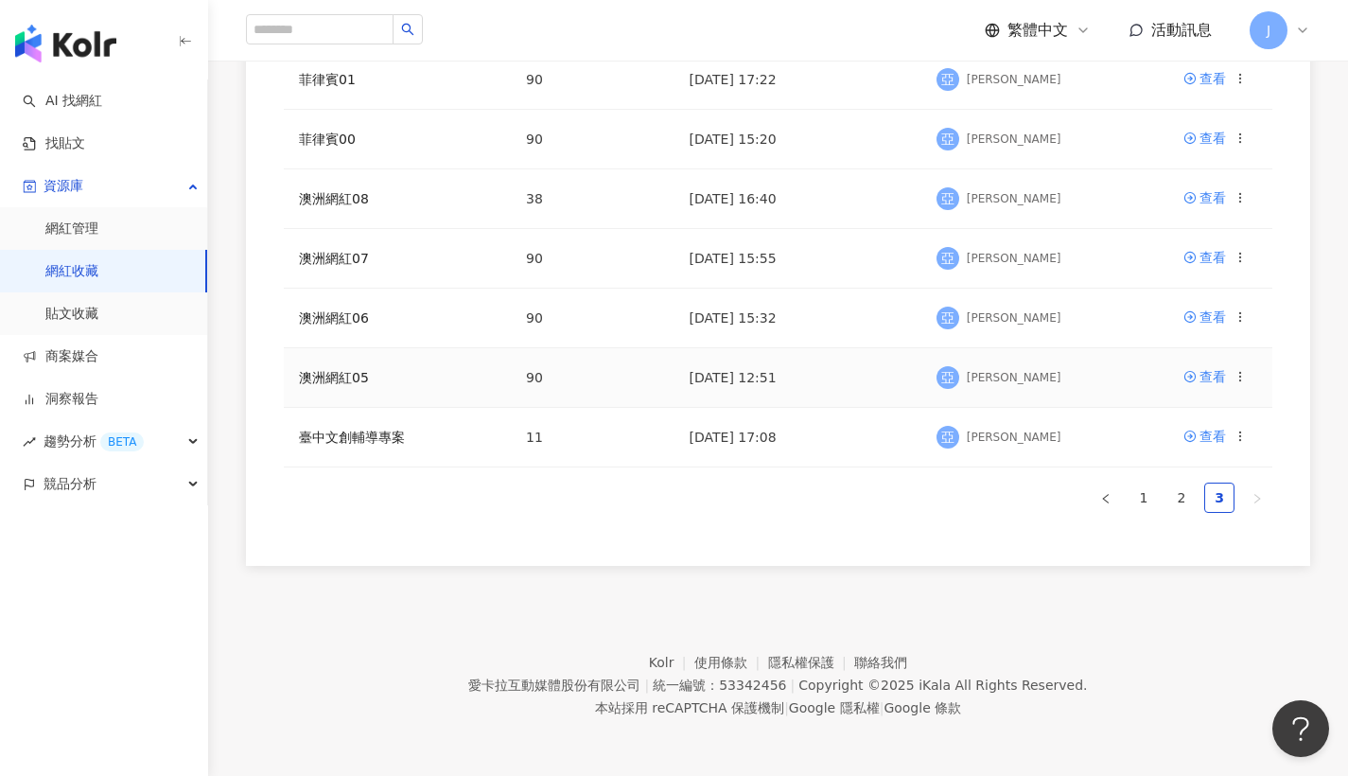
click at [1245, 378] on icon at bounding box center [1240, 376] width 13 height 13
click at [1196, 530] on div "刪除收藏" at bounding box center [1192, 533] width 79 height 21
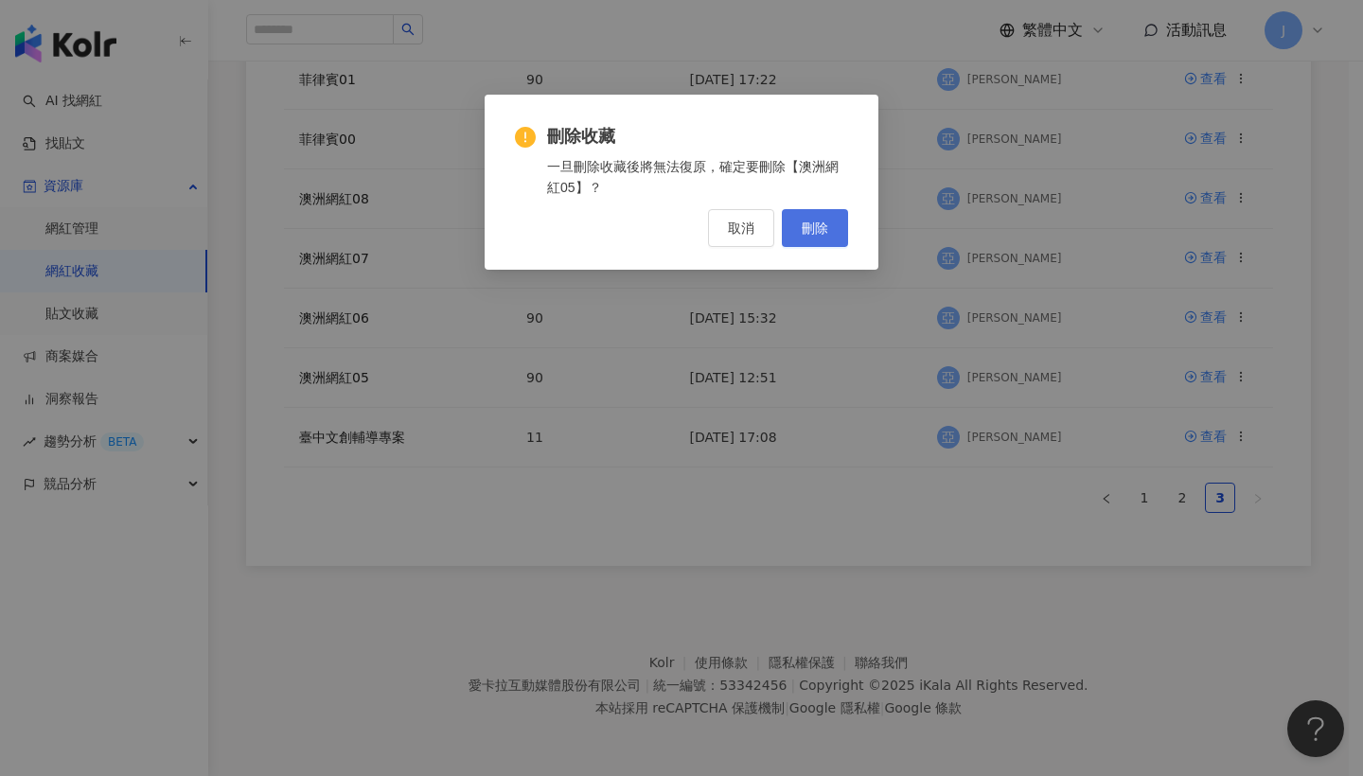
click at [821, 241] on button "刪除" at bounding box center [815, 228] width 66 height 38
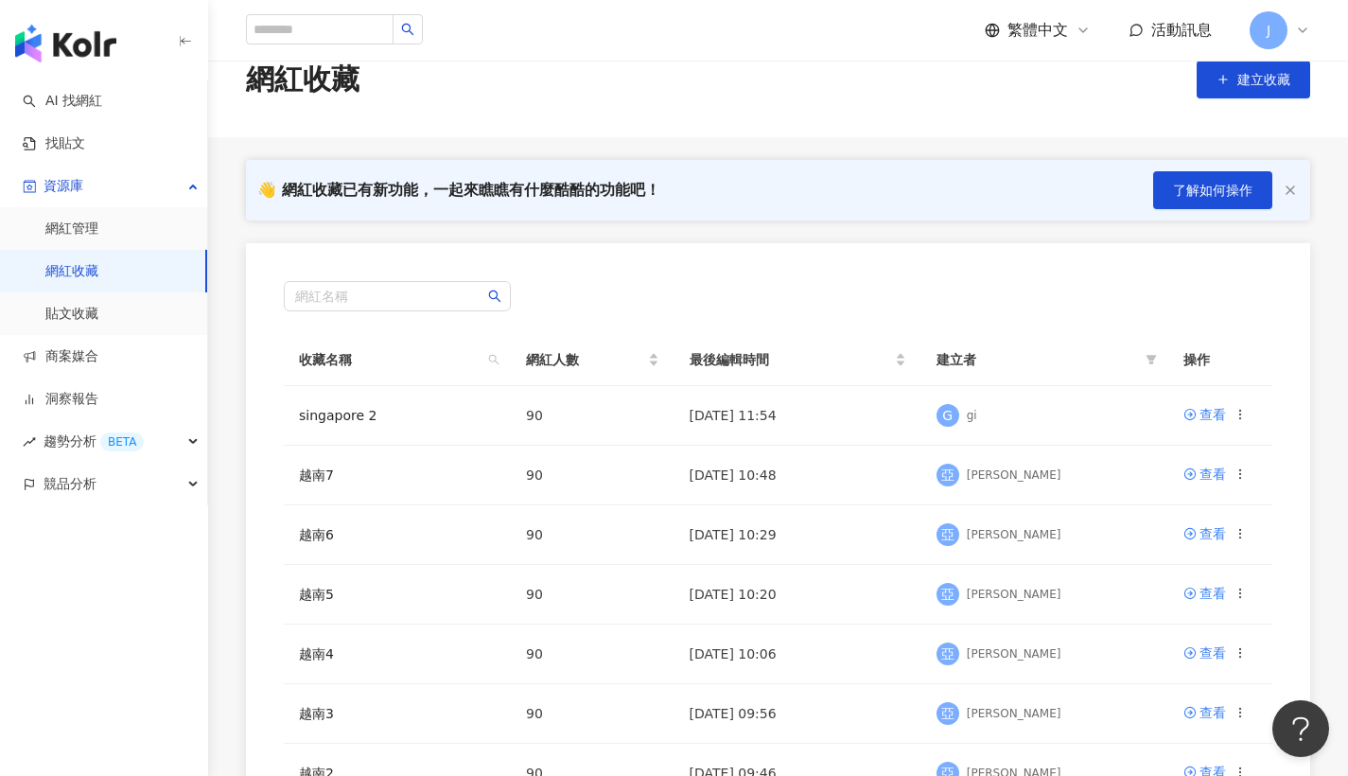
scroll to position [554, 0]
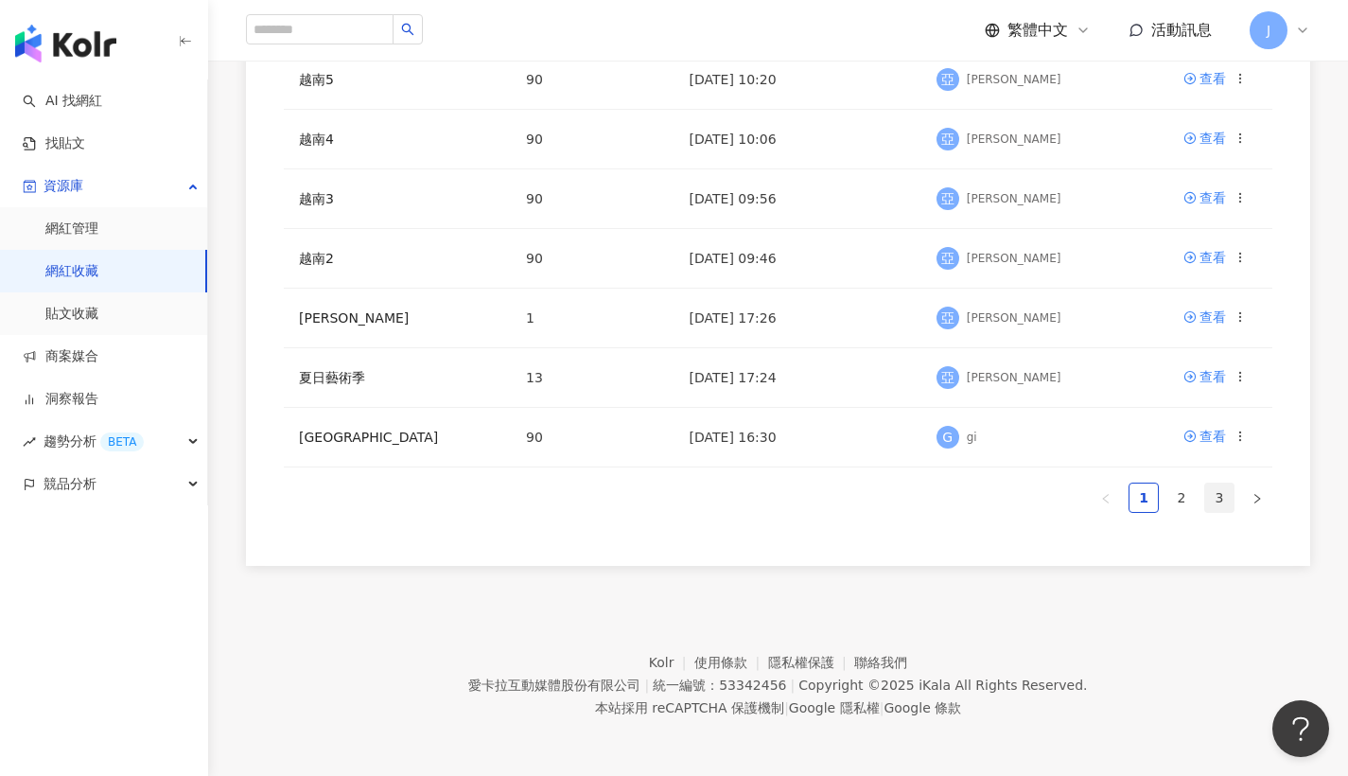
click at [1216, 506] on link "3" at bounding box center [1219, 498] width 28 height 28
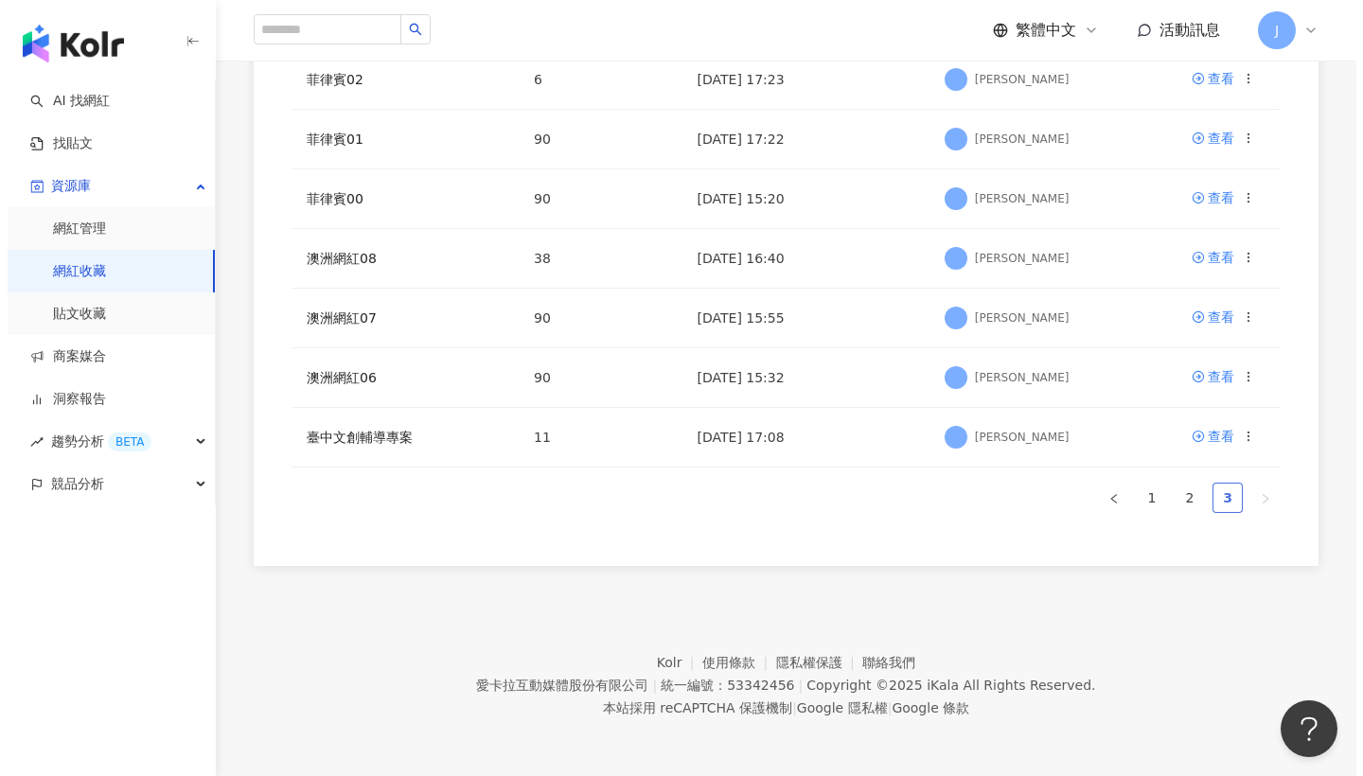
scroll to position [434, 0]
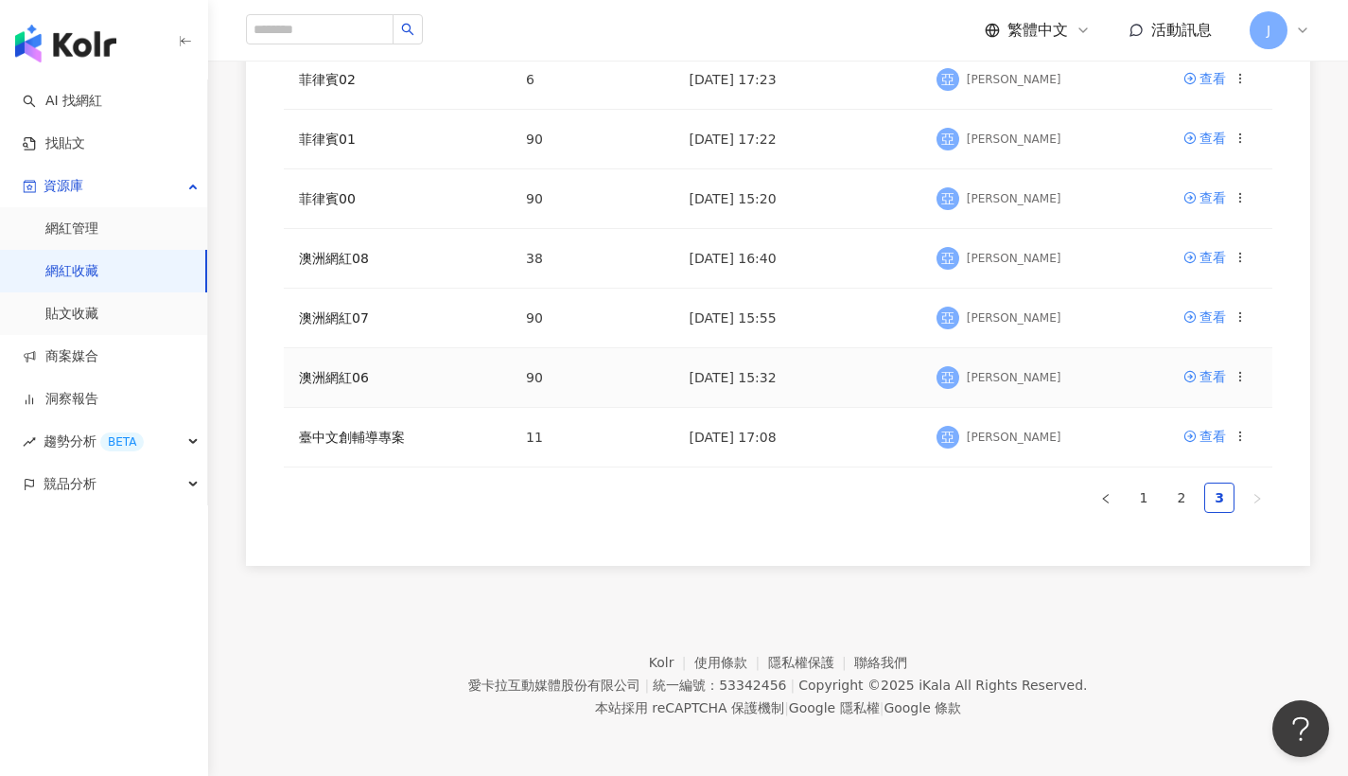
click at [1239, 380] on icon at bounding box center [1240, 376] width 13 height 13
click at [1196, 524] on div "刪除收藏" at bounding box center [1192, 533] width 79 height 21
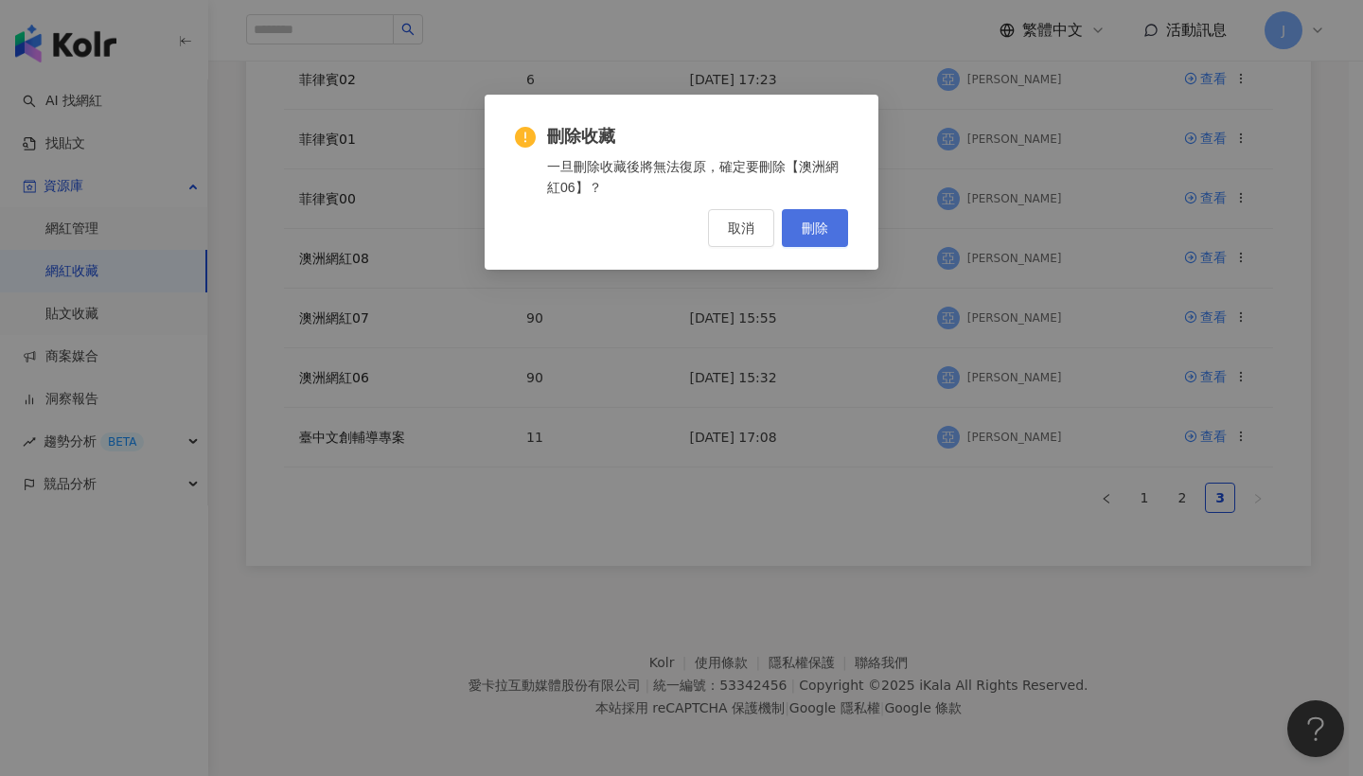
click at [816, 218] on button "刪除" at bounding box center [815, 228] width 66 height 38
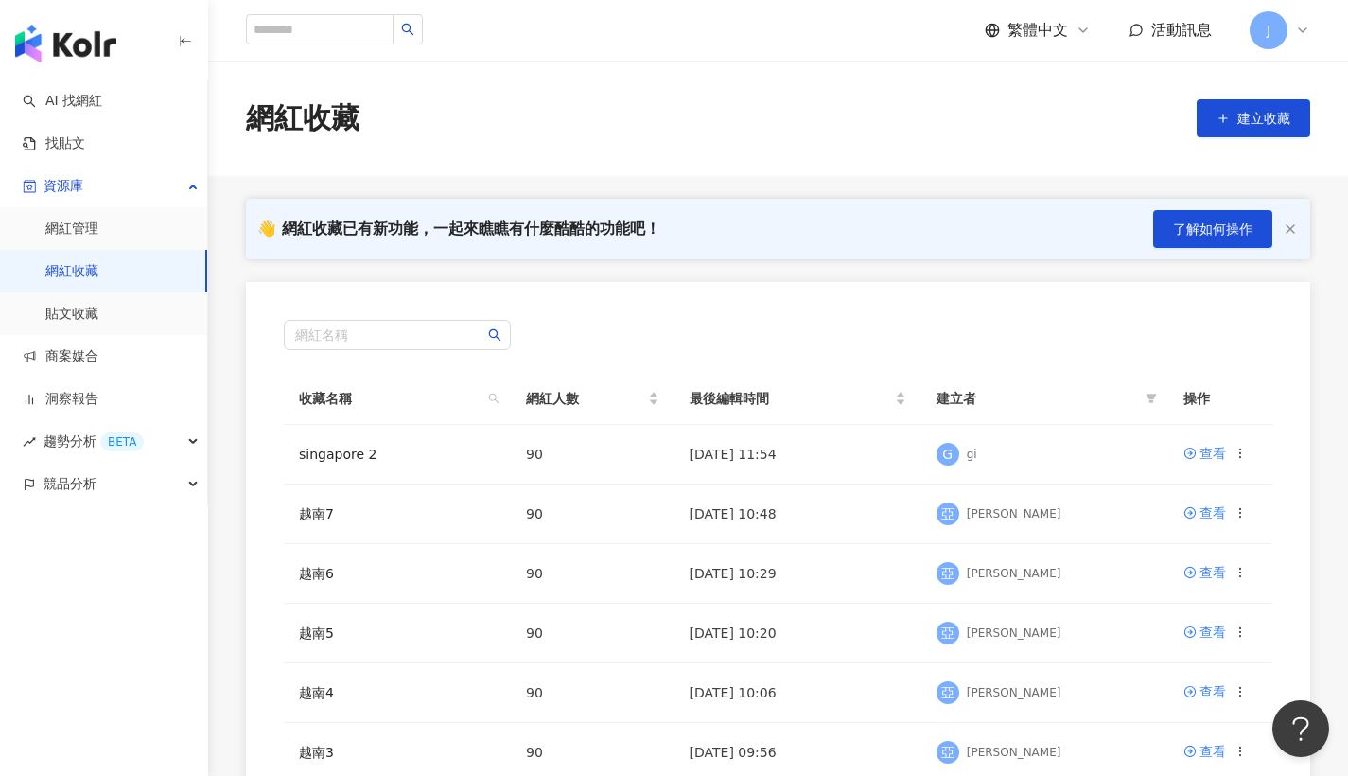
scroll to position [554, 0]
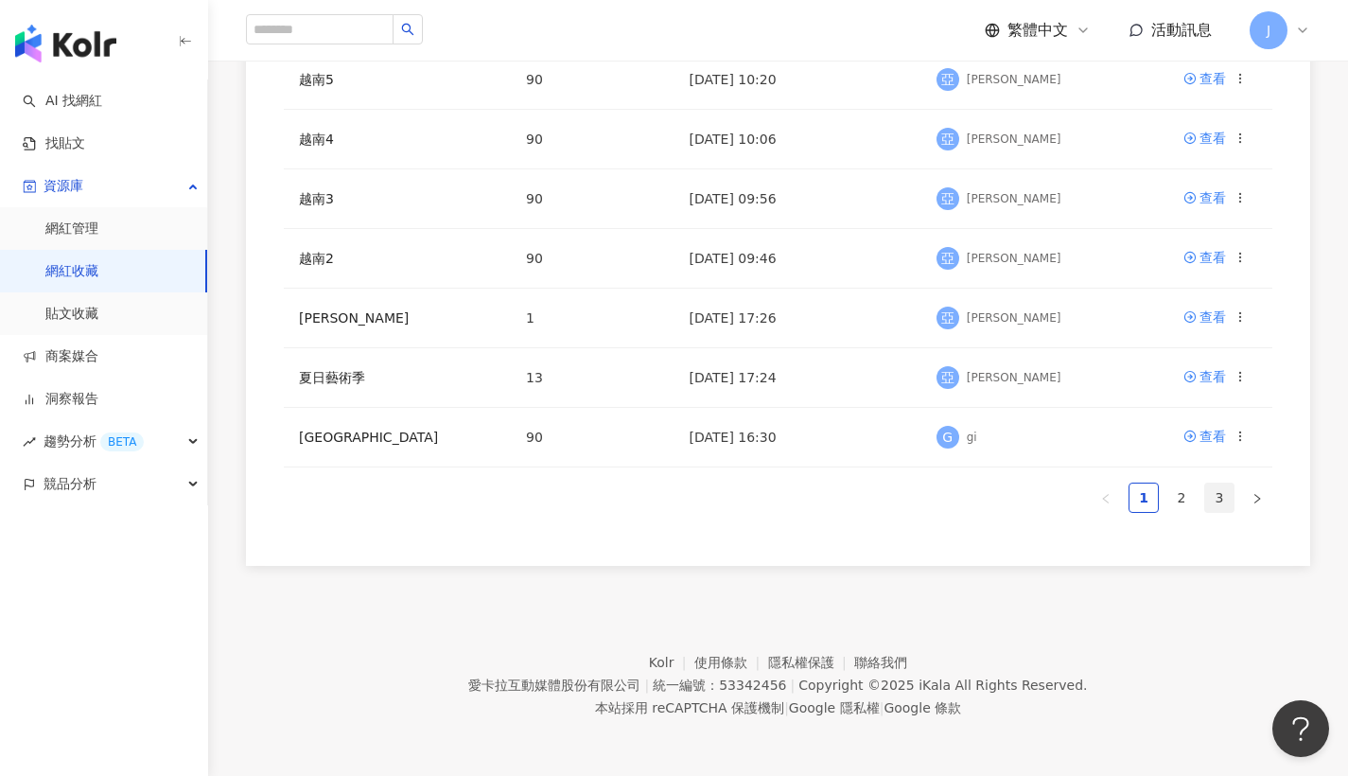
click at [1229, 495] on link "3" at bounding box center [1219, 498] width 28 height 28
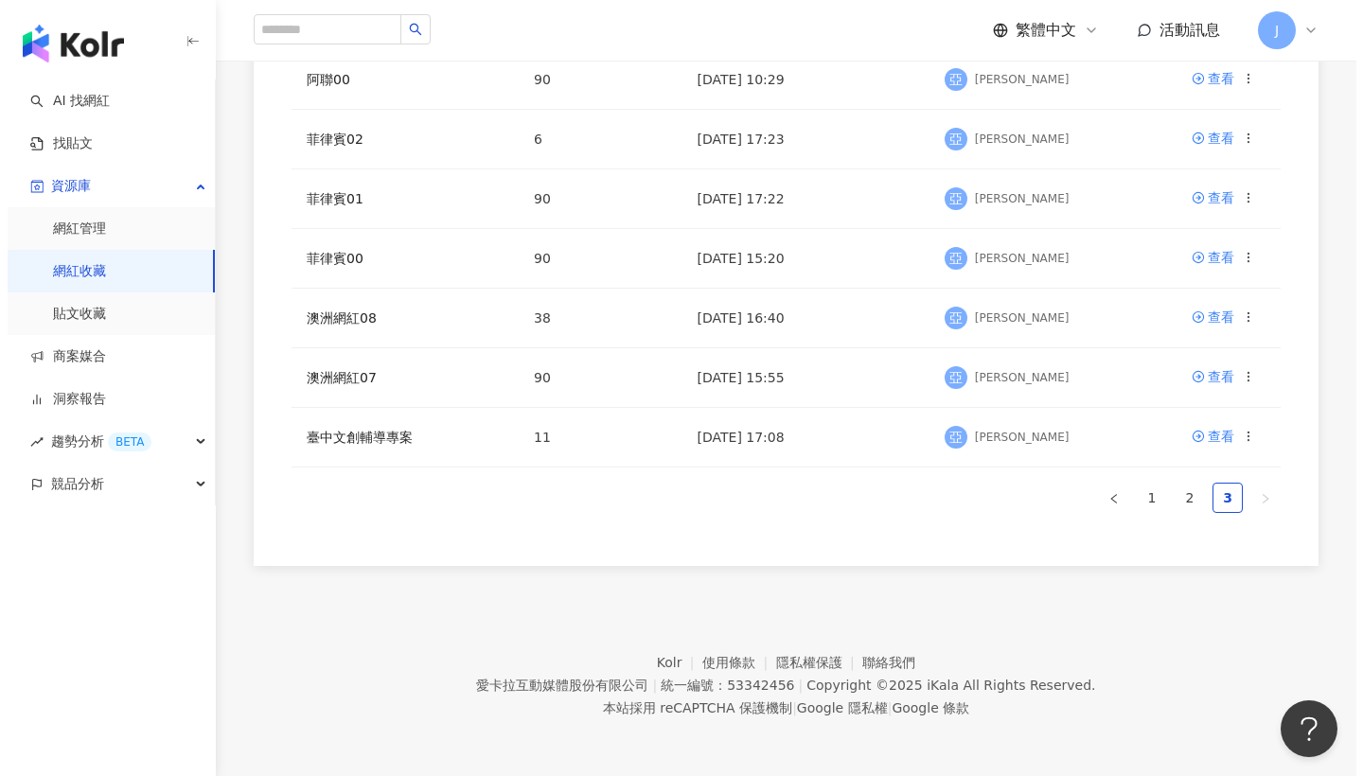
scroll to position [375, 0]
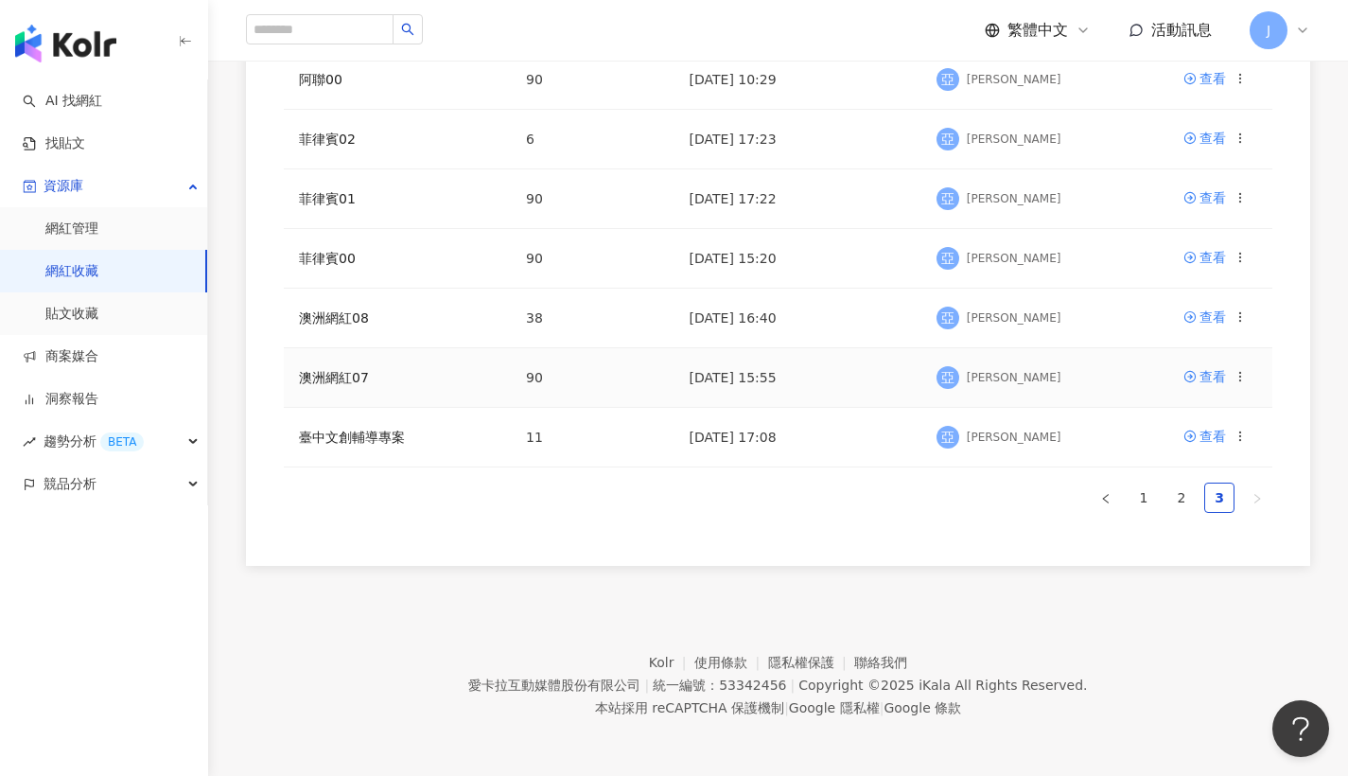
click at [1243, 380] on icon at bounding box center [1240, 376] width 13 height 13
click at [1185, 554] on ul "編輯收藏名稱 匯出收藏 複製收藏庫 刪除收藏" at bounding box center [1182, 472] width 132 height 171
click at [1187, 535] on div "刪除收藏" at bounding box center [1192, 533] width 79 height 21
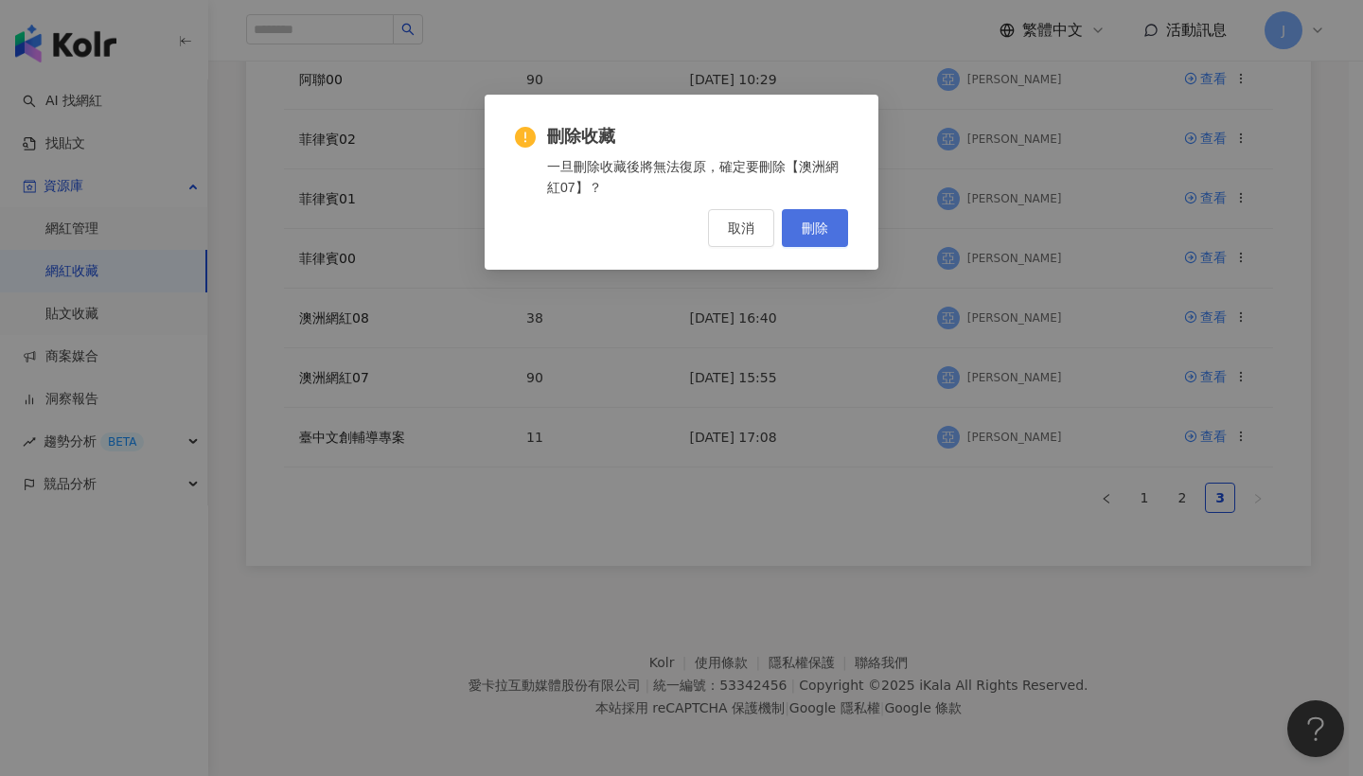
click at [827, 221] on span "刪除" at bounding box center [814, 227] width 26 height 15
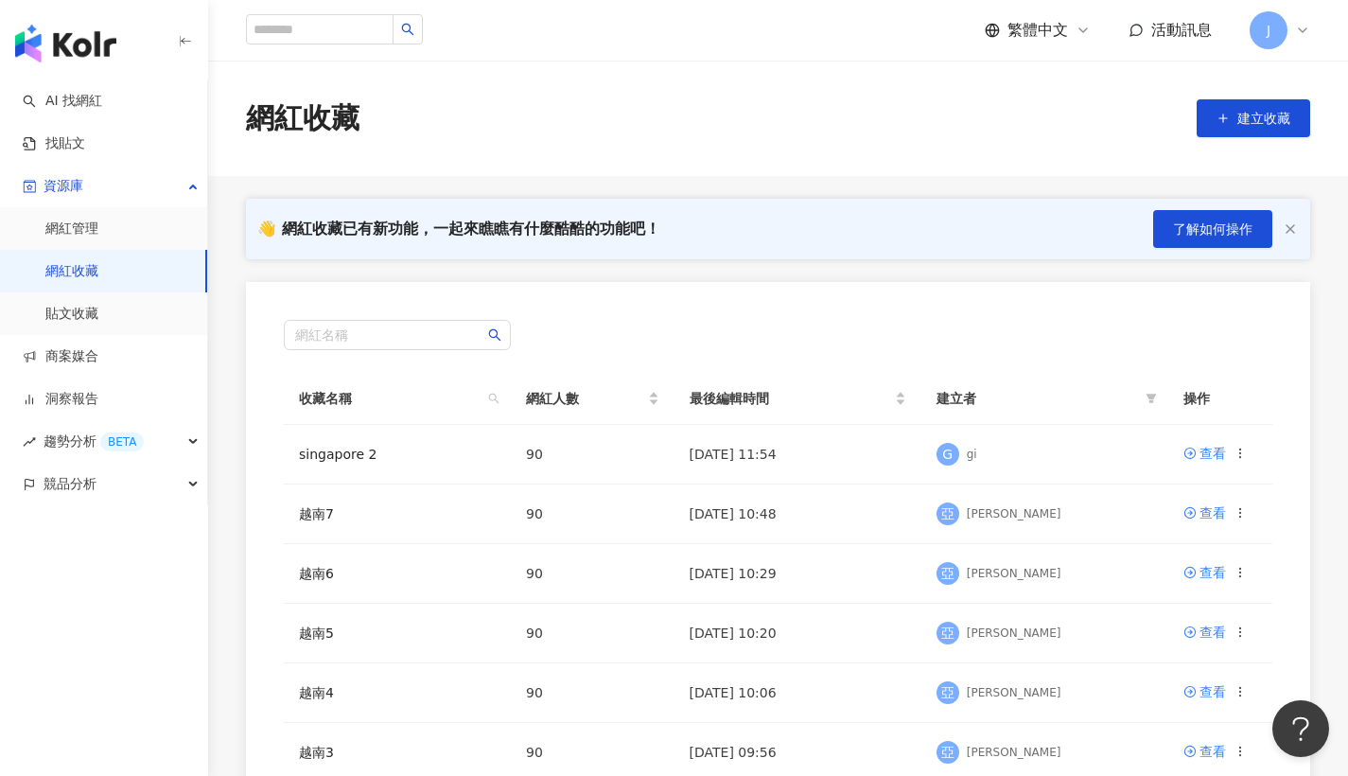
scroll to position [554, 0]
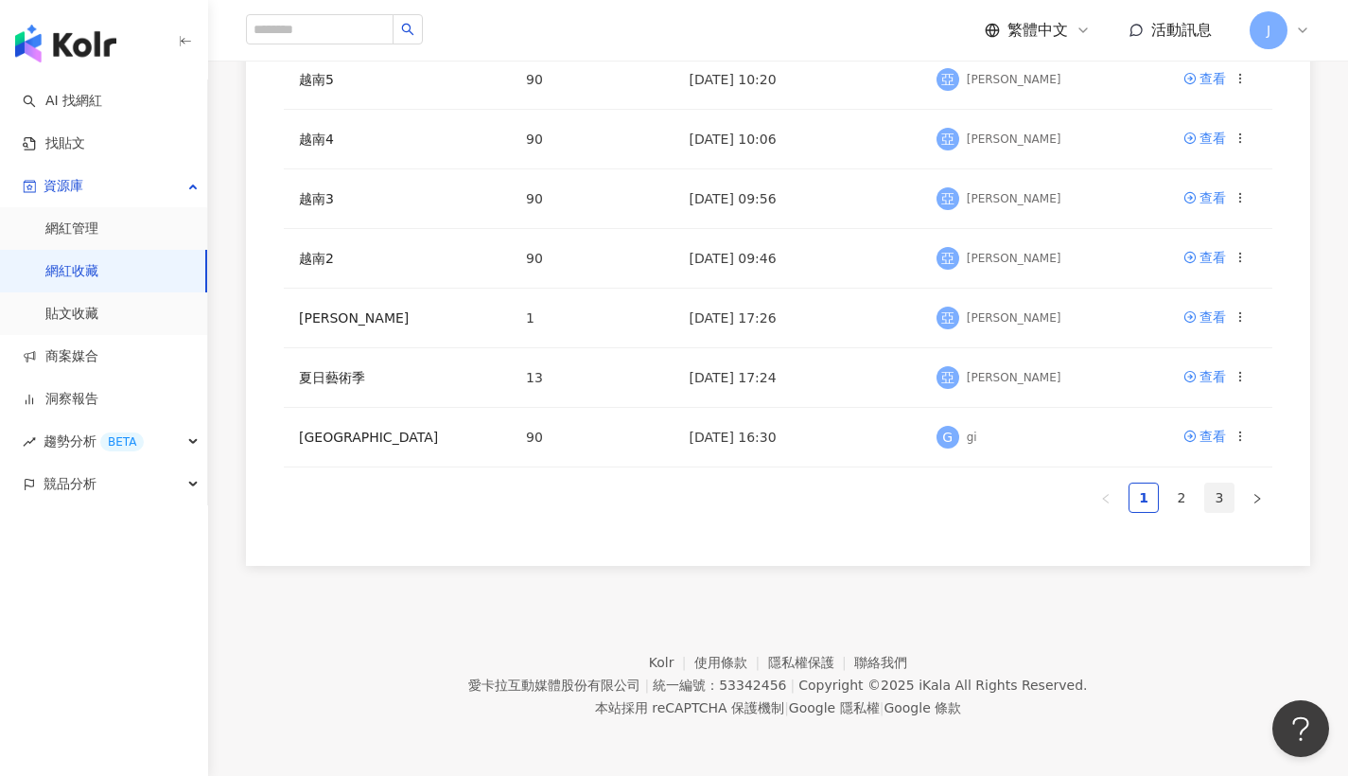
click at [1210, 501] on link "3" at bounding box center [1219, 498] width 28 height 28
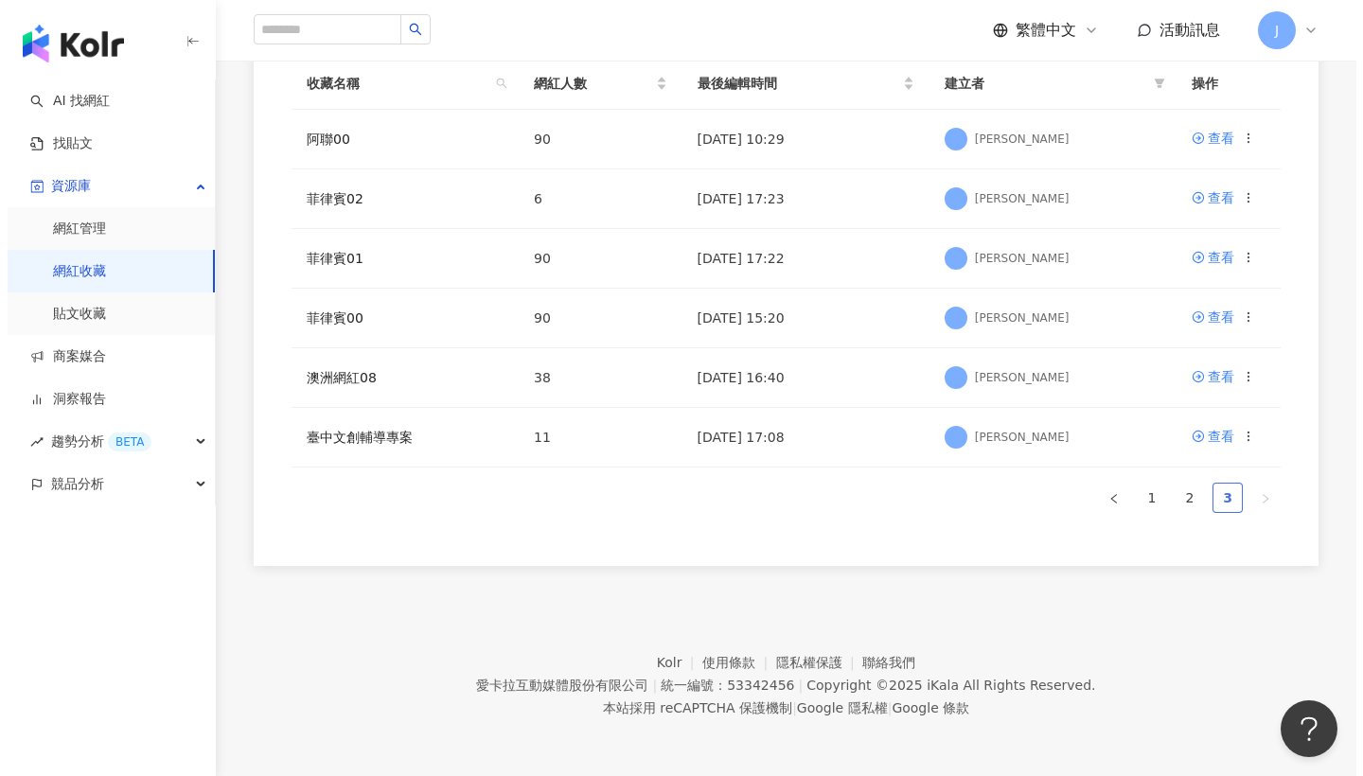
scroll to position [315, 0]
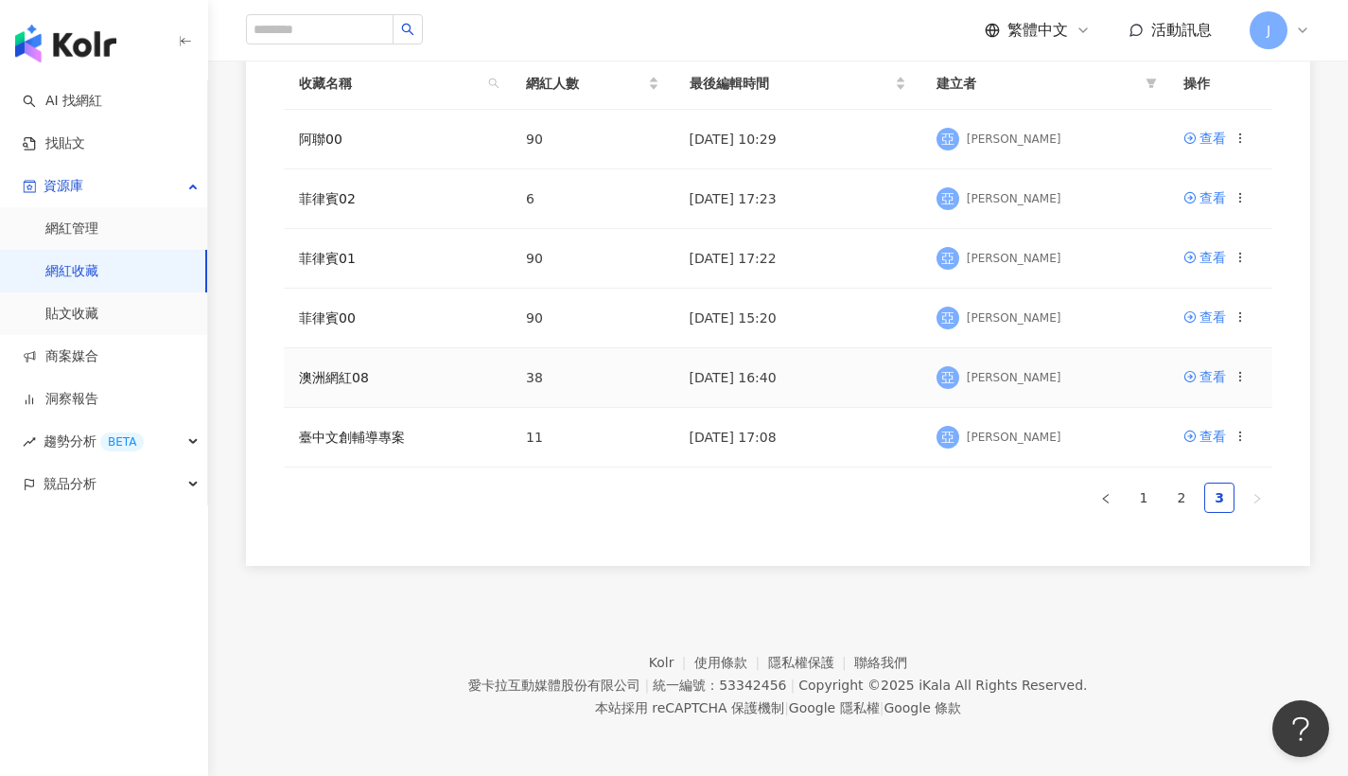
click at [1245, 375] on icon at bounding box center [1240, 376] width 13 height 13
click at [1200, 529] on div "刪除收藏" at bounding box center [1192, 533] width 79 height 21
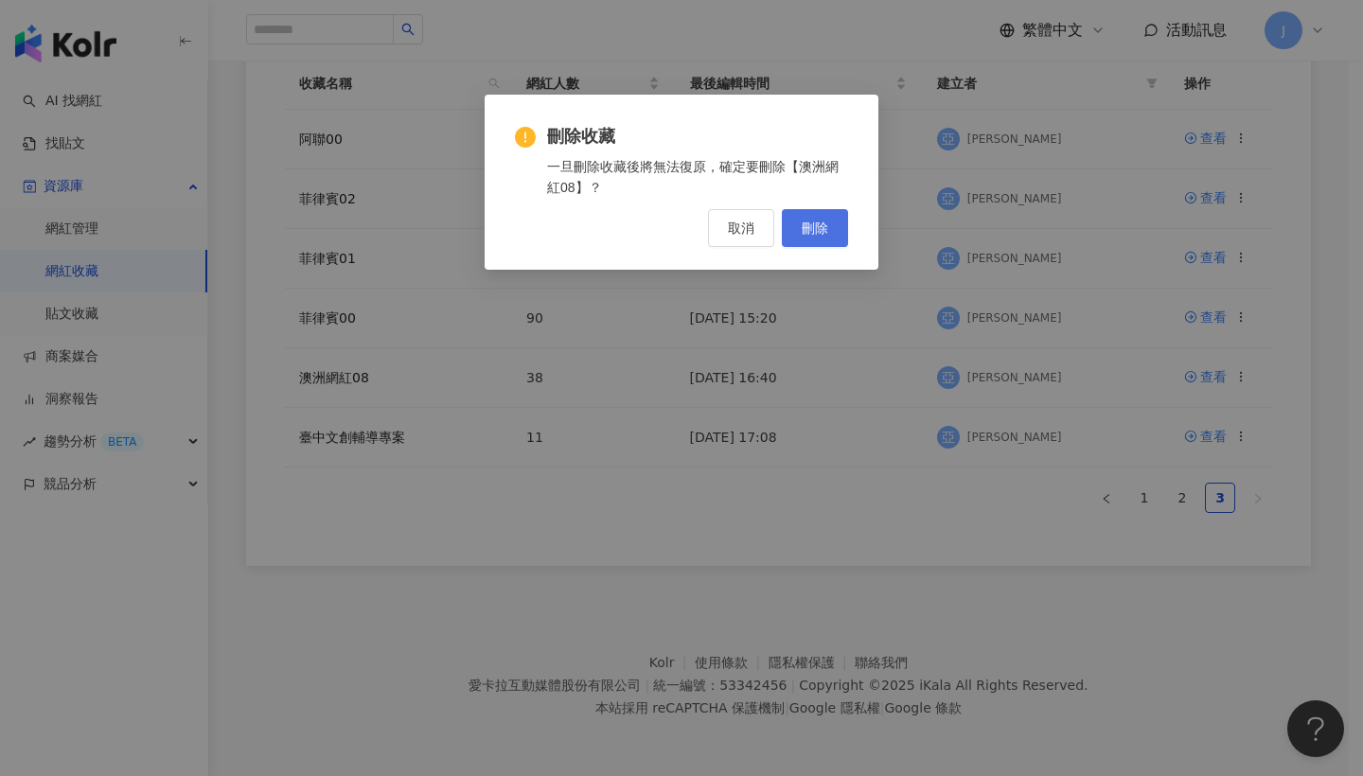
click at [807, 245] on button "刪除" at bounding box center [815, 228] width 66 height 38
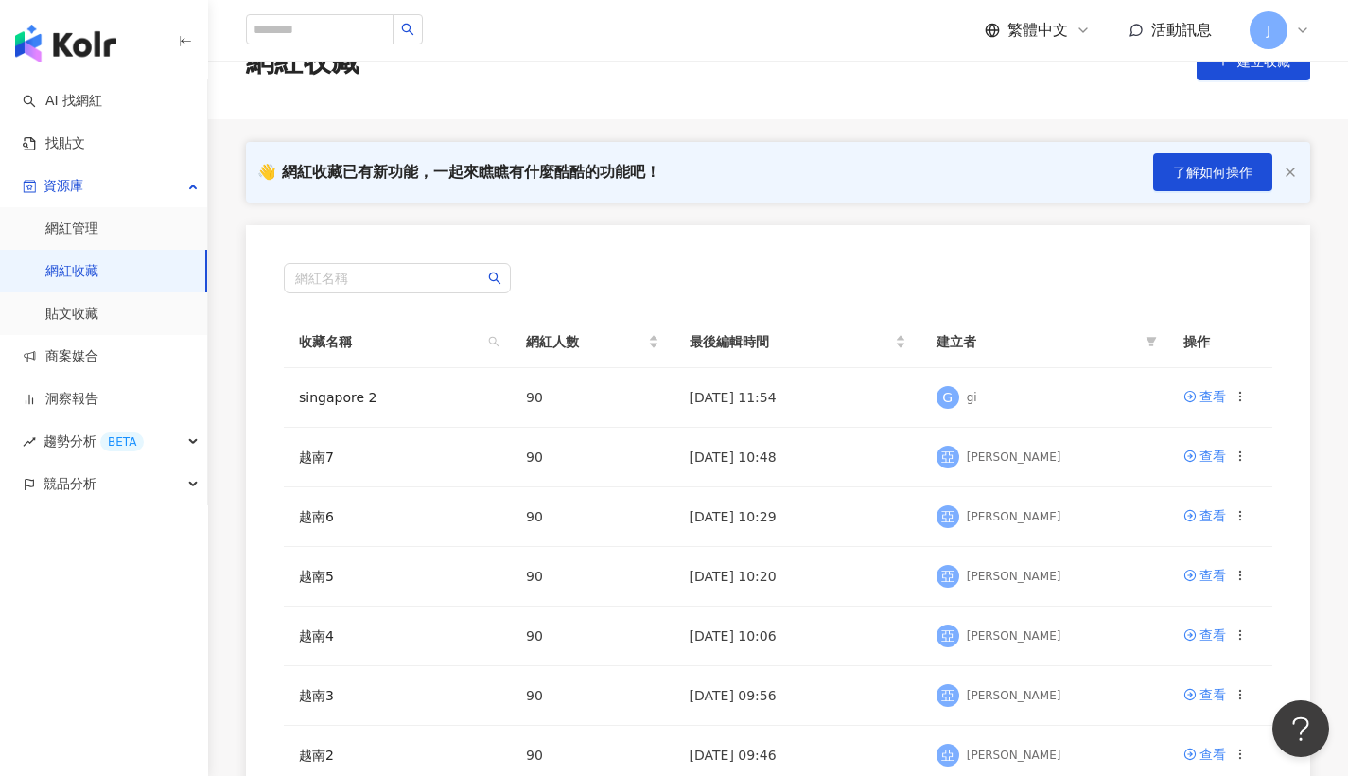
scroll to position [0, 0]
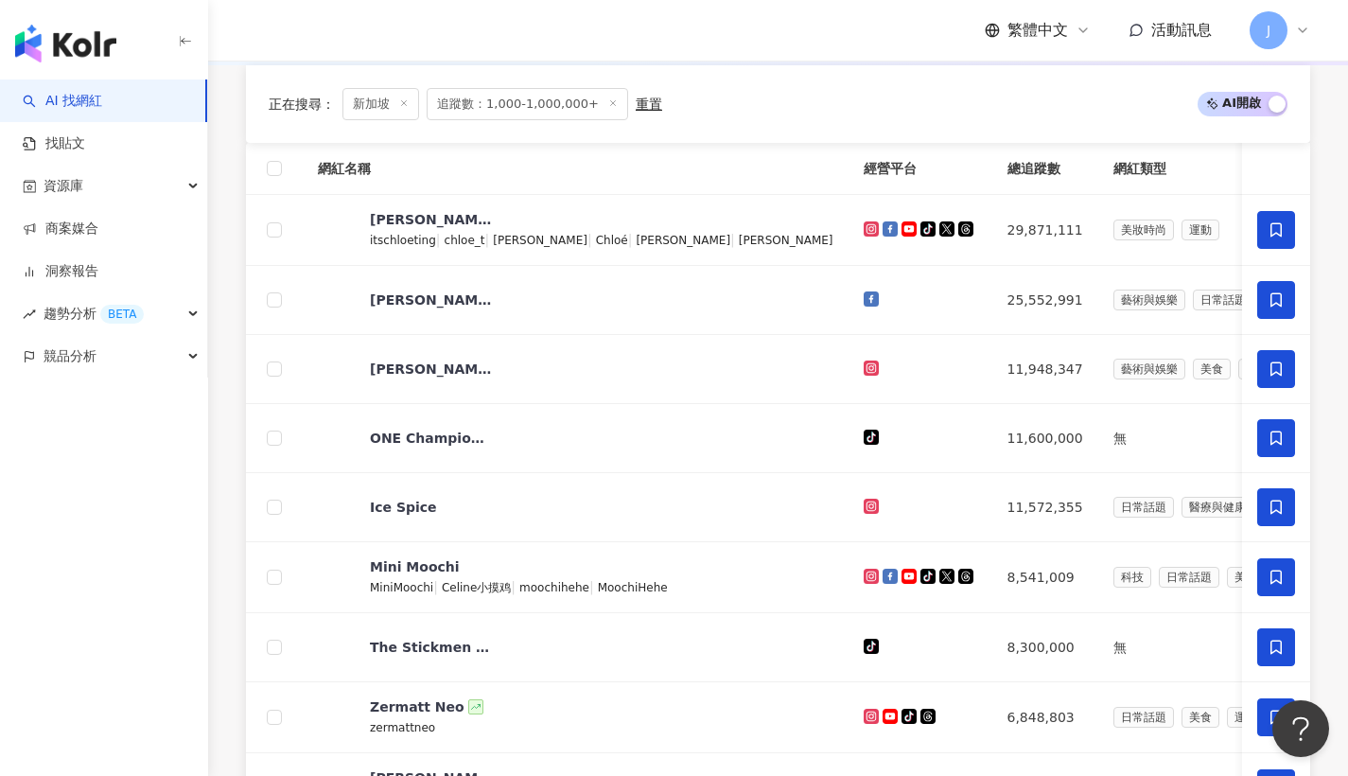
scroll to position [1287, 0]
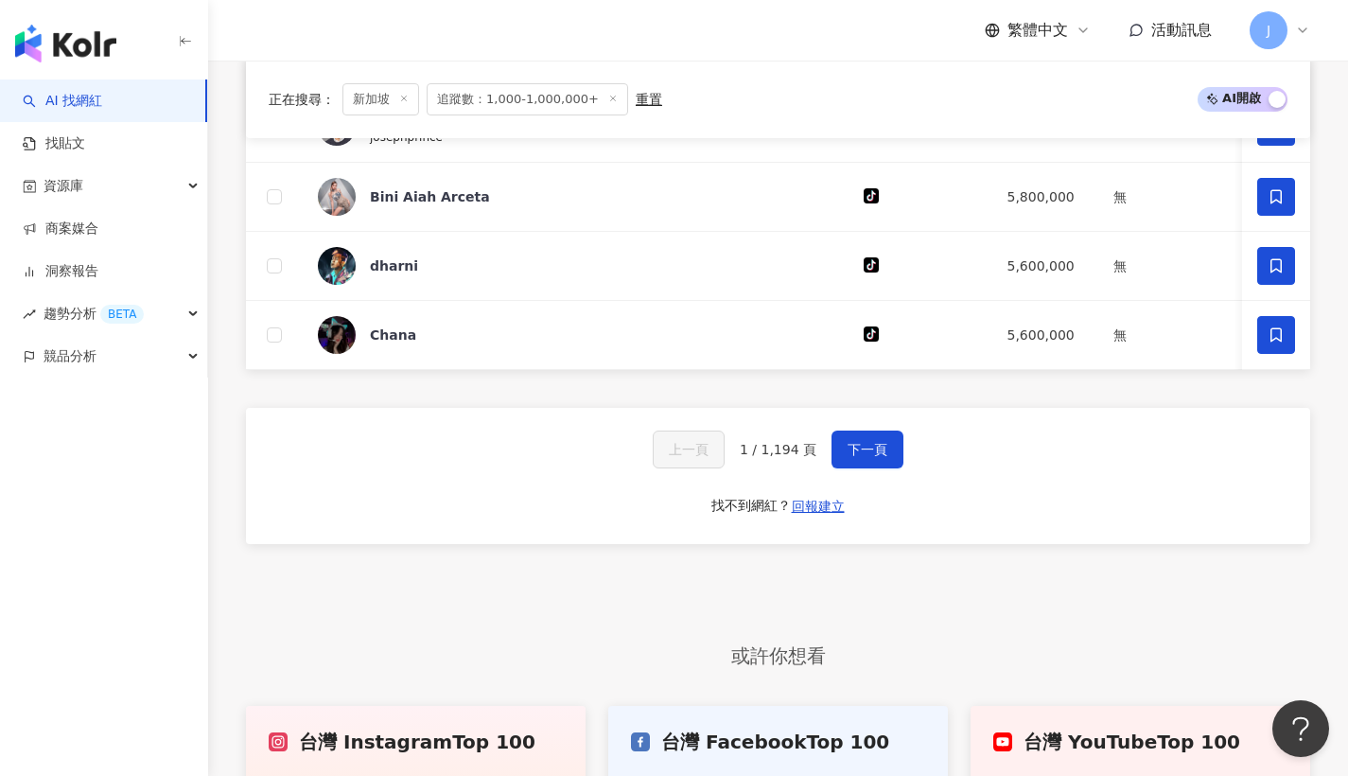
drag, startPoint x: 874, startPoint y: 489, endPoint x: 877, endPoint y: 499, distance: 9.9
click at [875, 468] on button "下一頁" at bounding box center [868, 450] width 72 height 38
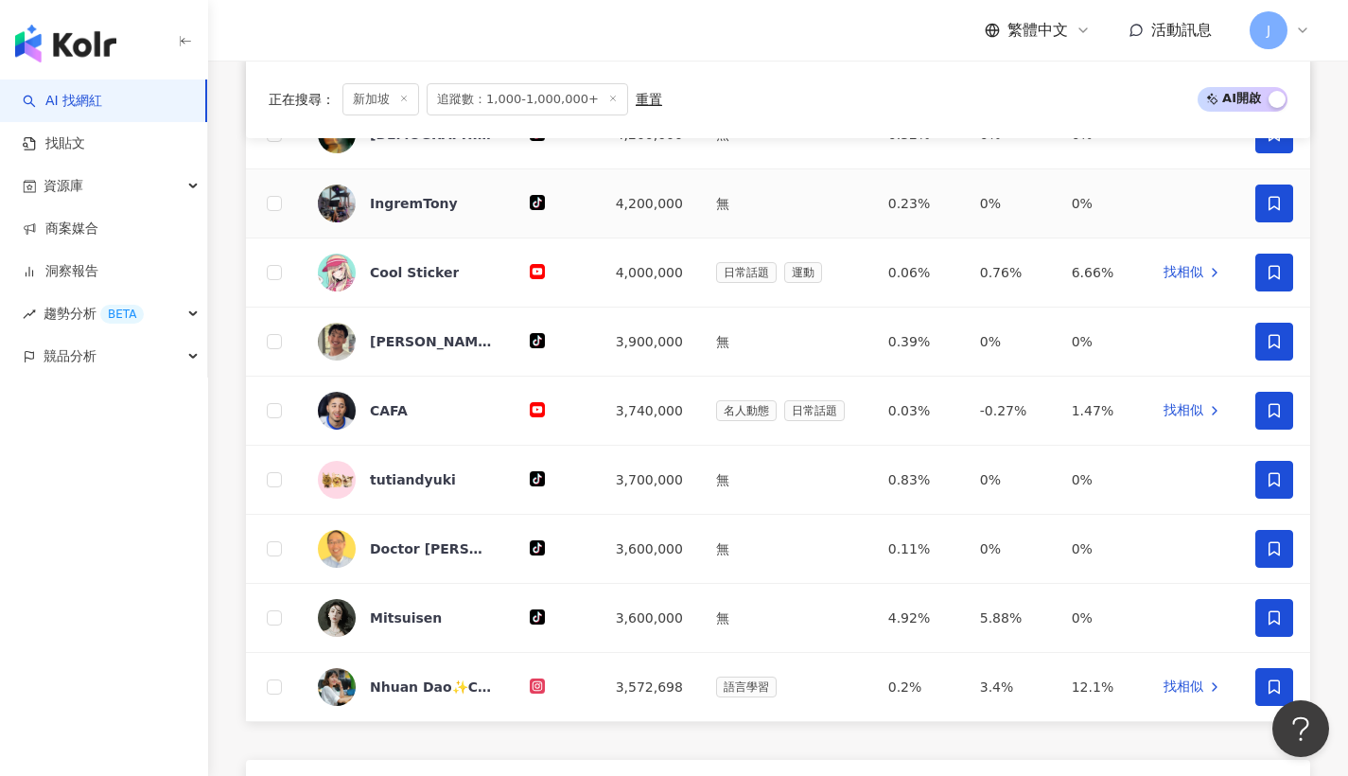
scroll to position [1579, 0]
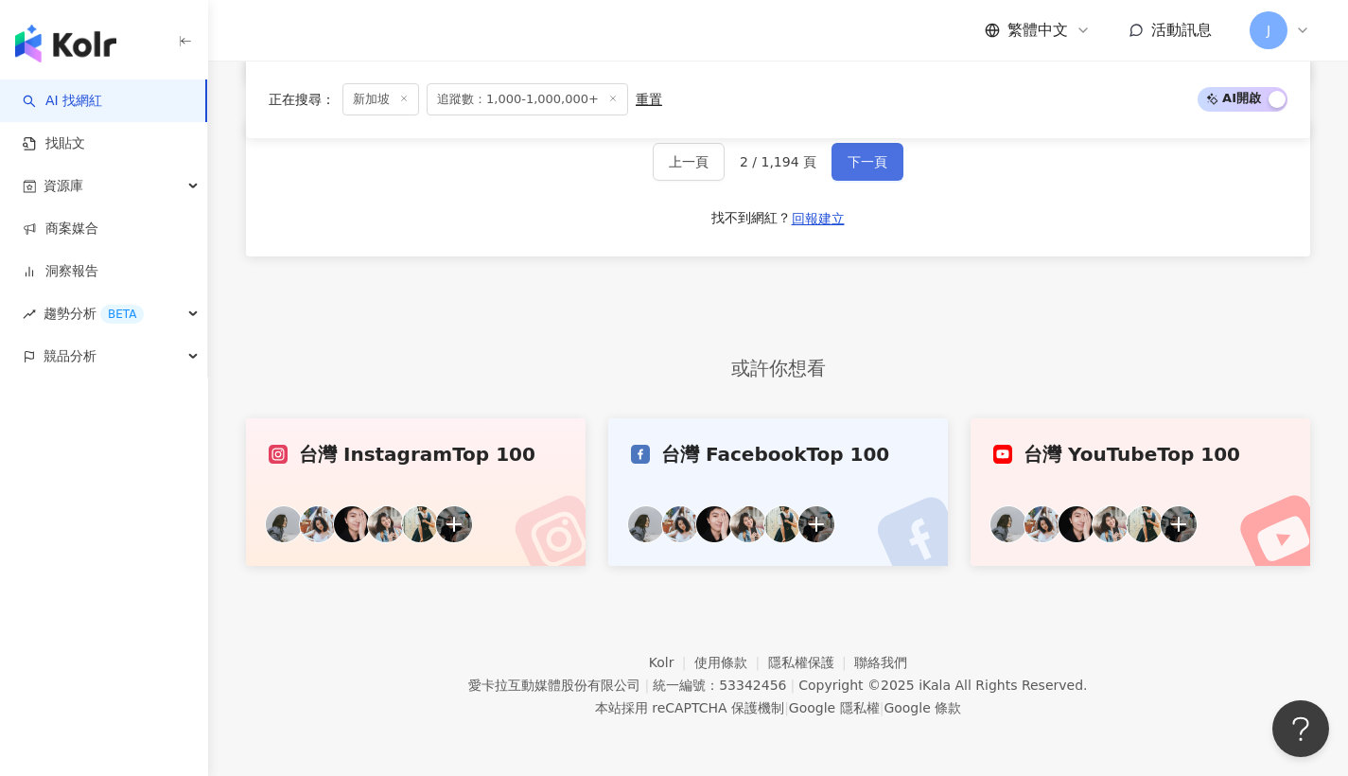
click at [859, 172] on button "下一頁" at bounding box center [868, 162] width 72 height 38
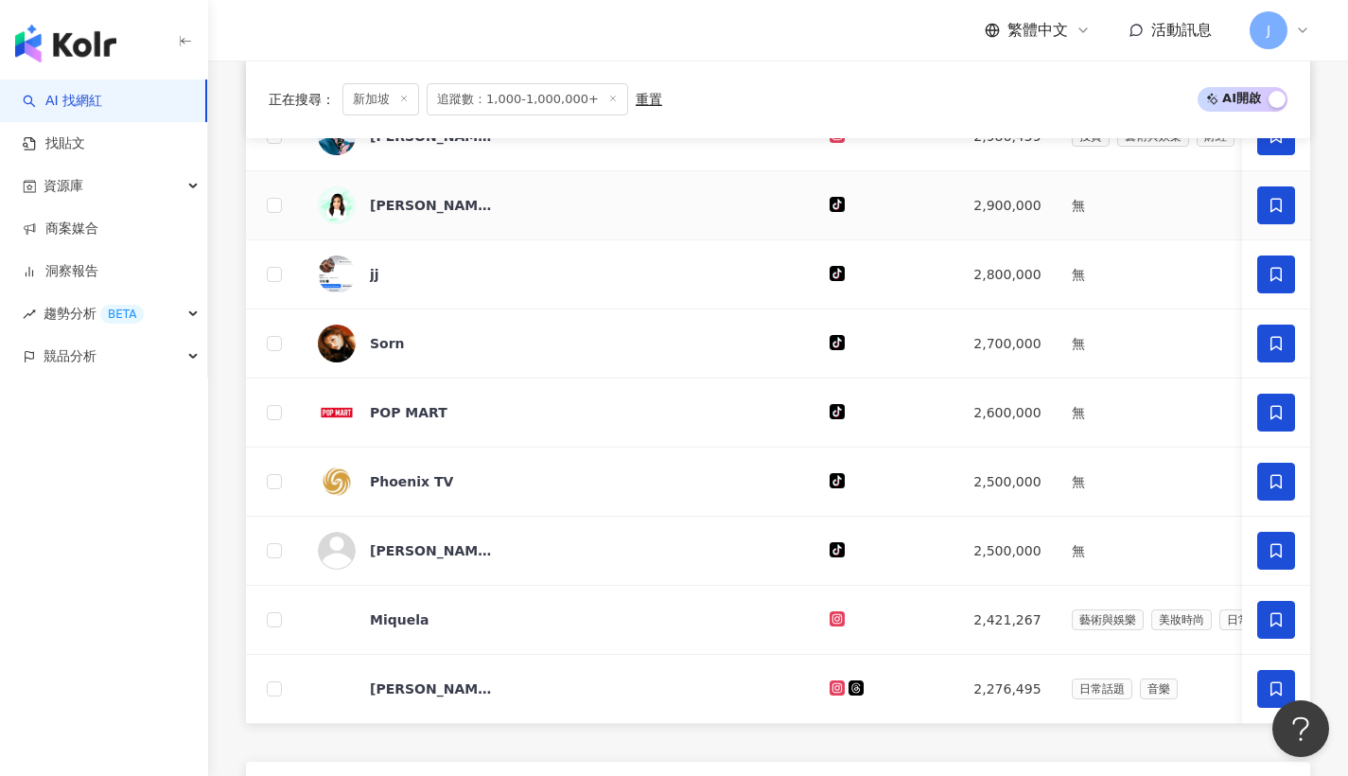
scroll to position [1577, 0]
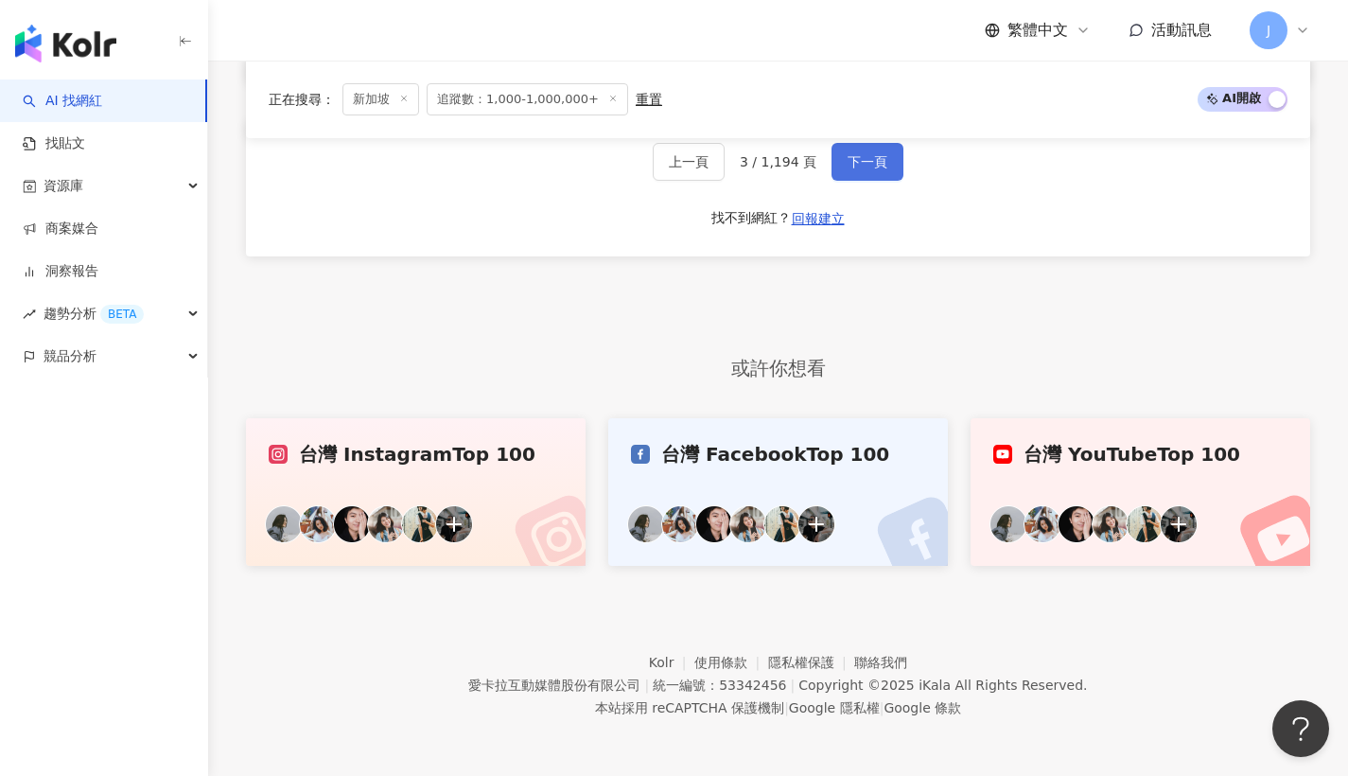
click at [880, 169] on span "下一頁" at bounding box center [868, 161] width 40 height 15
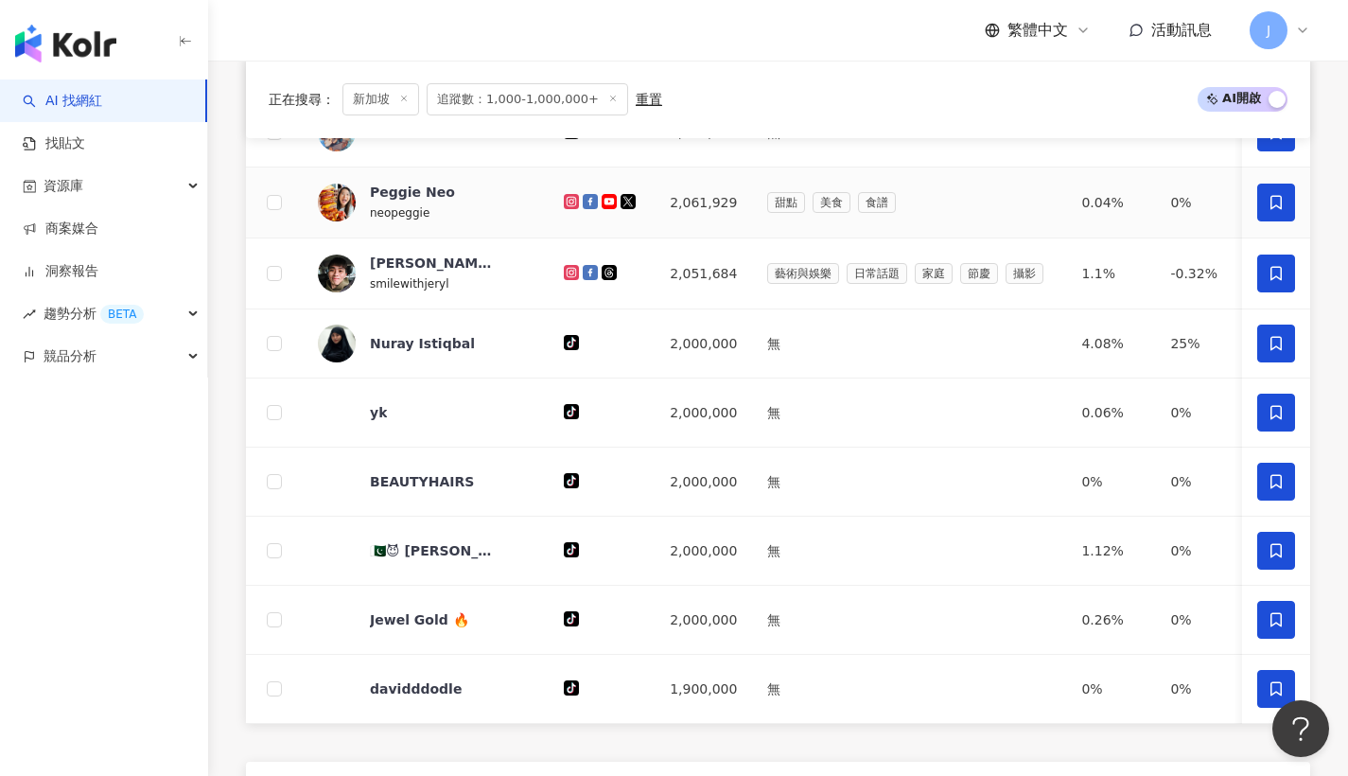
scroll to position [1580, 0]
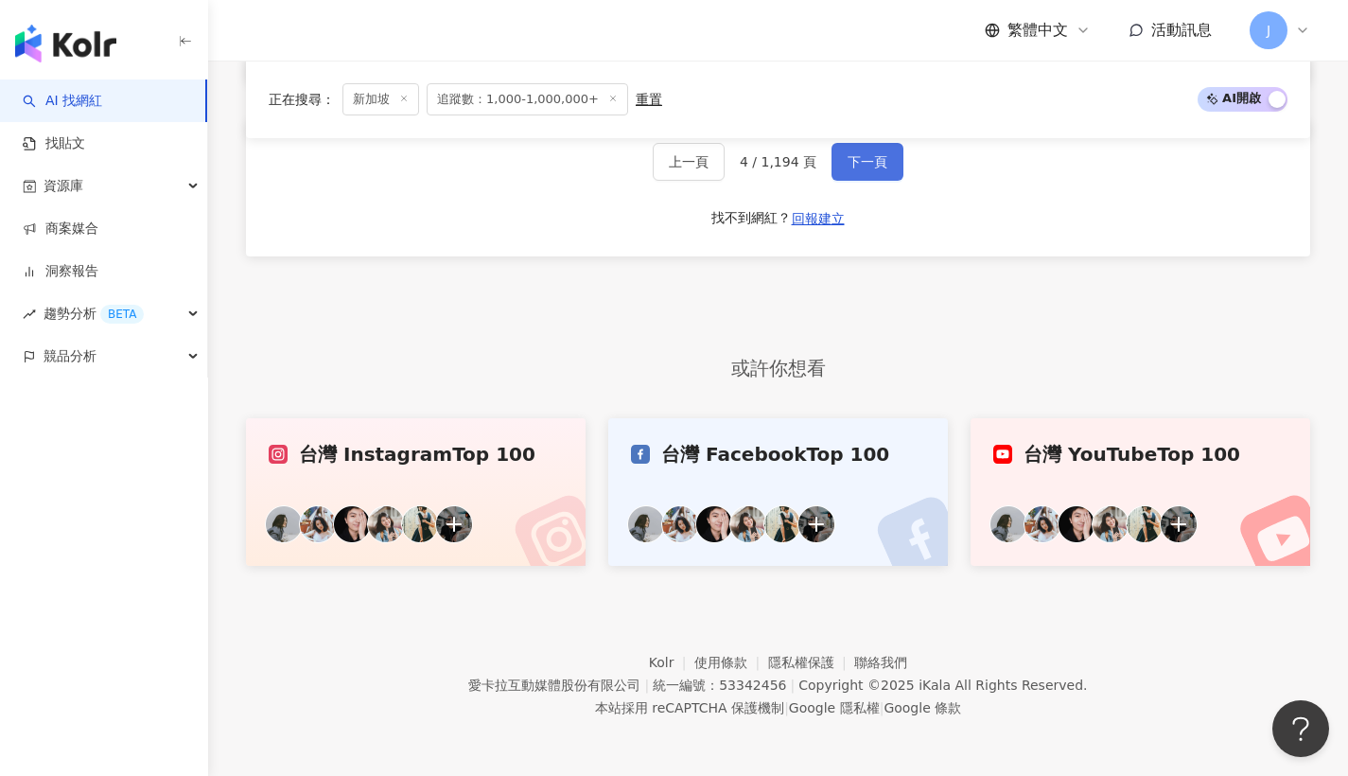
click at [899, 181] on button "下一頁" at bounding box center [868, 162] width 72 height 38
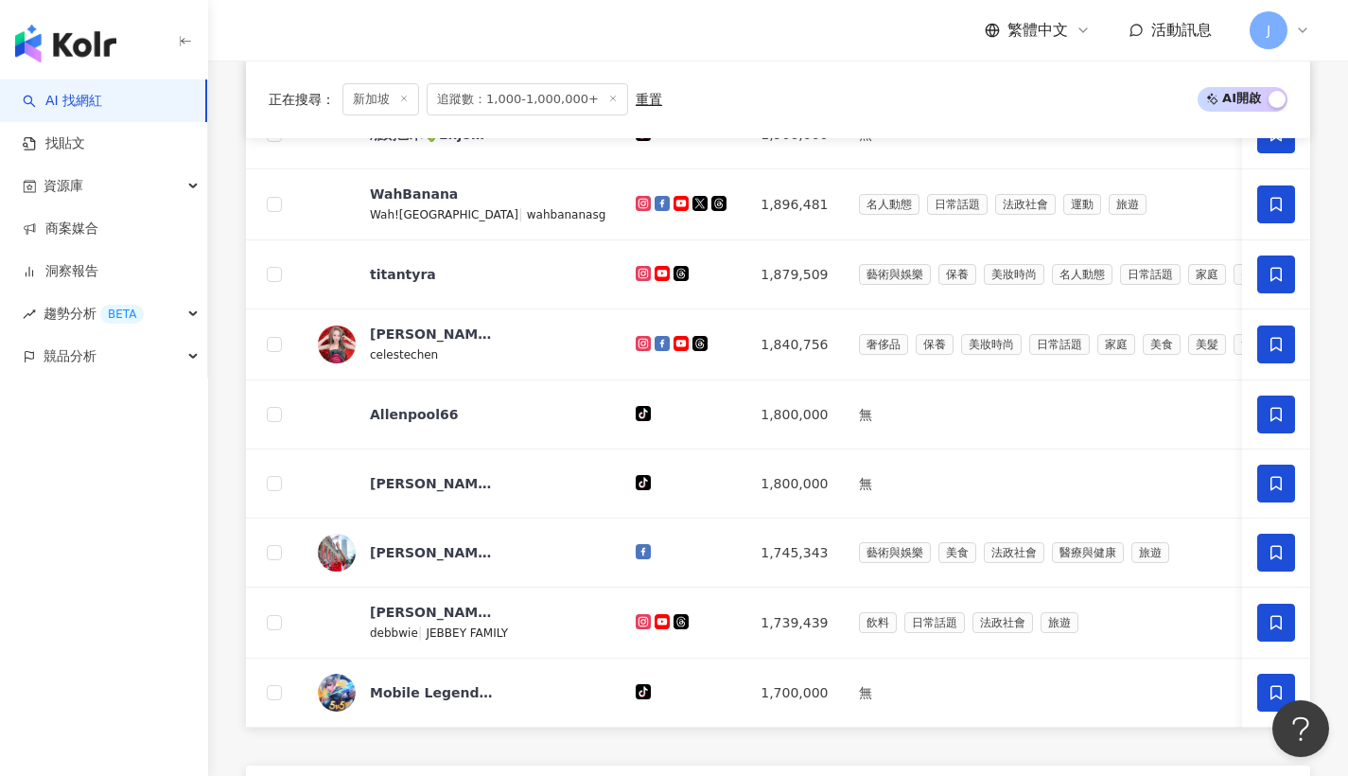
scroll to position [1544, 0]
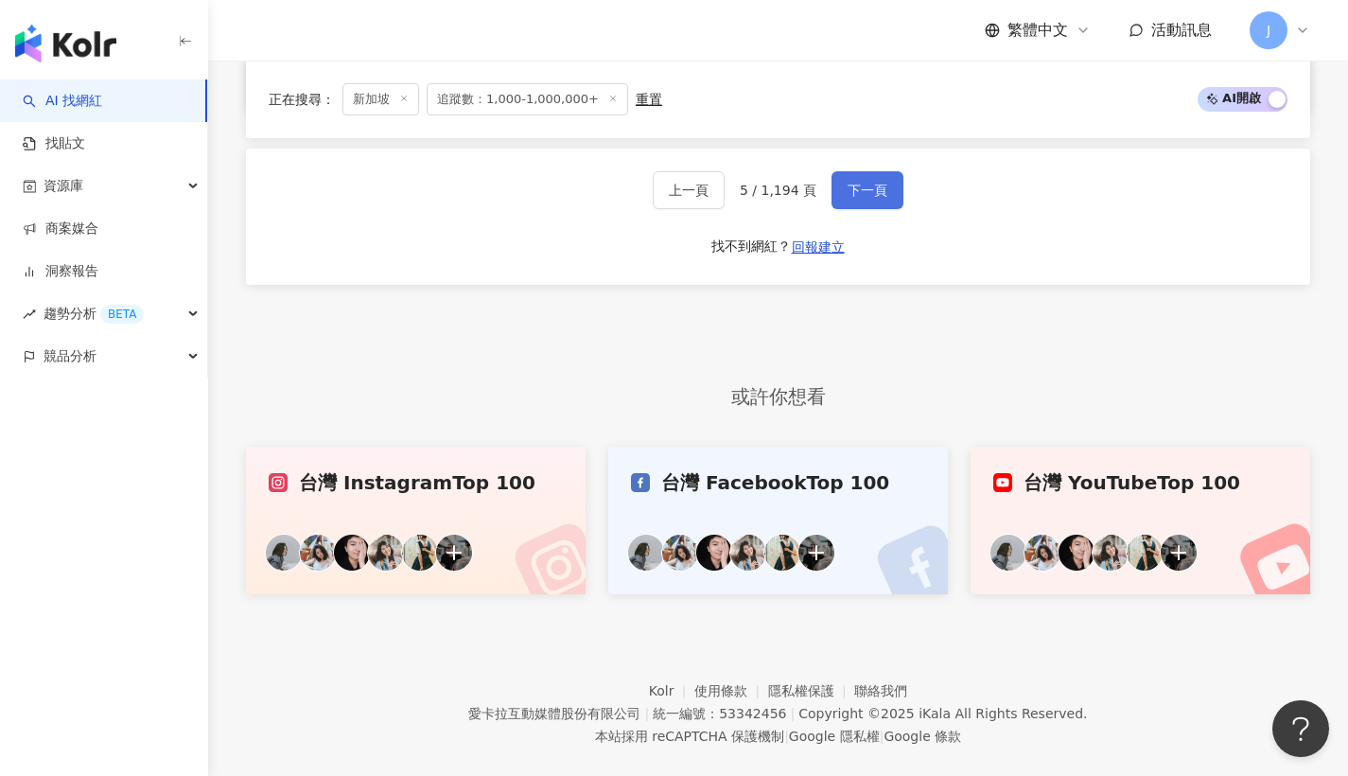
click at [847, 204] on button "下一頁" at bounding box center [868, 190] width 72 height 38
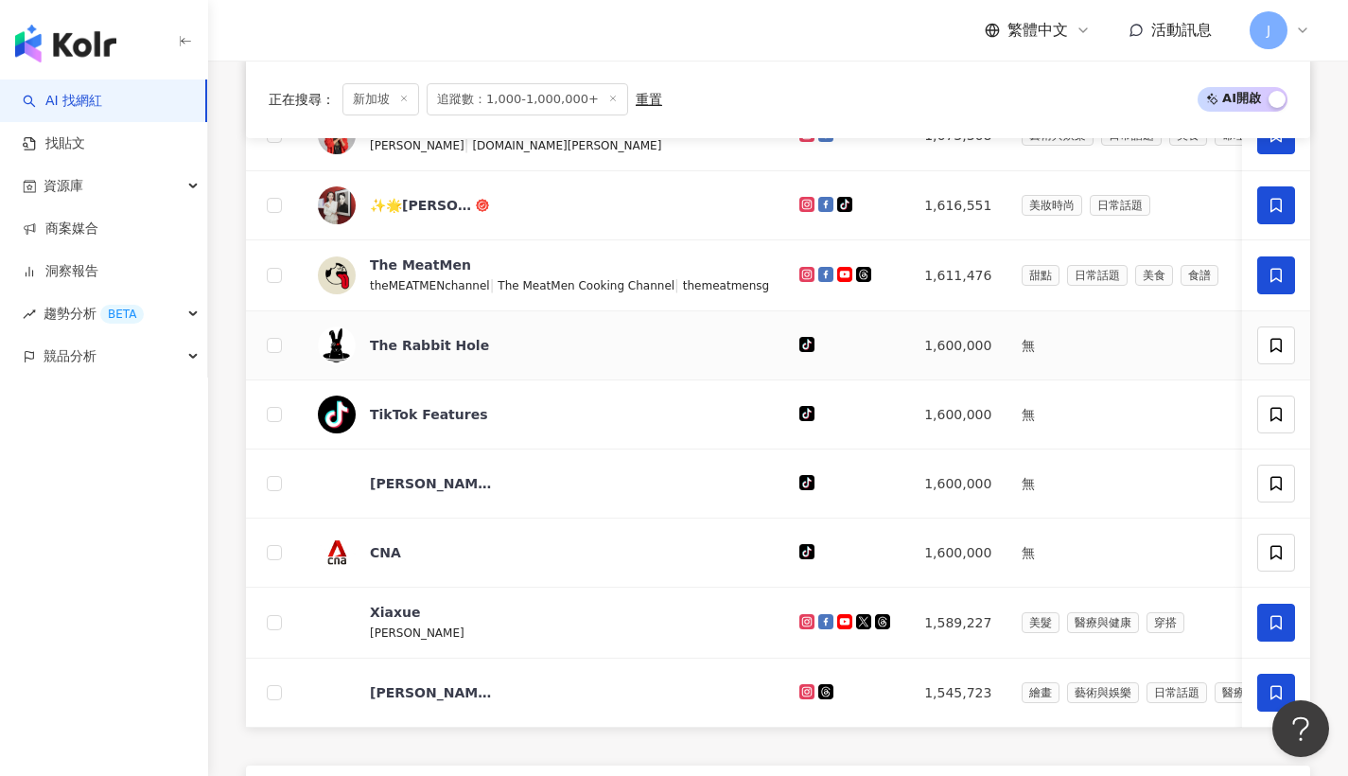
scroll to position [1294, 0]
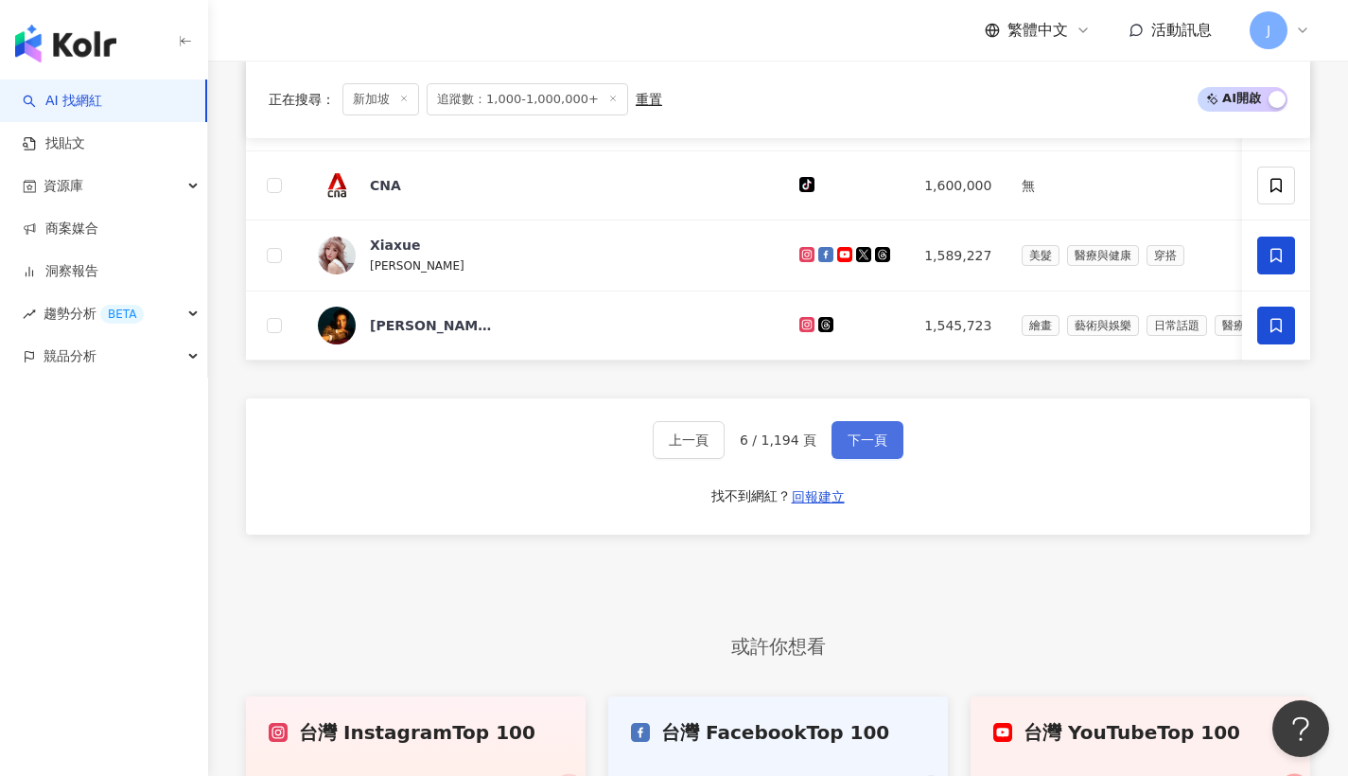
click at [890, 459] on button "下一頁" at bounding box center [868, 440] width 72 height 38
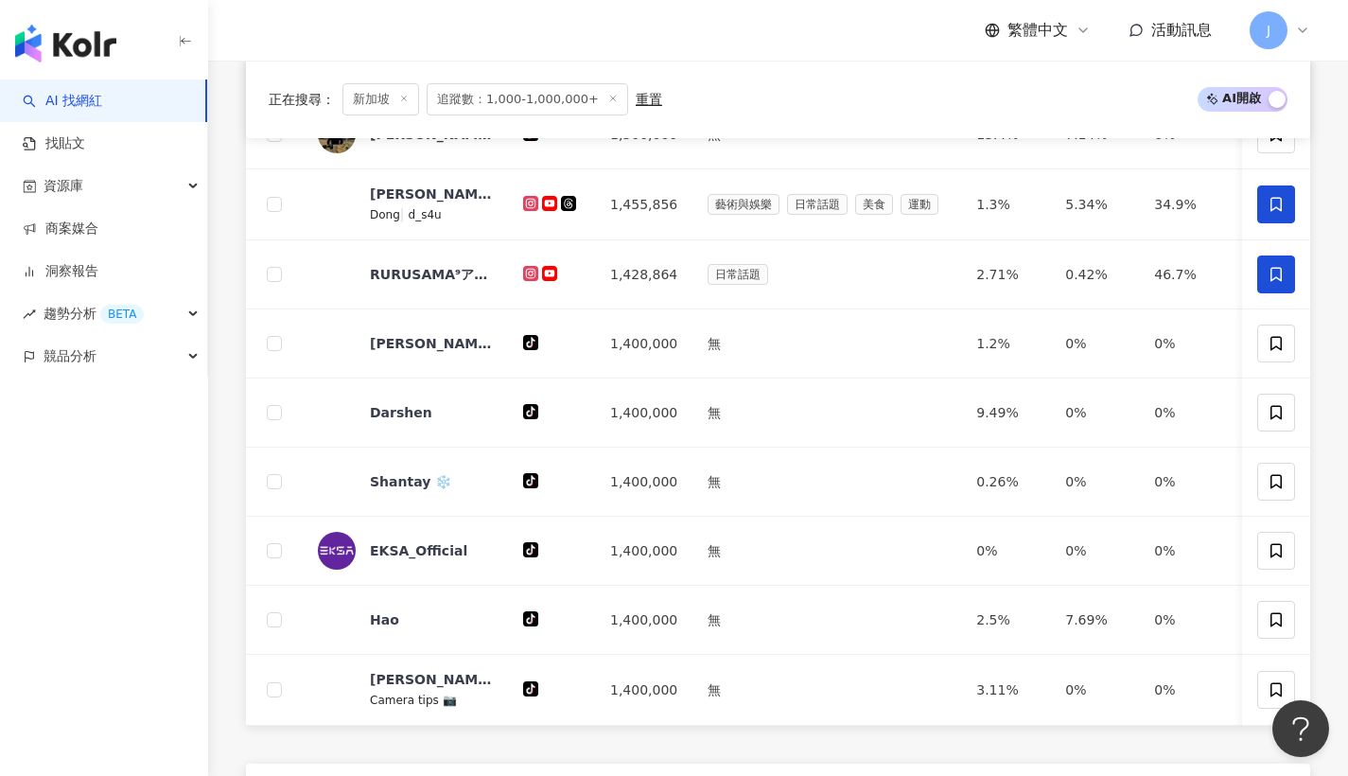
scroll to position [1597, 0]
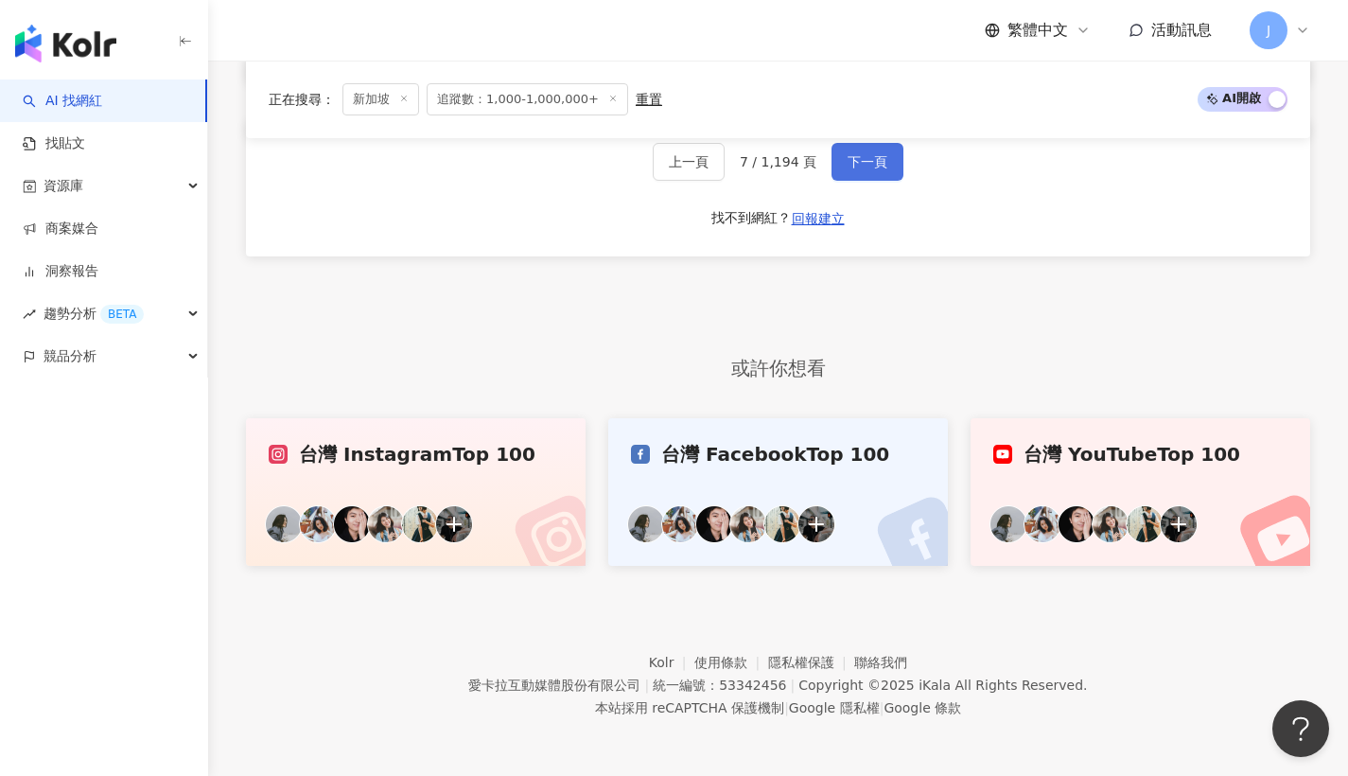
click at [890, 176] on button "下一頁" at bounding box center [868, 162] width 72 height 38
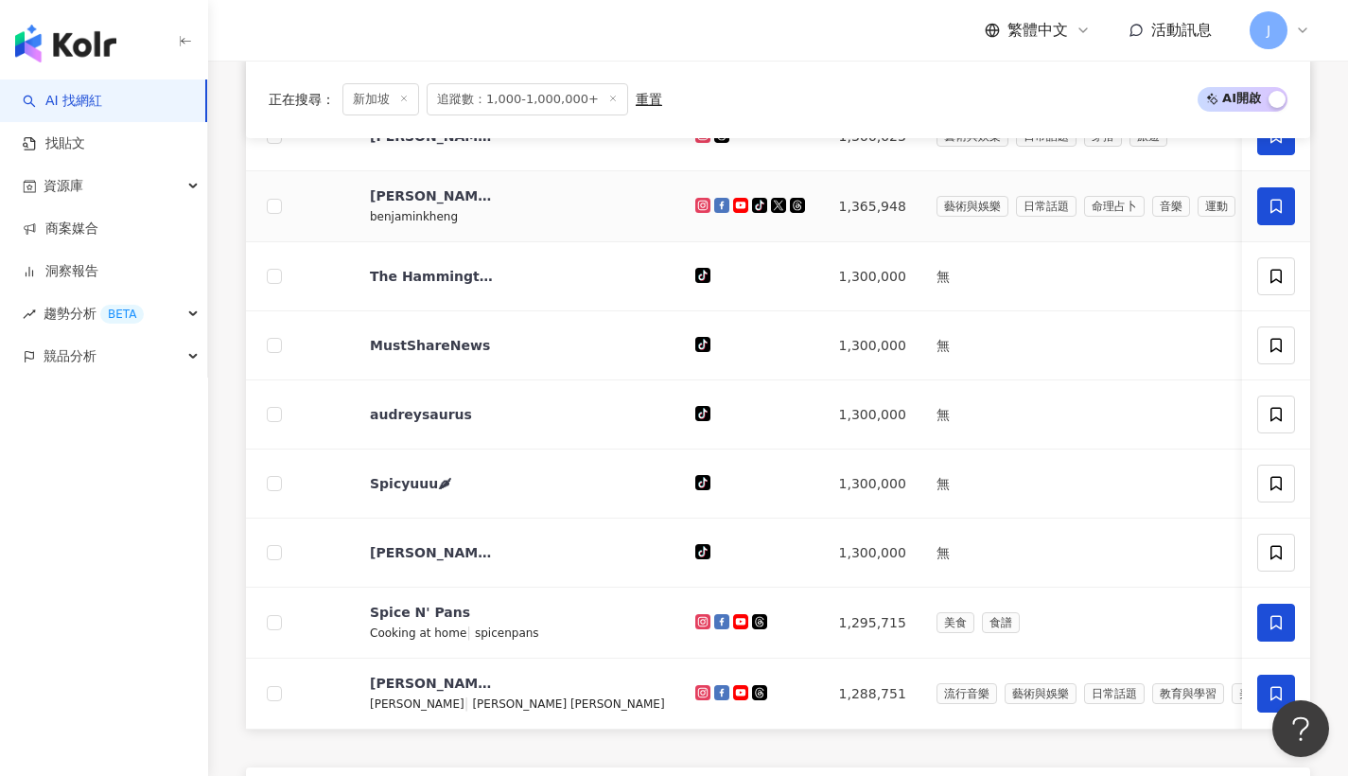
scroll to position [1601, 0]
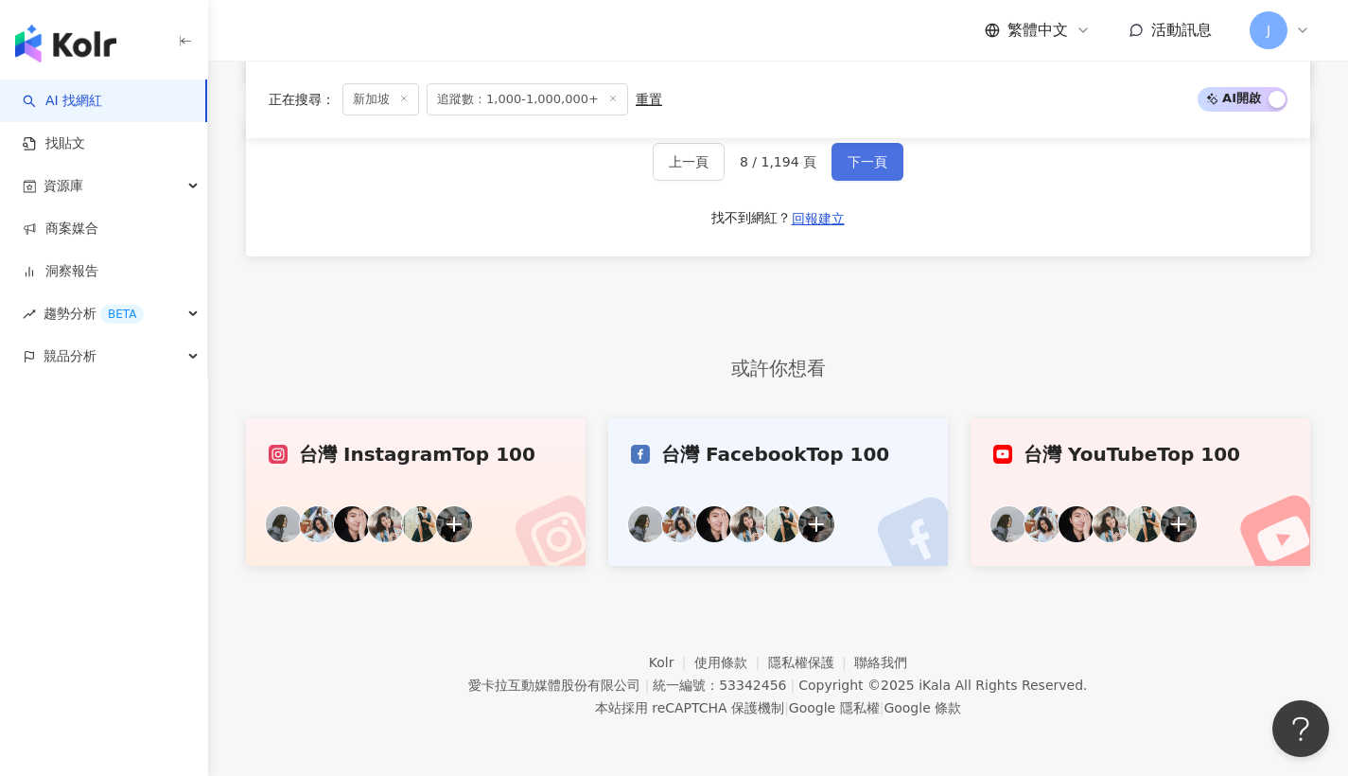
click at [870, 177] on button "下一頁" at bounding box center [868, 162] width 72 height 38
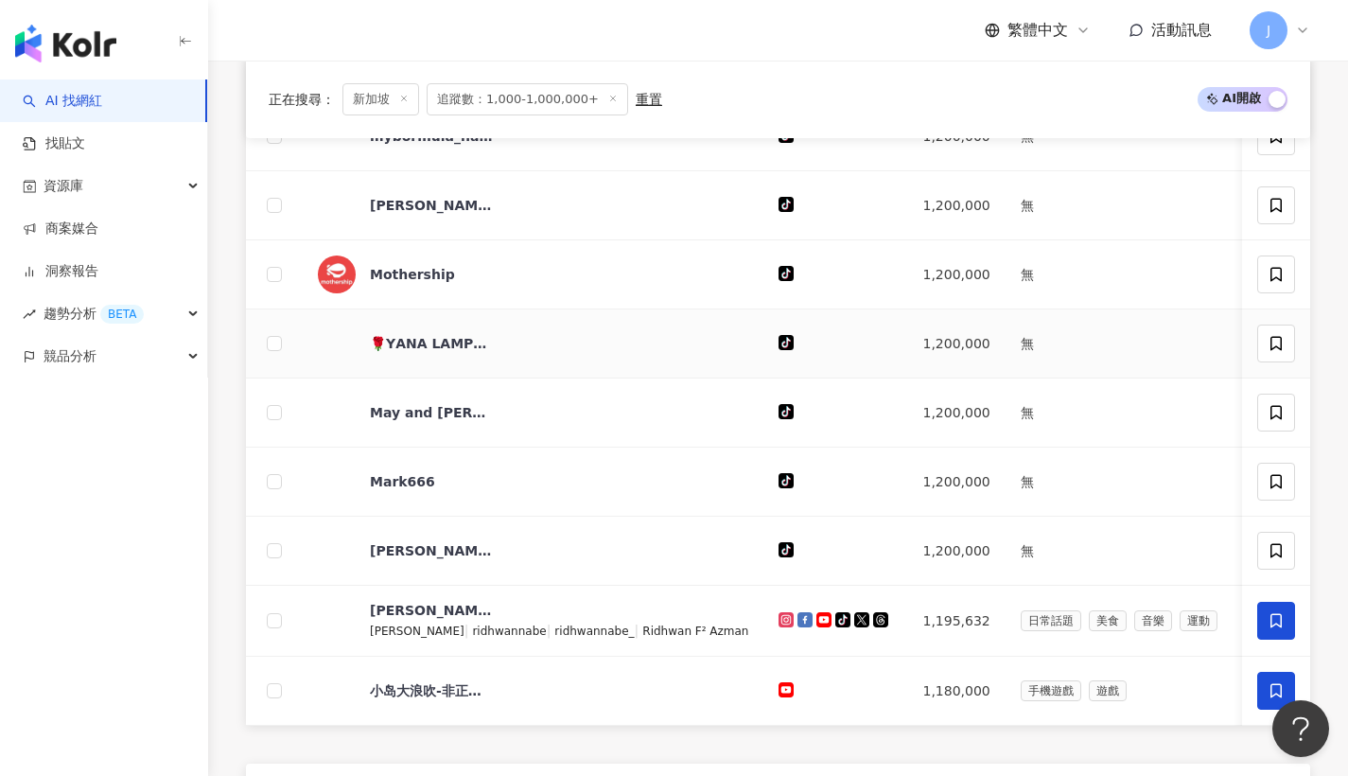
scroll to position [1576, 0]
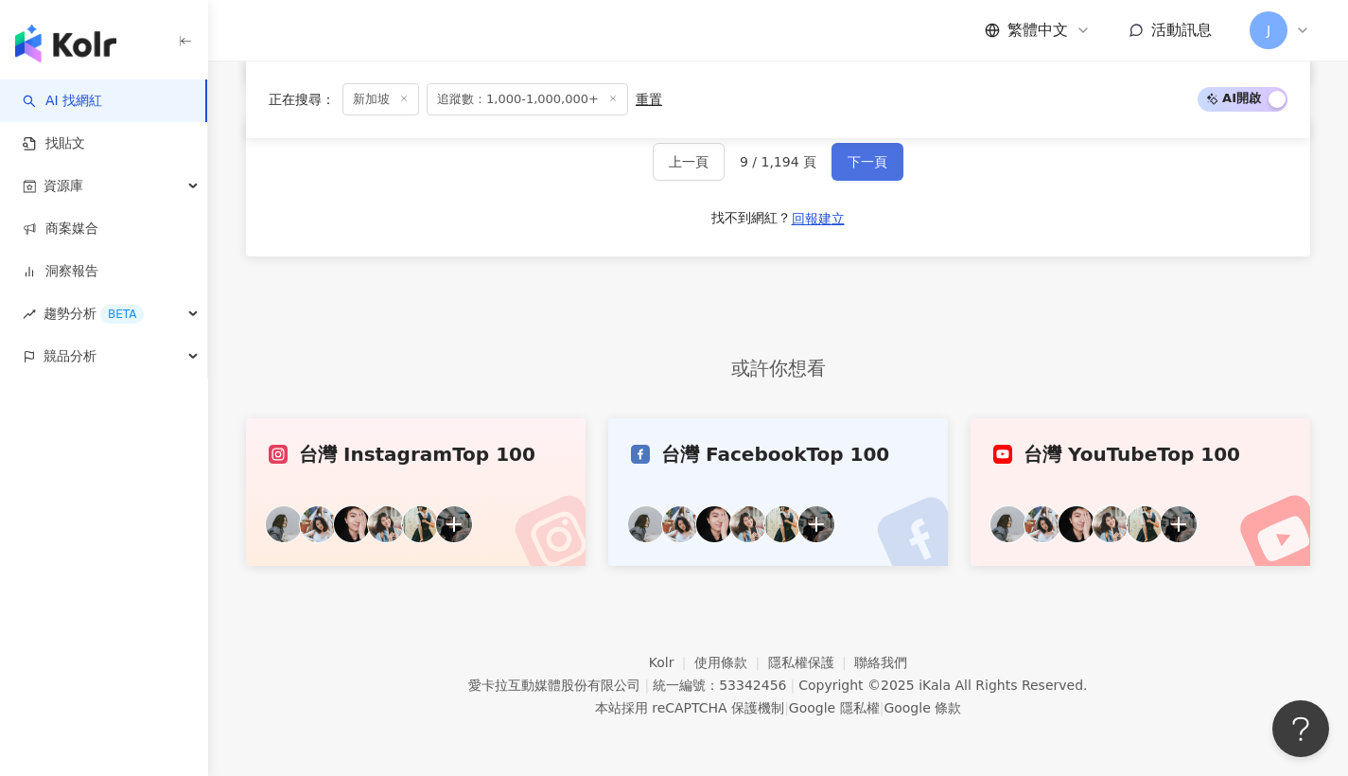
click at [889, 181] on button "下一頁" at bounding box center [868, 162] width 72 height 38
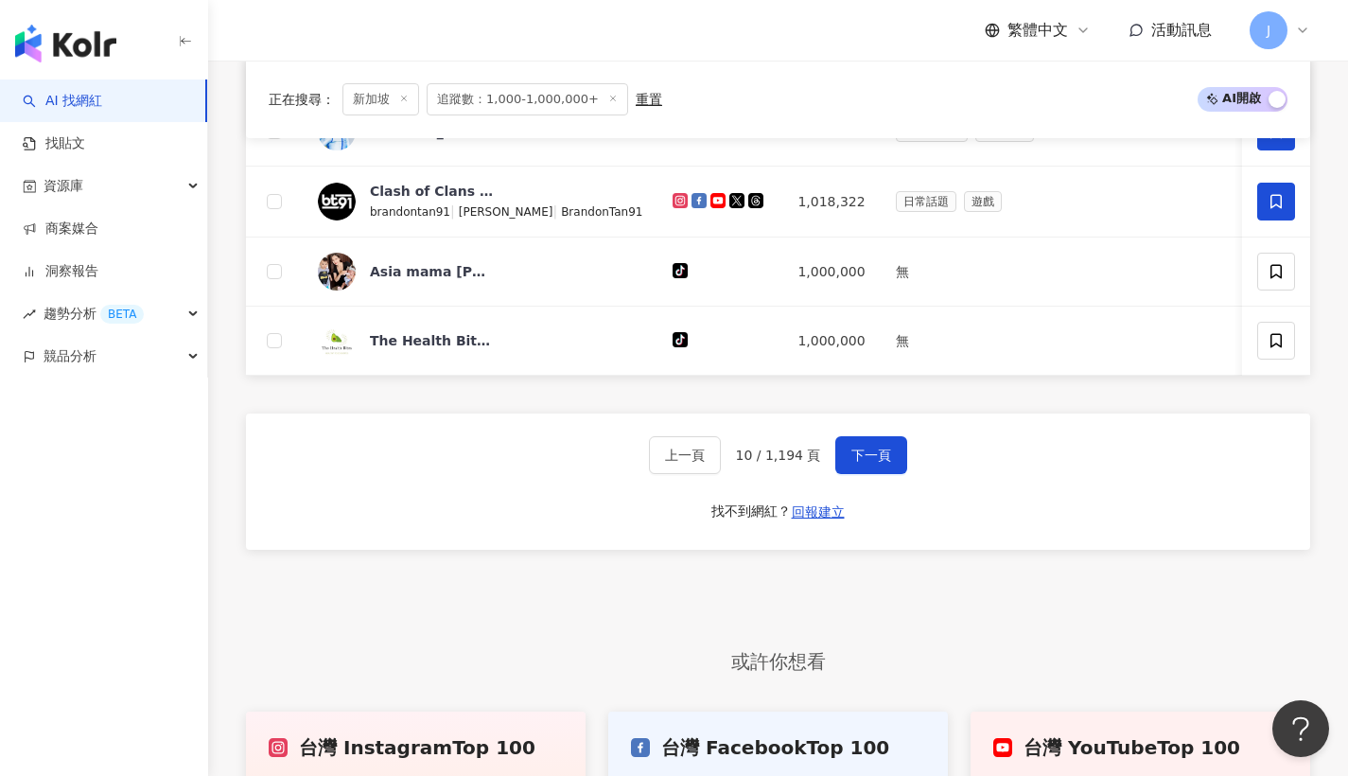
scroll to position [1498, 0]
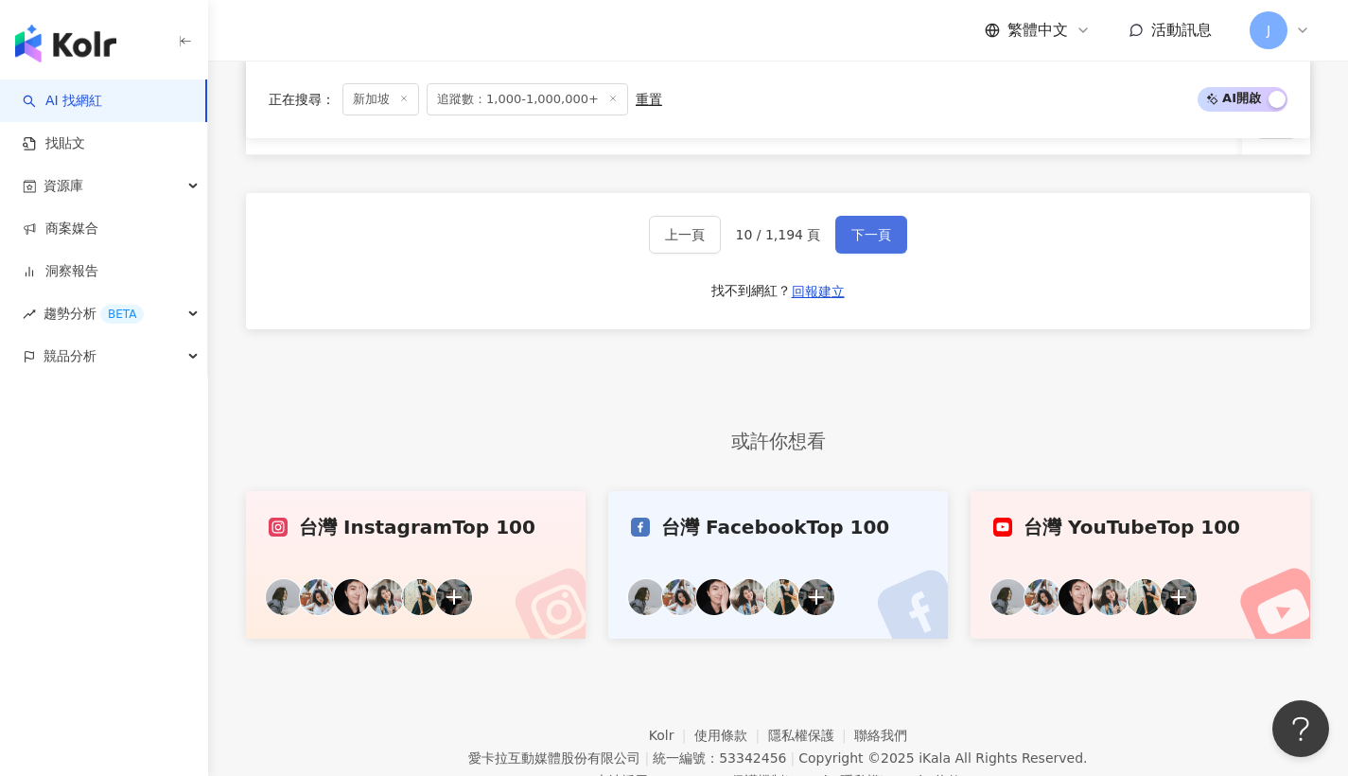
click at [902, 254] on button "下一頁" at bounding box center [872, 235] width 72 height 38
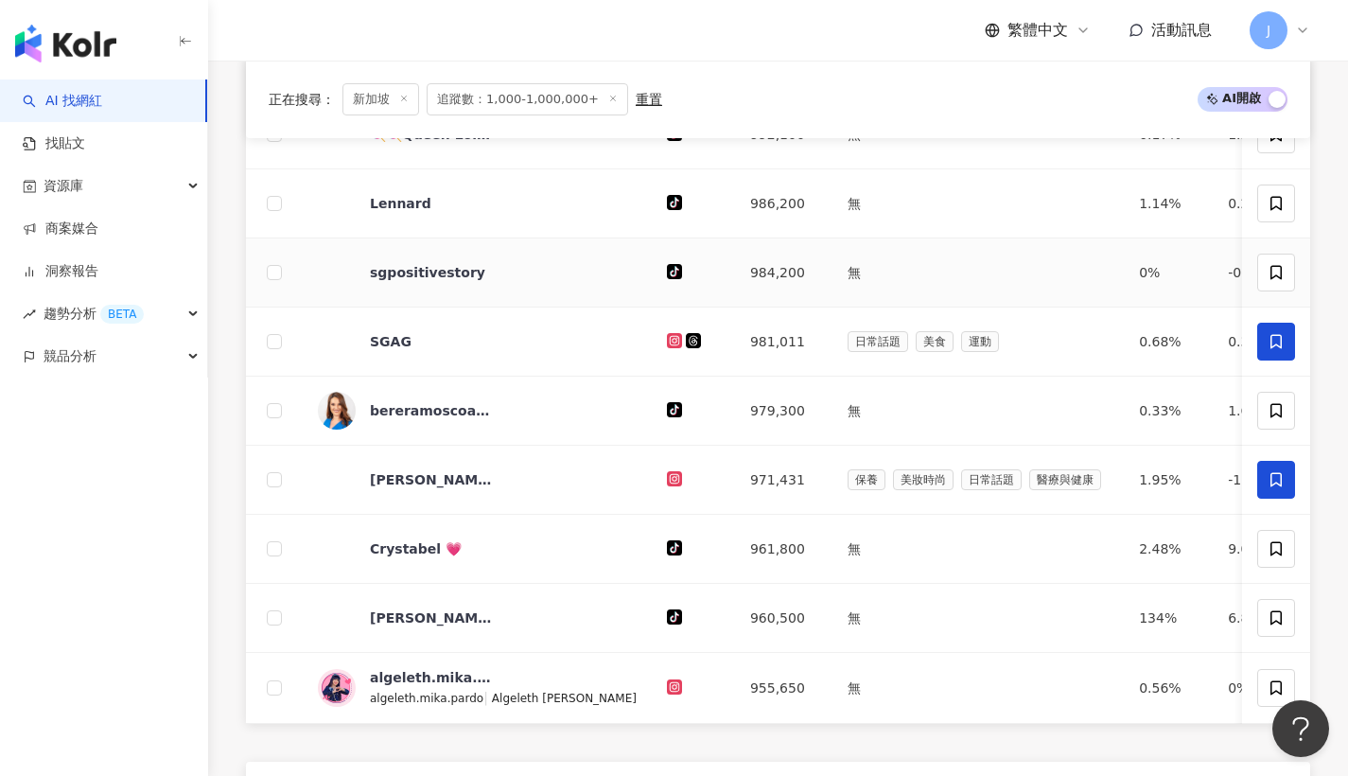
scroll to position [1292, 0]
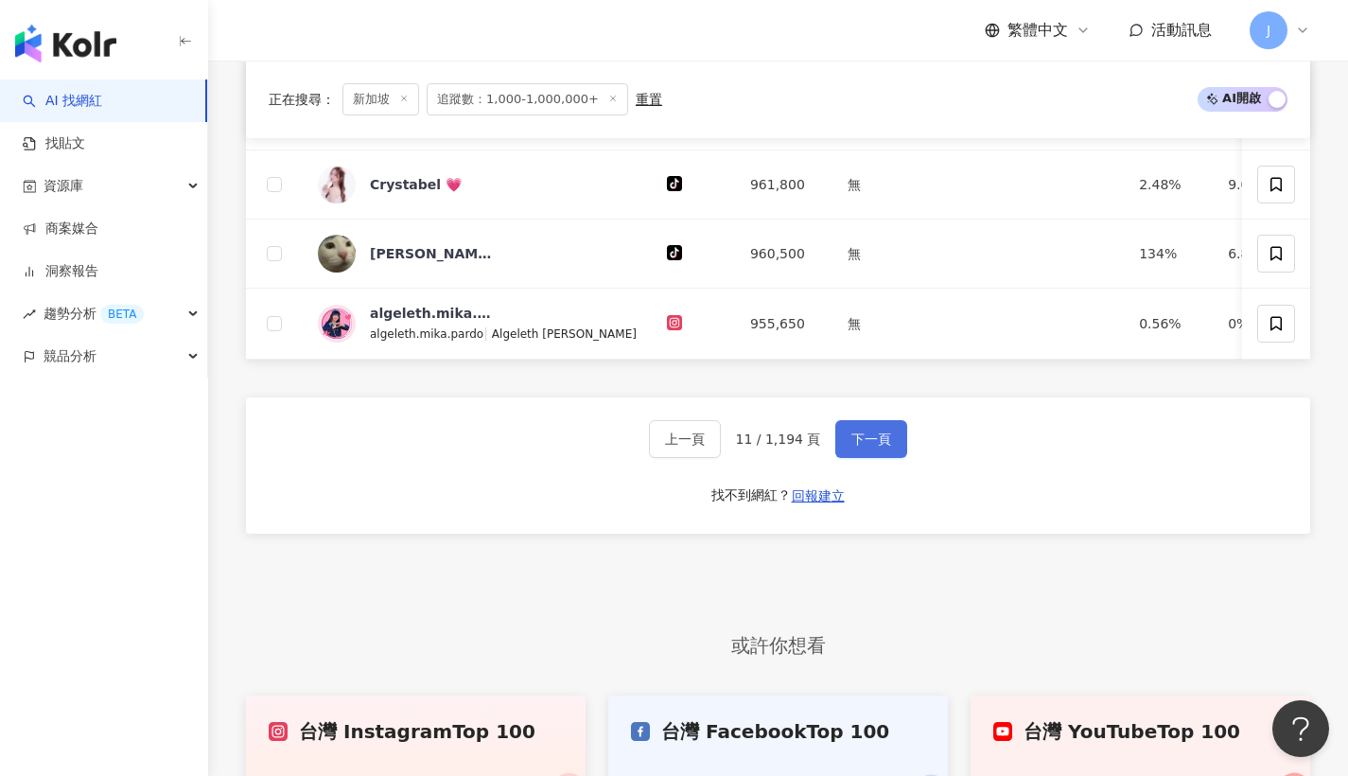
click at [871, 447] on span "下一頁" at bounding box center [872, 438] width 40 height 15
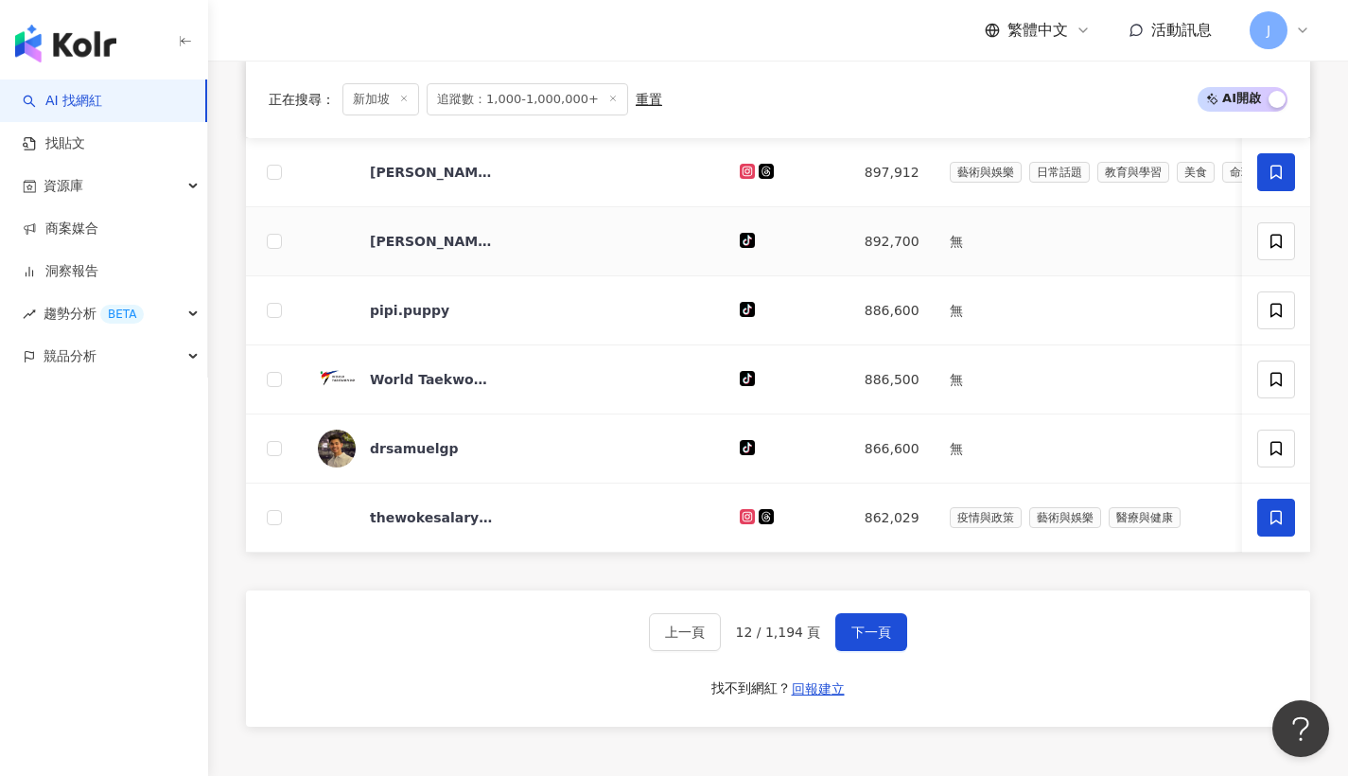
scroll to position [1291, 0]
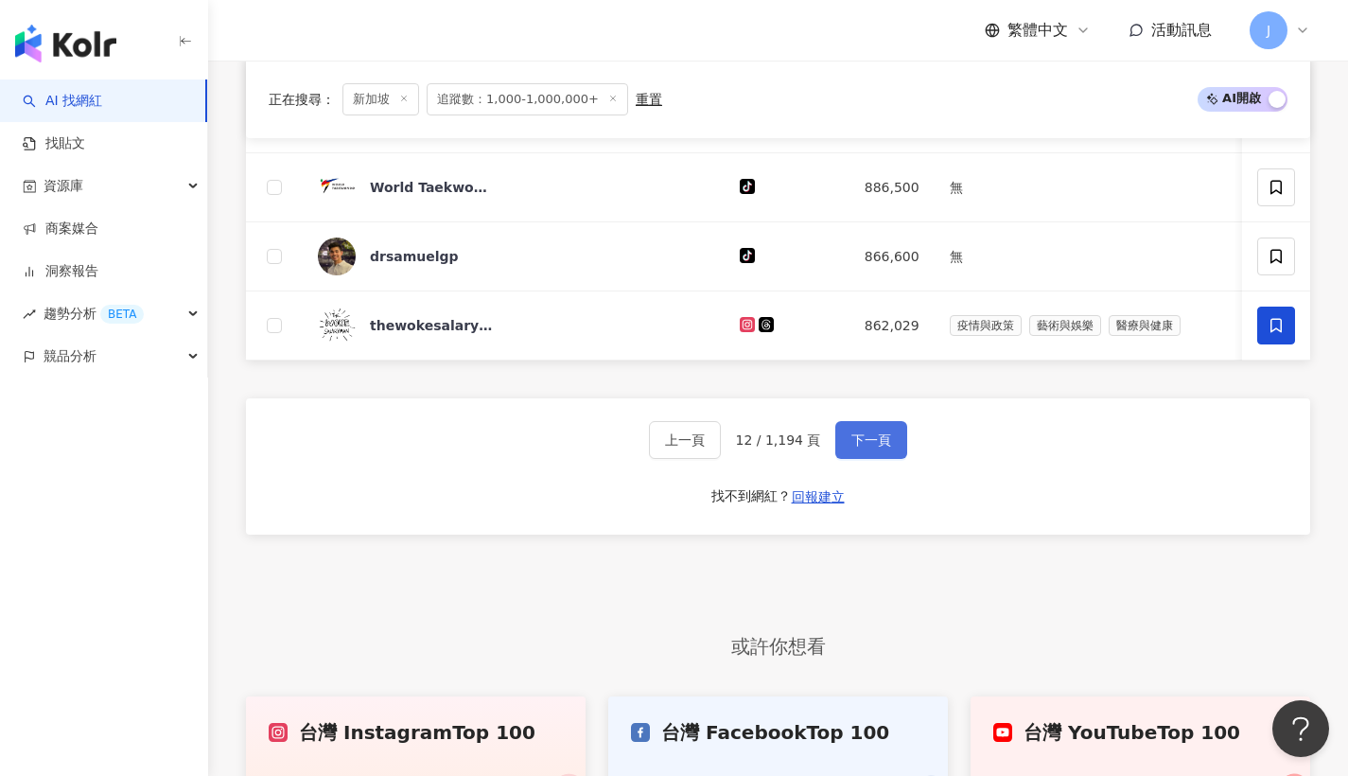
click at [880, 453] on button "下一頁" at bounding box center [872, 440] width 72 height 38
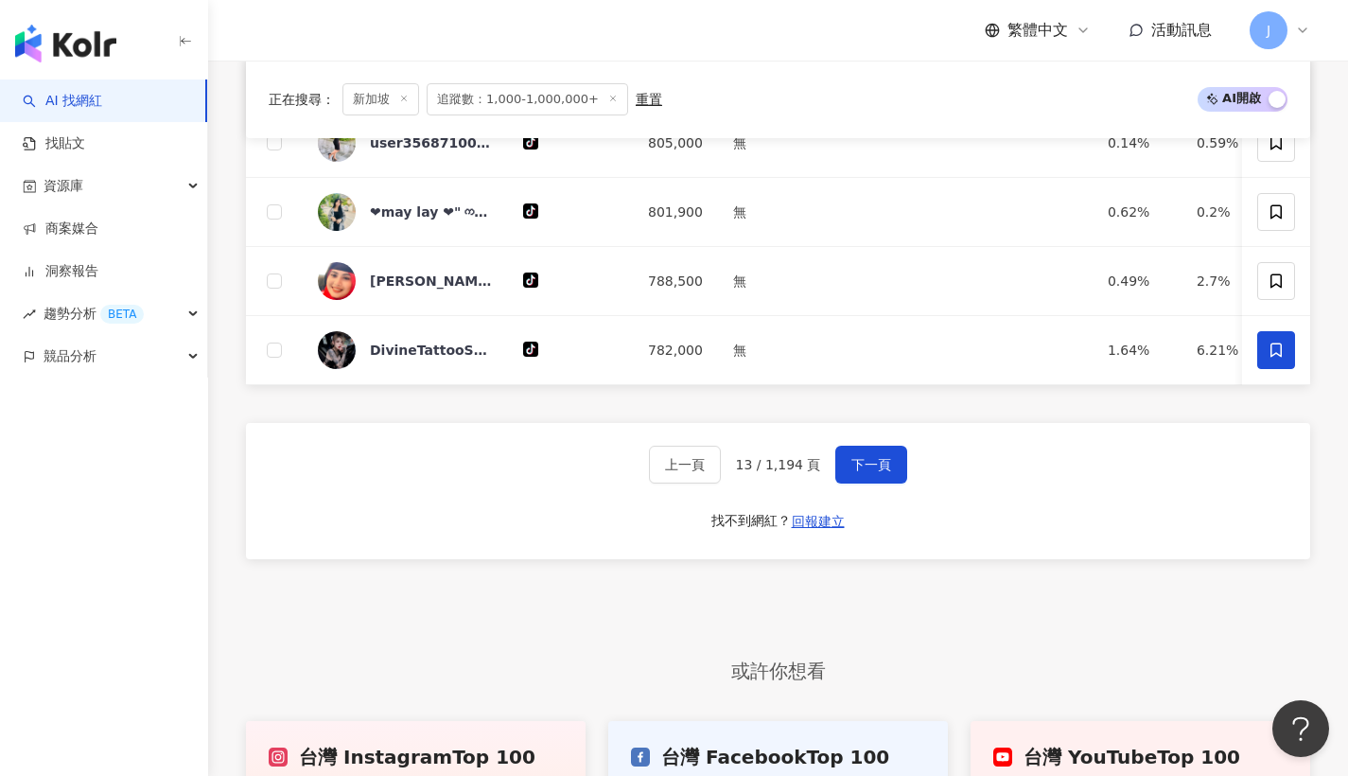
scroll to position [1487, 0]
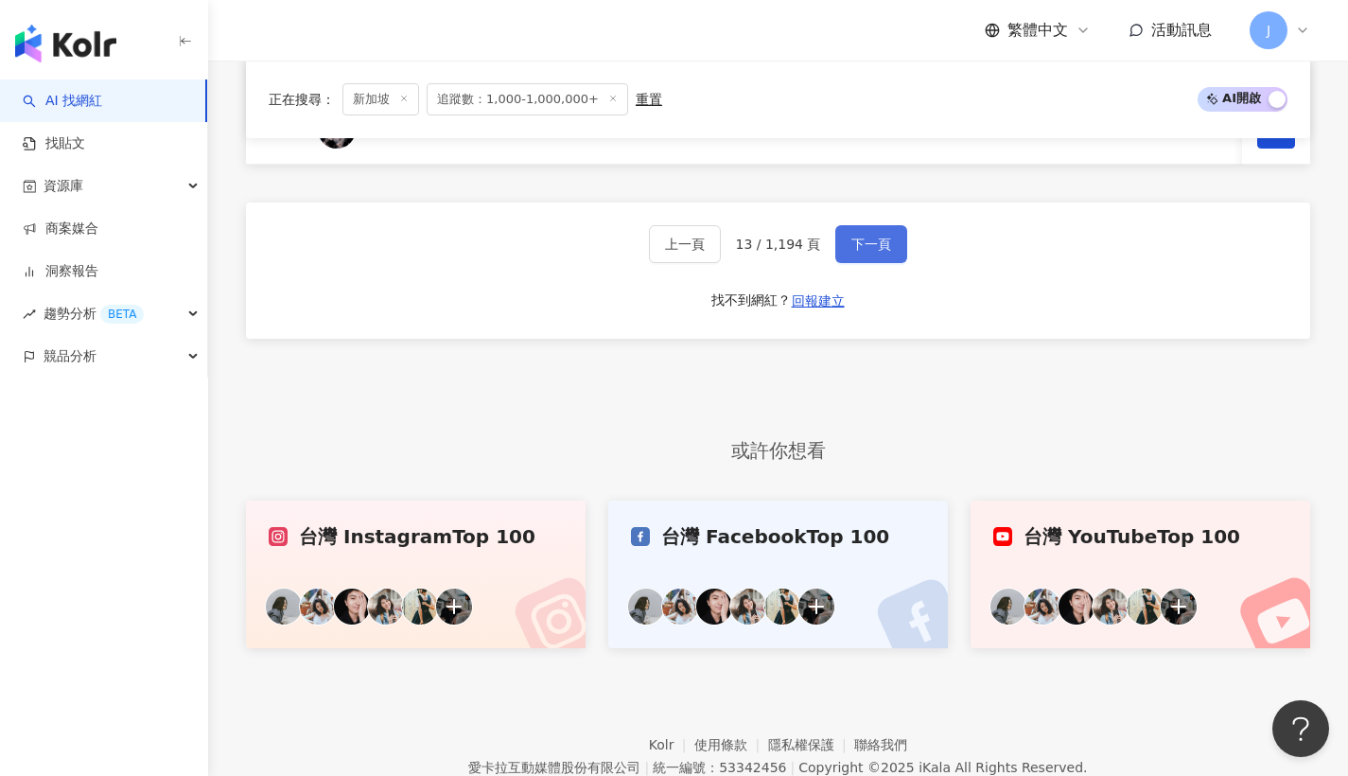
click at [901, 263] on button "下一頁" at bounding box center [872, 244] width 72 height 38
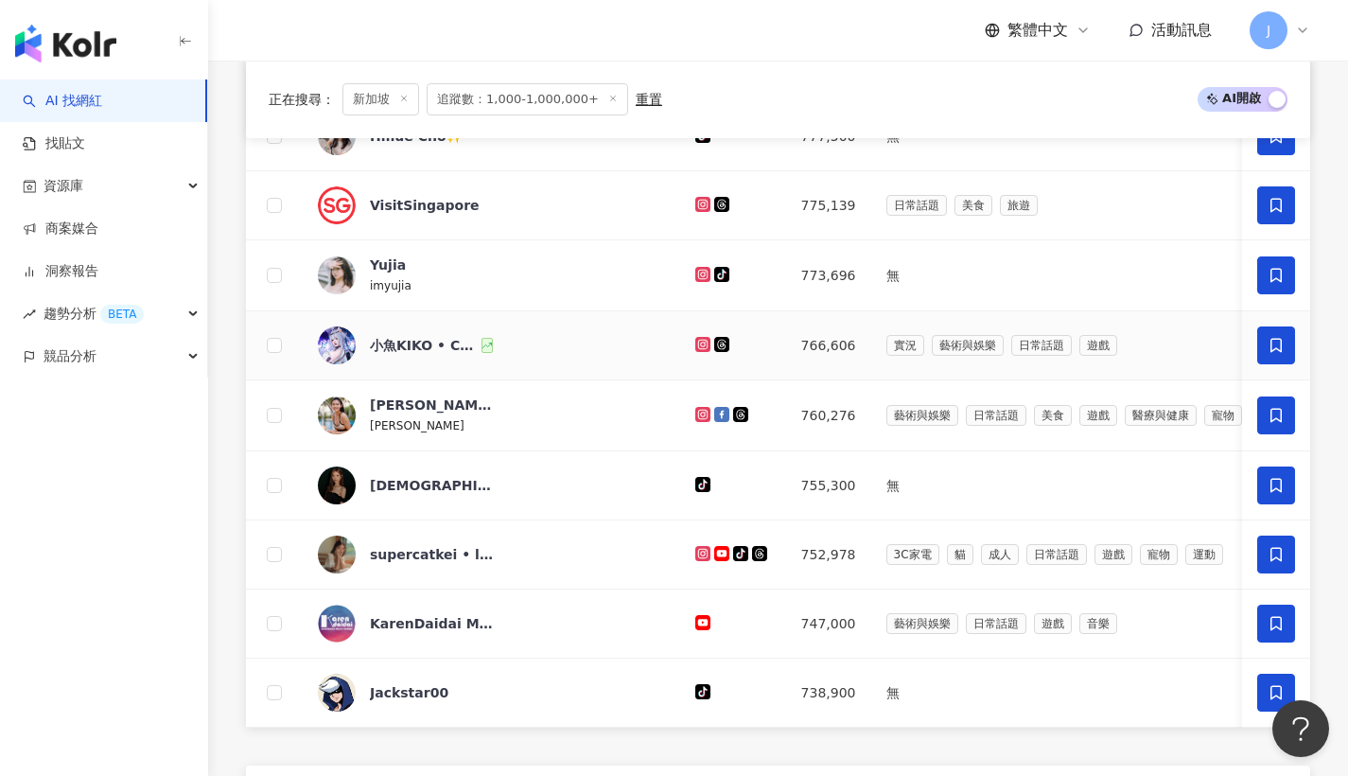
scroll to position [1084, 0]
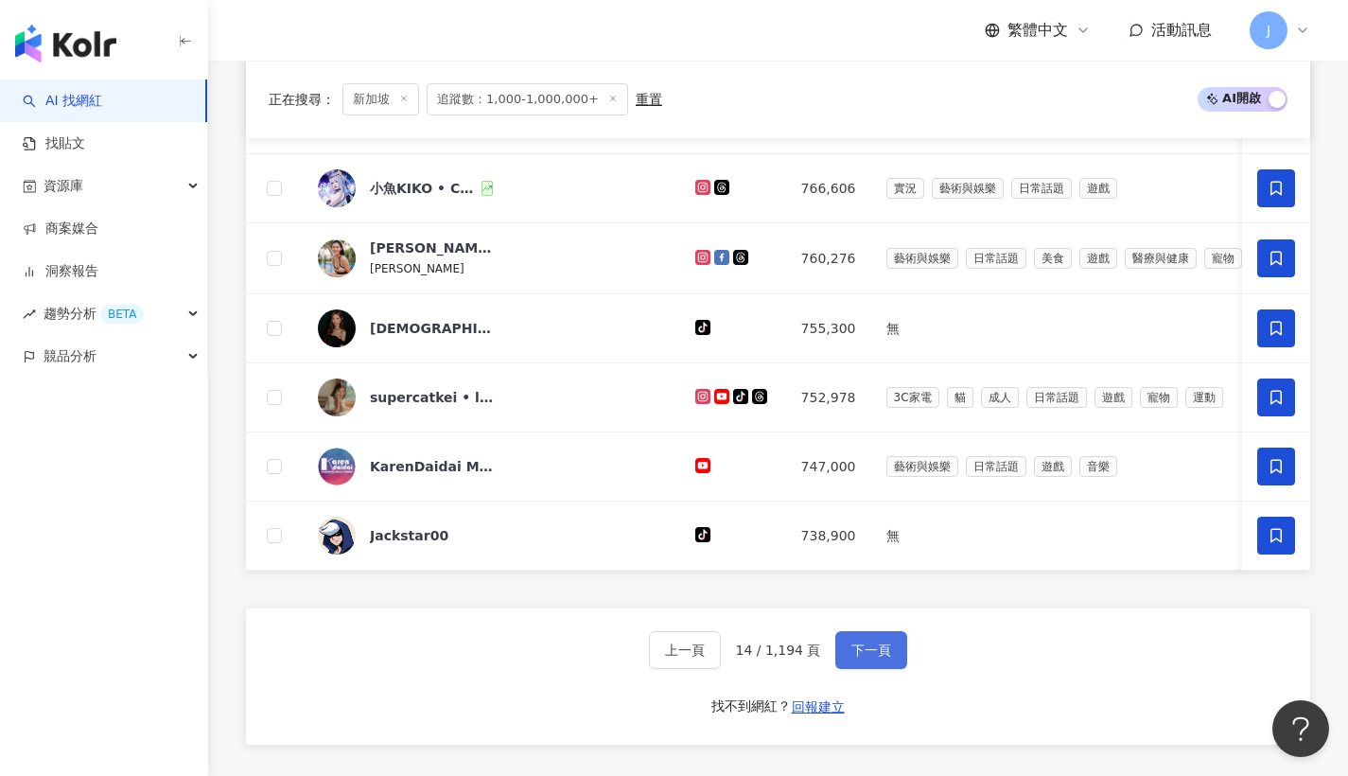
click at [861, 663] on button "下一頁" at bounding box center [872, 650] width 72 height 38
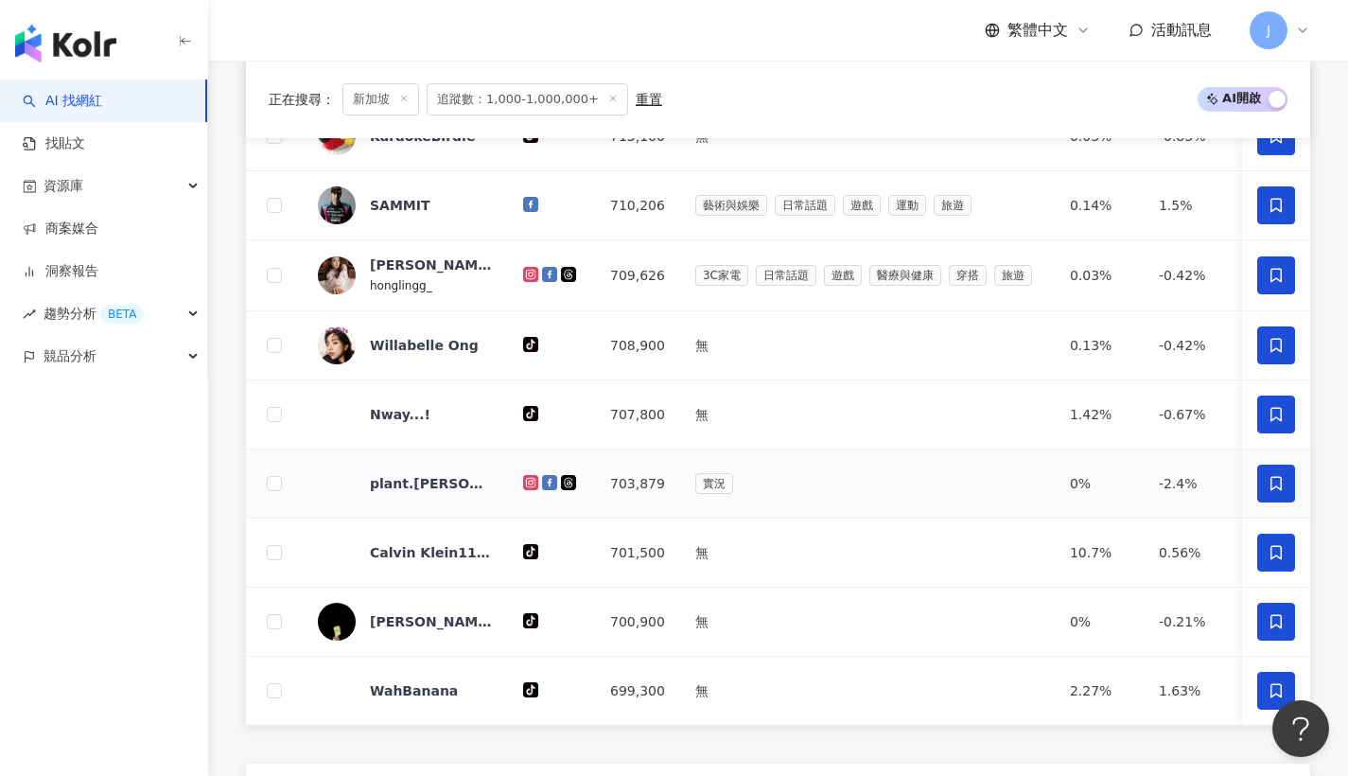
scroll to position [1497, 0]
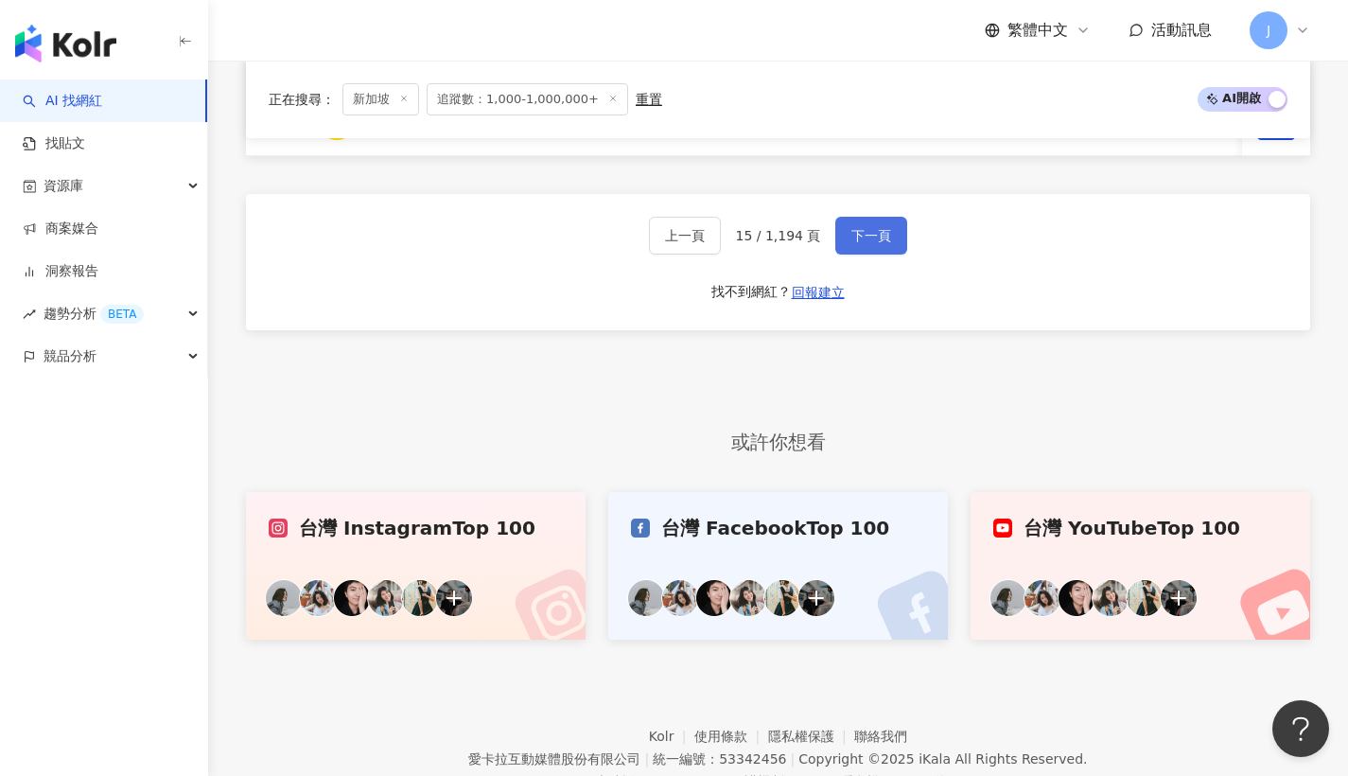
click at [891, 255] on button "下一頁" at bounding box center [872, 236] width 72 height 38
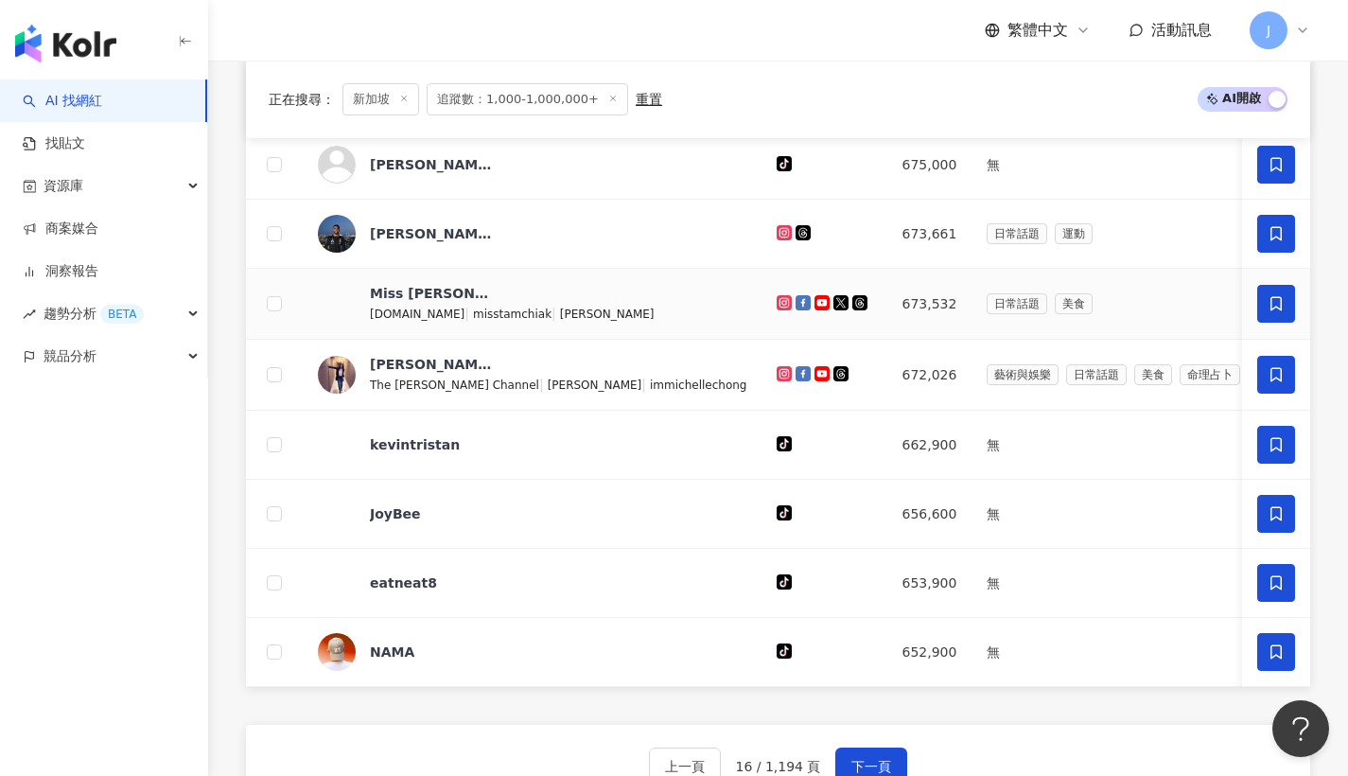
scroll to position [1279, 0]
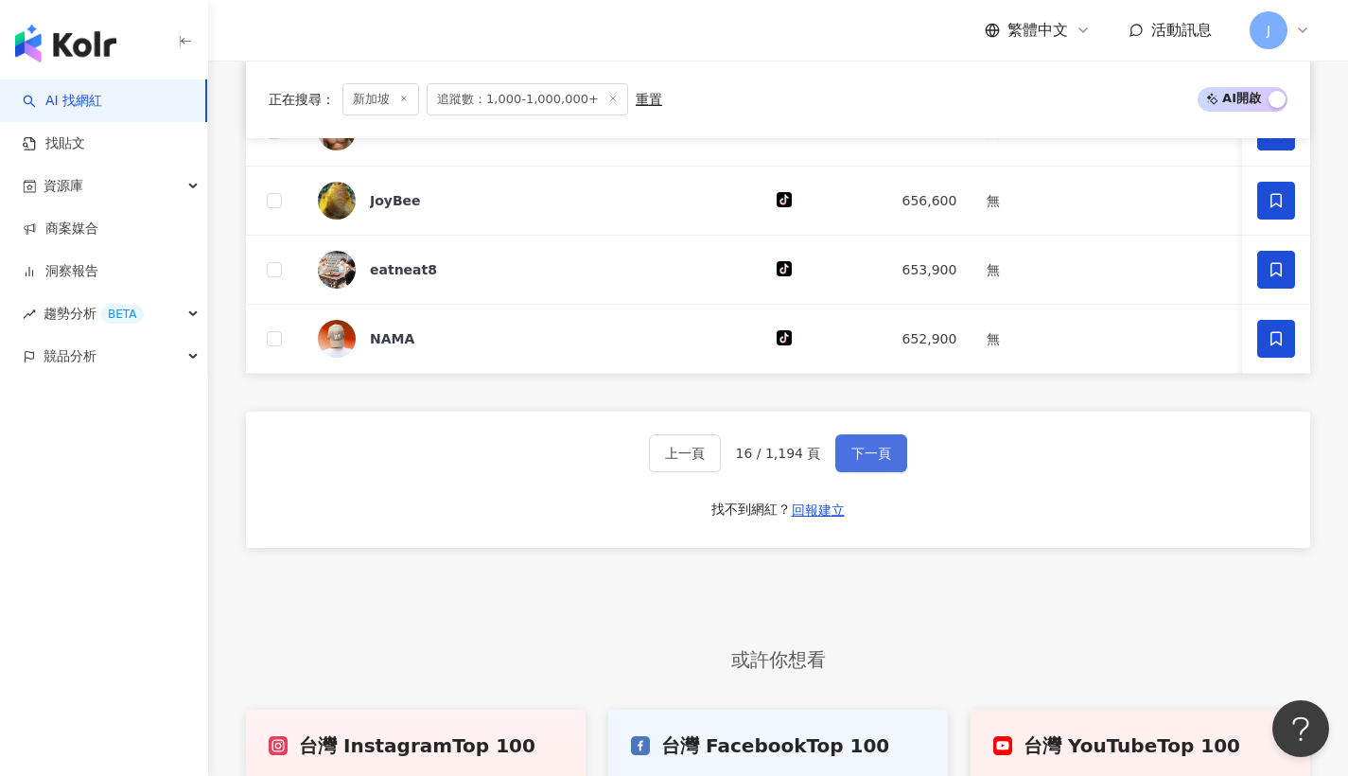
click at [865, 472] on button "下一頁" at bounding box center [872, 453] width 72 height 38
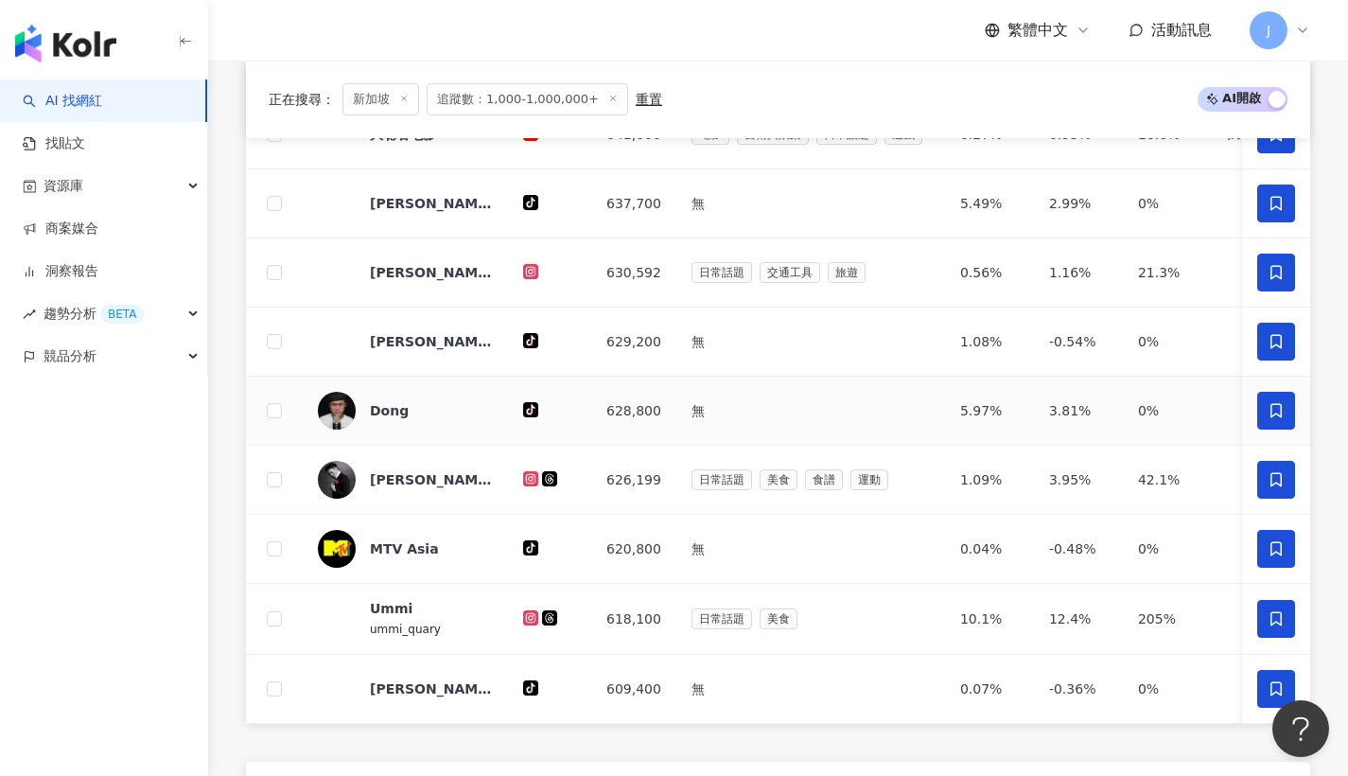
scroll to position [1616, 0]
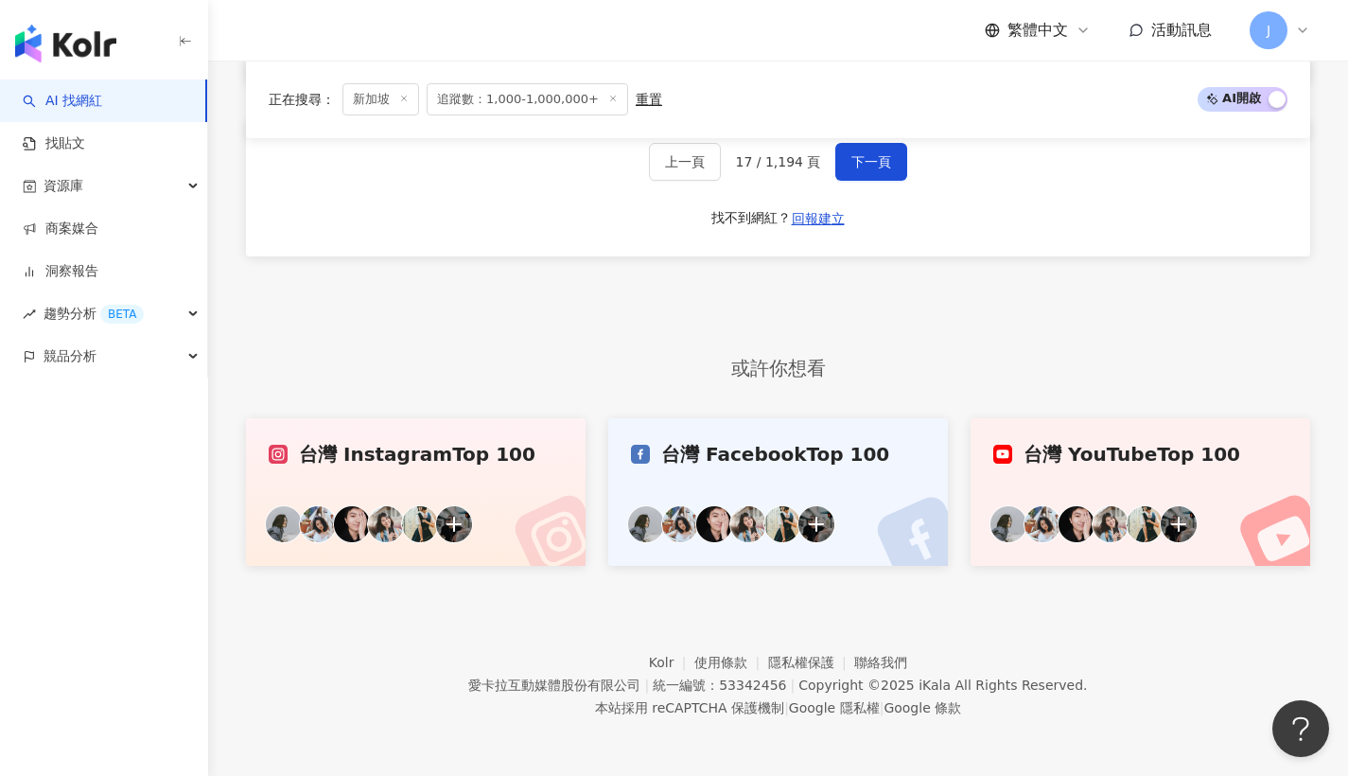
click at [906, 171] on div "上一頁 17 / 1,194 頁 下一頁 找不到網紅？ 回報建立" at bounding box center [778, 188] width 1064 height 136
click at [900, 168] on button "下一頁" at bounding box center [872, 162] width 72 height 38
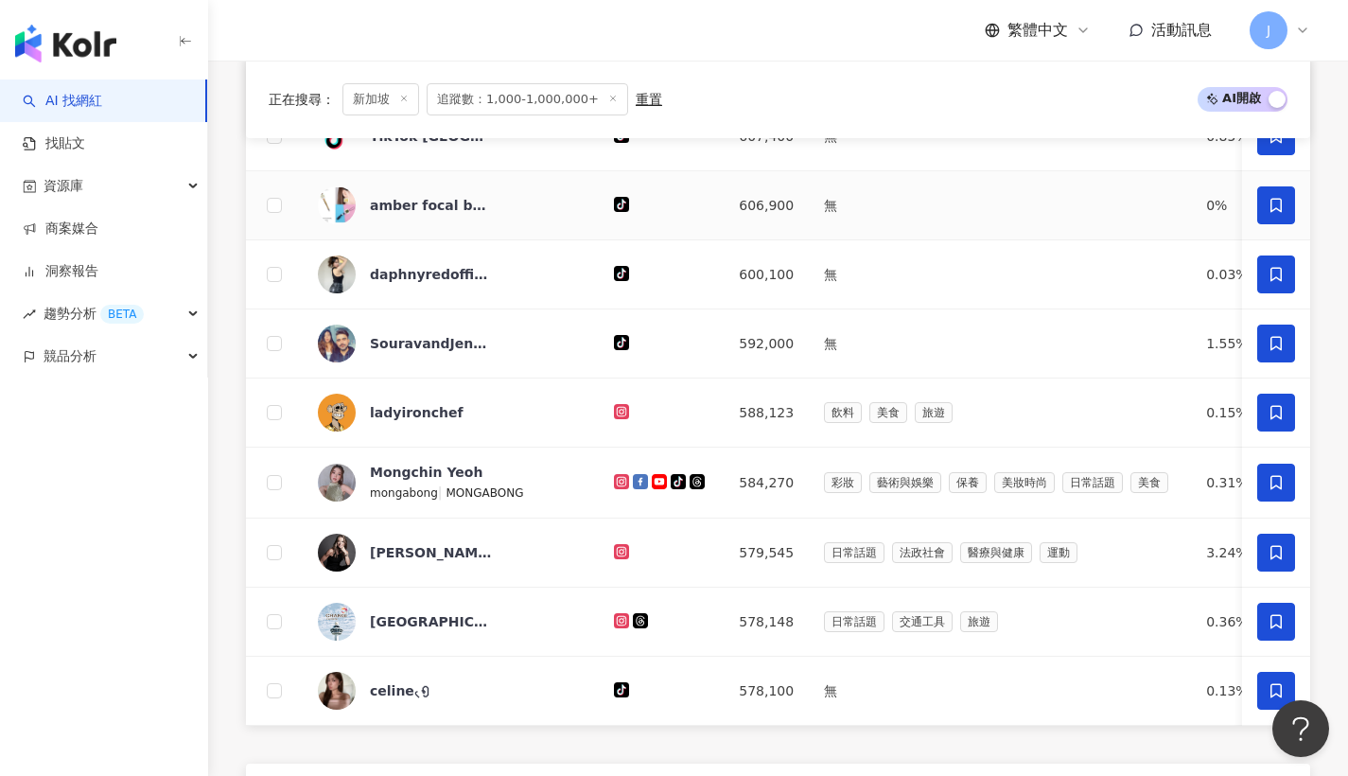
scroll to position [1506, 0]
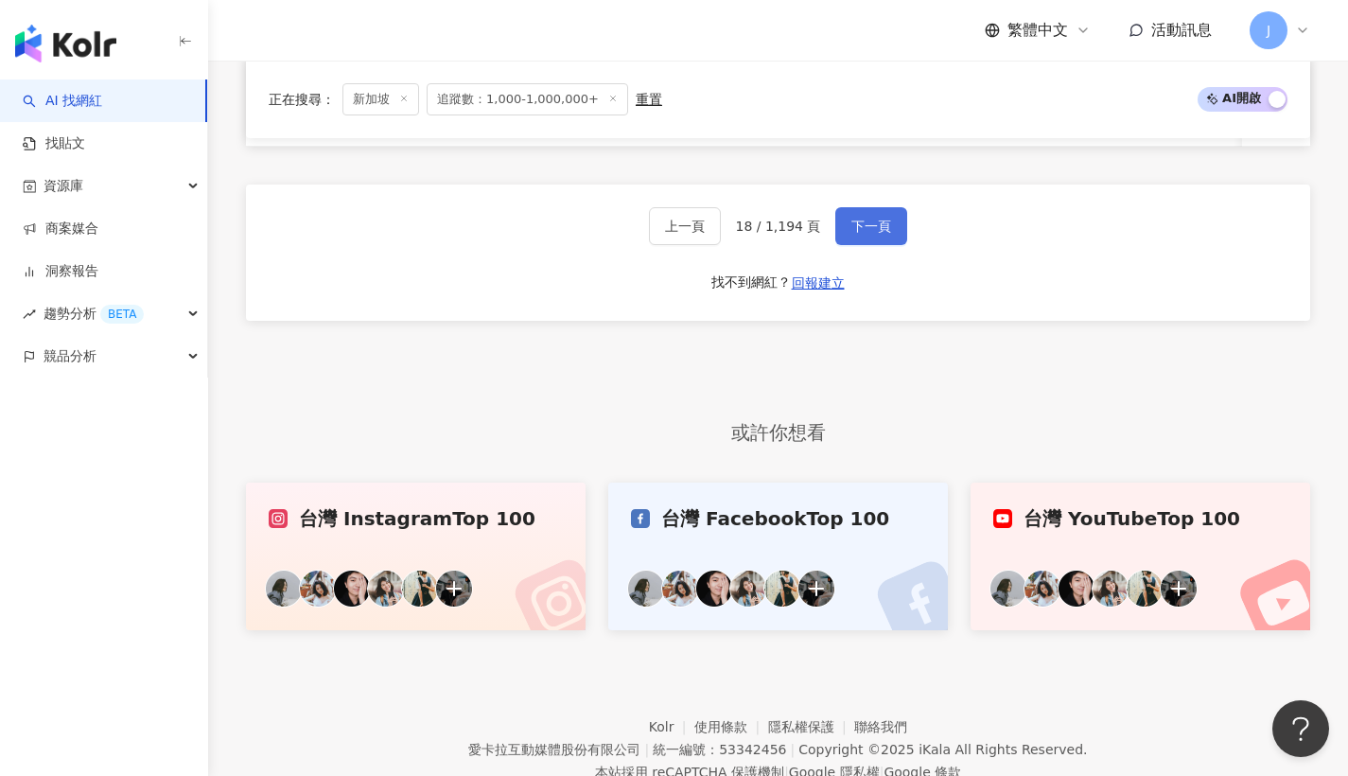
click at [900, 245] on button "下一頁" at bounding box center [872, 226] width 72 height 38
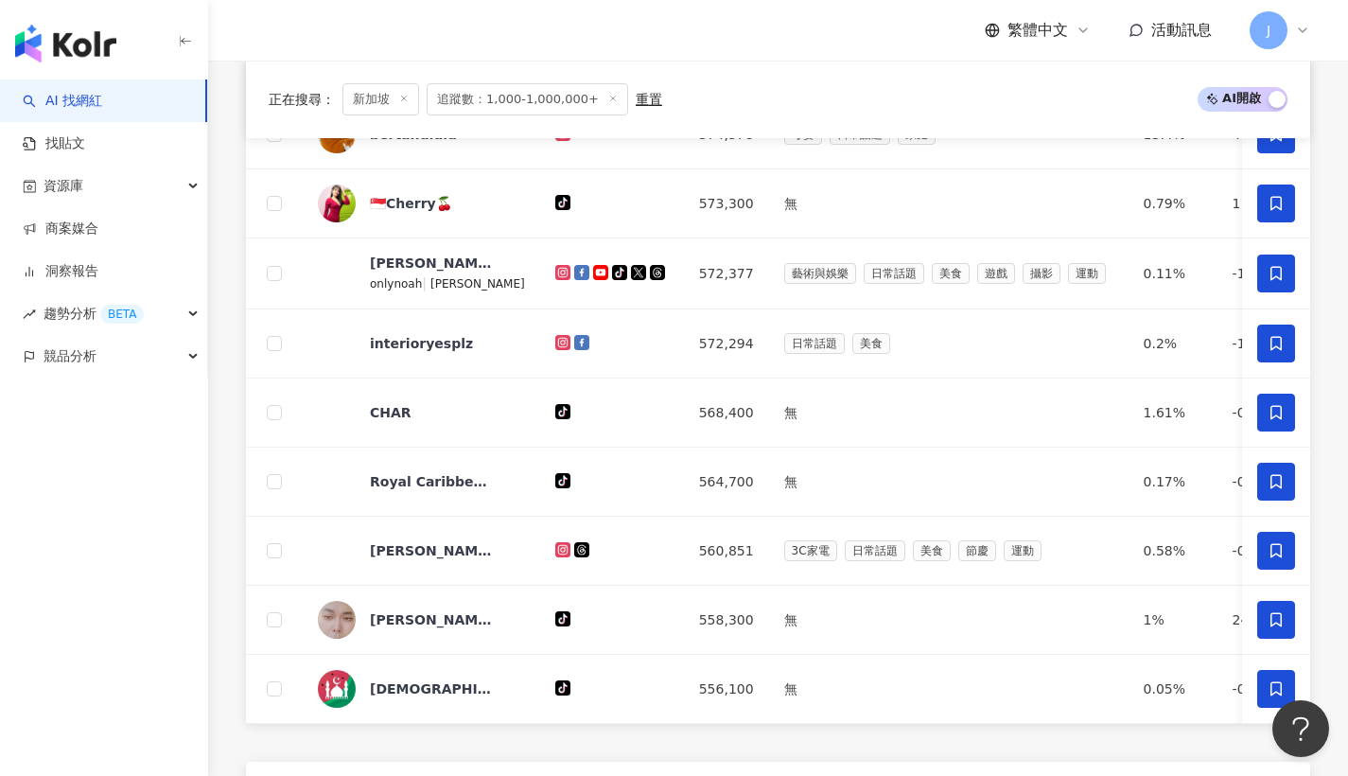
scroll to position [1284, 0]
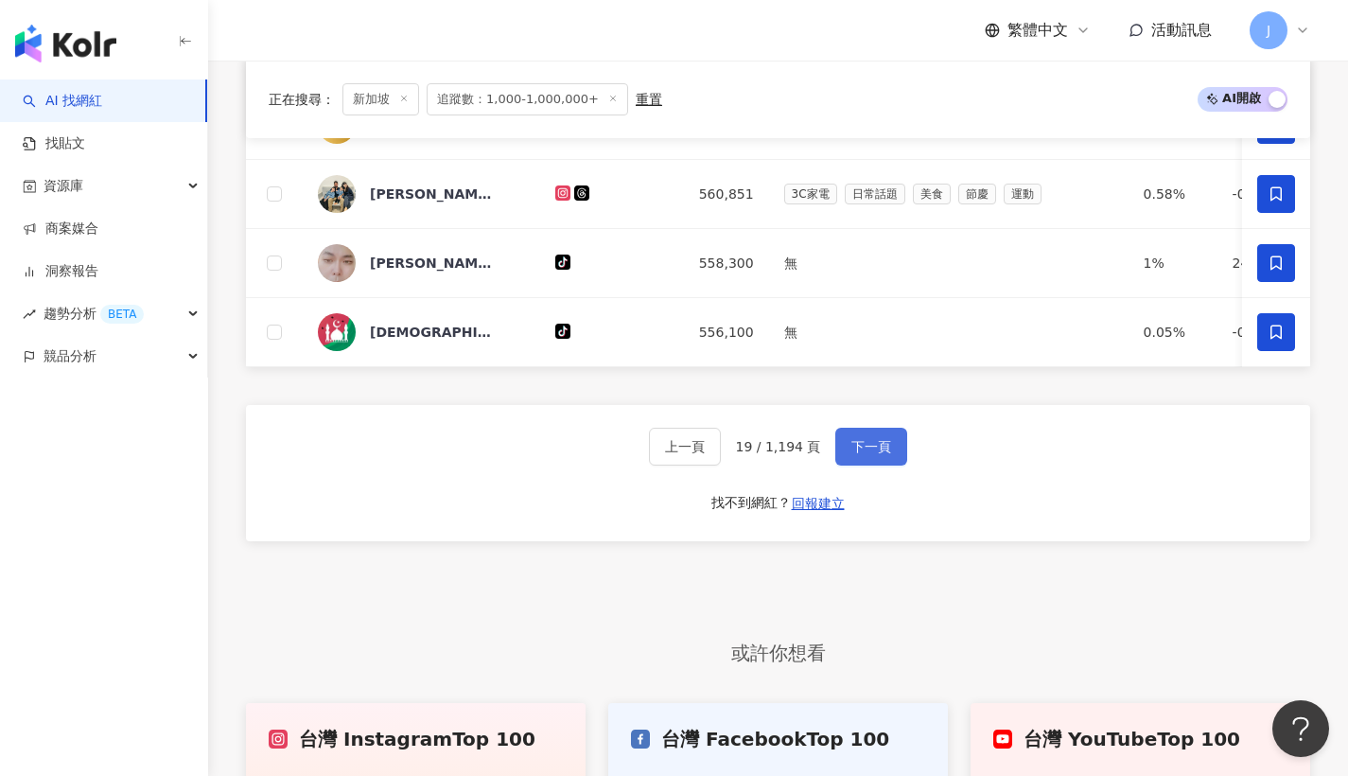
click at [861, 454] on span "下一頁" at bounding box center [872, 446] width 40 height 15
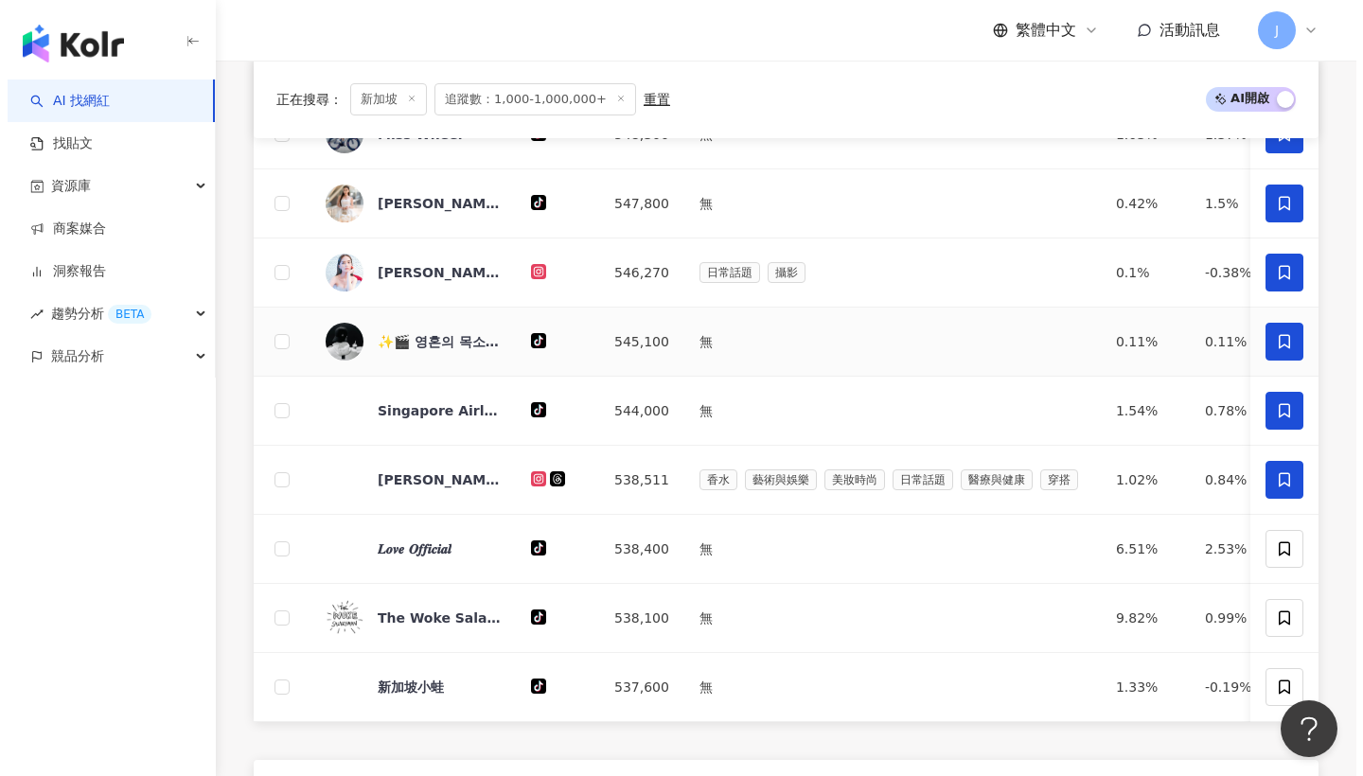
scroll to position [955, 0]
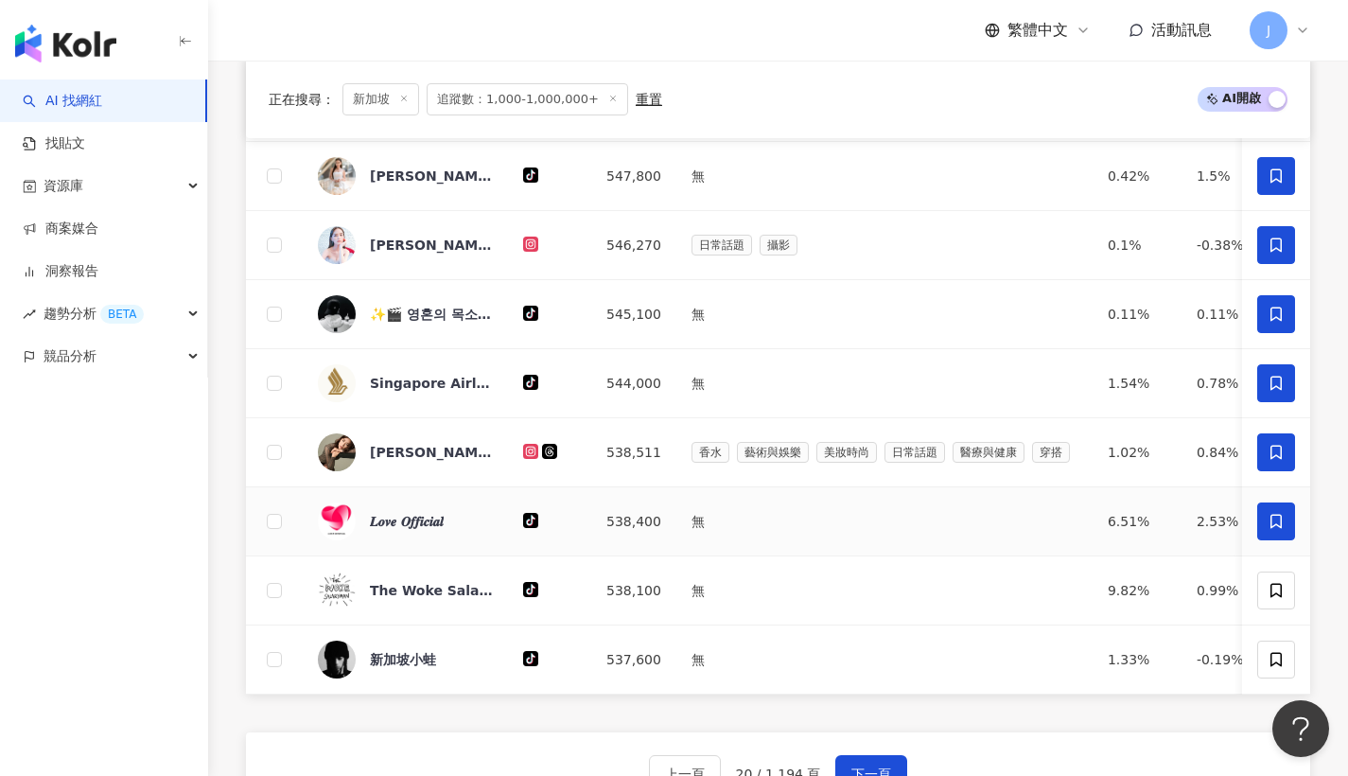
click at [1276, 523] on span at bounding box center [1277, 521] width 38 height 38
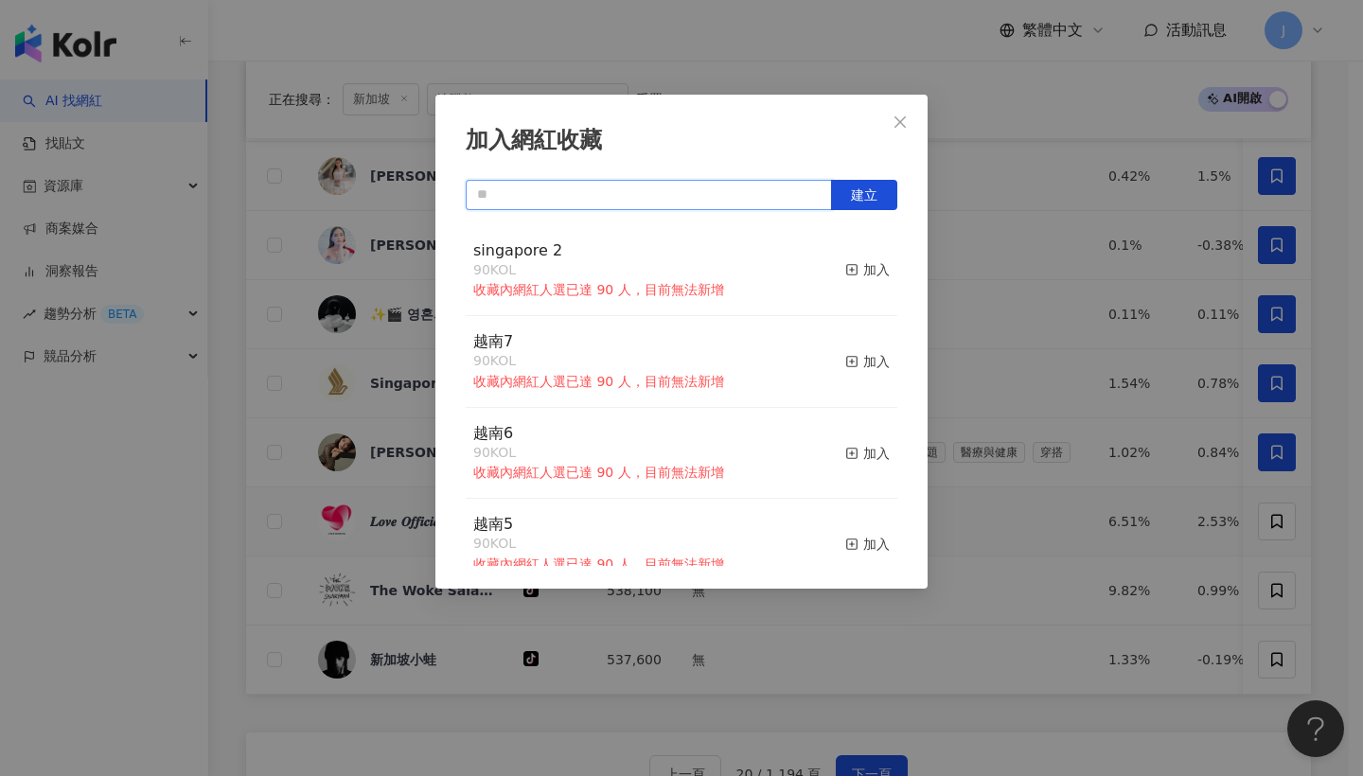
click at [748, 202] on input "text" at bounding box center [649, 195] width 366 height 30
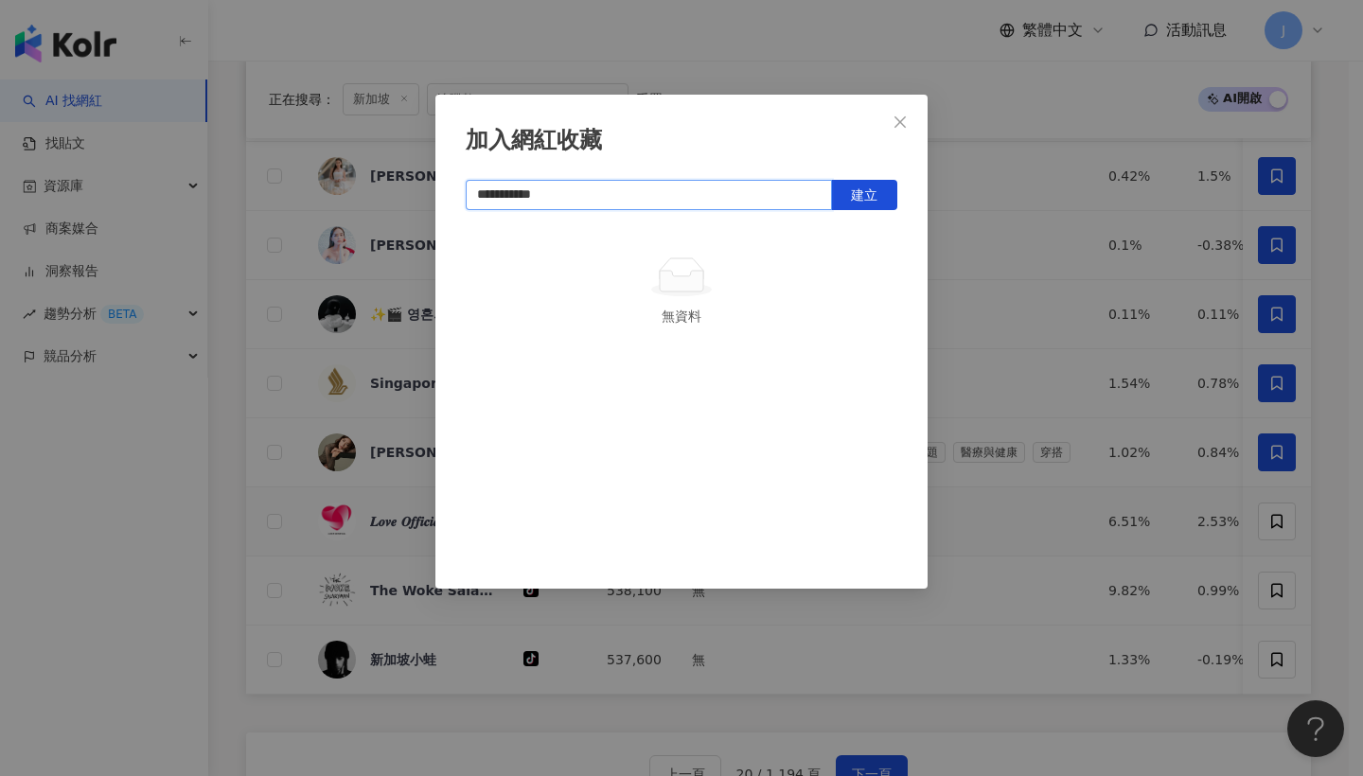
type input "**********"
click at [886, 178] on div "**********" at bounding box center [681, 342] width 492 height 494
click at [890, 183] on button "建立" at bounding box center [864, 195] width 66 height 30
click at [906, 123] on icon "close" at bounding box center [899, 121] width 15 height 15
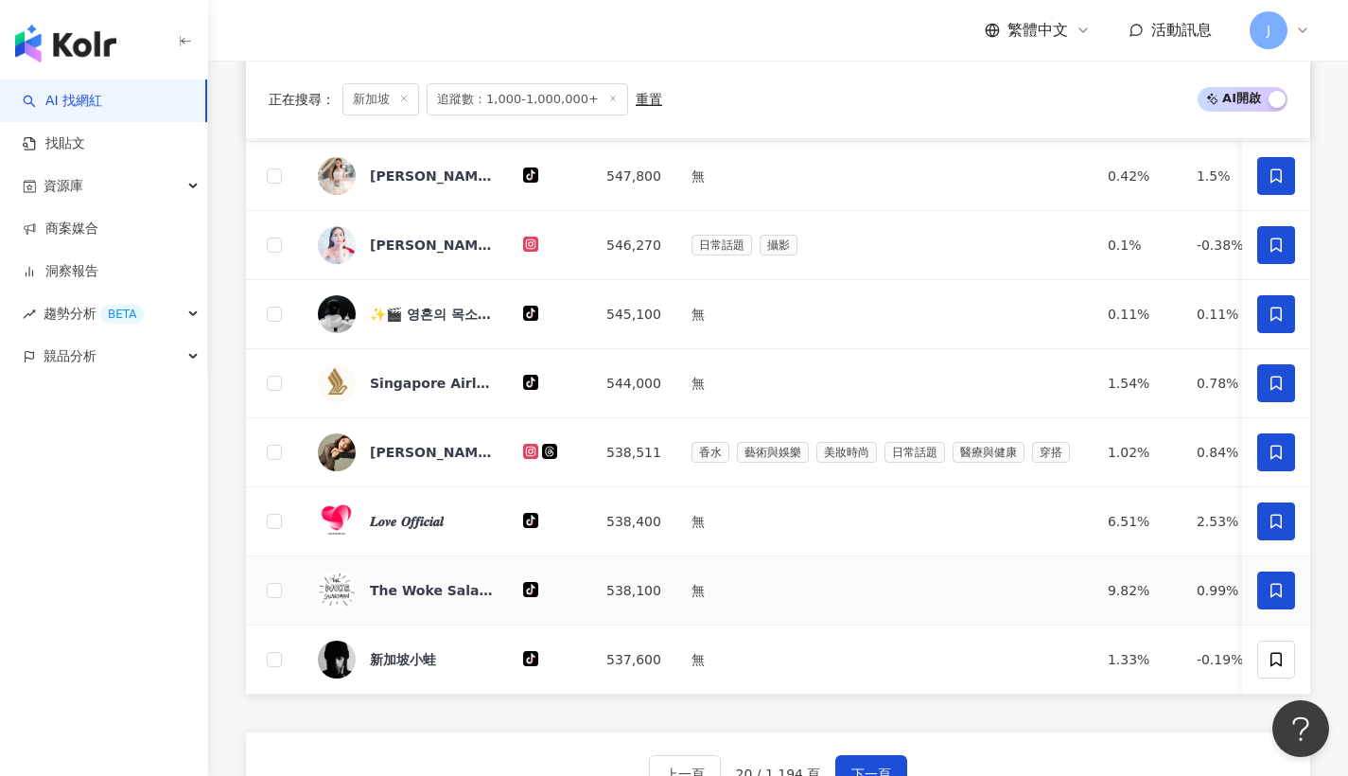
click at [1275, 609] on span at bounding box center [1277, 591] width 38 height 38
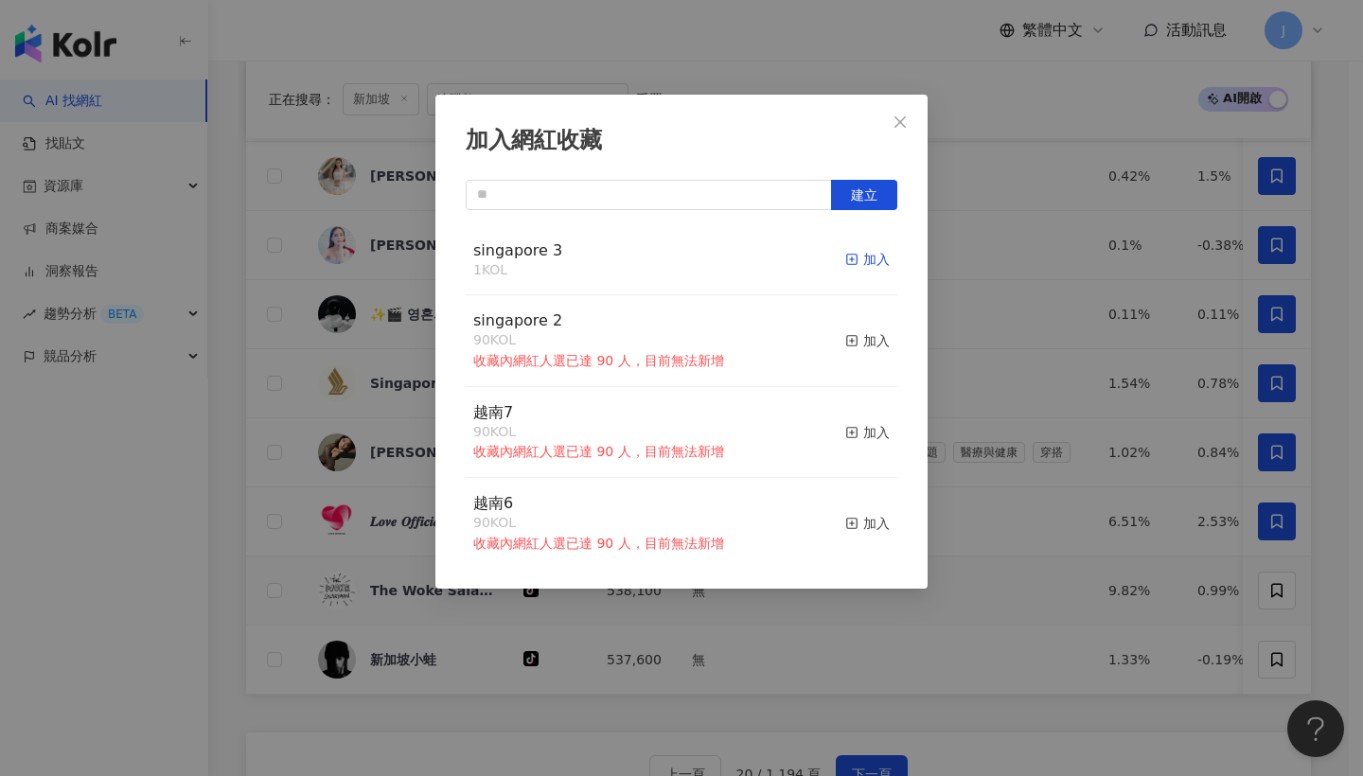
click at [854, 264] on div "加入" at bounding box center [867, 259] width 44 height 21
click at [933, 114] on div "加入網紅收藏 建立 singapore 3 1 KOL 加入 singapore 2 90 KOL 收藏內網紅人選已達 90 人，目前無法新增 加入 越南7 …" at bounding box center [681, 388] width 1363 height 776
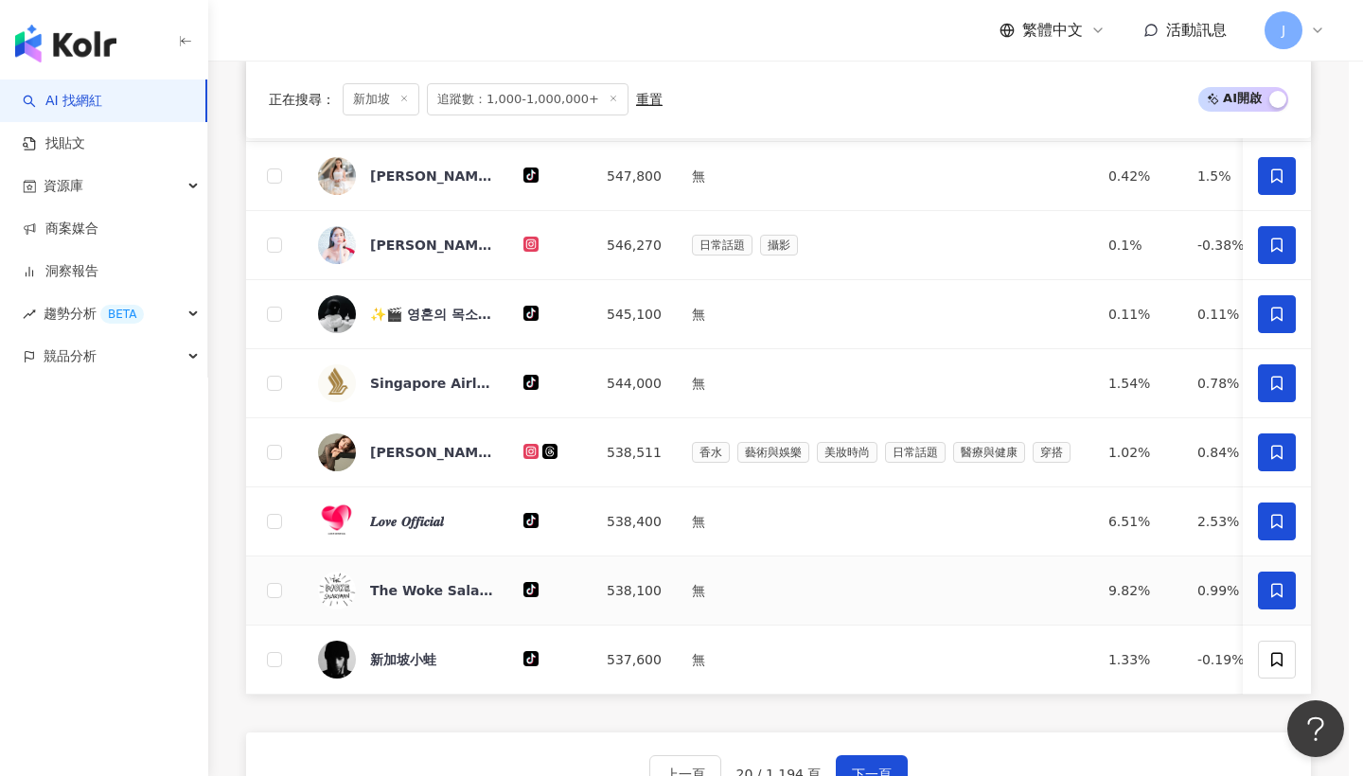
drag, startPoint x: 904, startPoint y: 125, endPoint x: 940, endPoint y: 170, distance: 57.9
click at [904, 125] on div "加入網紅收藏 建立 singapore 3 2 KOL 已加入 singapore 2 90 KOL 收藏內網紅人選已達 90 人，目前無法新增 加入 越南7…" at bounding box center [681, 388] width 1363 height 776
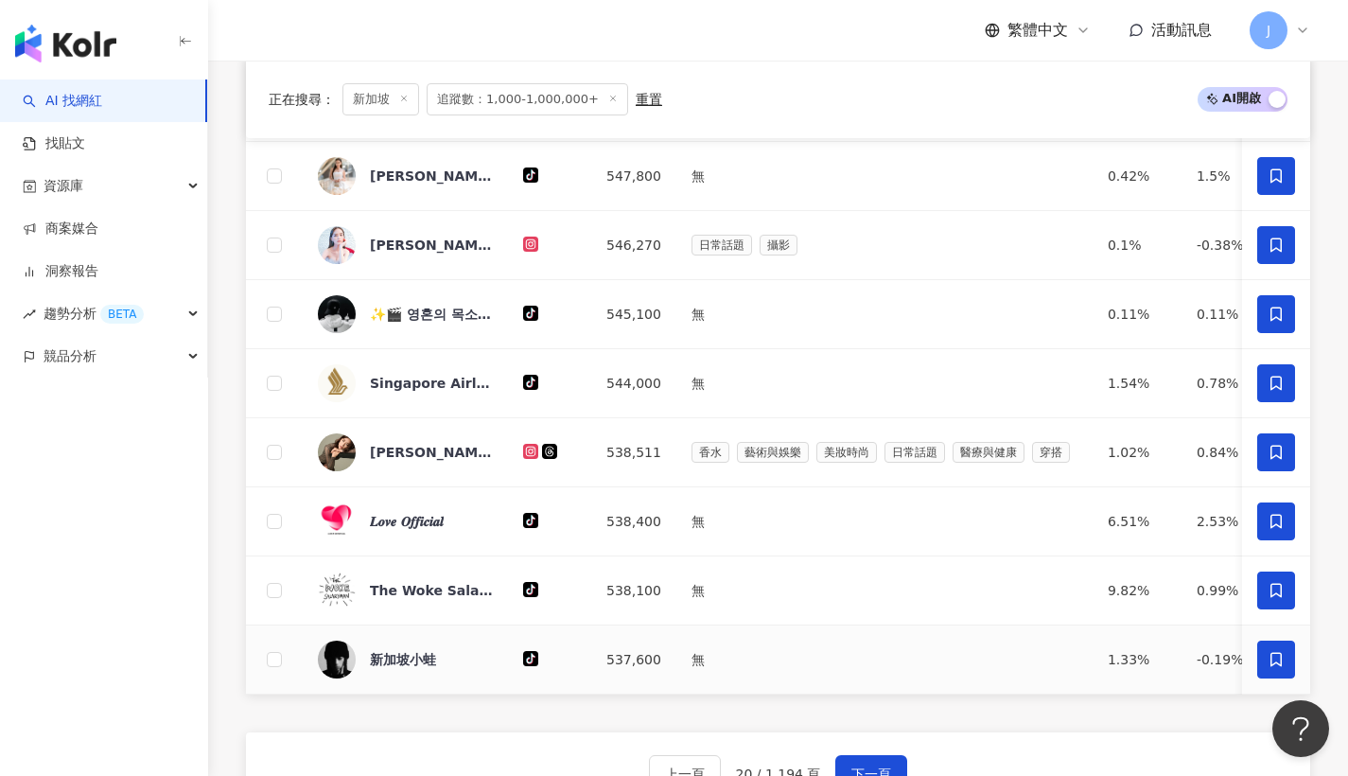
click at [1270, 660] on span at bounding box center [1277, 660] width 38 height 38
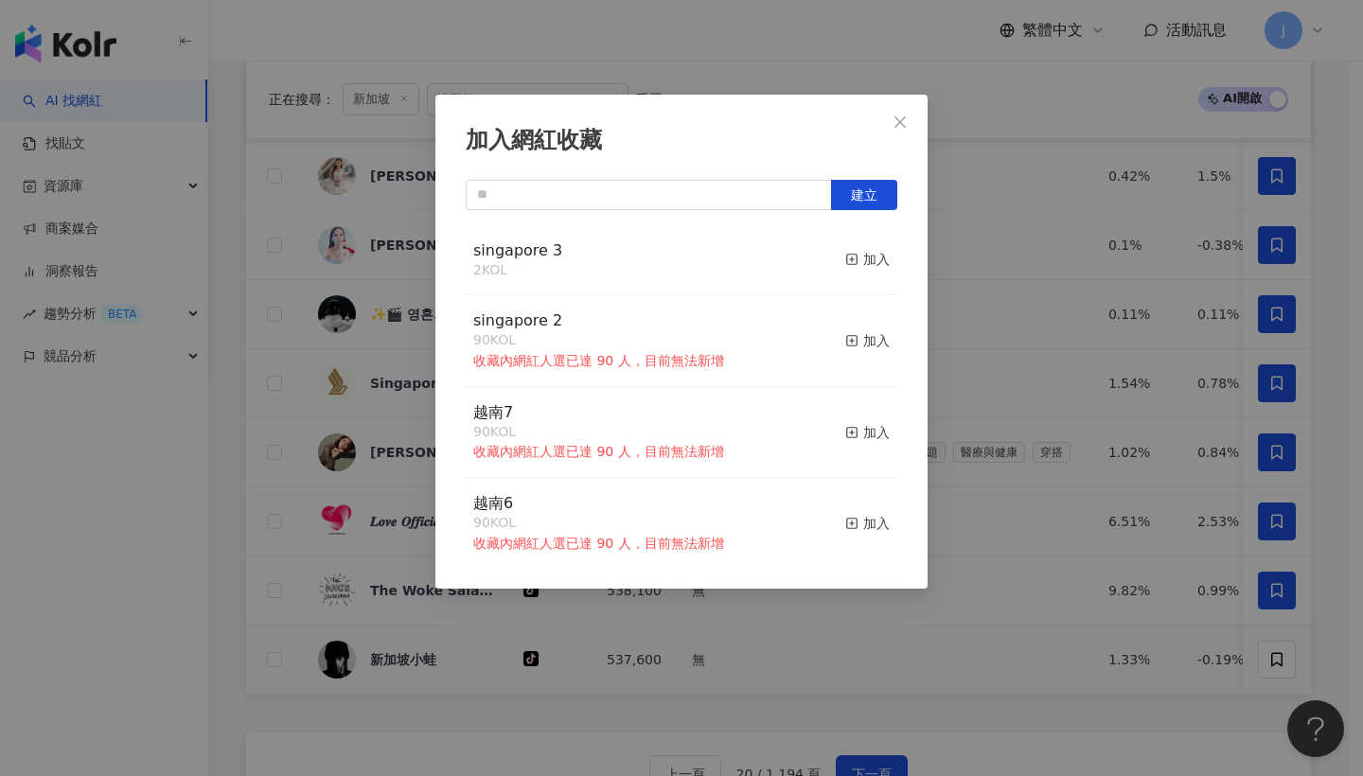
click at [845, 271] on button "加入" at bounding box center [867, 260] width 44 height 40
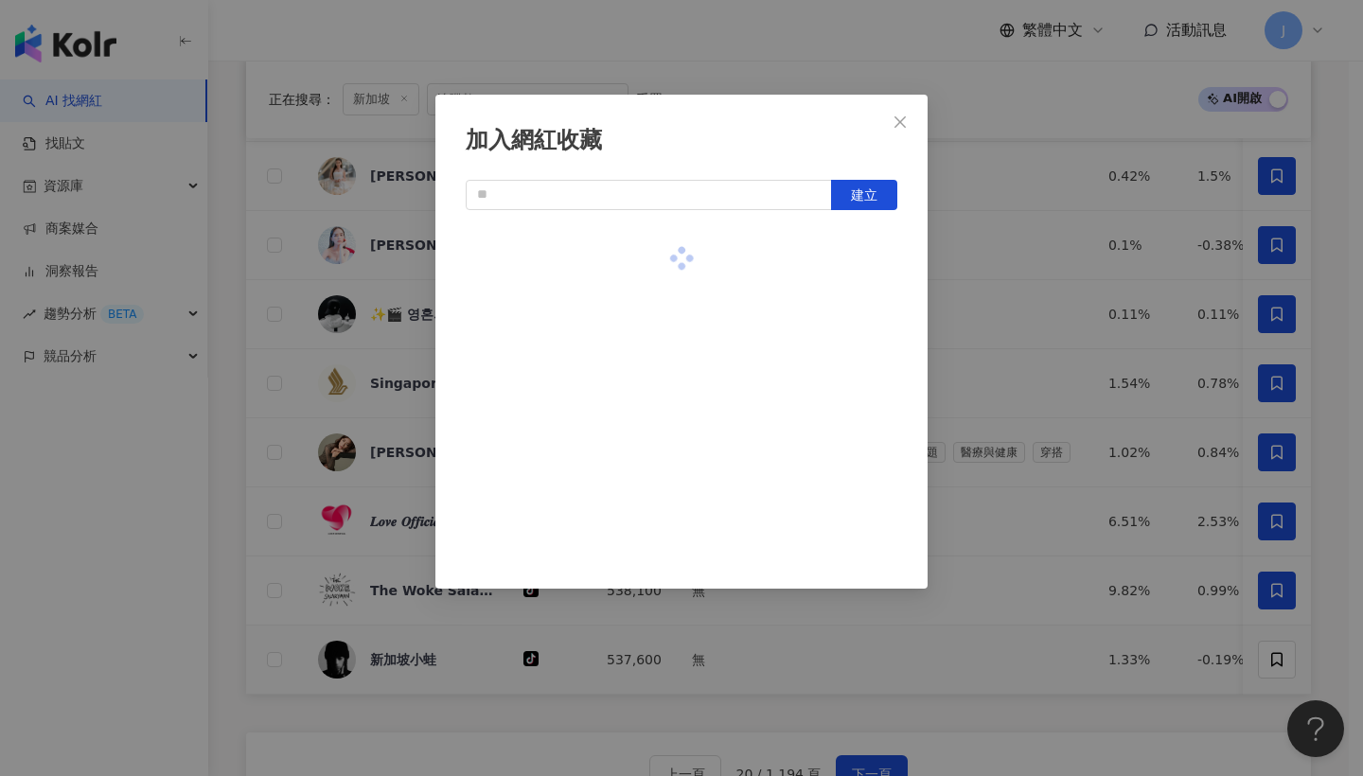
click at [852, 261] on div at bounding box center [681, 258] width 431 height 67
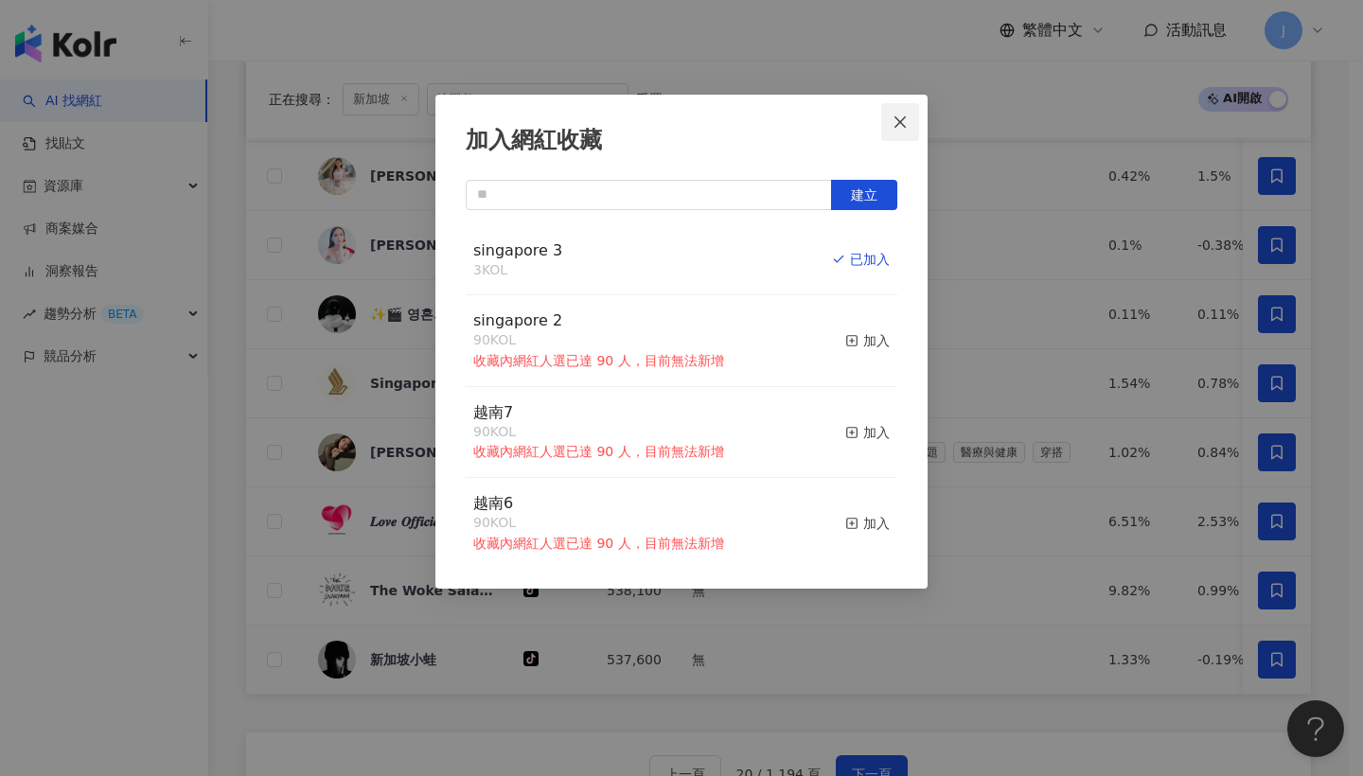
click at [908, 118] on span "Close" at bounding box center [900, 121] width 38 height 15
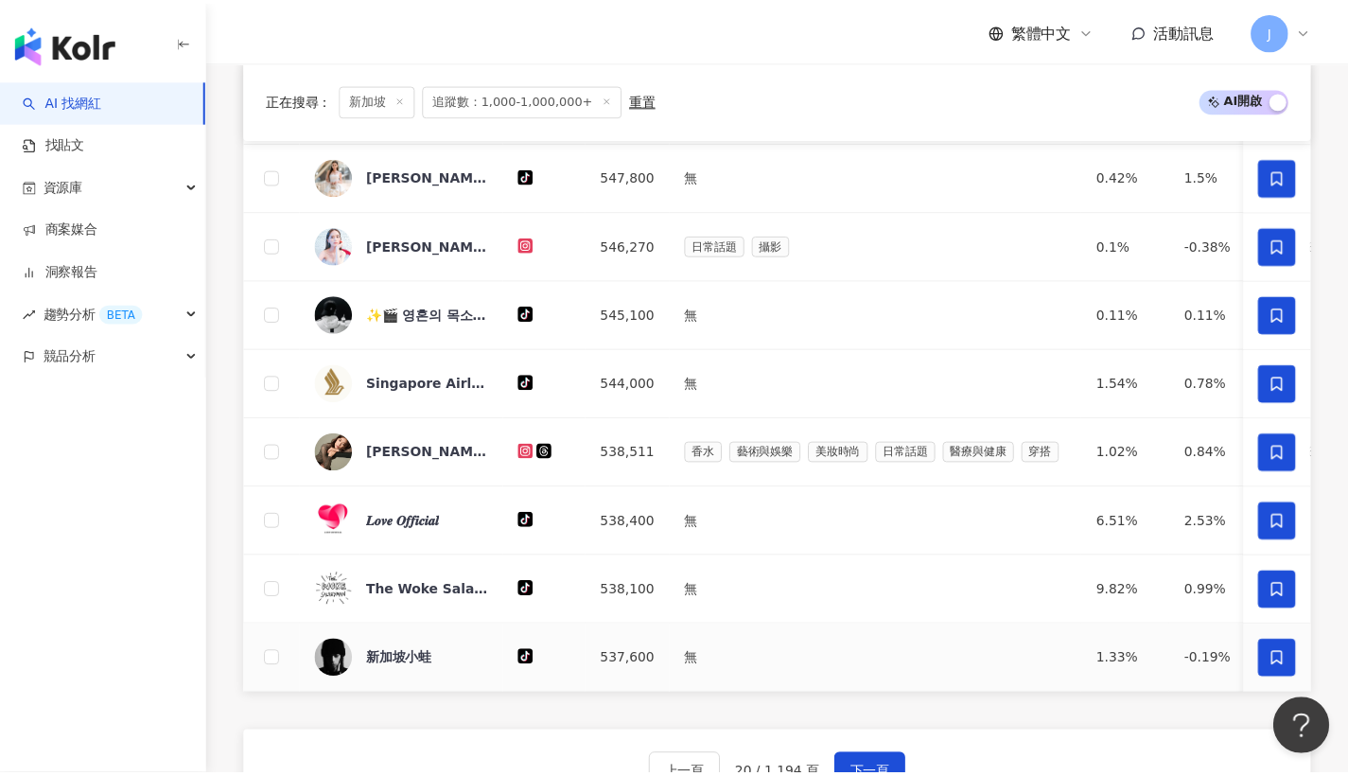
scroll to position [1082, 0]
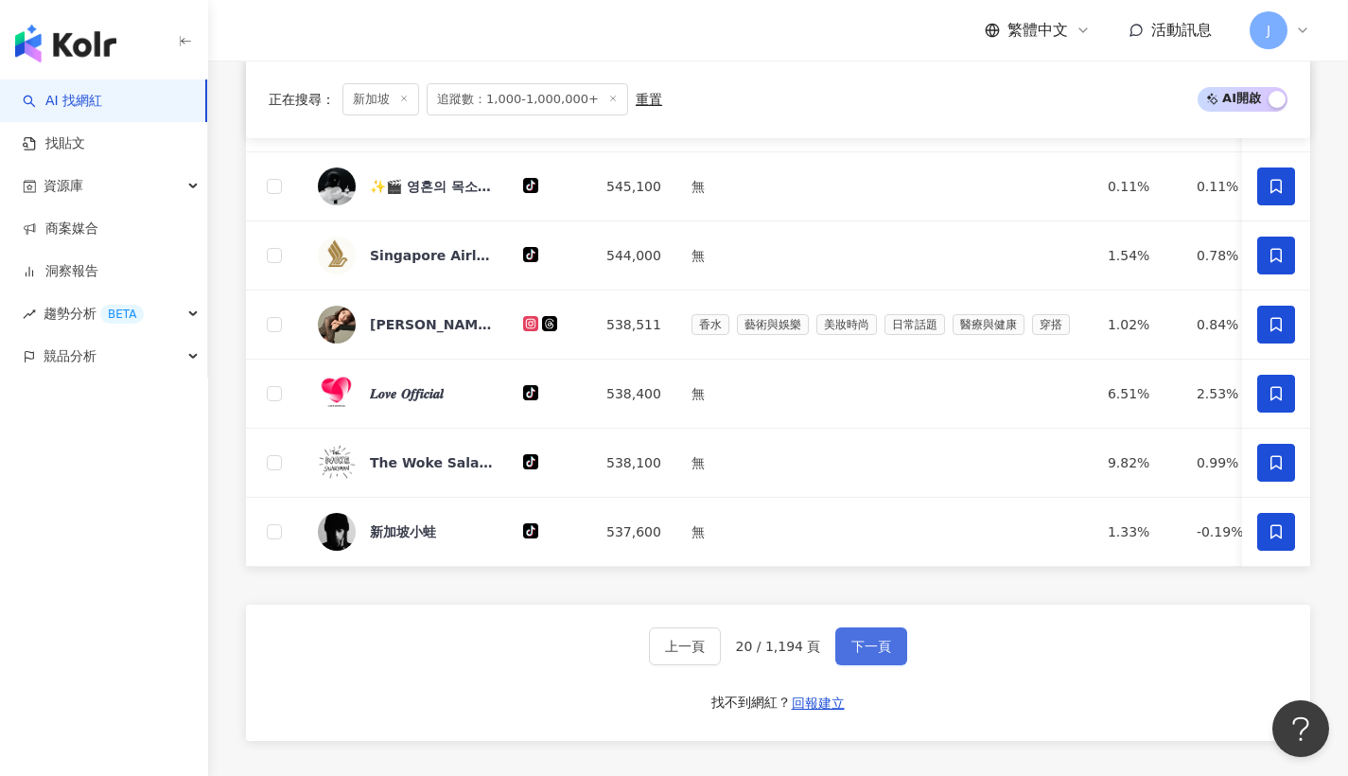
click at [891, 665] on button "下一頁" at bounding box center [872, 646] width 72 height 38
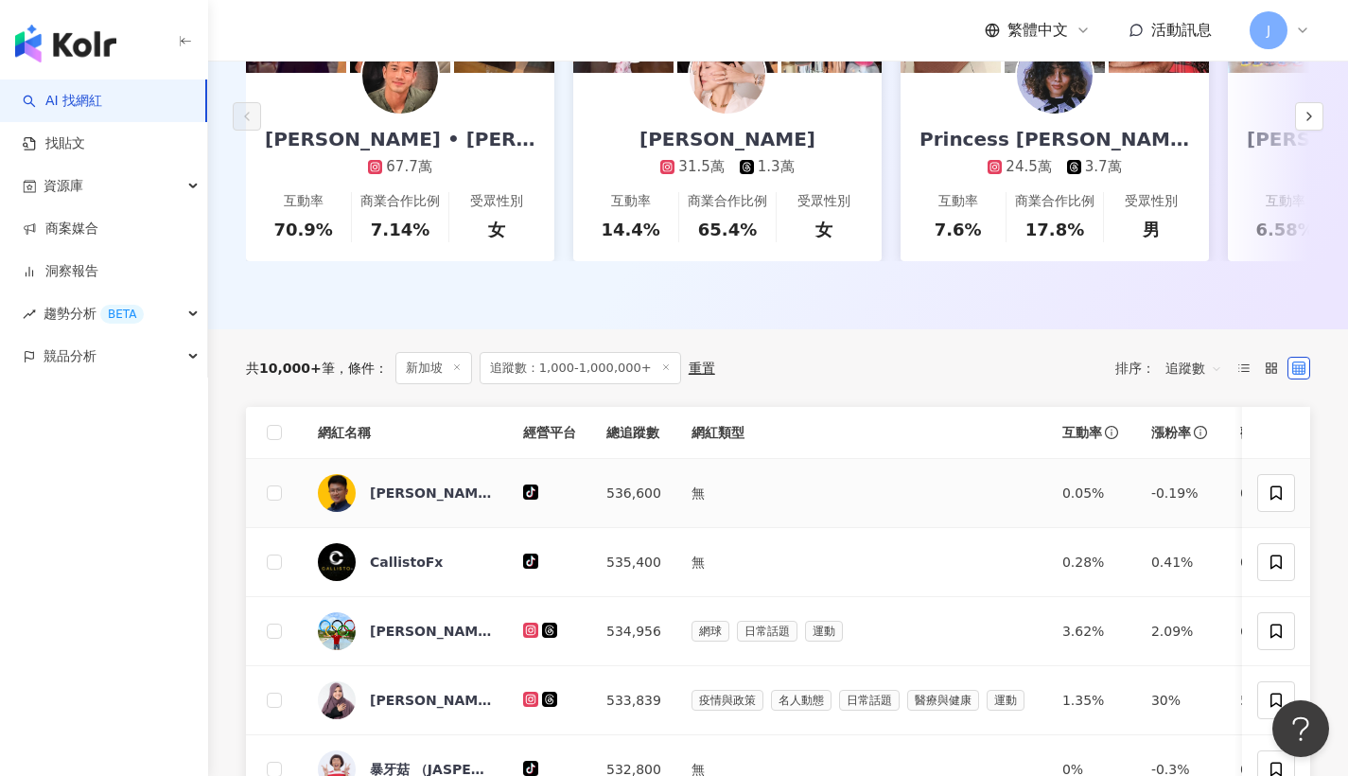
scroll to position [440, 0]
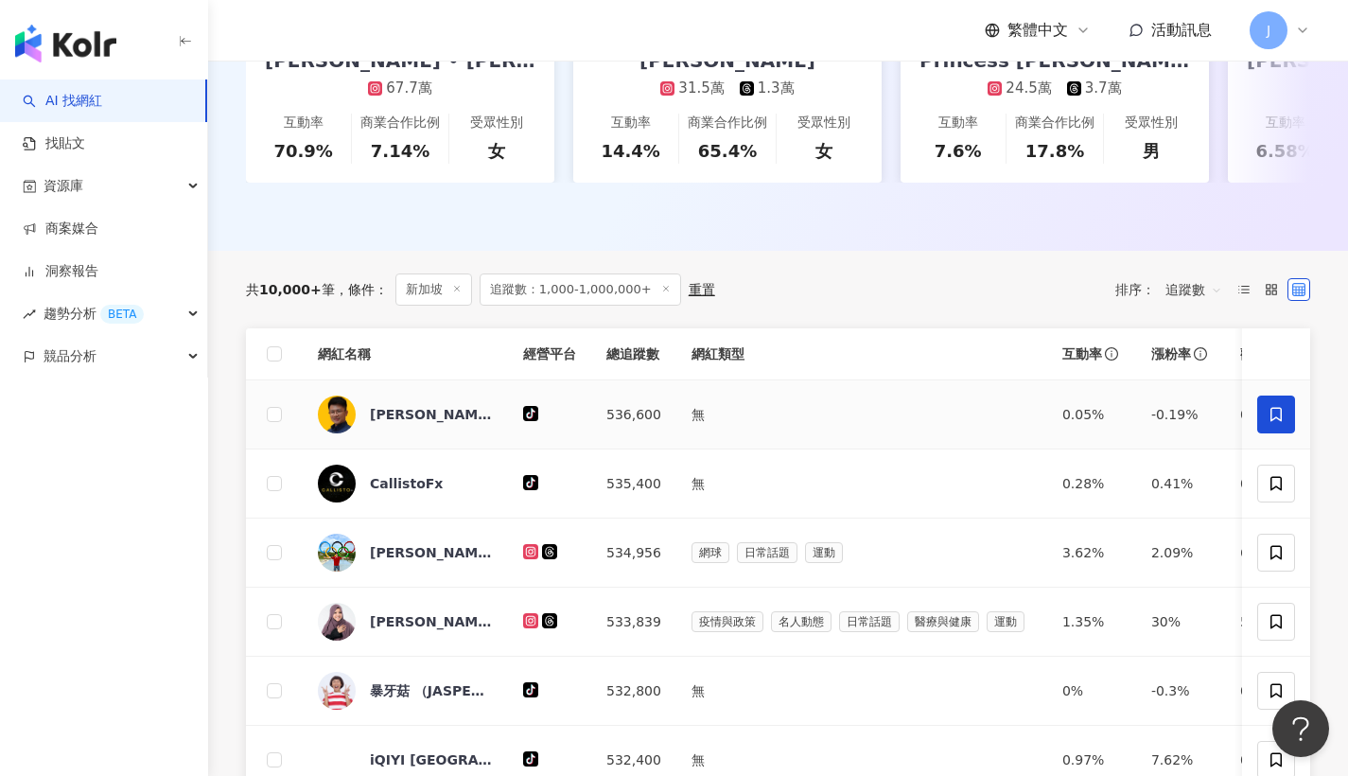
click at [1275, 421] on icon at bounding box center [1276, 414] width 11 height 14
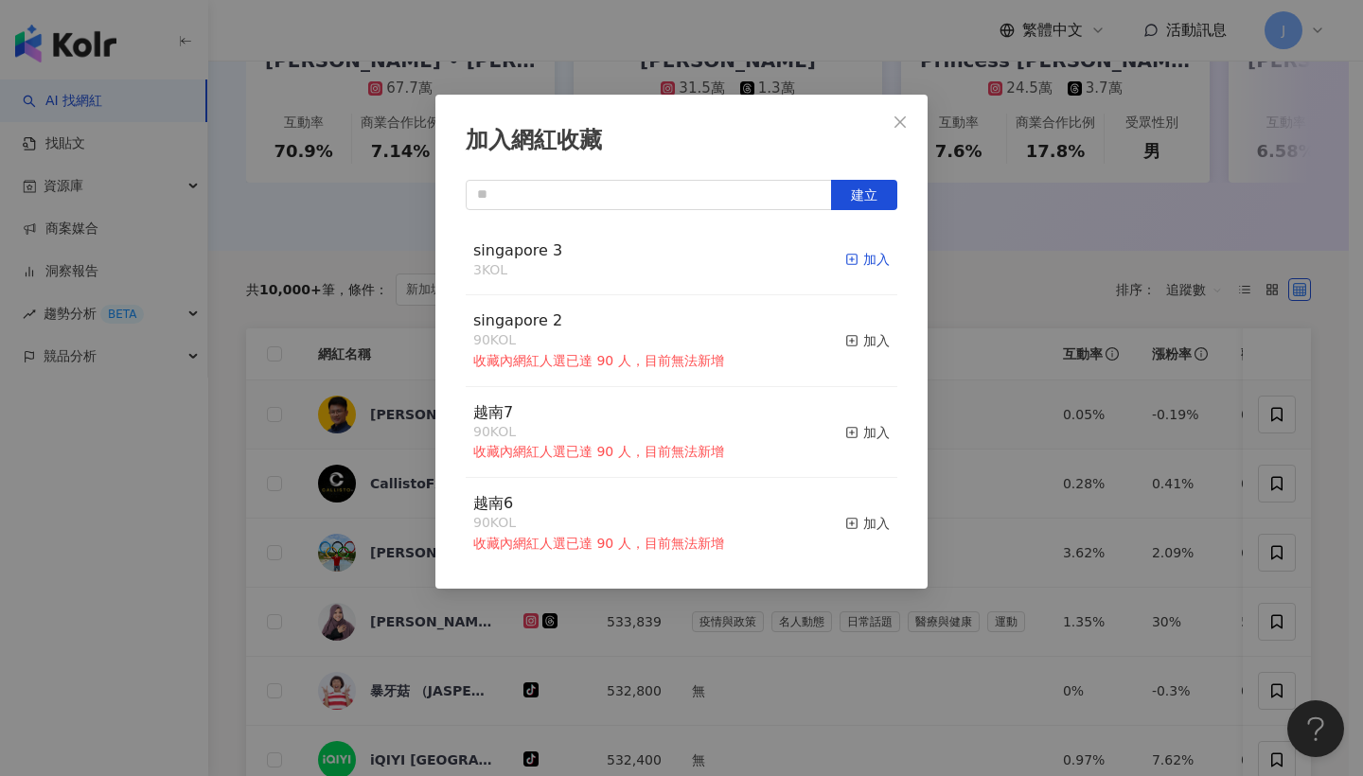
click at [868, 269] on button "加入" at bounding box center [867, 260] width 44 height 40
click at [915, 123] on span "Close" at bounding box center [900, 121] width 38 height 15
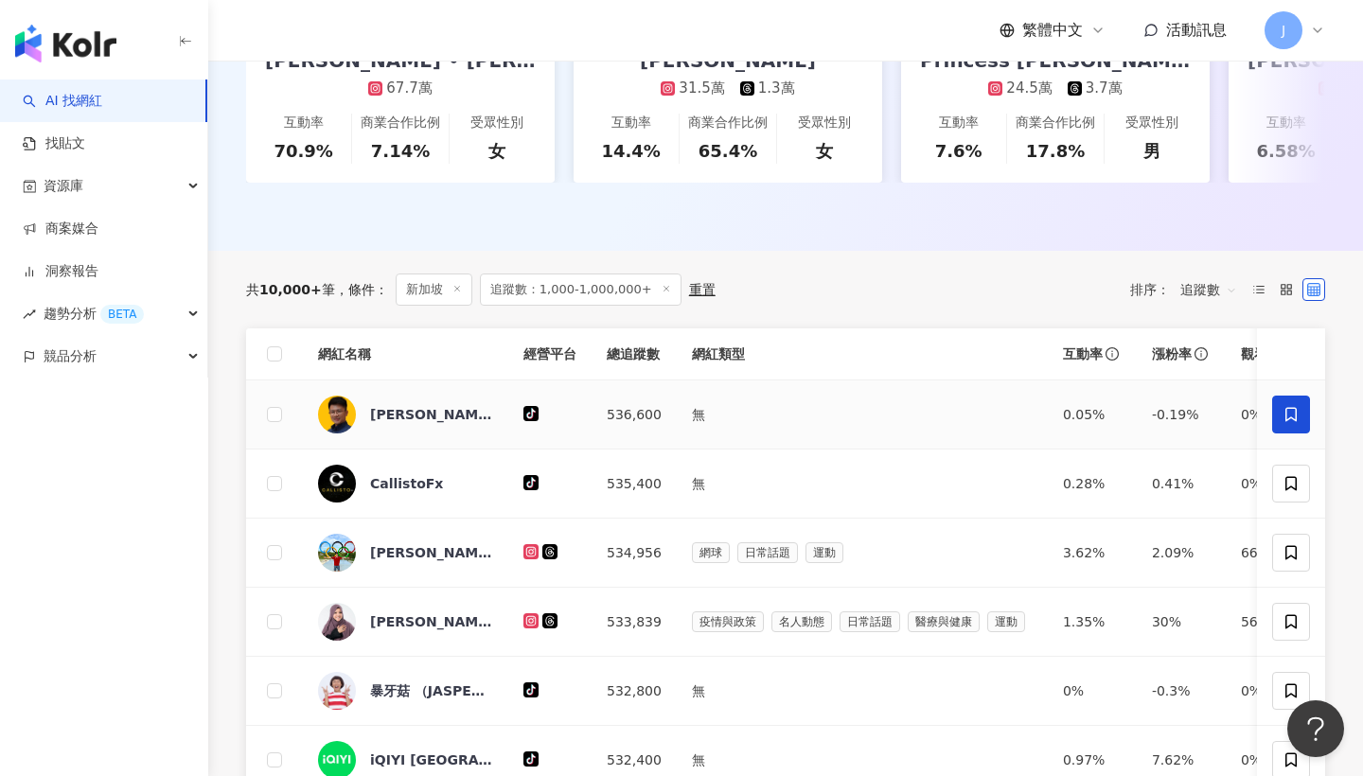
click at [1283, 492] on icon at bounding box center [1290, 483] width 17 height 17
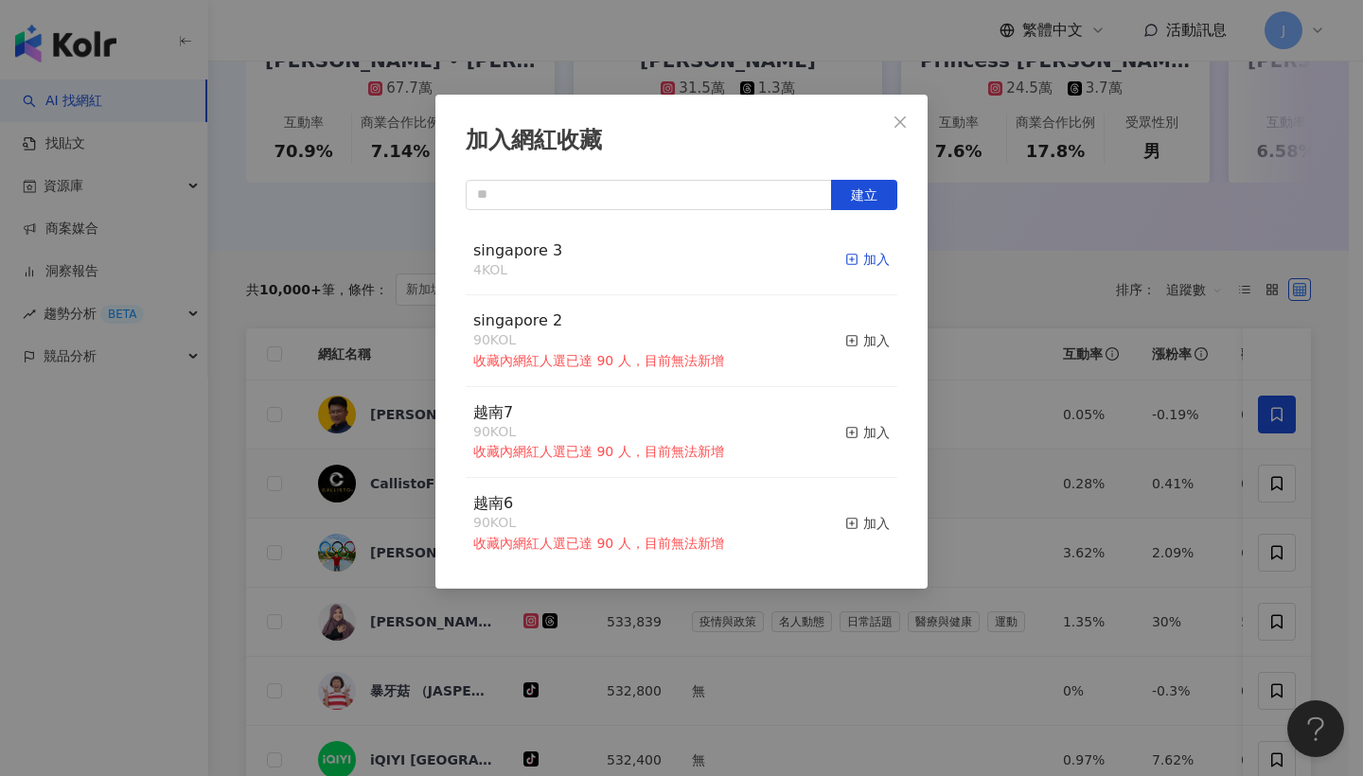
click at [845, 264] on icon "button" at bounding box center [851, 259] width 13 height 13
click at [897, 131] on button "Close" at bounding box center [900, 122] width 38 height 38
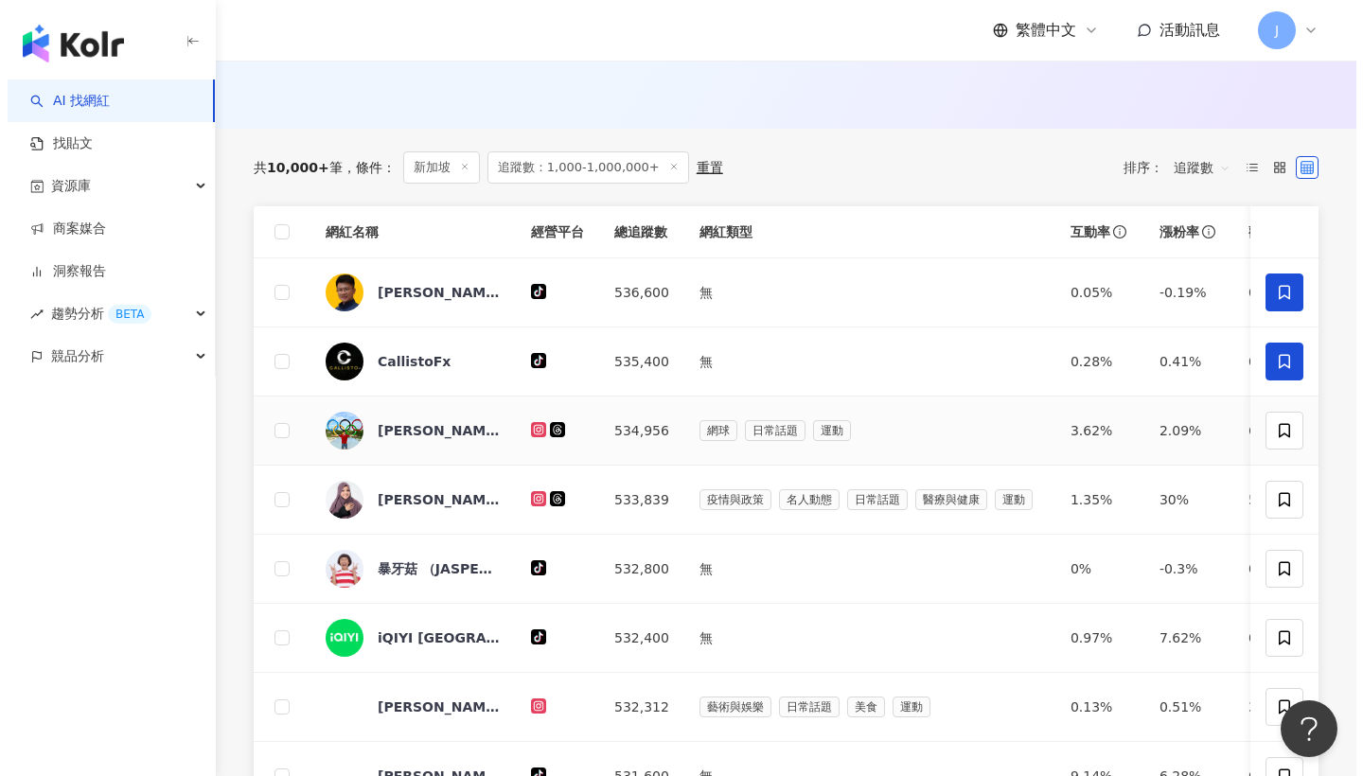
scroll to position [722, 0]
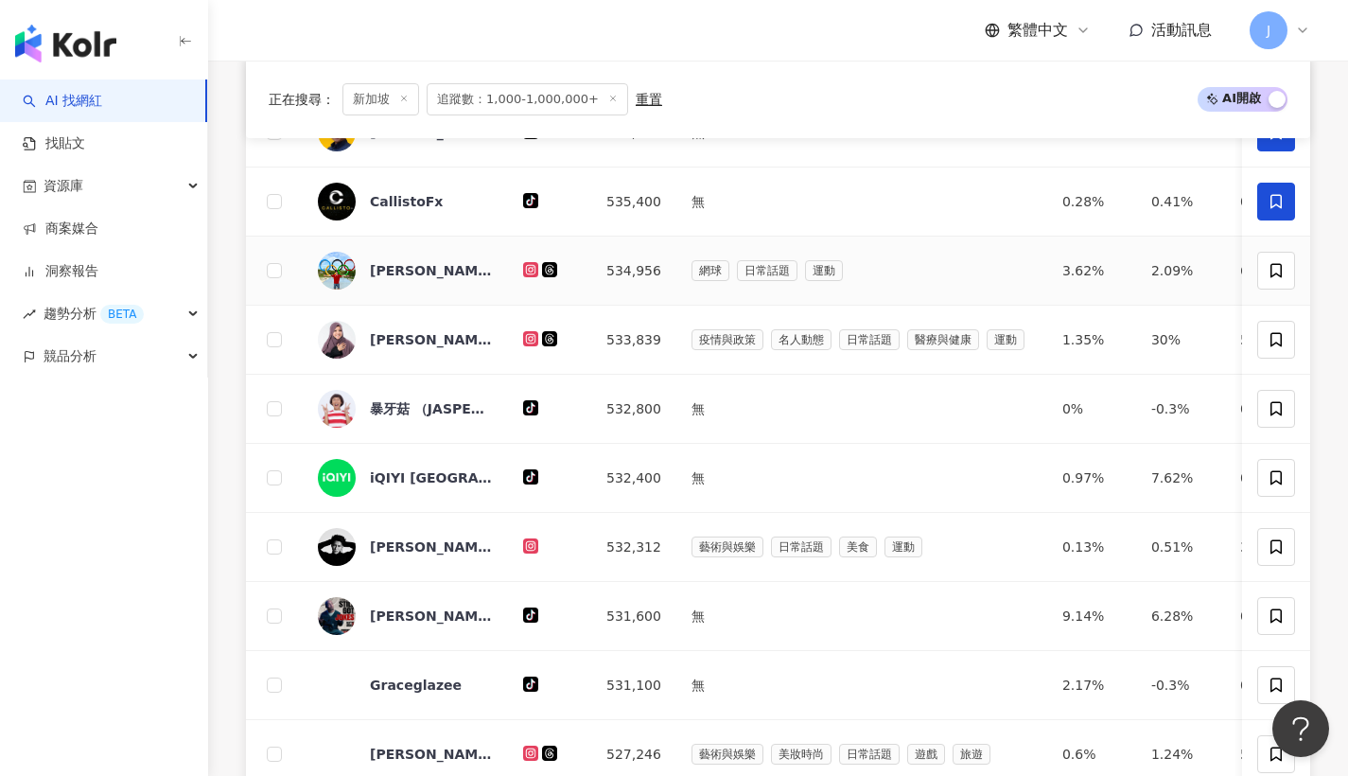
click at [1291, 302] on td at bounding box center [1276, 271] width 68 height 69
click at [1293, 290] on span at bounding box center [1277, 271] width 38 height 38
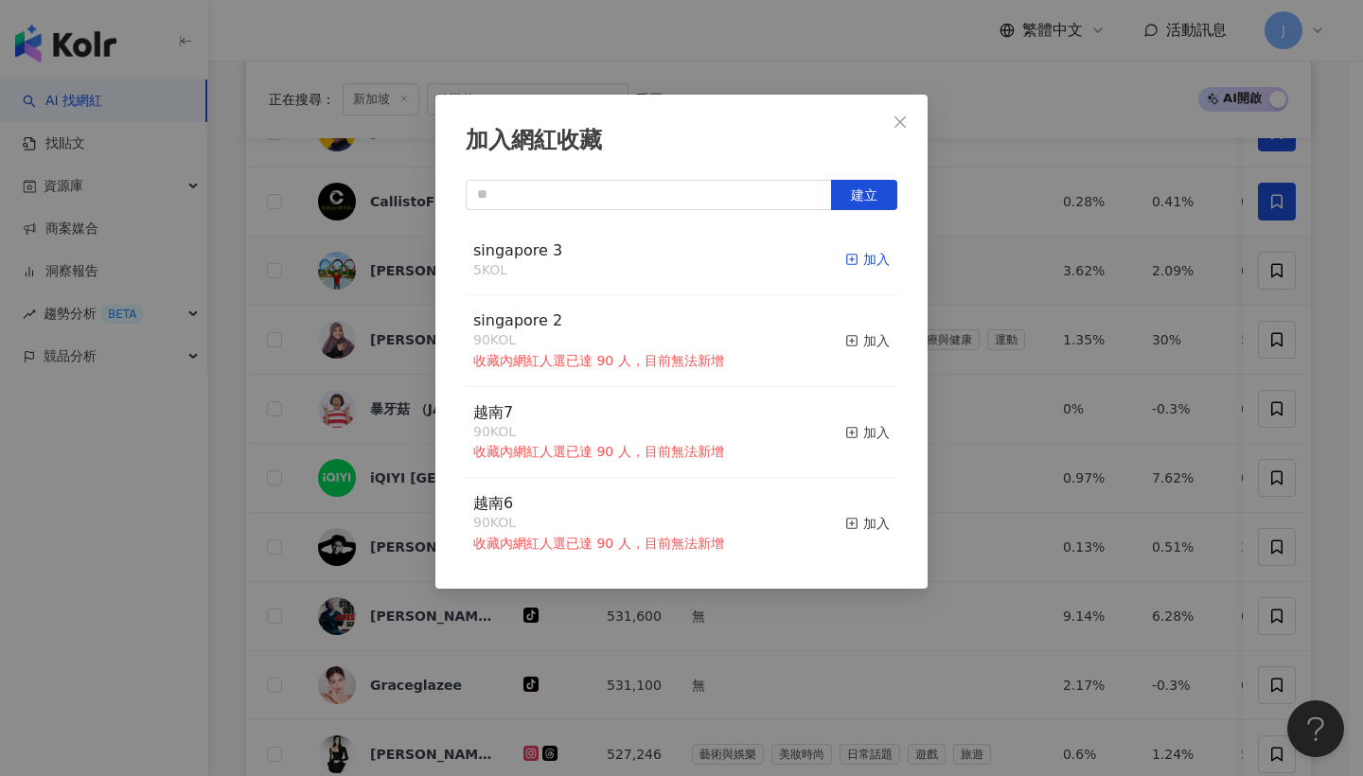
click at [863, 260] on div "加入" at bounding box center [867, 259] width 44 height 21
click at [899, 129] on icon "close" at bounding box center [899, 121] width 15 height 15
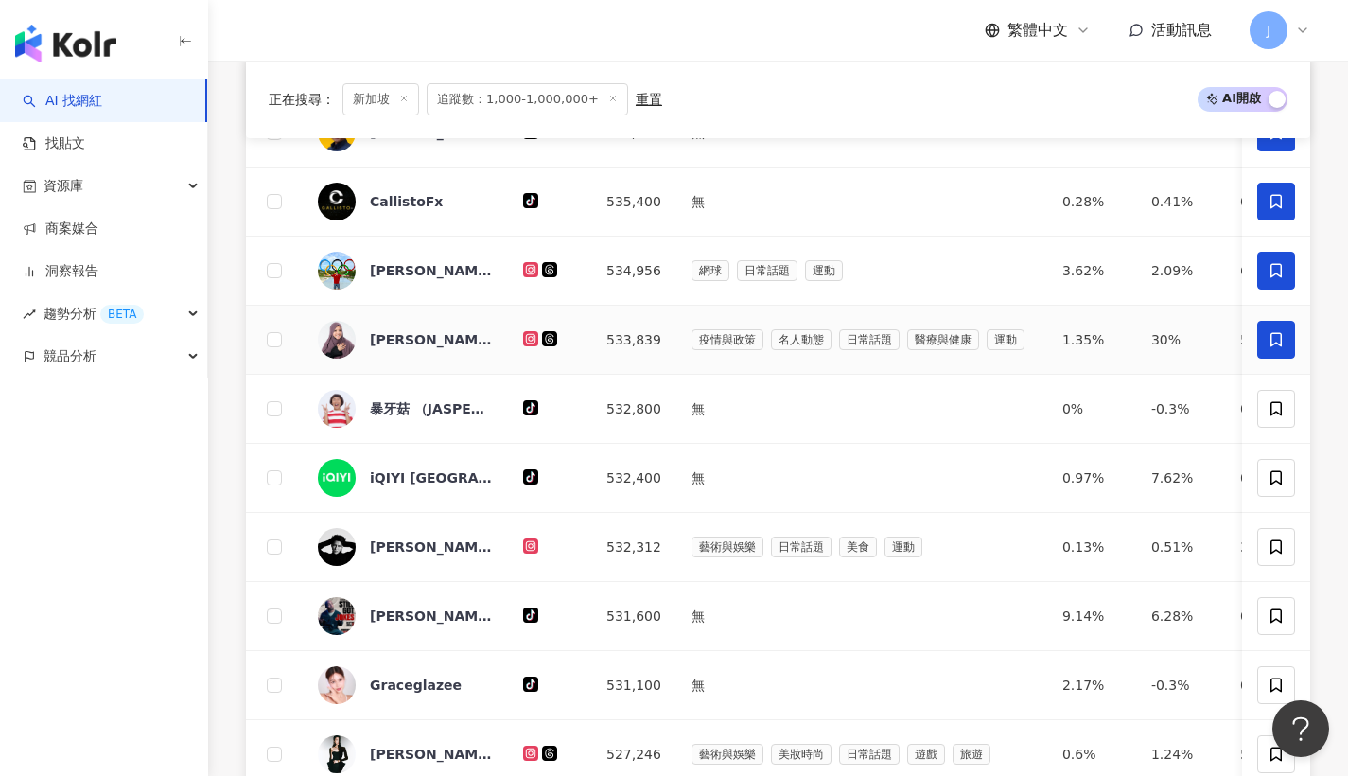
click at [1274, 359] on span at bounding box center [1277, 340] width 38 height 38
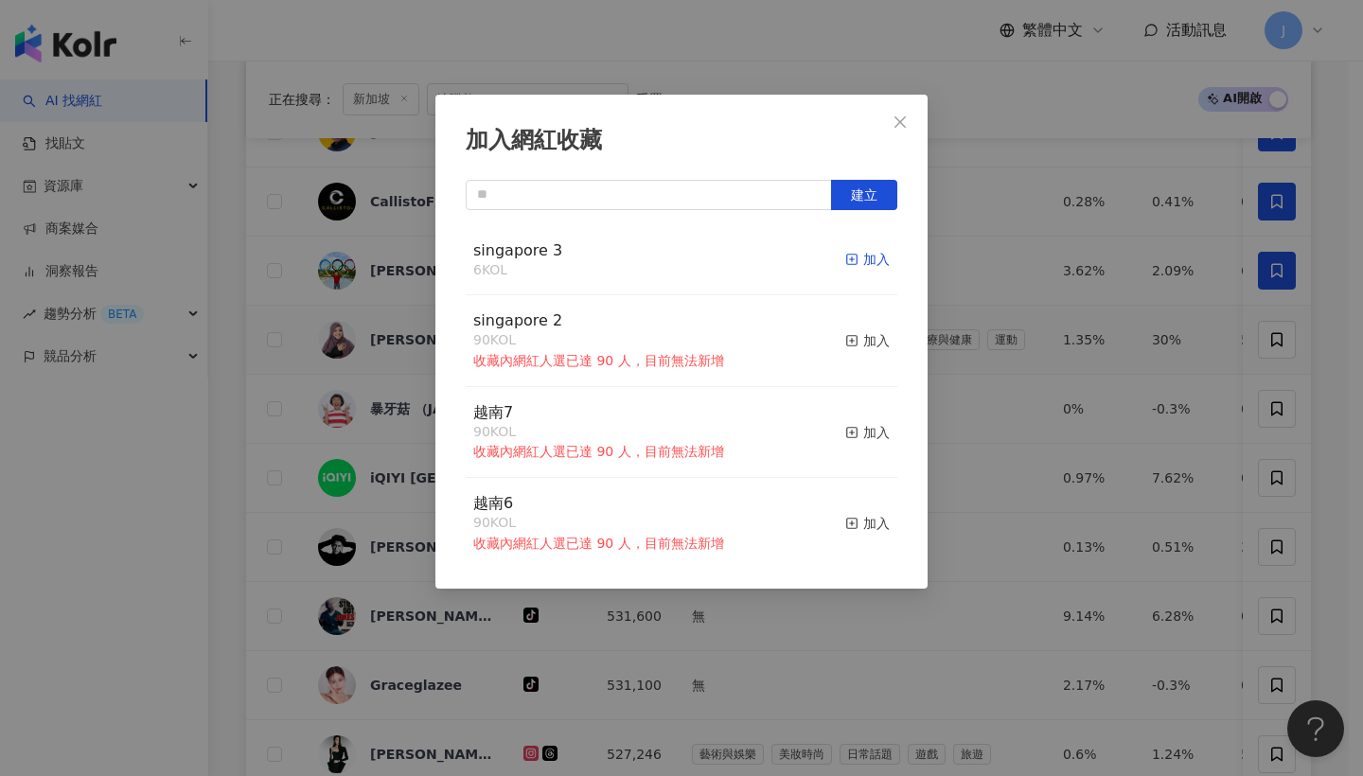
click at [855, 261] on div "加入" at bounding box center [867, 259] width 44 height 21
click at [886, 116] on span "Close" at bounding box center [900, 121] width 38 height 15
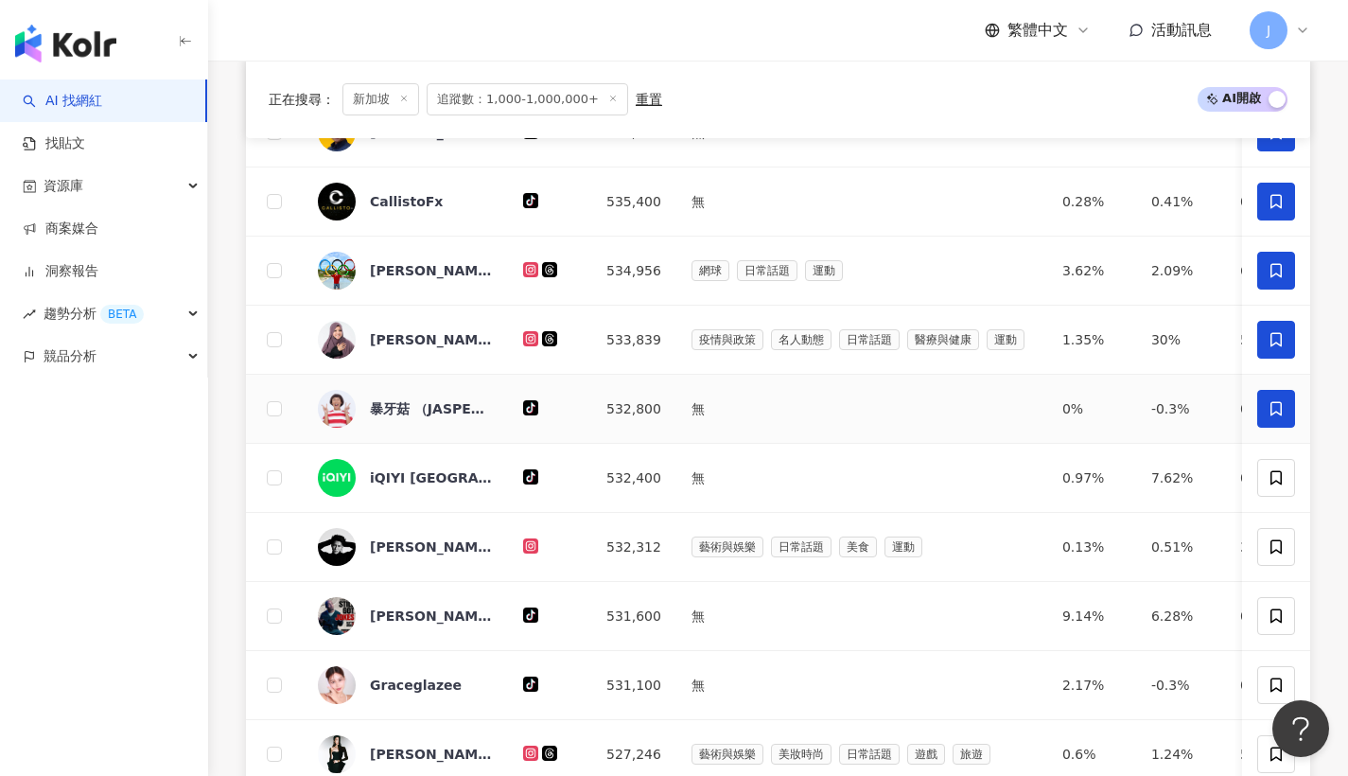
click at [1277, 417] on icon at bounding box center [1276, 408] width 17 height 17
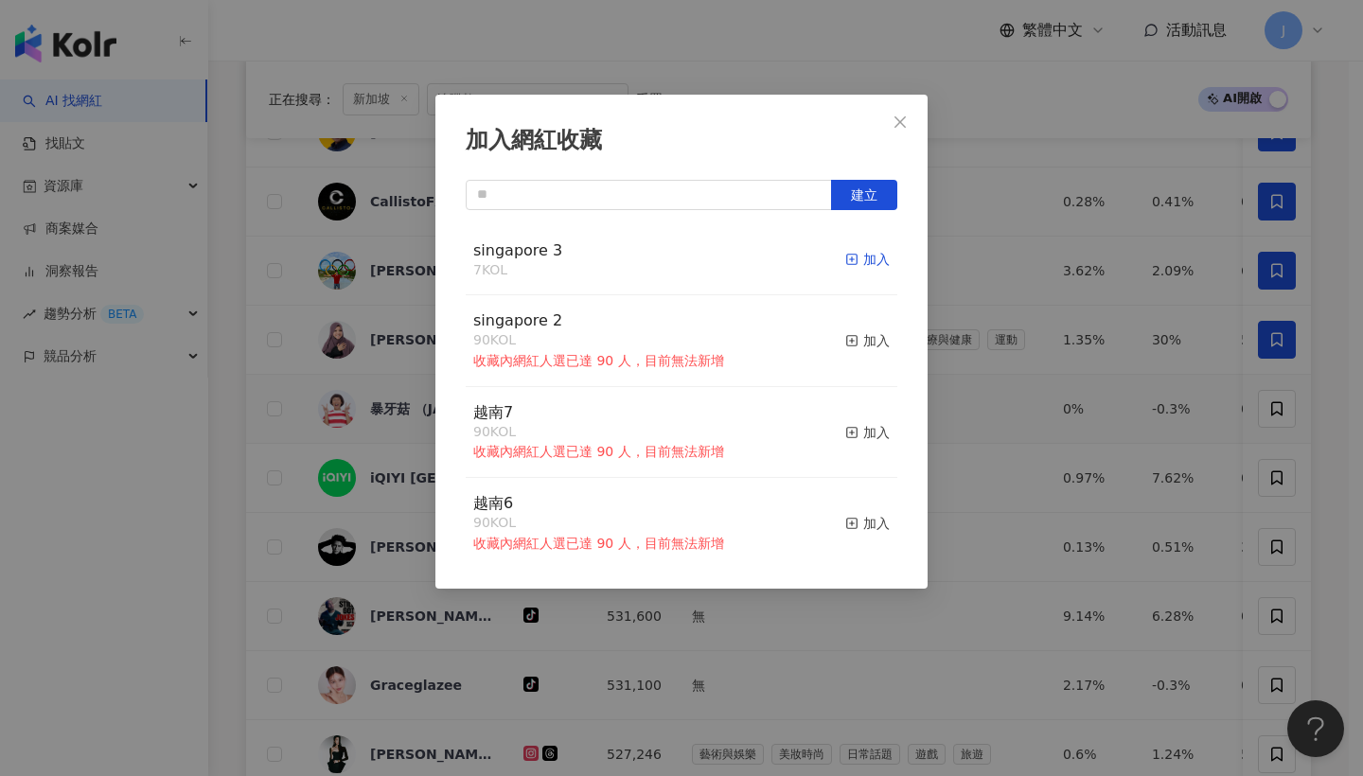
click at [848, 268] on div "加入" at bounding box center [867, 259] width 44 height 21
click at [906, 135] on button "Close" at bounding box center [900, 122] width 38 height 38
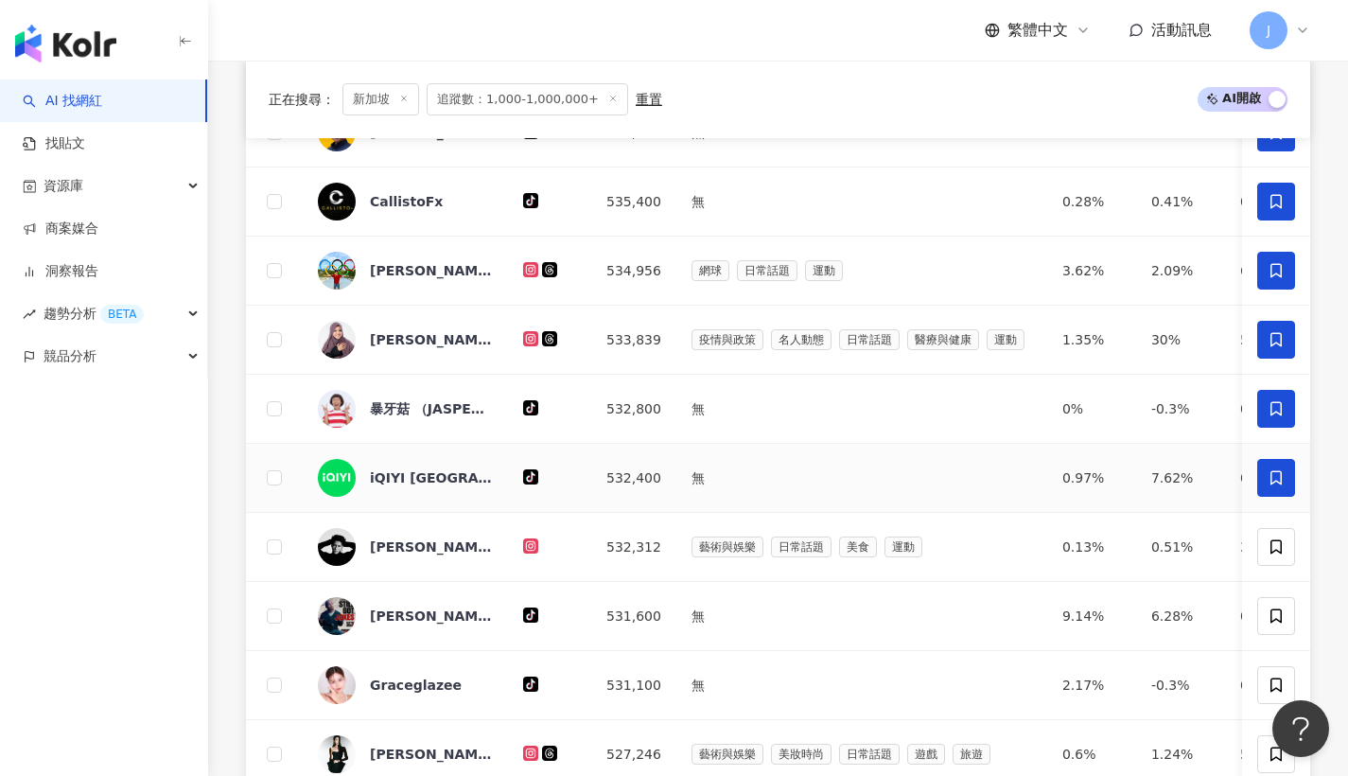
click at [1290, 497] on span at bounding box center [1277, 478] width 38 height 38
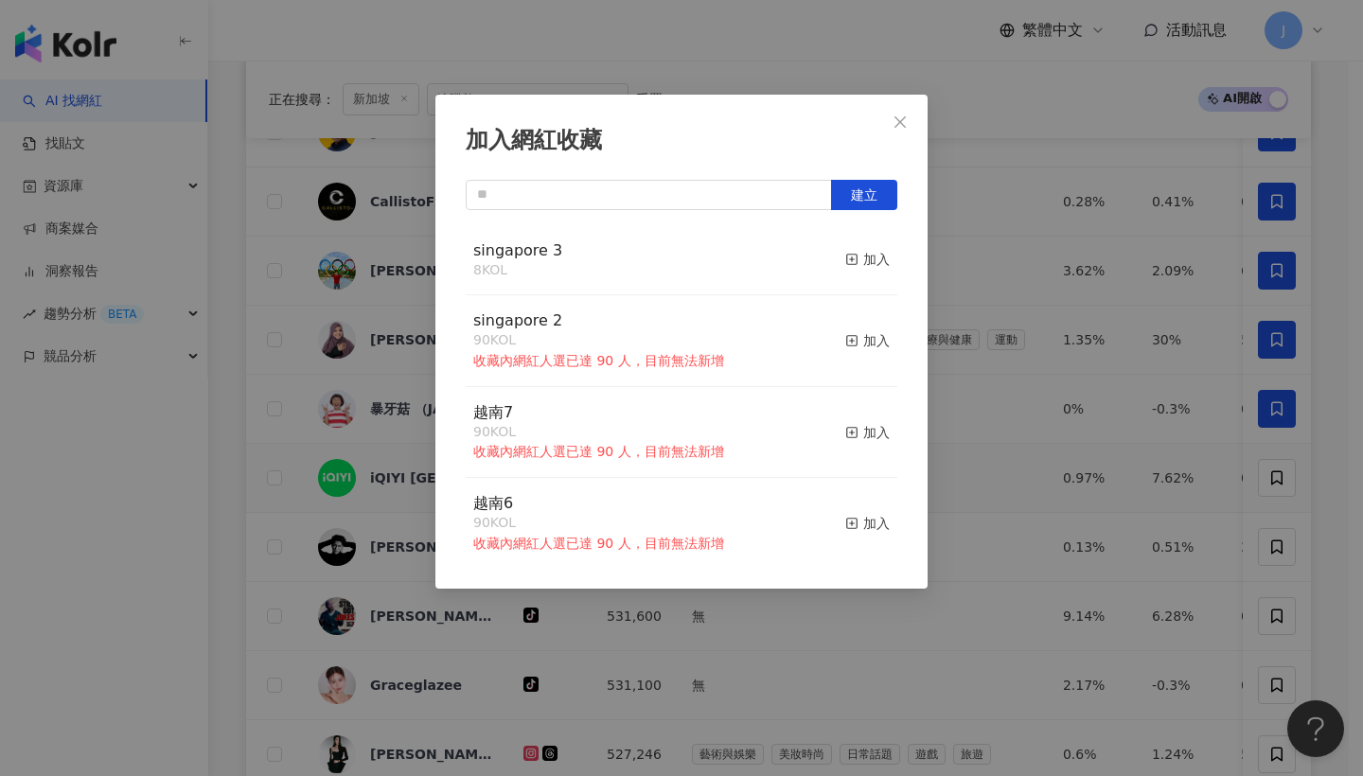
click at [828, 251] on div "singapore 3 8 KOL 加入" at bounding box center [681, 260] width 431 height 71
click at [850, 255] on div "加入" at bounding box center [867, 259] width 44 height 21
click at [912, 135] on button "Close" at bounding box center [900, 122] width 38 height 38
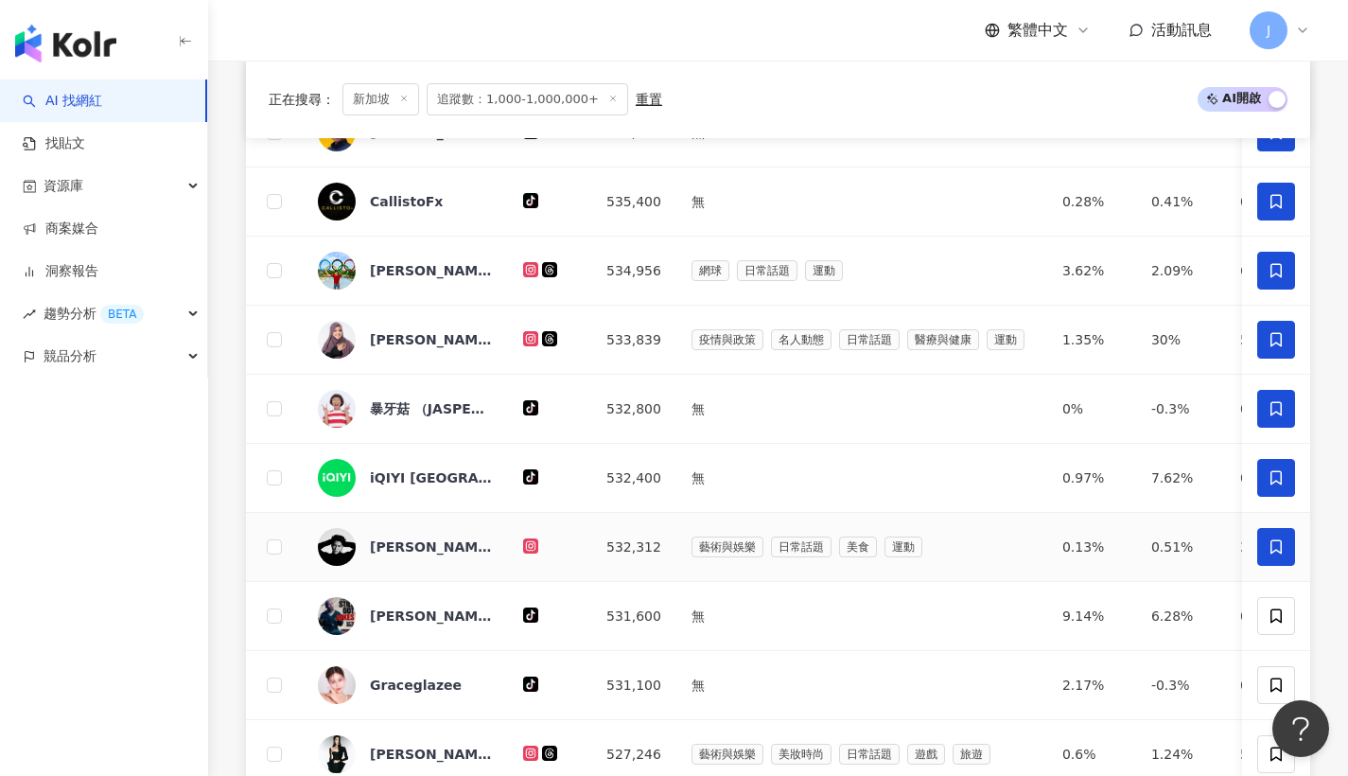
click at [1277, 543] on span at bounding box center [1277, 547] width 38 height 38
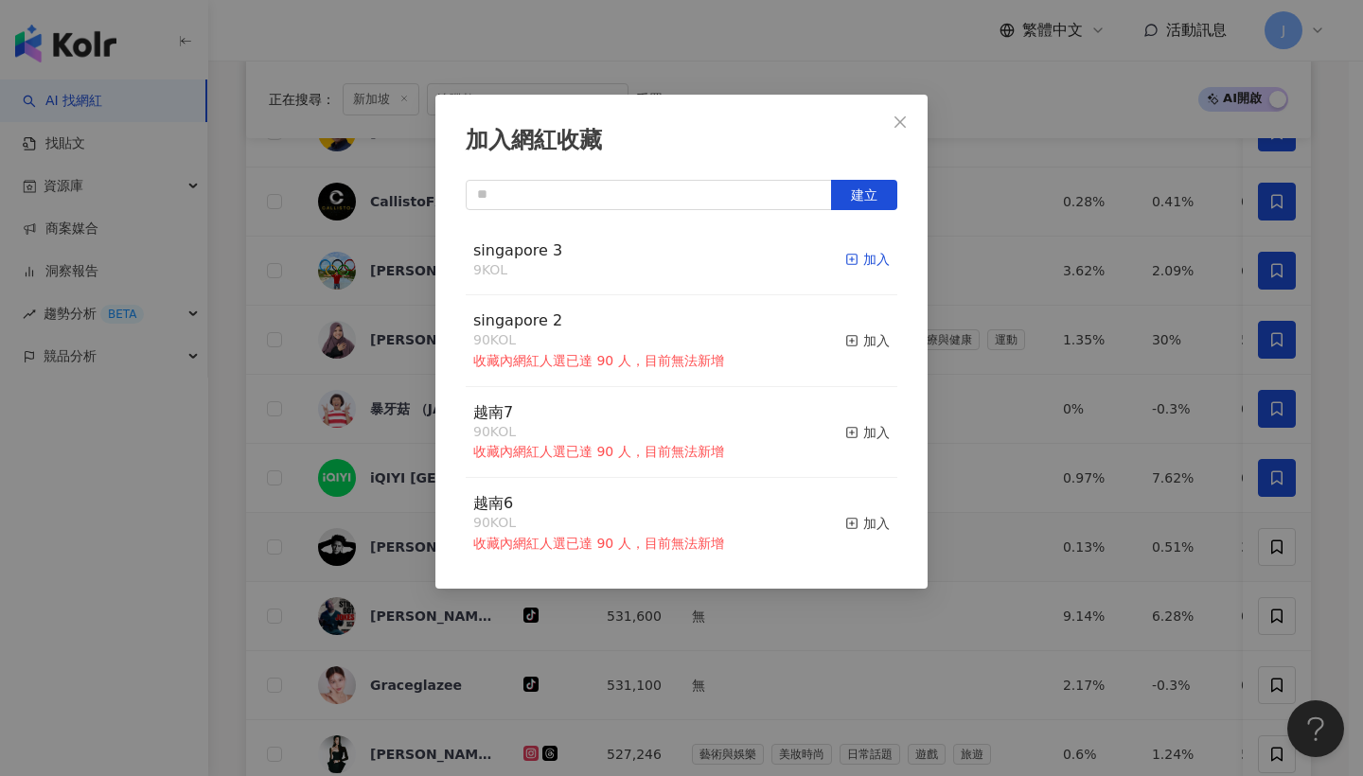
click at [845, 265] on div "加入" at bounding box center [867, 259] width 44 height 21
click at [899, 137] on button "Close" at bounding box center [900, 122] width 38 height 38
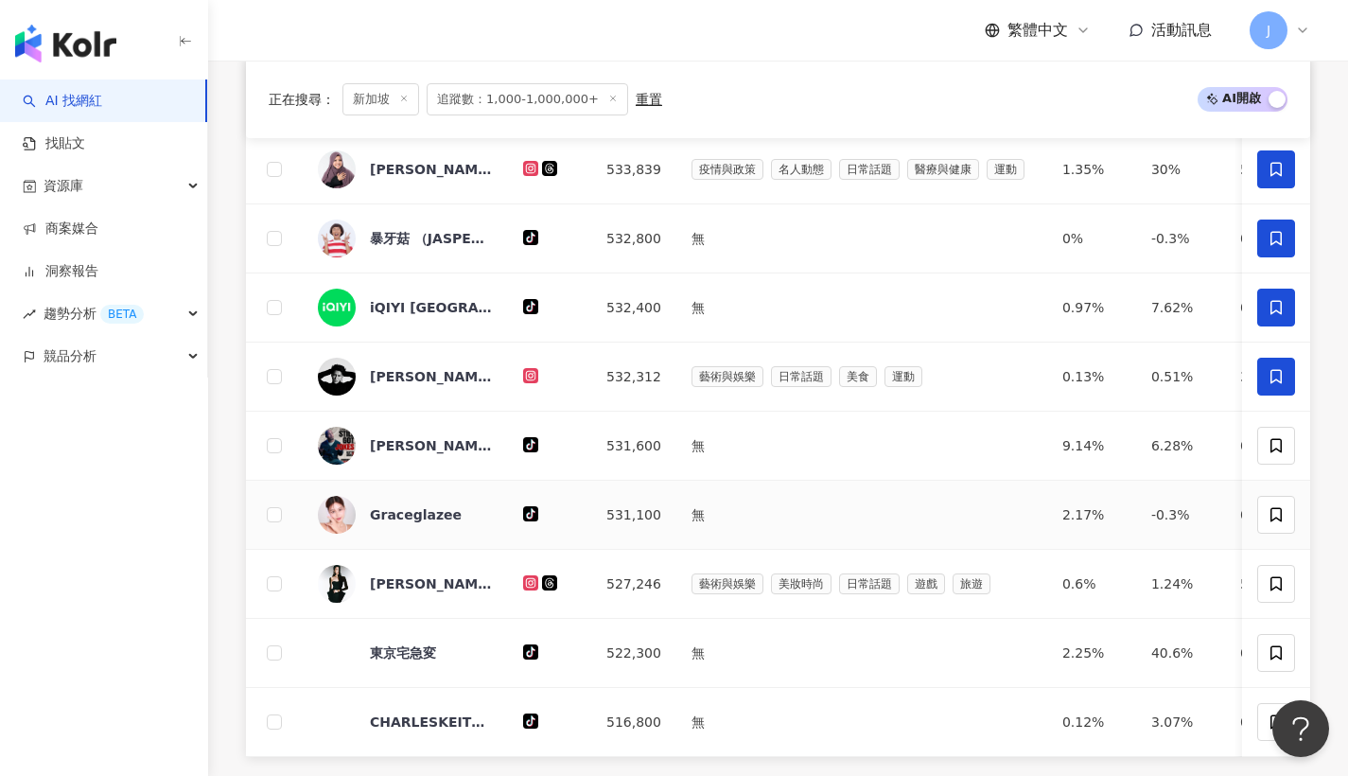
scroll to position [920, 0]
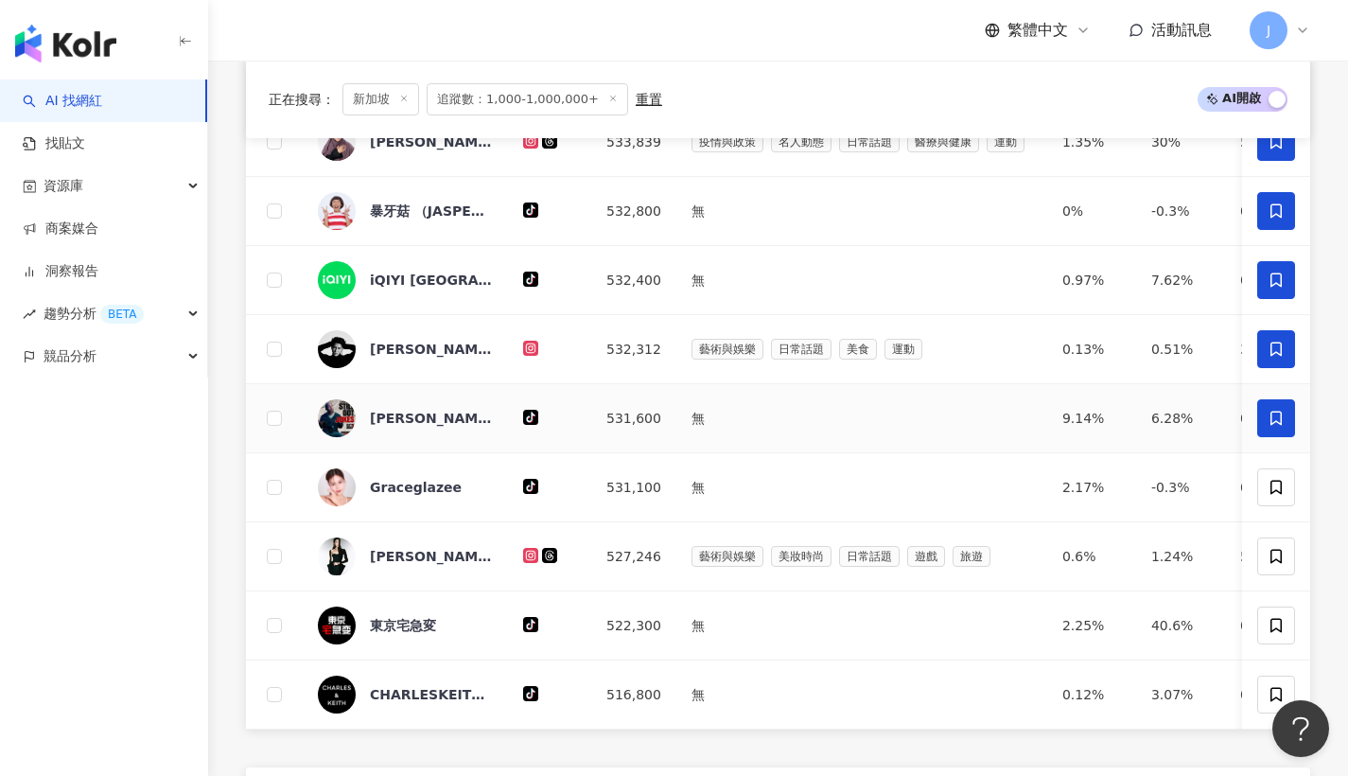
click at [1268, 437] on span at bounding box center [1277, 418] width 38 height 38
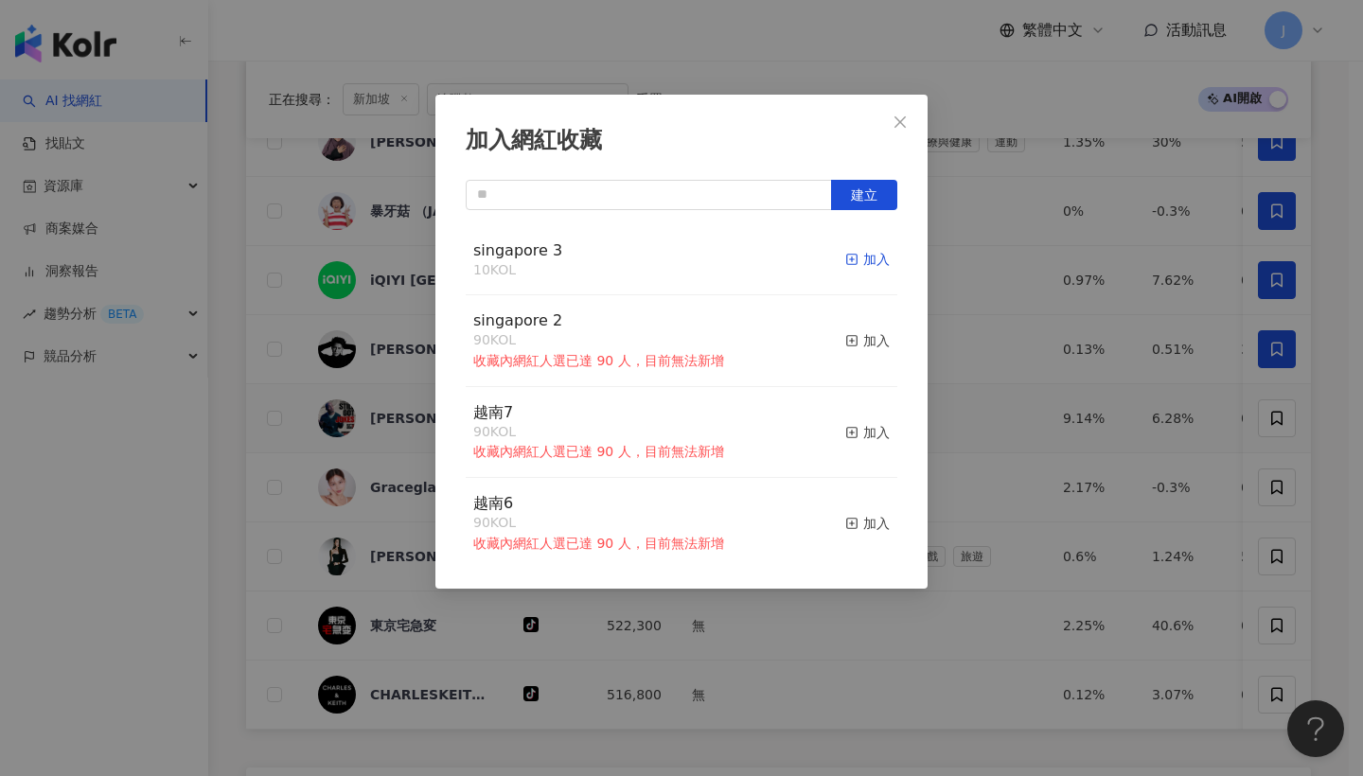
click at [874, 261] on div "加入" at bounding box center [867, 259] width 44 height 21
click at [906, 135] on button "Close" at bounding box center [900, 122] width 38 height 38
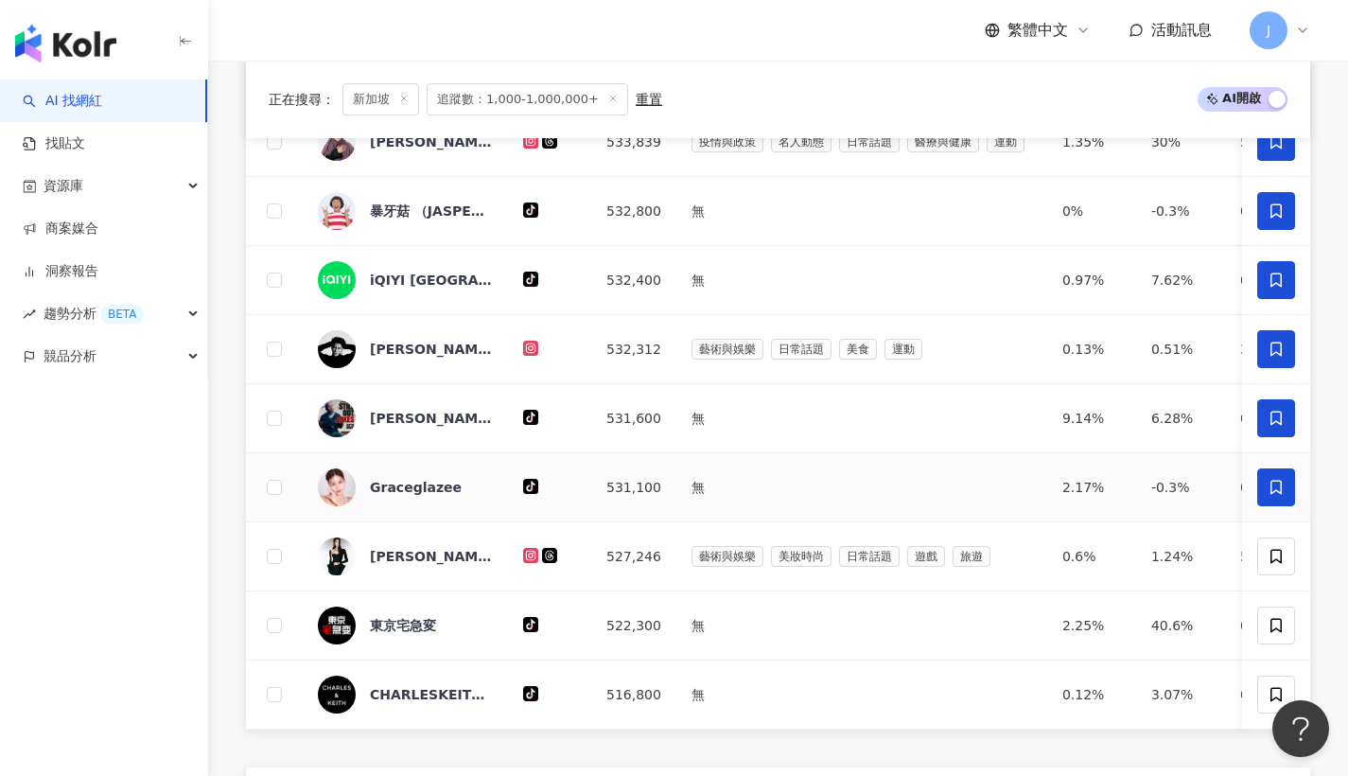
click at [1279, 496] on icon at bounding box center [1276, 487] width 17 height 17
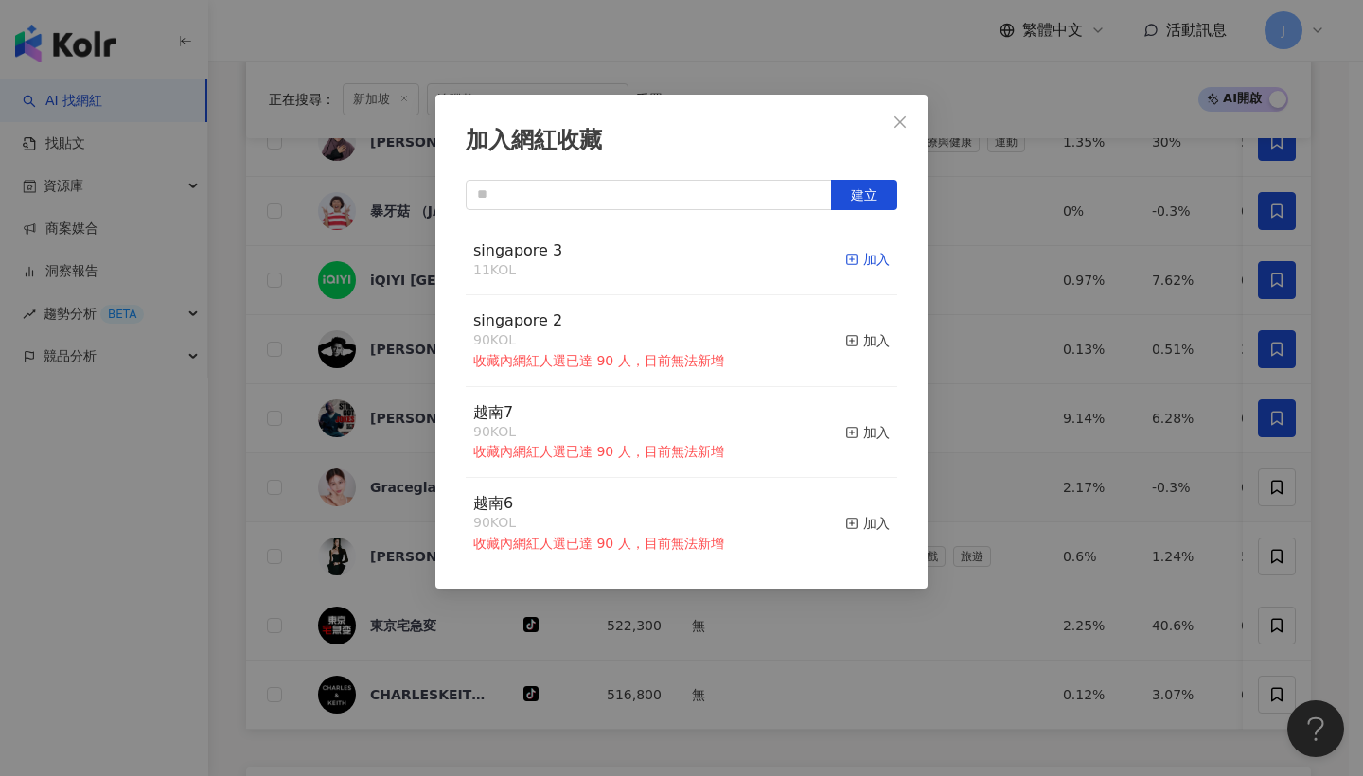
click at [873, 260] on div "加入" at bounding box center [867, 259] width 44 height 21
click at [900, 134] on button "Close" at bounding box center [900, 122] width 38 height 38
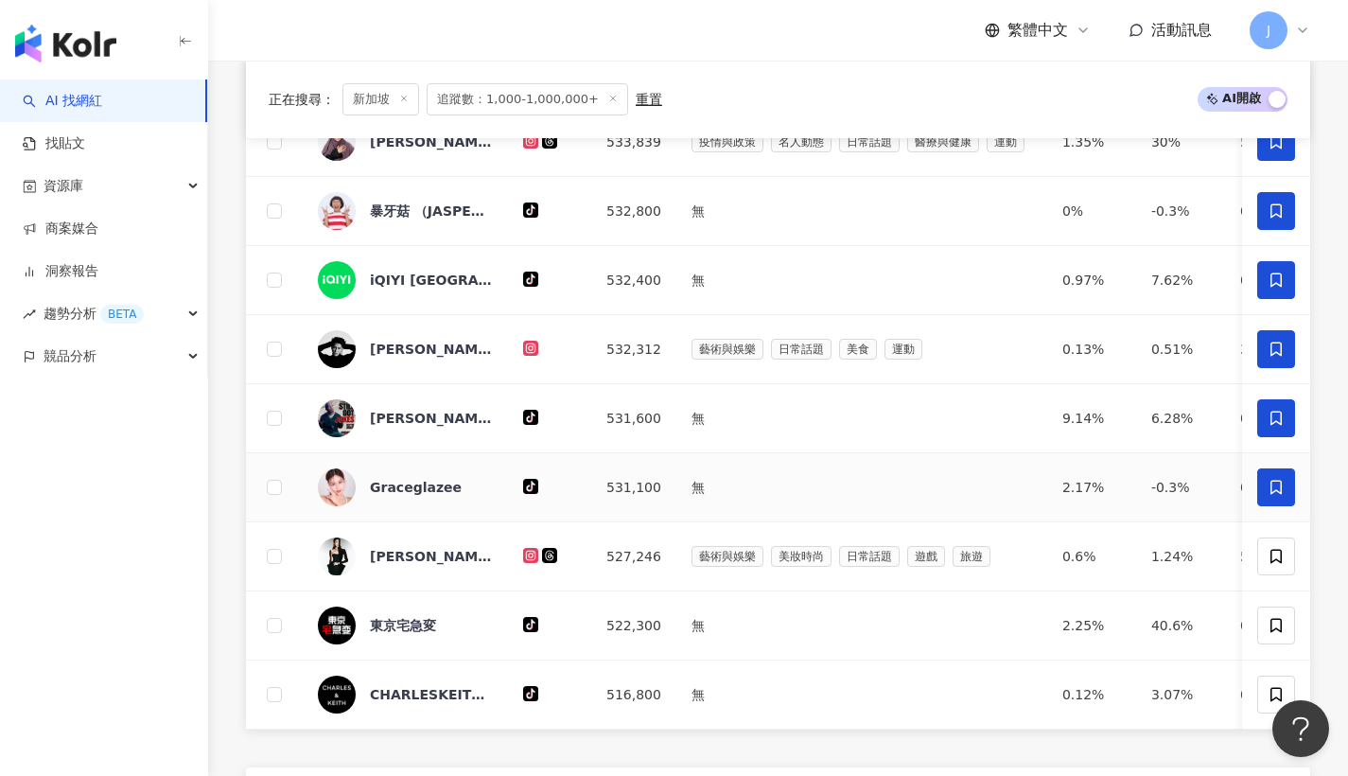
scroll to position [1048, 0]
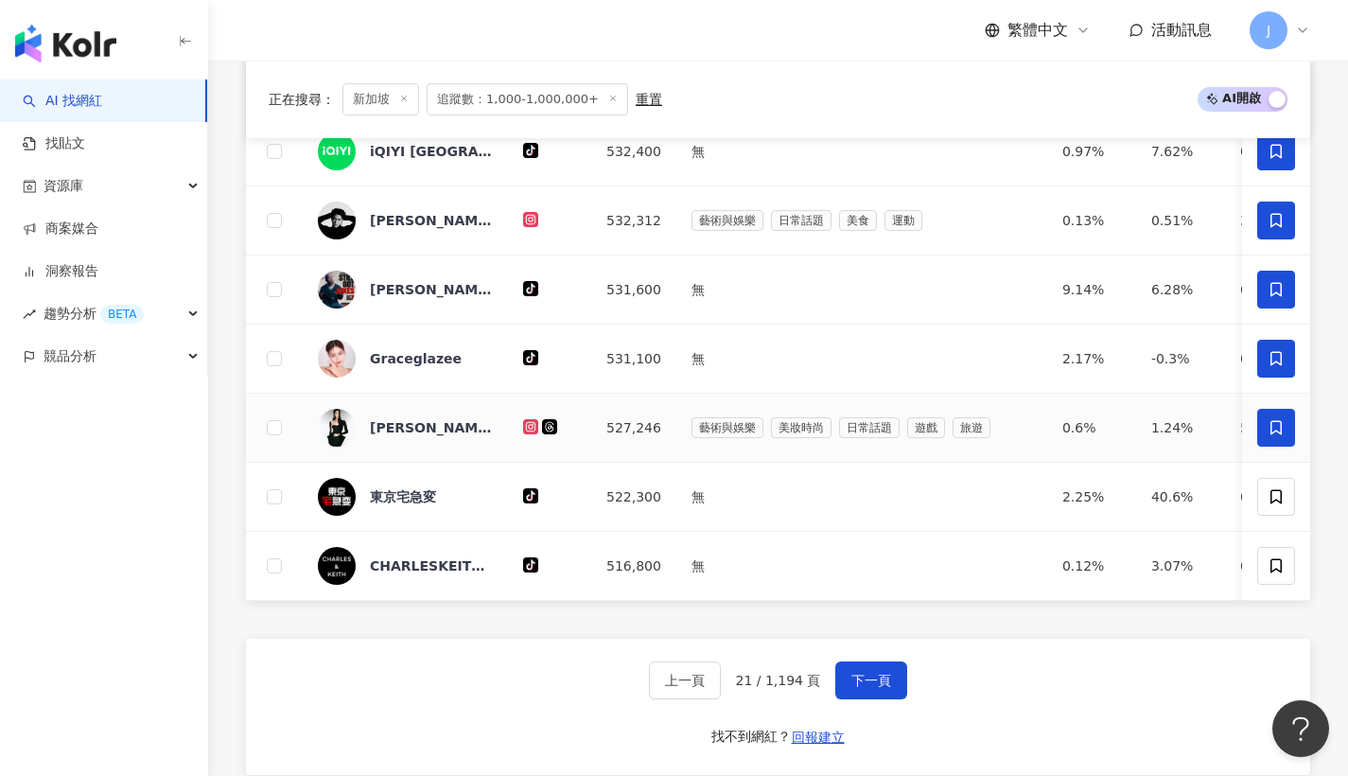
click at [1262, 447] on span at bounding box center [1277, 428] width 38 height 38
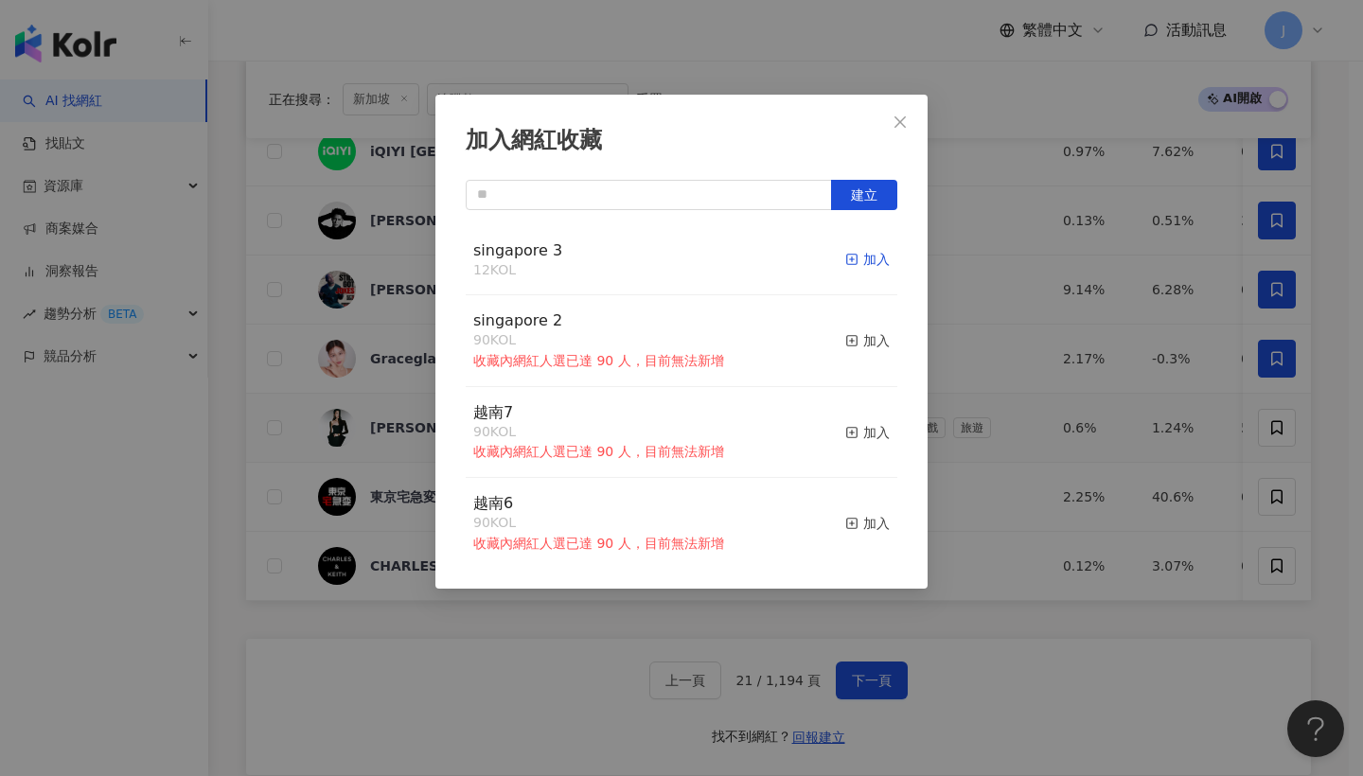
click at [869, 263] on div "加入" at bounding box center [867, 259] width 44 height 21
click at [904, 126] on icon "close" at bounding box center [899, 121] width 15 height 15
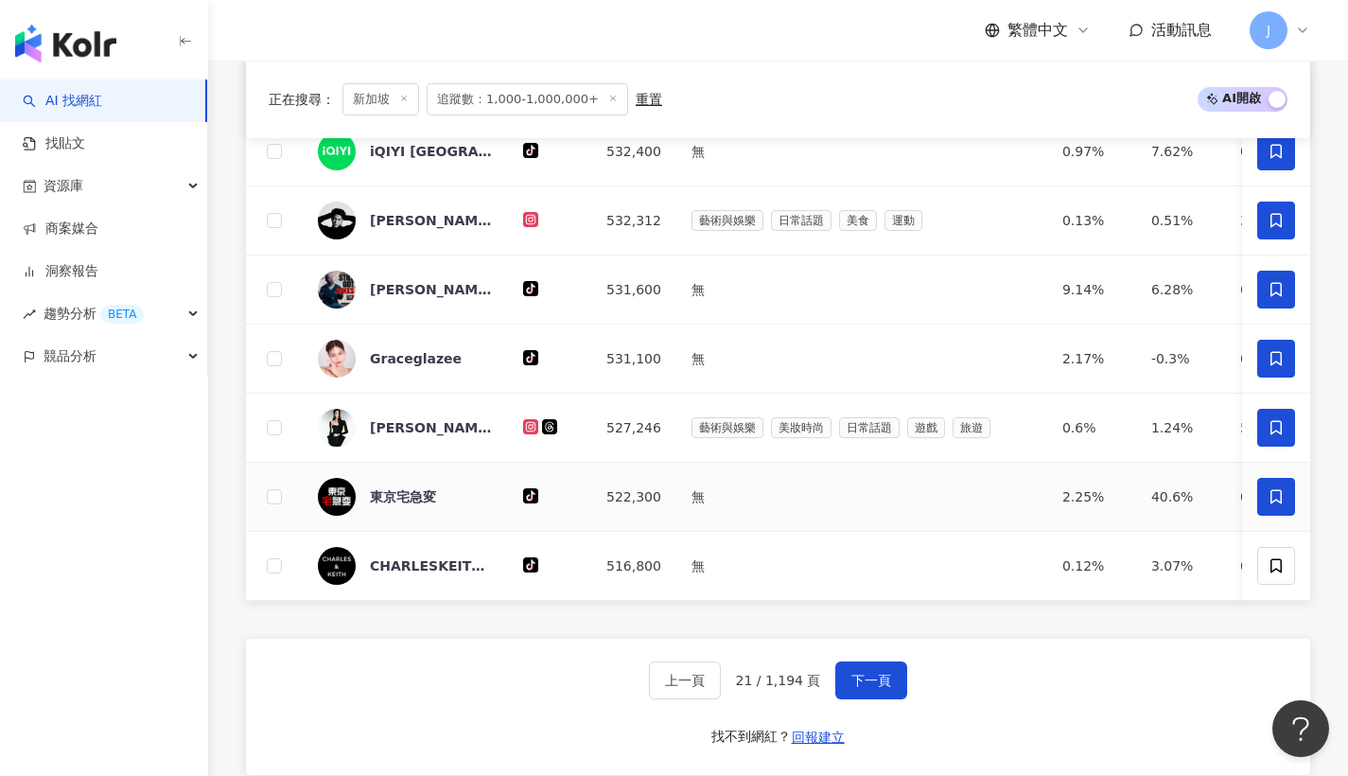
click at [1285, 502] on span at bounding box center [1277, 497] width 38 height 38
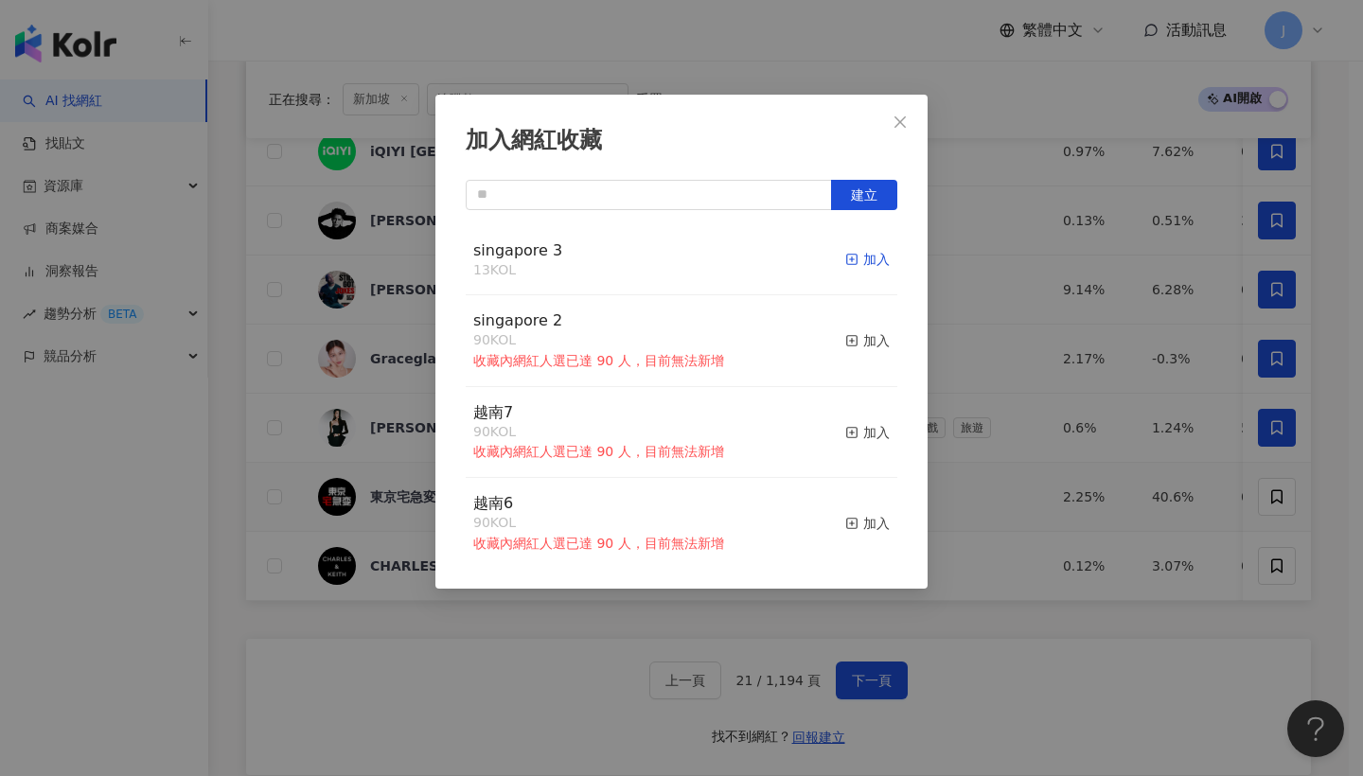
click at [860, 261] on div "加入" at bounding box center [867, 259] width 44 height 21
click at [892, 127] on icon "close" at bounding box center [899, 121] width 15 height 15
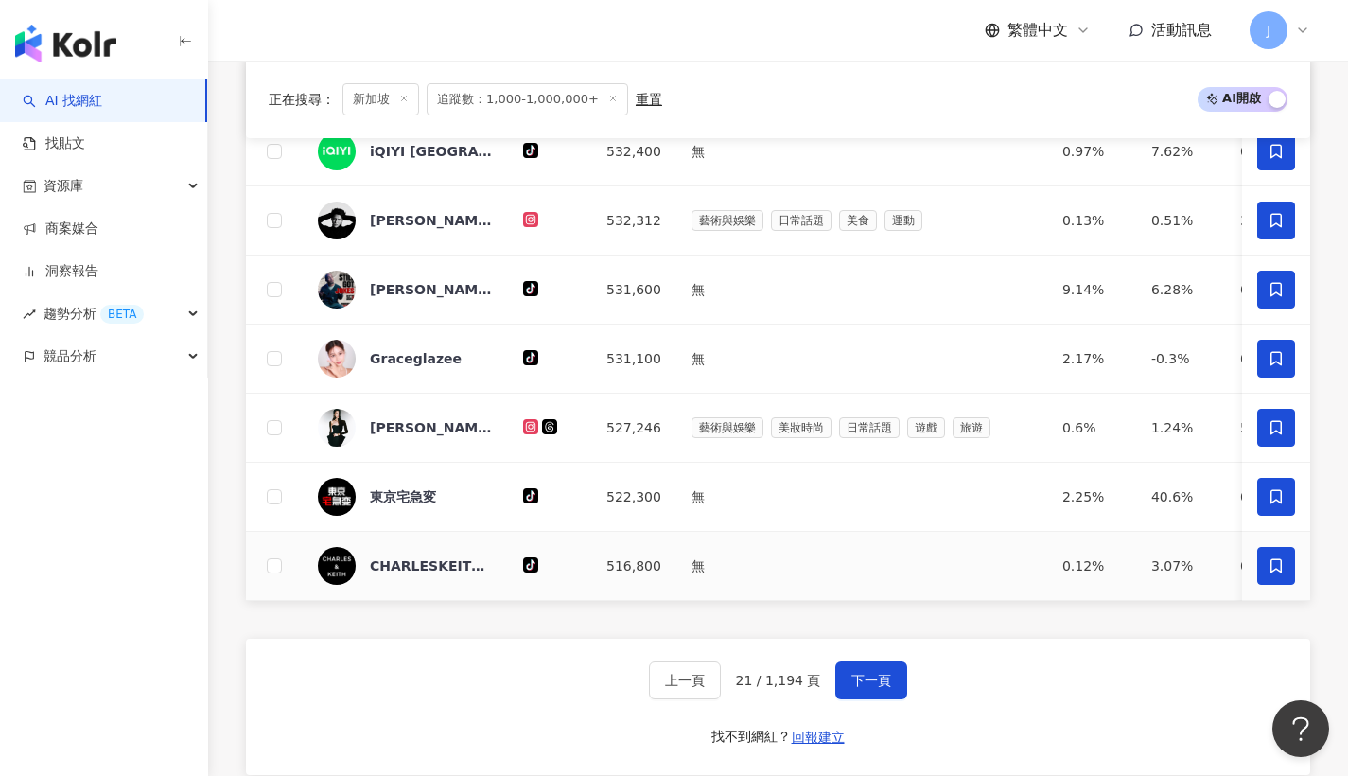
click at [1286, 580] on span at bounding box center [1277, 566] width 38 height 38
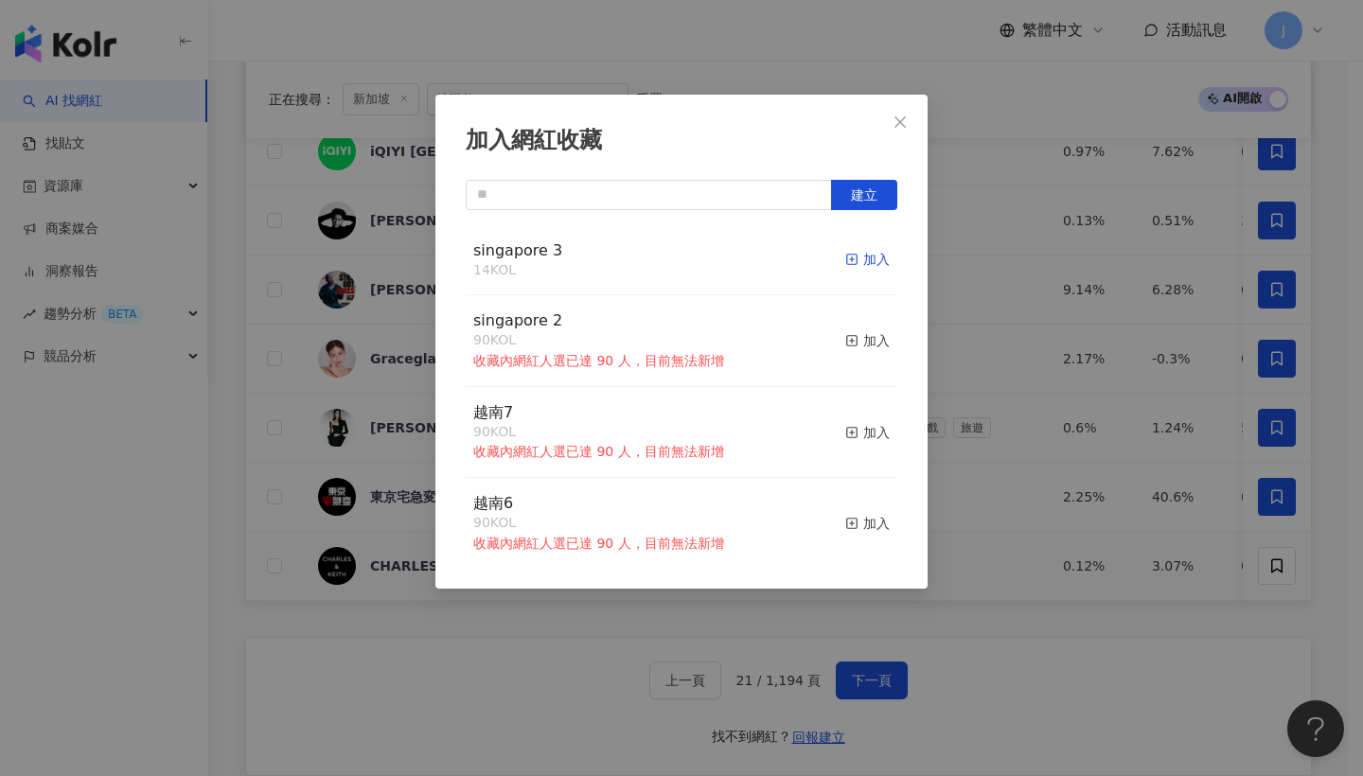
click at [870, 255] on div "加入" at bounding box center [867, 259] width 44 height 21
click at [905, 135] on button "Close" at bounding box center [900, 122] width 38 height 38
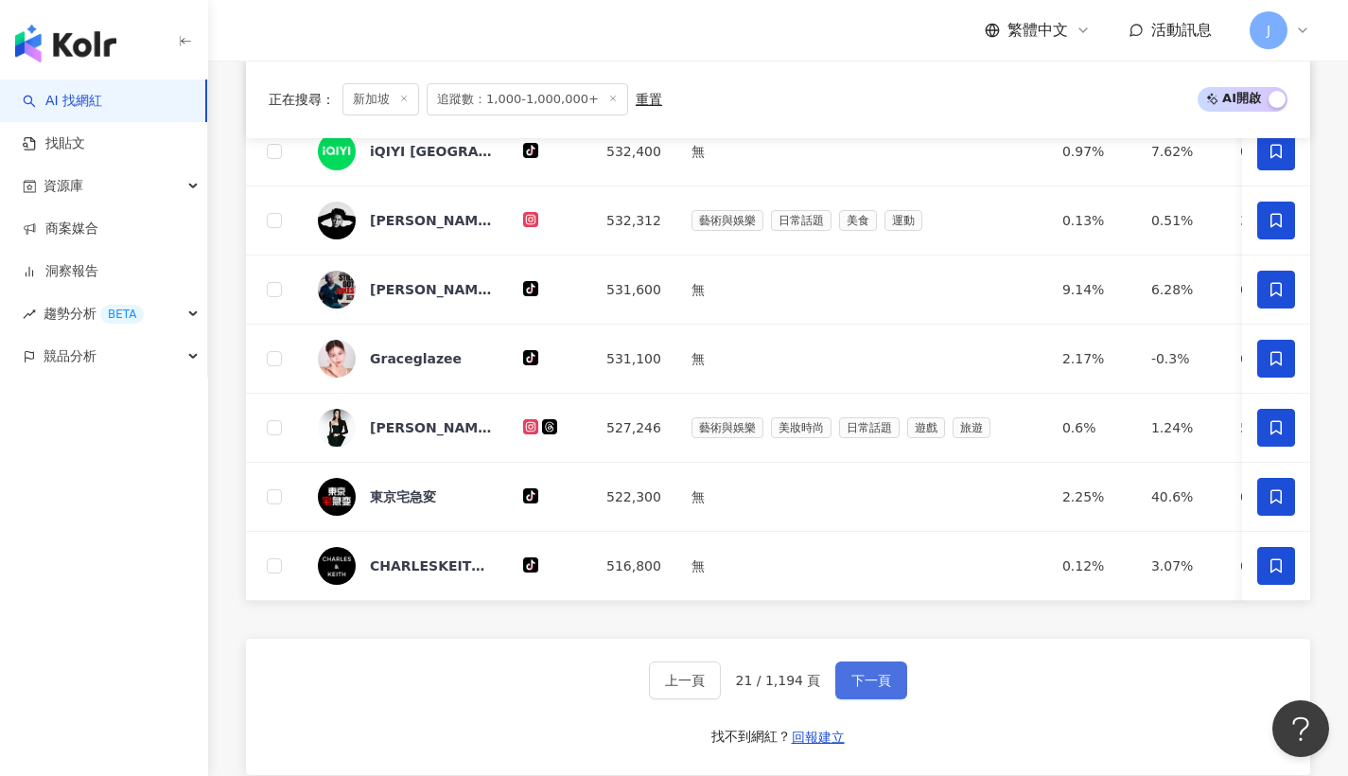
click at [884, 697] on button "下一頁" at bounding box center [872, 680] width 72 height 38
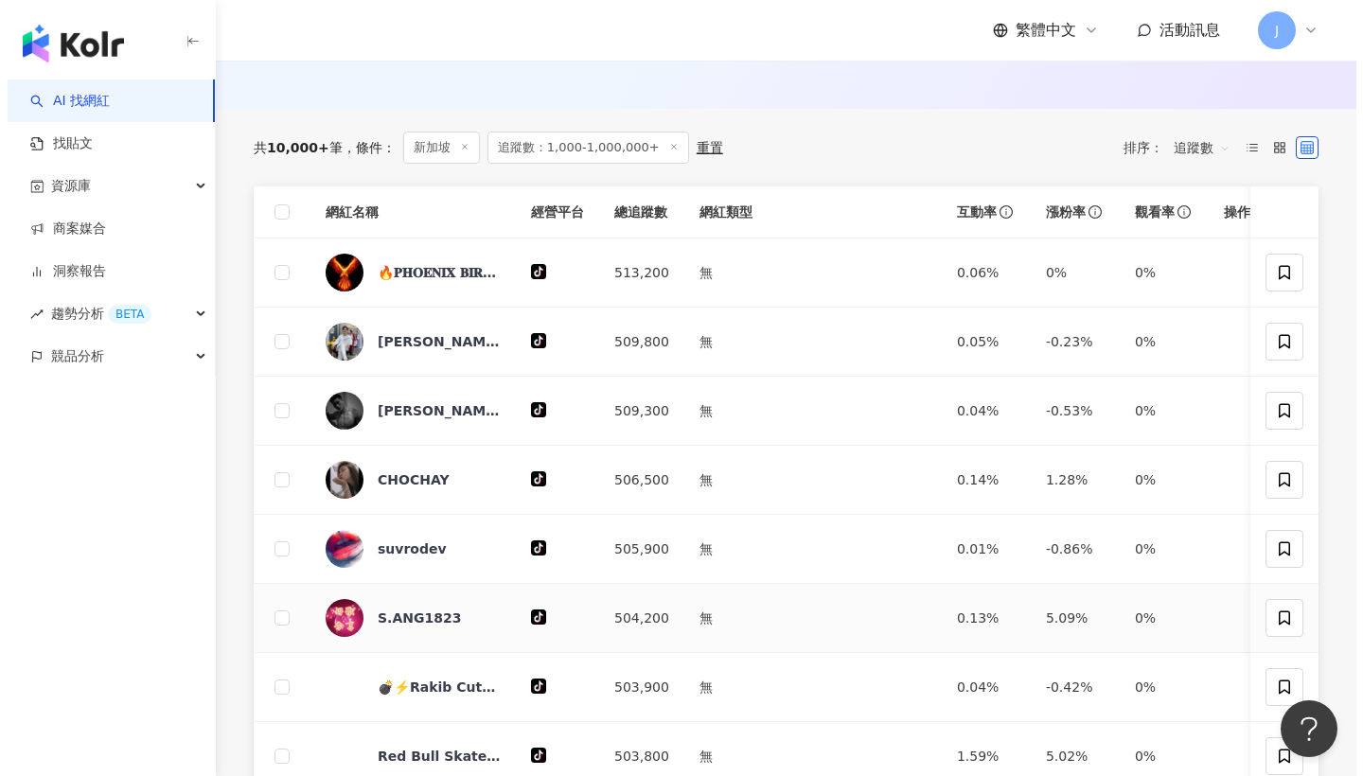
scroll to position [546, 0]
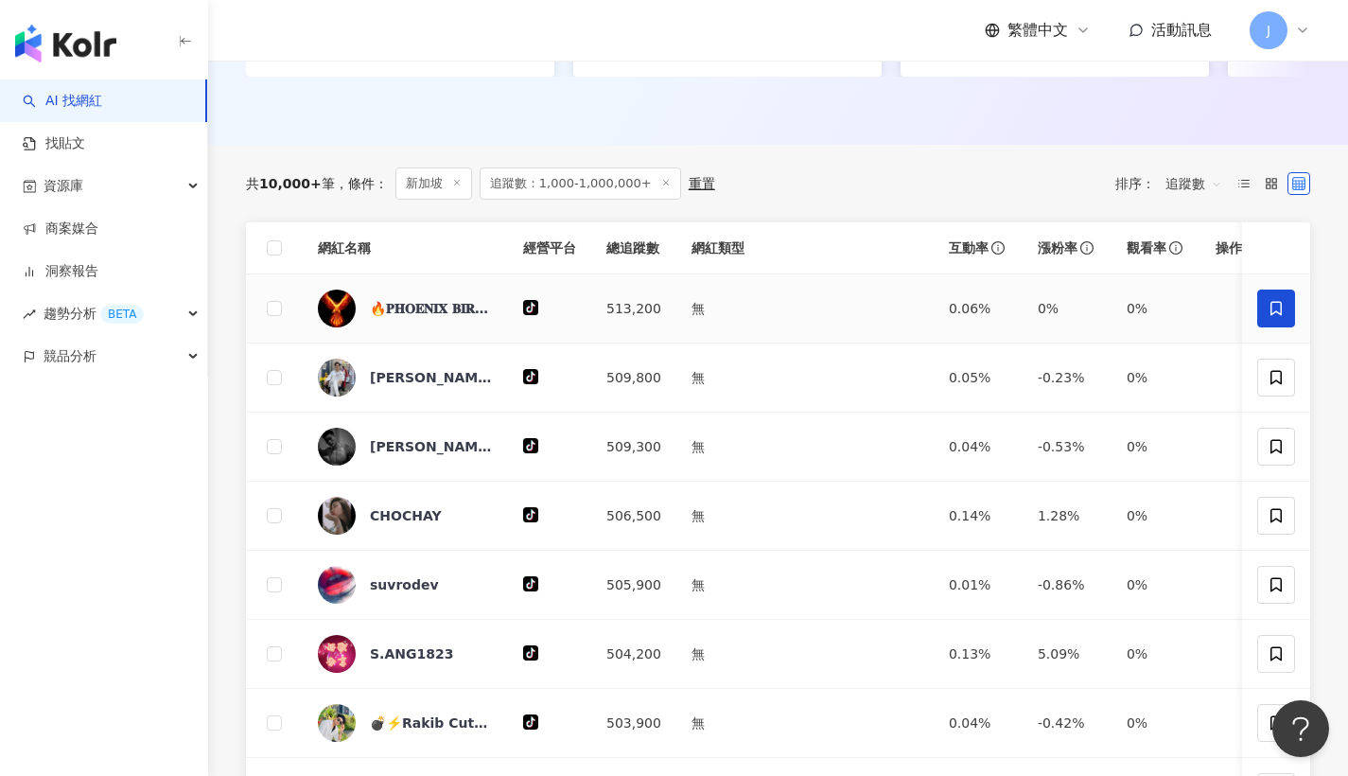
click at [1262, 327] on span at bounding box center [1277, 309] width 38 height 38
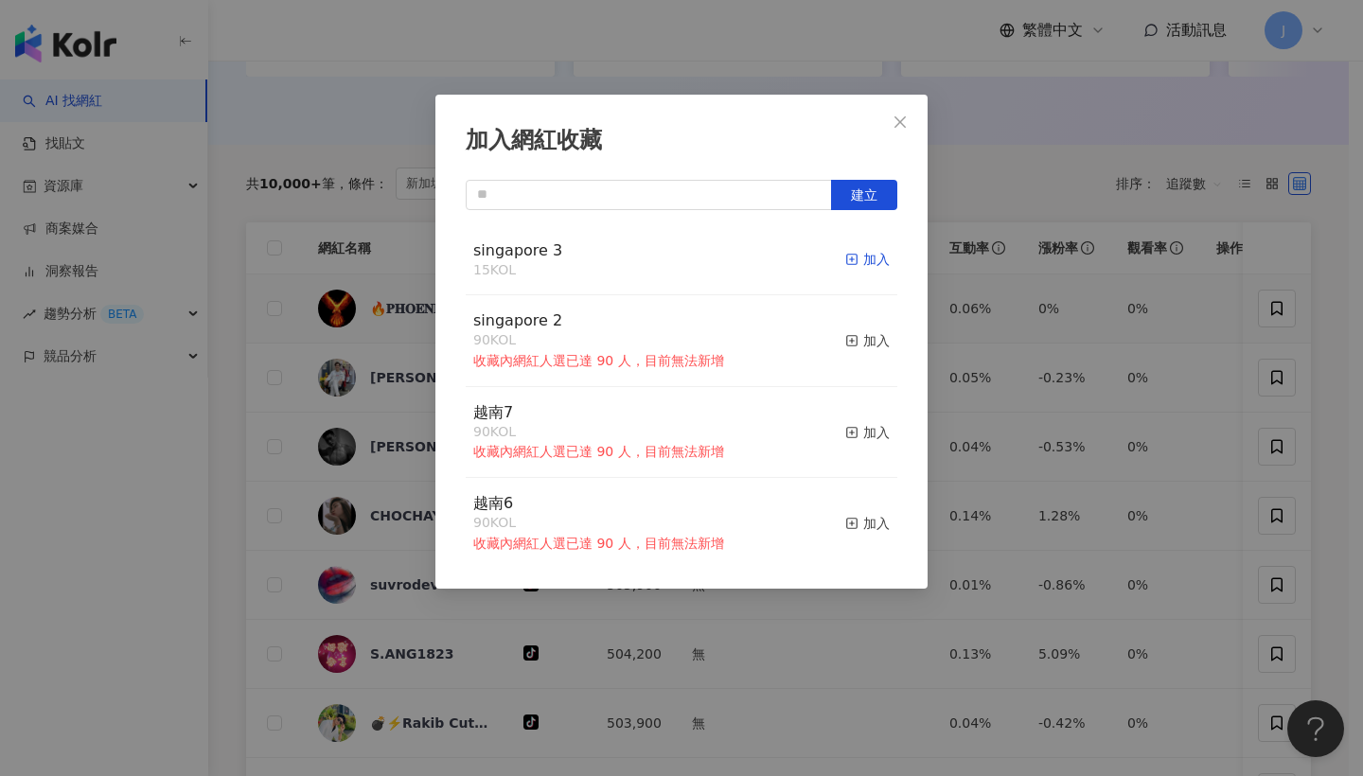
click at [859, 267] on div "加入" at bounding box center [867, 259] width 44 height 21
click at [896, 120] on icon "close" at bounding box center [899, 121] width 15 height 15
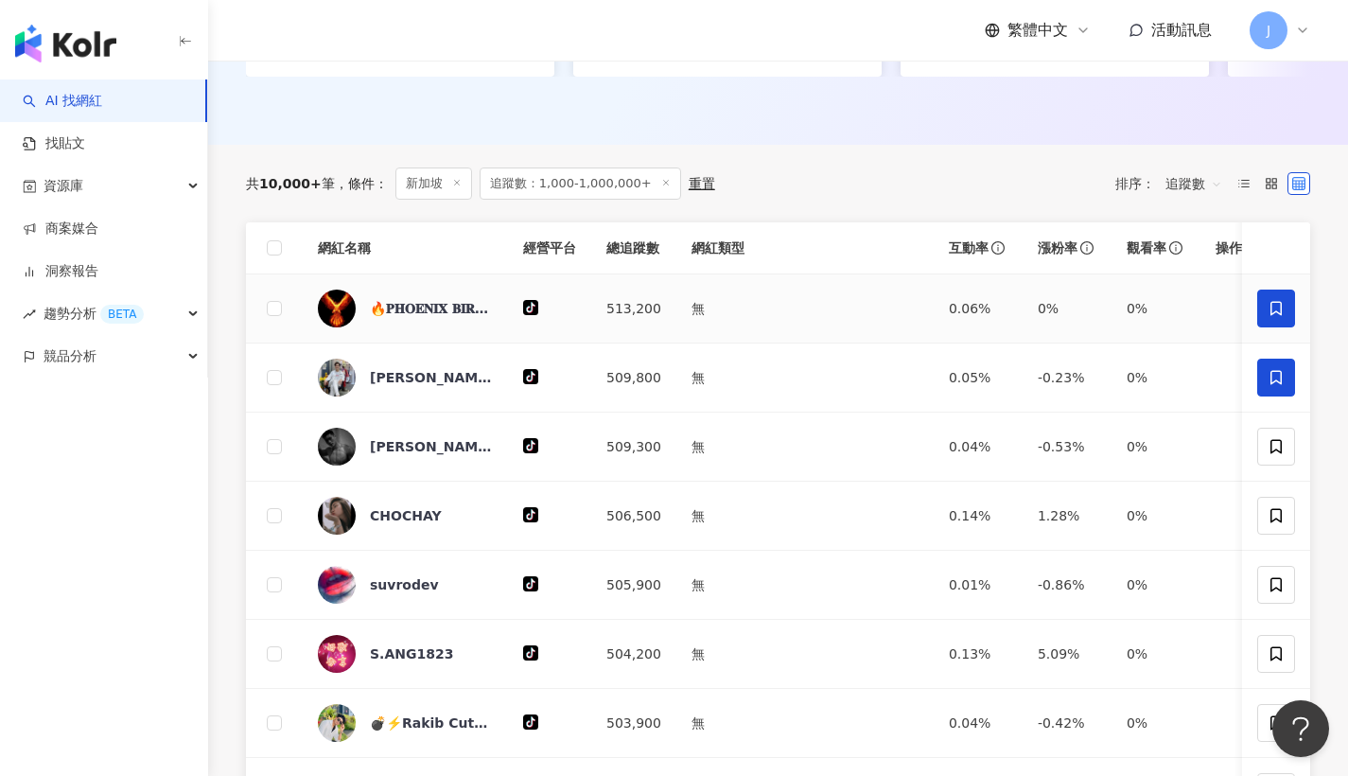
click at [1273, 379] on span at bounding box center [1277, 378] width 38 height 38
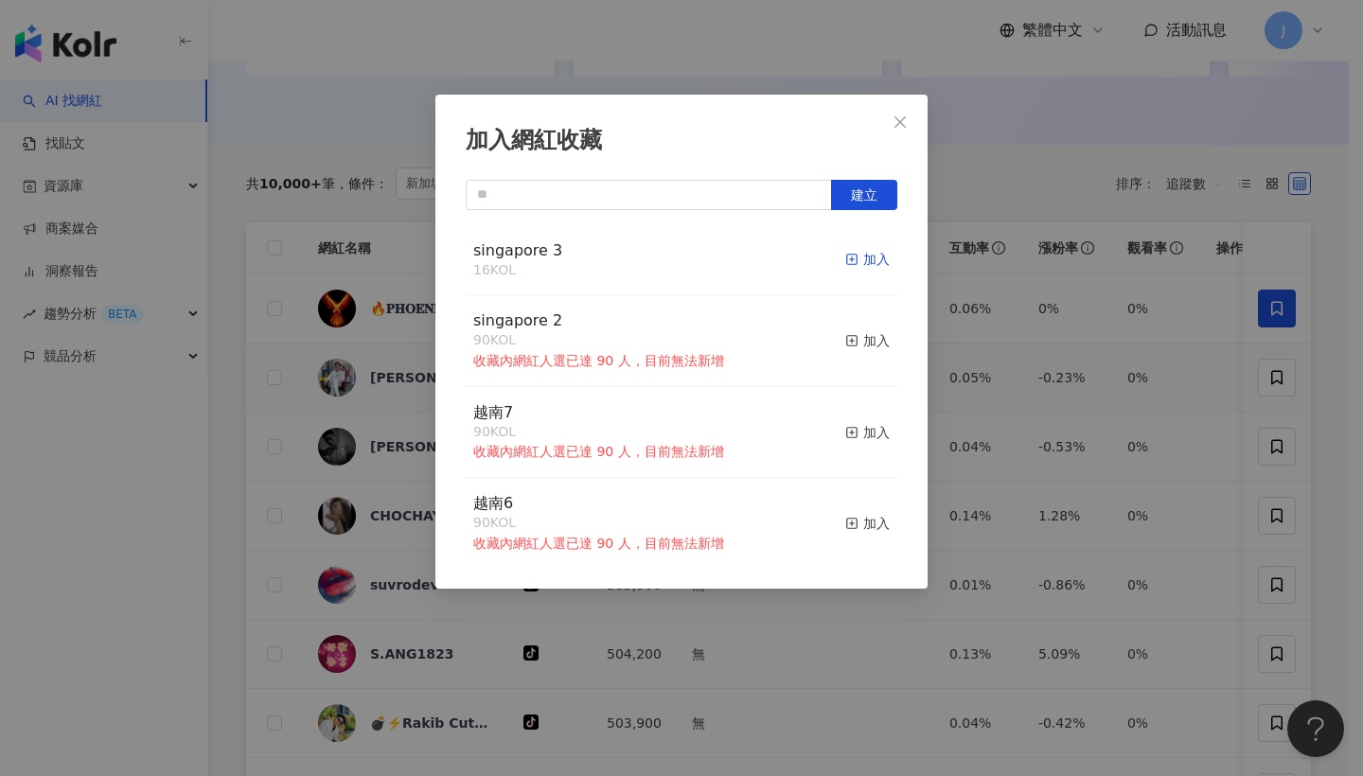
click at [845, 257] on icon "button" at bounding box center [851, 259] width 13 height 13
click at [909, 137] on button "Close" at bounding box center [900, 122] width 38 height 38
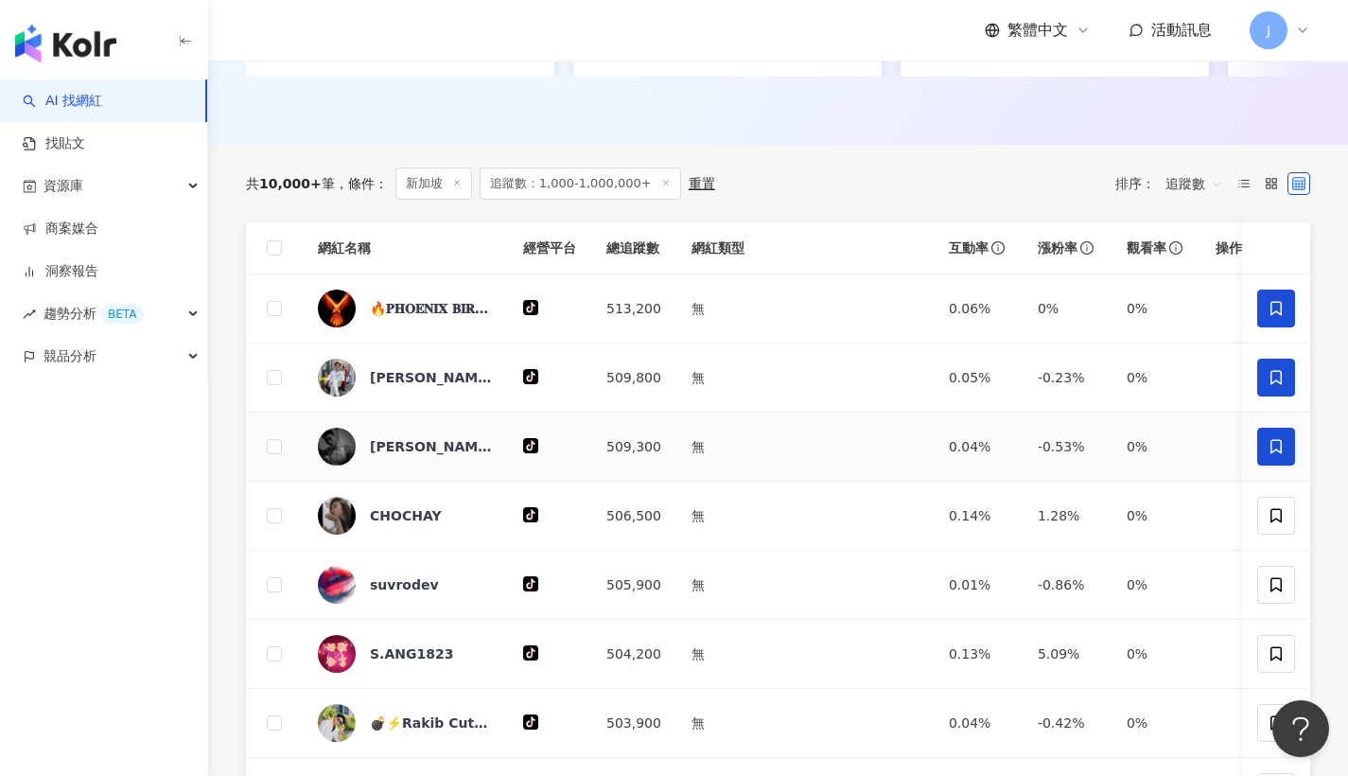
click at [1269, 466] on span at bounding box center [1277, 447] width 38 height 38
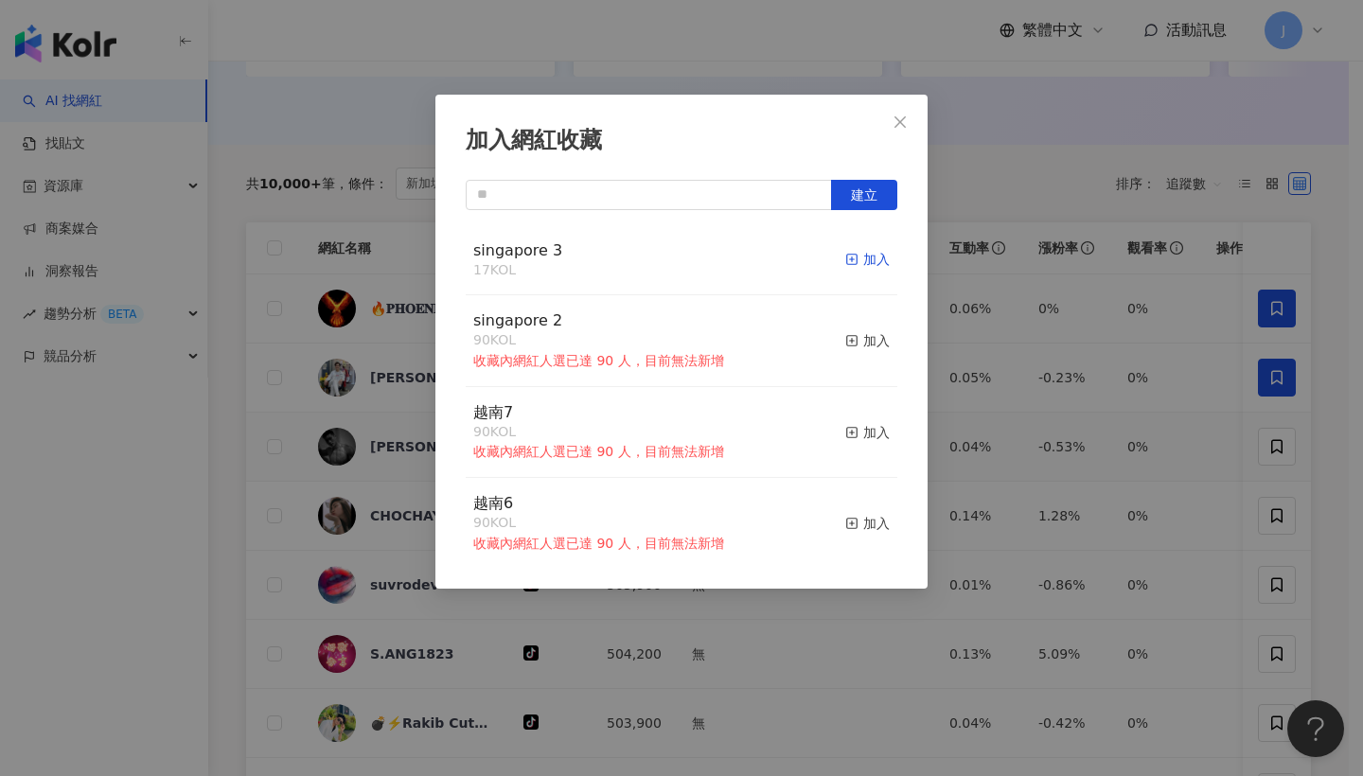
click at [856, 266] on div "加入" at bounding box center [867, 259] width 44 height 21
click at [907, 132] on button "Close" at bounding box center [900, 122] width 38 height 38
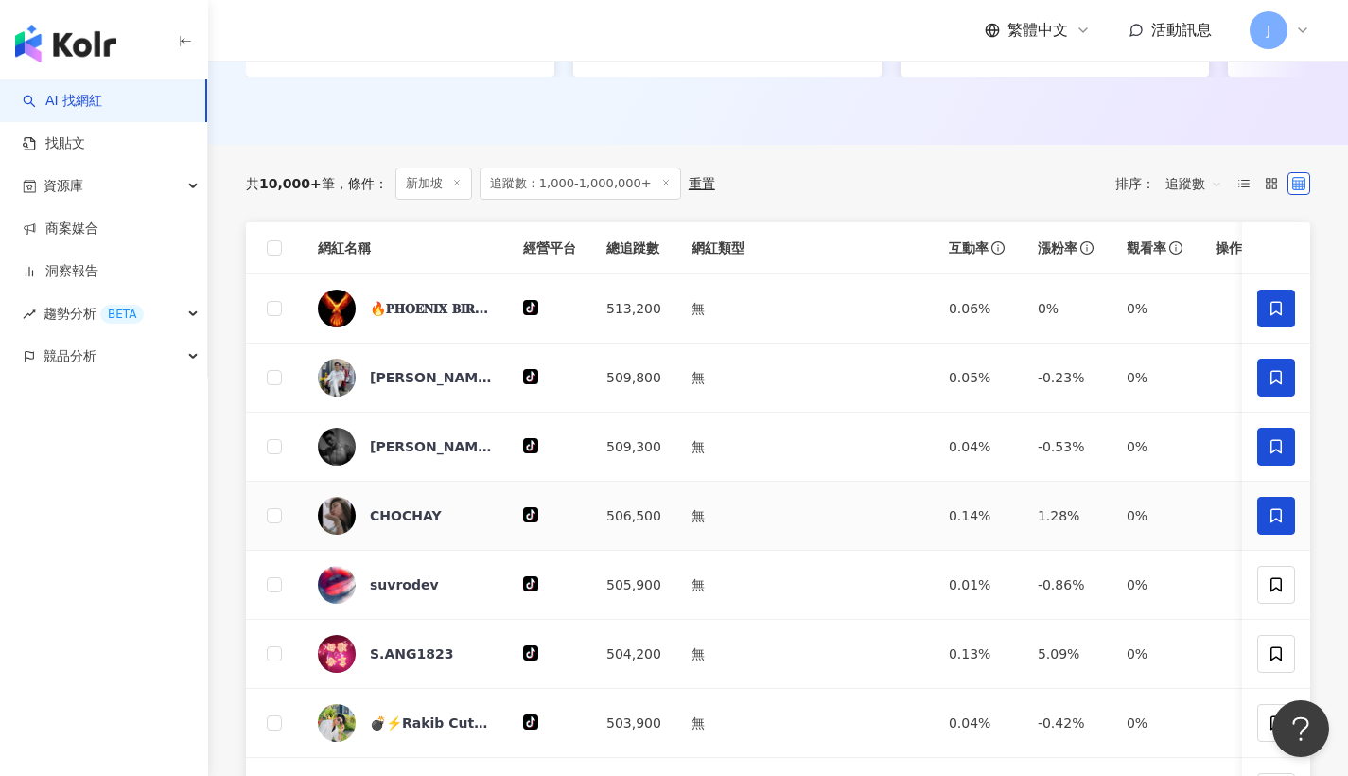
click at [1292, 527] on span at bounding box center [1277, 516] width 38 height 38
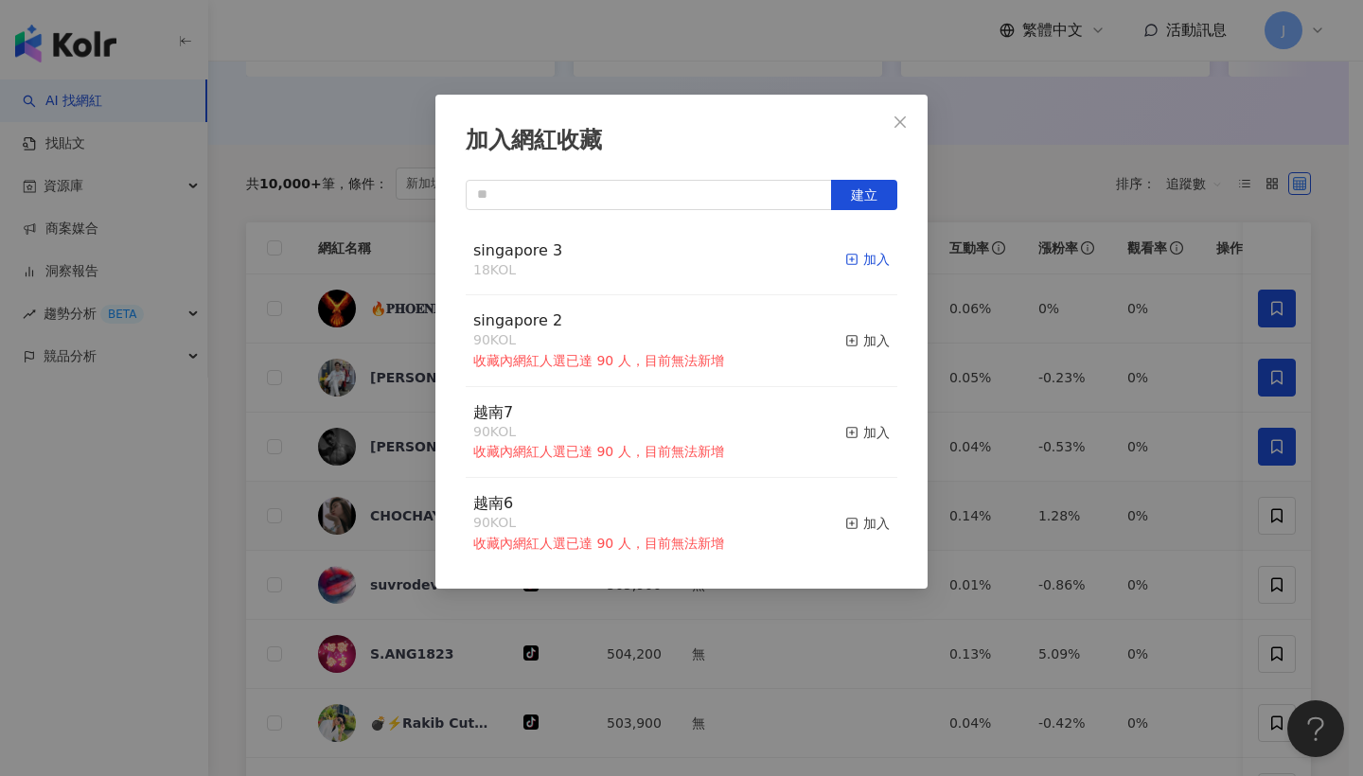
click at [861, 250] on div "加入" at bounding box center [867, 259] width 44 height 21
click at [904, 134] on button "Close" at bounding box center [900, 122] width 38 height 38
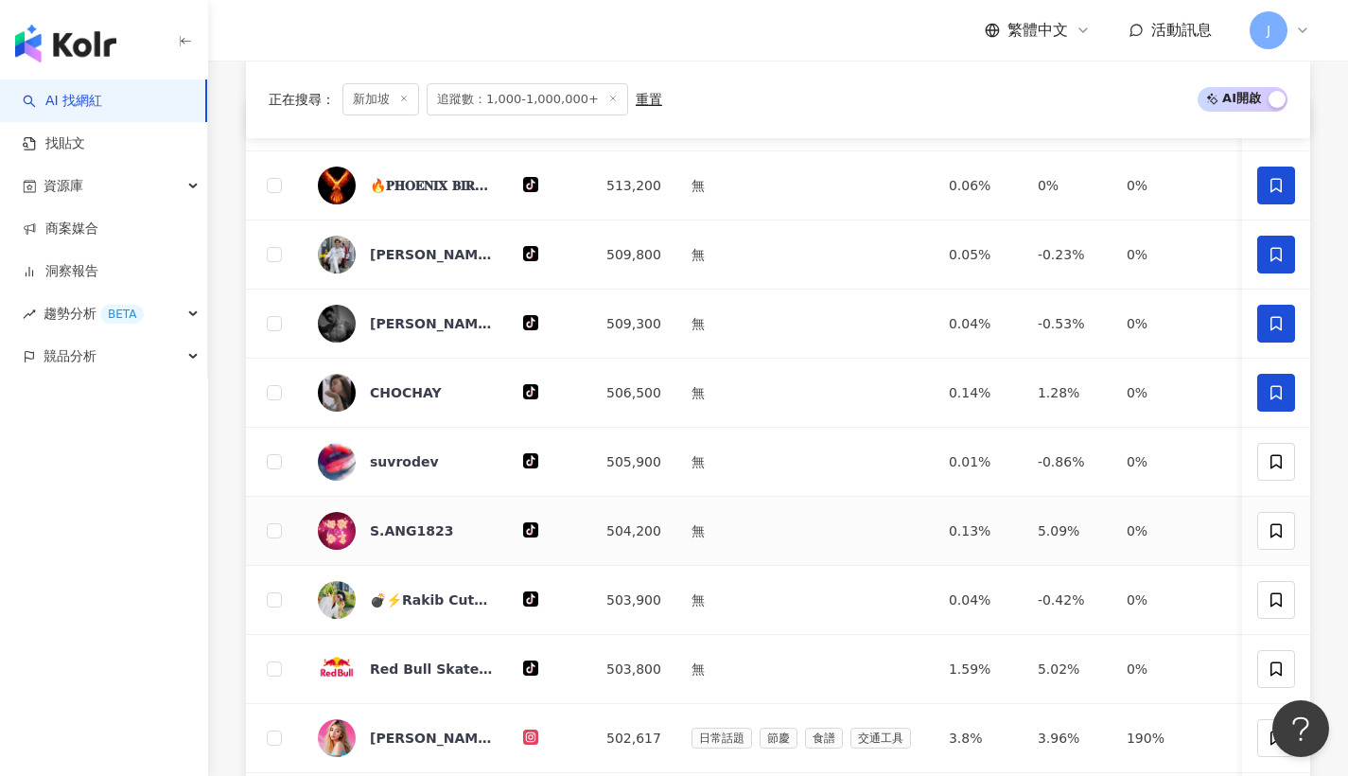
scroll to position [708, 0]
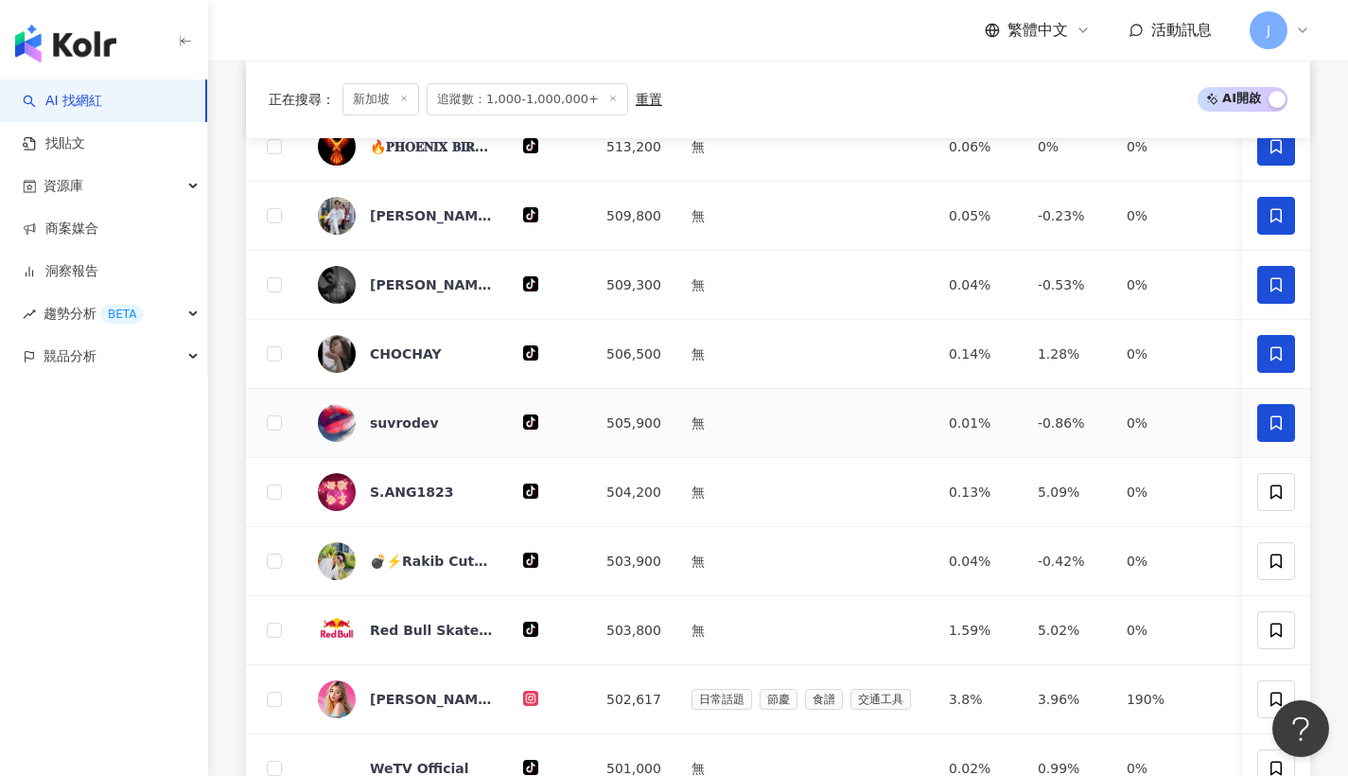
click at [1293, 442] on span at bounding box center [1277, 423] width 38 height 38
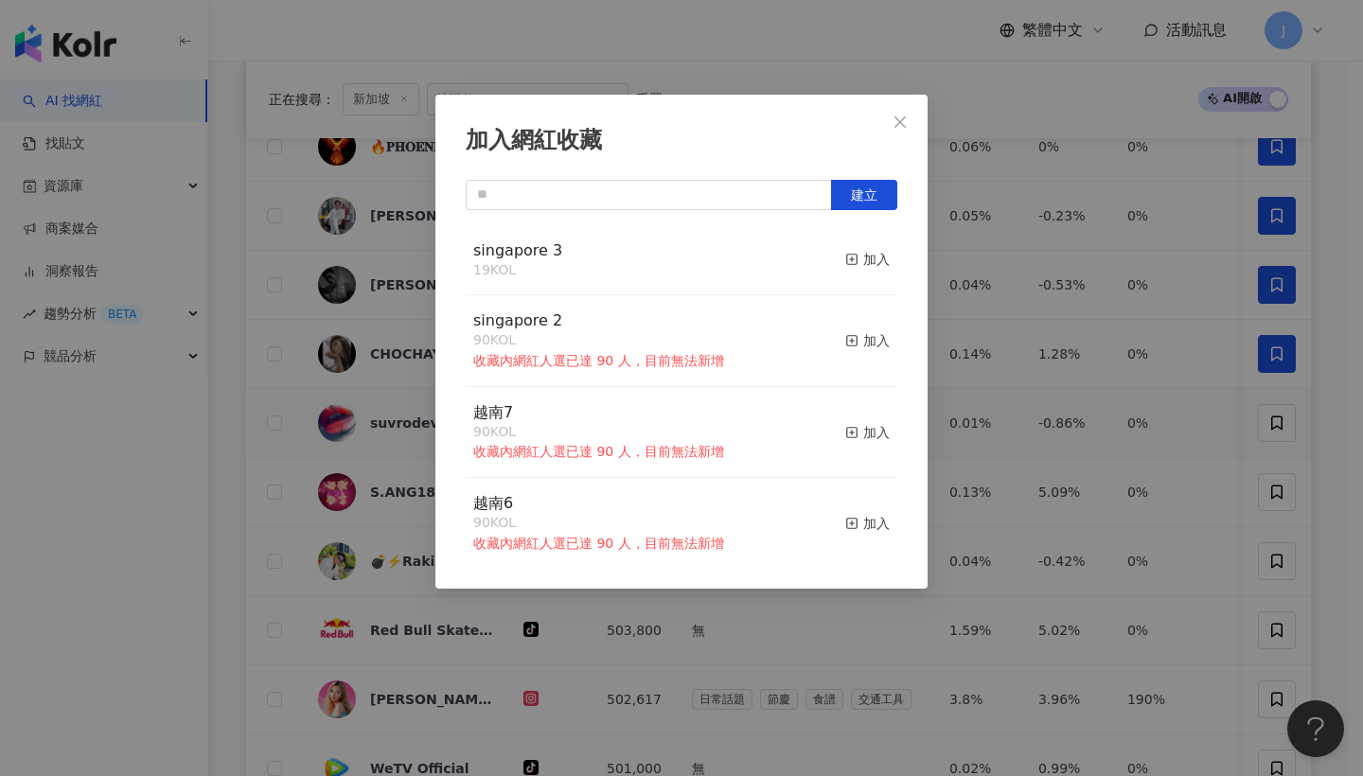
drag, startPoint x: 871, startPoint y: 262, endPoint x: 977, endPoint y: 678, distance: 429.6
click at [871, 262] on div "加入" at bounding box center [867, 259] width 44 height 21
drag, startPoint x: 906, startPoint y: 129, endPoint x: 918, endPoint y: 129, distance: 11.4
click at [906, 129] on icon "close" at bounding box center [899, 121] width 15 height 15
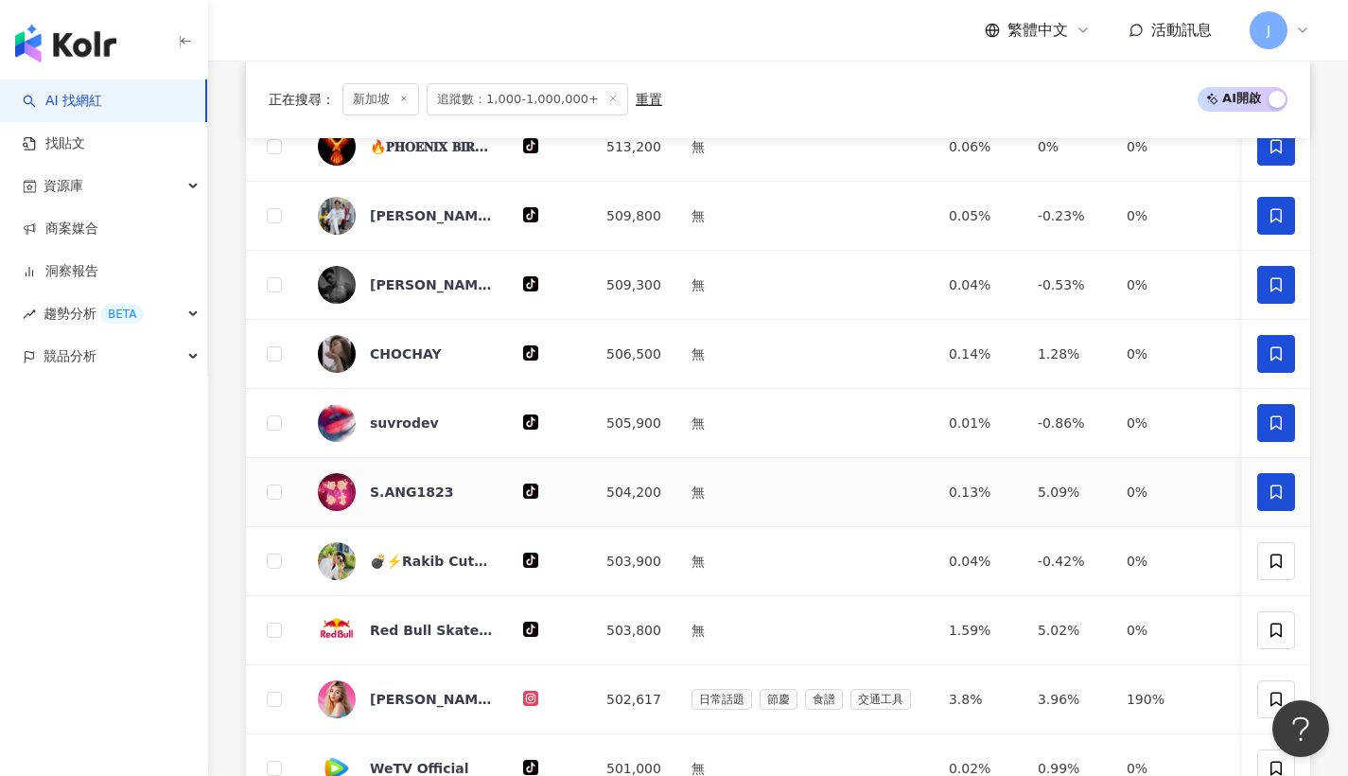
click at [1273, 487] on span at bounding box center [1277, 492] width 38 height 38
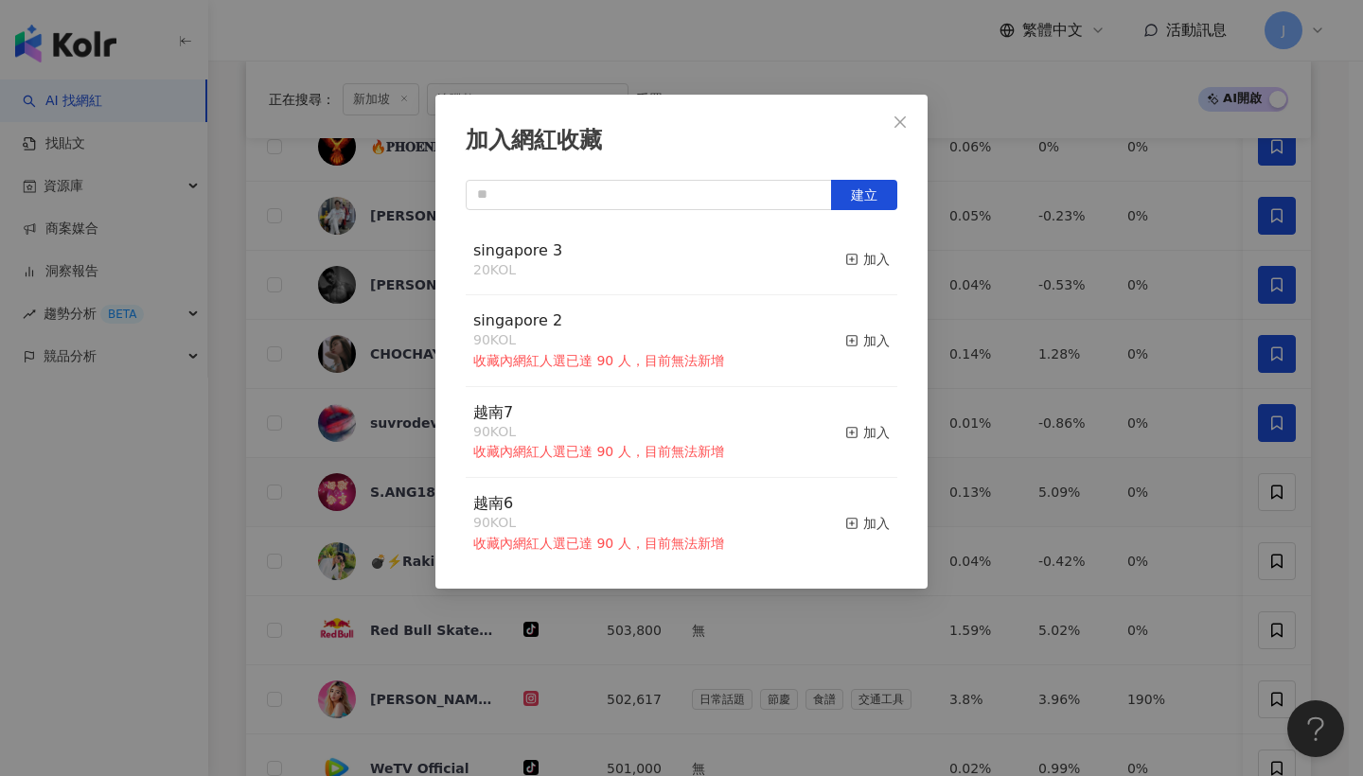
click at [845, 273] on button "加入" at bounding box center [867, 260] width 44 height 40
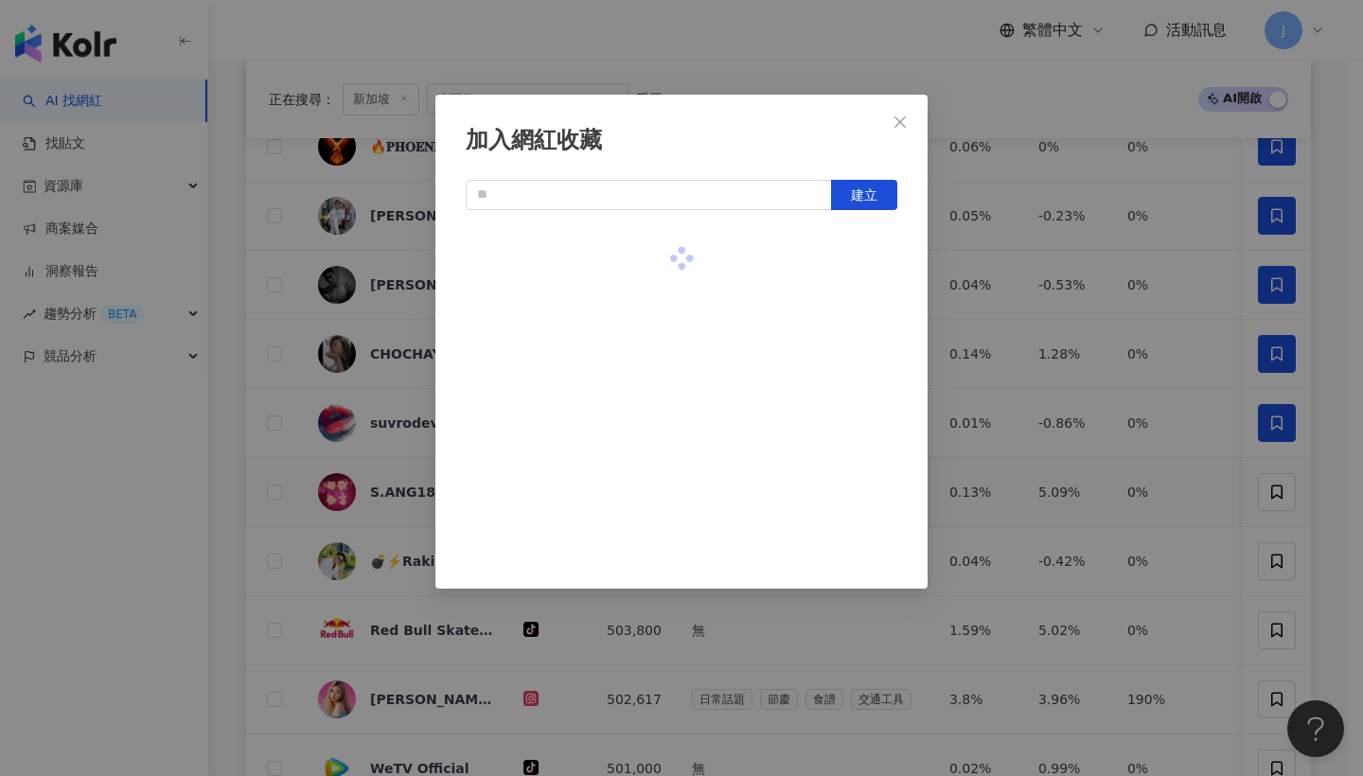
drag, startPoint x: 836, startPoint y: 273, endPoint x: 851, endPoint y: 258, distance: 20.8
click at [851, 258] on div at bounding box center [681, 258] width 431 height 67
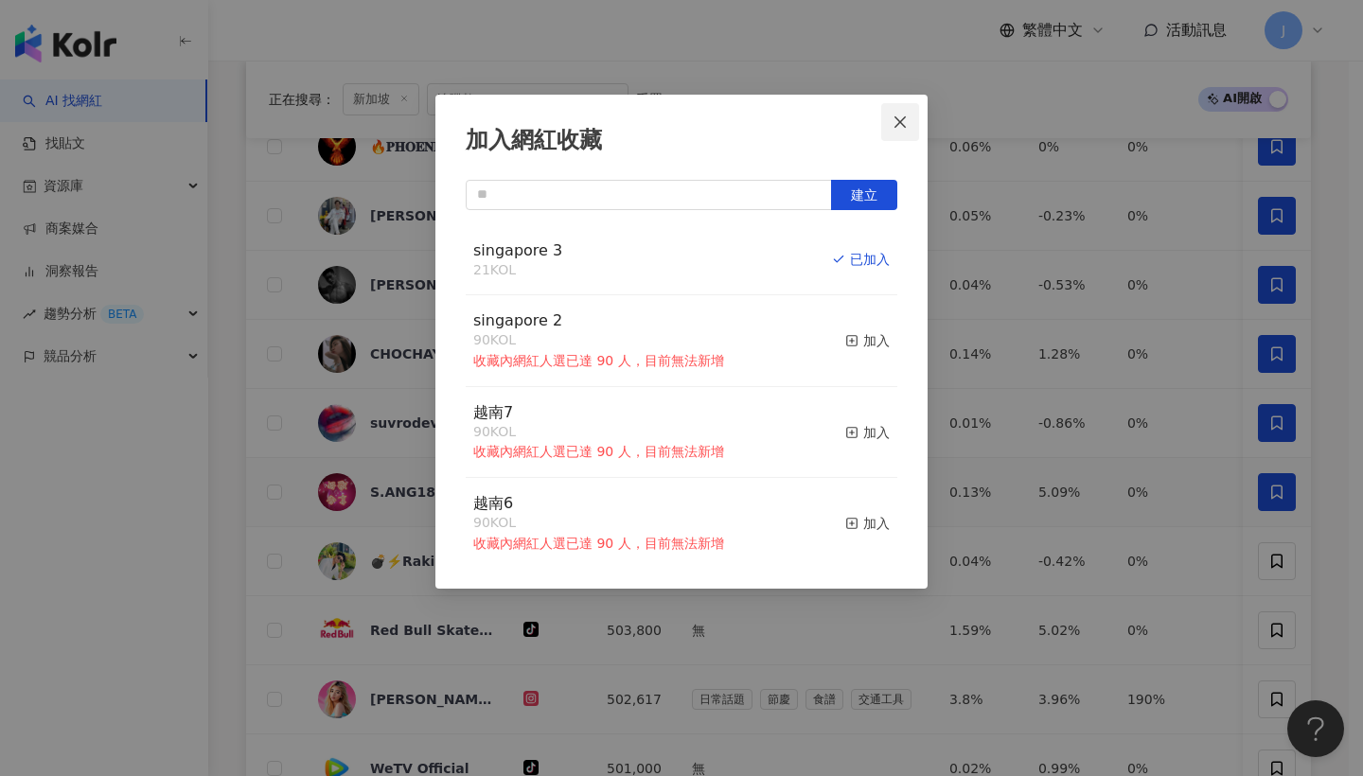
click at [907, 135] on button "Close" at bounding box center [900, 122] width 38 height 38
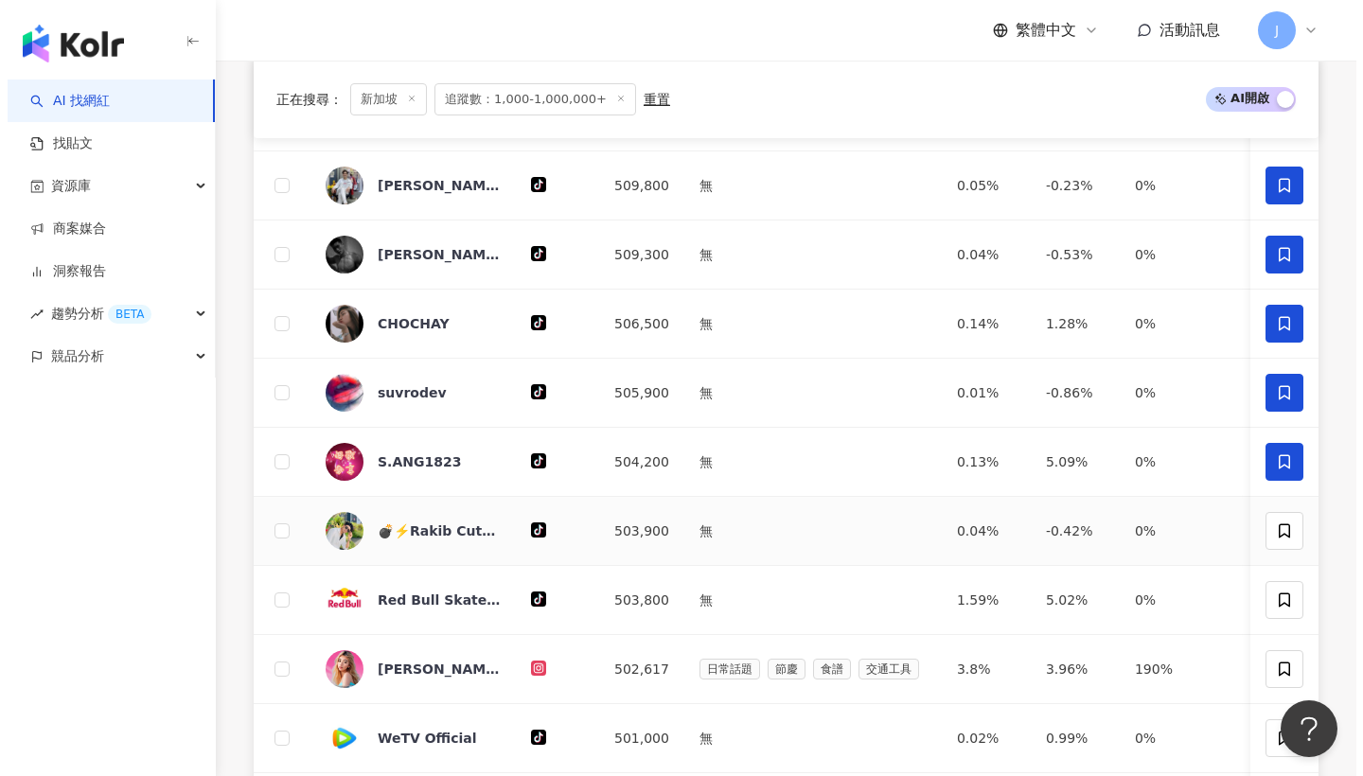
scroll to position [883, 0]
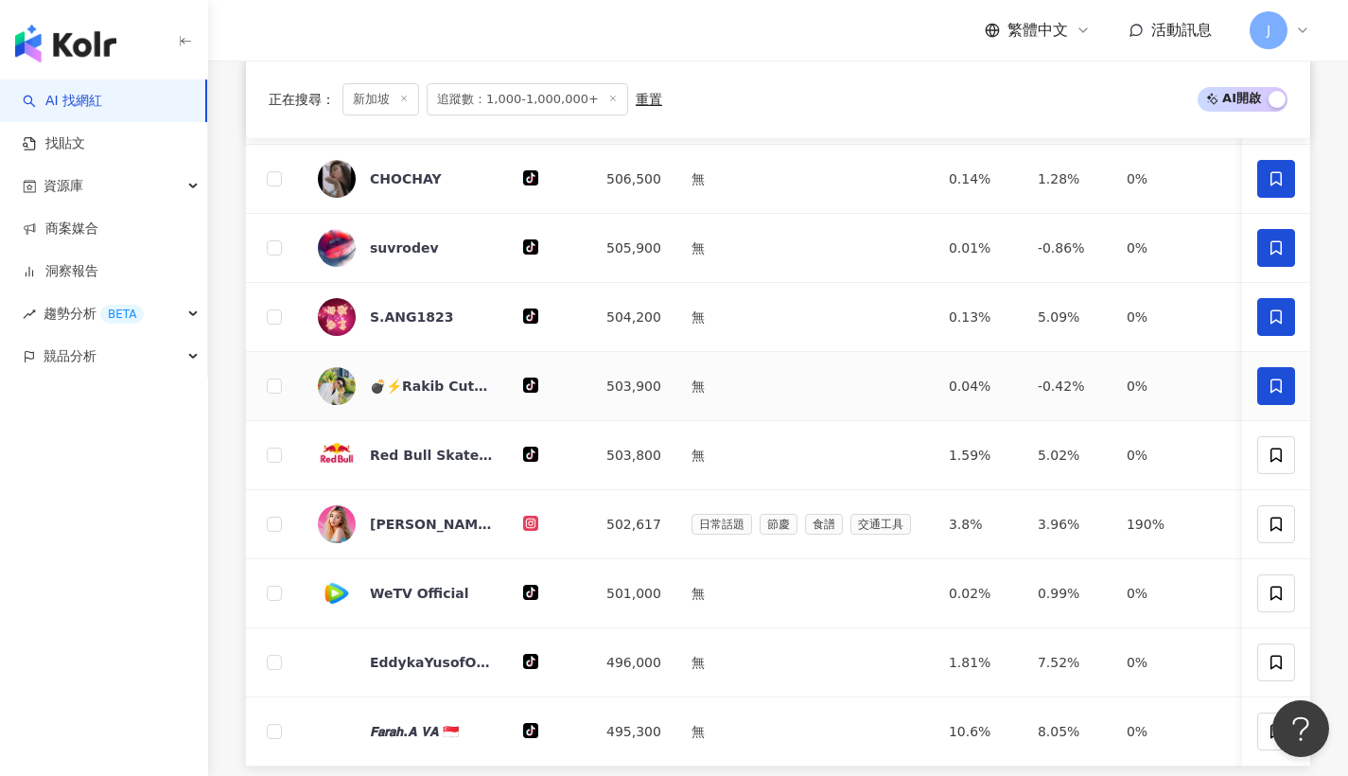
click at [1277, 394] on icon at bounding box center [1276, 386] width 17 height 17
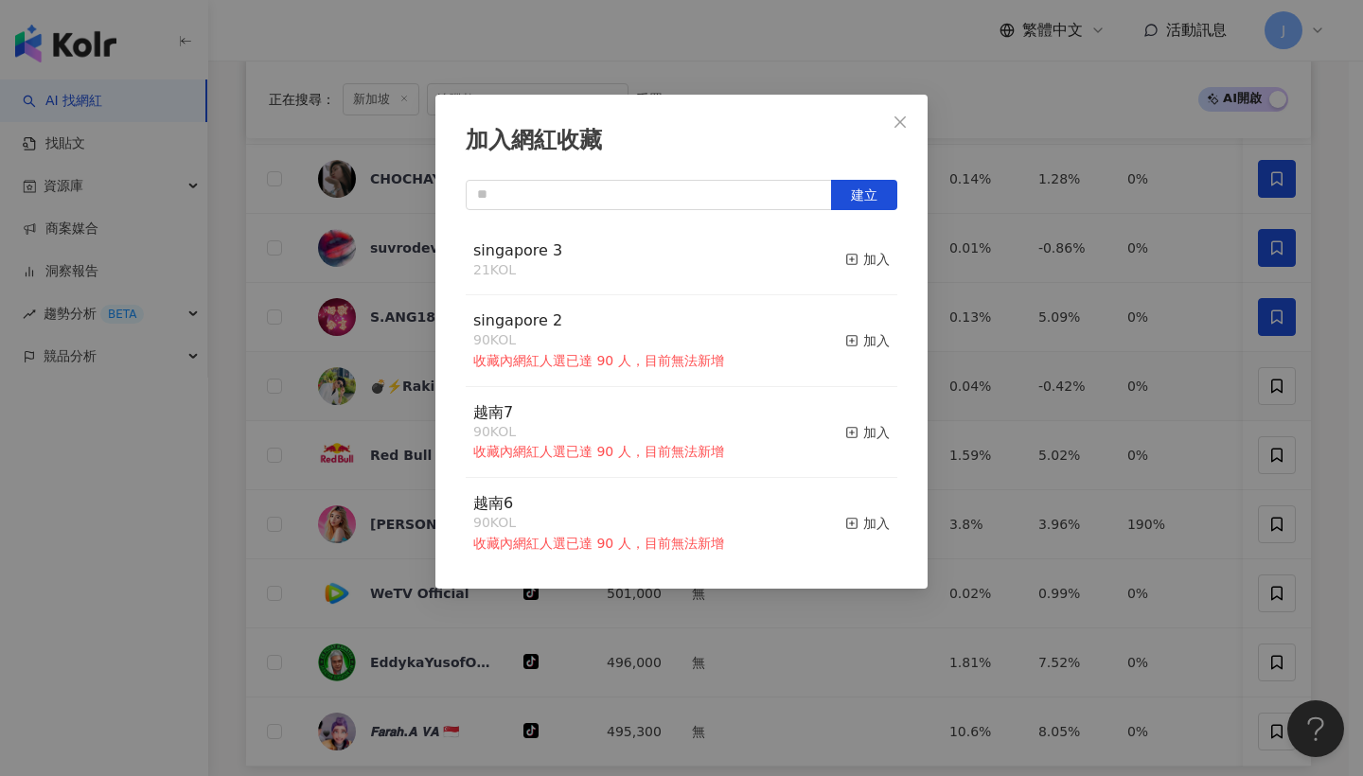
click at [845, 275] on button "加入" at bounding box center [867, 260] width 44 height 40
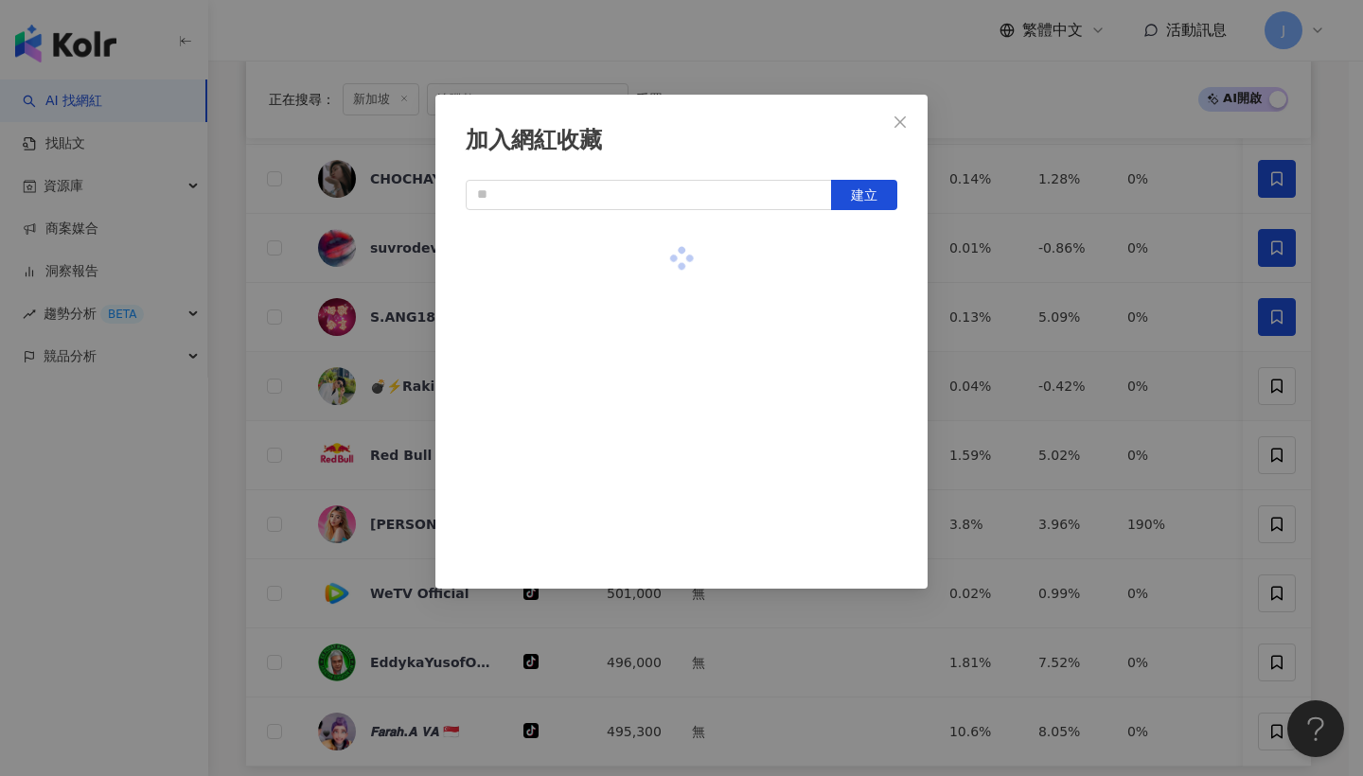
click at [846, 263] on div at bounding box center [681, 258] width 431 height 67
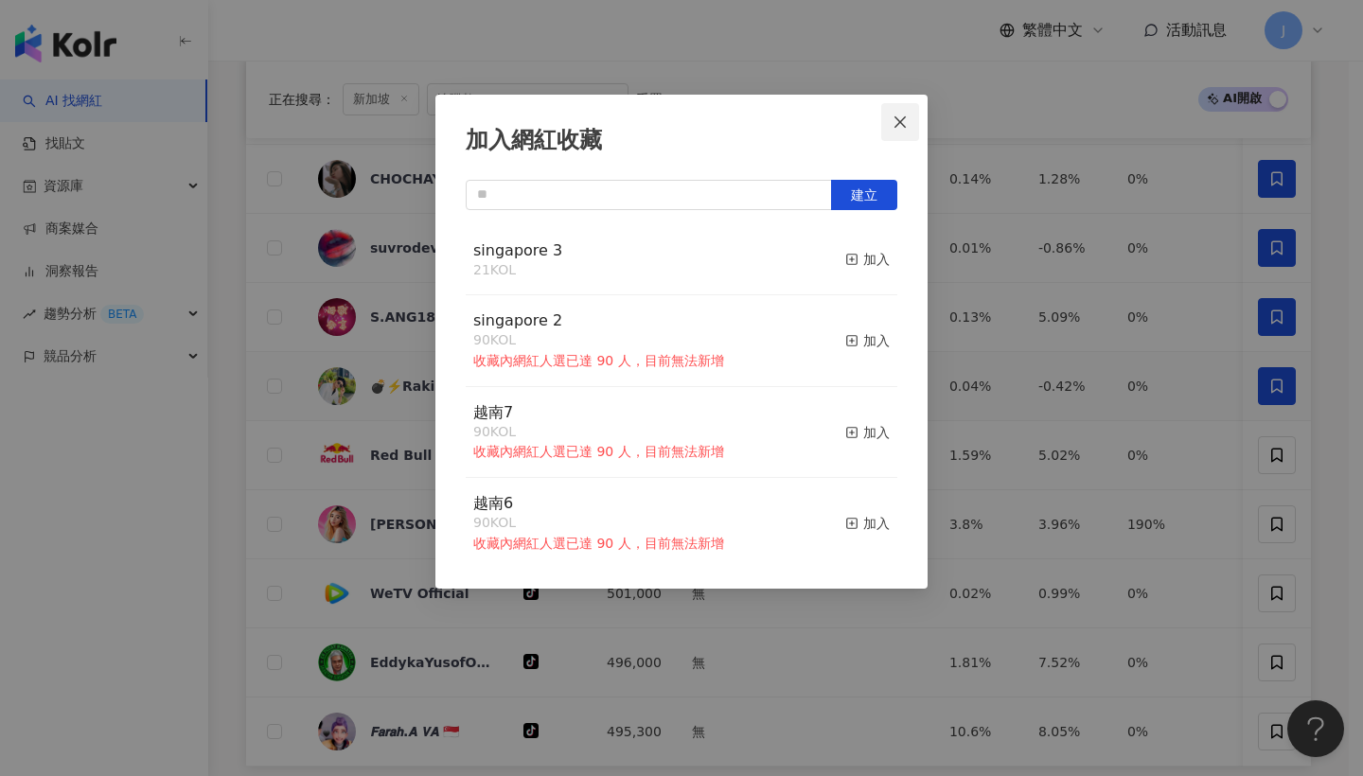
click at [898, 132] on button "Close" at bounding box center [900, 122] width 38 height 38
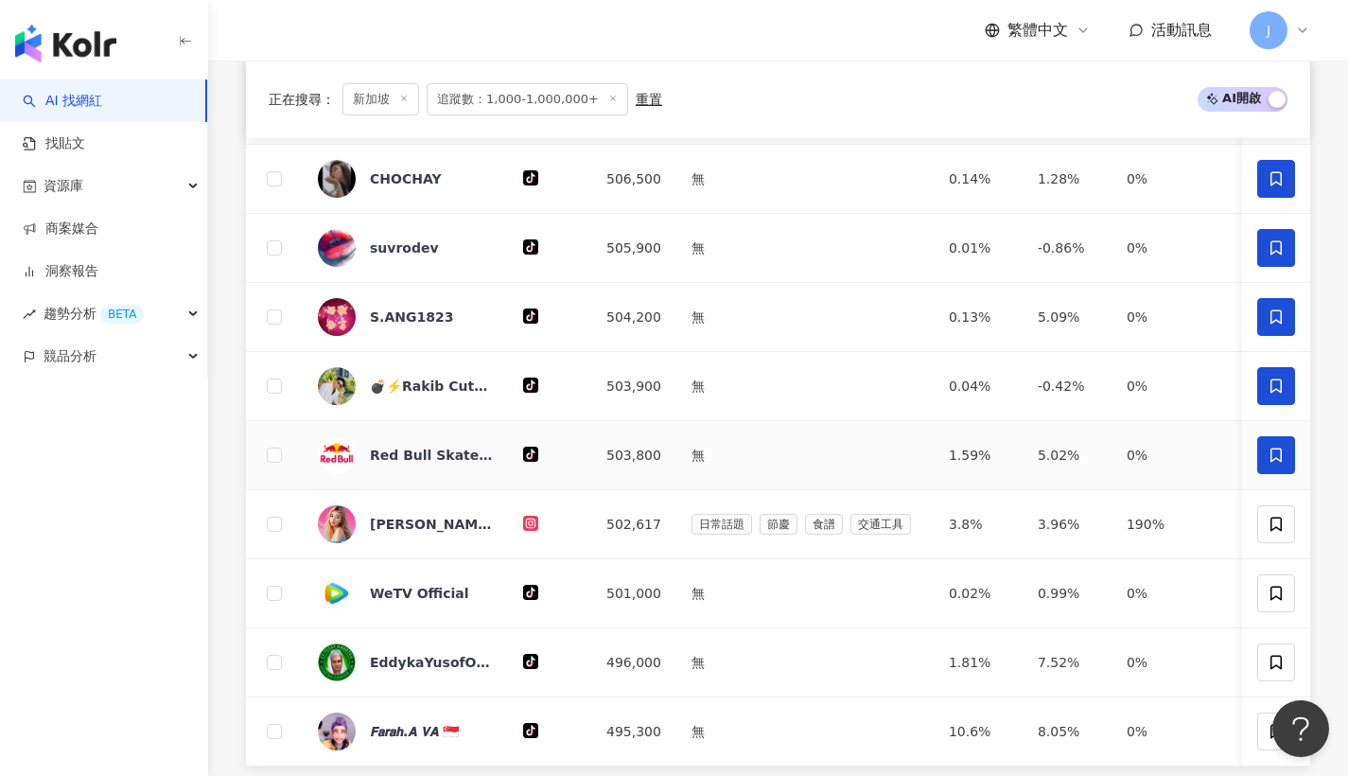
click at [1260, 459] on span at bounding box center [1277, 455] width 38 height 38
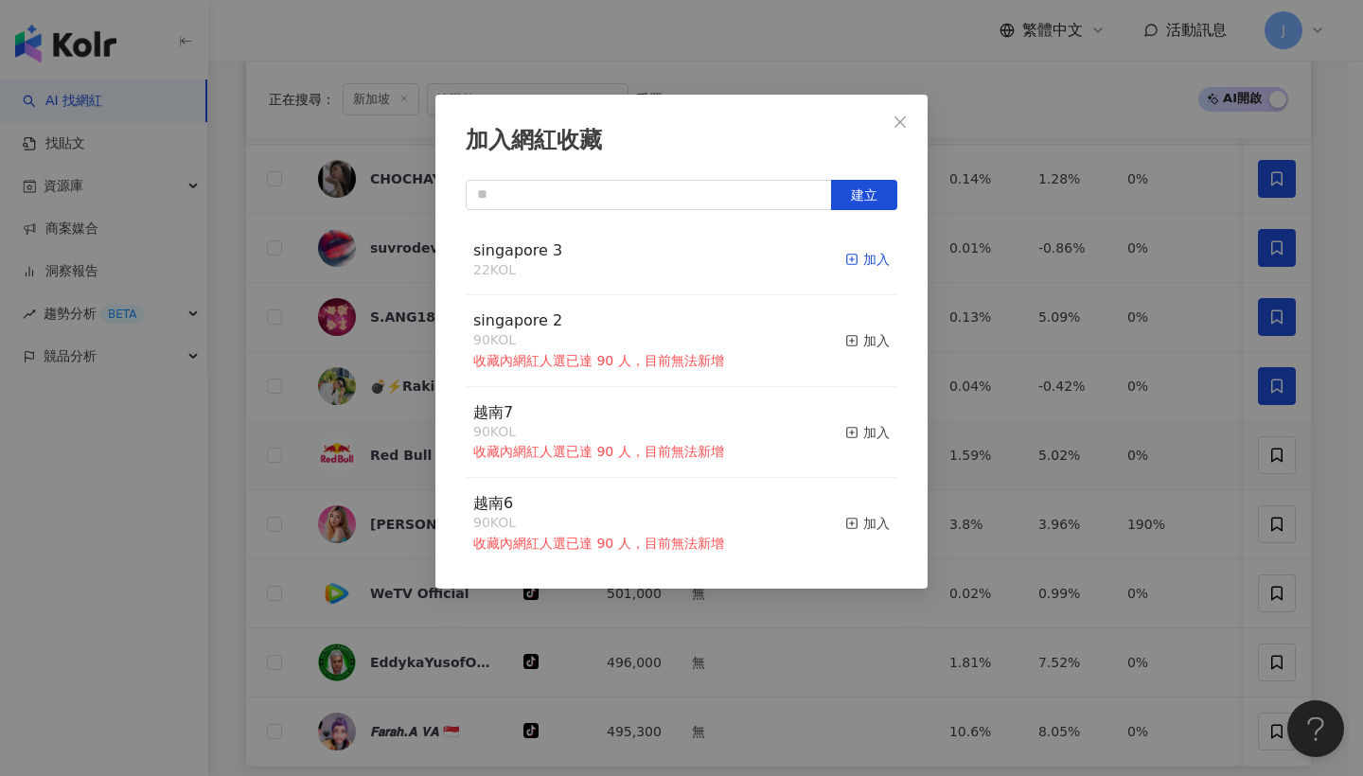
click at [845, 268] on button "加入" at bounding box center [867, 260] width 44 height 40
click at [918, 118] on span "Close" at bounding box center [900, 121] width 38 height 15
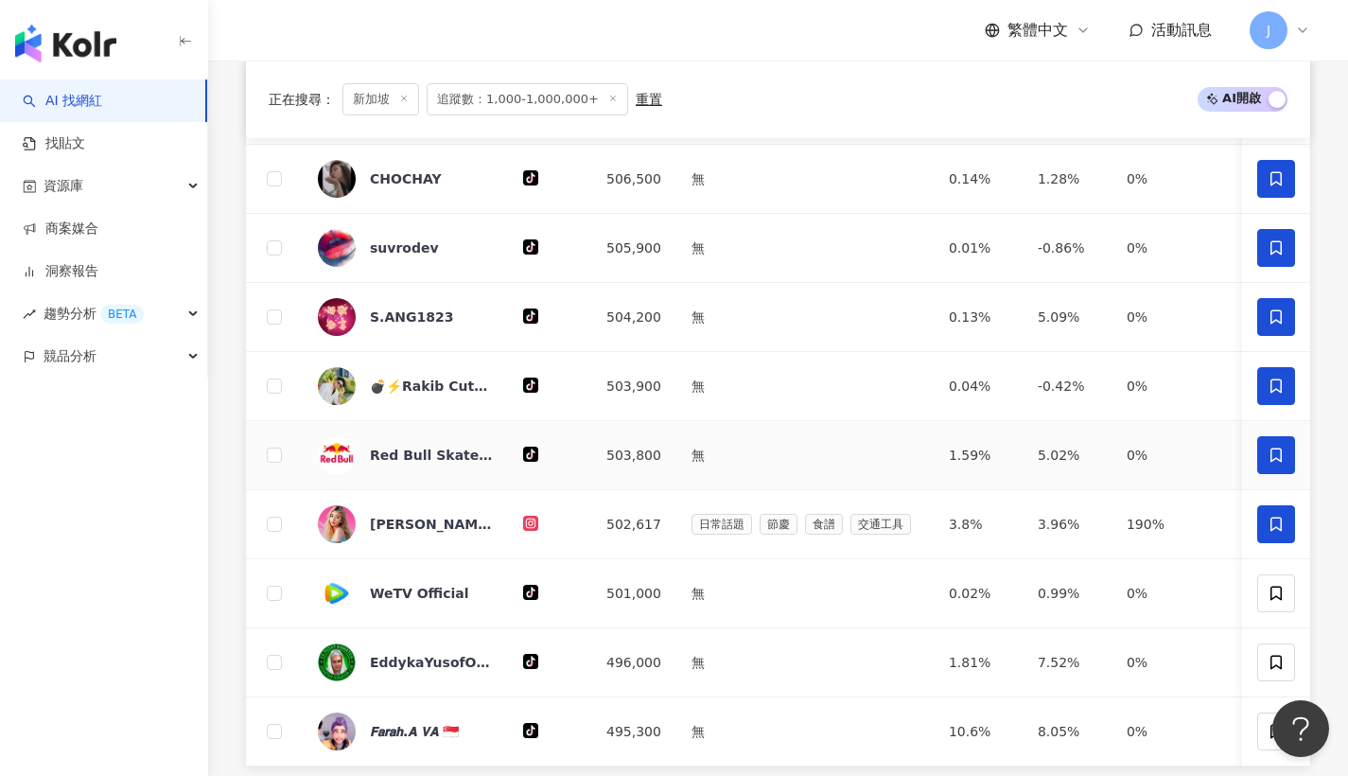
click at [1288, 537] on span at bounding box center [1277, 524] width 38 height 38
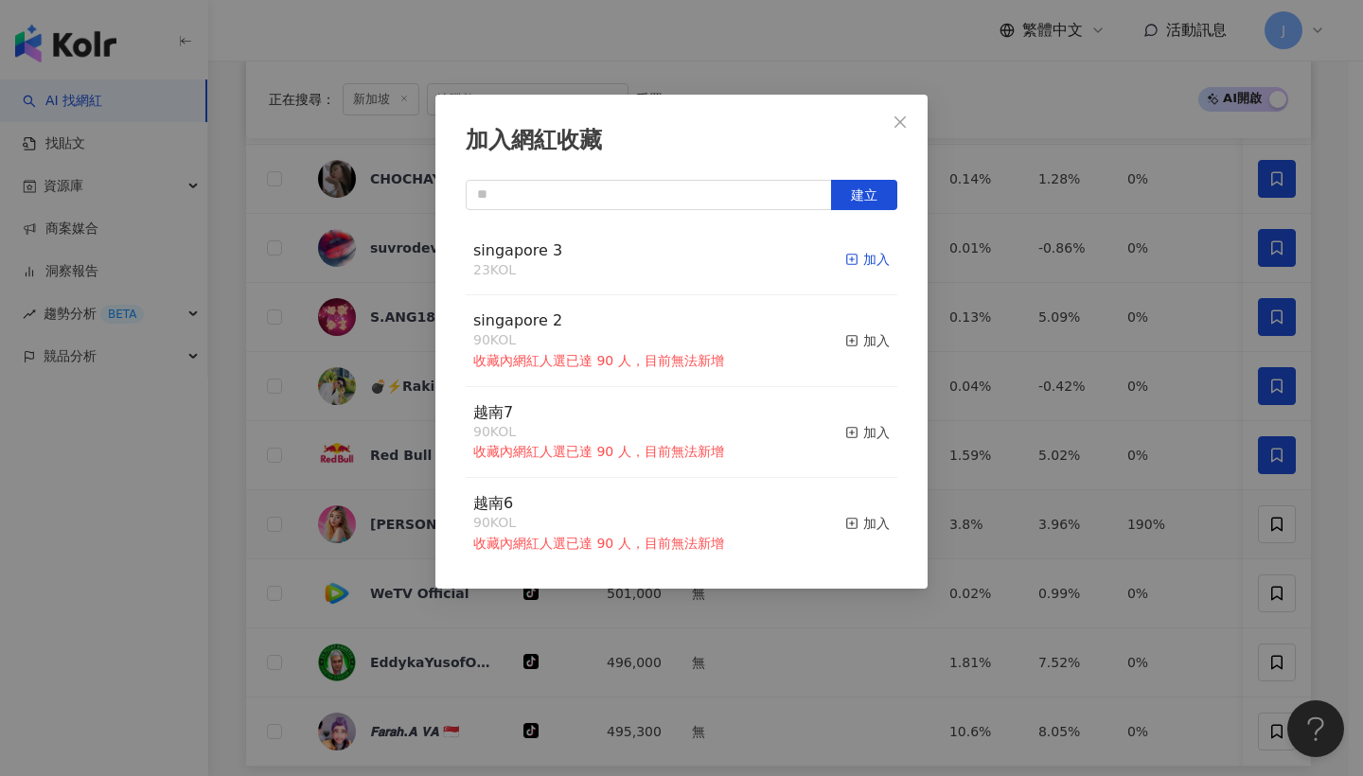
click at [847, 264] on div "加入" at bounding box center [867, 259] width 44 height 21
click at [916, 132] on button "Close" at bounding box center [900, 122] width 38 height 38
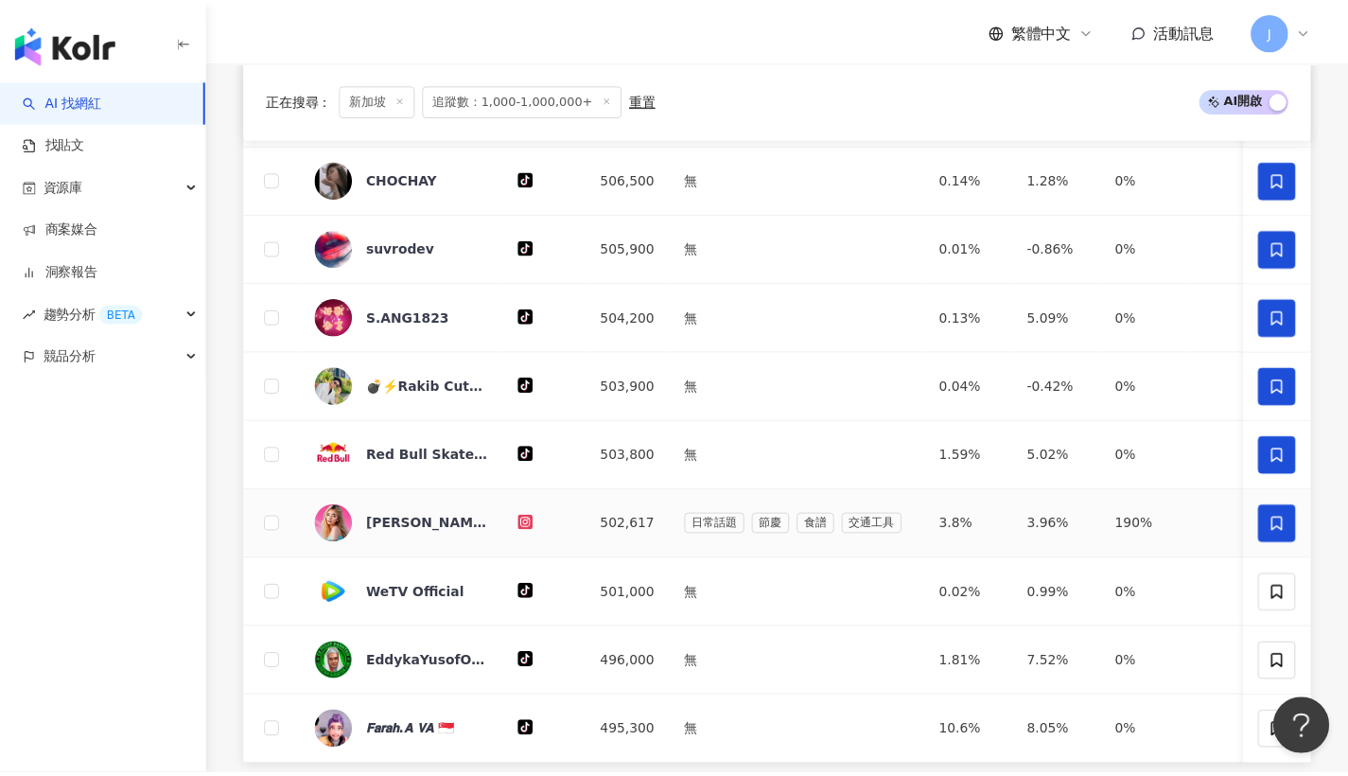
scroll to position [982, 0]
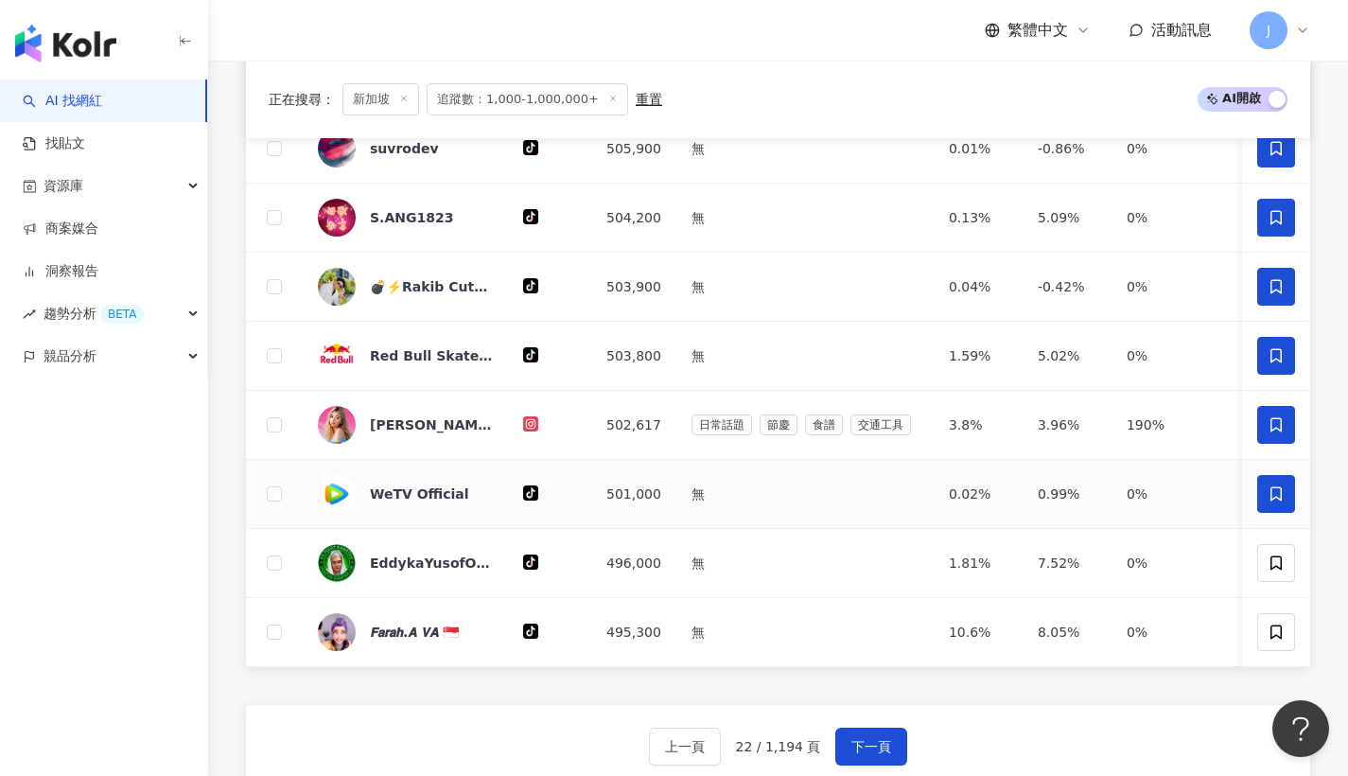
click at [1280, 513] on span at bounding box center [1277, 494] width 38 height 38
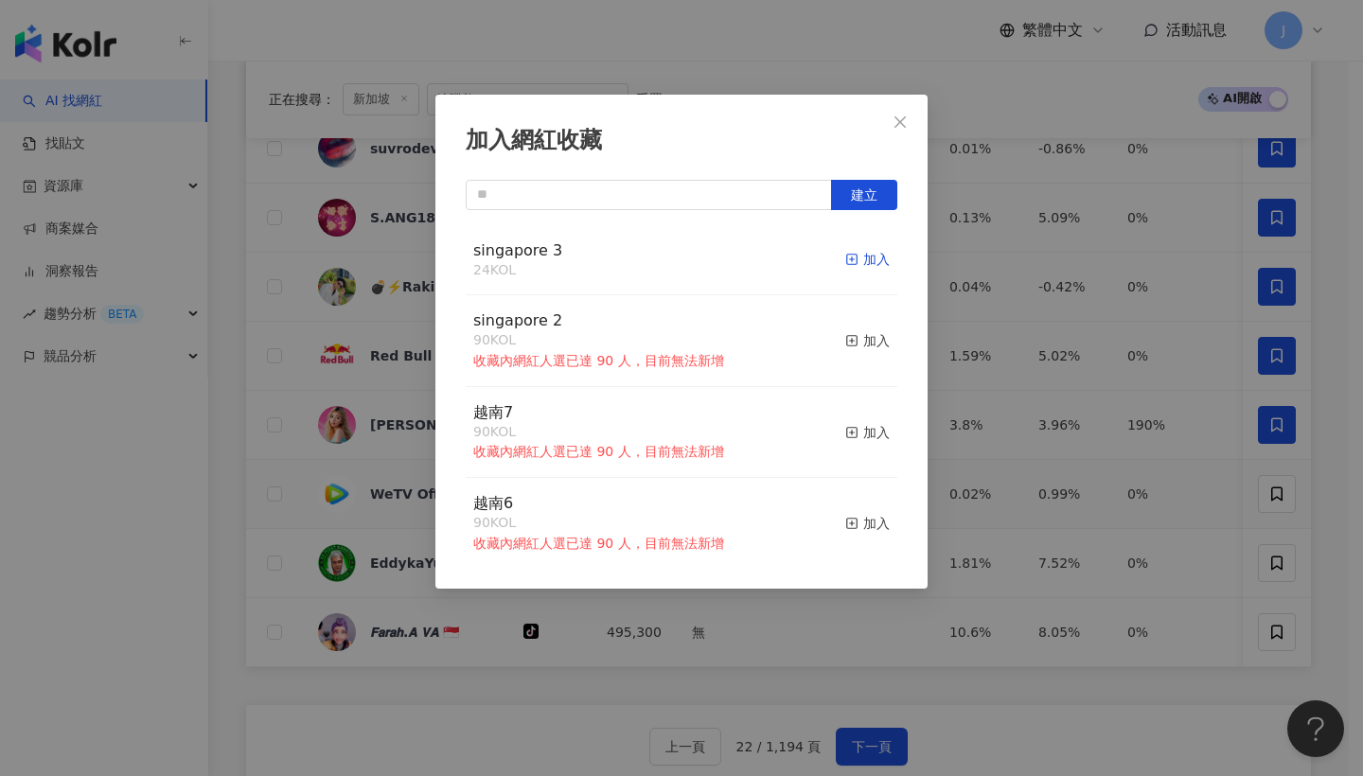
click at [865, 269] on div "加入" at bounding box center [867, 259] width 44 height 21
click at [893, 134] on button "Close" at bounding box center [900, 122] width 38 height 38
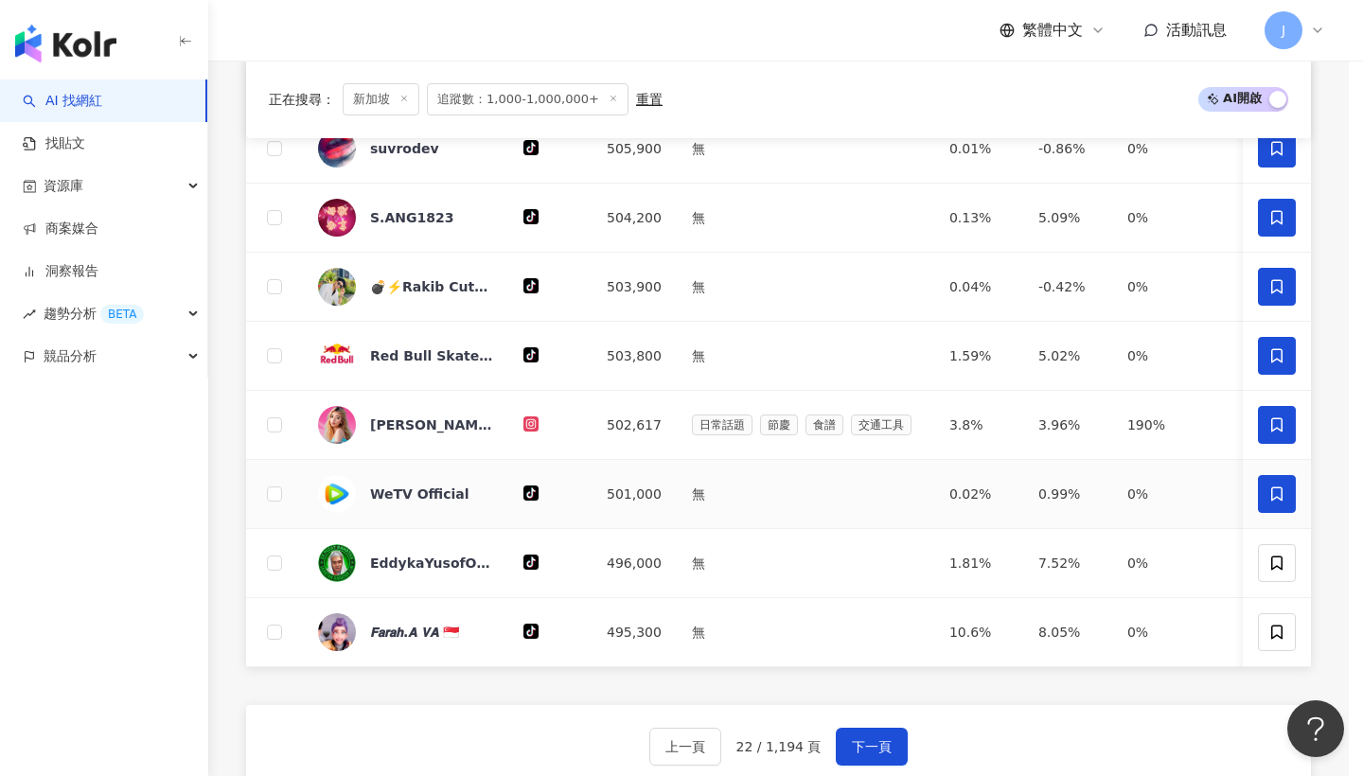
click at [1276, 572] on icon at bounding box center [1276, 562] width 17 height 17
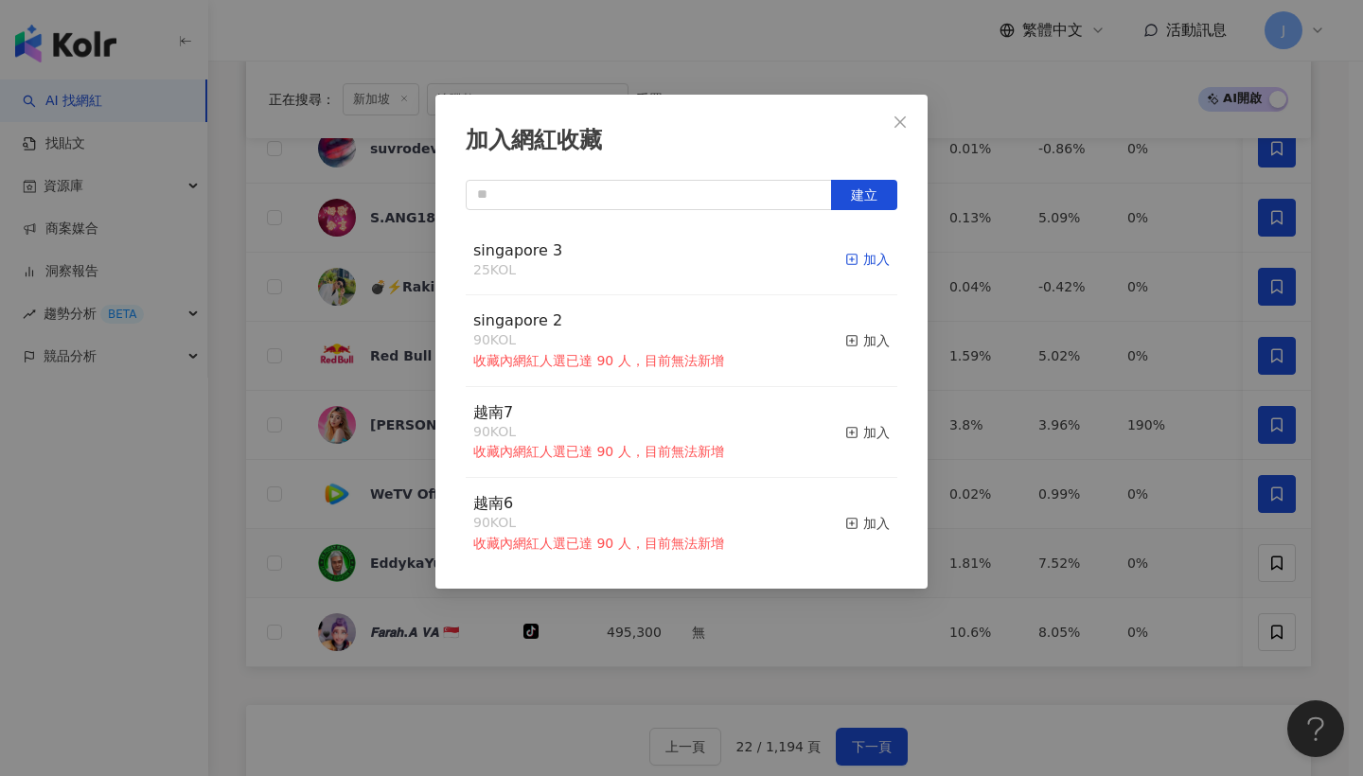
click at [869, 263] on div "加入" at bounding box center [867, 259] width 44 height 21
click at [911, 115] on span "Close" at bounding box center [900, 121] width 38 height 15
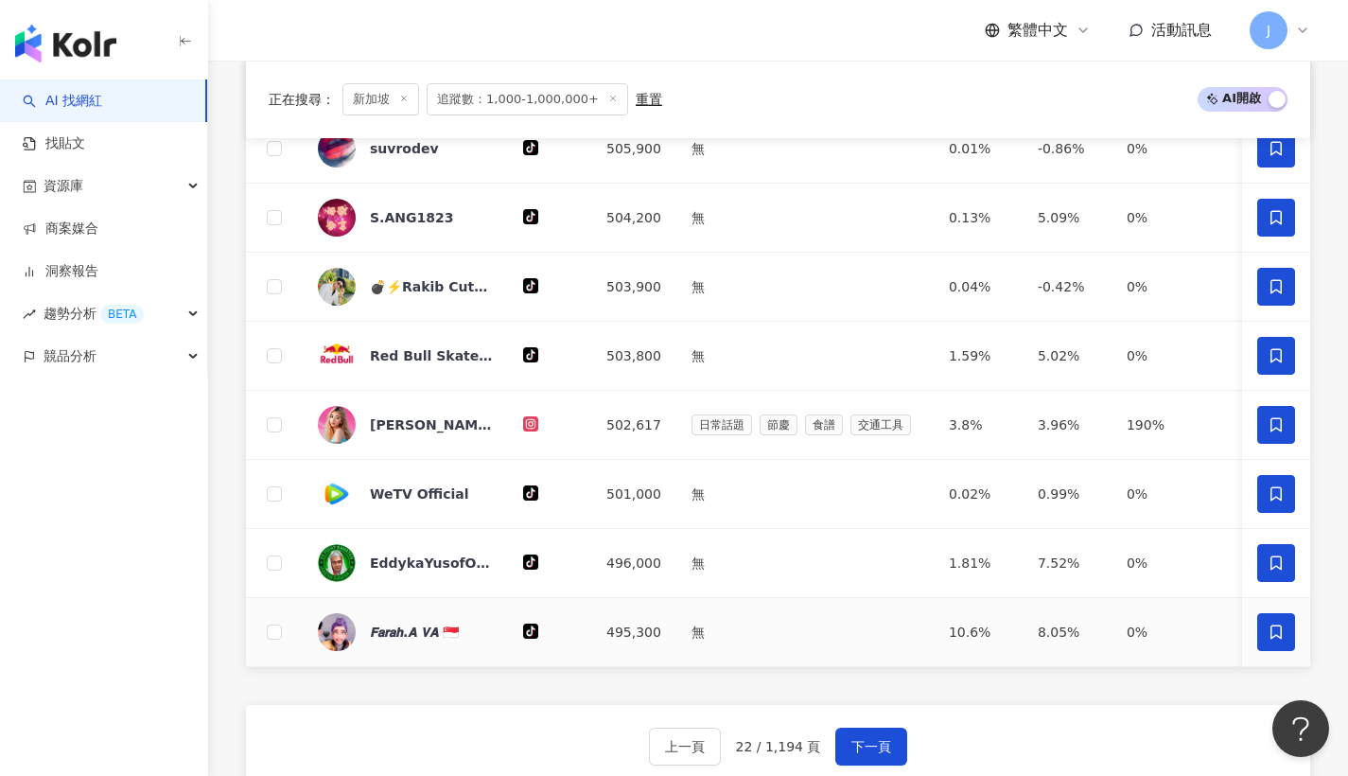
click at [1285, 633] on span at bounding box center [1277, 632] width 38 height 38
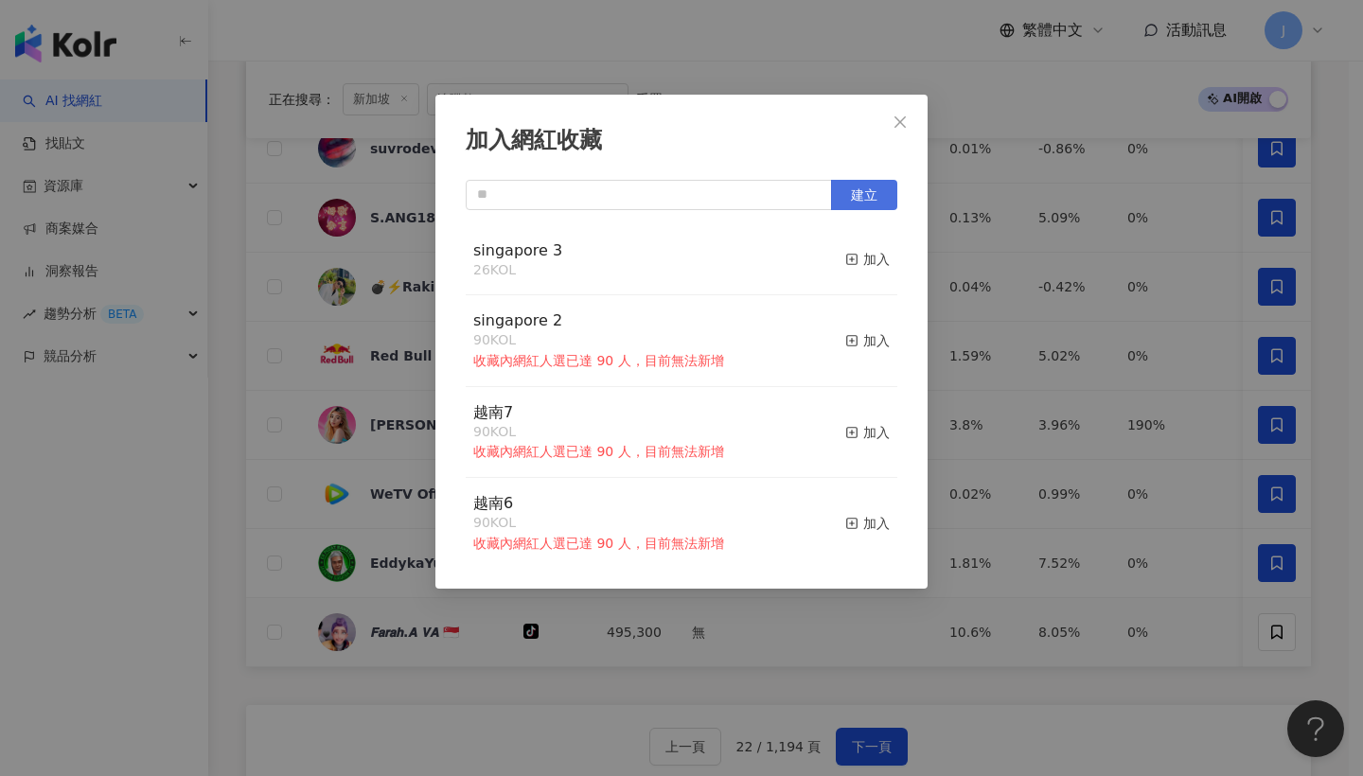
drag, startPoint x: 838, startPoint y: 266, endPoint x: 888, endPoint y: 194, distance: 87.1
click at [845, 266] on span "button" at bounding box center [851, 259] width 13 height 15
click at [917, 120] on span "Close" at bounding box center [900, 121] width 38 height 15
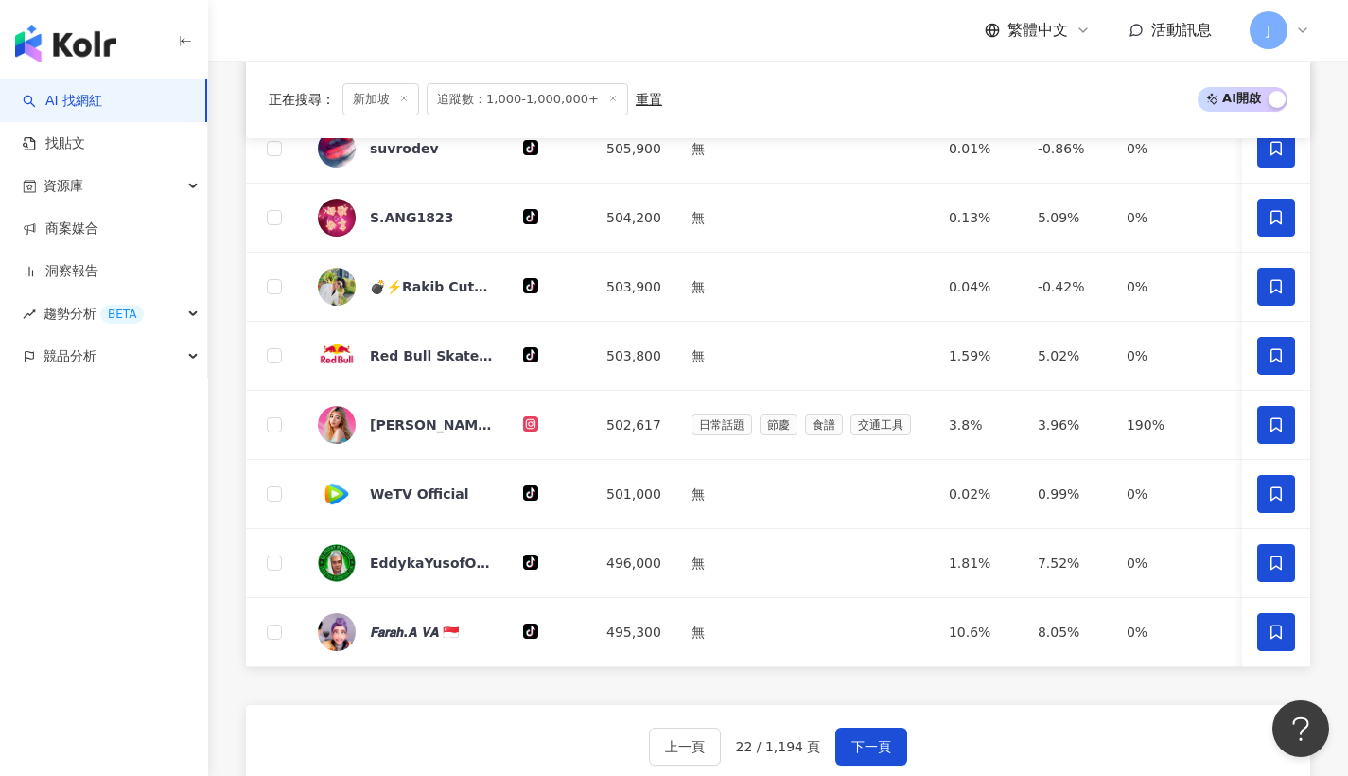
scroll to position [1012, 0]
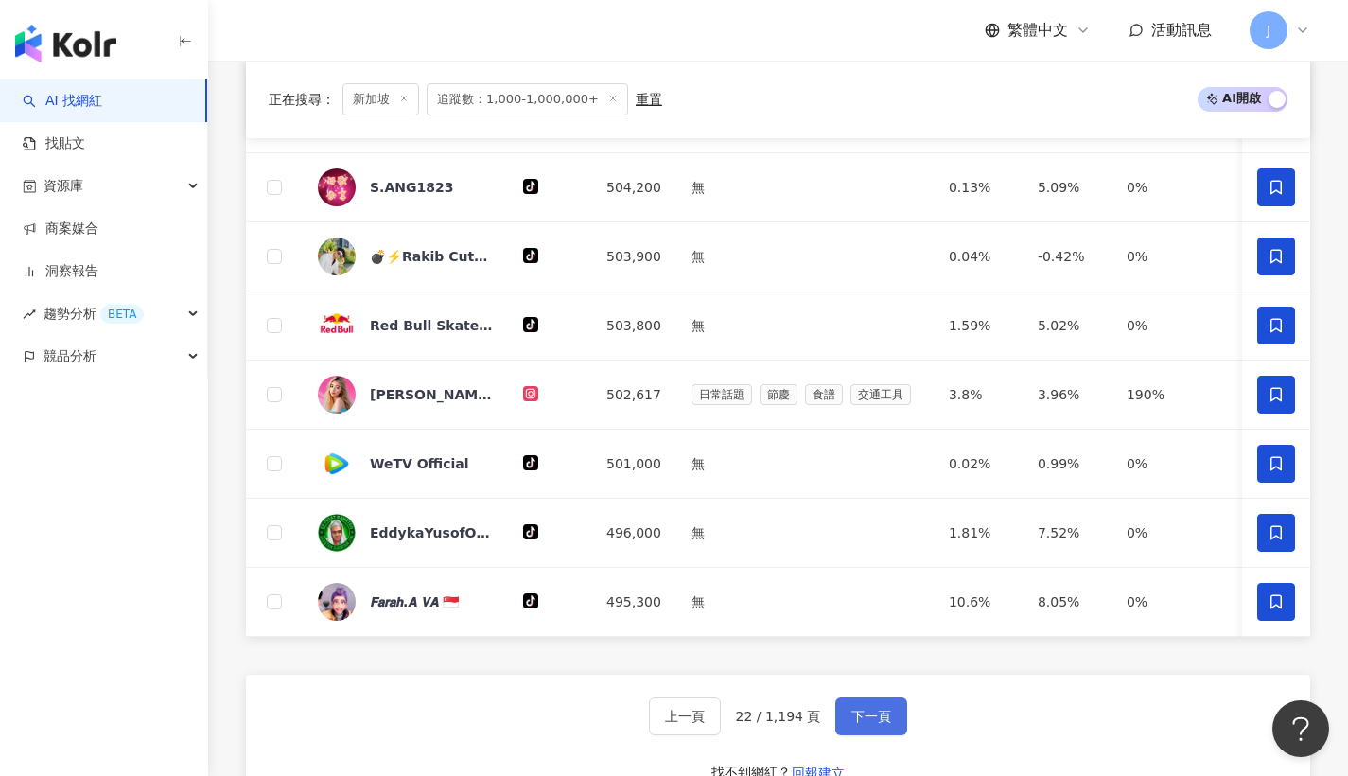
click at [881, 735] on button "下一頁" at bounding box center [872, 716] width 72 height 38
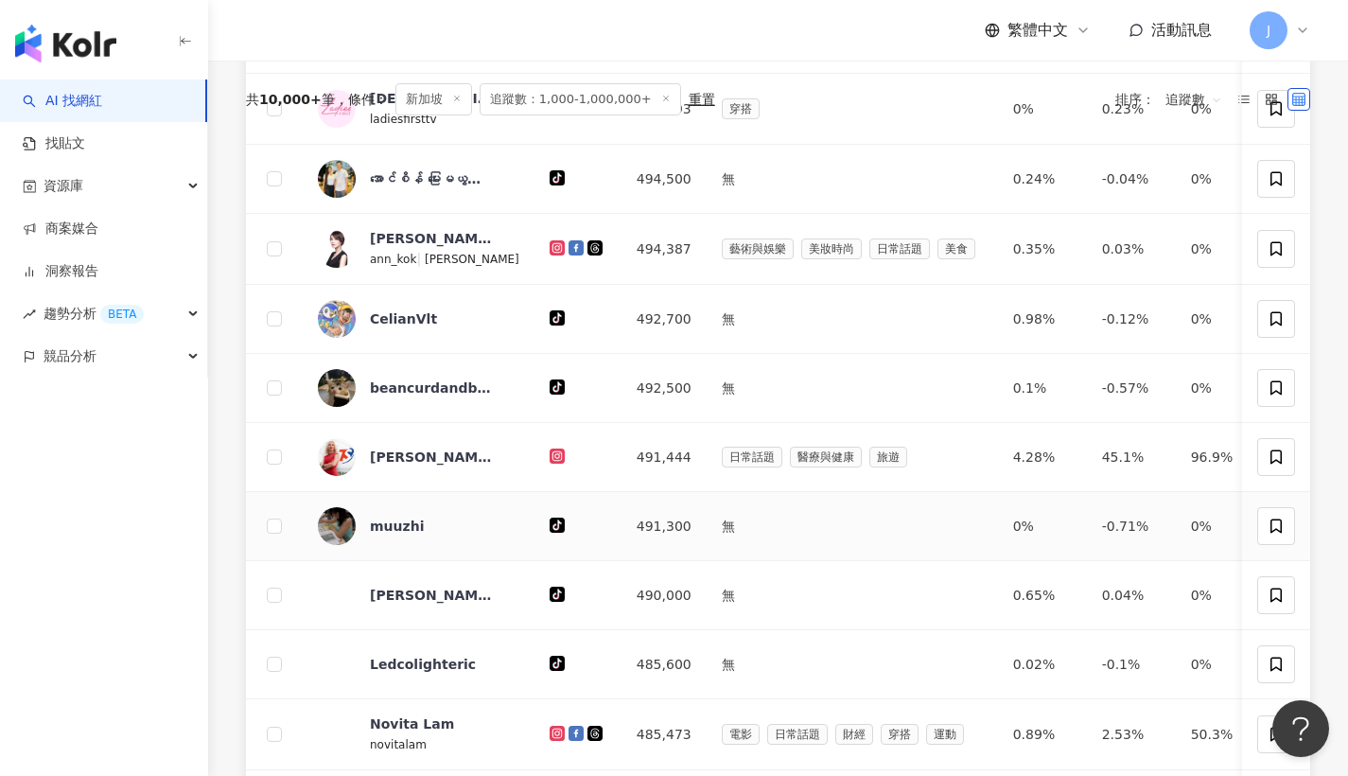
scroll to position [587, 0]
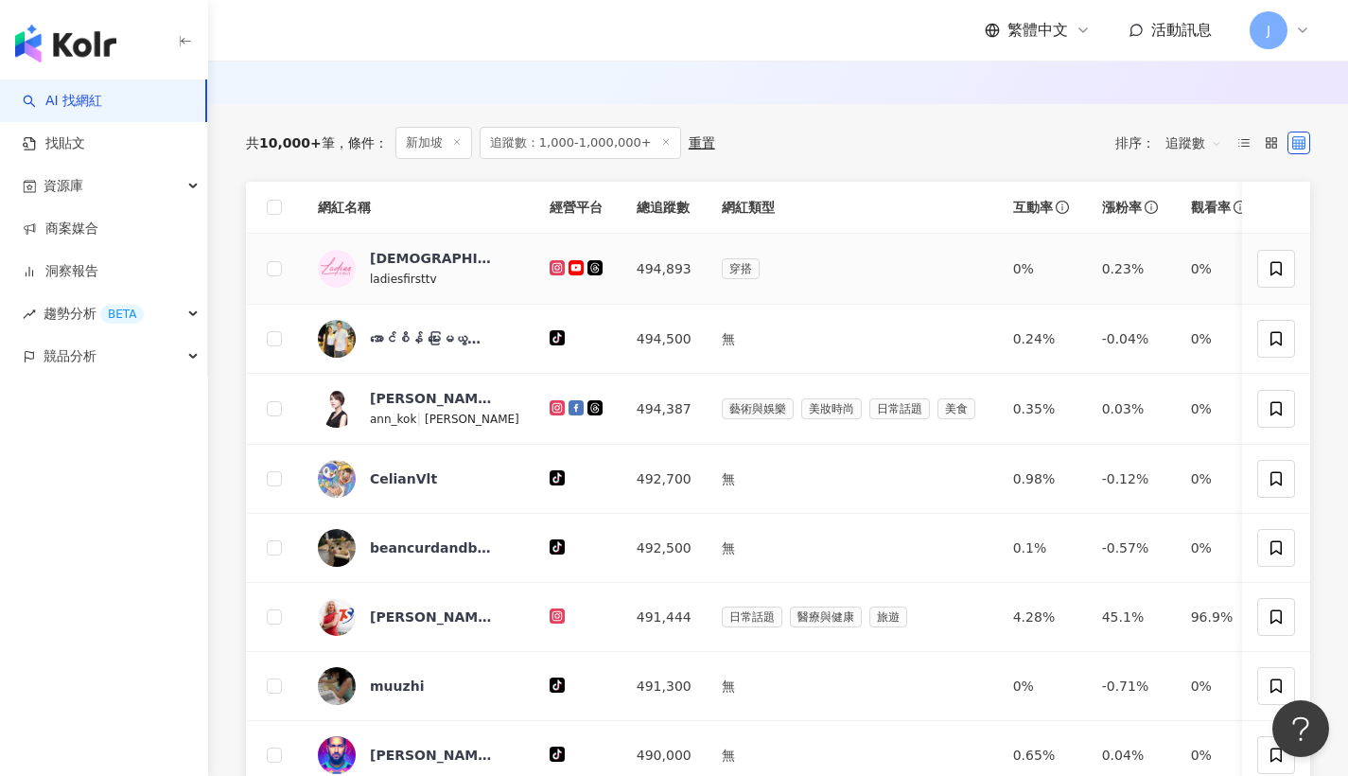
drag, startPoint x: 1273, startPoint y: 279, endPoint x: 1242, endPoint y: 317, distance: 48.5
click at [1273, 277] on icon at bounding box center [1276, 268] width 17 height 17
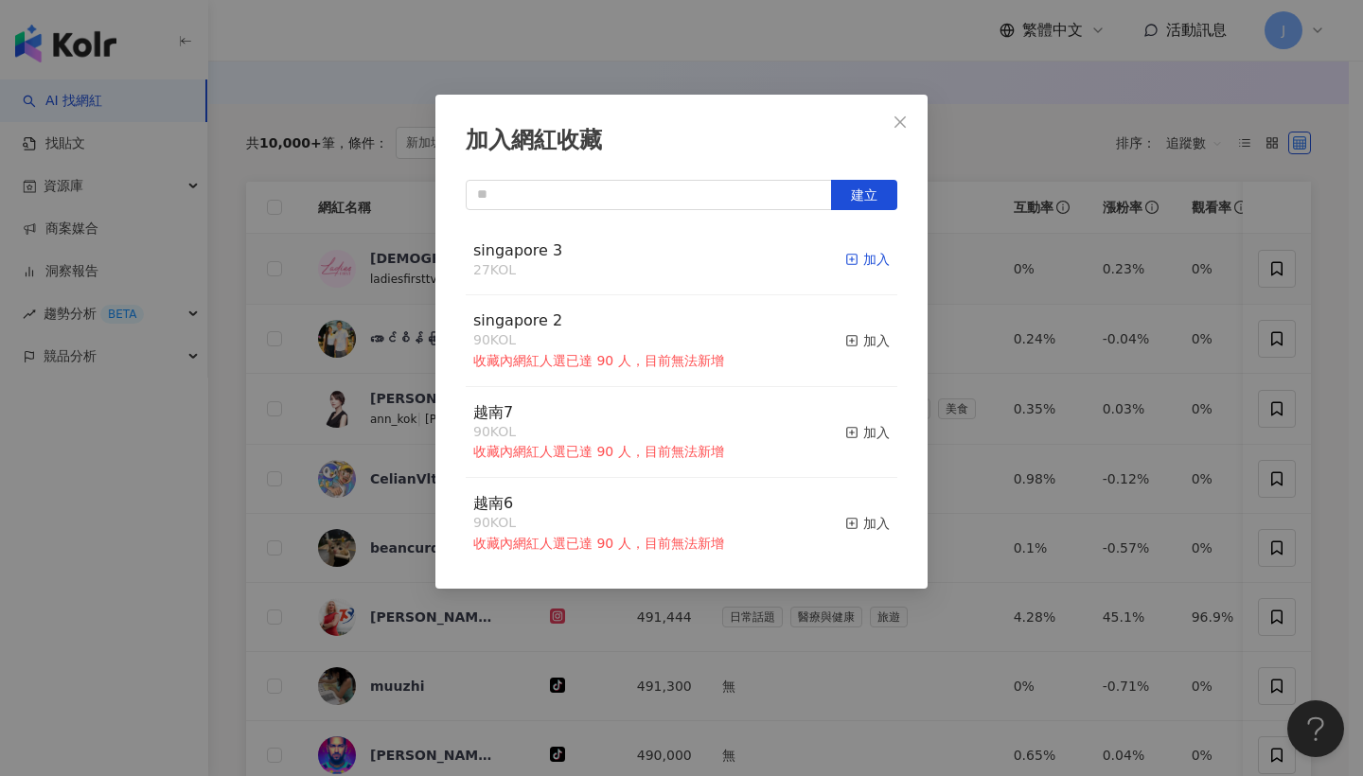
click at [845, 256] on icon "button" at bounding box center [851, 259] width 13 height 13
click at [896, 129] on icon "close" at bounding box center [899, 121] width 15 height 15
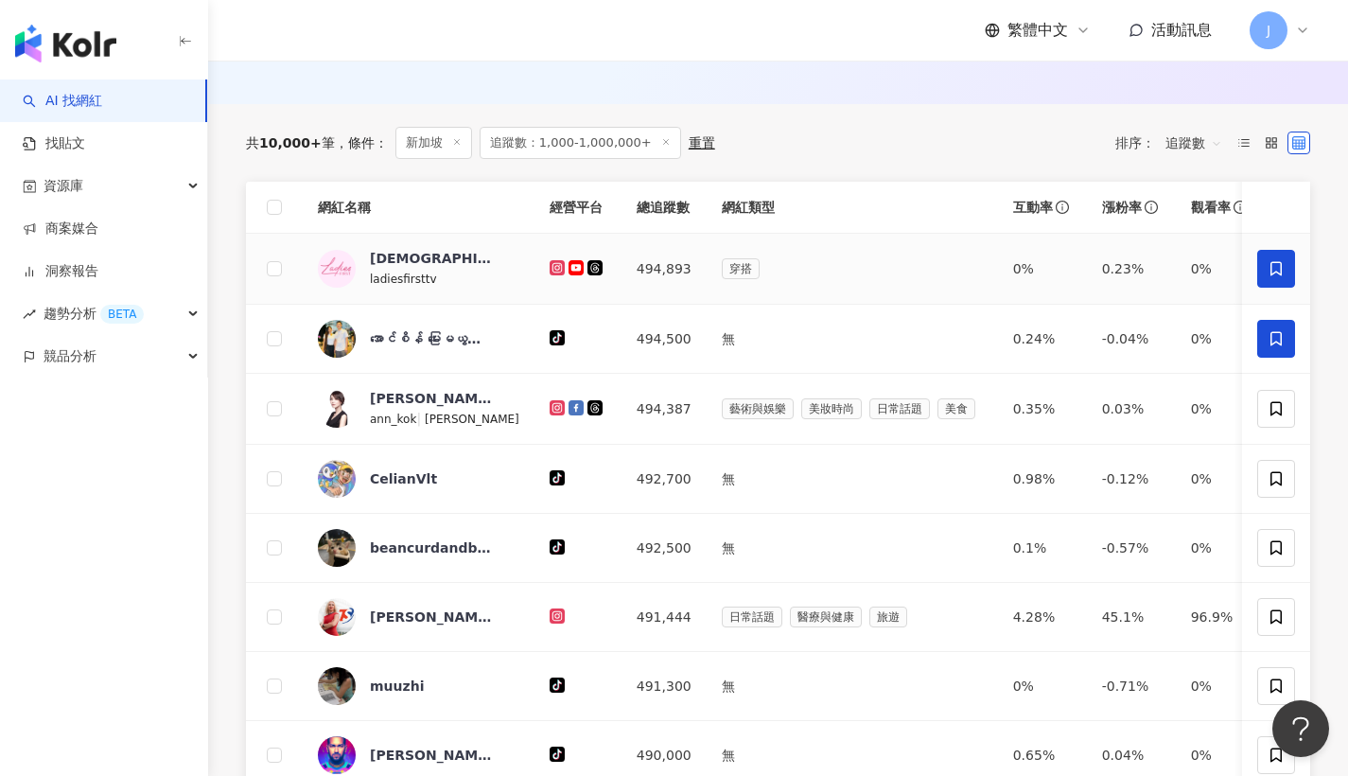
click at [1286, 348] on span at bounding box center [1277, 339] width 38 height 38
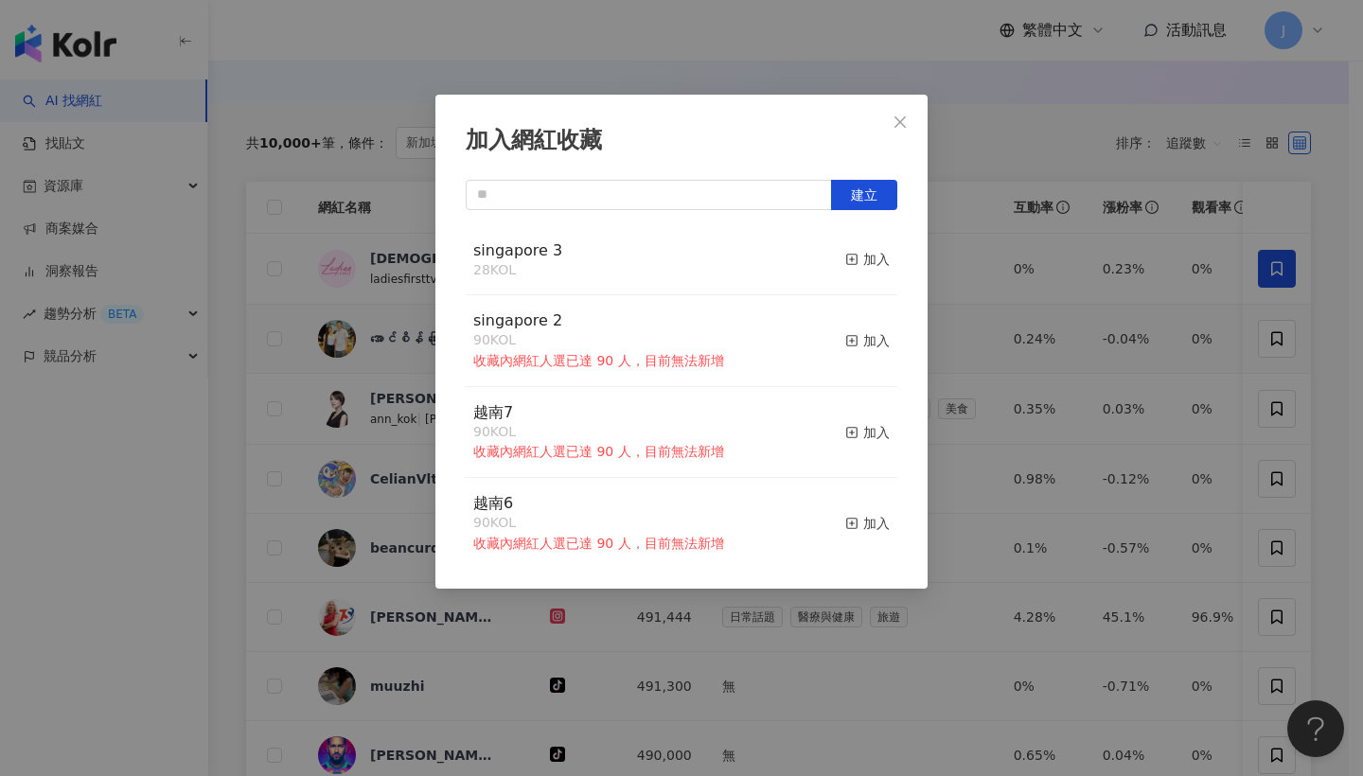
drag, startPoint x: 860, startPoint y: 259, endPoint x: 893, endPoint y: 157, distance: 107.4
click at [860, 259] on div "加入" at bounding box center [867, 259] width 44 height 21
click at [899, 132] on button "Close" at bounding box center [900, 122] width 38 height 38
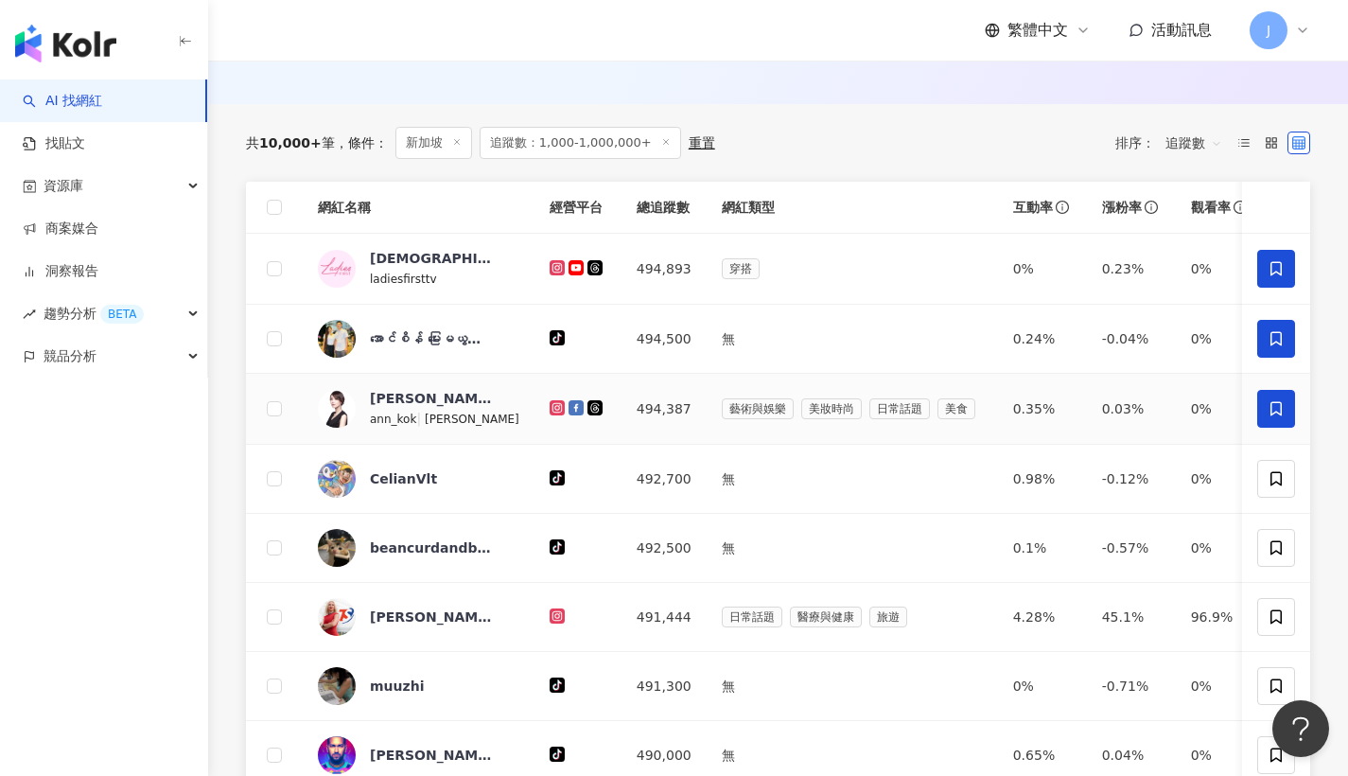
click at [1278, 415] on icon at bounding box center [1276, 408] width 11 height 14
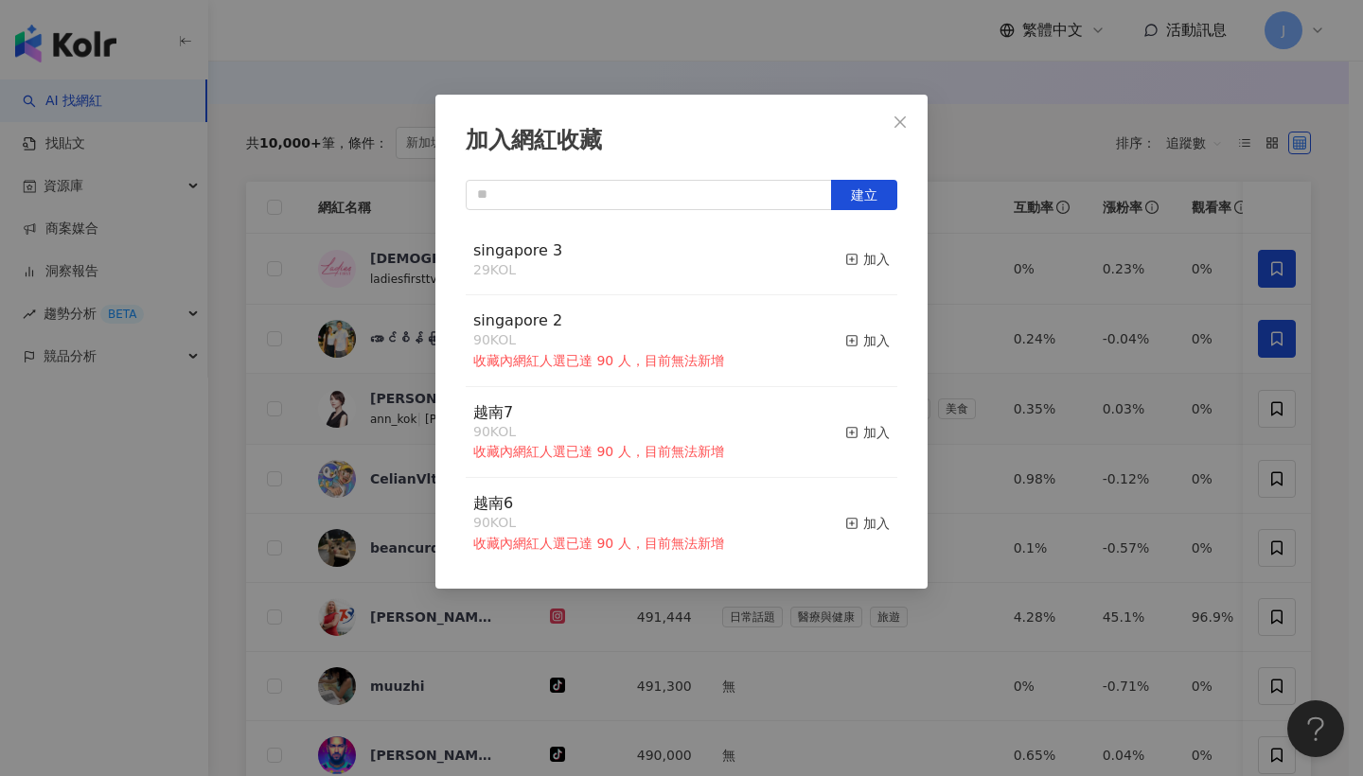
click at [823, 262] on div "singapore 3 29 KOL 加入" at bounding box center [681, 260] width 431 height 71
click at [845, 260] on icon "button" at bounding box center [851, 259] width 13 height 13
click at [912, 130] on button "Close" at bounding box center [900, 122] width 38 height 38
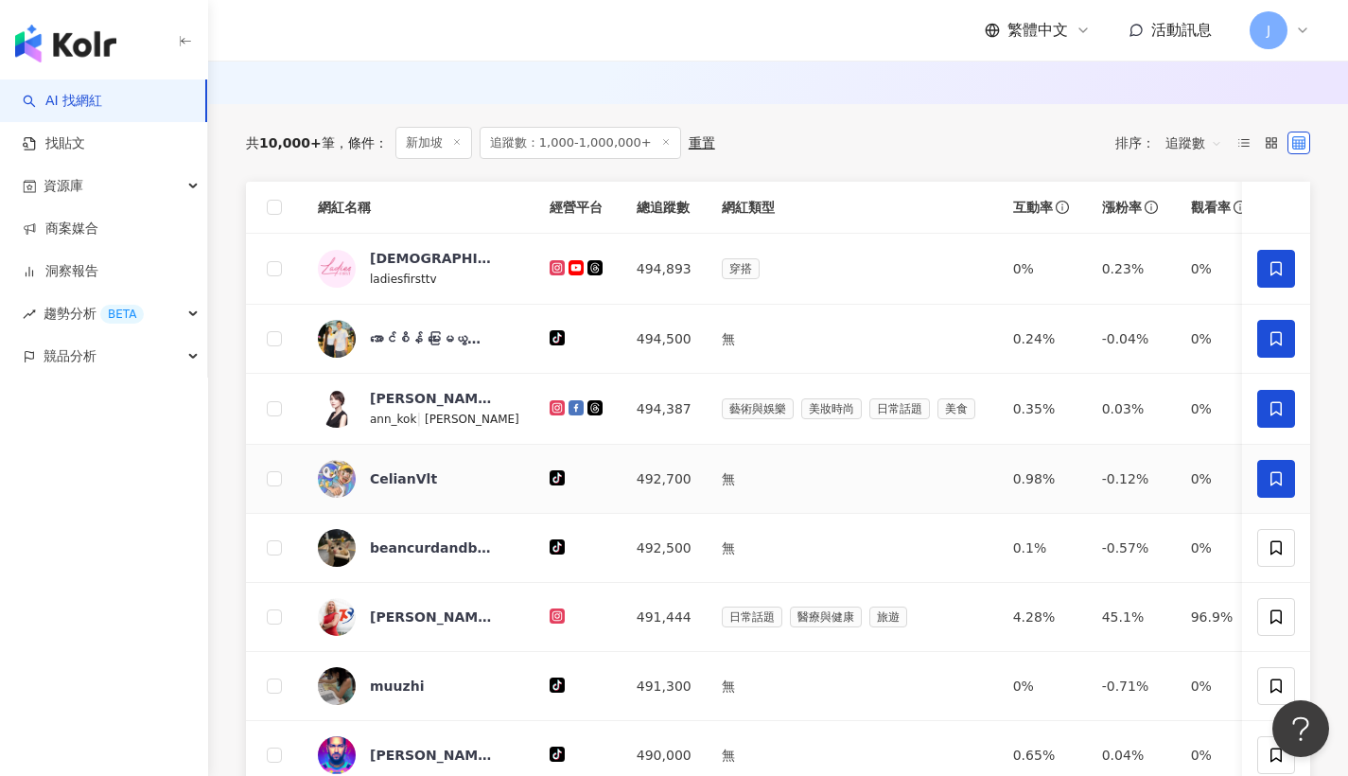
click at [1287, 494] on span at bounding box center [1277, 479] width 38 height 38
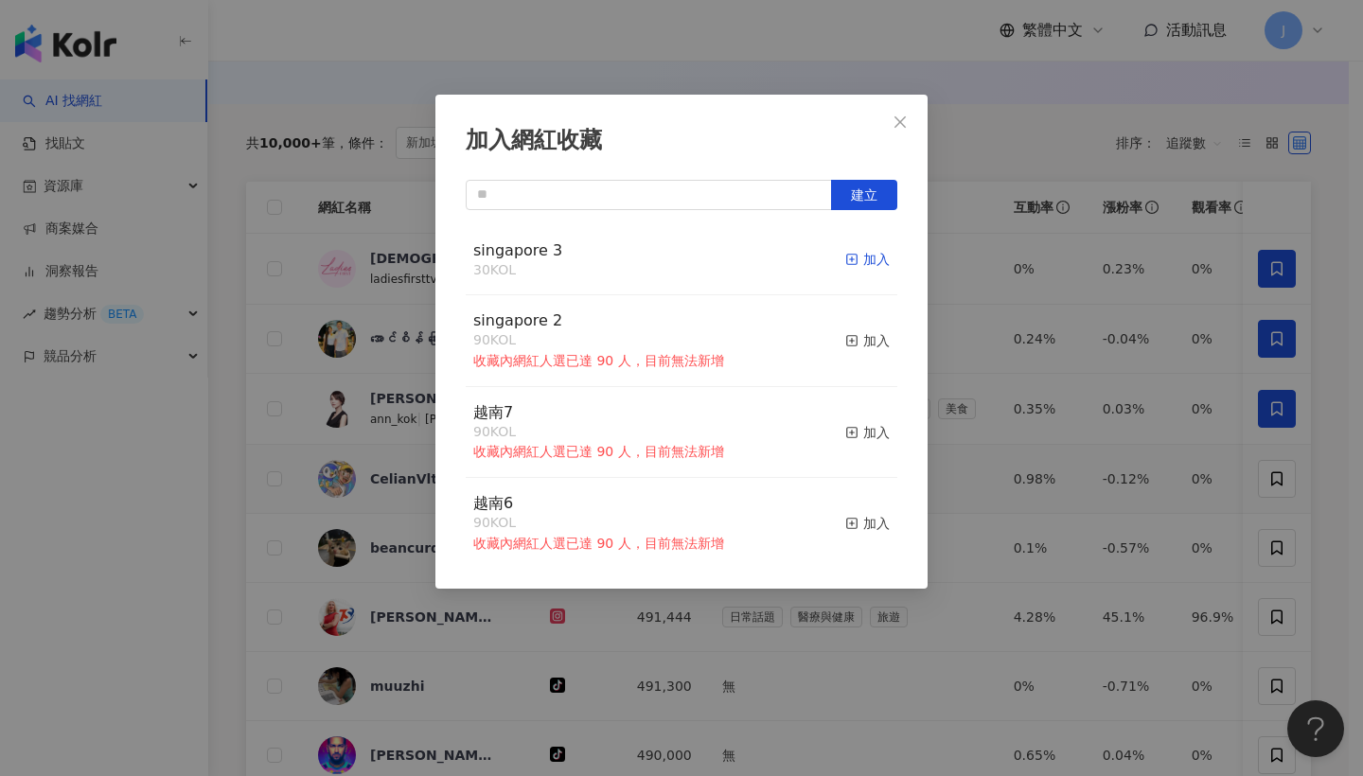
click at [846, 267] on div "加入" at bounding box center [867, 259] width 44 height 21
click at [907, 126] on icon "close" at bounding box center [899, 121] width 15 height 15
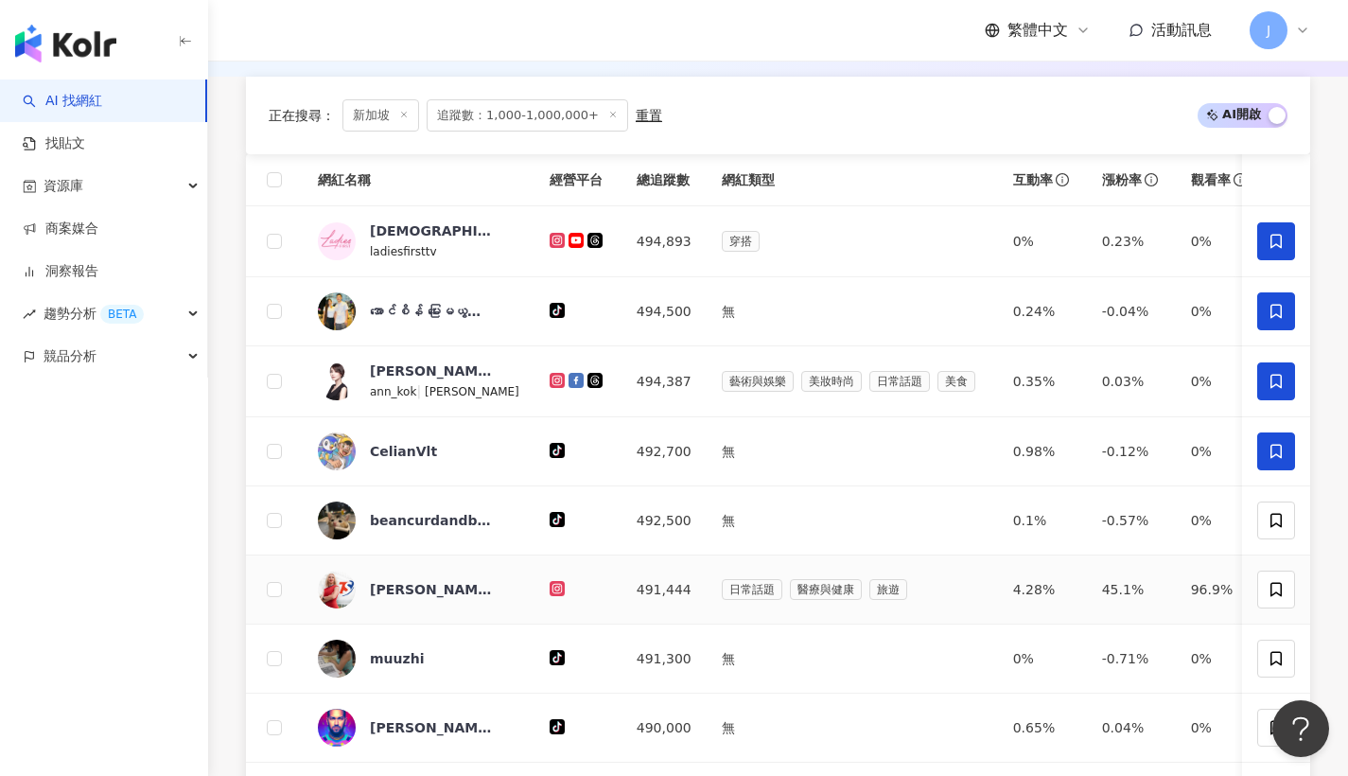
scroll to position [710, 0]
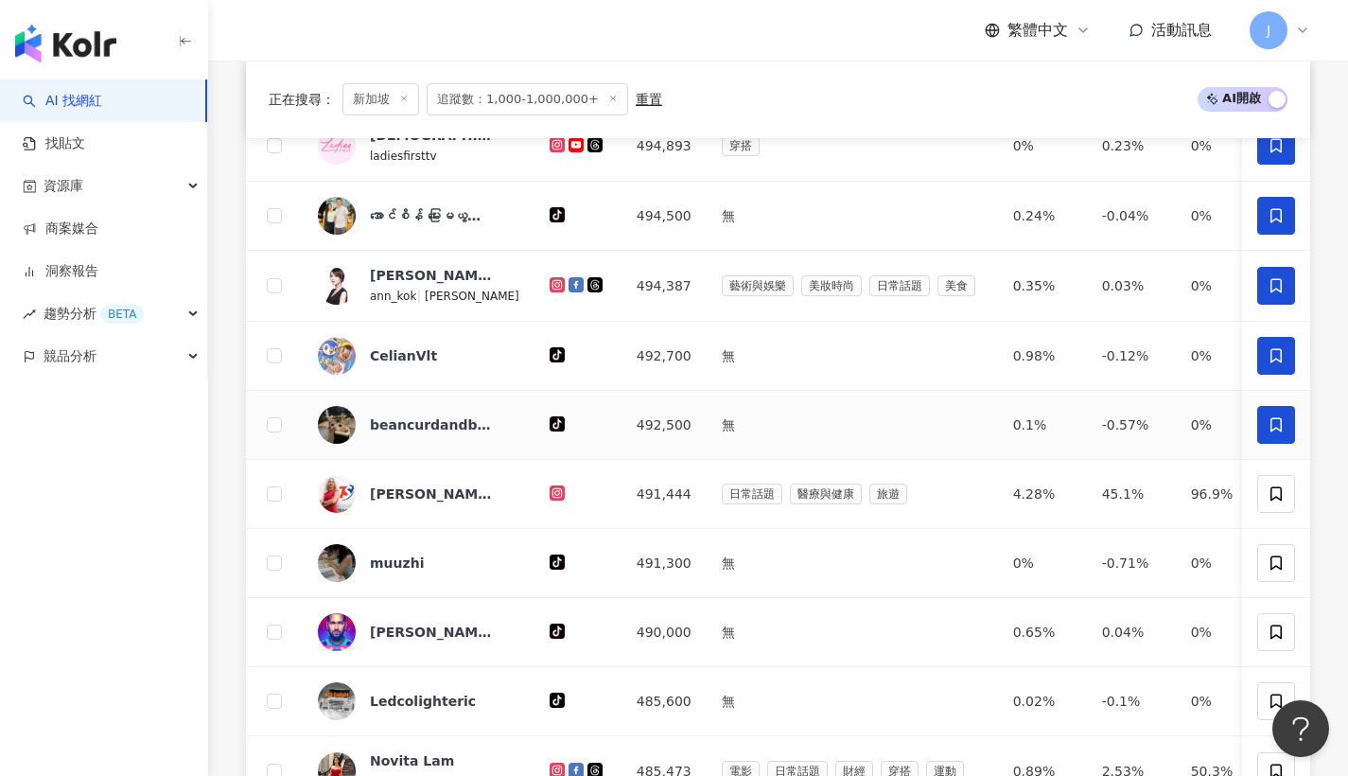
click at [1275, 426] on span at bounding box center [1277, 425] width 38 height 38
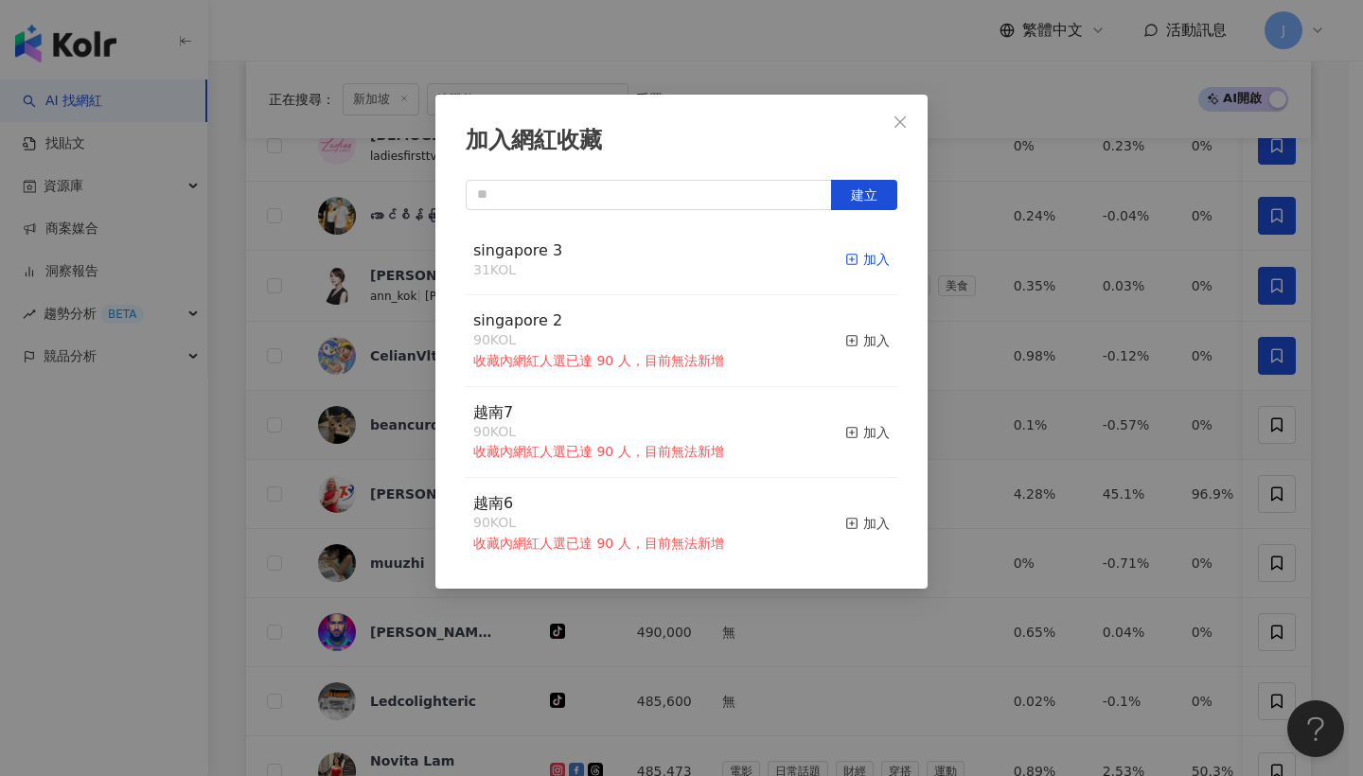
click at [866, 267] on div "加入" at bounding box center [867, 259] width 44 height 21
click at [913, 123] on span "Close" at bounding box center [900, 121] width 38 height 15
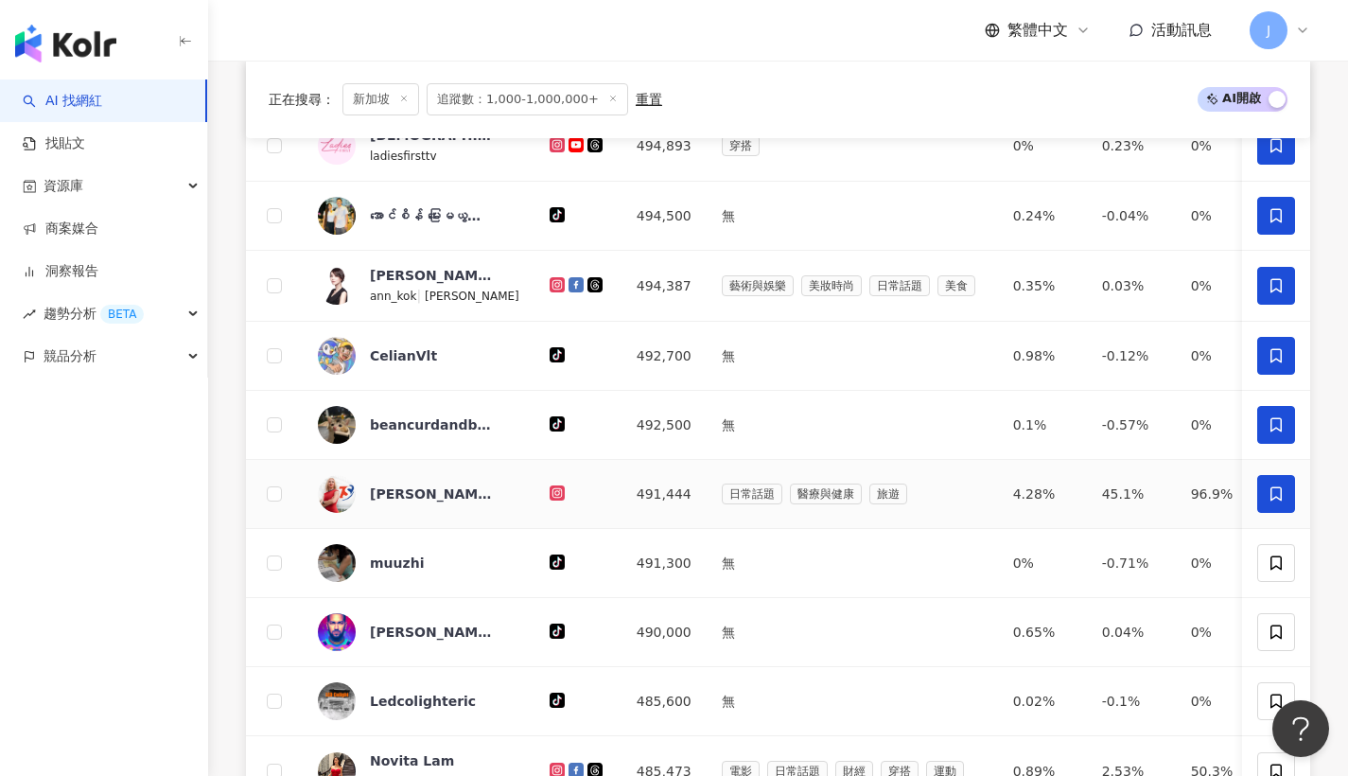
click at [1262, 510] on span at bounding box center [1277, 494] width 38 height 38
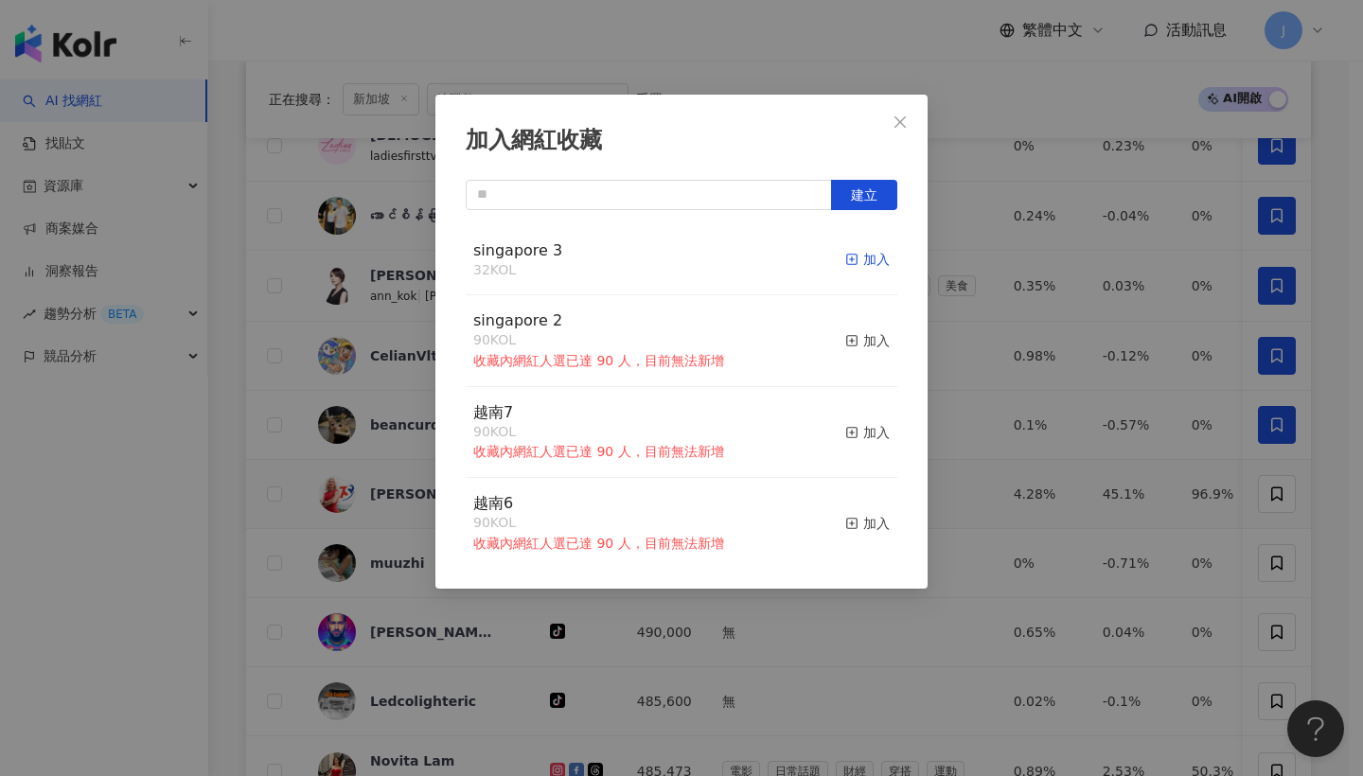
click at [849, 255] on div "加入" at bounding box center [867, 259] width 44 height 21
click at [907, 122] on icon "close" at bounding box center [899, 121] width 15 height 15
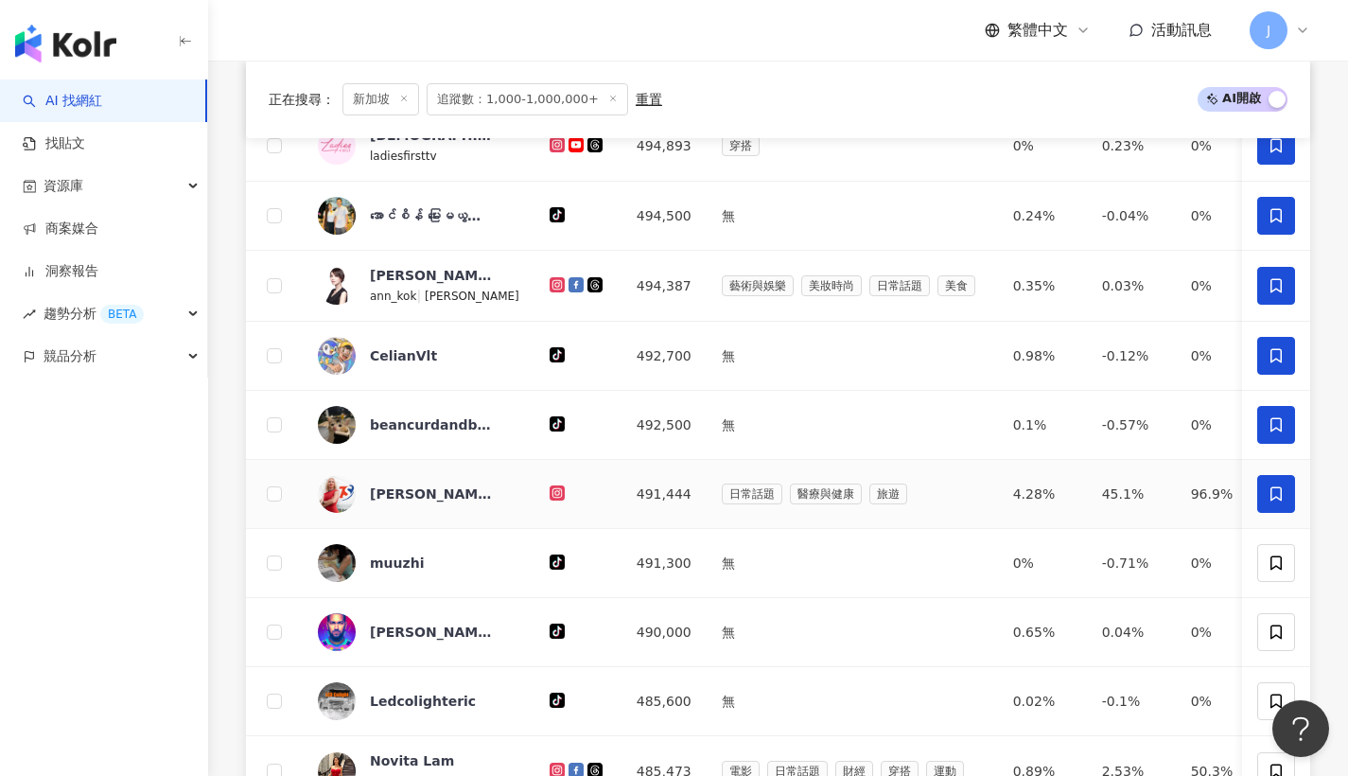
scroll to position [832, 0]
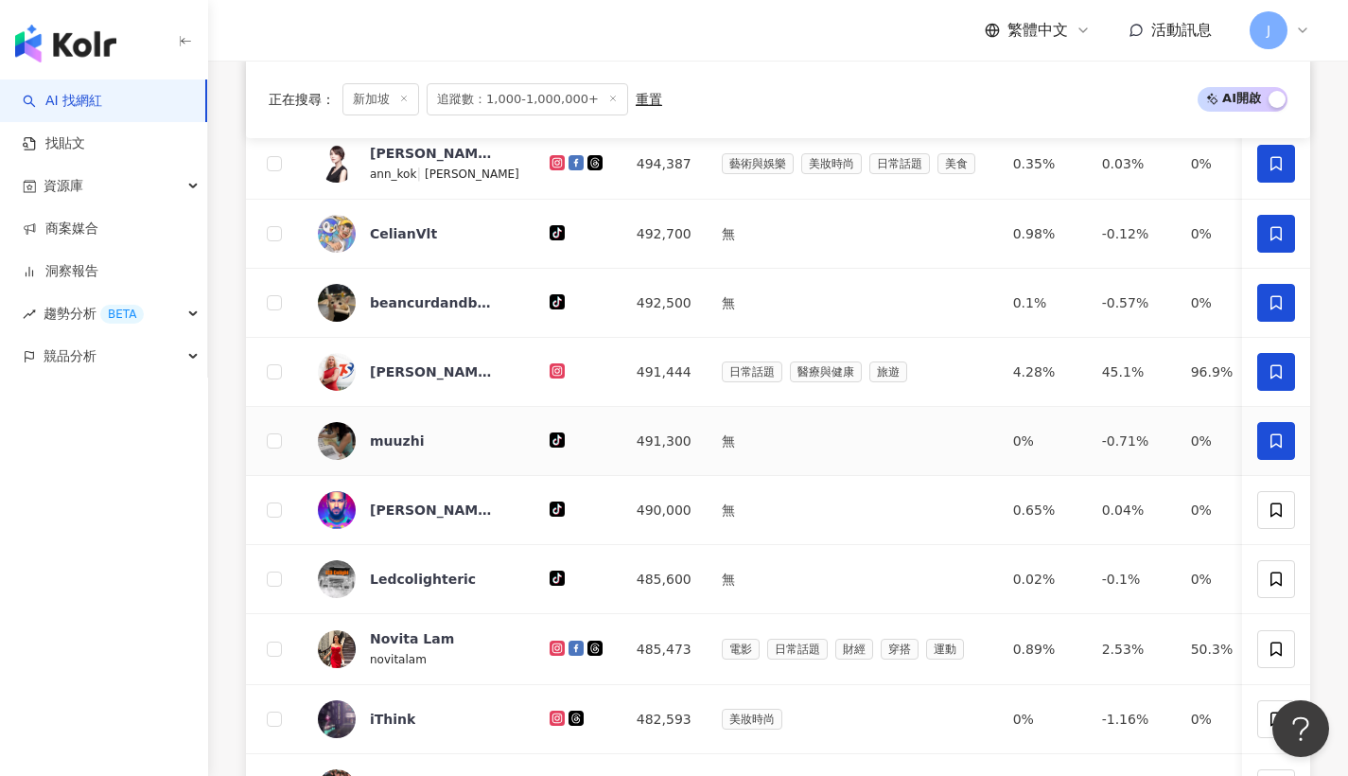
click at [1265, 444] on span at bounding box center [1277, 441] width 38 height 38
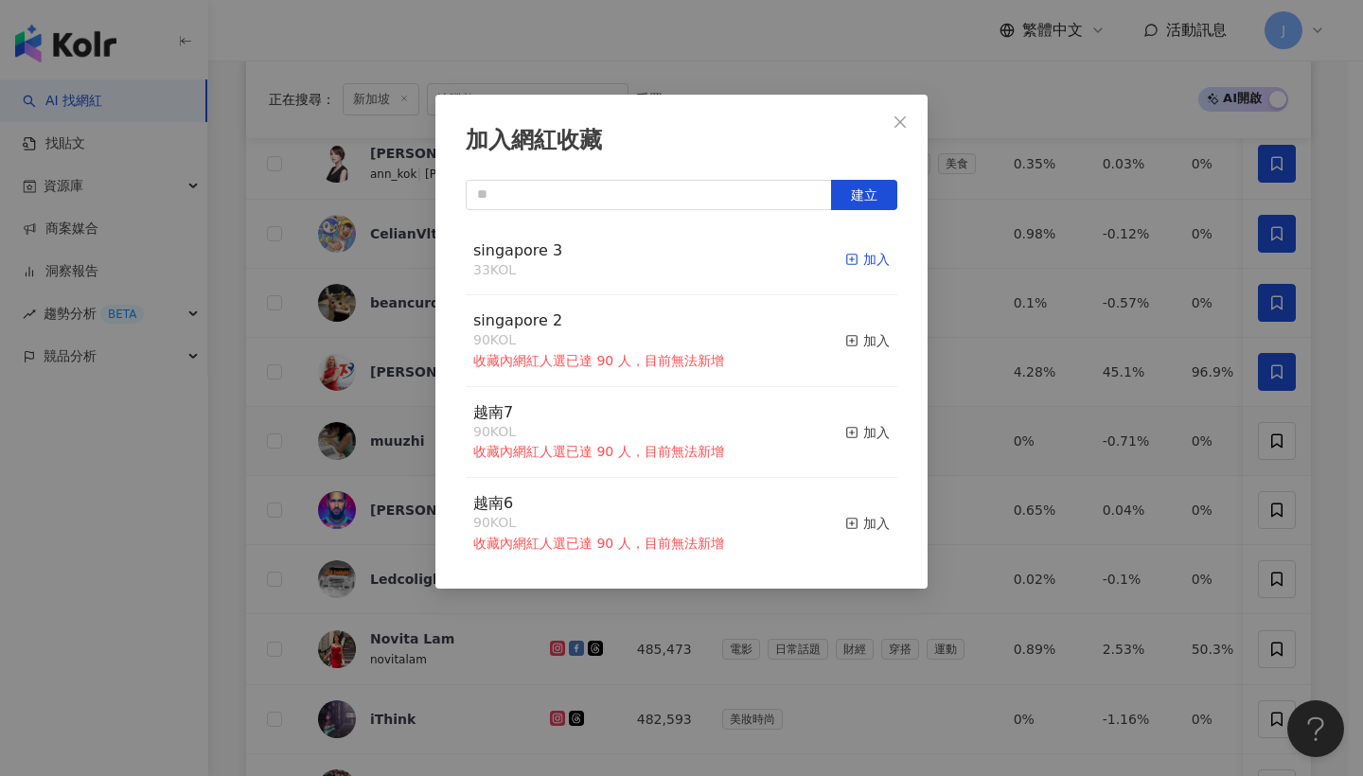
click at [846, 263] on div "加入" at bounding box center [867, 259] width 44 height 21
click at [912, 129] on span "Close" at bounding box center [900, 121] width 38 height 15
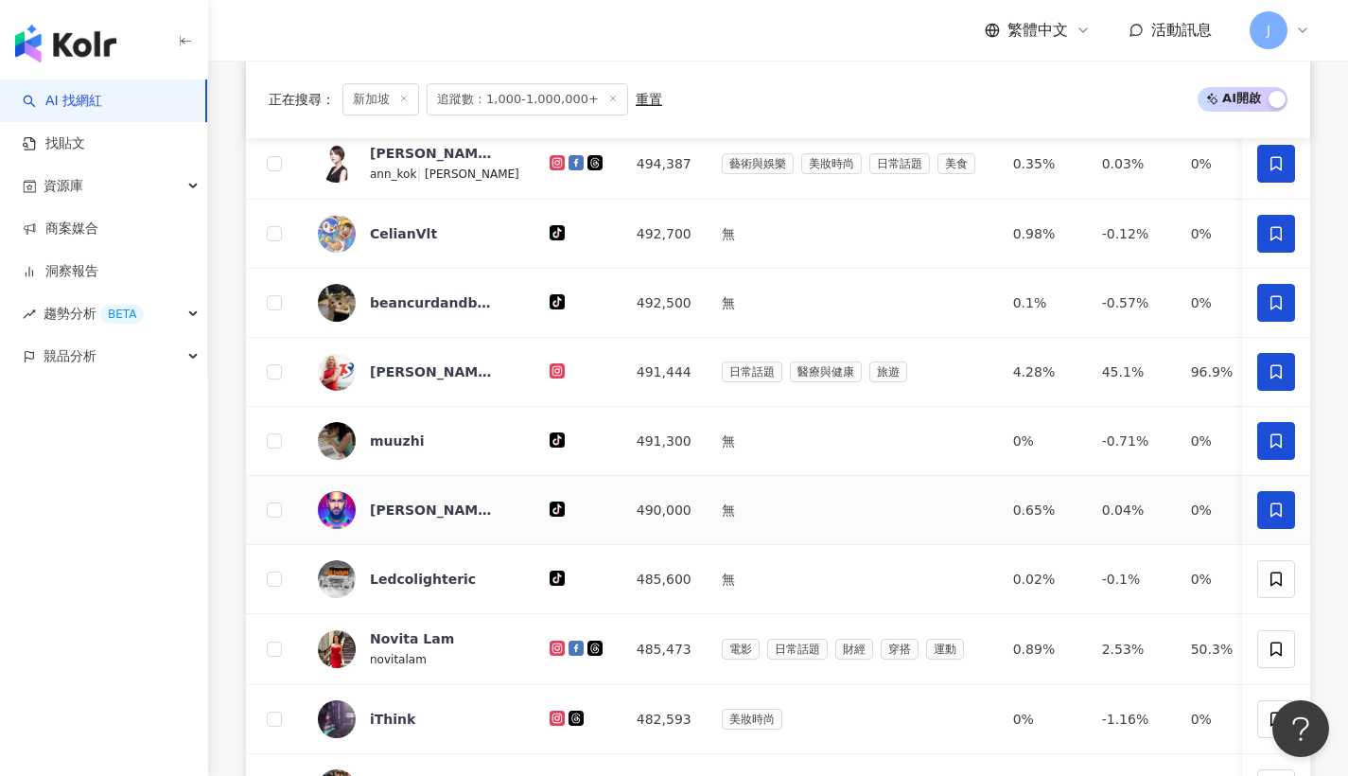
click at [1265, 519] on span at bounding box center [1277, 510] width 38 height 38
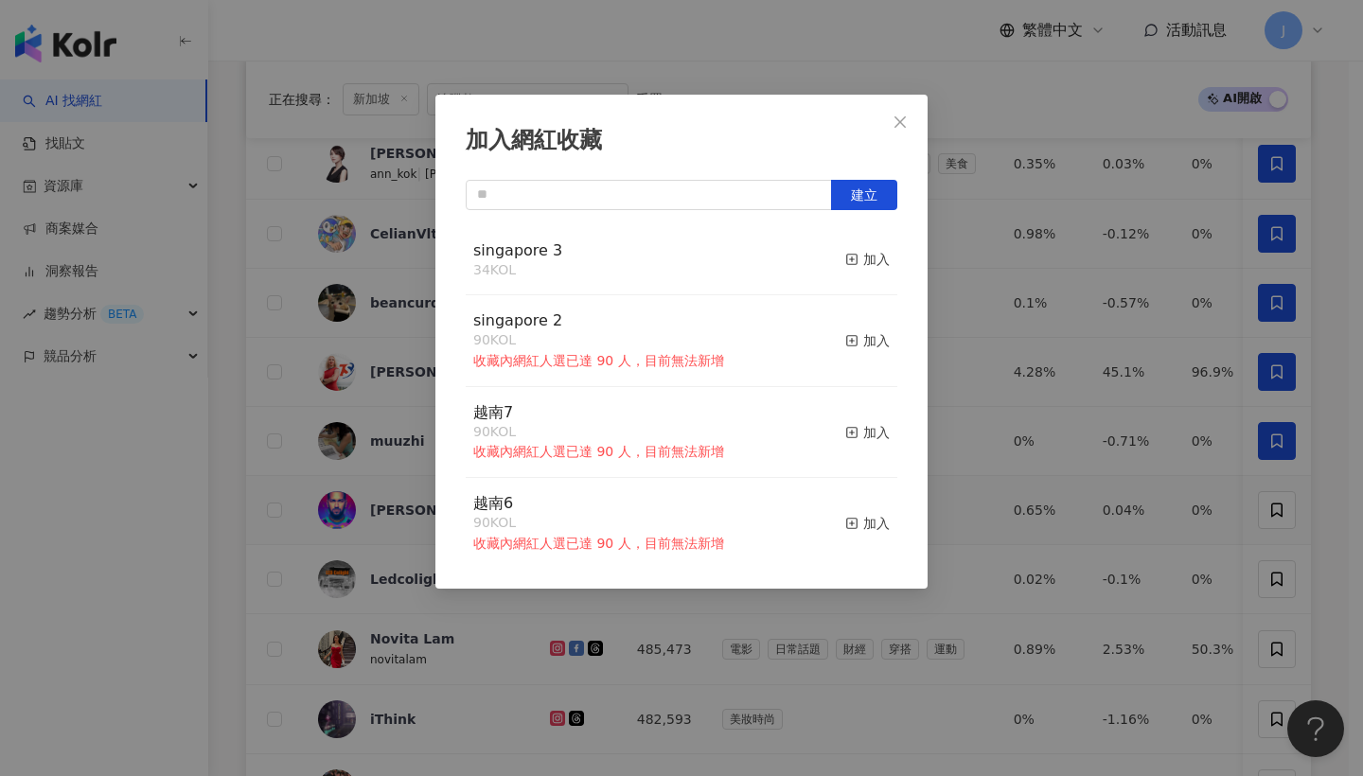
click at [868, 275] on button "加入" at bounding box center [867, 260] width 44 height 40
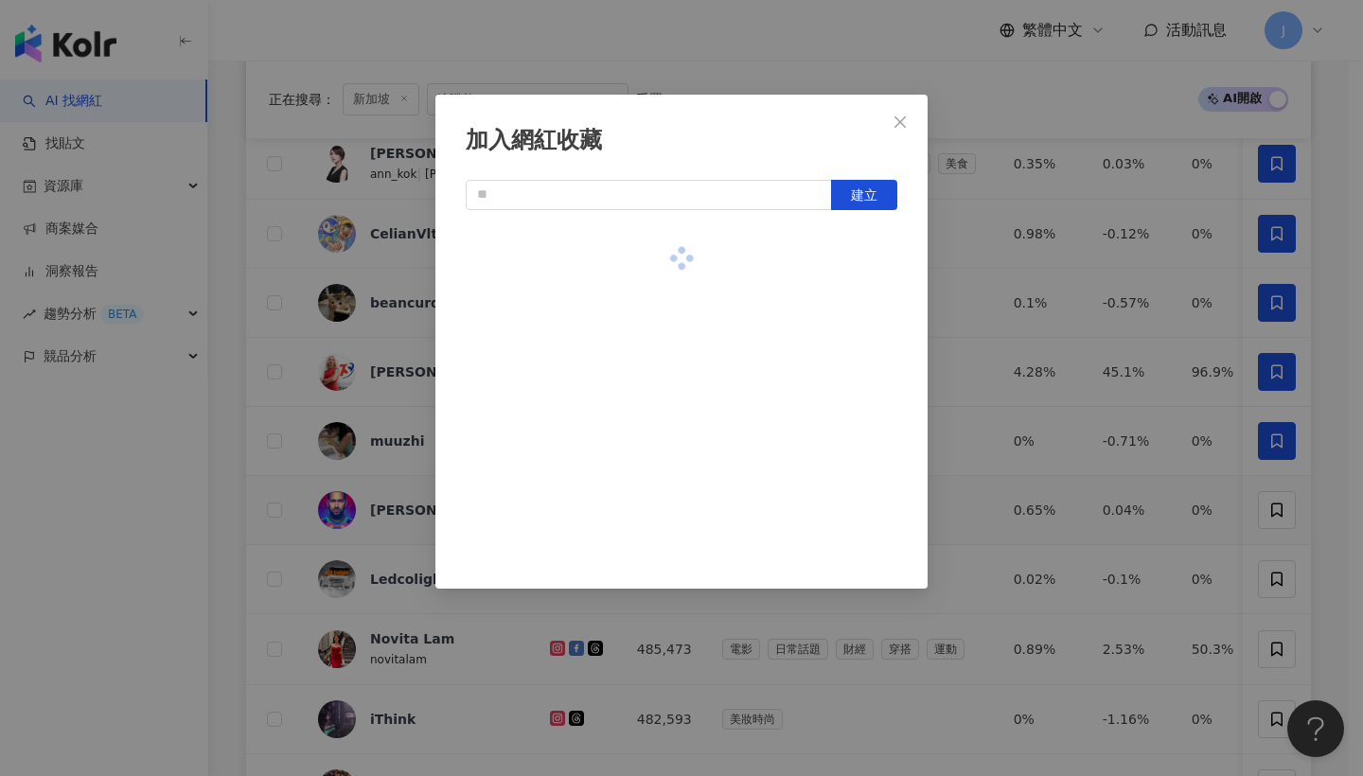
click at [868, 267] on div at bounding box center [681, 258] width 431 height 67
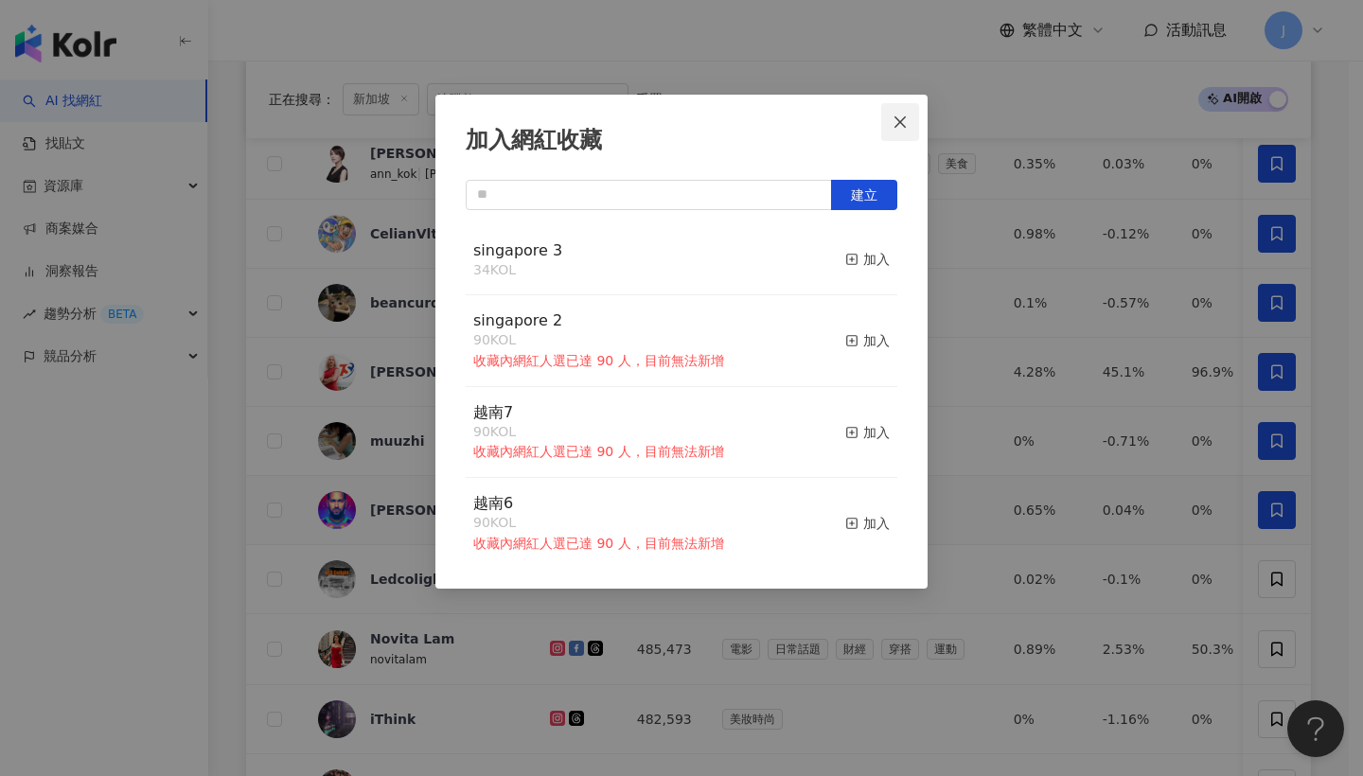
click at [905, 130] on button "Close" at bounding box center [900, 122] width 38 height 38
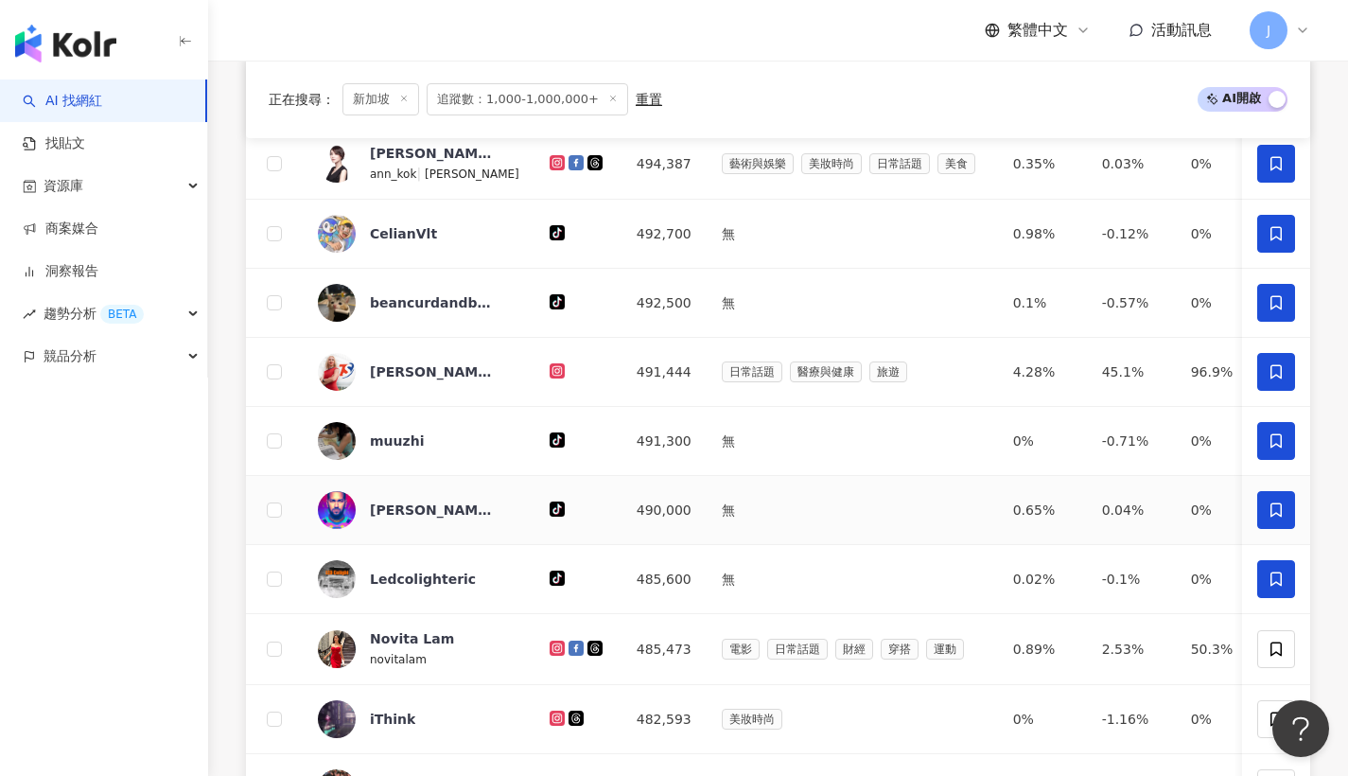
click at [1283, 586] on icon at bounding box center [1276, 579] width 17 height 17
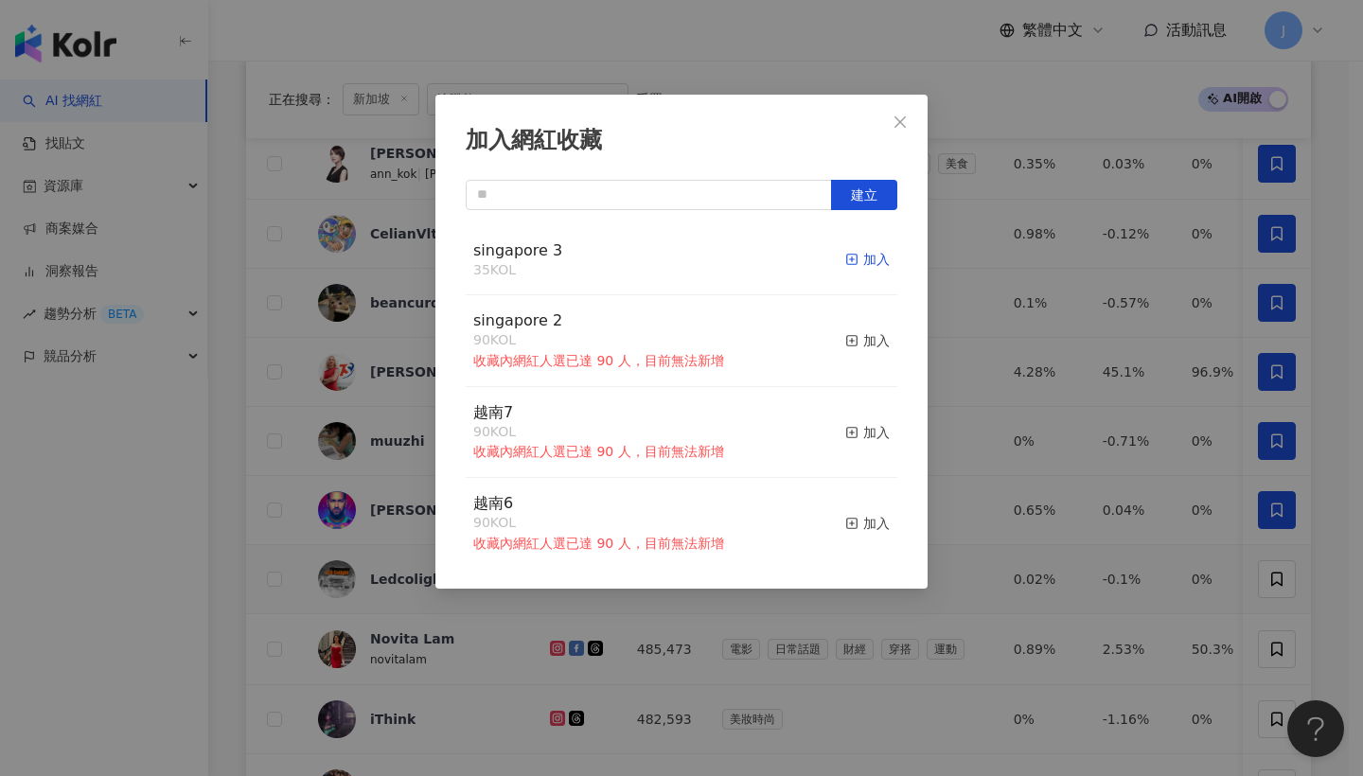
click at [845, 263] on icon "button" at bounding box center [851, 259] width 13 height 13
click at [909, 123] on span "Close" at bounding box center [900, 121] width 38 height 15
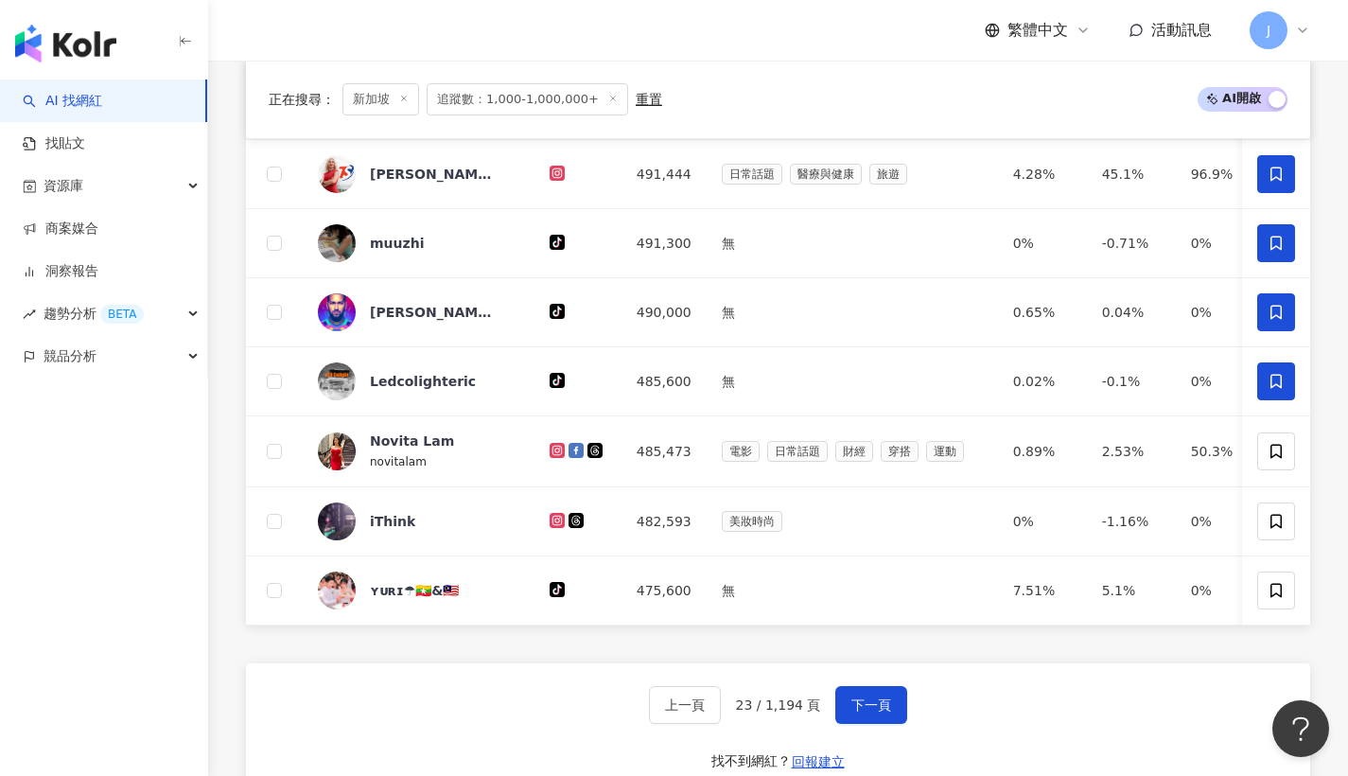
scroll to position [1195, 0]
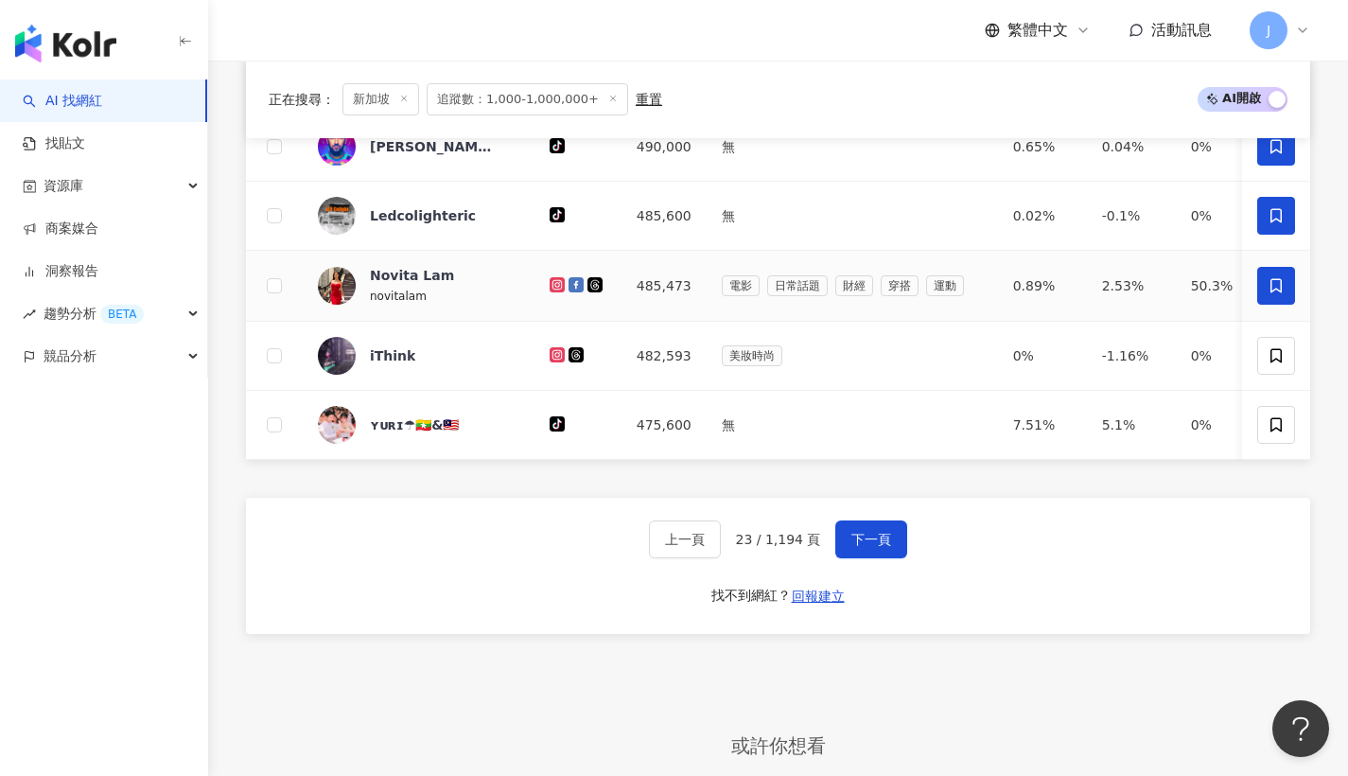
click at [1275, 293] on icon at bounding box center [1276, 285] width 17 height 17
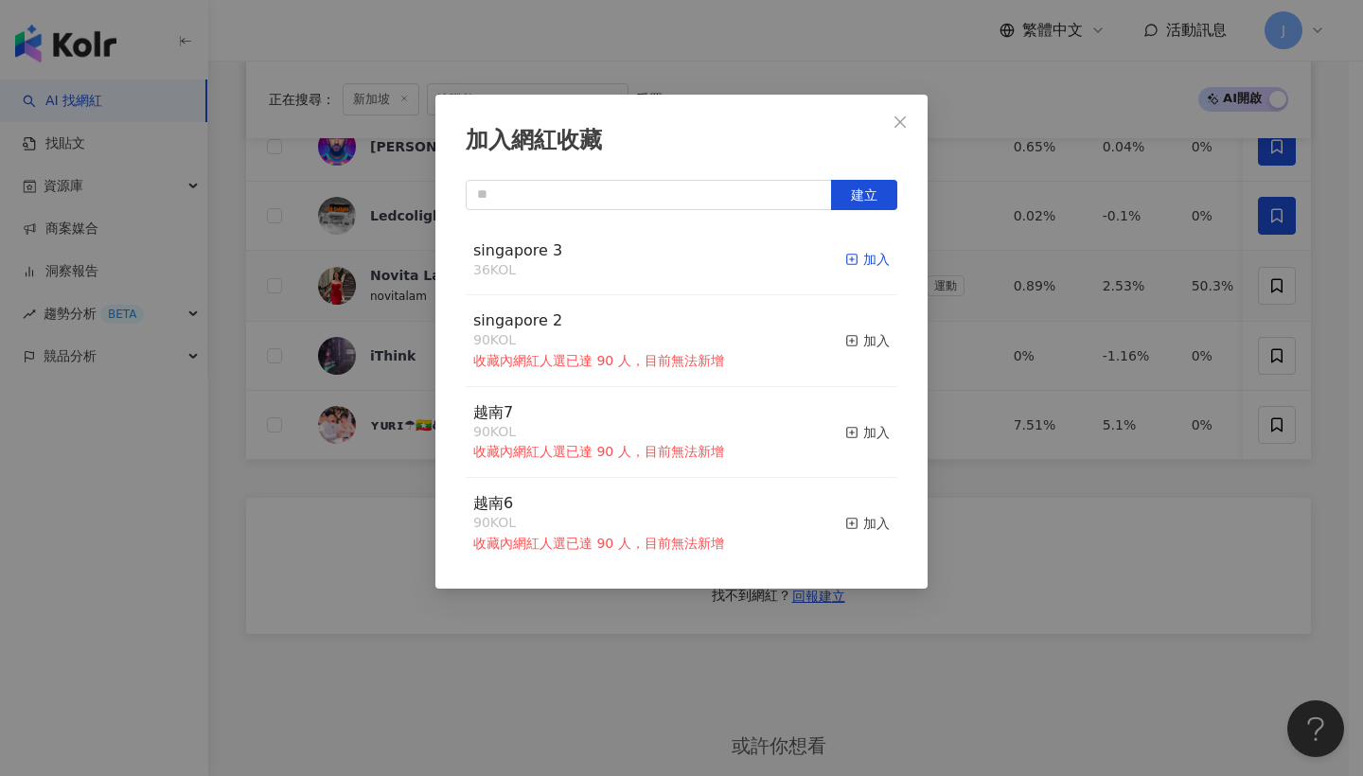
click at [848, 256] on div "加入" at bounding box center [867, 259] width 44 height 21
click at [906, 122] on icon "close" at bounding box center [899, 121] width 15 height 15
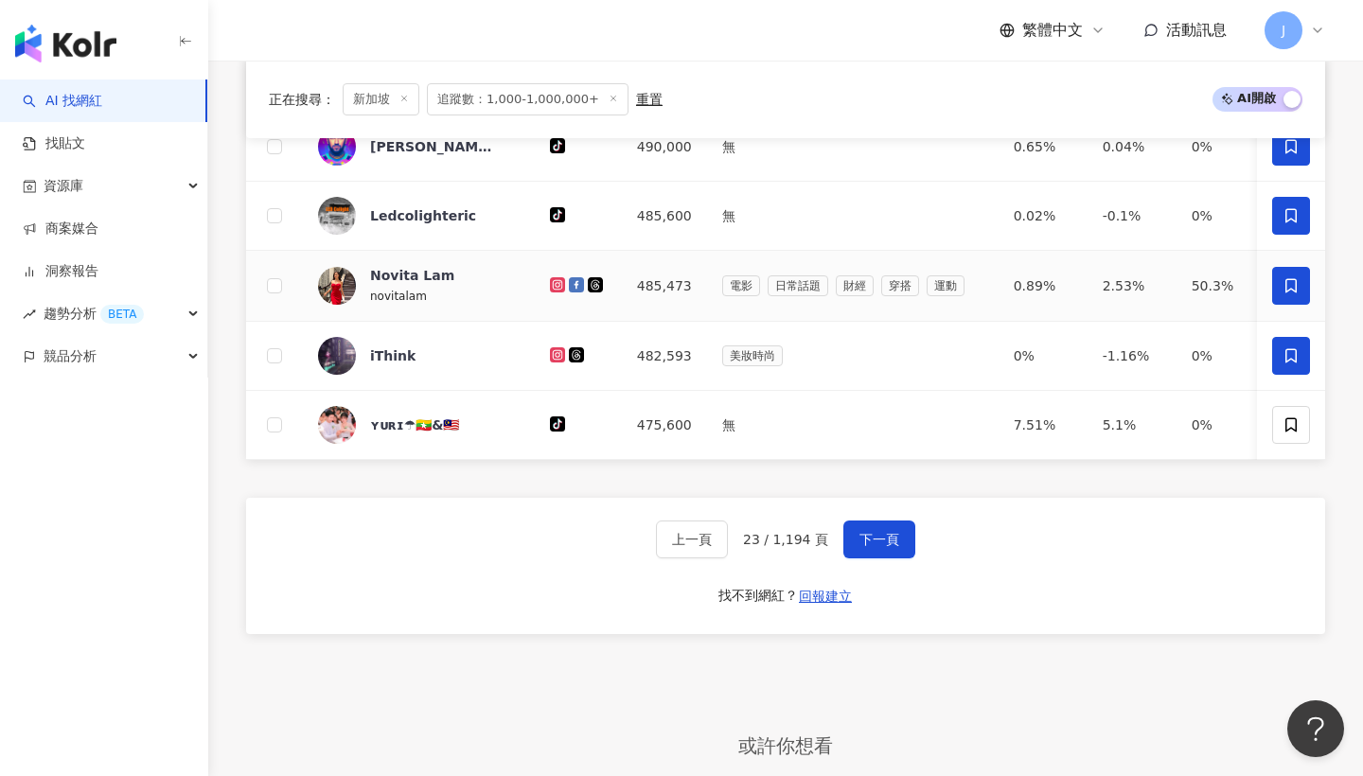
click at [1282, 364] on icon at bounding box center [1290, 355] width 17 height 17
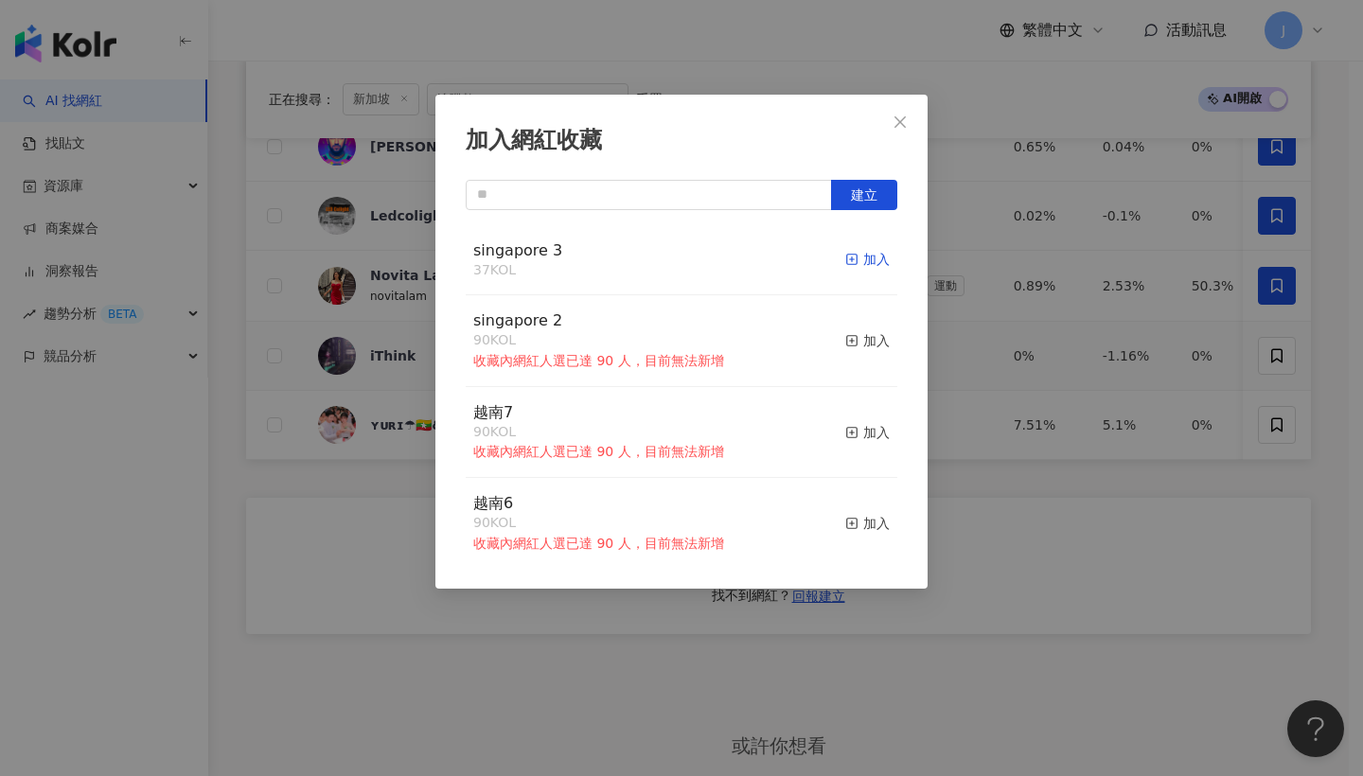
click at [870, 263] on div "加入" at bounding box center [867, 259] width 44 height 21
click at [905, 121] on icon "close" at bounding box center [899, 121] width 15 height 15
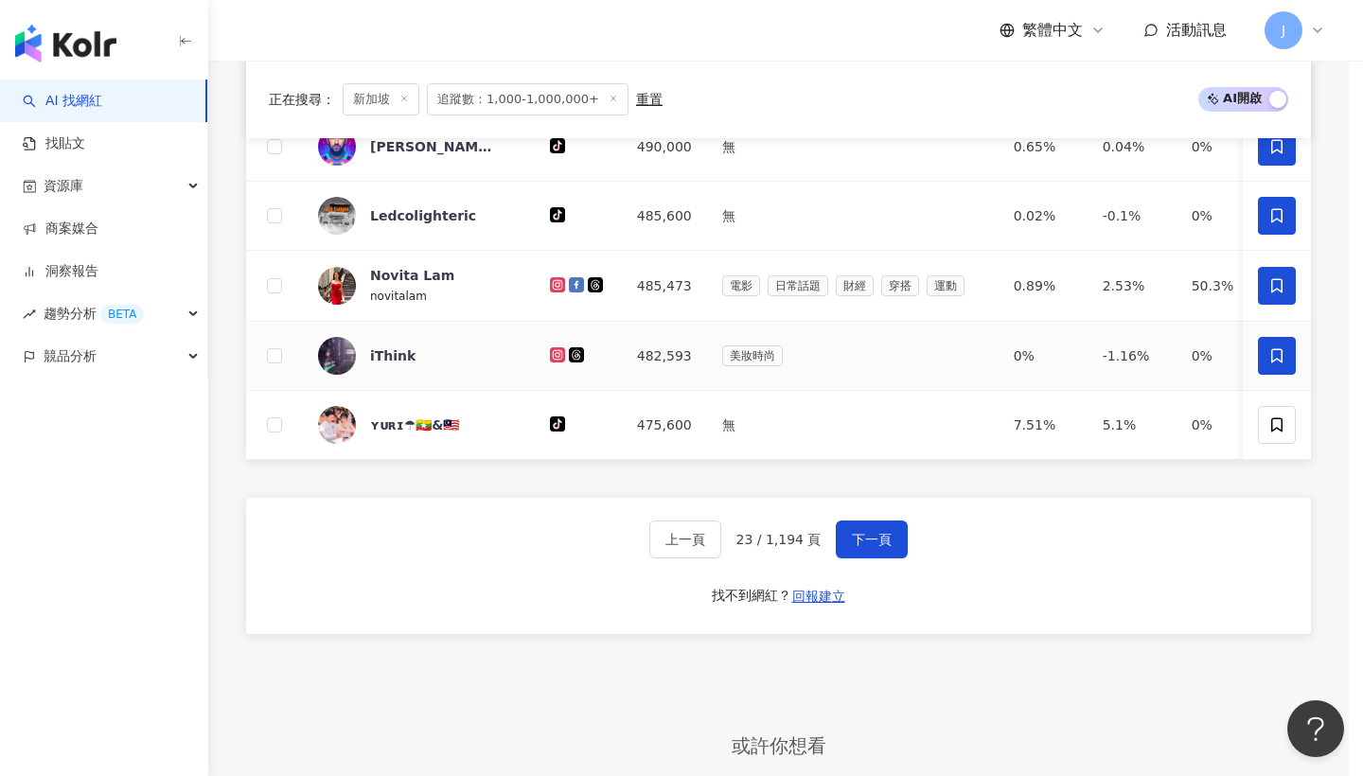
click at [1291, 429] on div at bounding box center [681, 388] width 1363 height 776
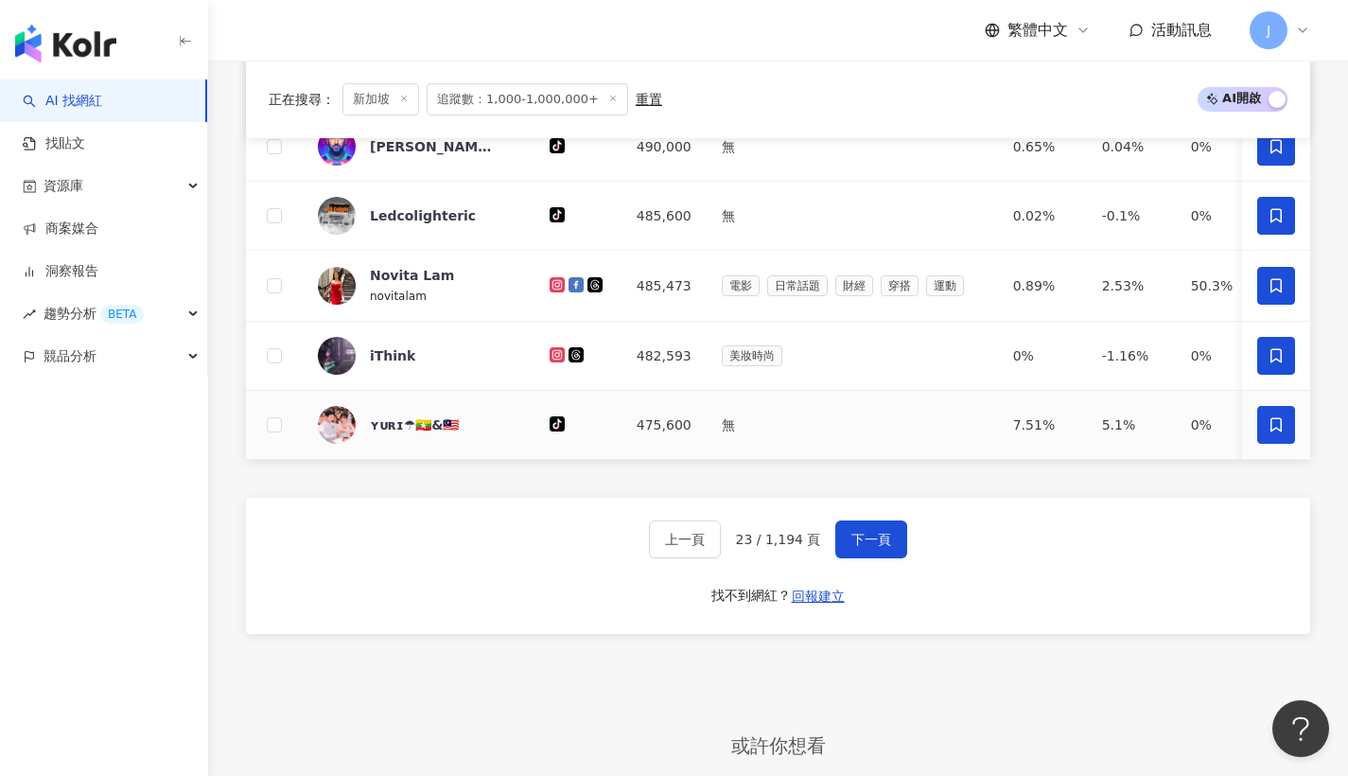
click at [1274, 444] on span at bounding box center [1277, 425] width 38 height 38
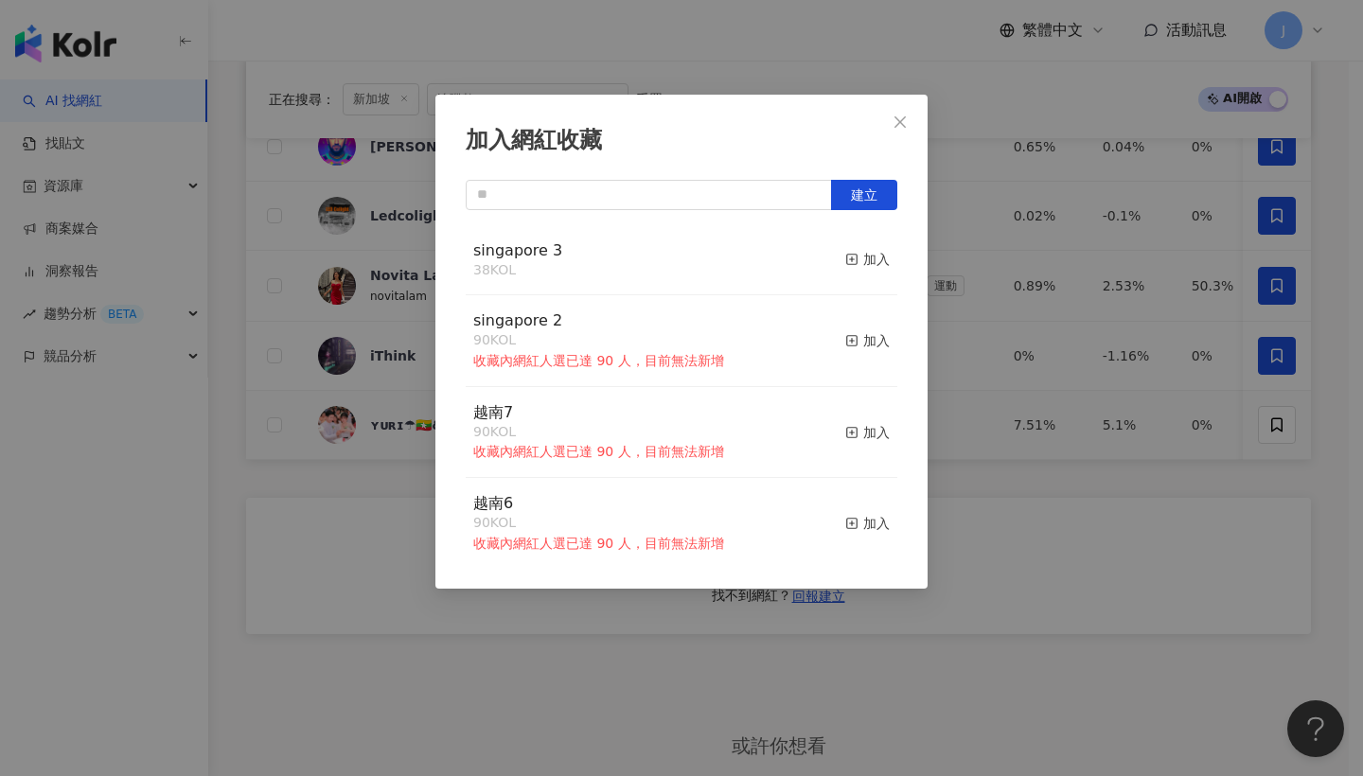
click at [859, 248] on button "加入" at bounding box center [867, 260] width 44 height 40
click at [907, 114] on icon "close" at bounding box center [899, 121] width 15 height 15
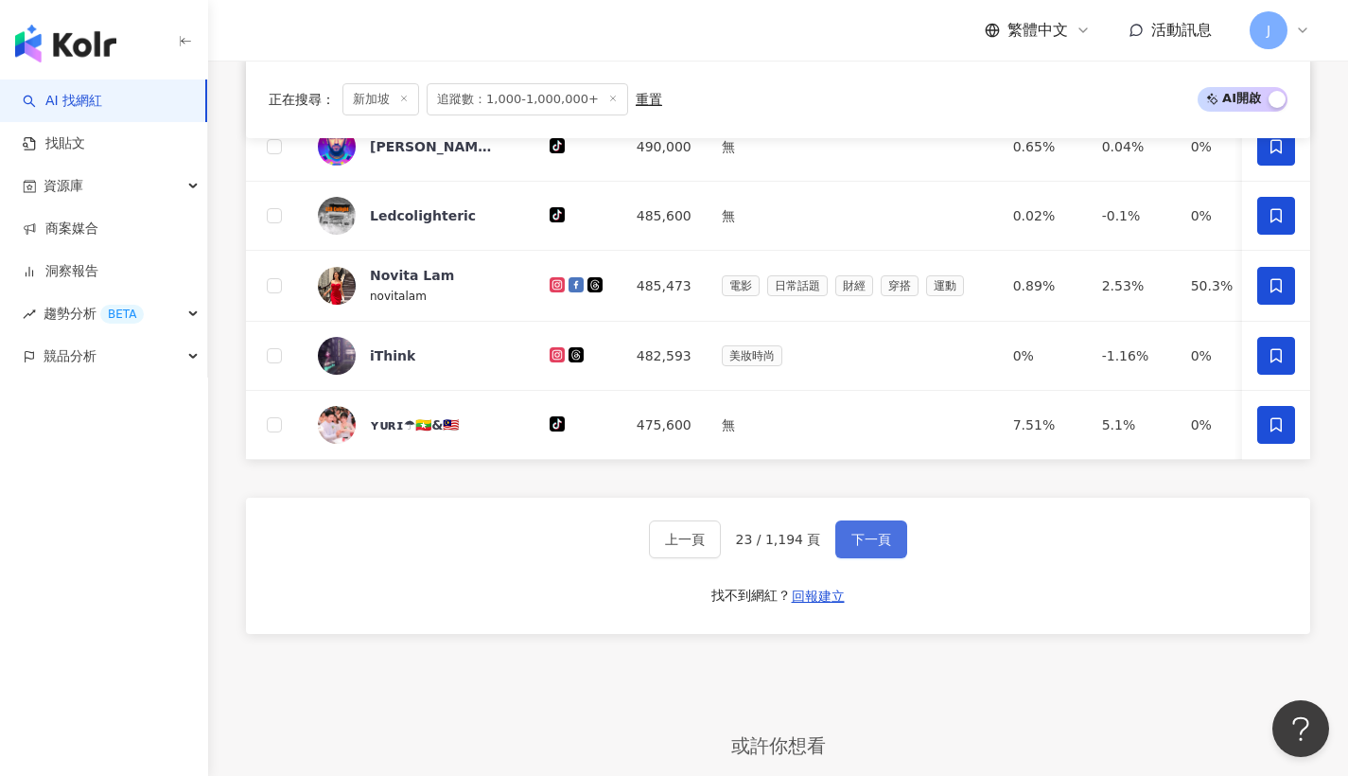
click at [903, 558] on button "下一頁" at bounding box center [872, 539] width 72 height 38
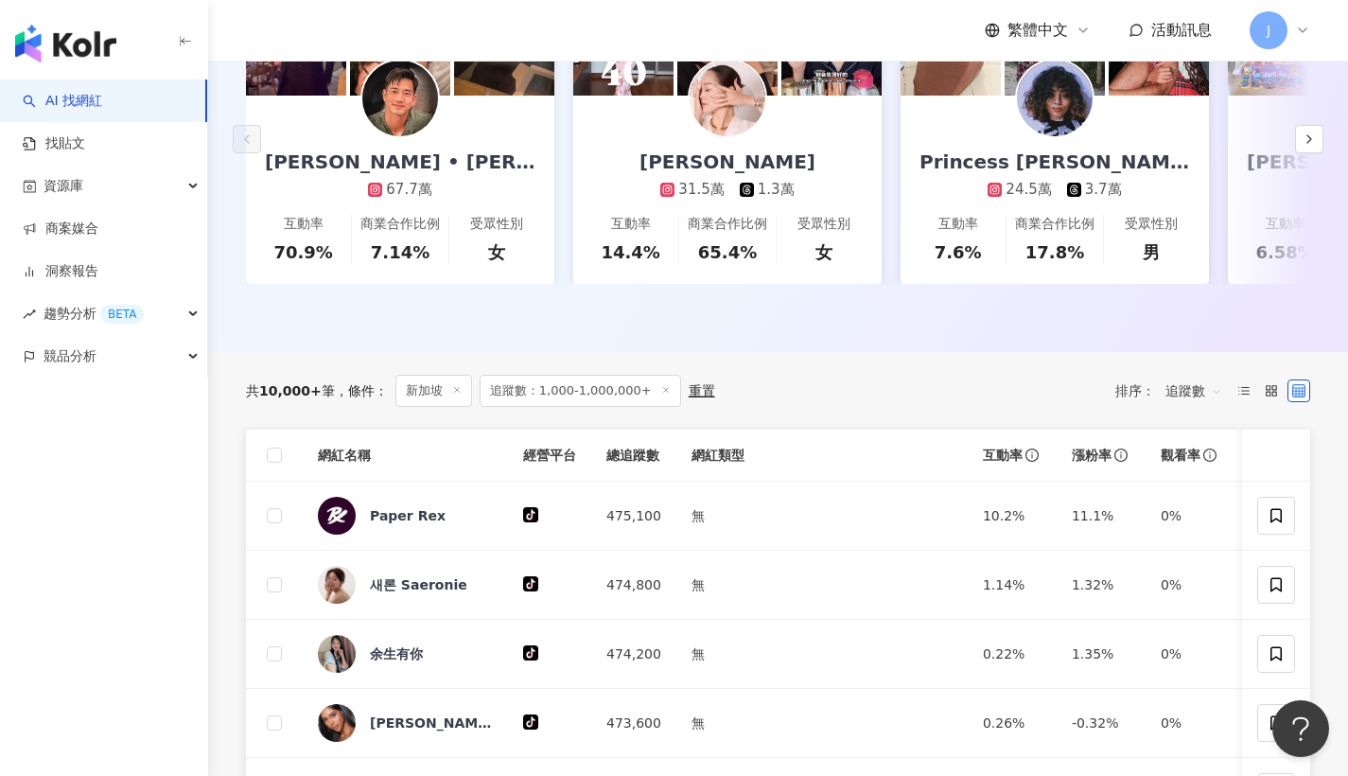
scroll to position [419, 0]
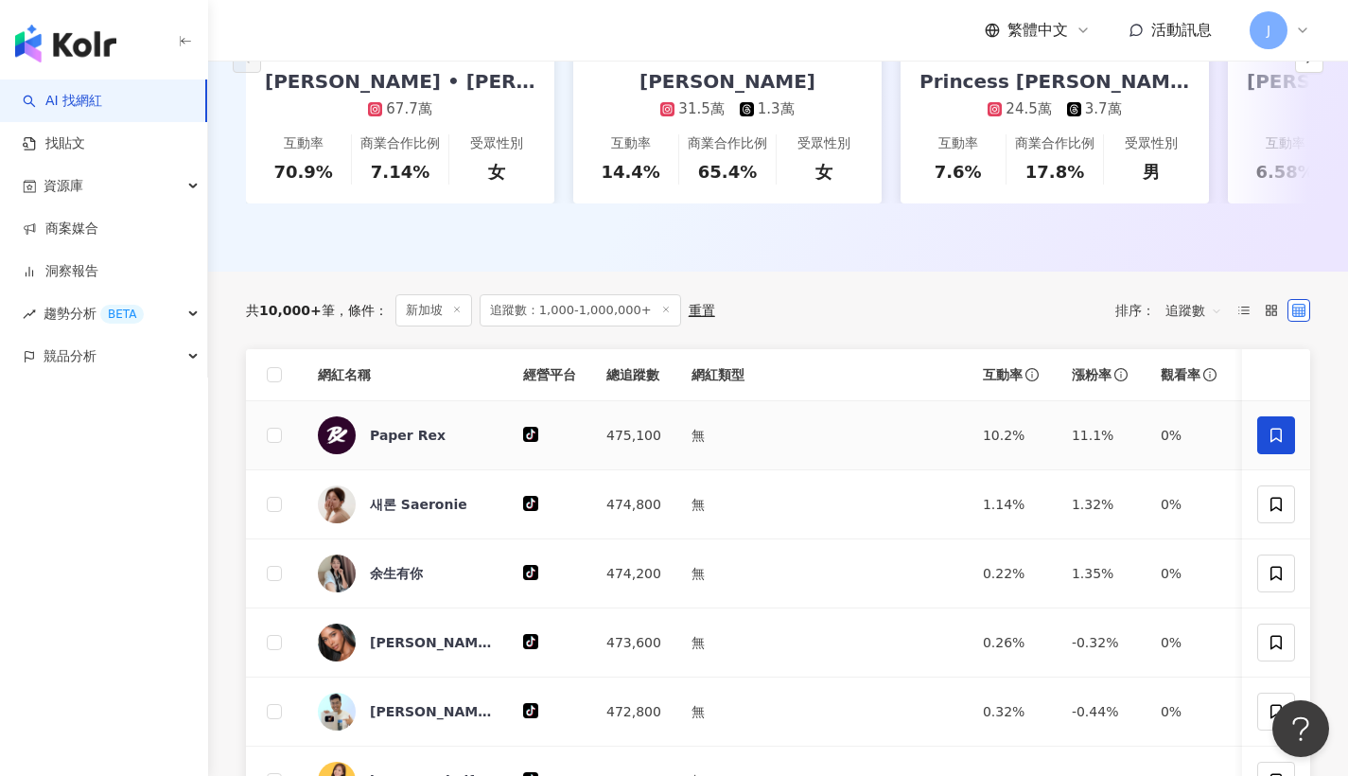
click at [1267, 434] on span at bounding box center [1277, 435] width 38 height 38
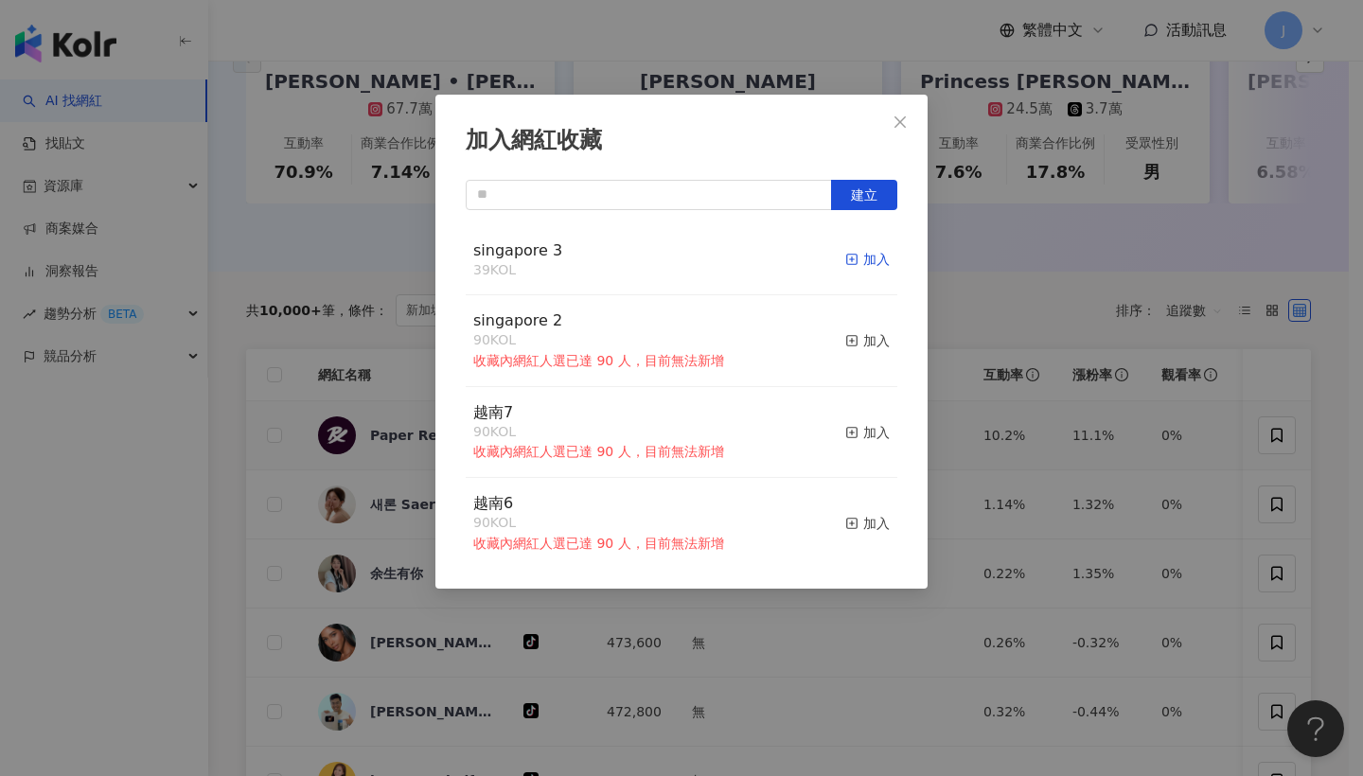
click at [867, 269] on div "加入" at bounding box center [867, 259] width 44 height 21
click at [901, 118] on icon "close" at bounding box center [899, 121] width 15 height 15
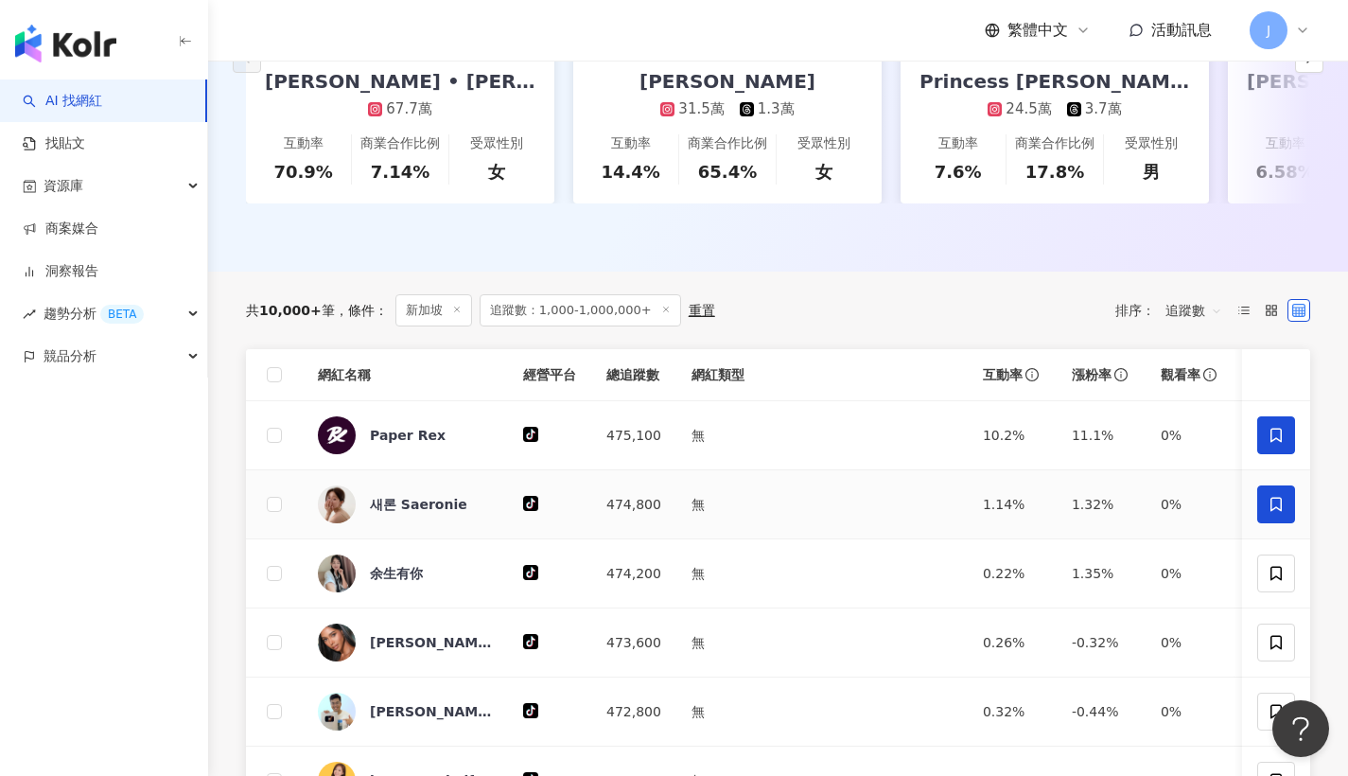
click at [1282, 511] on icon at bounding box center [1276, 504] width 11 height 14
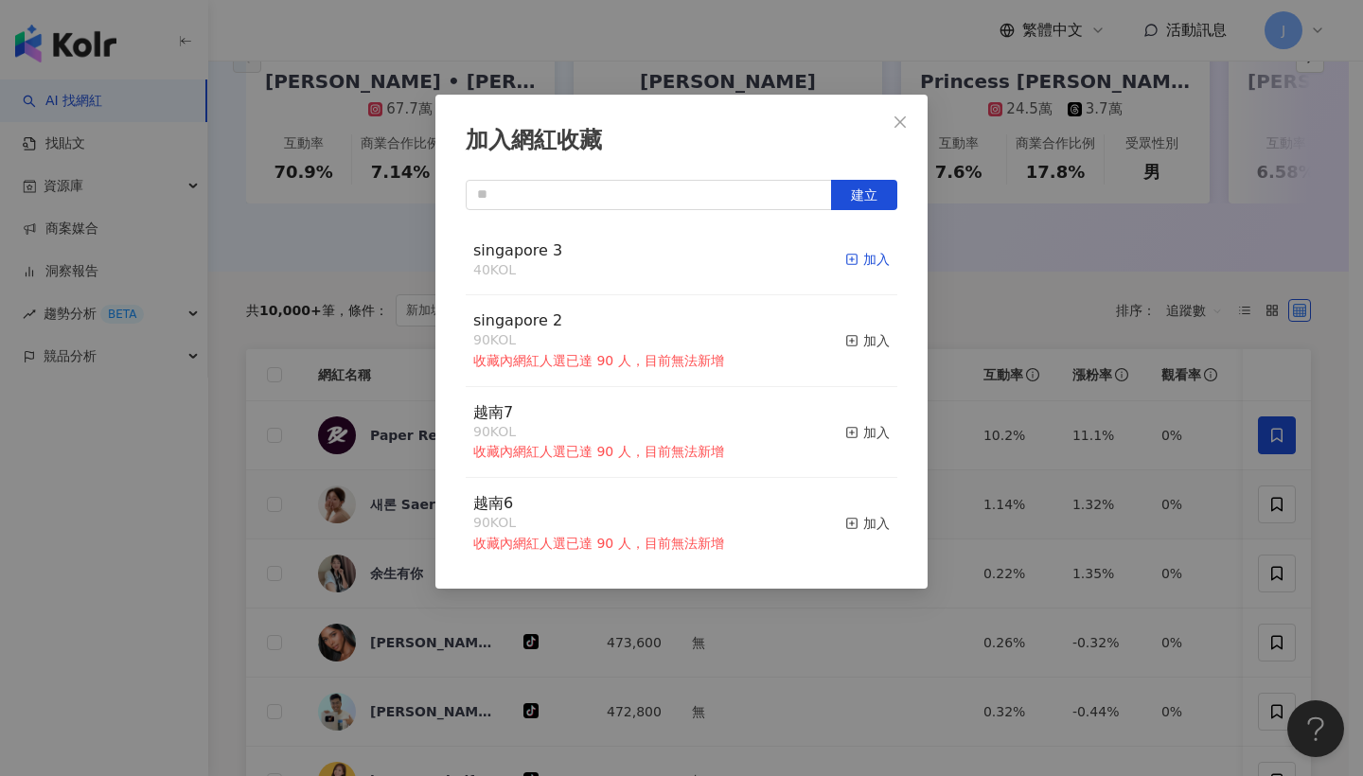
click at [859, 261] on div "加入" at bounding box center [867, 259] width 44 height 21
click at [906, 126] on icon "close" at bounding box center [899, 121] width 15 height 15
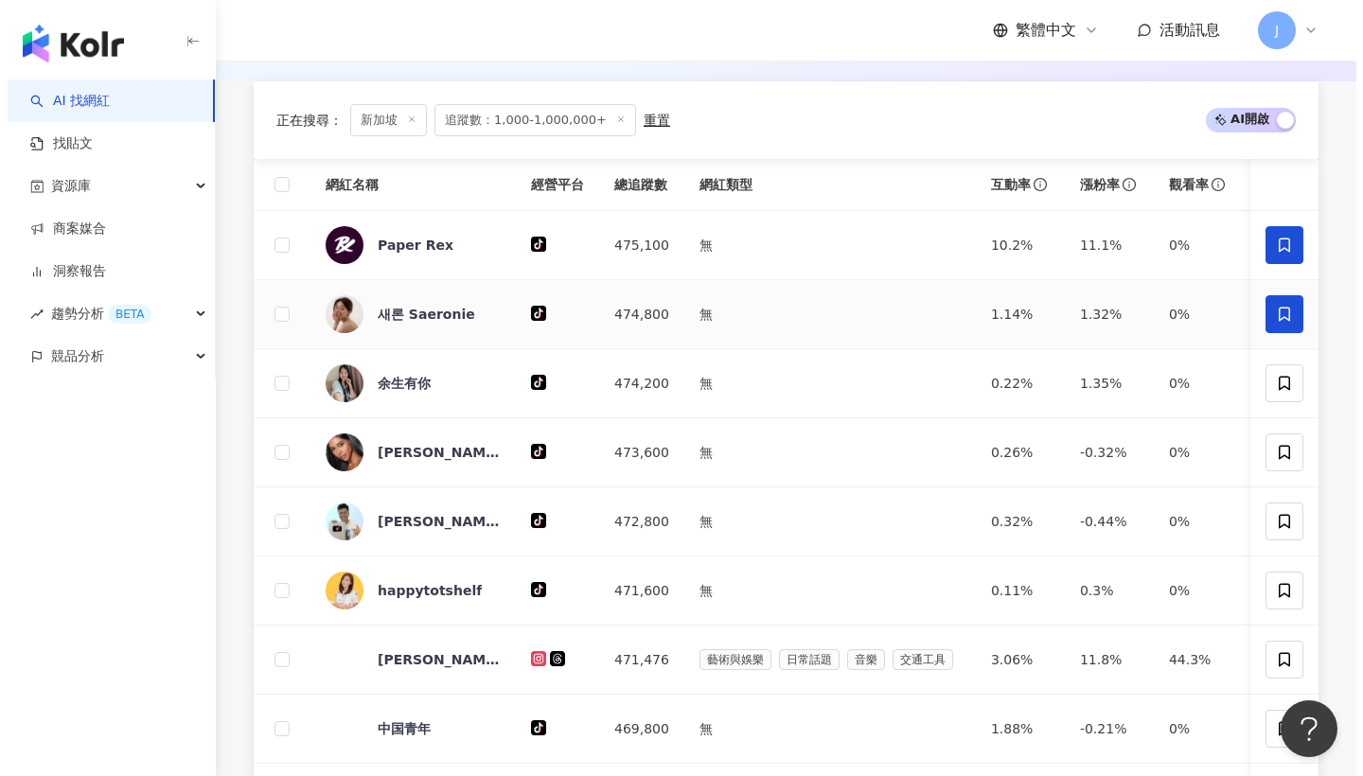
scroll to position [724, 0]
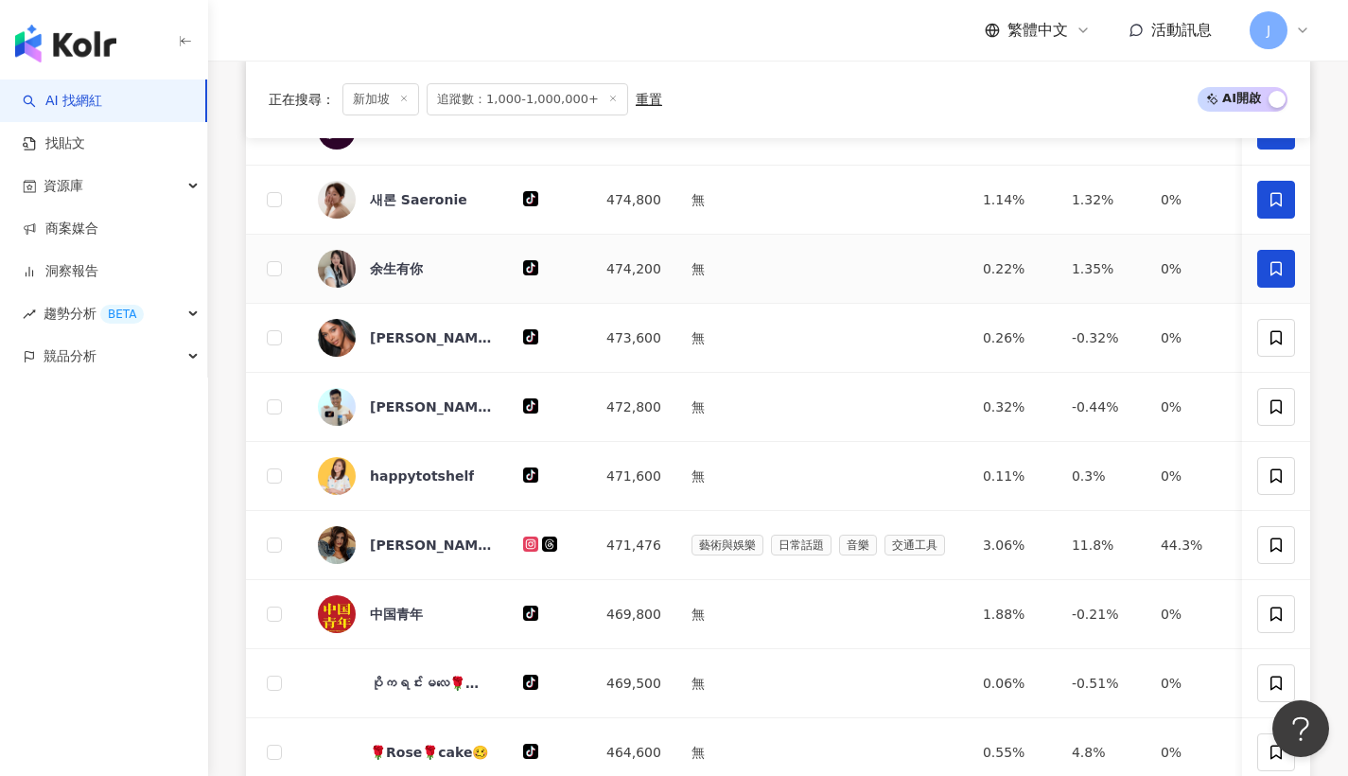
click at [1279, 288] on span at bounding box center [1277, 269] width 38 height 38
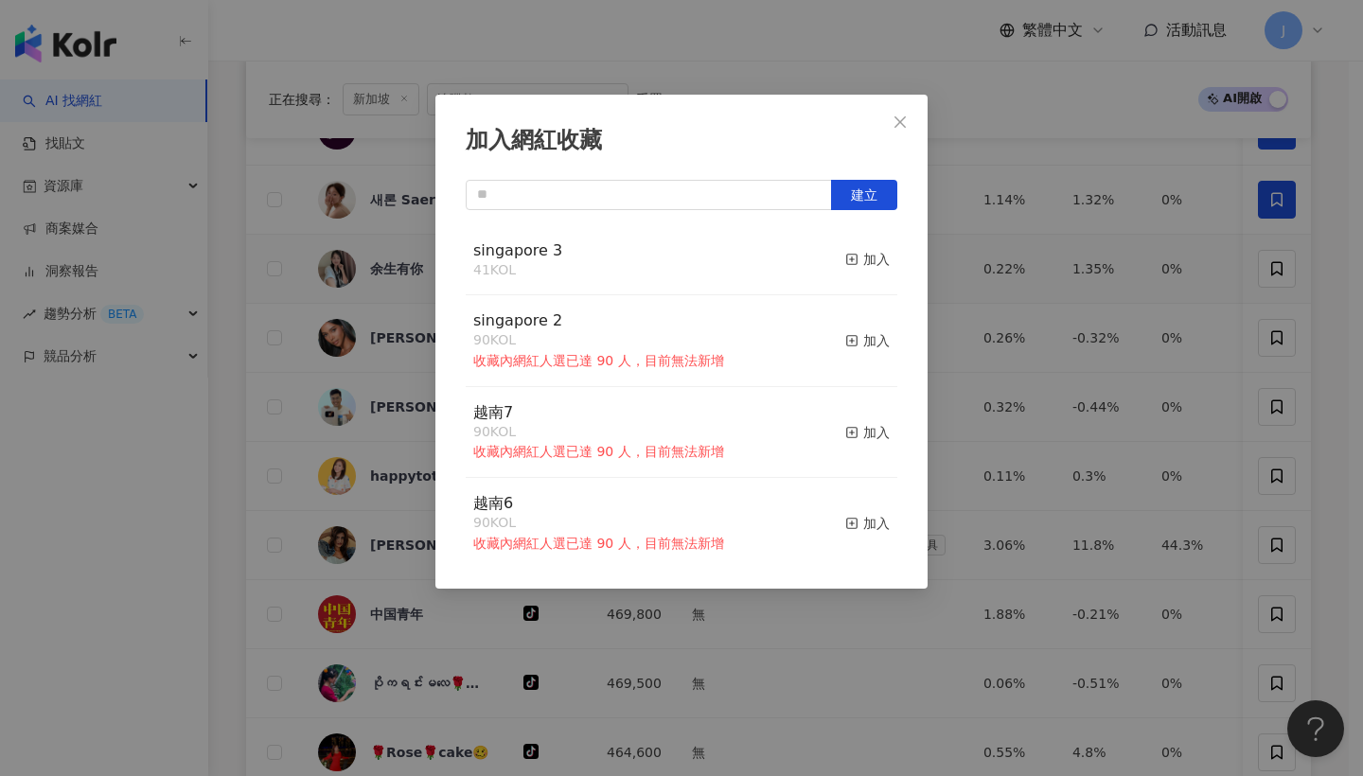
click at [845, 271] on button "加入" at bounding box center [867, 260] width 44 height 40
click at [891, 130] on button "Close" at bounding box center [900, 122] width 38 height 38
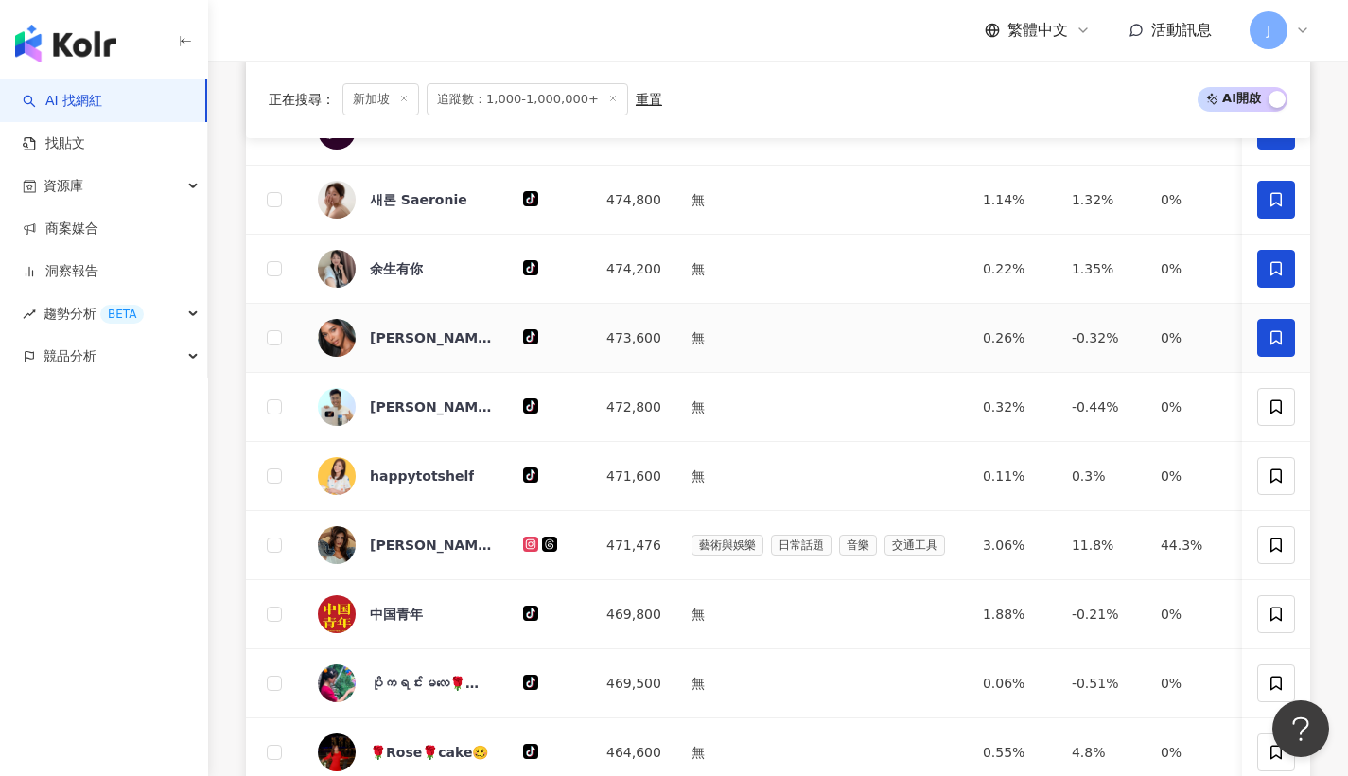
click at [1262, 340] on span at bounding box center [1277, 338] width 38 height 38
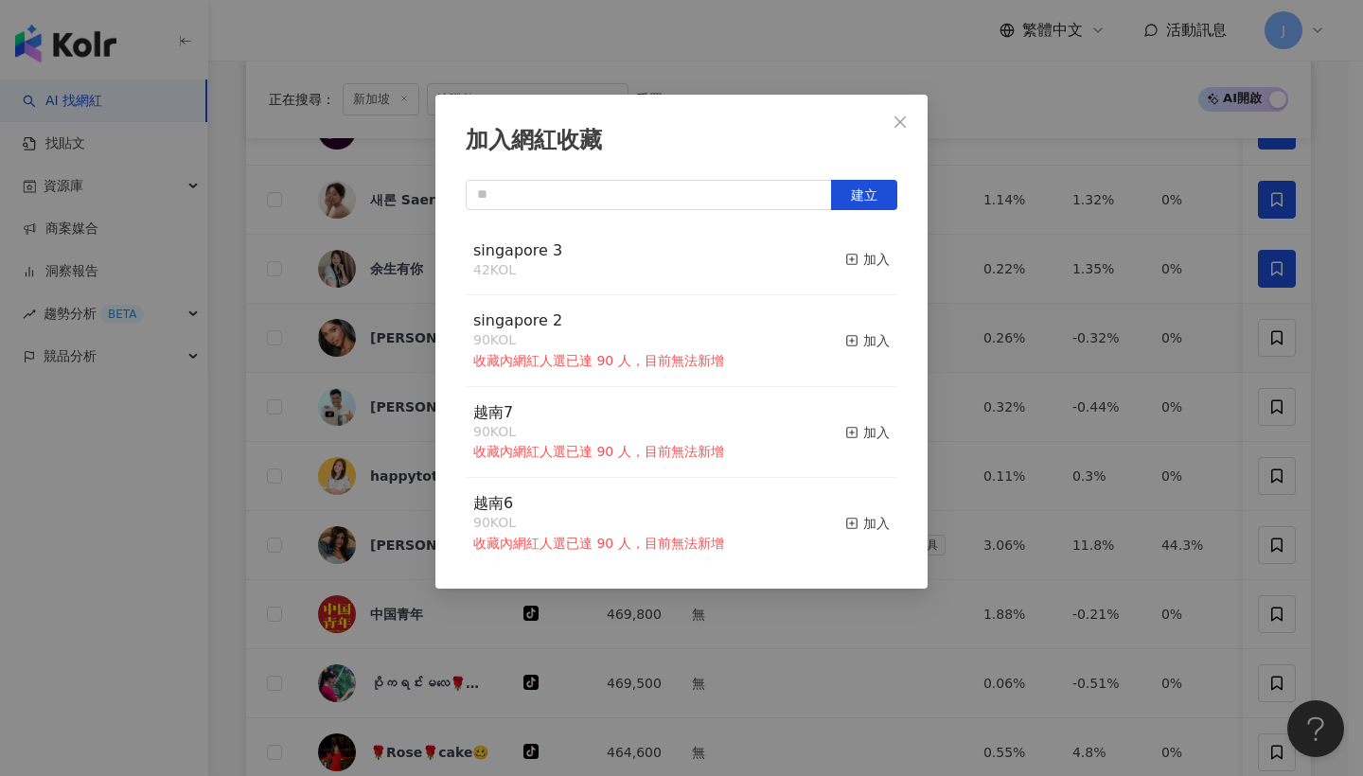
click at [845, 280] on div "singapore 3 42 KOL 加入" at bounding box center [681, 260] width 431 height 71
click at [857, 264] on div "加入" at bounding box center [867, 259] width 44 height 21
click at [910, 132] on button "Close" at bounding box center [900, 122] width 38 height 38
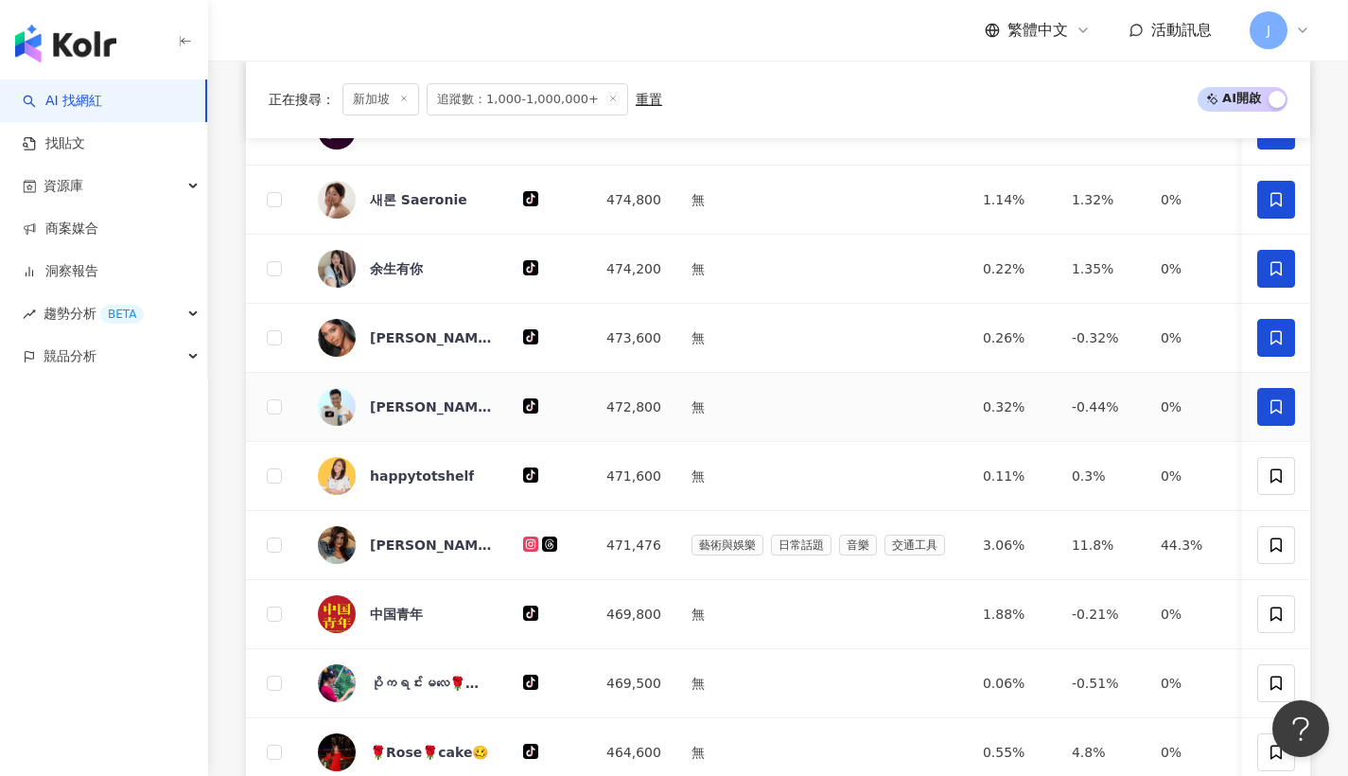
click at [1292, 420] on span at bounding box center [1277, 407] width 38 height 38
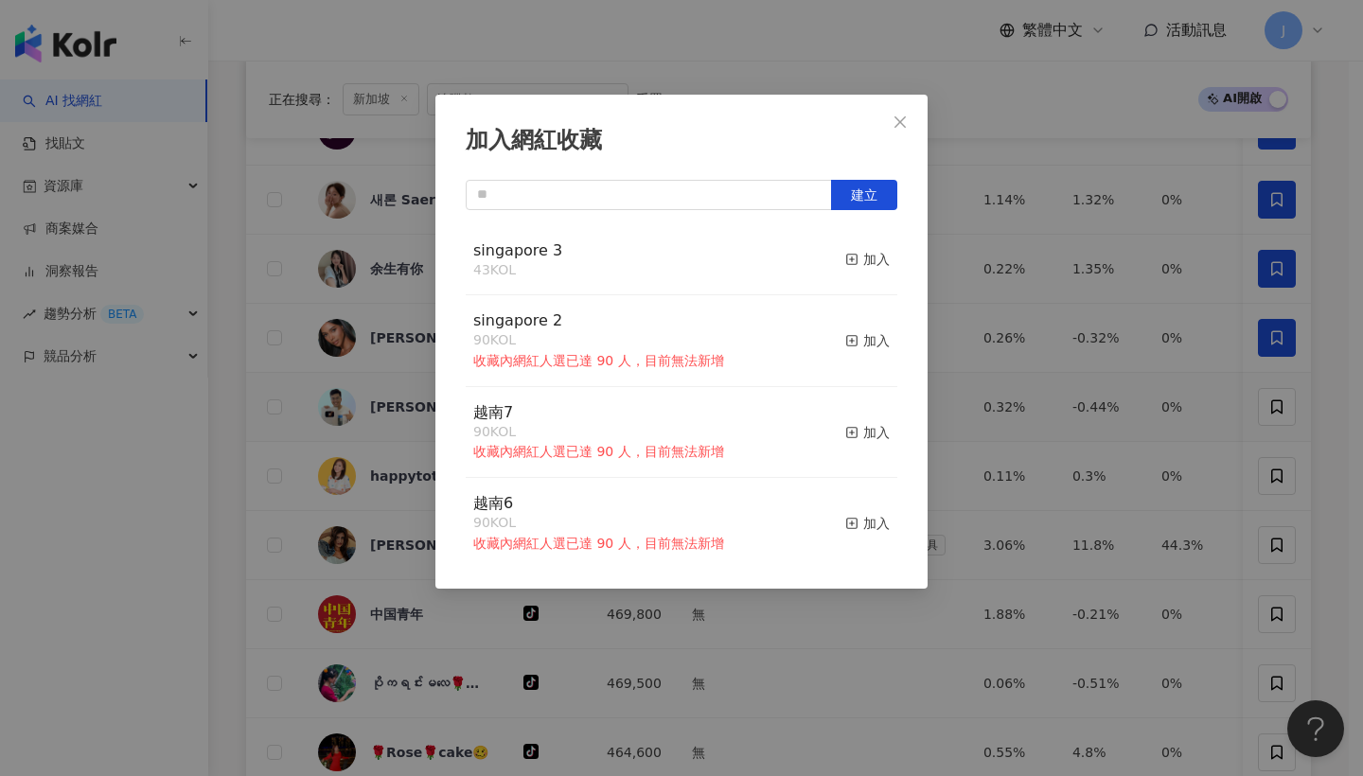
click at [864, 275] on button "加入" at bounding box center [867, 260] width 44 height 40
click at [918, 125] on span "Close" at bounding box center [900, 121] width 38 height 15
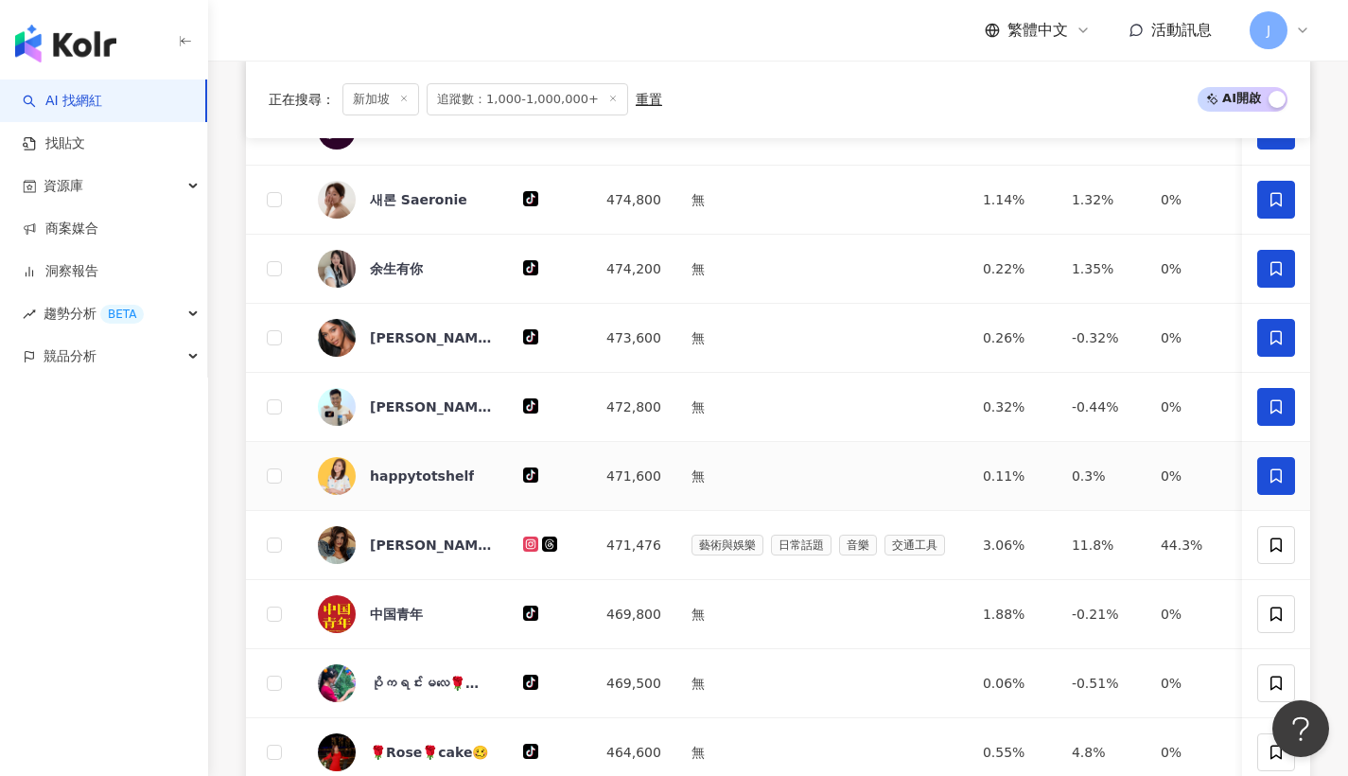
click at [1264, 490] on span at bounding box center [1277, 476] width 38 height 38
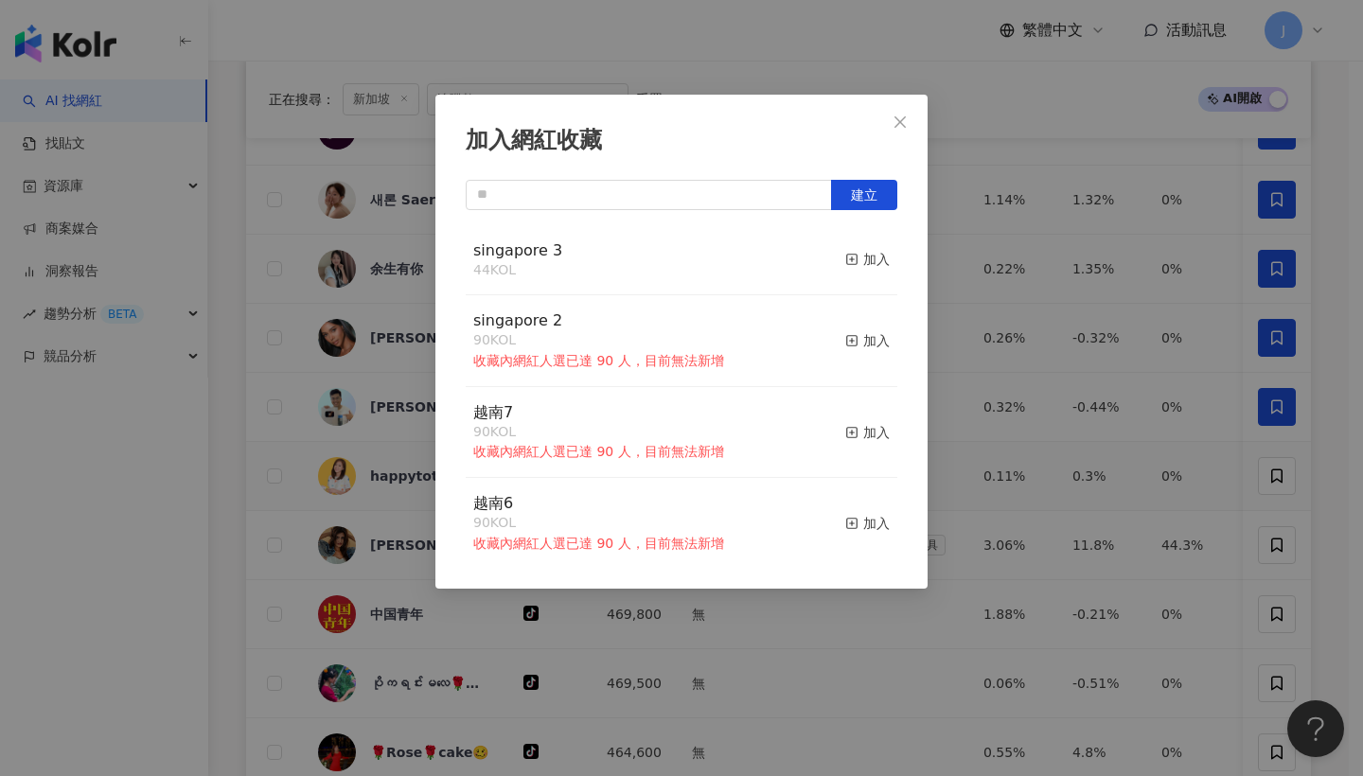
click at [878, 257] on div "singapore 3 44 KOL 加入" at bounding box center [681, 260] width 431 height 71
click at [861, 252] on div "加入" at bounding box center [867, 259] width 44 height 21
click at [906, 132] on button "Close" at bounding box center [900, 122] width 38 height 38
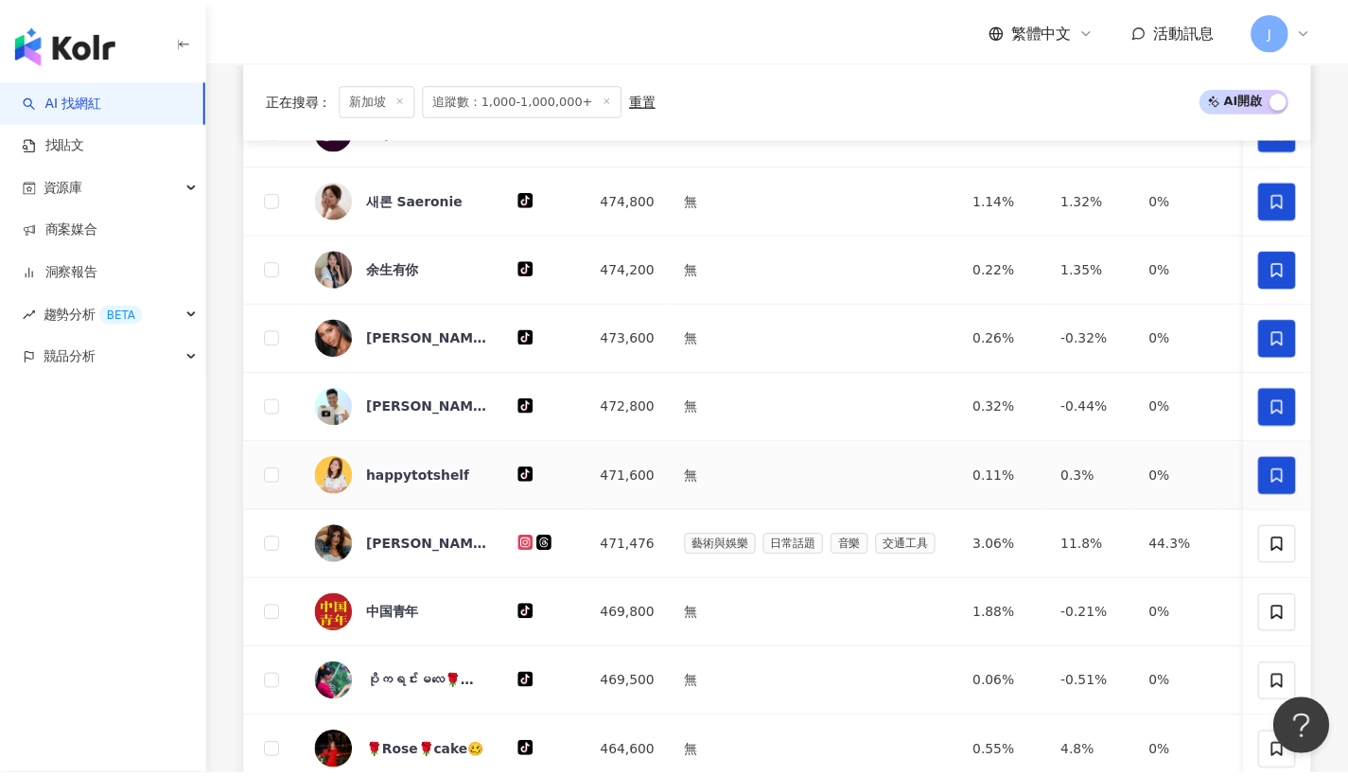
scroll to position [850, 0]
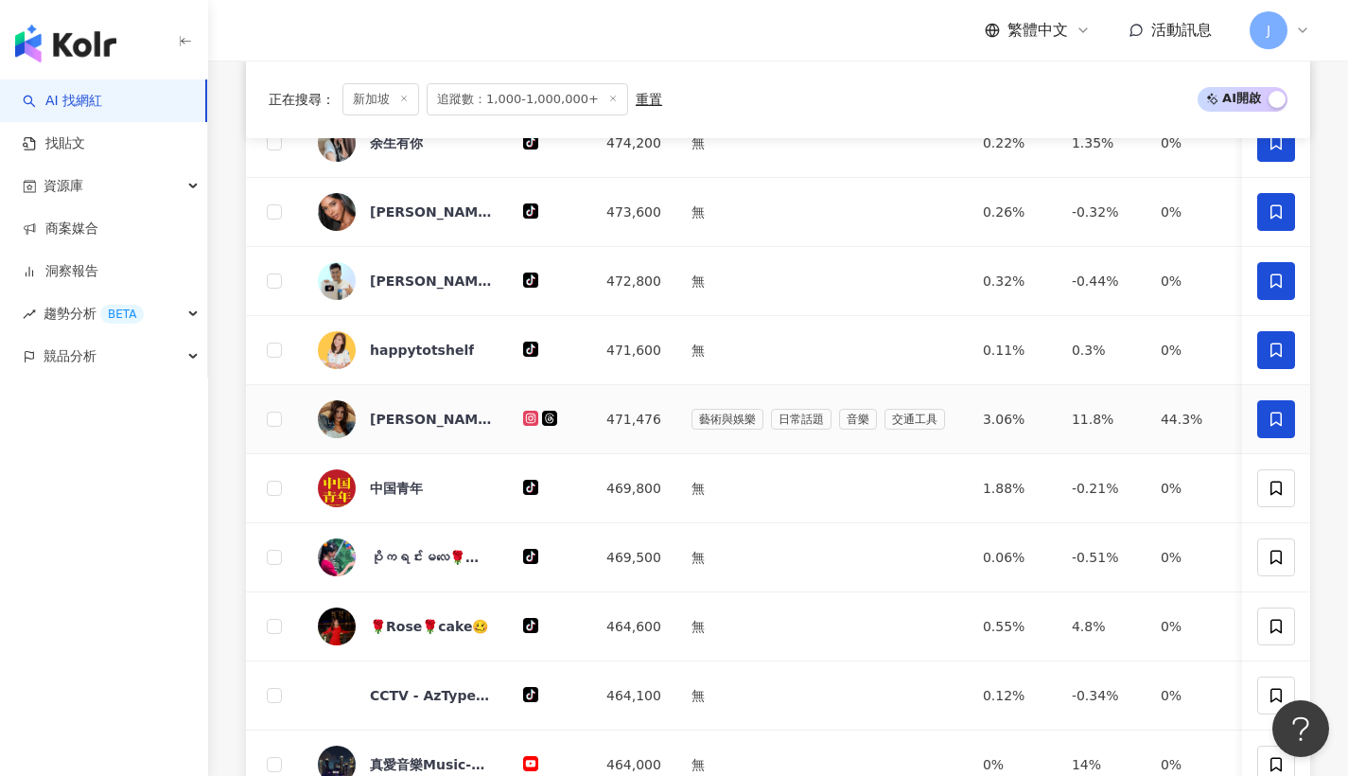
click at [1293, 438] on span at bounding box center [1277, 419] width 38 height 38
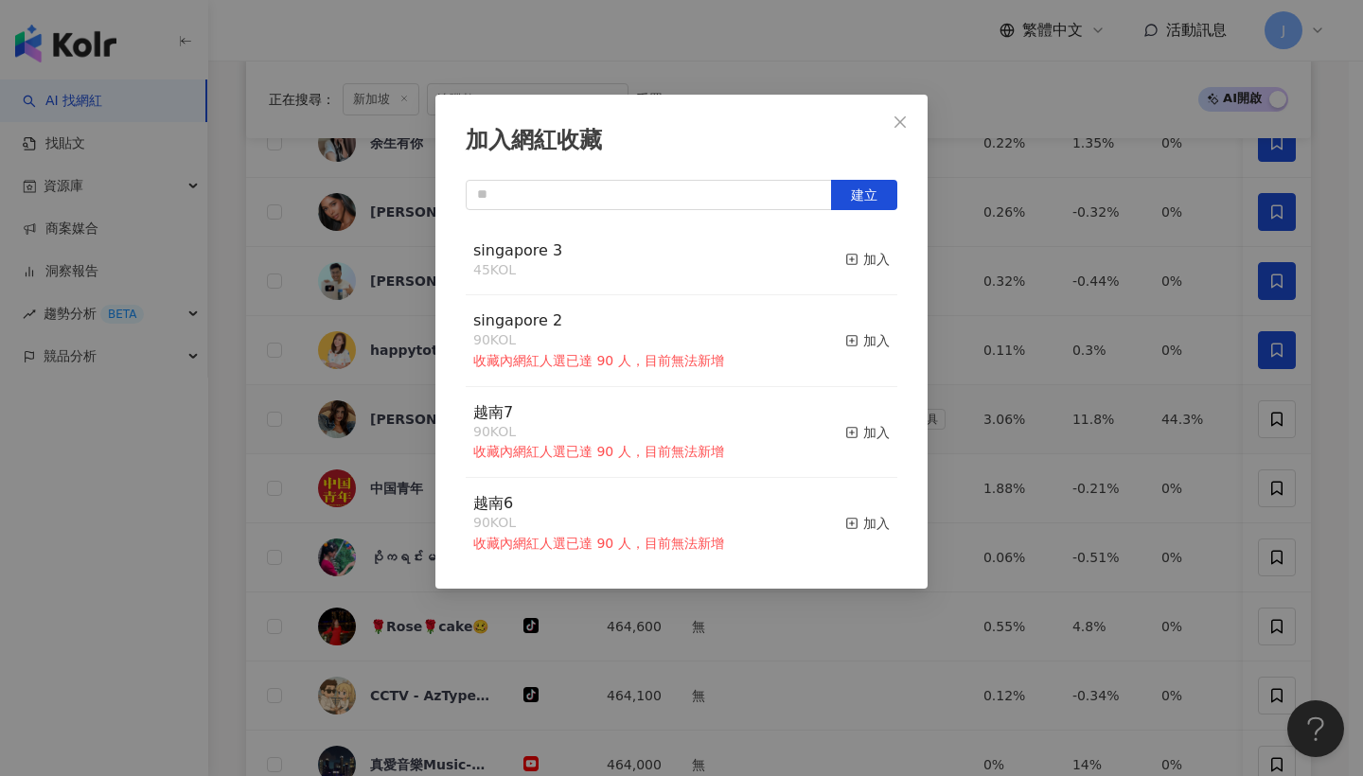
click at [851, 271] on button "加入" at bounding box center [867, 260] width 44 height 40
click at [917, 120] on span "Close" at bounding box center [900, 121] width 38 height 15
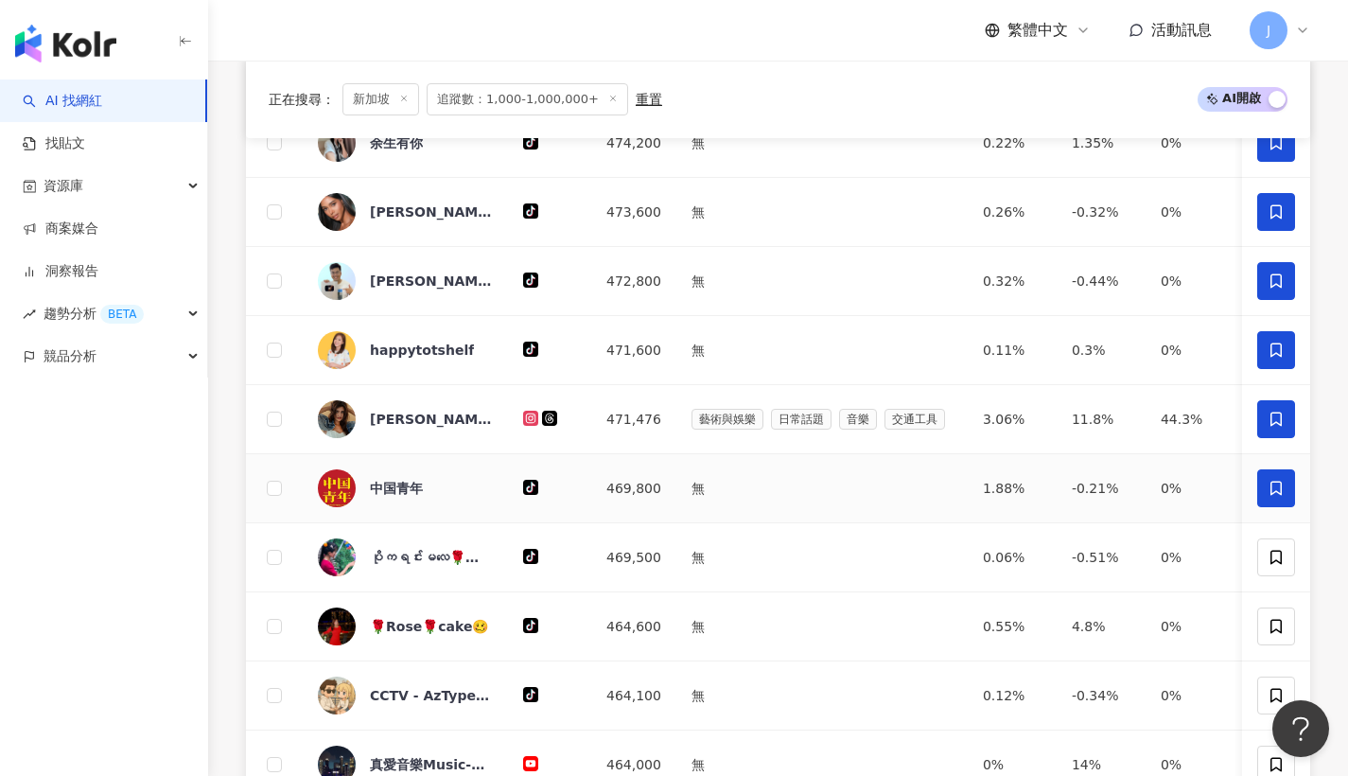
click at [1259, 503] on span at bounding box center [1277, 488] width 38 height 38
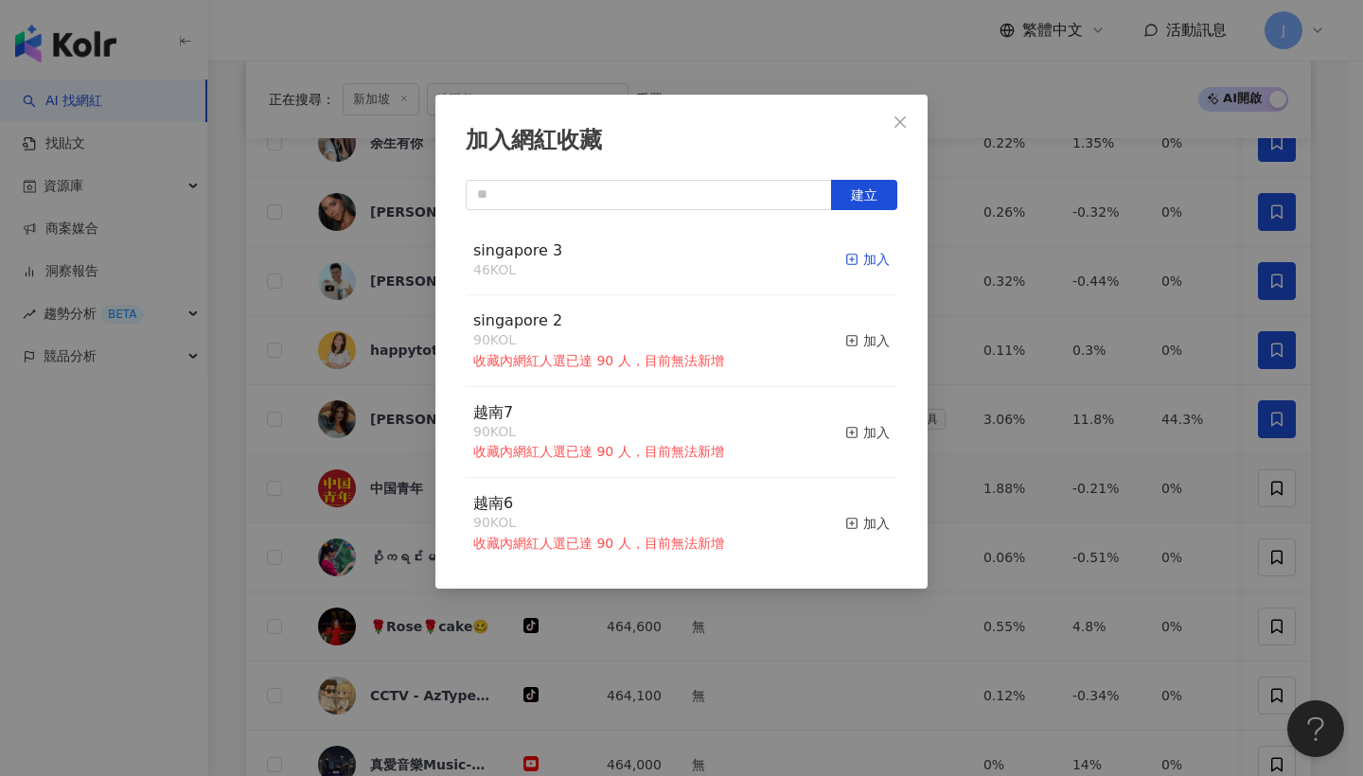
click at [847, 264] on rect "button" at bounding box center [852, 260] width 10 height 10
click at [905, 137] on button "Close" at bounding box center [900, 122] width 38 height 38
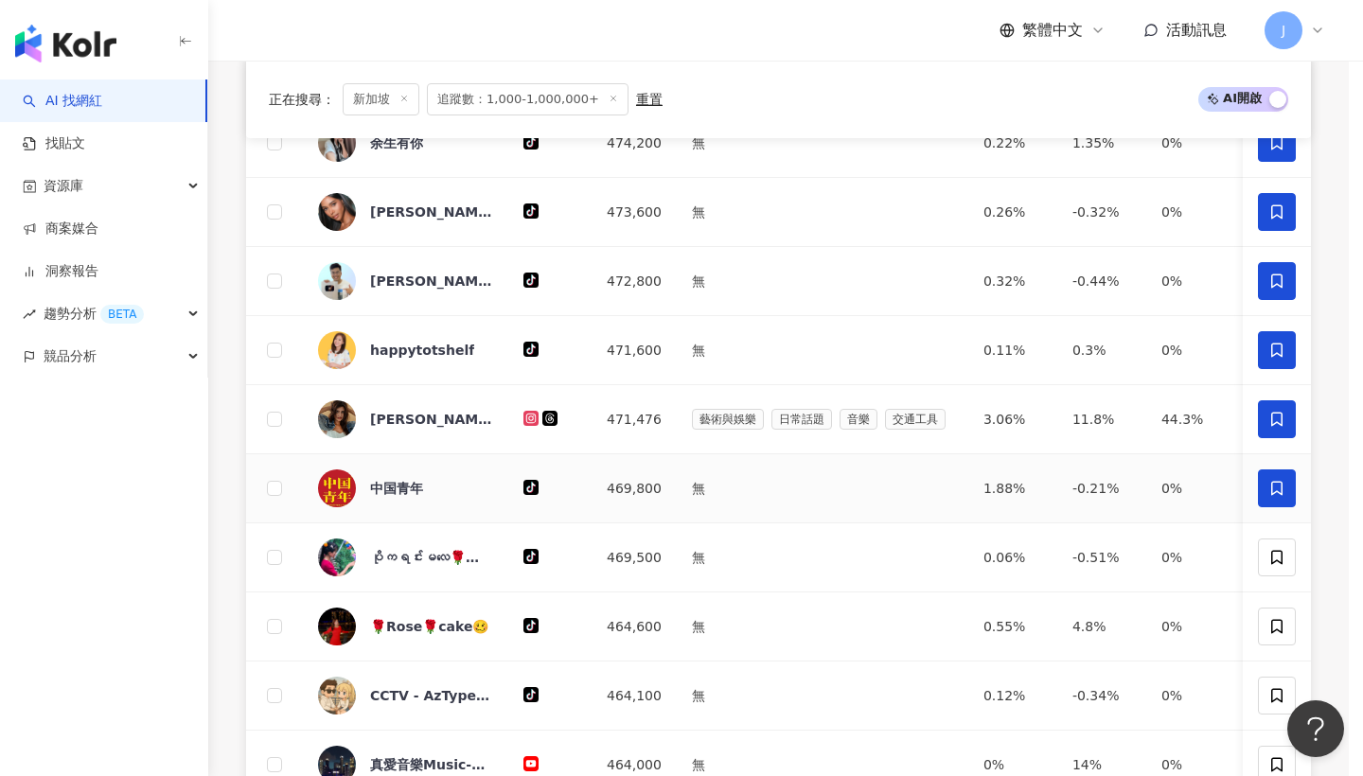
click at [1295, 571] on td at bounding box center [1276, 557] width 68 height 69
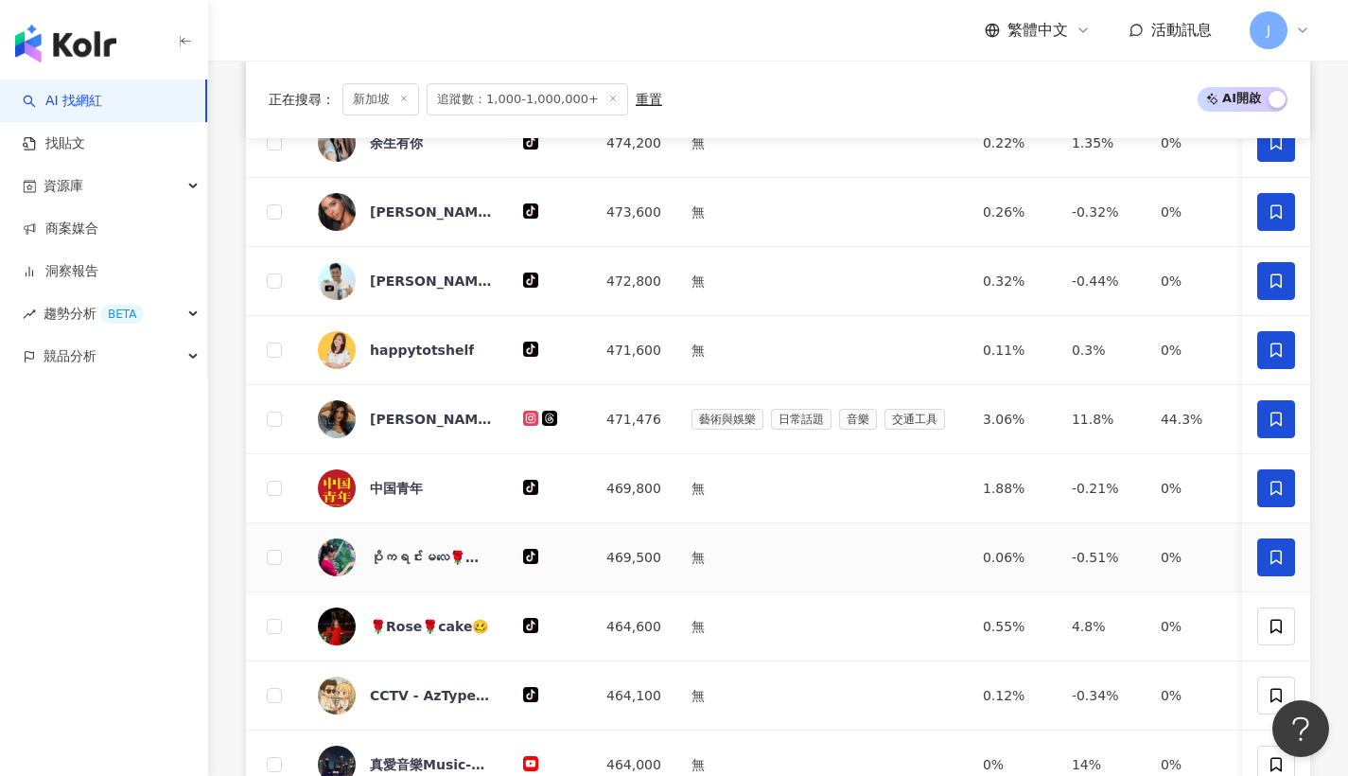
click at [1285, 564] on span at bounding box center [1277, 557] width 38 height 38
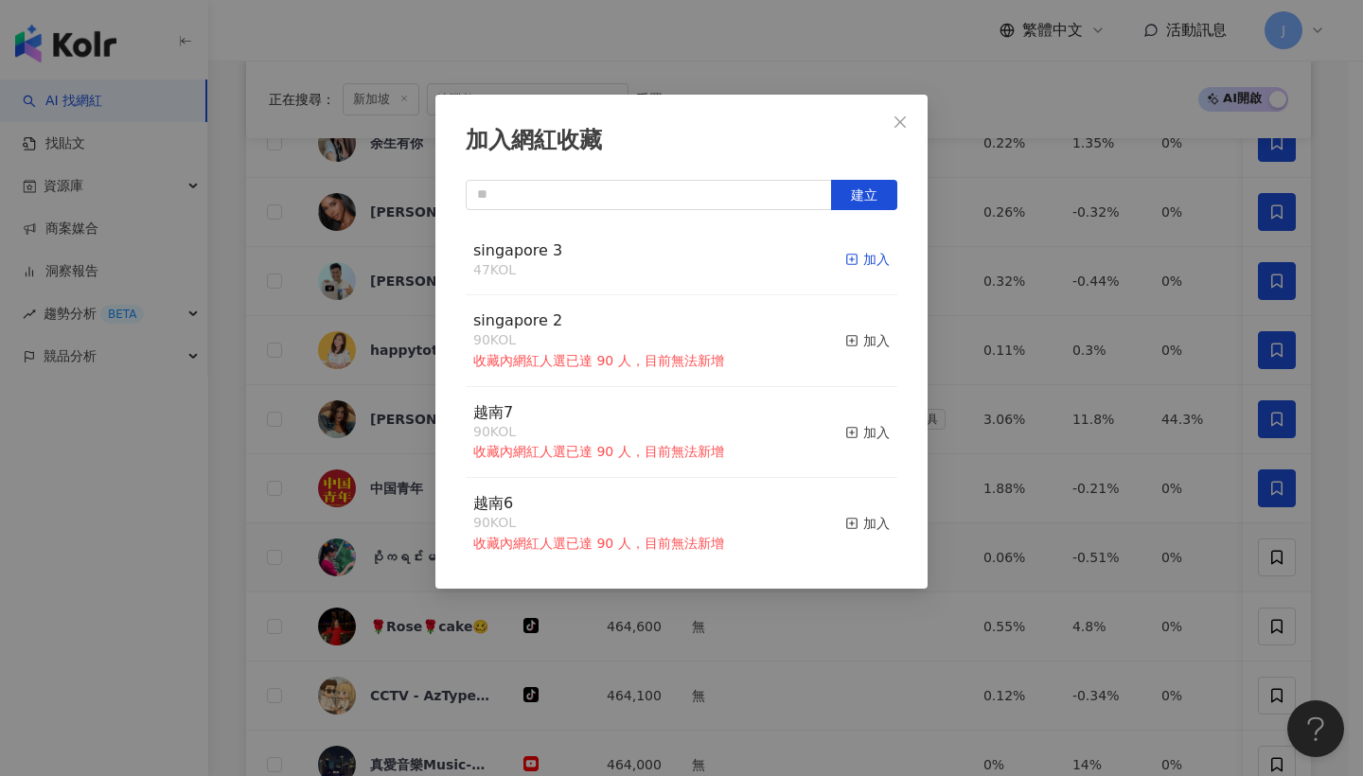
click at [862, 257] on div "加入" at bounding box center [867, 259] width 44 height 21
click at [888, 134] on button "Close" at bounding box center [900, 122] width 38 height 38
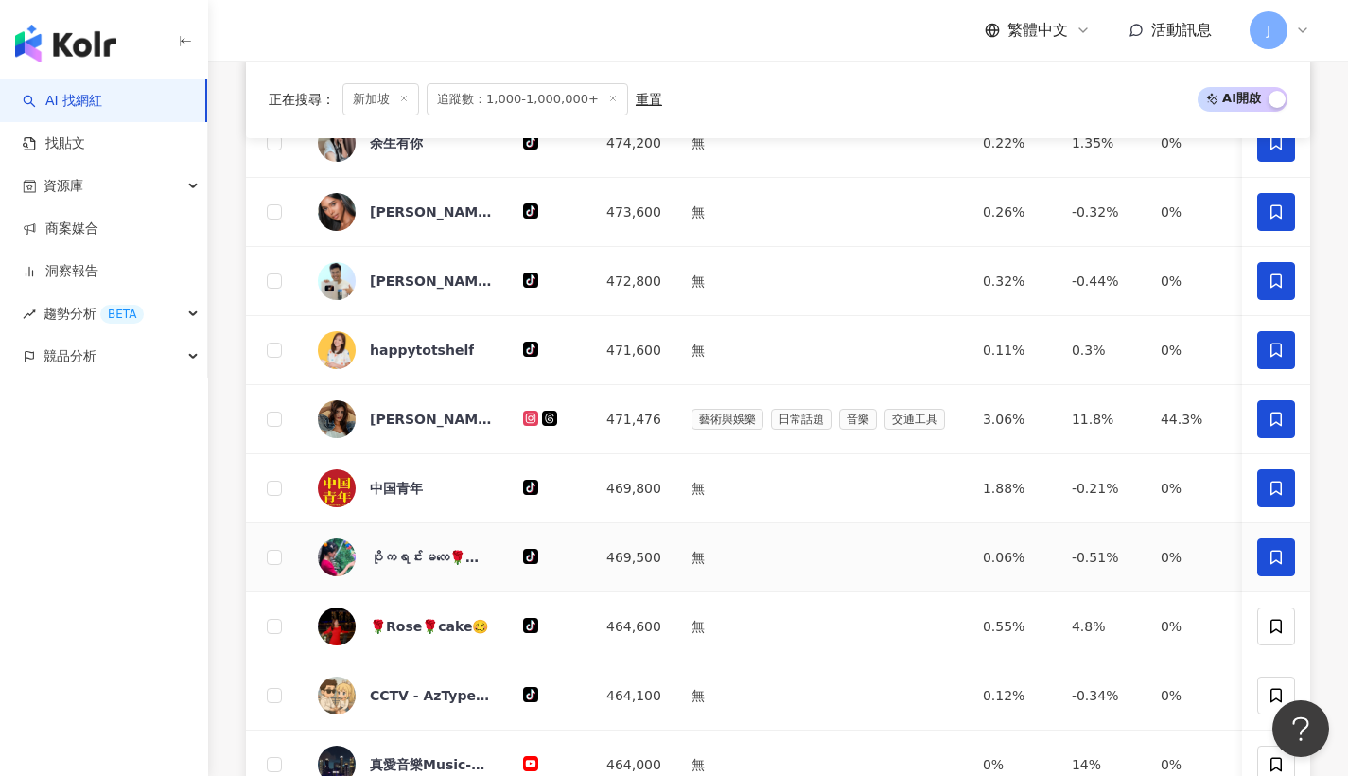
scroll to position [1002, 0]
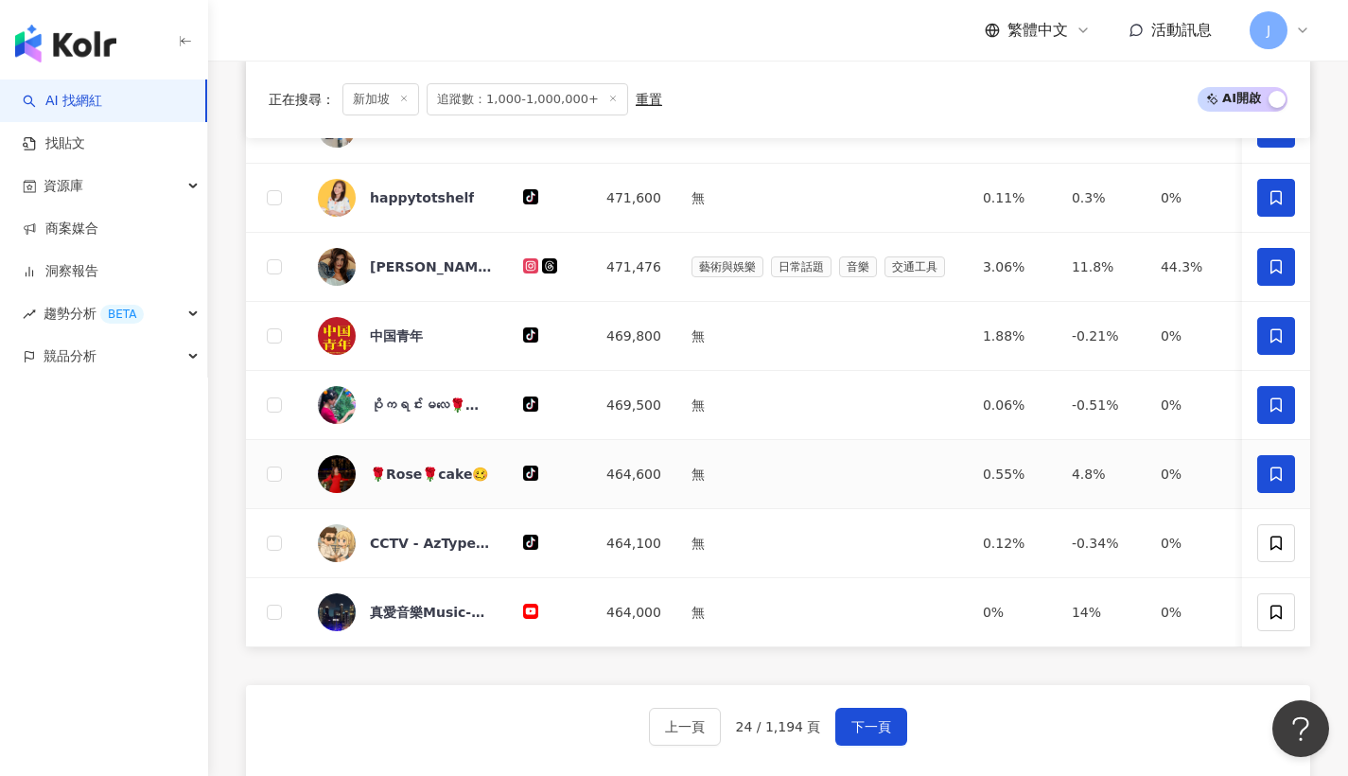
click at [1292, 487] on span at bounding box center [1277, 474] width 38 height 38
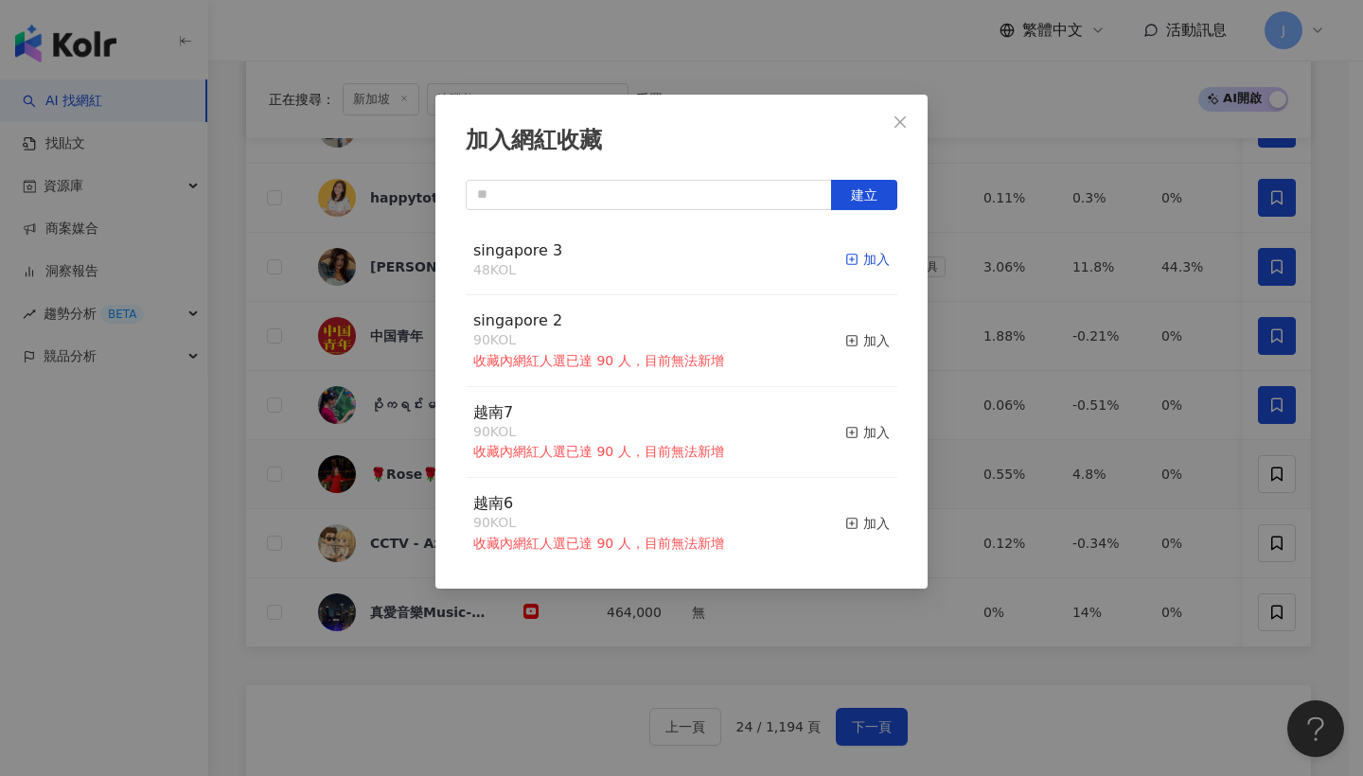
click at [854, 250] on div "加入" at bounding box center [867, 259] width 44 height 21
click at [907, 127] on icon "close" at bounding box center [899, 121] width 15 height 15
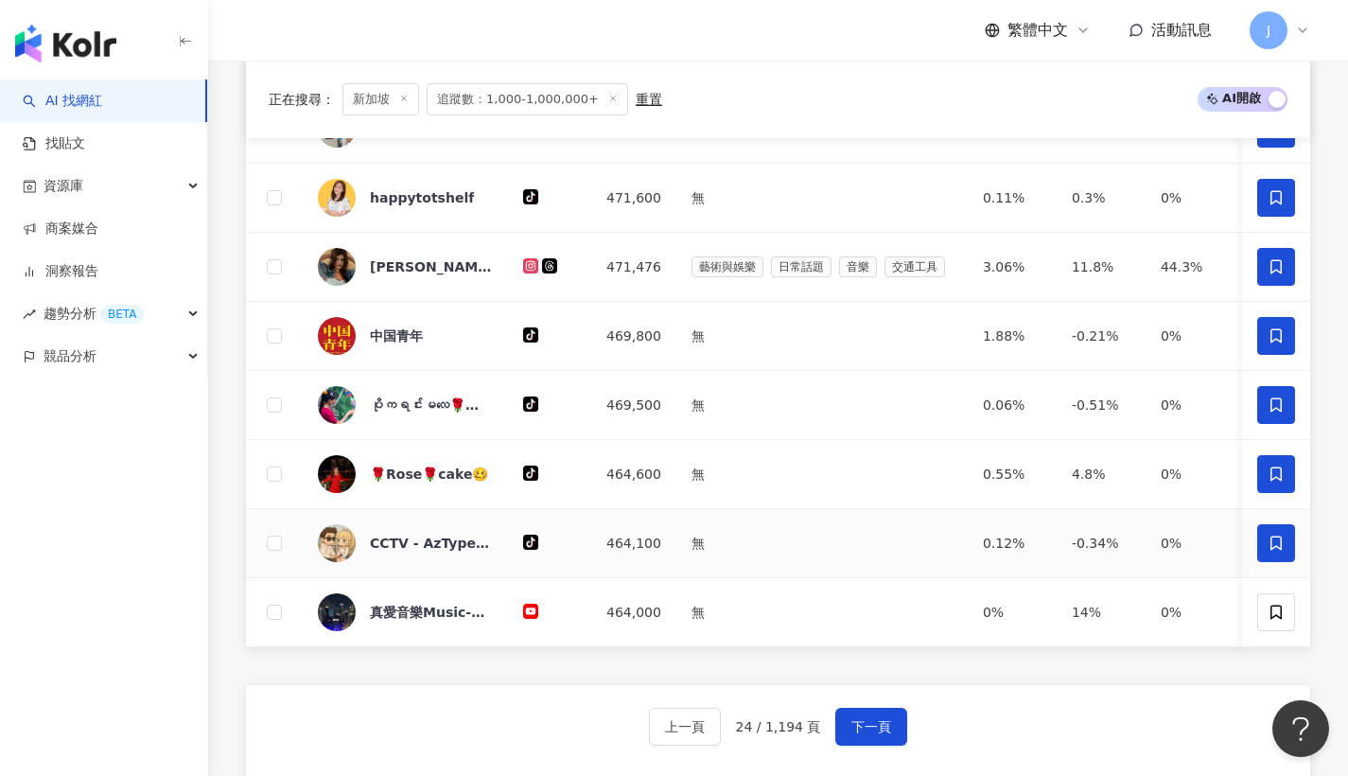
click at [1290, 547] on span at bounding box center [1277, 543] width 38 height 38
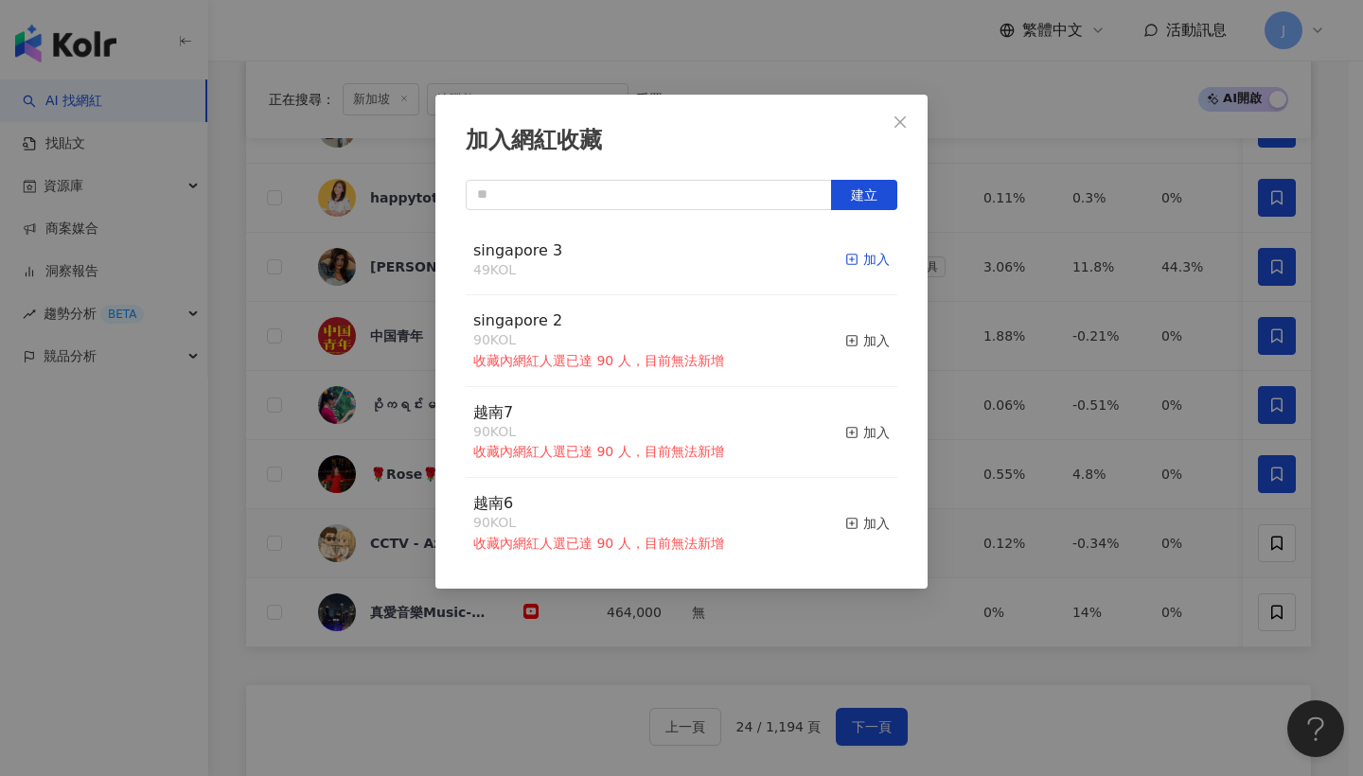
click at [845, 262] on icon "button" at bounding box center [851, 259] width 13 height 13
click at [906, 137] on button "Close" at bounding box center [900, 122] width 38 height 38
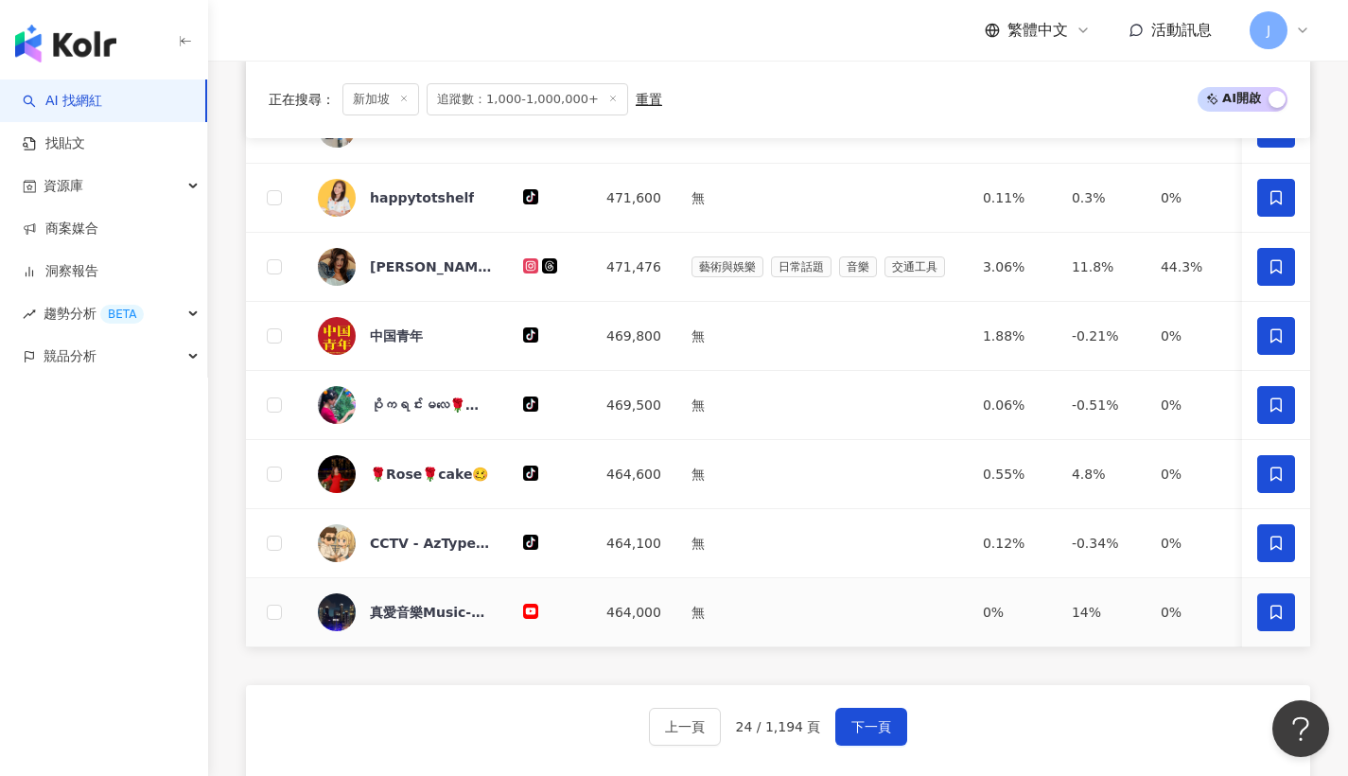
click at [1293, 631] on span at bounding box center [1277, 612] width 38 height 38
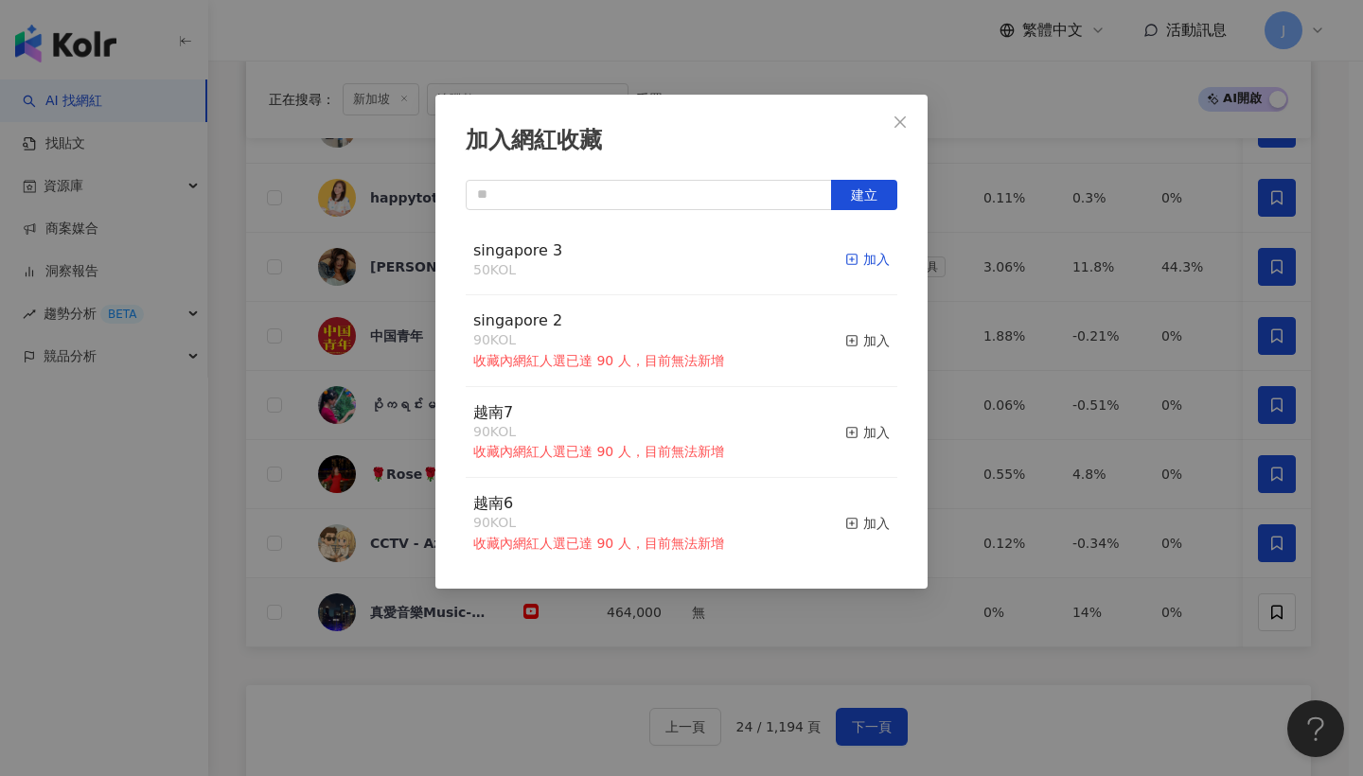
click at [866, 262] on div "加入" at bounding box center [867, 259] width 44 height 21
click at [905, 110] on button "Close" at bounding box center [900, 122] width 38 height 38
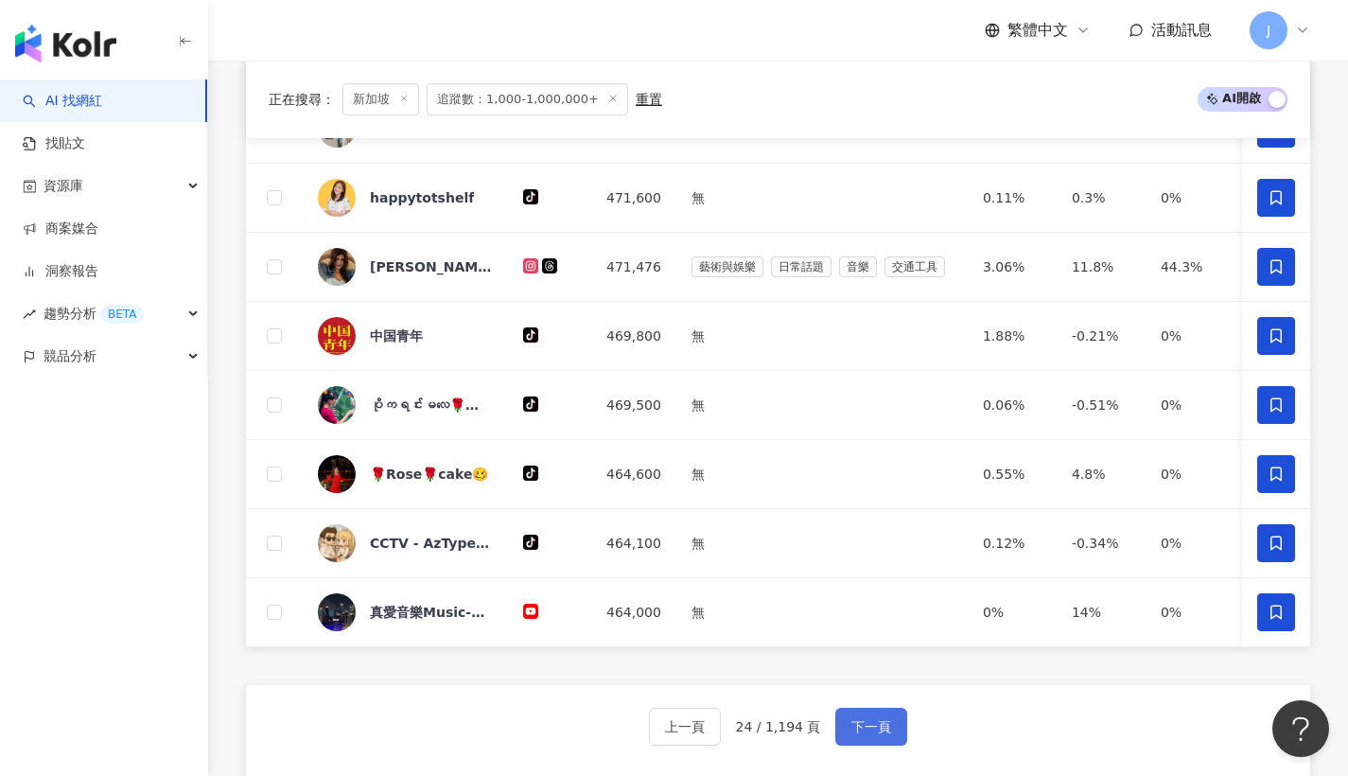
click at [899, 746] on button "下一頁" at bounding box center [872, 727] width 72 height 38
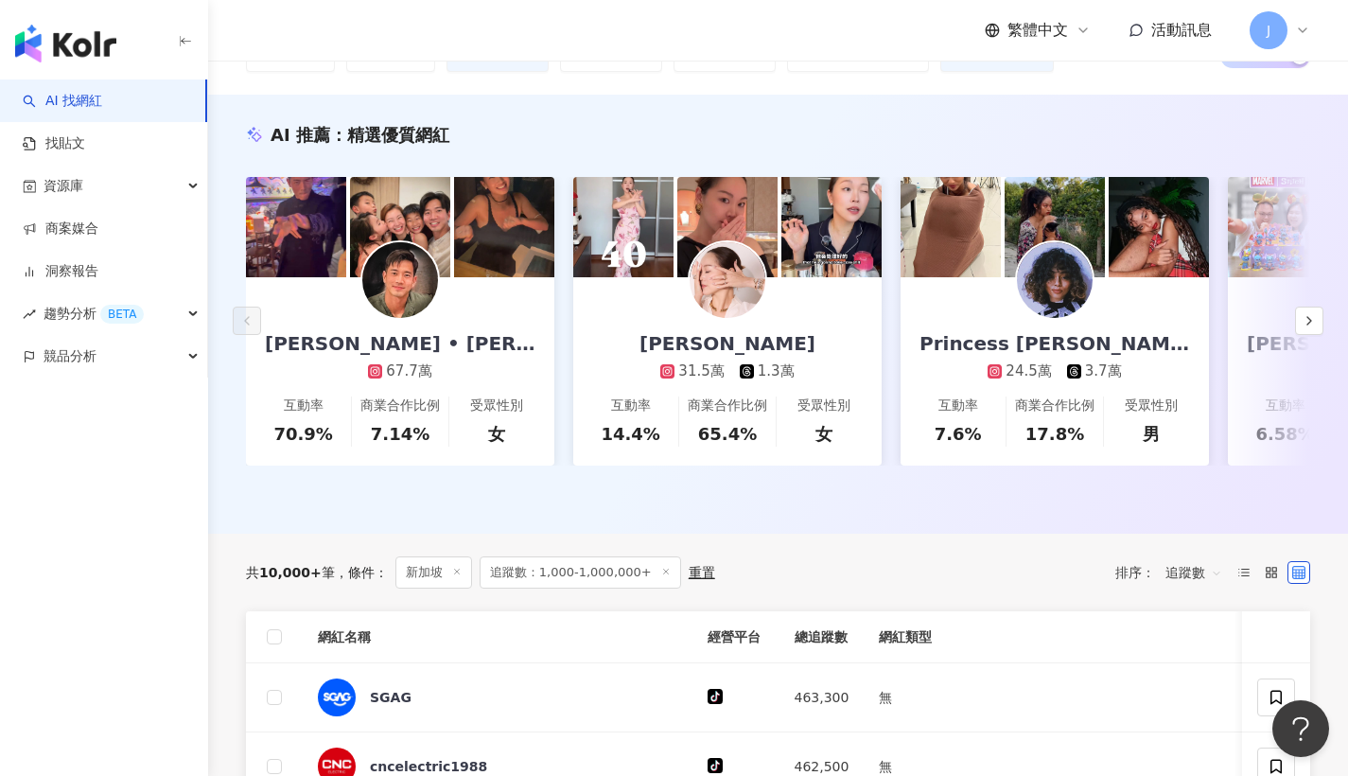
scroll to position [533, 0]
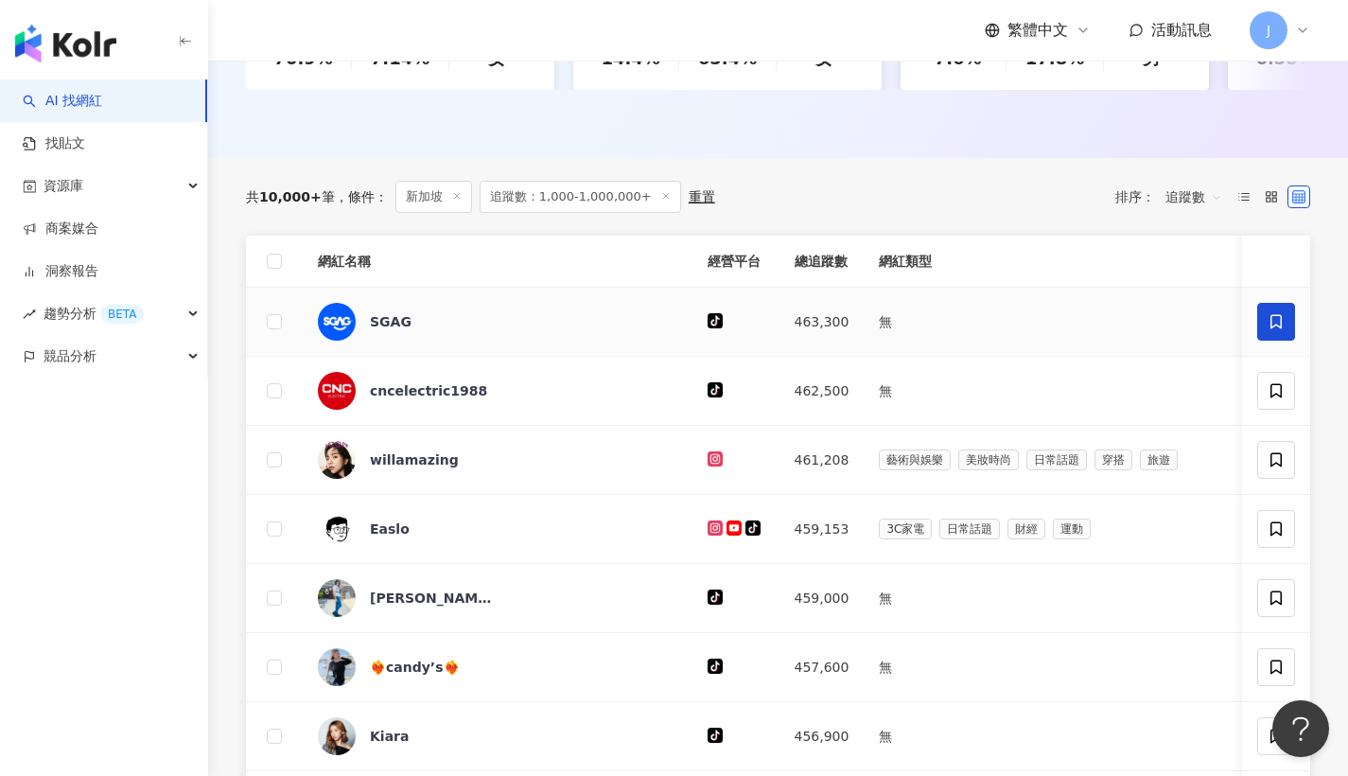
click at [1271, 330] on icon at bounding box center [1276, 321] width 17 height 17
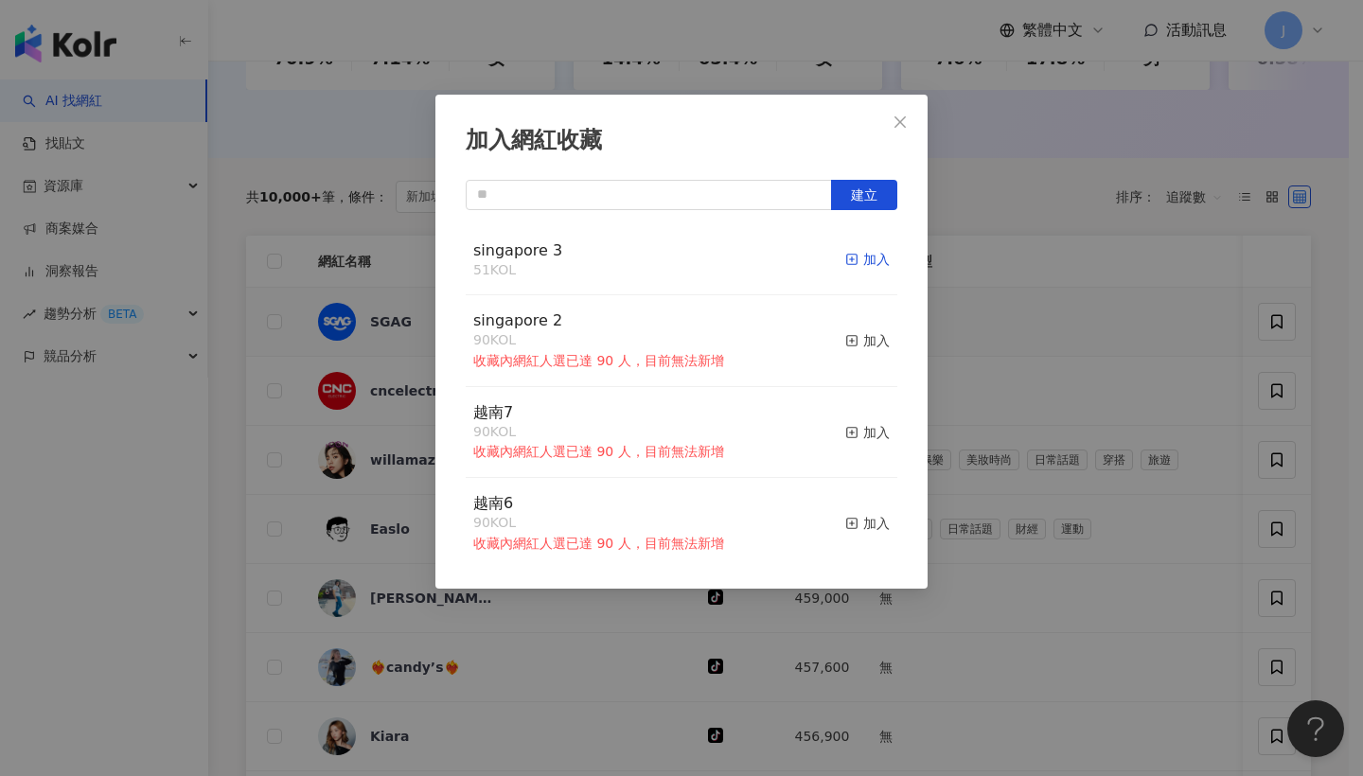
click at [856, 263] on div "加入" at bounding box center [867, 259] width 44 height 21
click at [892, 128] on span "Close" at bounding box center [900, 121] width 38 height 15
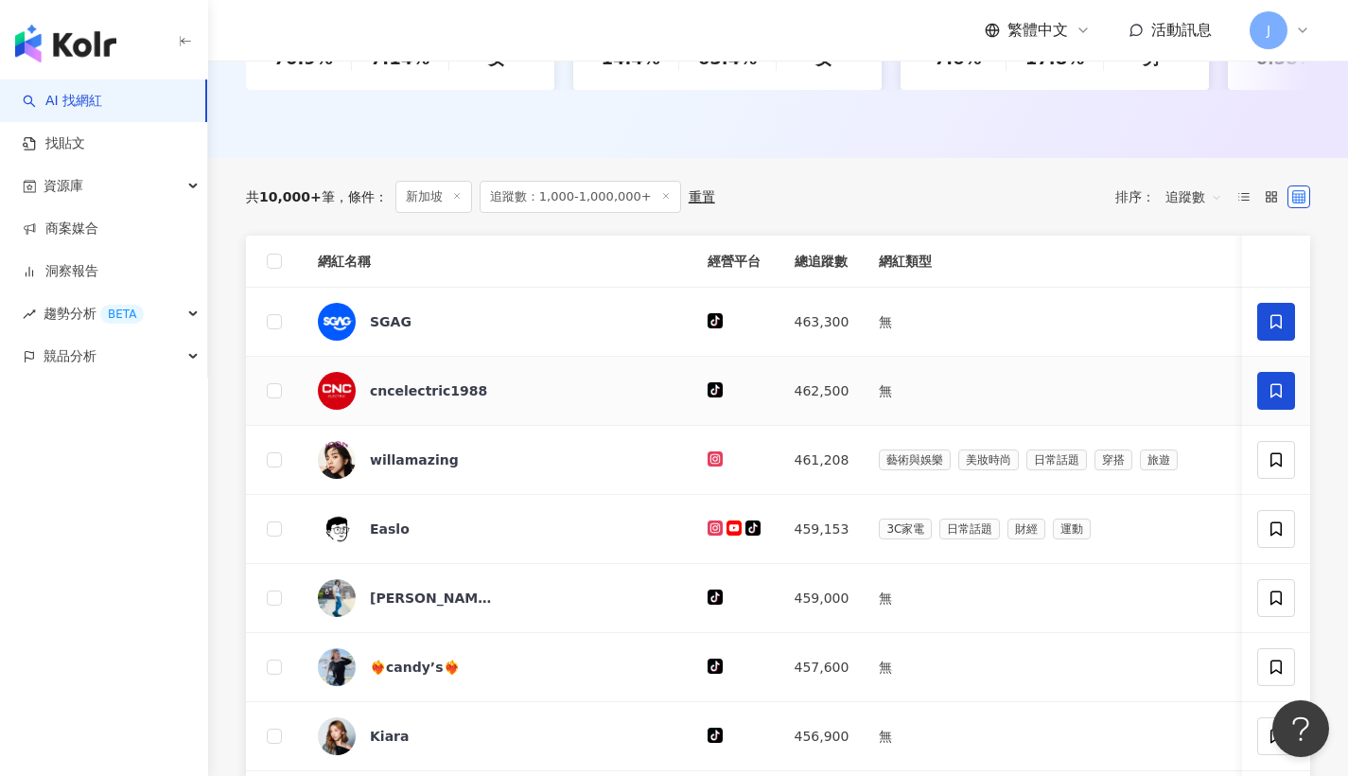
click at [1287, 406] on span at bounding box center [1277, 391] width 38 height 38
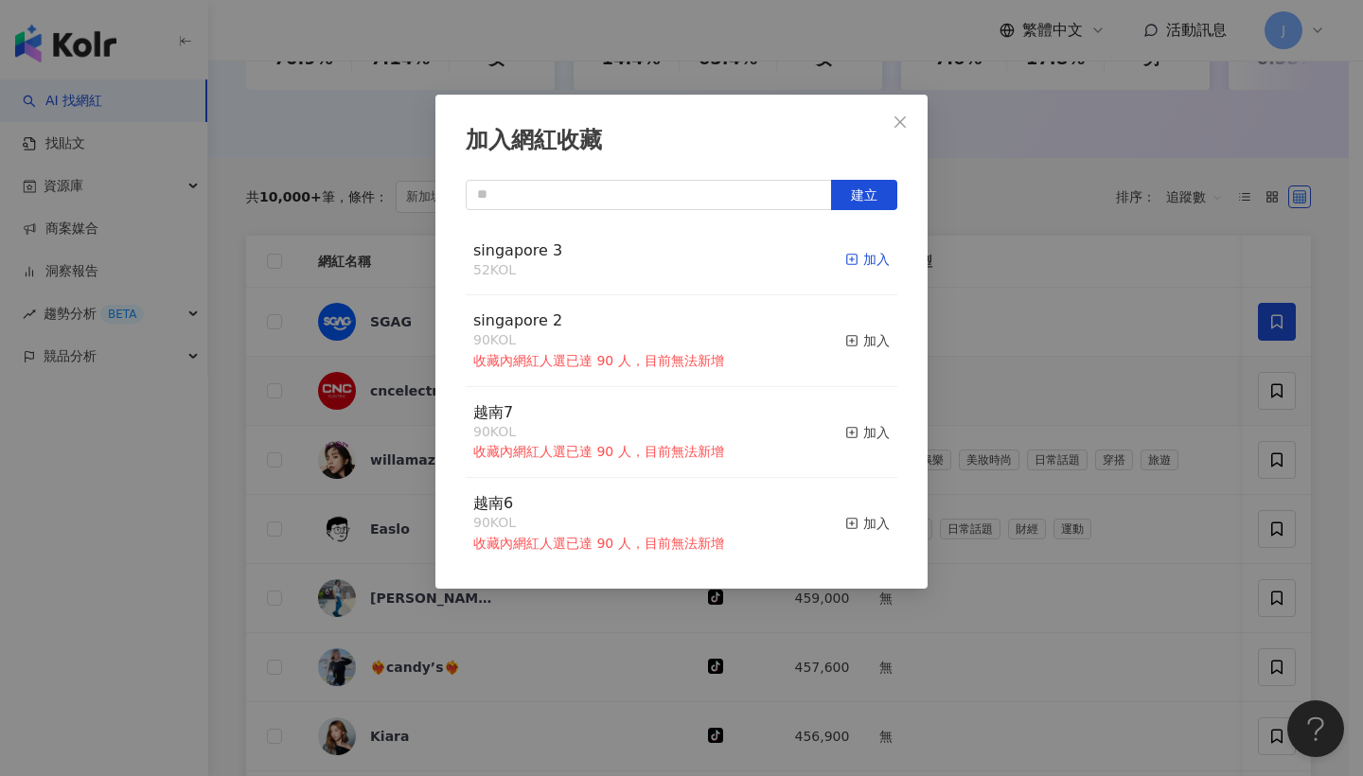
click at [861, 261] on div "加入" at bounding box center [867, 259] width 44 height 21
click at [914, 133] on button "Close" at bounding box center [900, 122] width 38 height 38
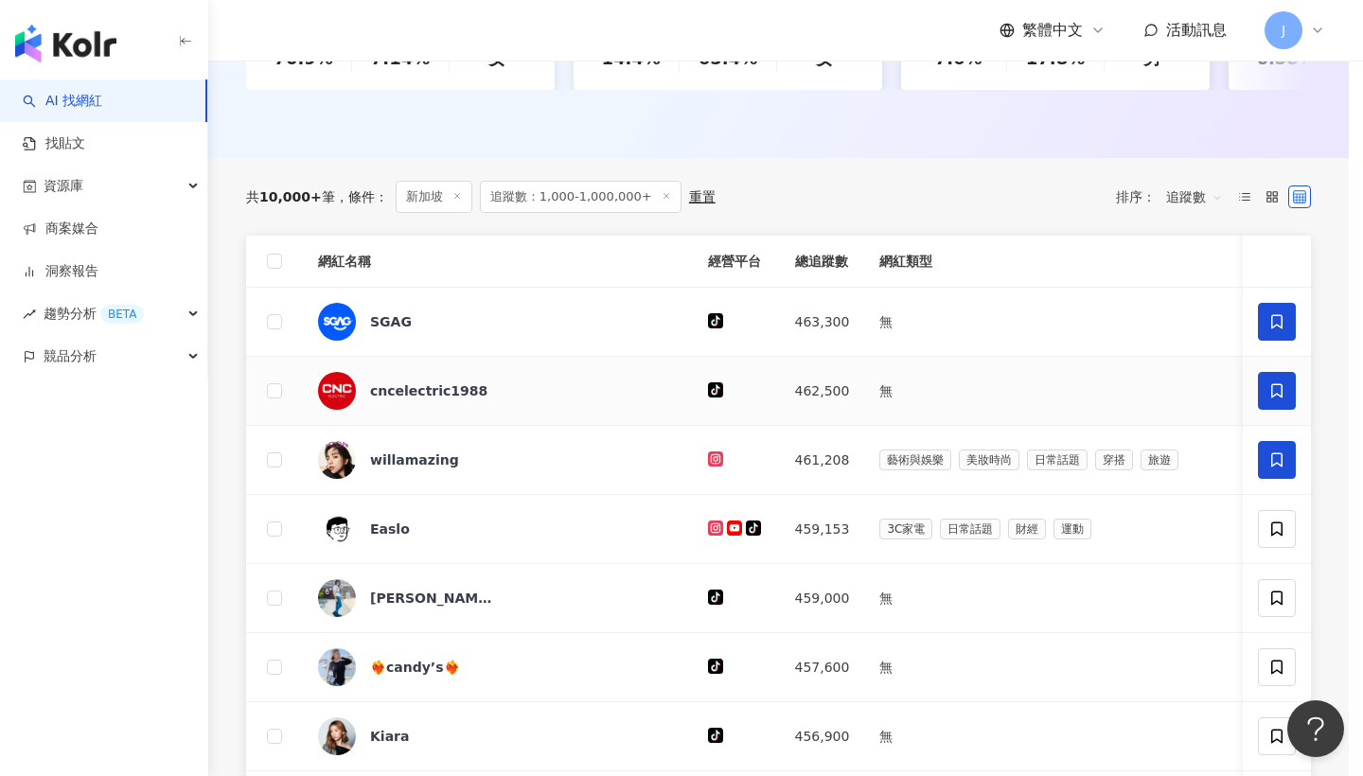
click at [1275, 468] on icon at bounding box center [1276, 459] width 17 height 17
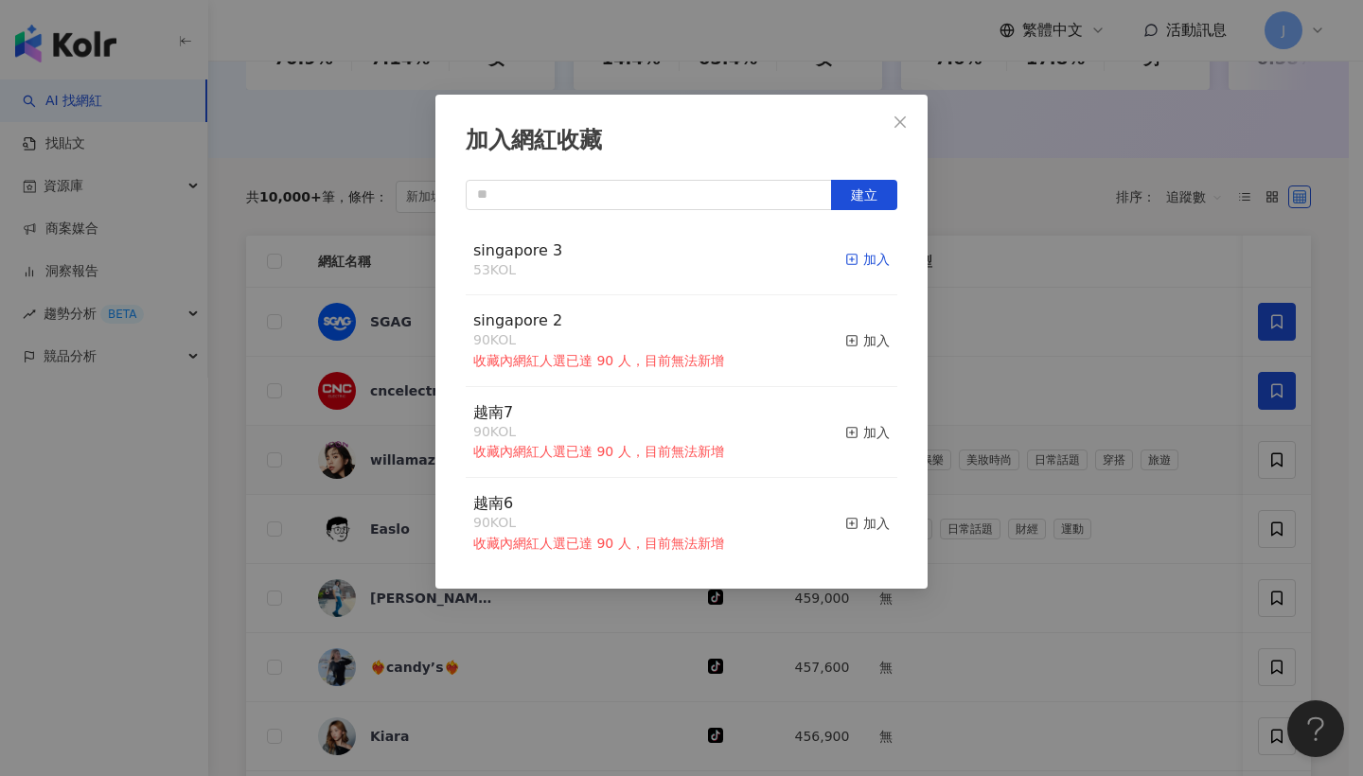
click at [856, 254] on div "加入" at bounding box center [867, 259] width 44 height 21
click at [914, 136] on button "Close" at bounding box center [900, 122] width 38 height 38
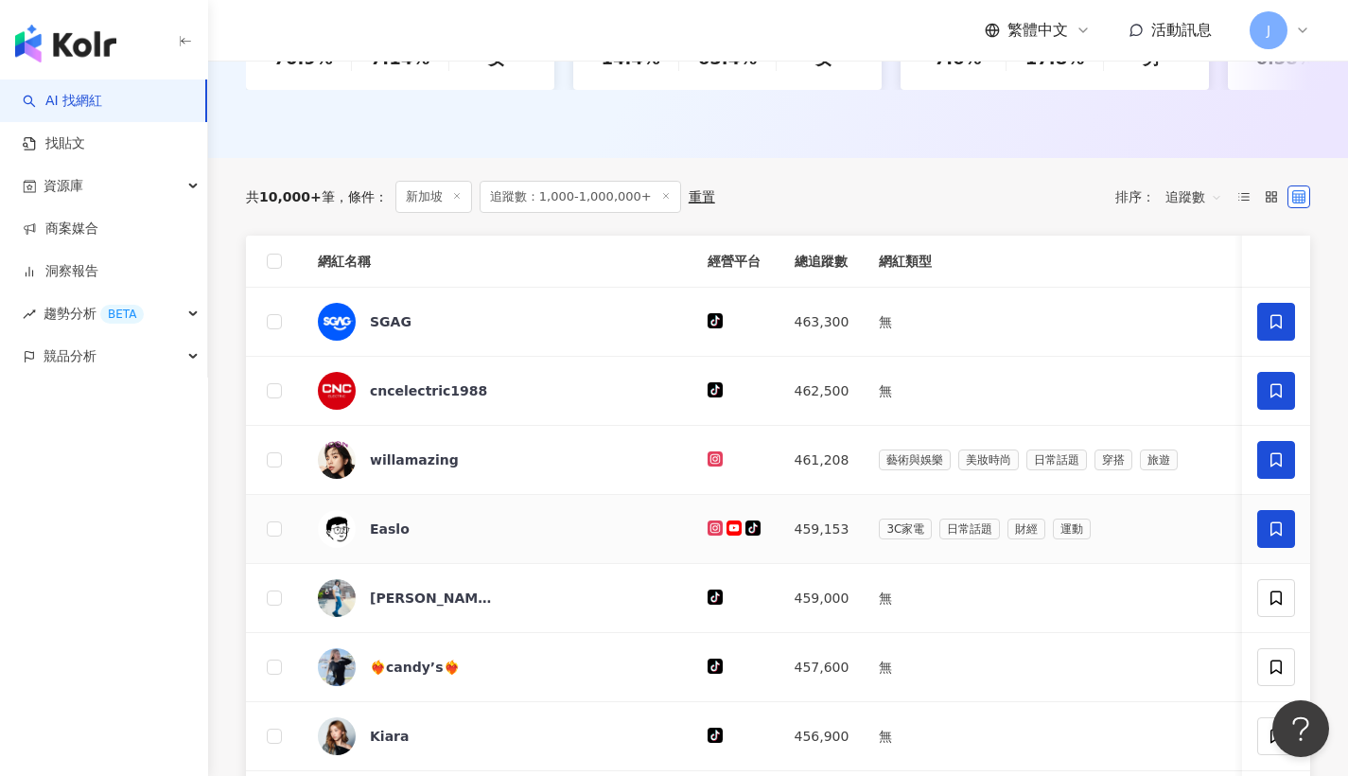
click at [1292, 538] on span at bounding box center [1277, 529] width 38 height 38
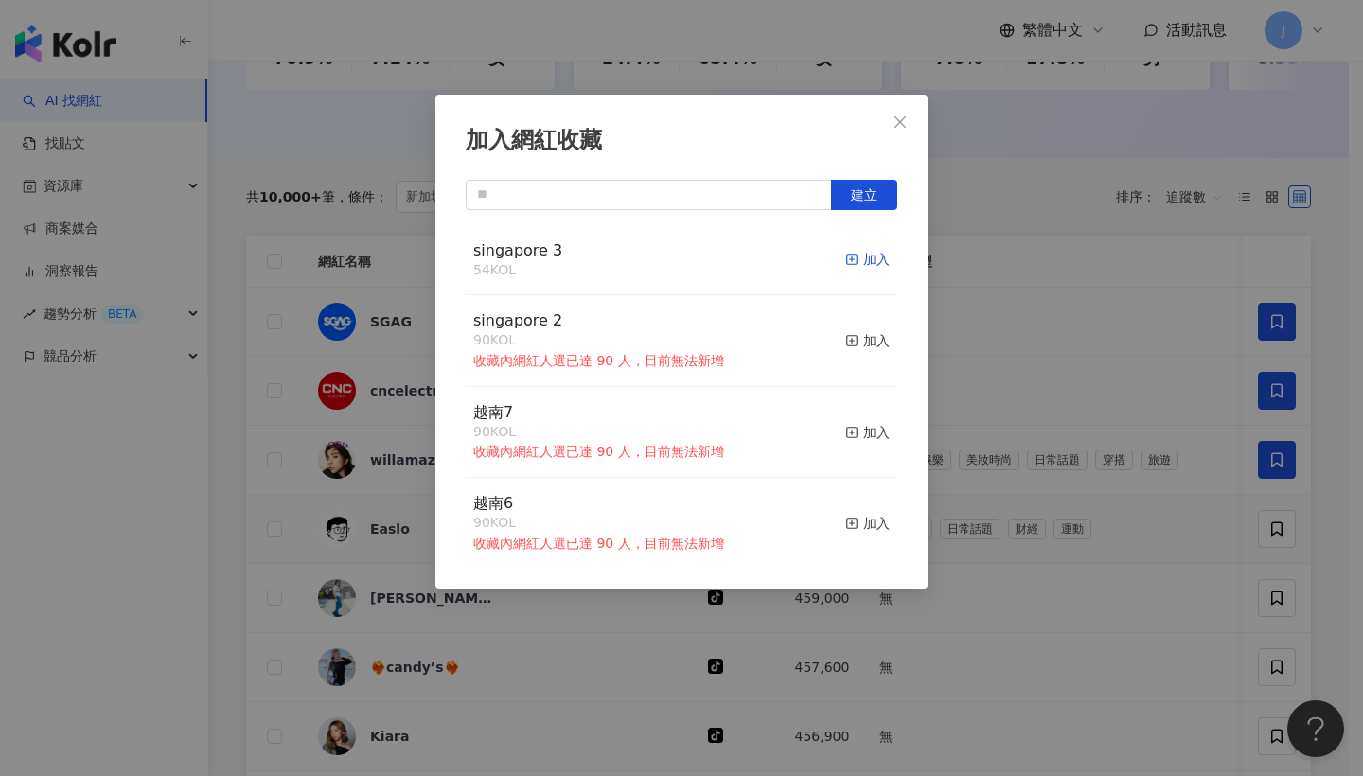
click at [845, 265] on icon "button" at bounding box center [851, 259] width 13 height 13
click at [917, 119] on span "Close" at bounding box center [900, 121] width 38 height 15
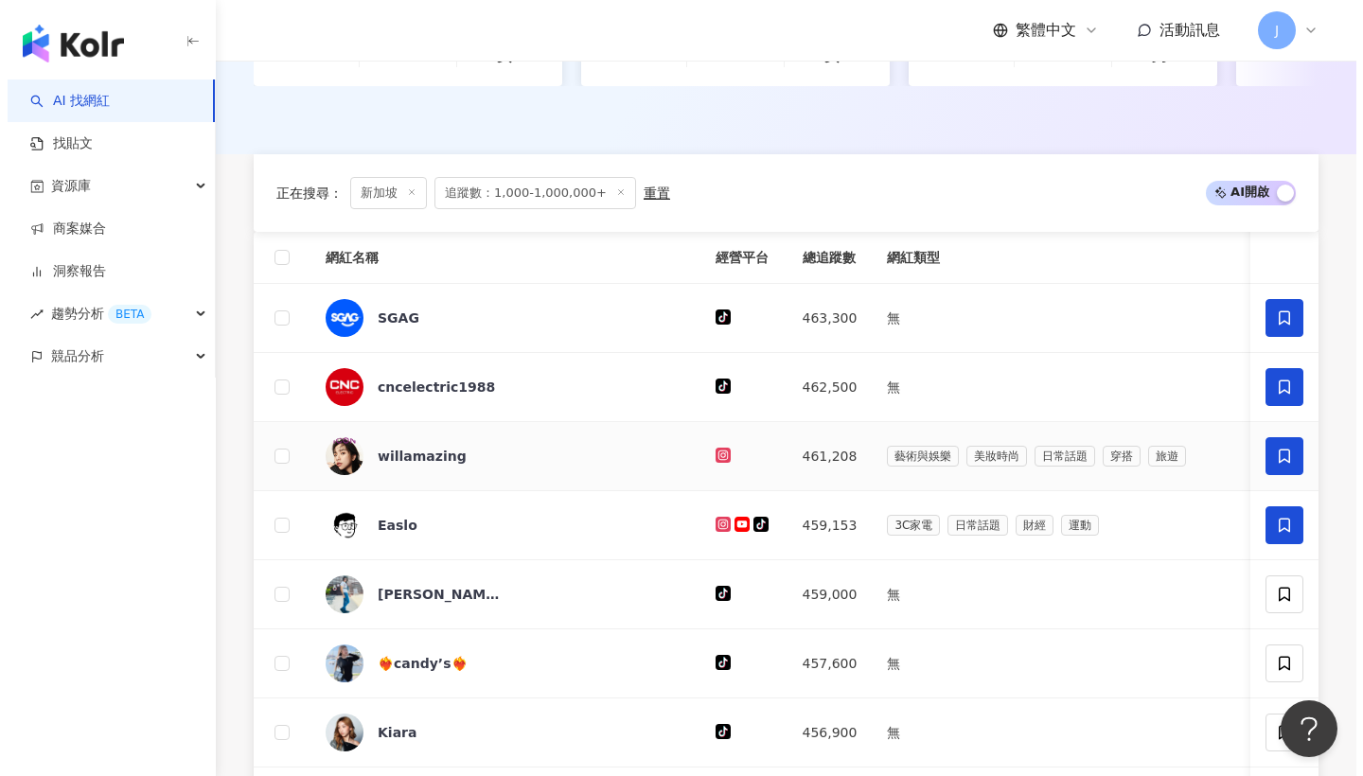
scroll to position [690, 0]
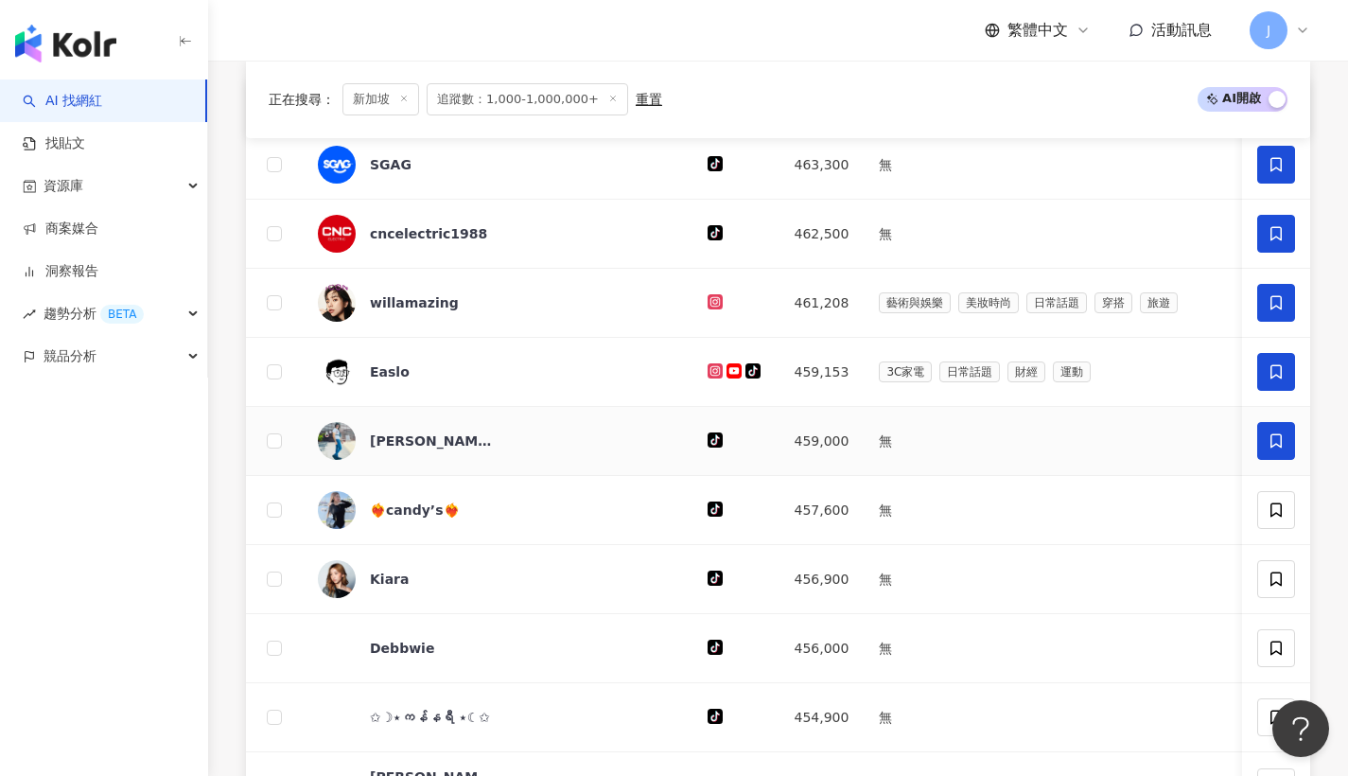
click at [1274, 449] on icon at bounding box center [1276, 440] width 17 height 17
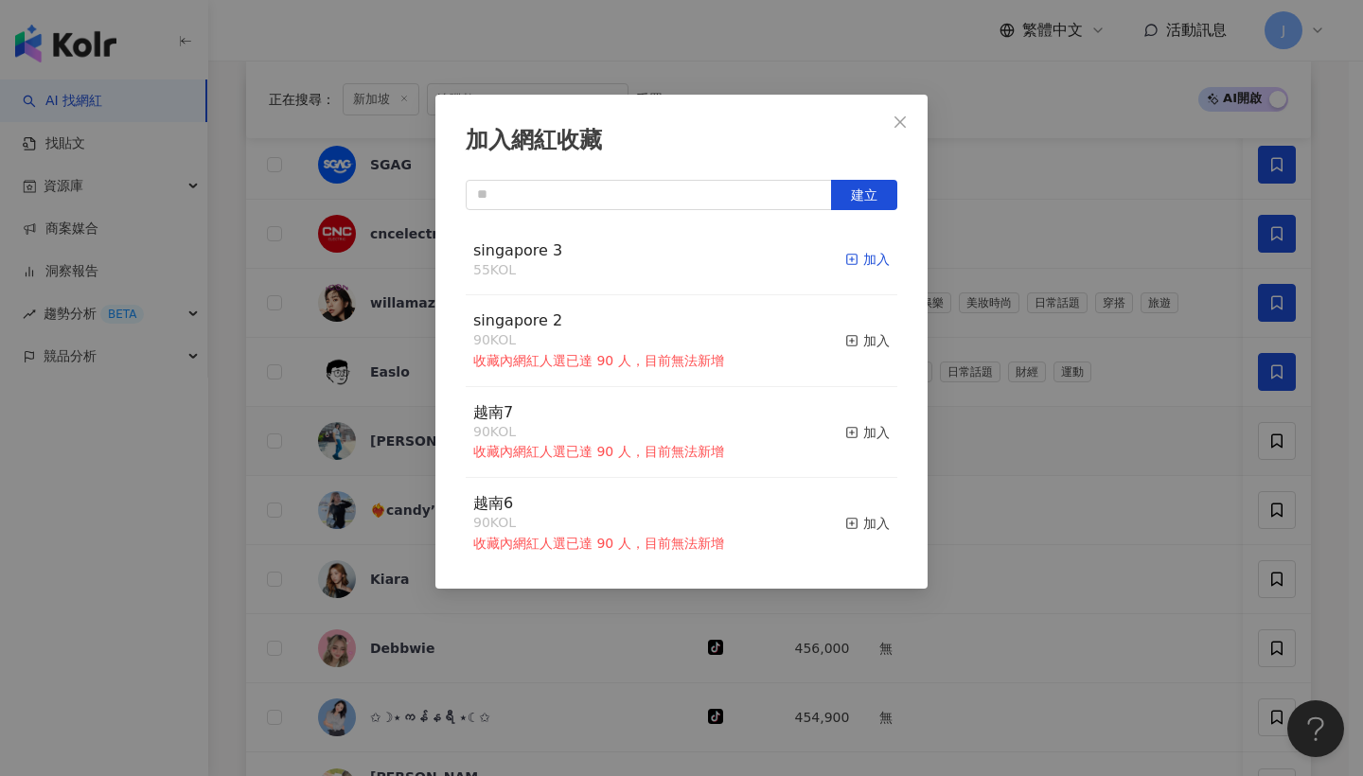
click at [864, 261] on div "加入" at bounding box center [867, 259] width 44 height 21
click at [893, 125] on icon "close" at bounding box center [899, 121] width 15 height 15
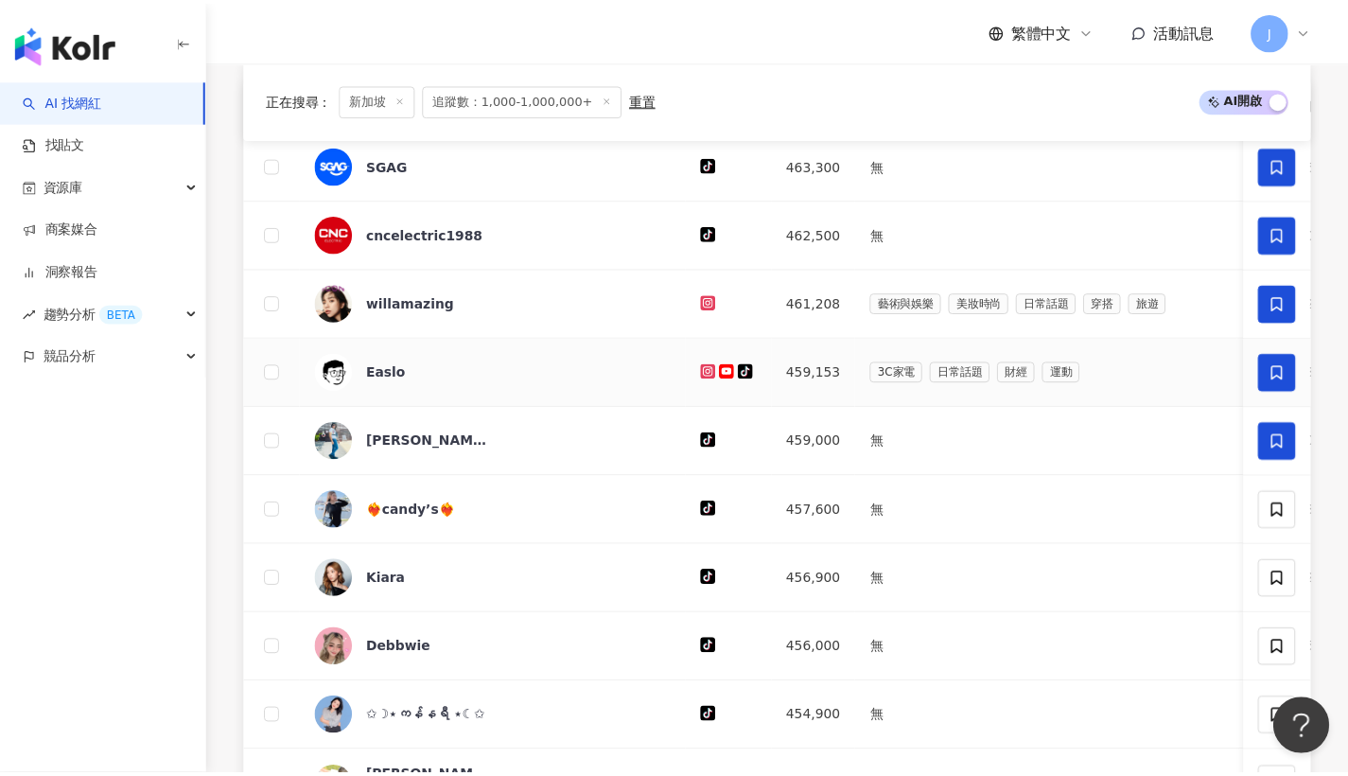
scroll to position [832, 0]
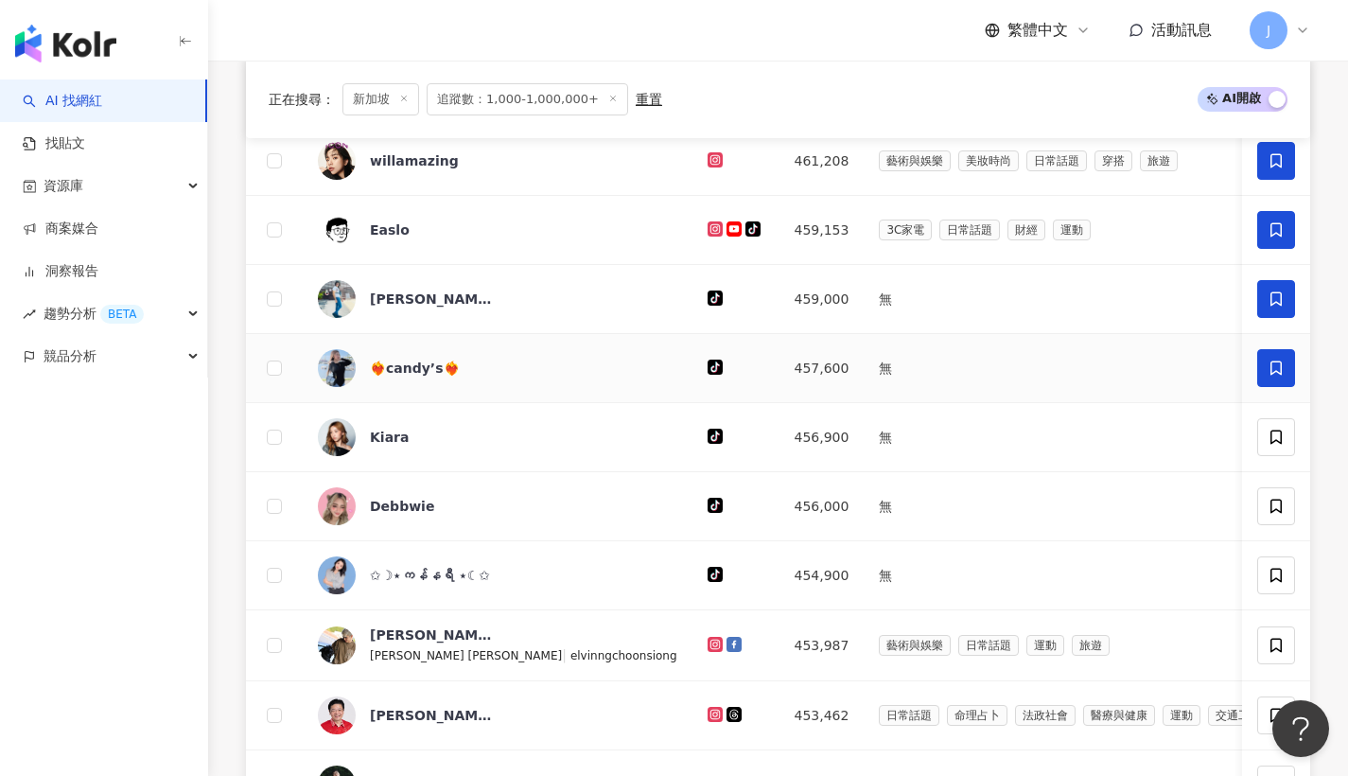
click at [1258, 383] on span at bounding box center [1277, 368] width 38 height 38
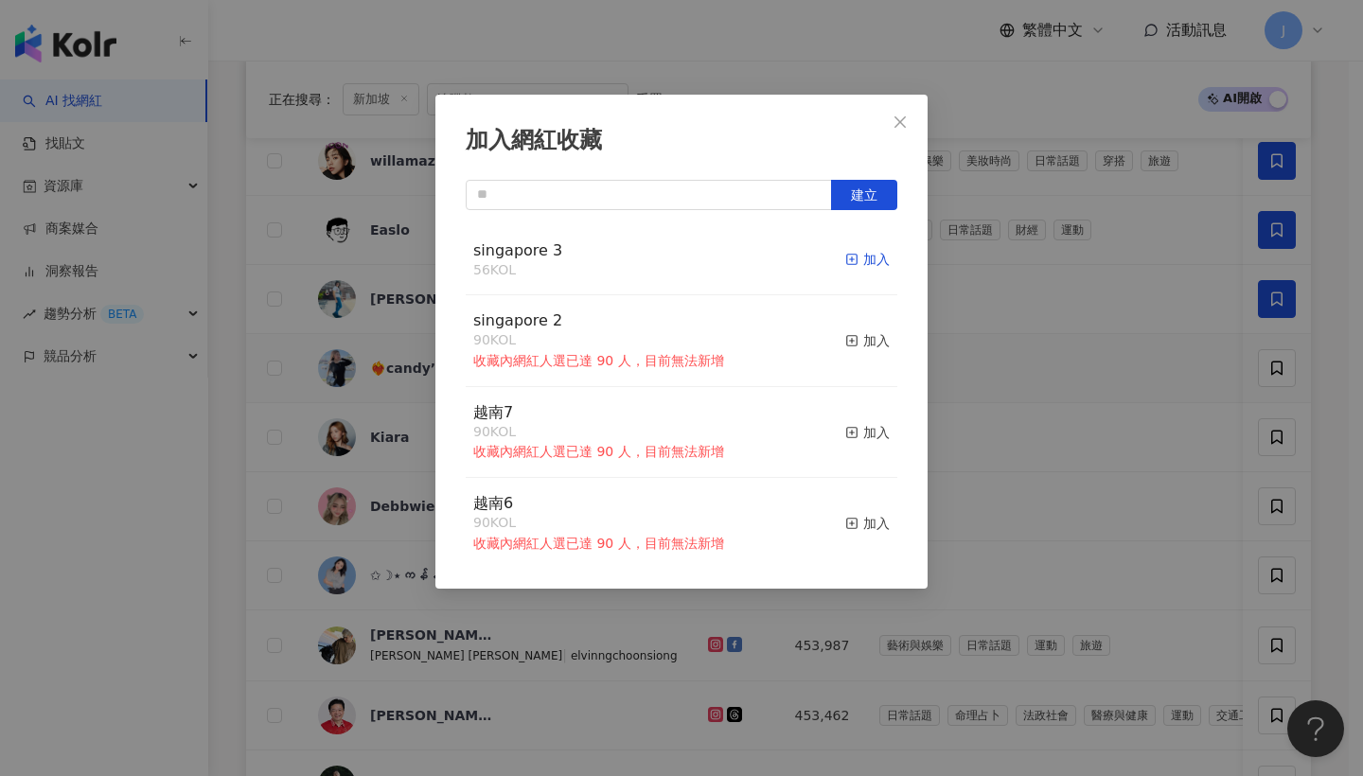
click at [858, 255] on div "加入" at bounding box center [867, 259] width 44 height 21
click at [892, 132] on button "Close" at bounding box center [900, 122] width 38 height 38
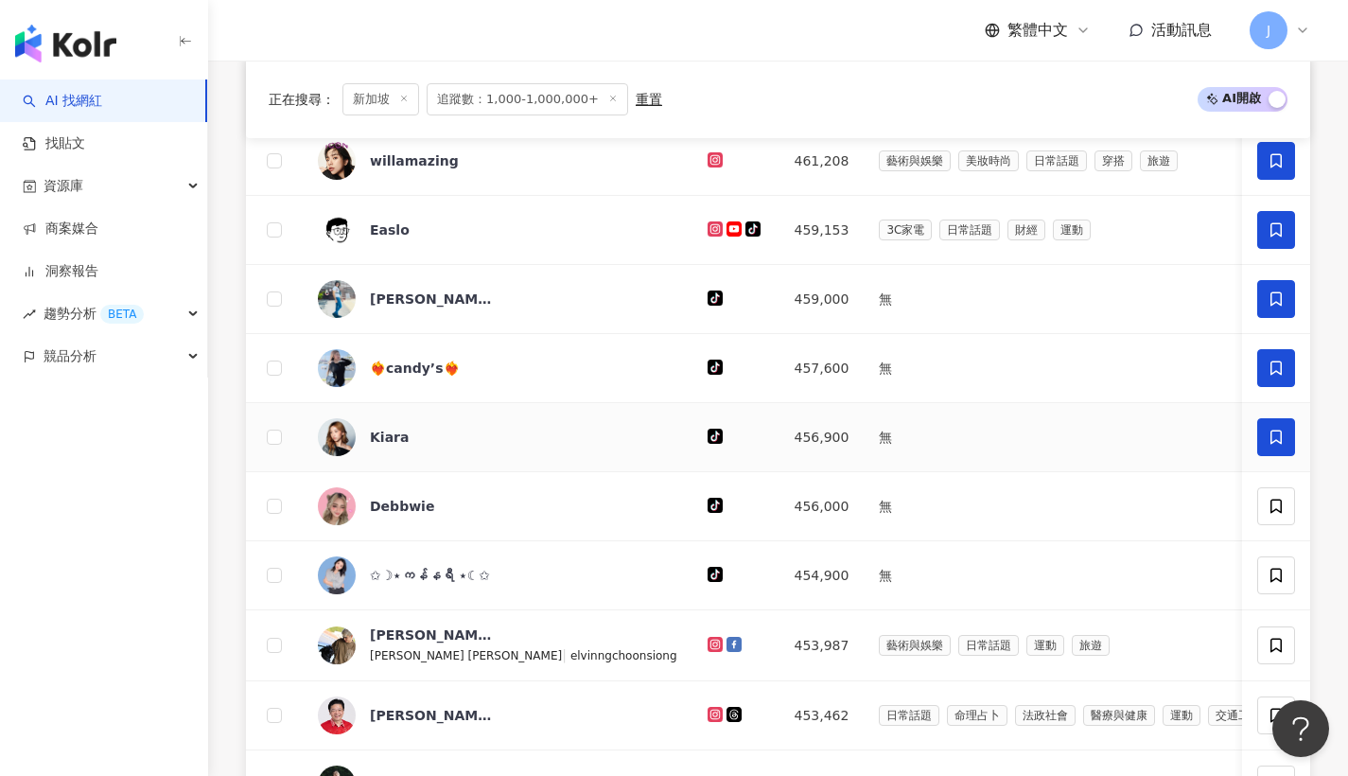
click at [1291, 450] on span at bounding box center [1277, 437] width 38 height 38
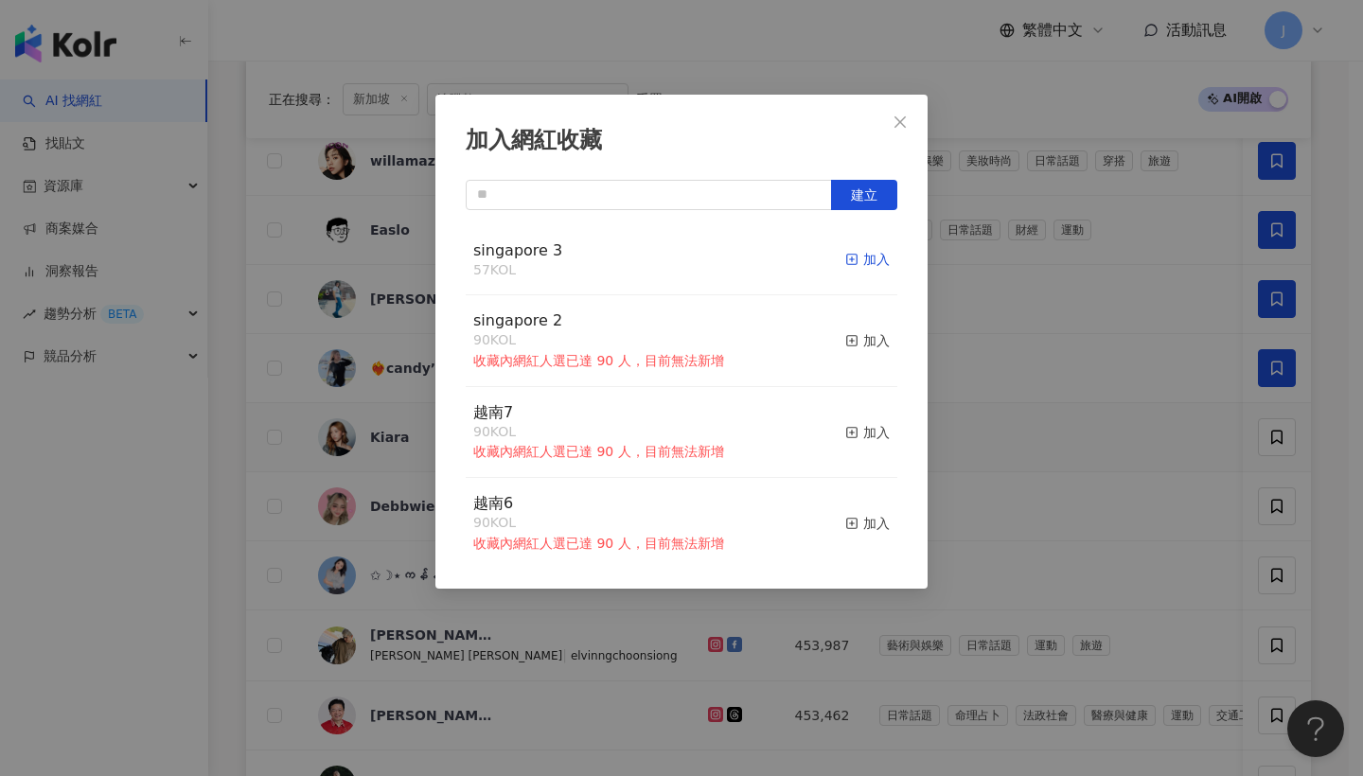
click at [860, 264] on div "加入" at bounding box center [867, 259] width 44 height 21
click at [900, 137] on button "Close" at bounding box center [900, 122] width 38 height 38
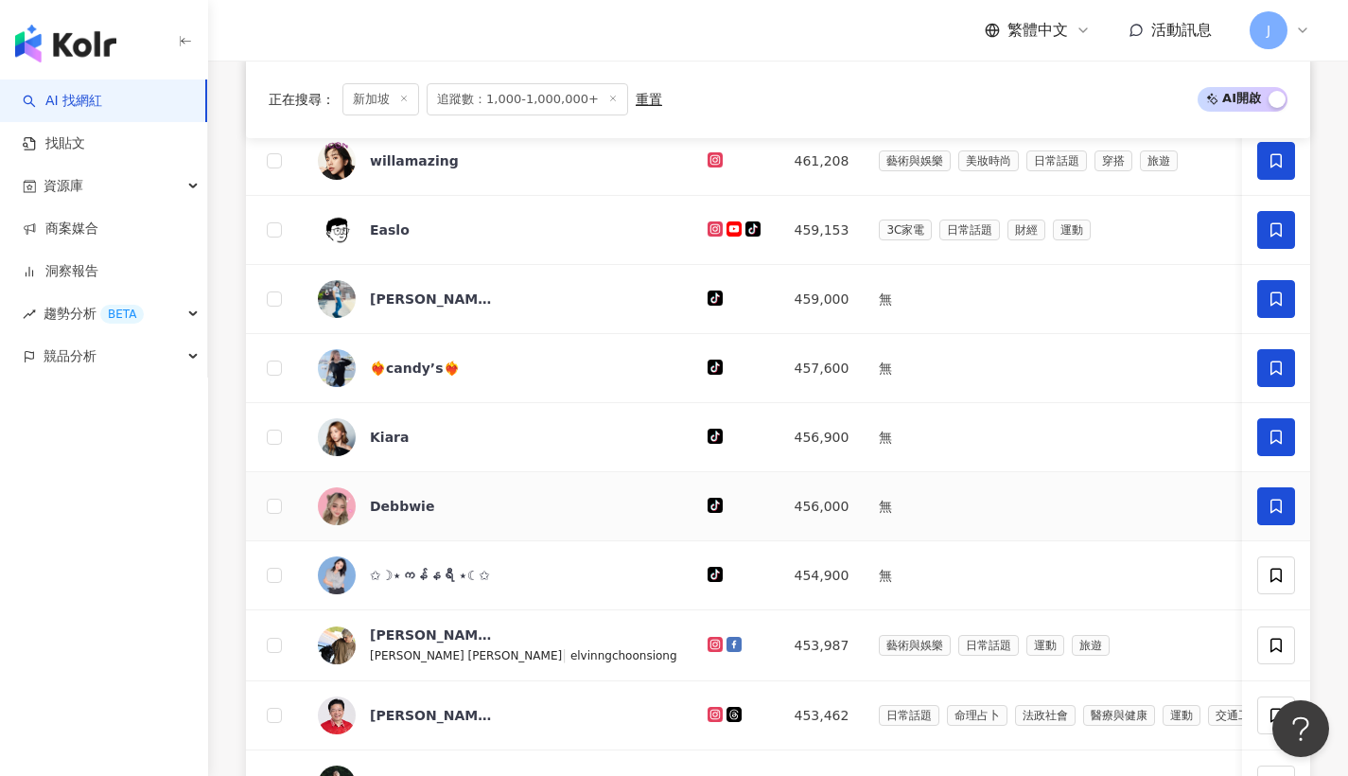
click at [1287, 523] on span at bounding box center [1277, 506] width 38 height 38
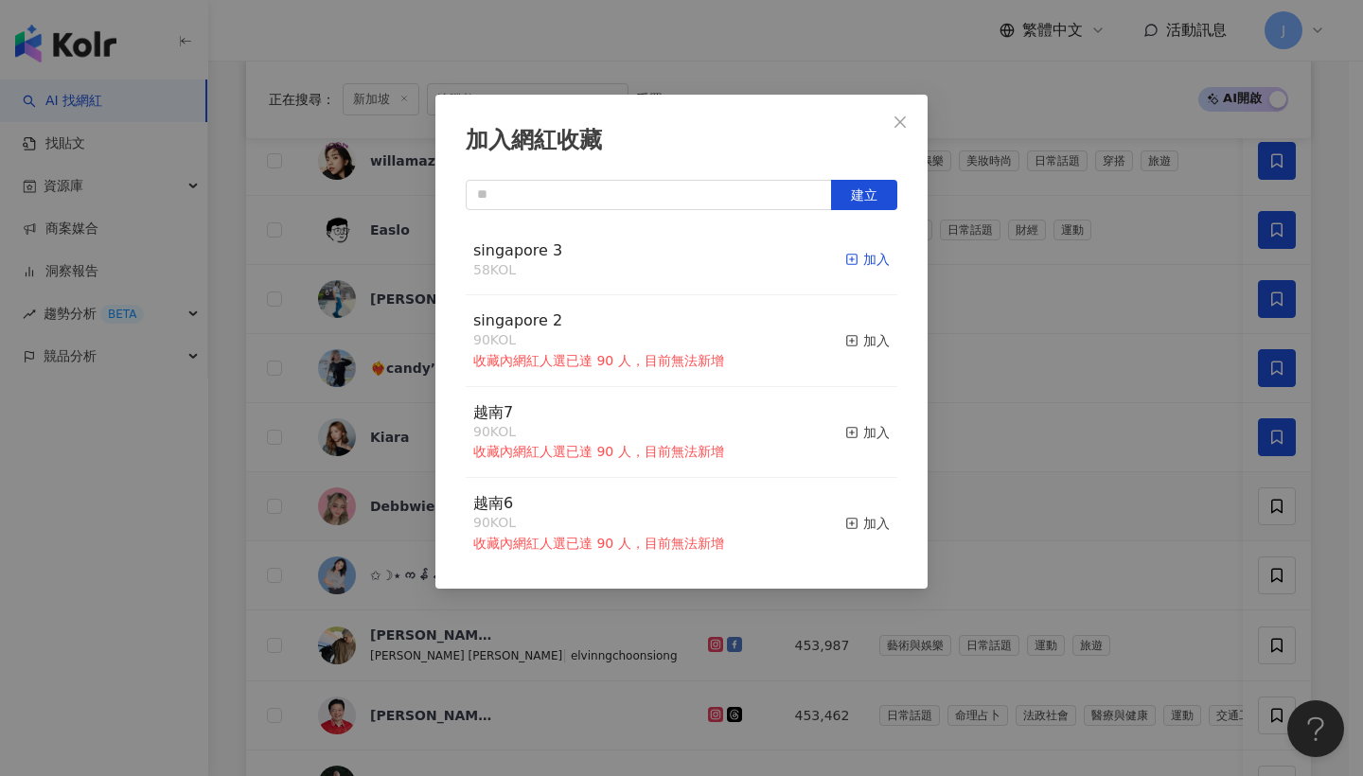
click at [845, 266] on div "加入" at bounding box center [867, 259] width 44 height 21
click at [904, 131] on button "Close" at bounding box center [900, 122] width 38 height 38
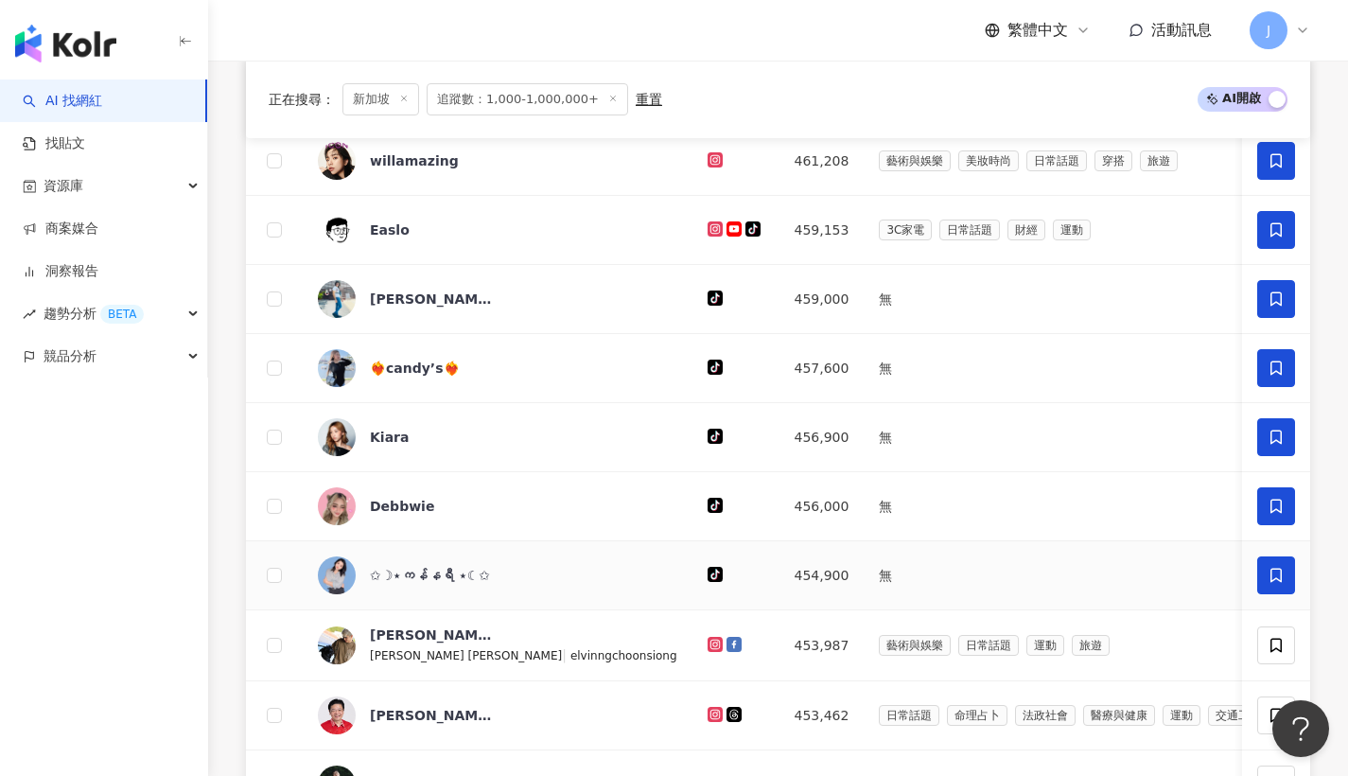
click at [1284, 584] on icon at bounding box center [1276, 575] width 17 height 17
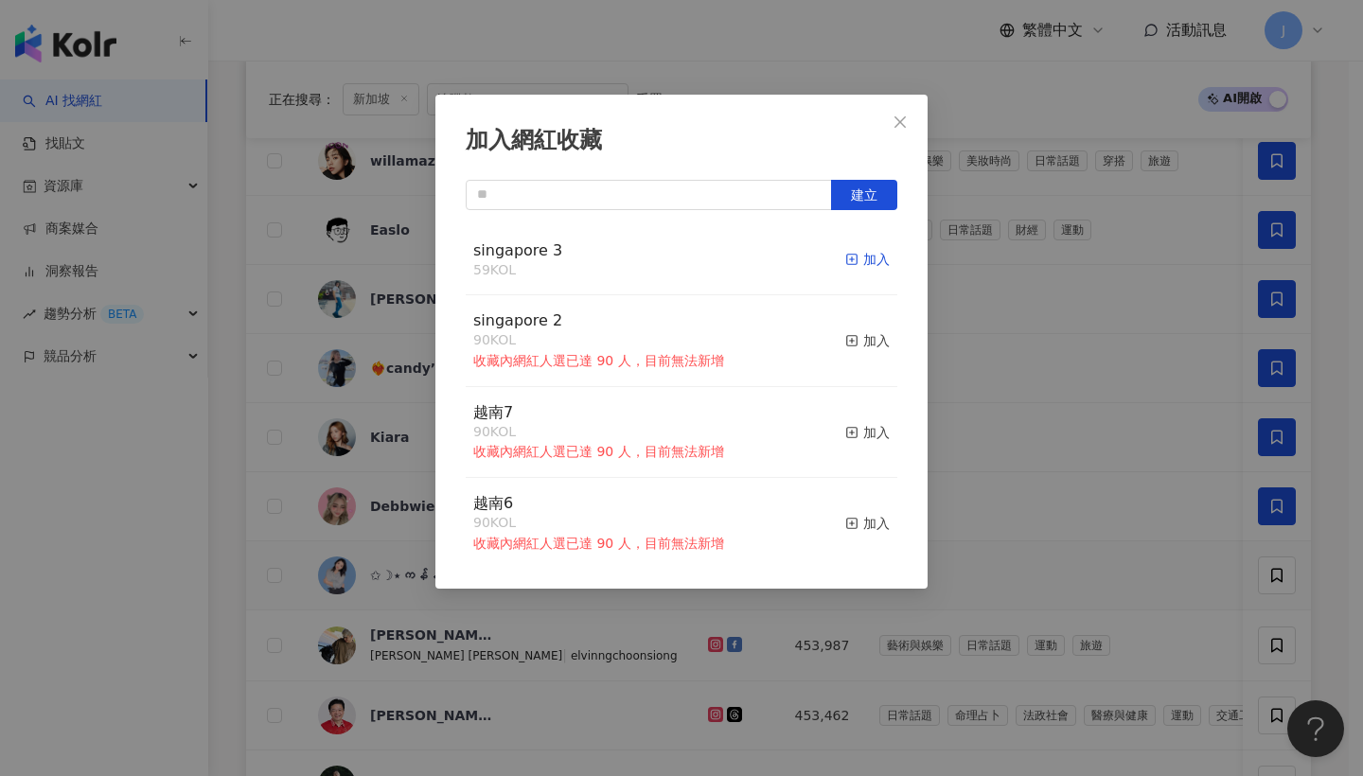
click at [845, 253] on icon "button" at bounding box center [851, 259] width 13 height 13
click at [908, 123] on span "Close" at bounding box center [900, 121] width 38 height 15
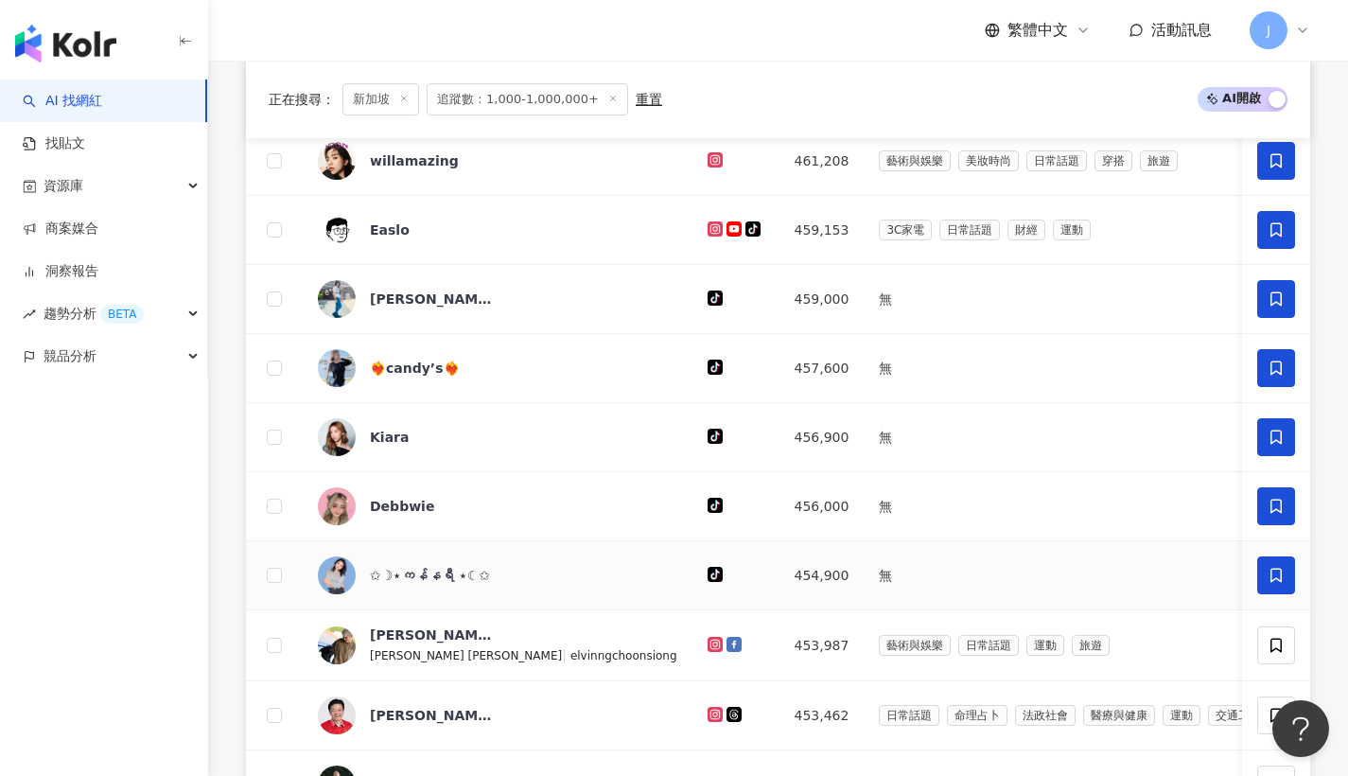
scroll to position [1006, 0]
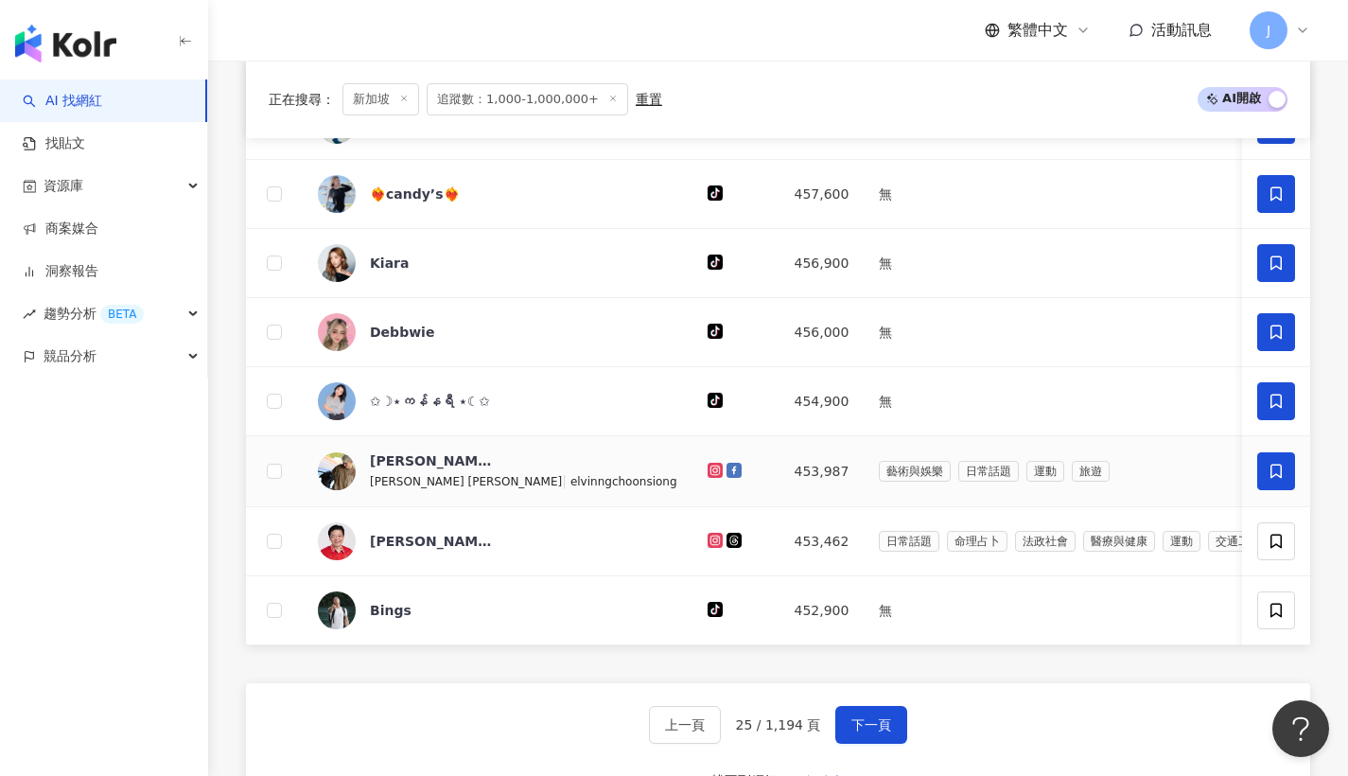
click at [1275, 480] on icon at bounding box center [1276, 471] width 17 height 17
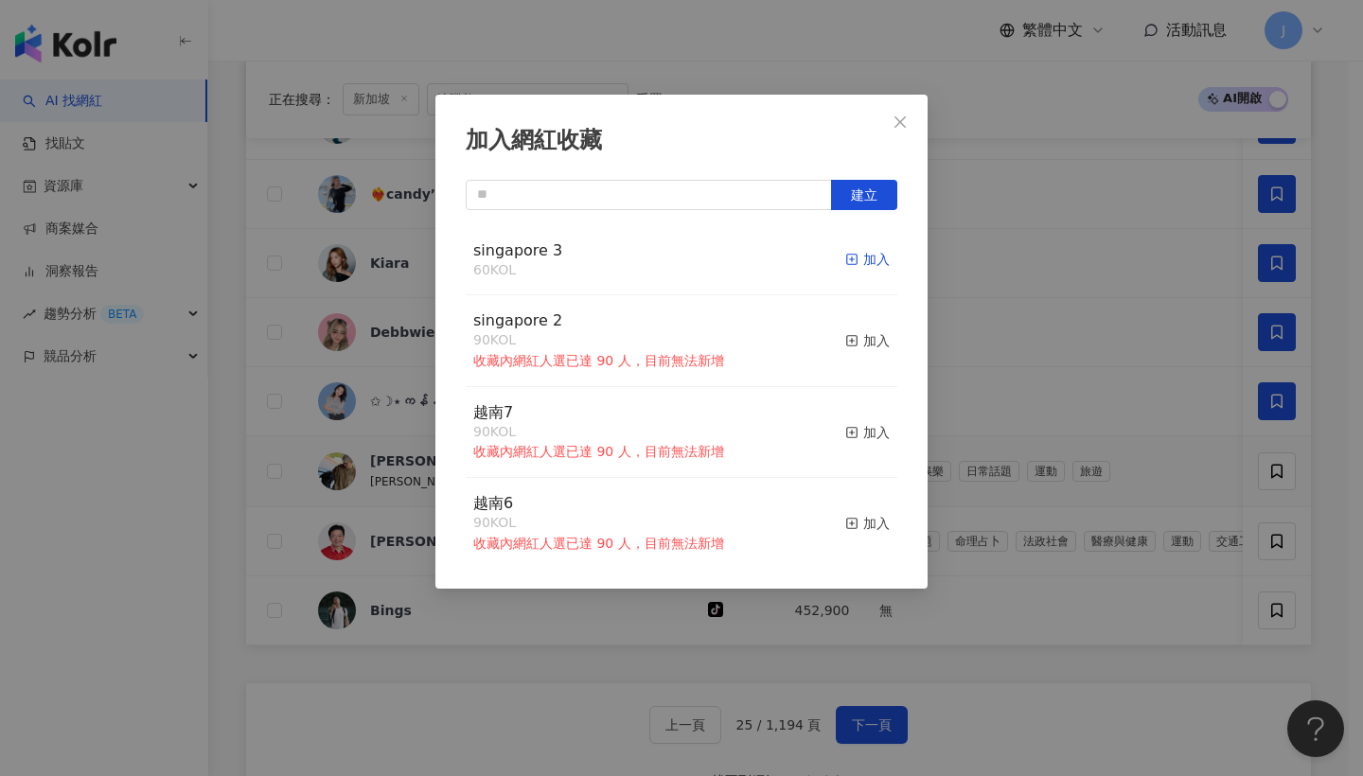
click at [871, 262] on div "加入" at bounding box center [867, 259] width 44 height 21
click at [909, 128] on span "Close" at bounding box center [900, 121] width 38 height 15
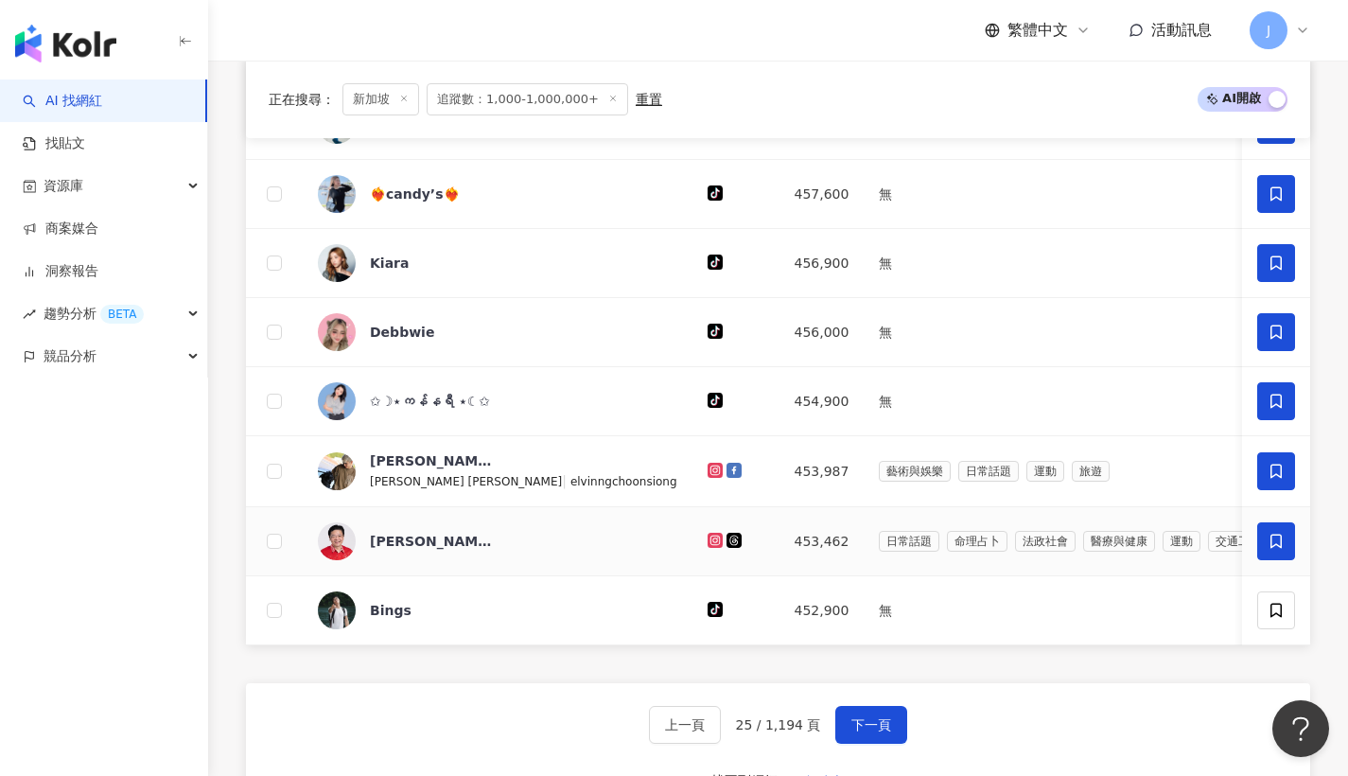
click at [1286, 550] on span at bounding box center [1277, 541] width 38 height 38
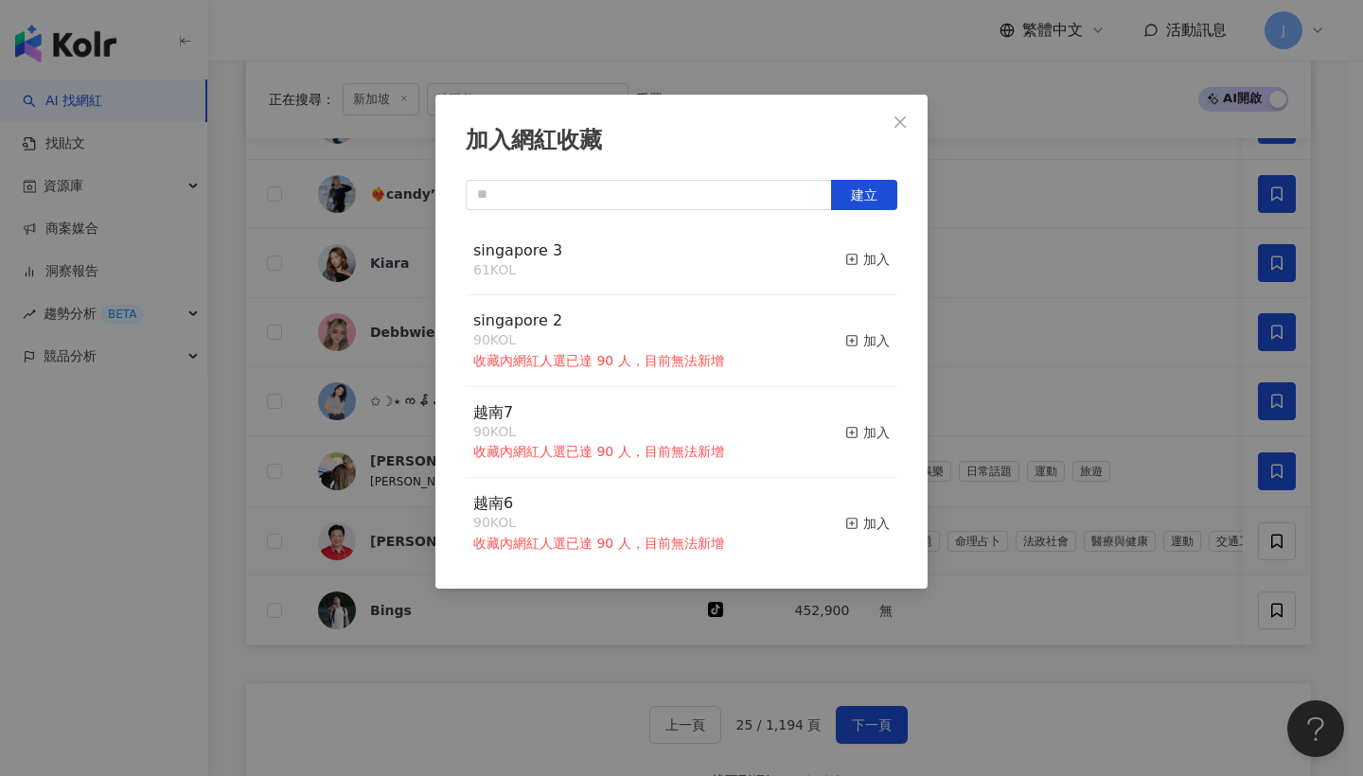
click at [845, 270] on button "加入" at bounding box center [867, 260] width 44 height 40
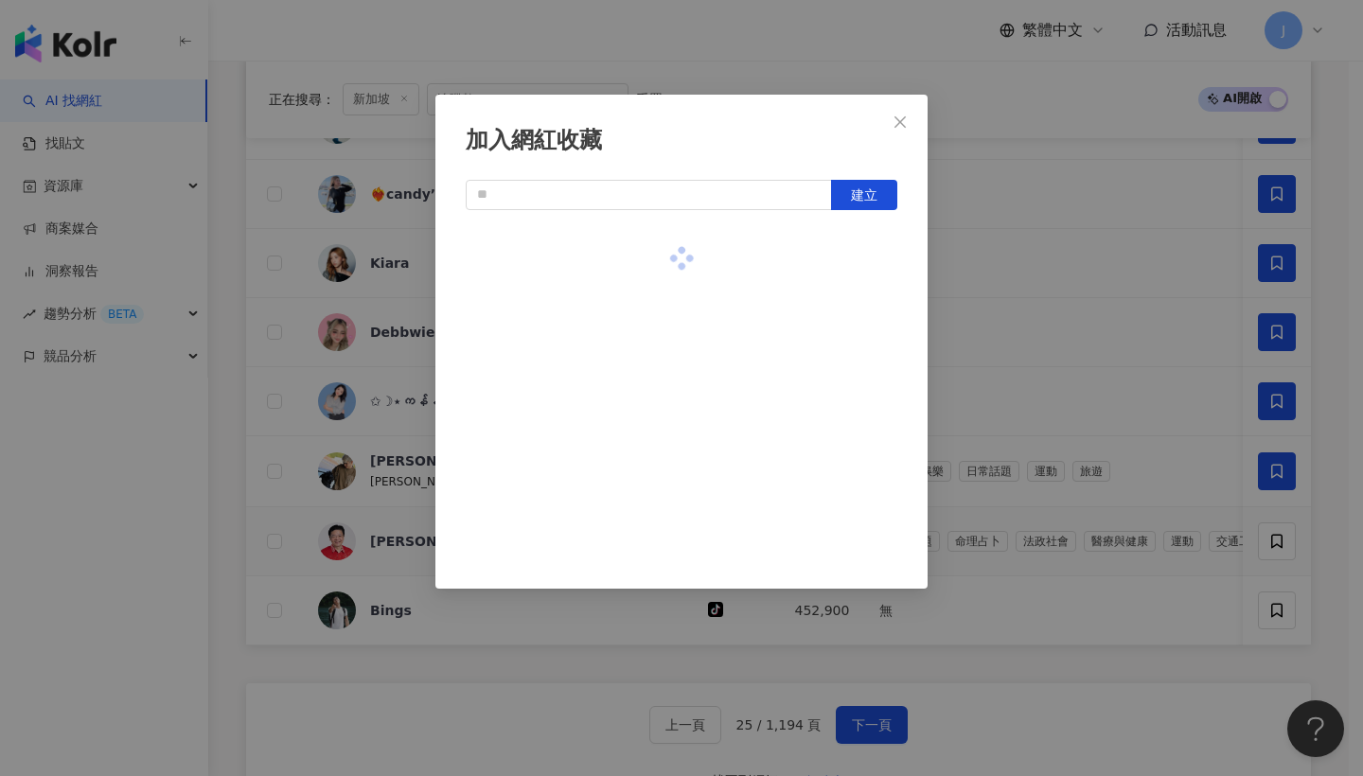
click at [845, 267] on div at bounding box center [681, 258] width 431 height 67
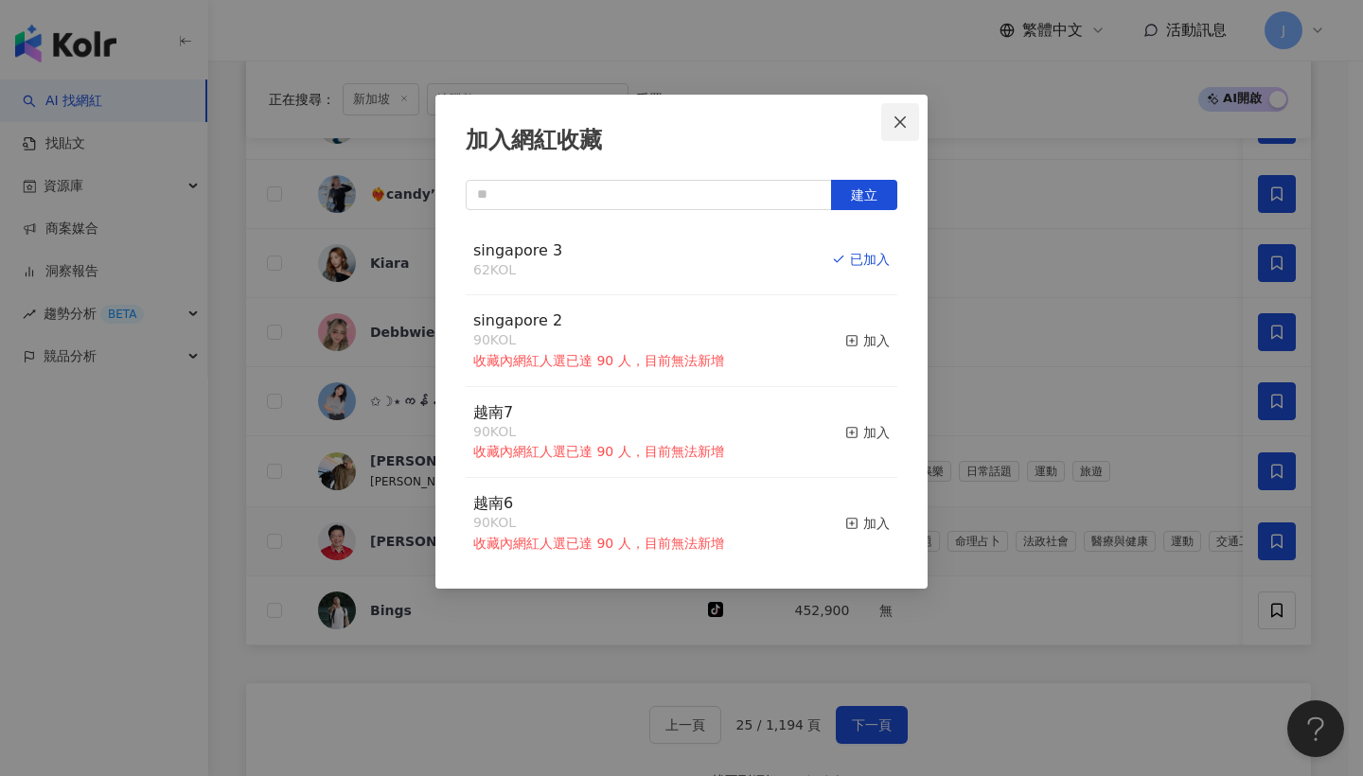
click at [899, 136] on button "Close" at bounding box center [900, 122] width 38 height 38
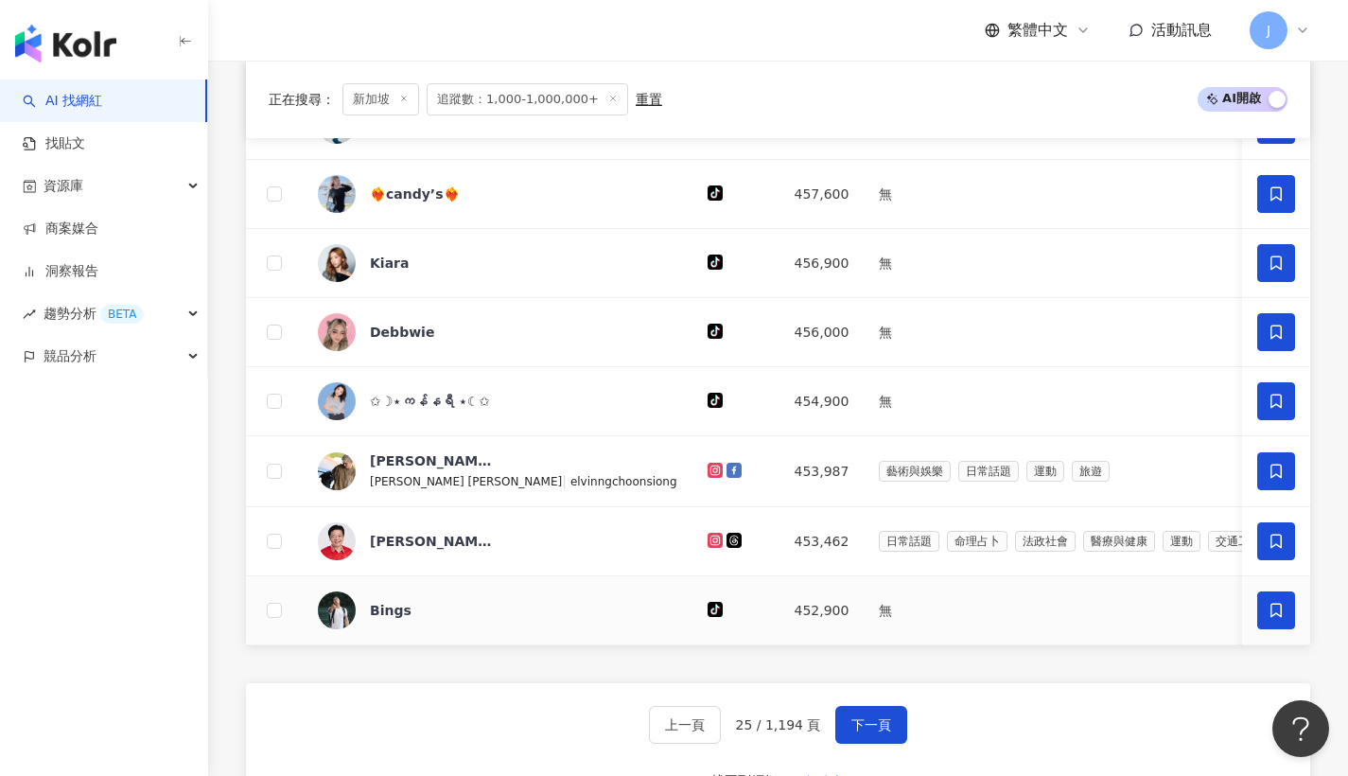
click at [1286, 608] on span at bounding box center [1277, 610] width 38 height 38
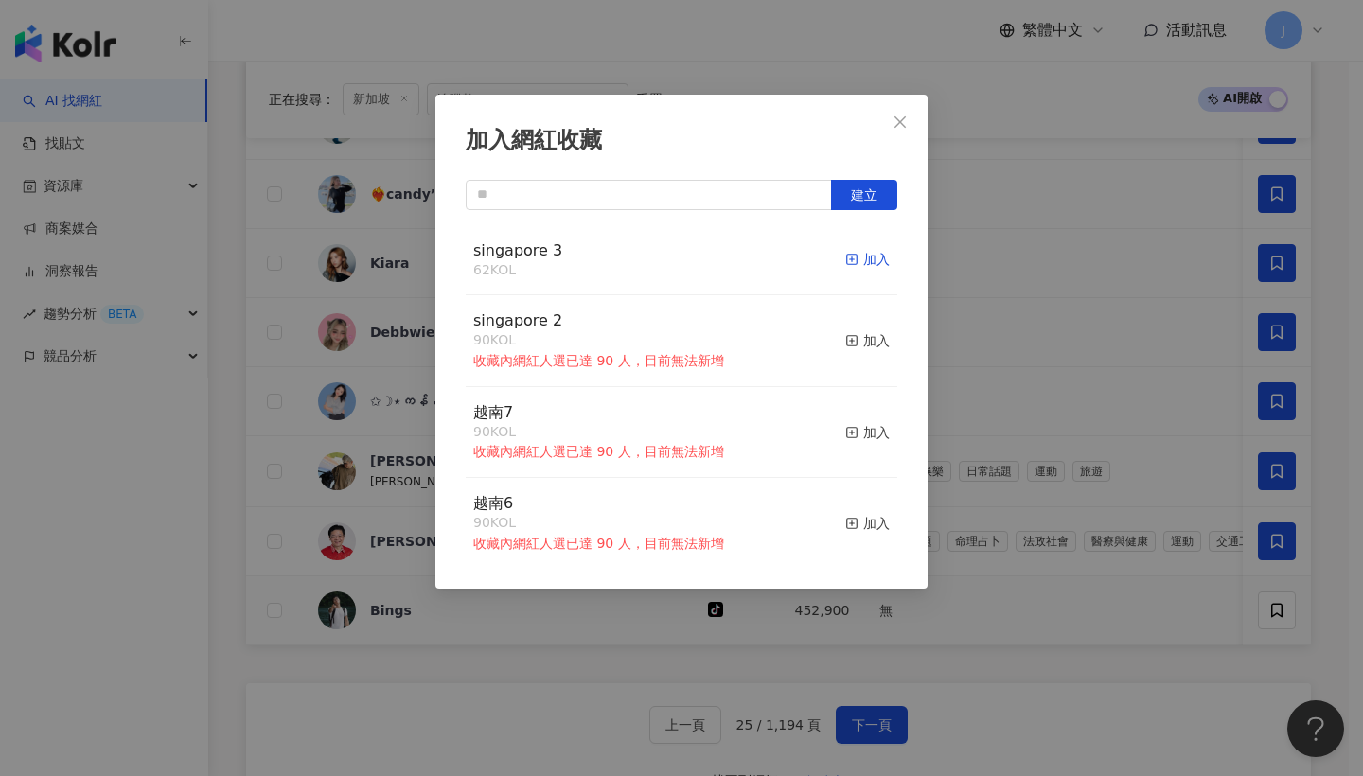
click at [871, 263] on div "加入" at bounding box center [867, 259] width 44 height 21
click at [902, 128] on icon "close" at bounding box center [899, 121] width 15 height 15
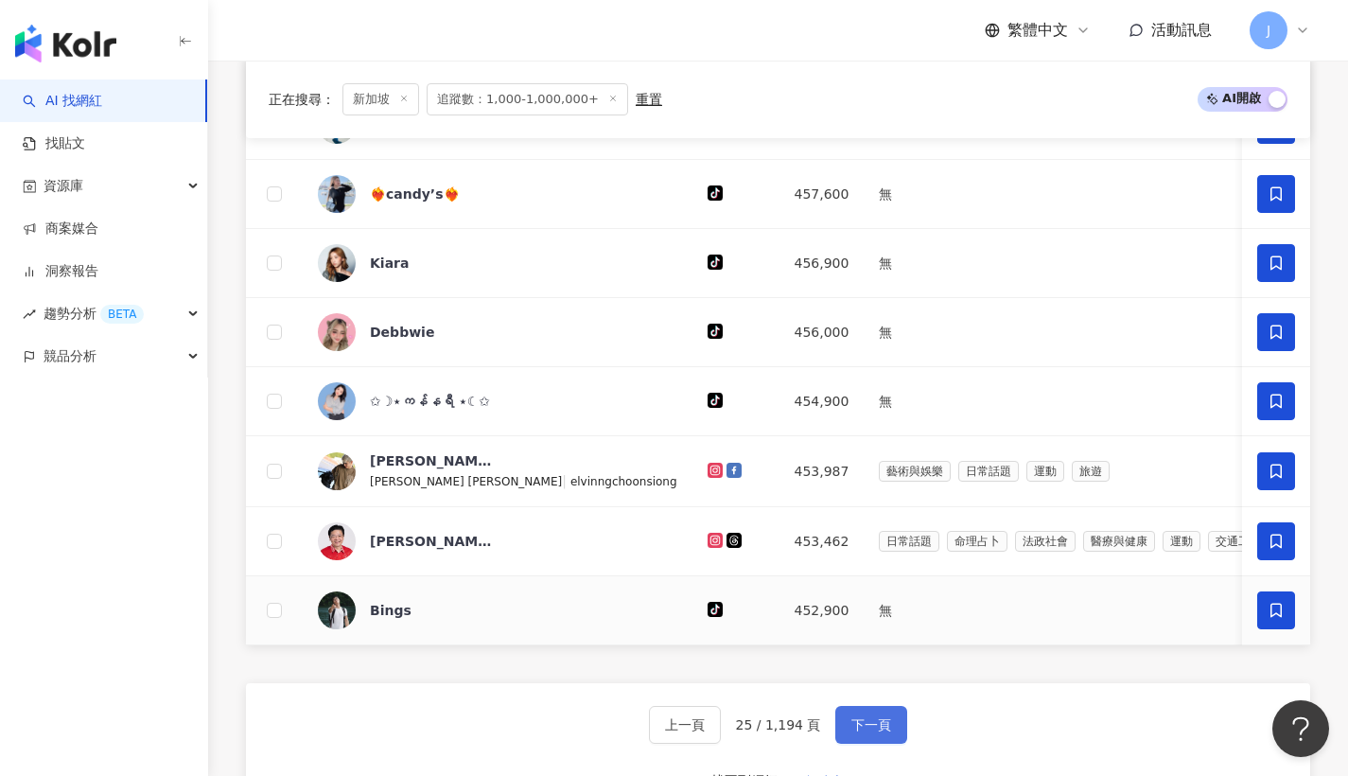
click at [888, 743] on button "下一頁" at bounding box center [872, 725] width 72 height 38
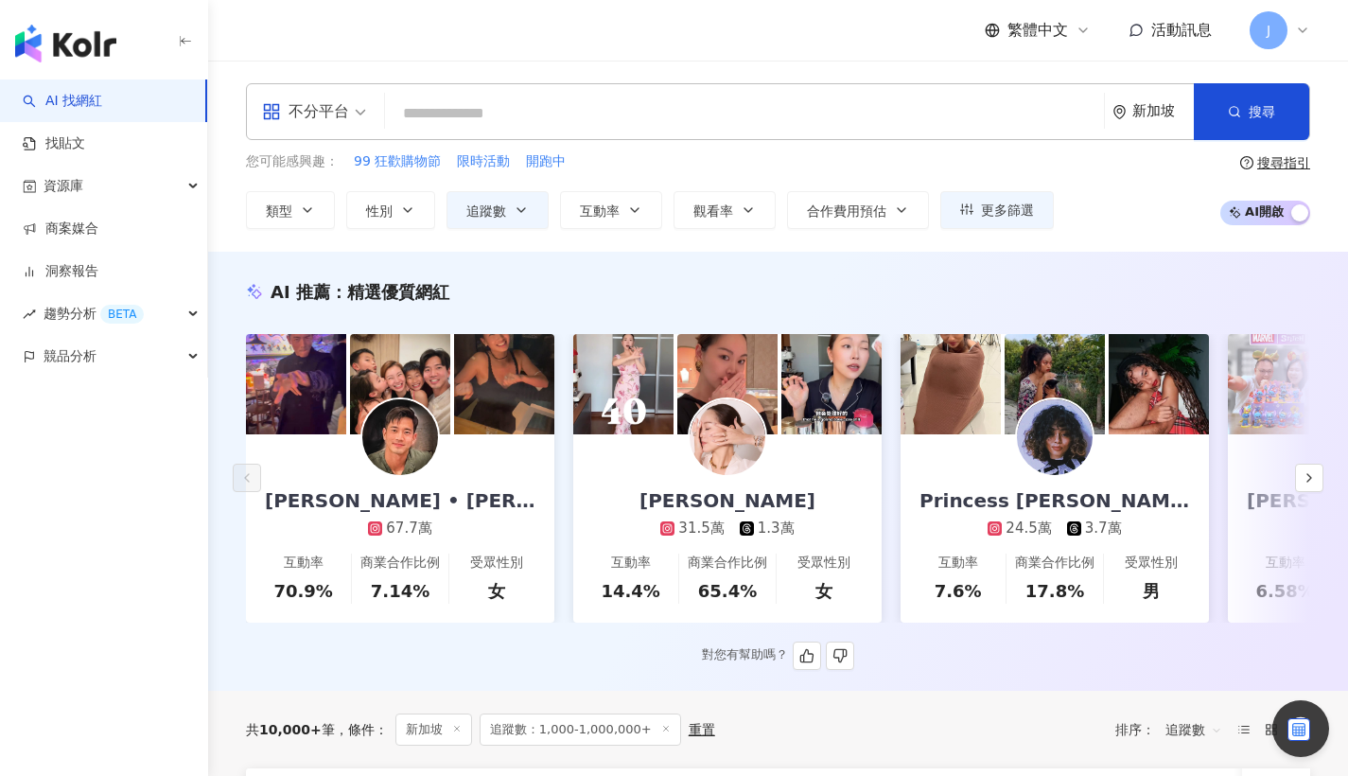
scroll to position [339, 0]
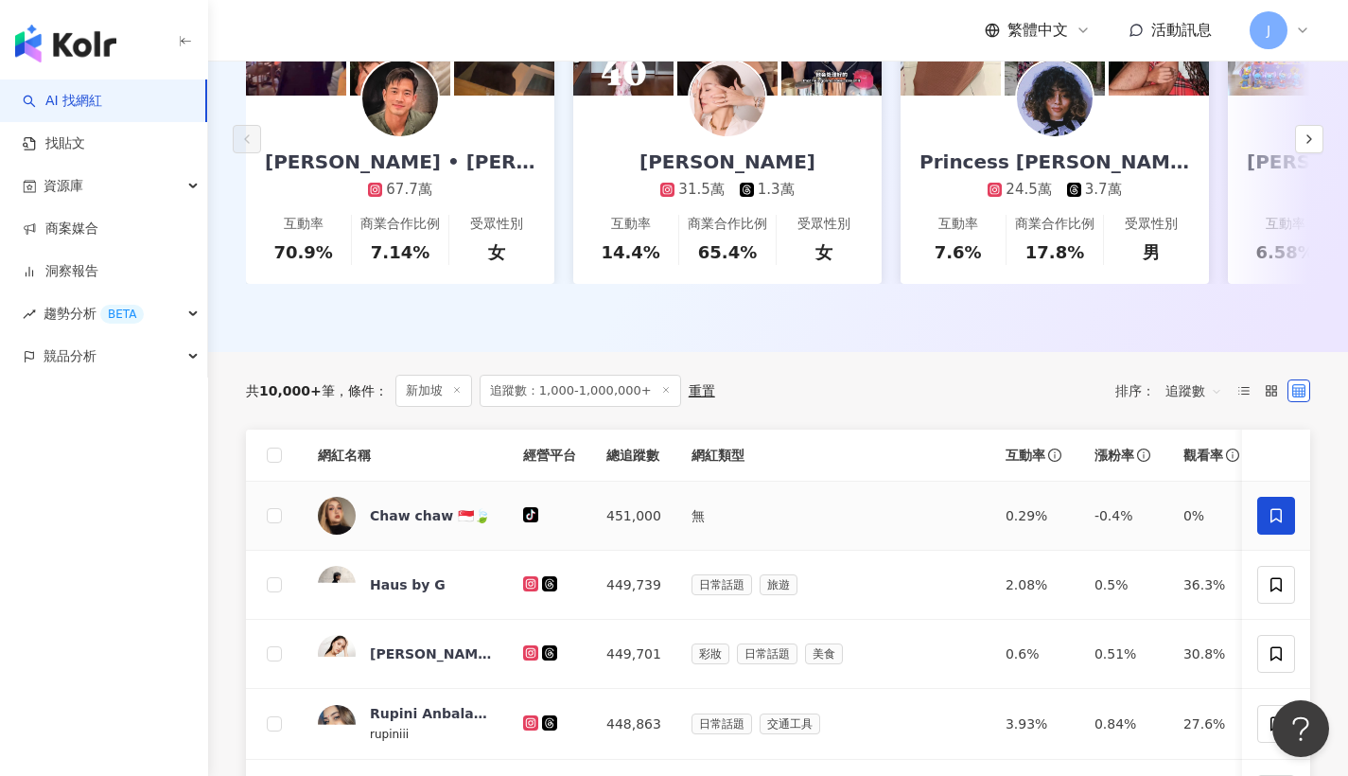
click at [1260, 525] on span at bounding box center [1277, 516] width 38 height 38
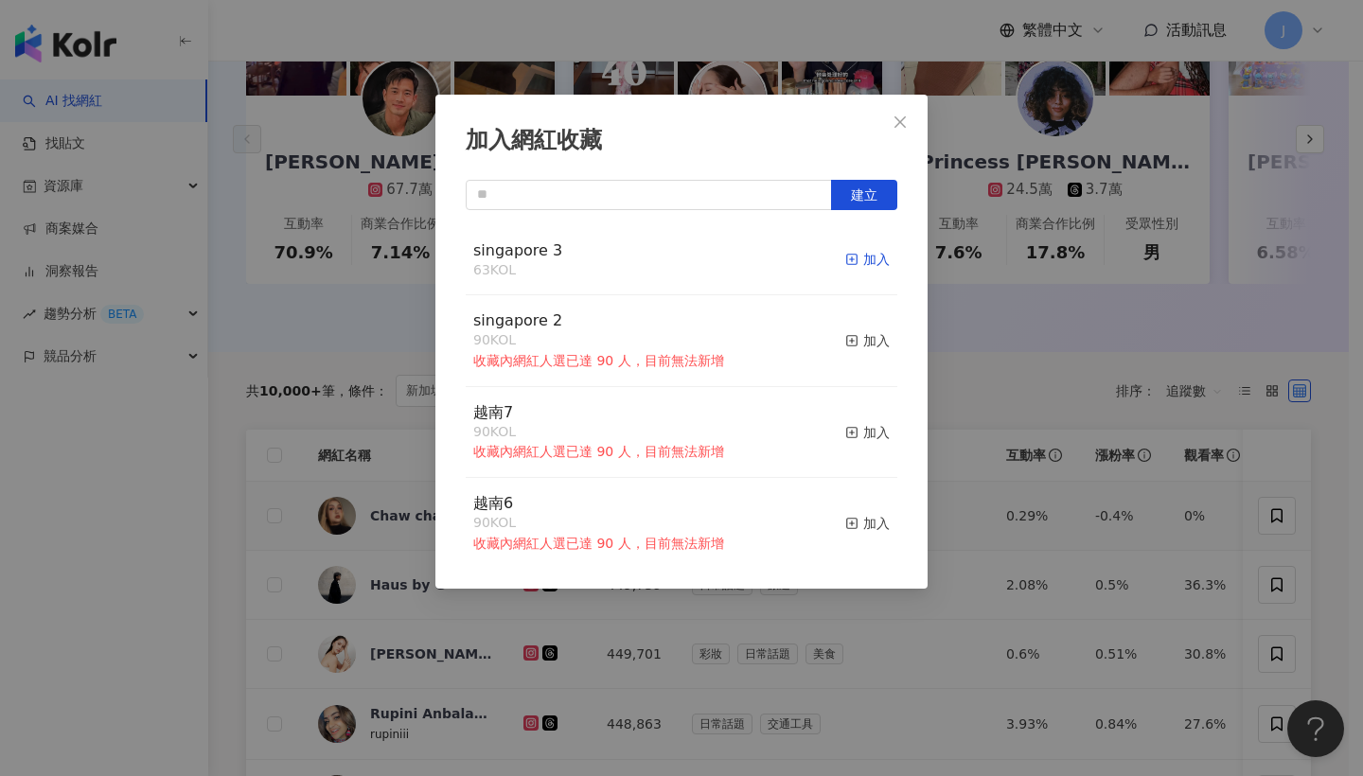
click at [853, 261] on div "加入" at bounding box center [867, 259] width 44 height 21
click at [894, 118] on icon "close" at bounding box center [899, 121] width 15 height 15
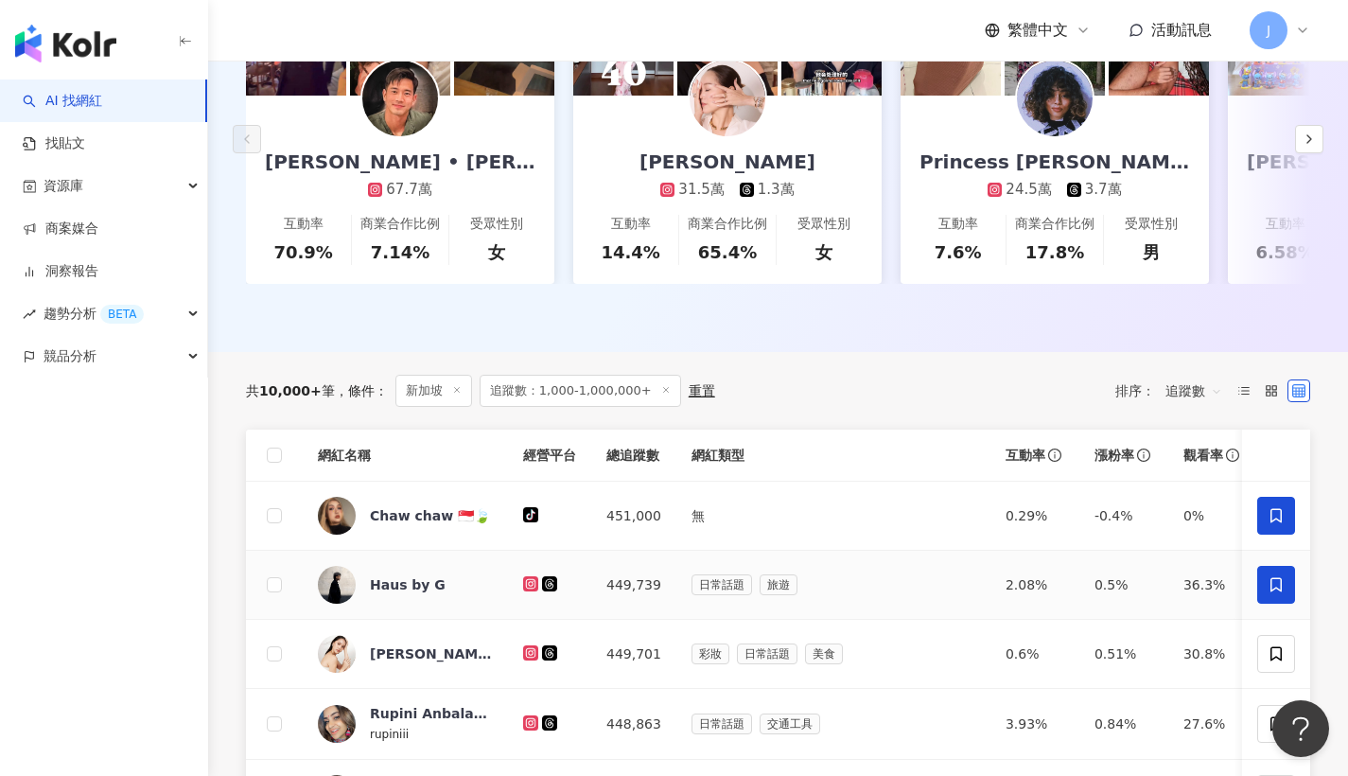
click at [1280, 593] on icon at bounding box center [1276, 584] width 17 height 17
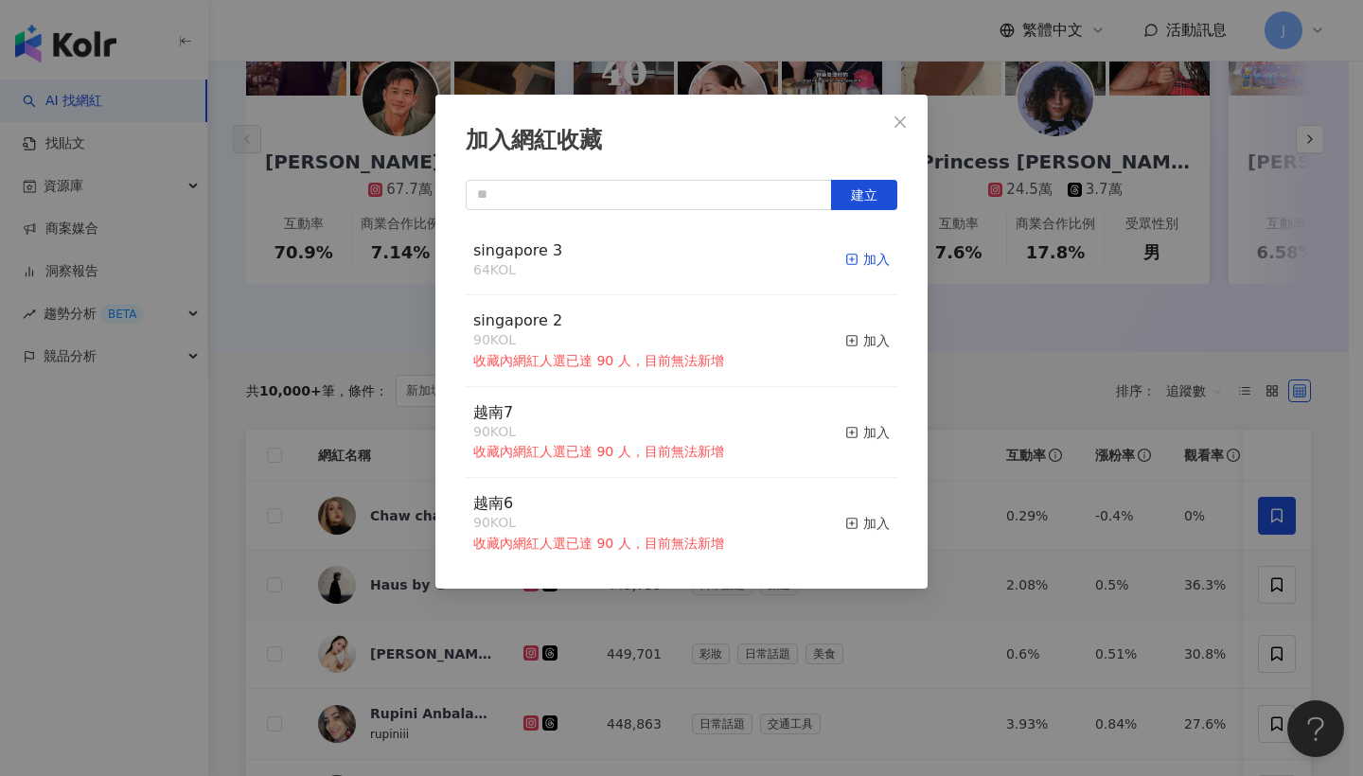
click at [865, 267] on div "加入" at bounding box center [867, 259] width 44 height 21
click at [900, 116] on icon "close" at bounding box center [899, 121] width 15 height 15
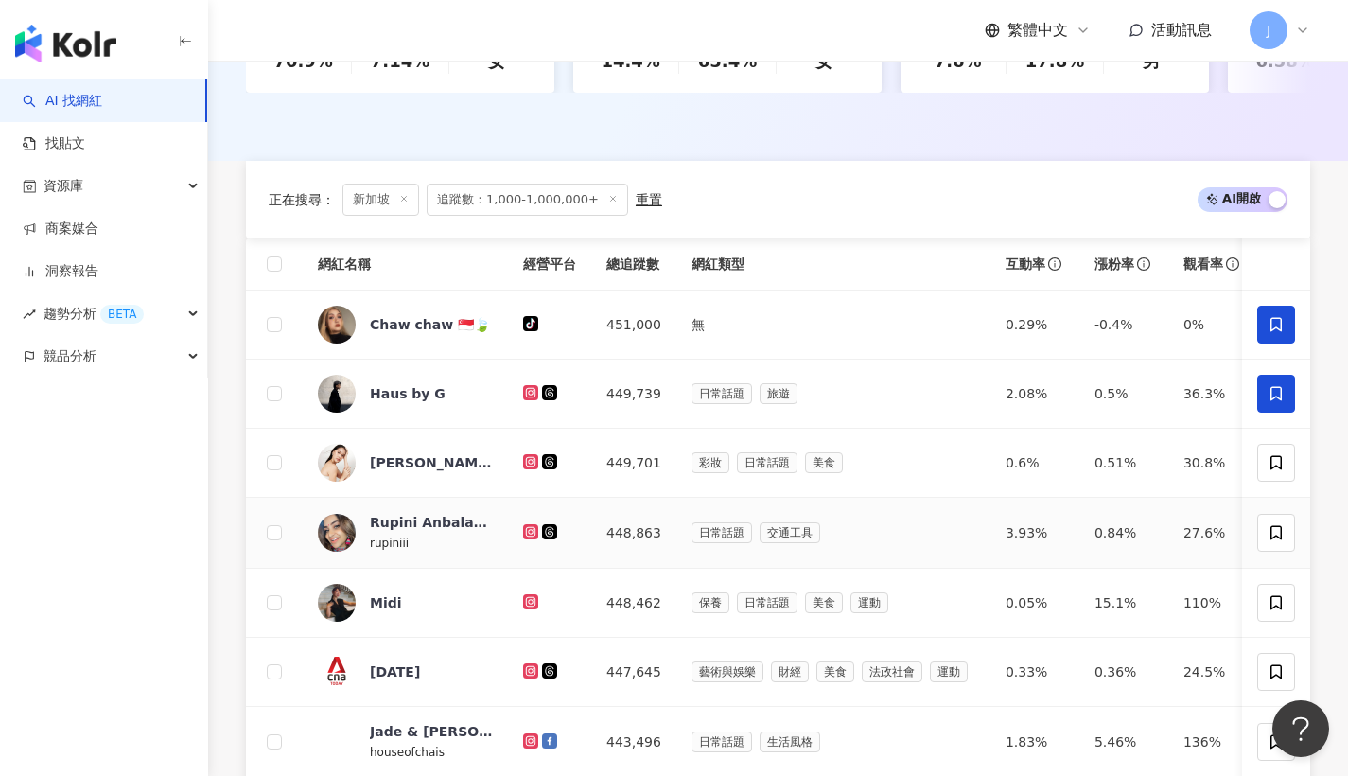
scroll to position [715, 0]
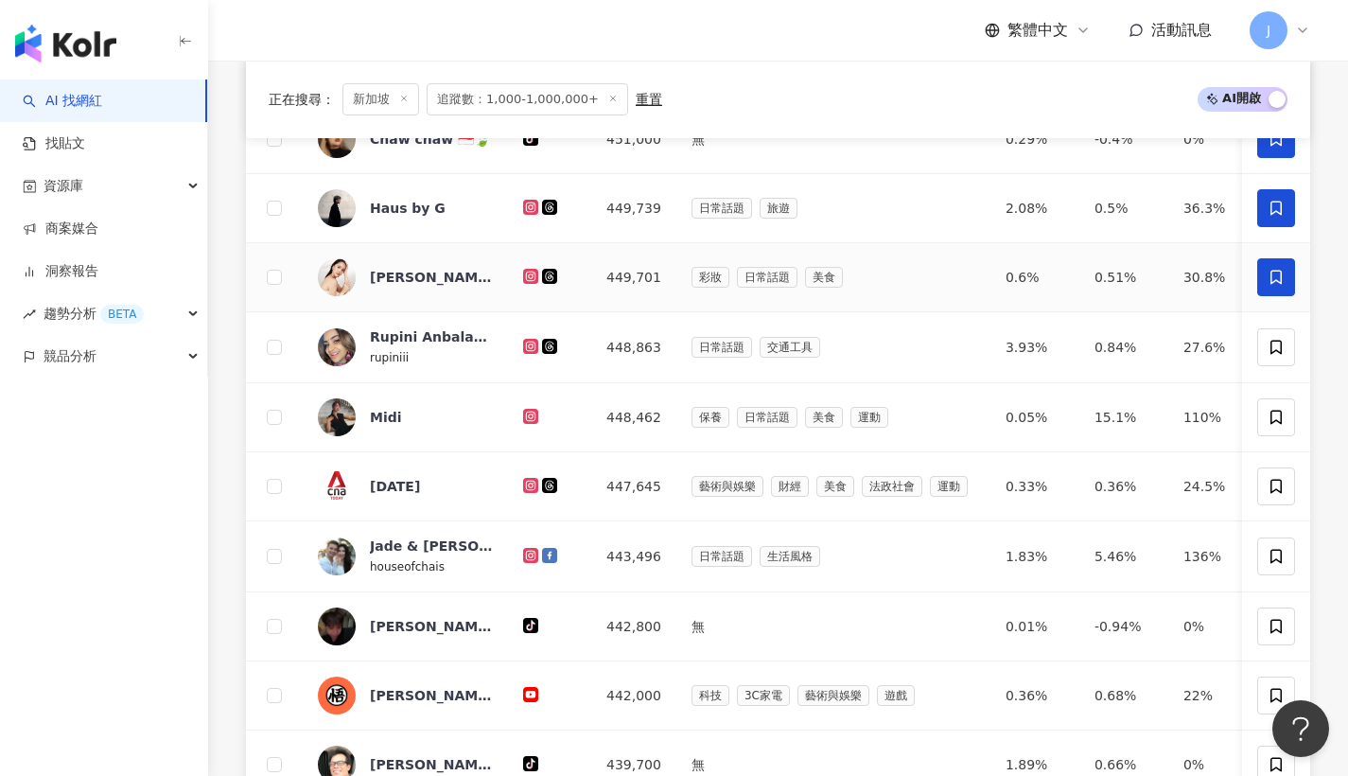
click at [1260, 291] on span at bounding box center [1277, 277] width 38 height 38
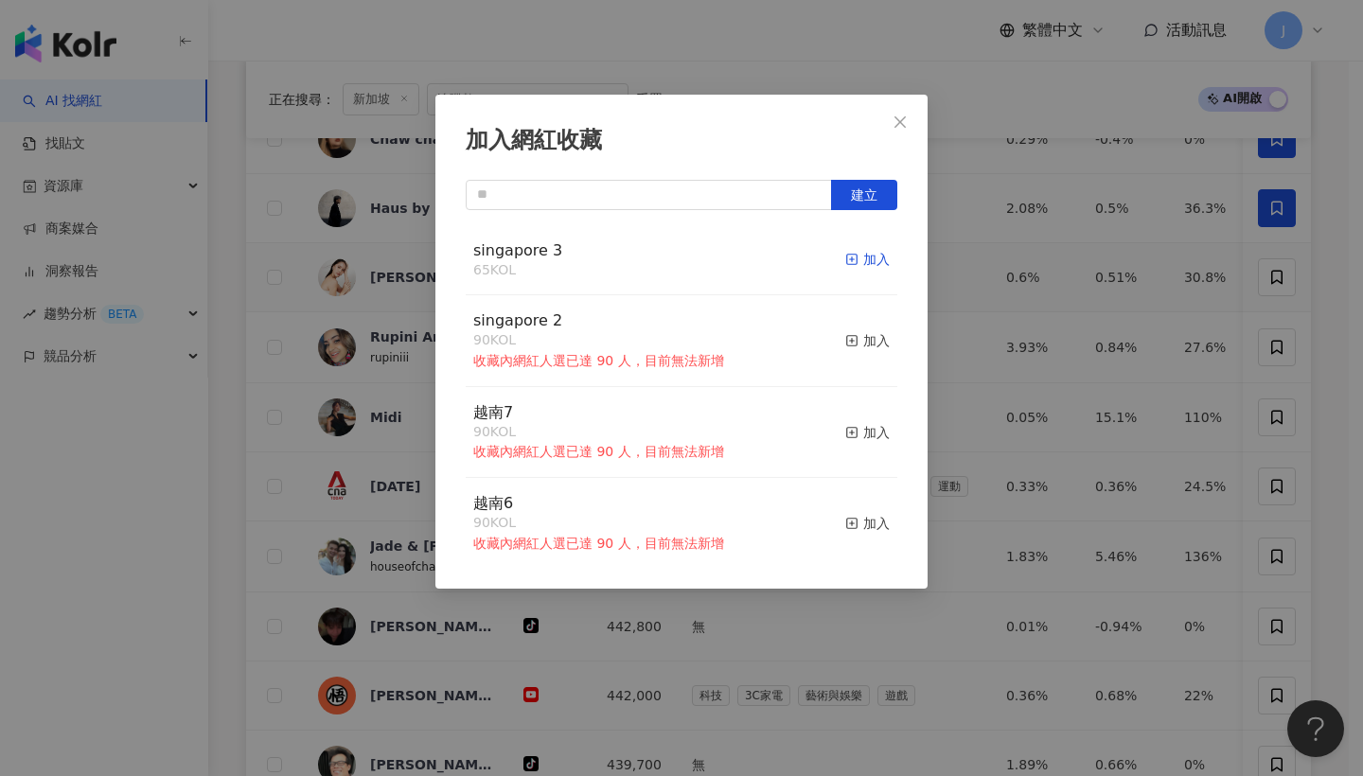
click at [869, 263] on div "加入" at bounding box center [867, 259] width 44 height 21
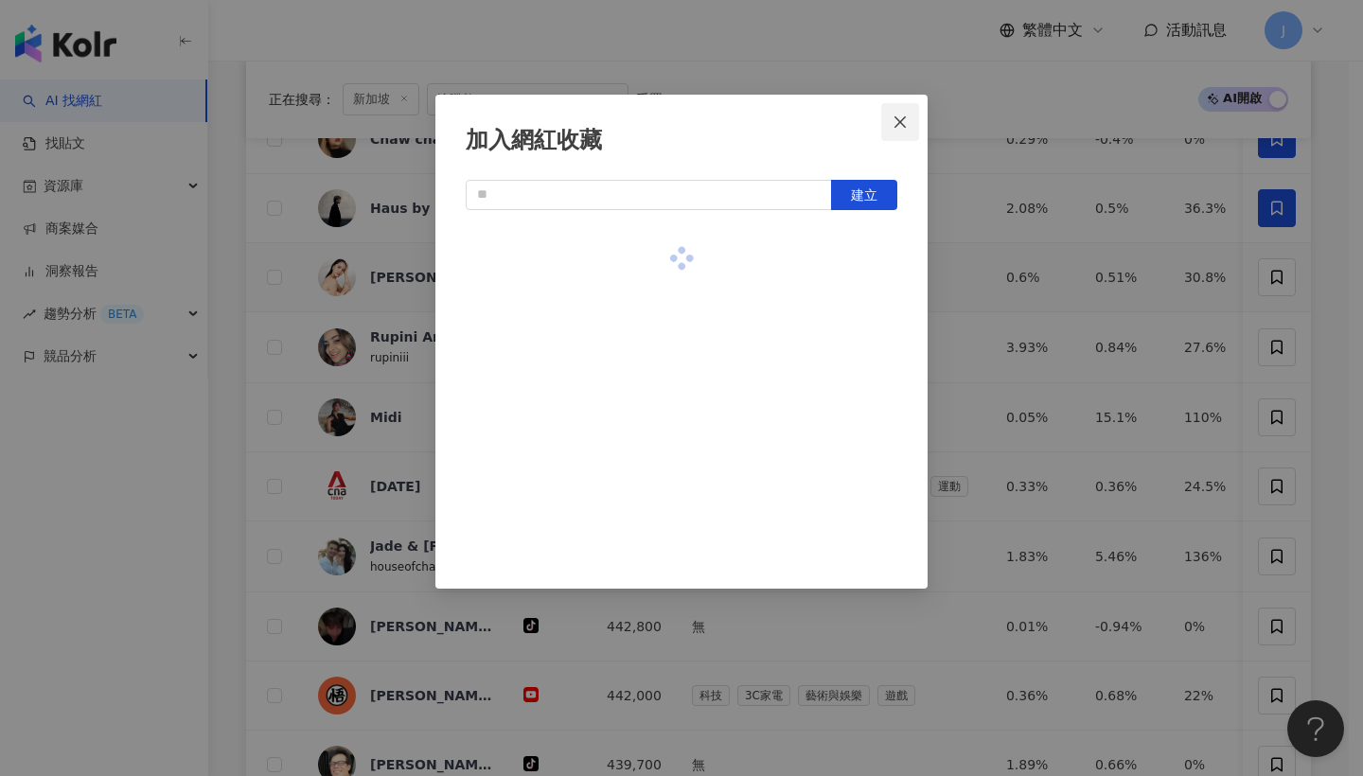
click at [887, 130] on button "Close" at bounding box center [900, 122] width 38 height 38
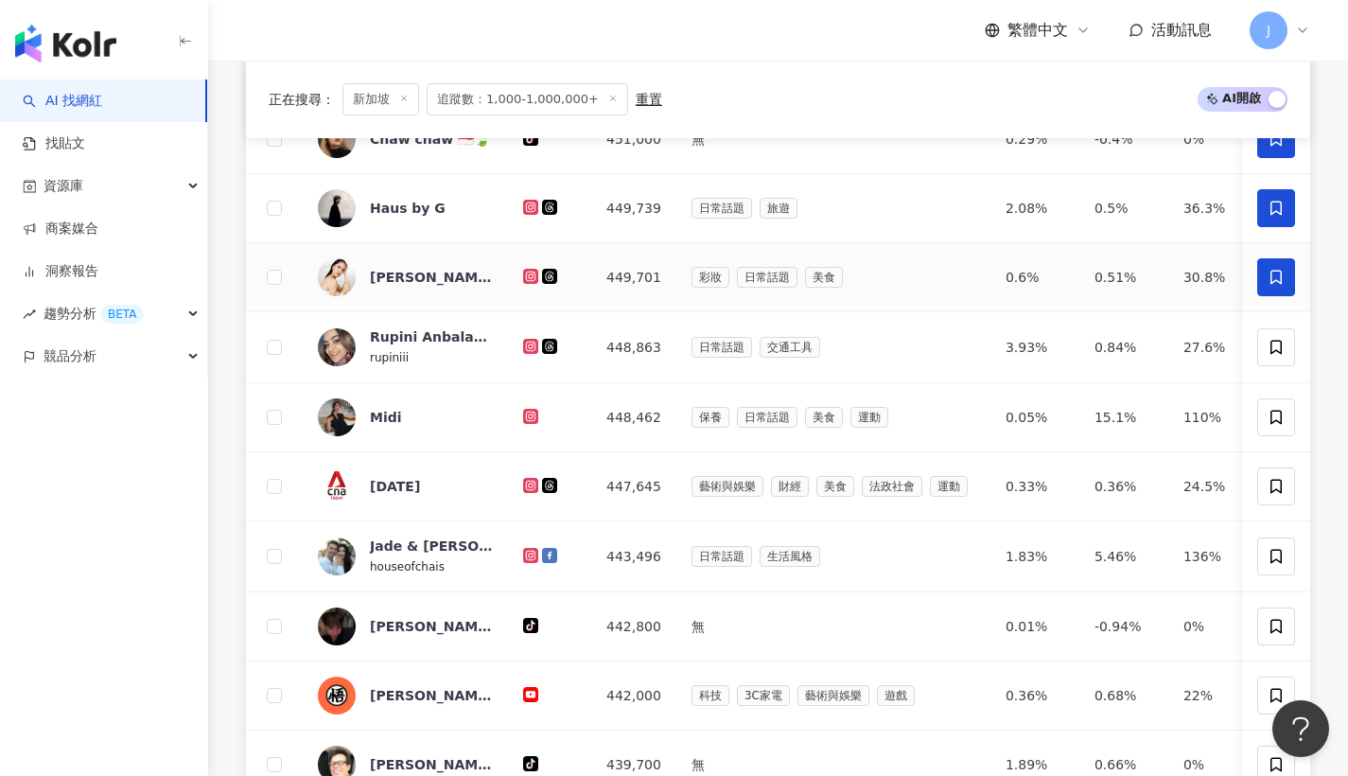
click at [1273, 282] on icon at bounding box center [1276, 277] width 17 height 17
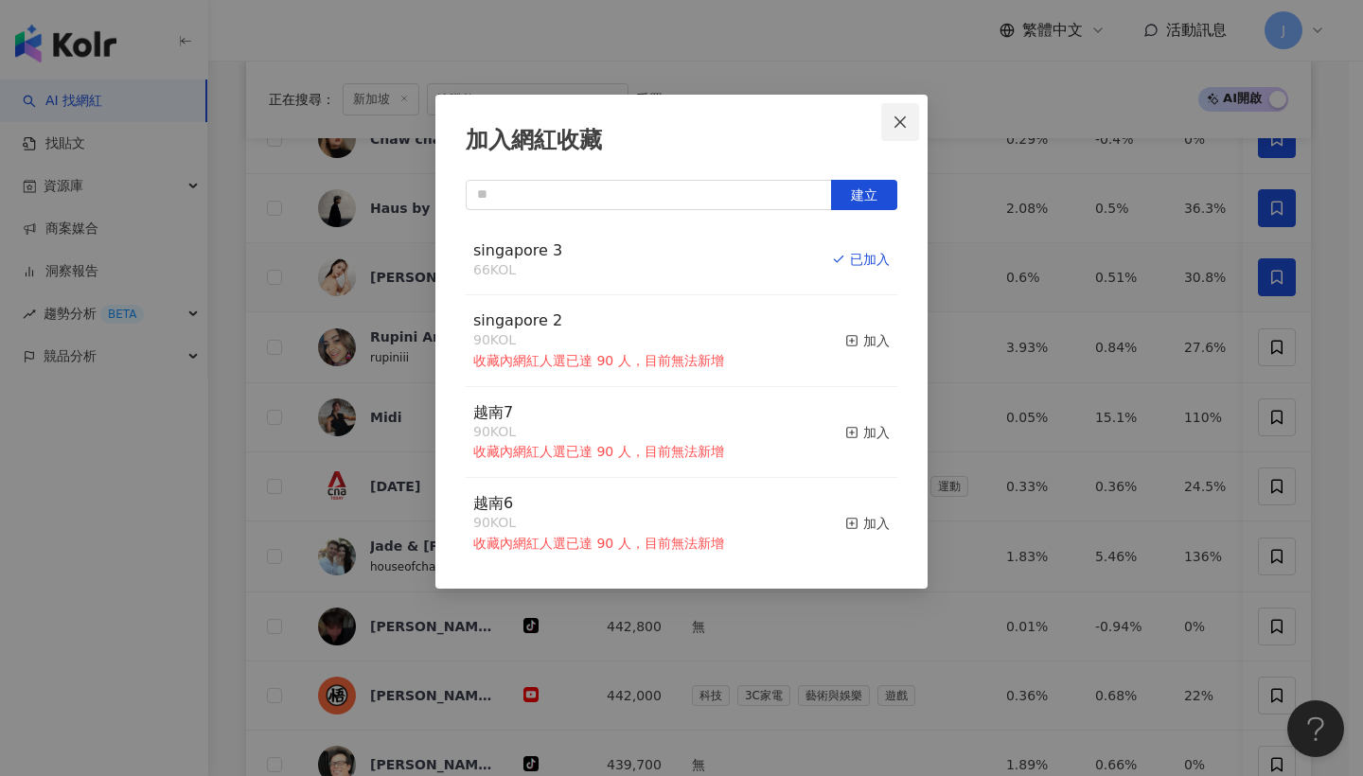
click at [907, 122] on icon "close" at bounding box center [899, 121] width 15 height 15
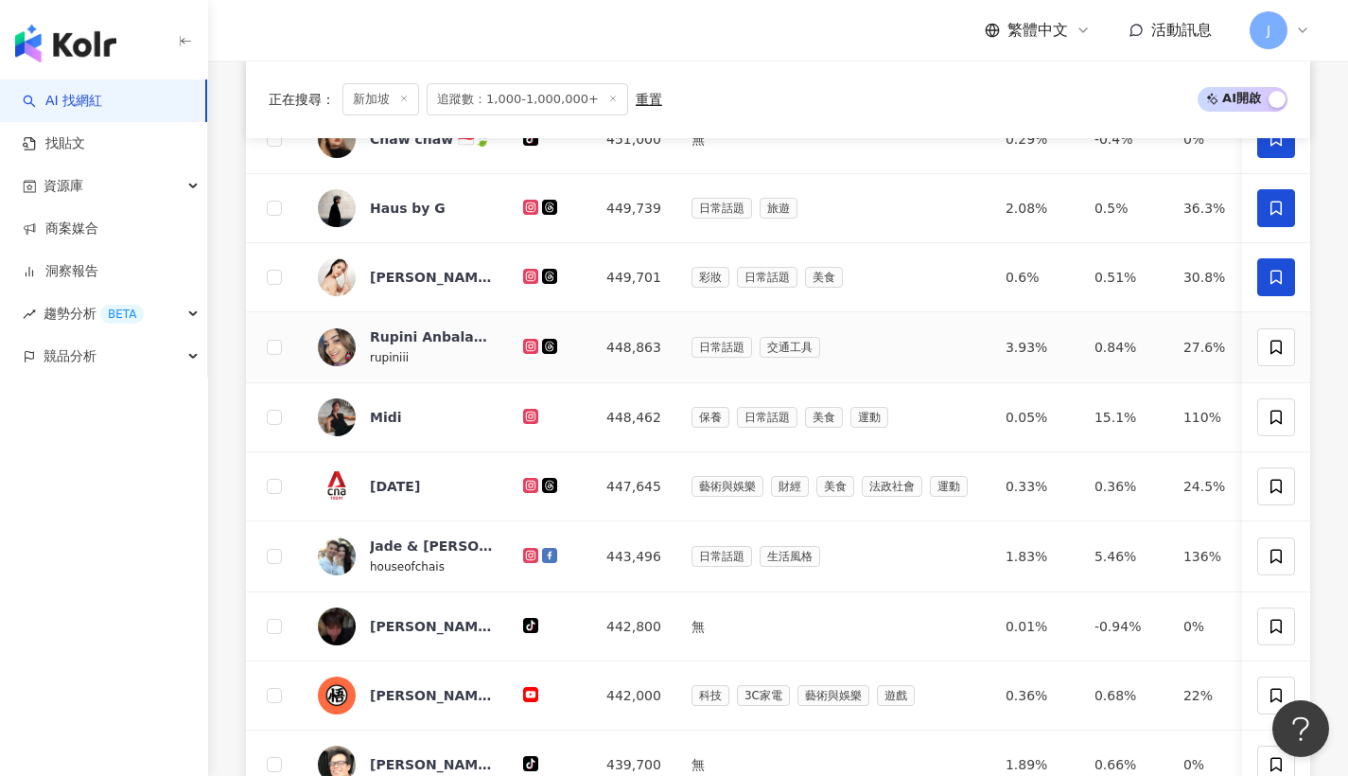
click at [1276, 379] on td at bounding box center [1276, 347] width 68 height 71
click at [1280, 366] on span at bounding box center [1277, 347] width 38 height 38
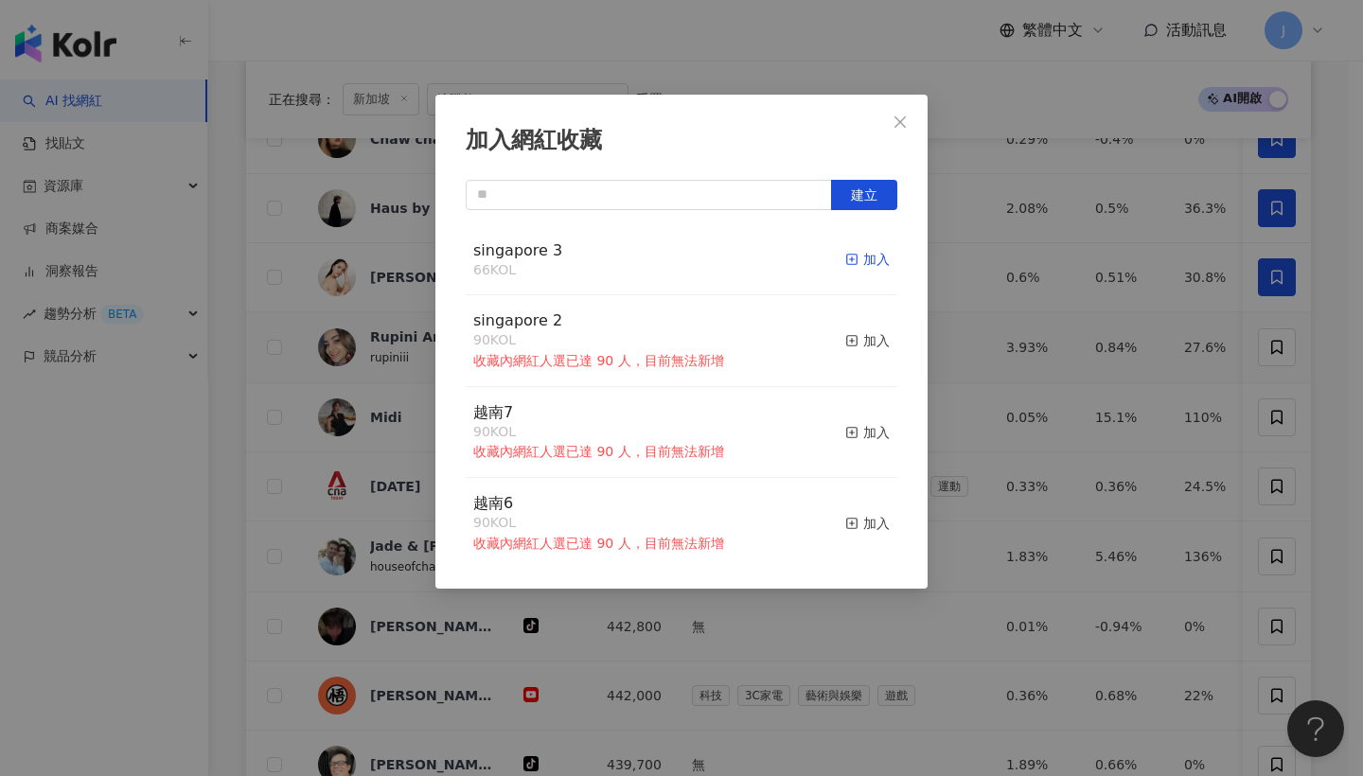
click at [845, 263] on icon "button" at bounding box center [851, 259] width 13 height 13
click at [897, 126] on icon "close" at bounding box center [899, 120] width 11 height 11
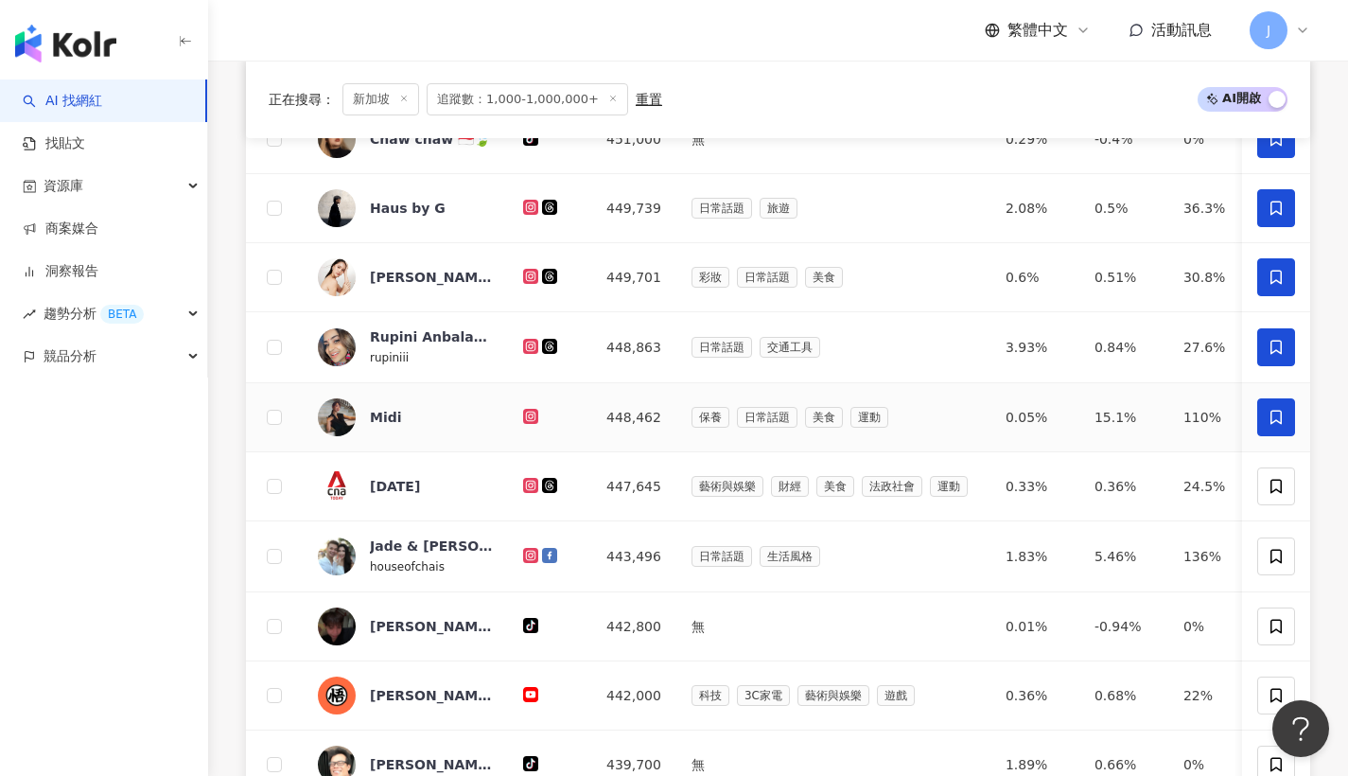
click at [1287, 431] on span at bounding box center [1277, 417] width 38 height 38
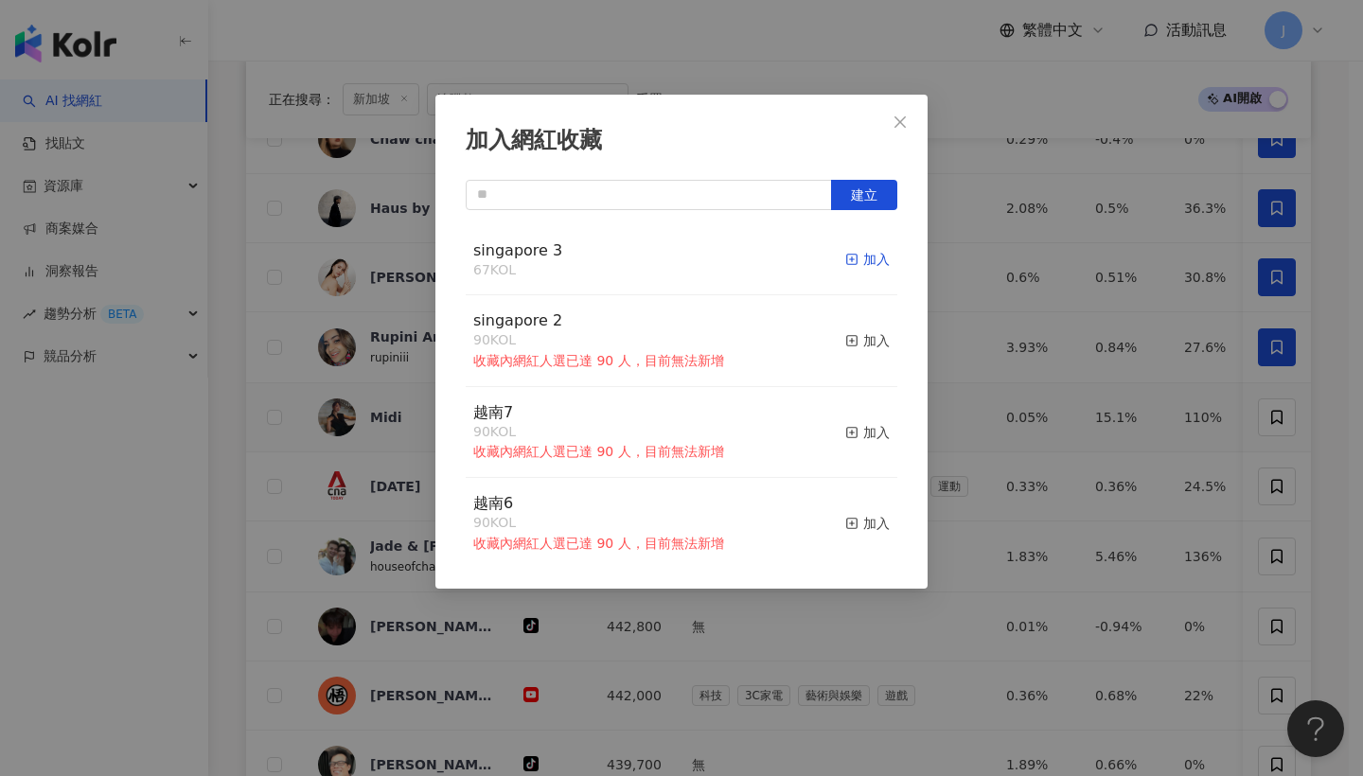
click at [845, 261] on div "加入" at bounding box center [867, 259] width 44 height 21
click at [910, 133] on button "Close" at bounding box center [900, 122] width 38 height 38
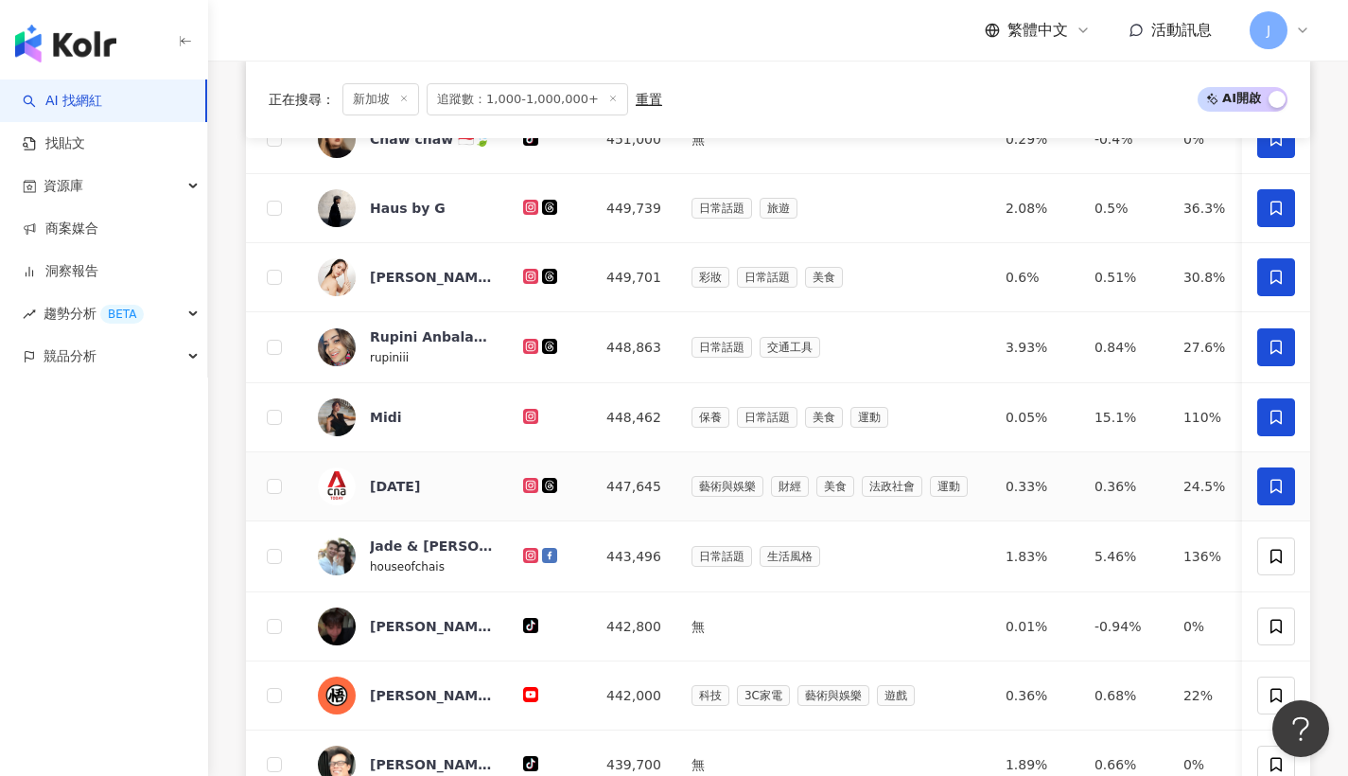
click at [1291, 485] on span at bounding box center [1277, 486] width 38 height 38
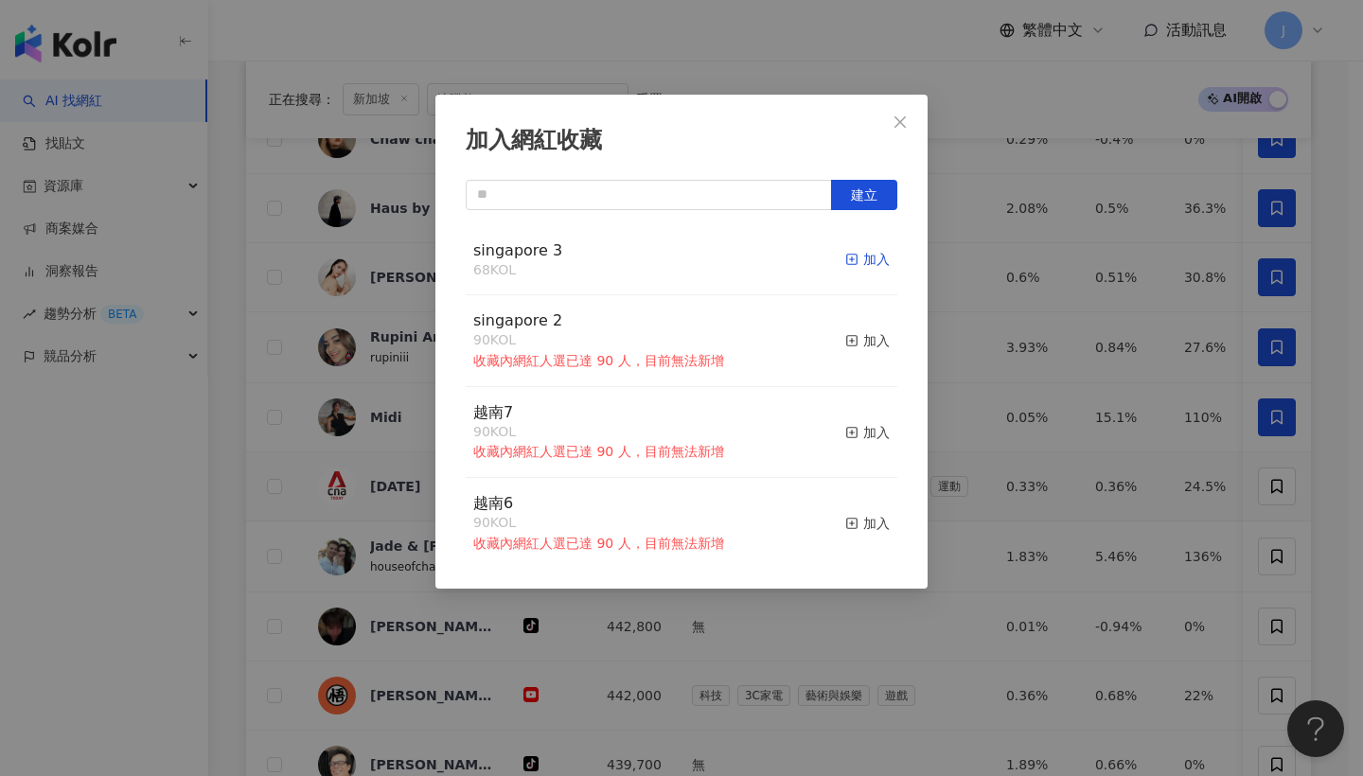
click at [868, 259] on div "加入" at bounding box center [867, 259] width 44 height 21
click at [899, 136] on button "Close" at bounding box center [900, 122] width 38 height 38
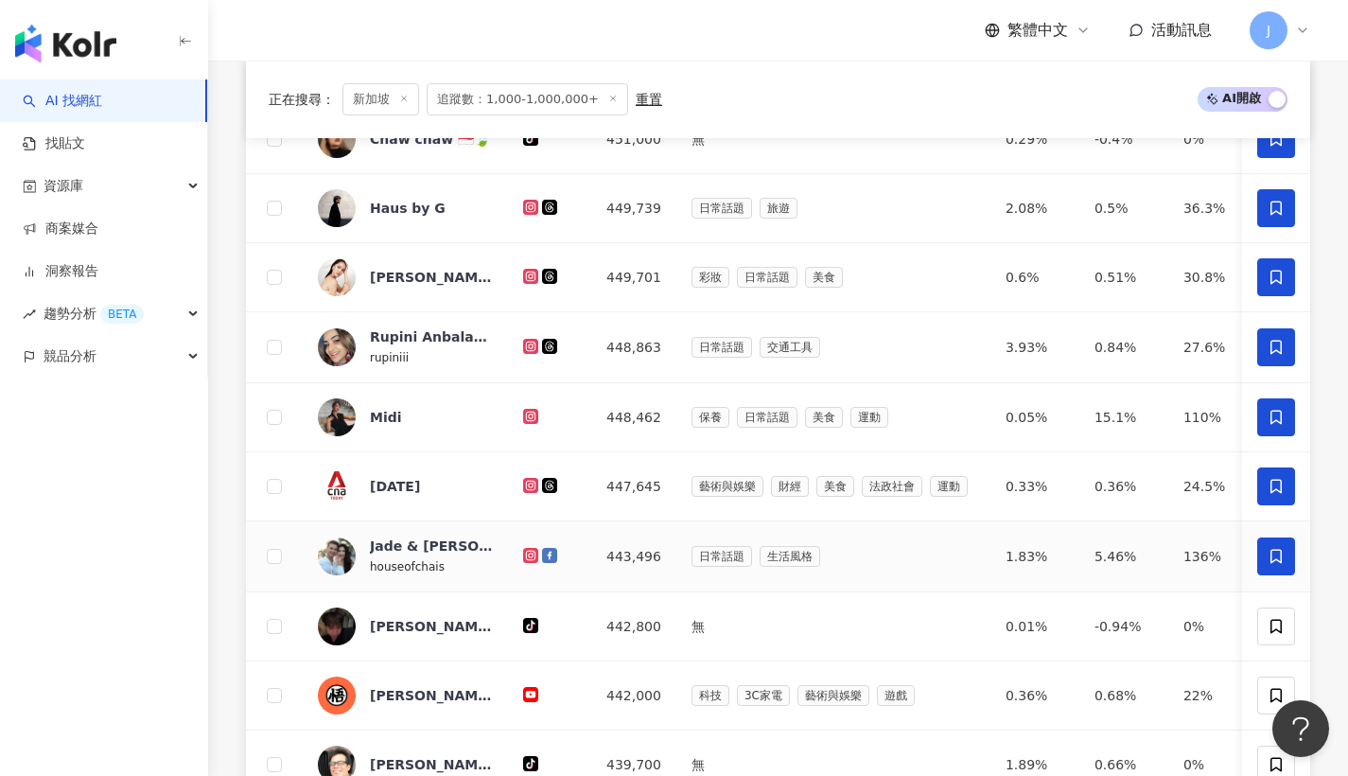
click at [1286, 556] on span at bounding box center [1277, 556] width 38 height 38
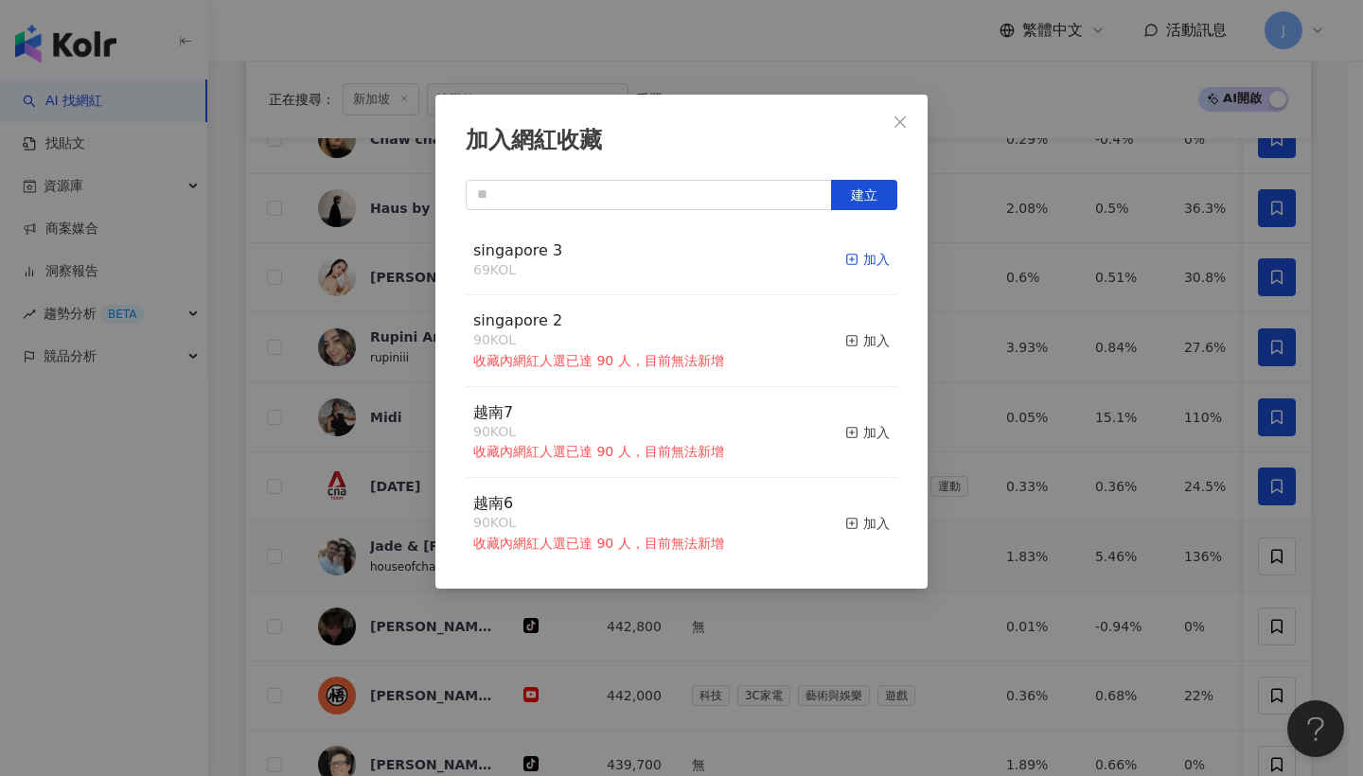
click at [847, 252] on div "加入" at bounding box center [867, 259] width 44 height 21
click at [914, 123] on span "Close" at bounding box center [900, 121] width 38 height 15
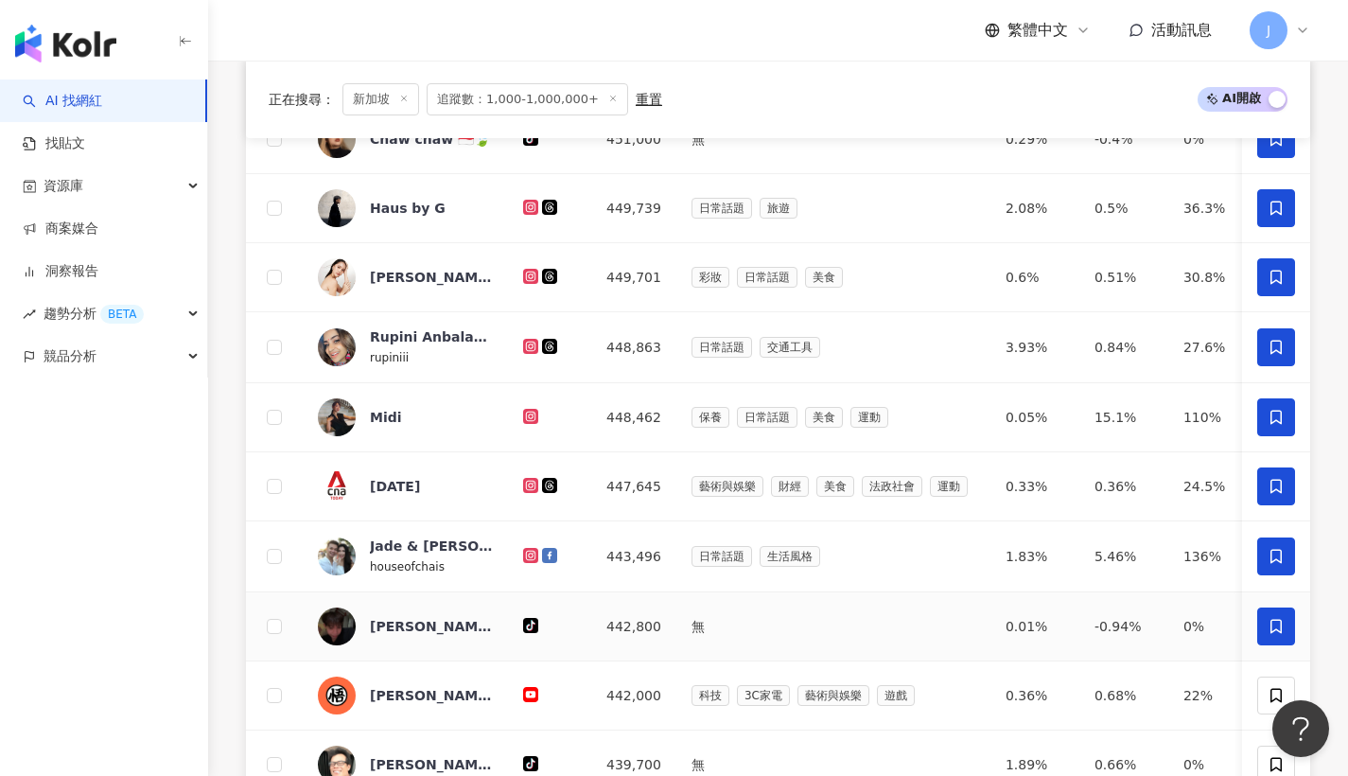
click at [1281, 628] on span at bounding box center [1277, 626] width 38 height 38
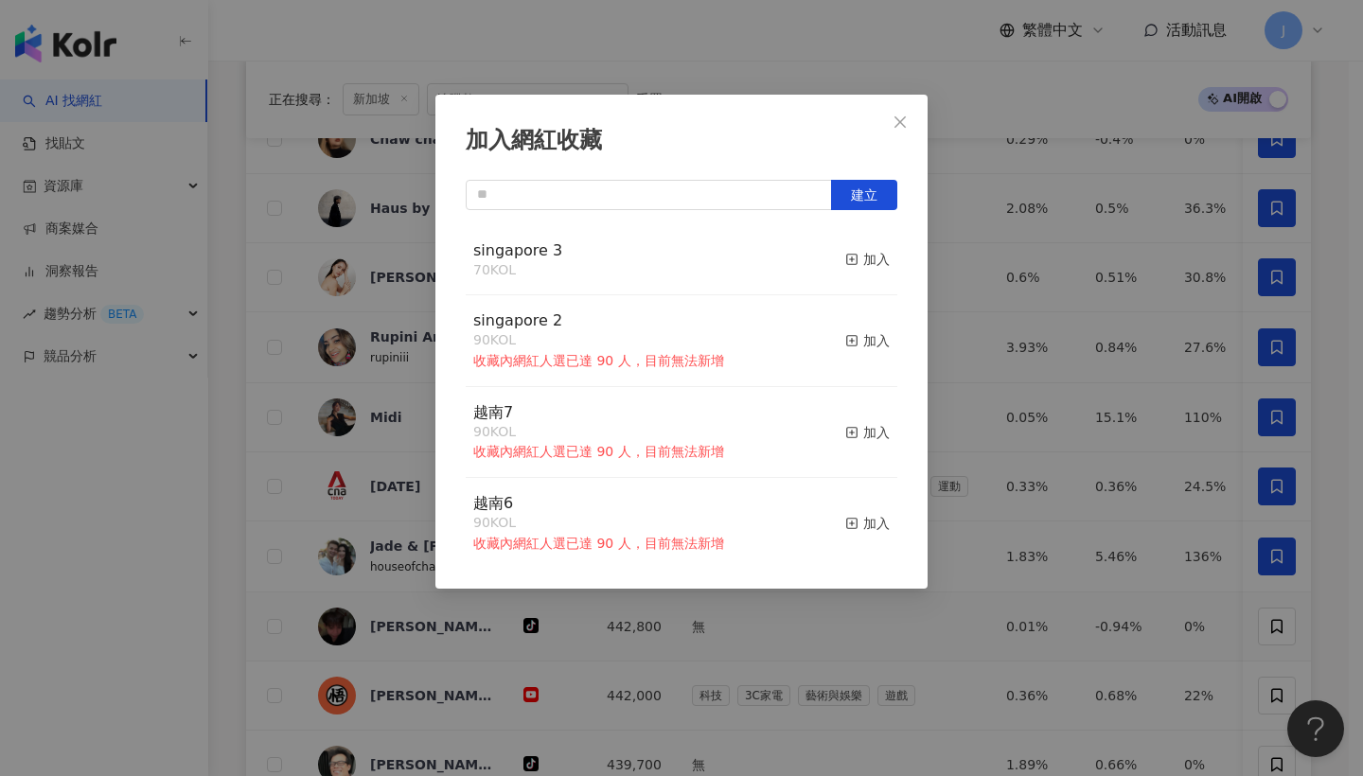
click at [855, 272] on button "加入" at bounding box center [867, 260] width 44 height 40
click at [861, 331] on div "加入" at bounding box center [867, 340] width 44 height 21
click at [861, 343] on div "加入" at bounding box center [867, 340] width 44 height 21
click at [887, 128] on span "Close" at bounding box center [900, 121] width 38 height 15
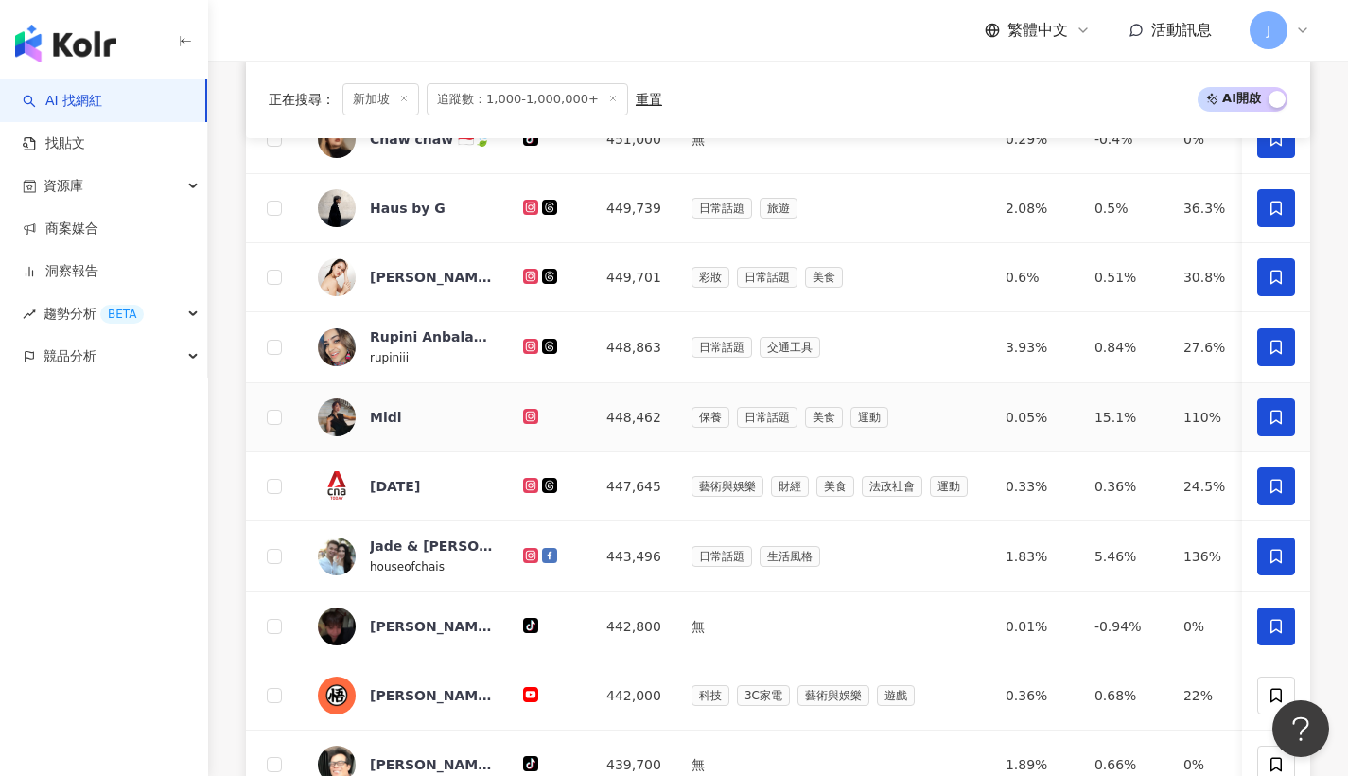
scroll to position [1135, 0]
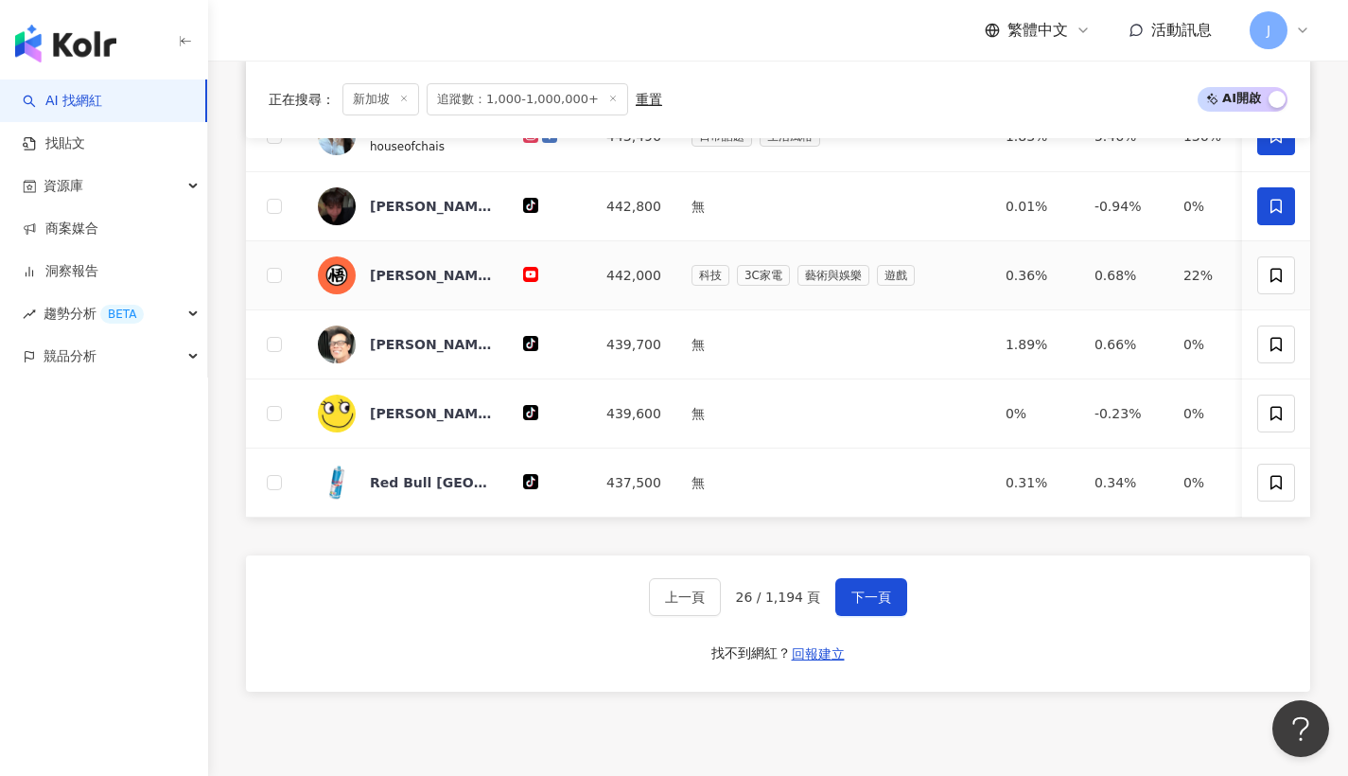
click at [1284, 307] on td at bounding box center [1276, 275] width 68 height 69
click at [1284, 294] on span at bounding box center [1277, 275] width 38 height 38
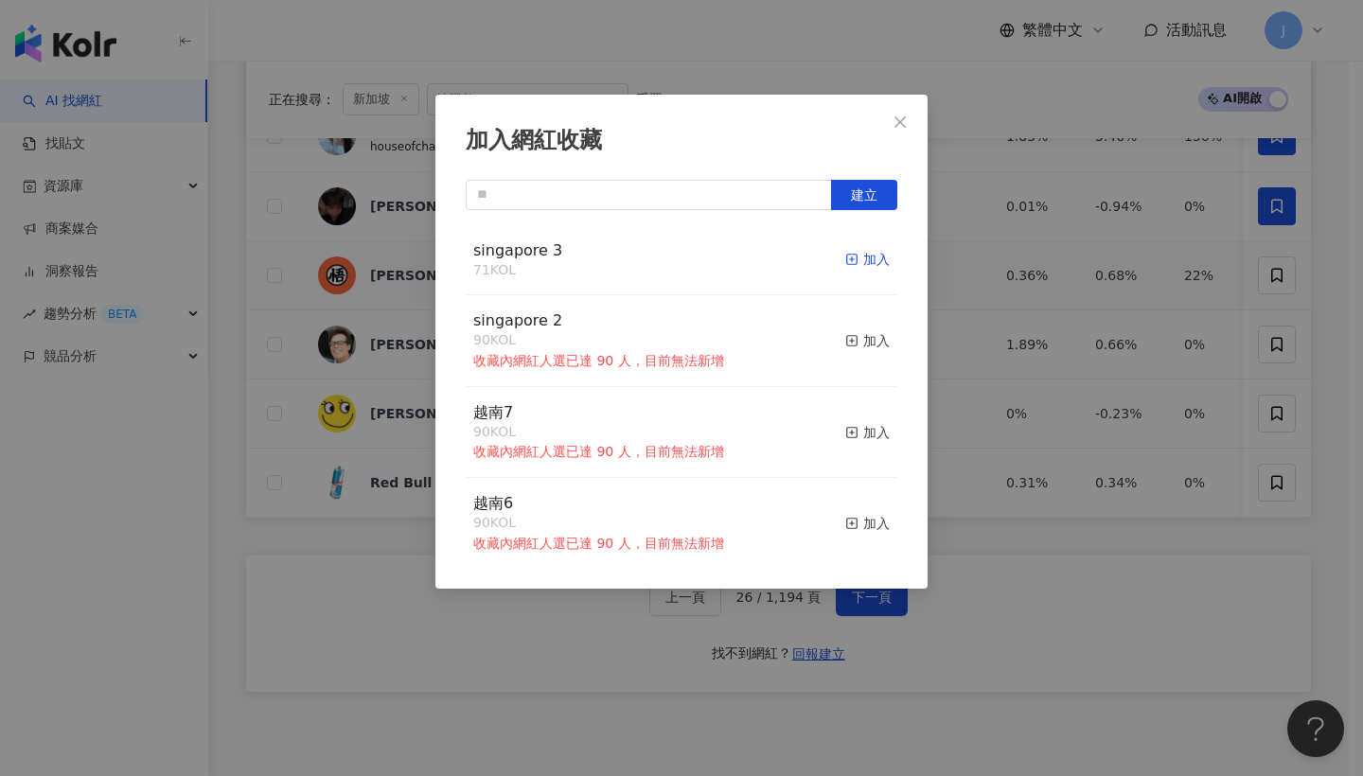
click at [854, 252] on div "加入" at bounding box center [867, 259] width 44 height 21
click at [893, 118] on icon "close" at bounding box center [899, 121] width 15 height 15
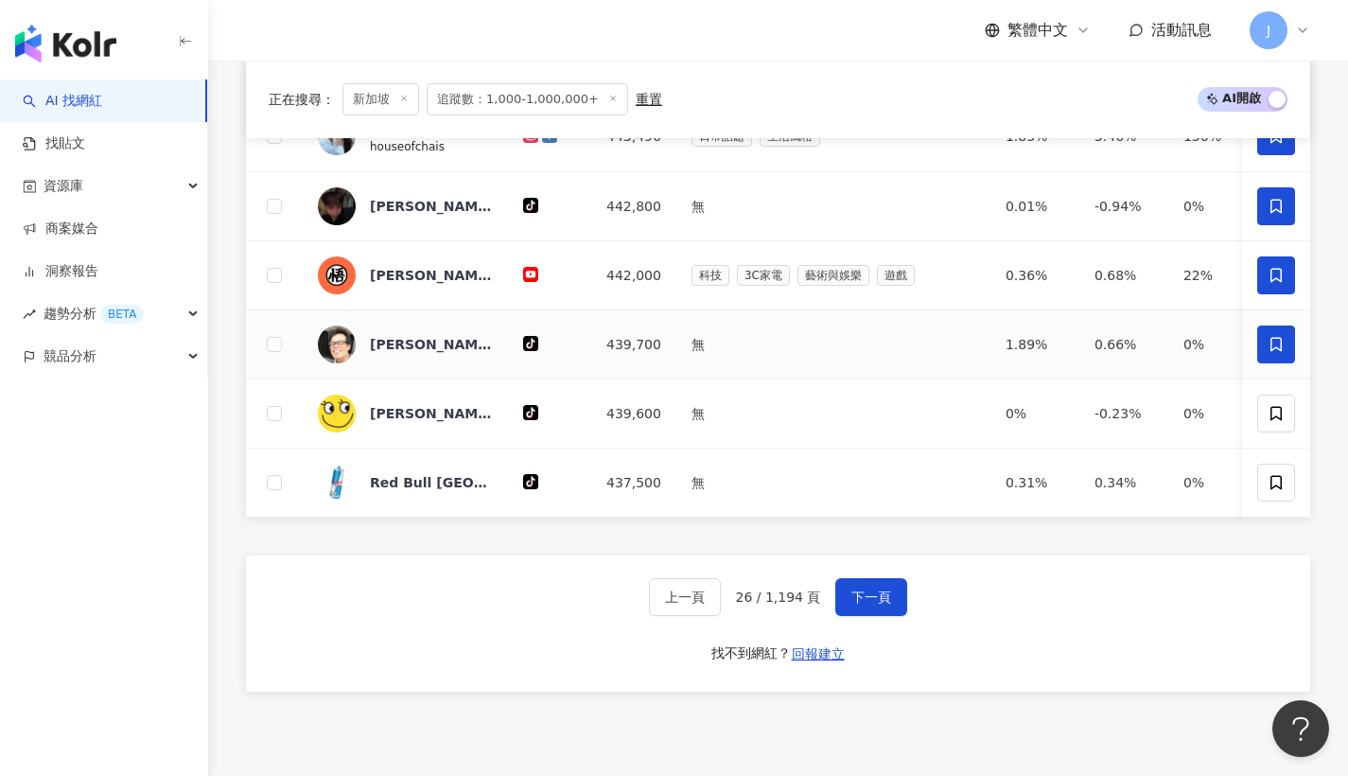
click at [1282, 351] on icon at bounding box center [1276, 344] width 11 height 14
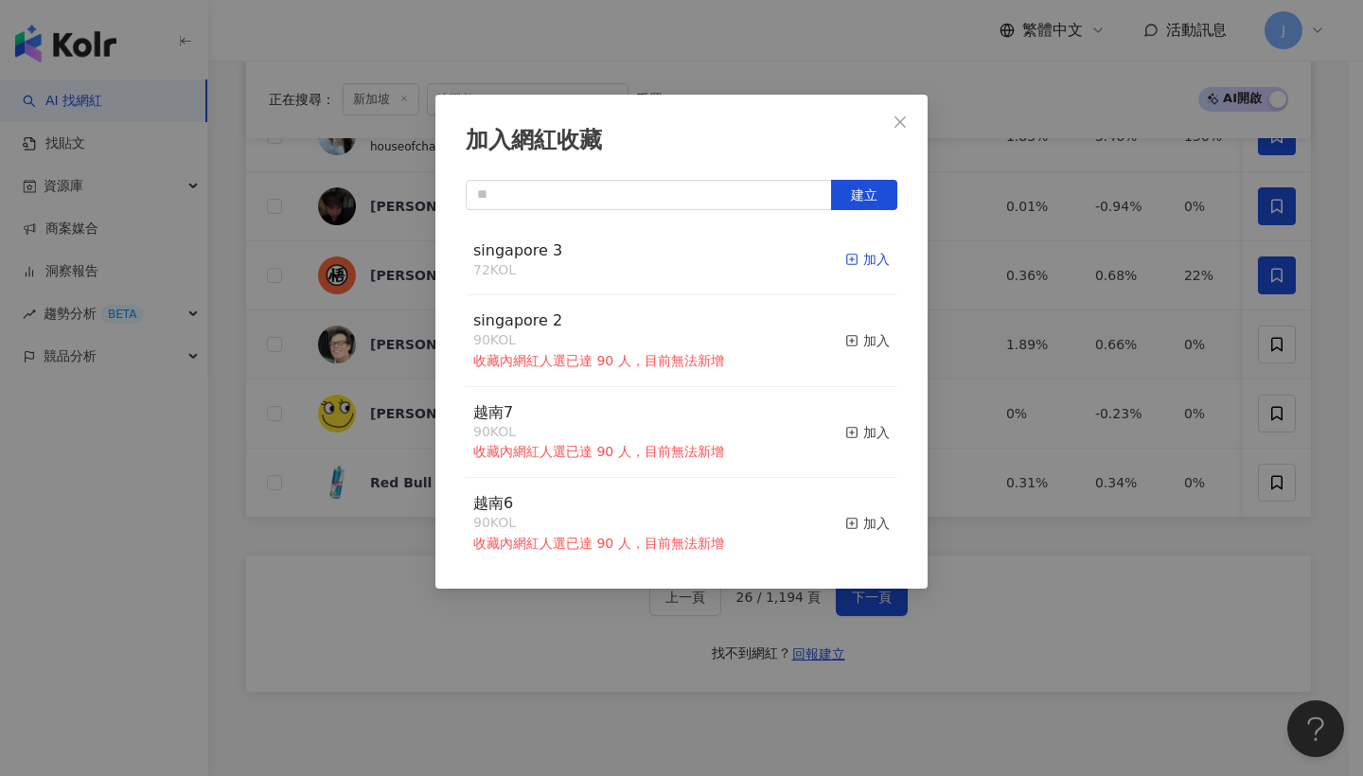
click at [845, 263] on icon "button" at bounding box center [851, 259] width 13 height 13
click at [915, 124] on span "Close" at bounding box center [900, 121] width 38 height 15
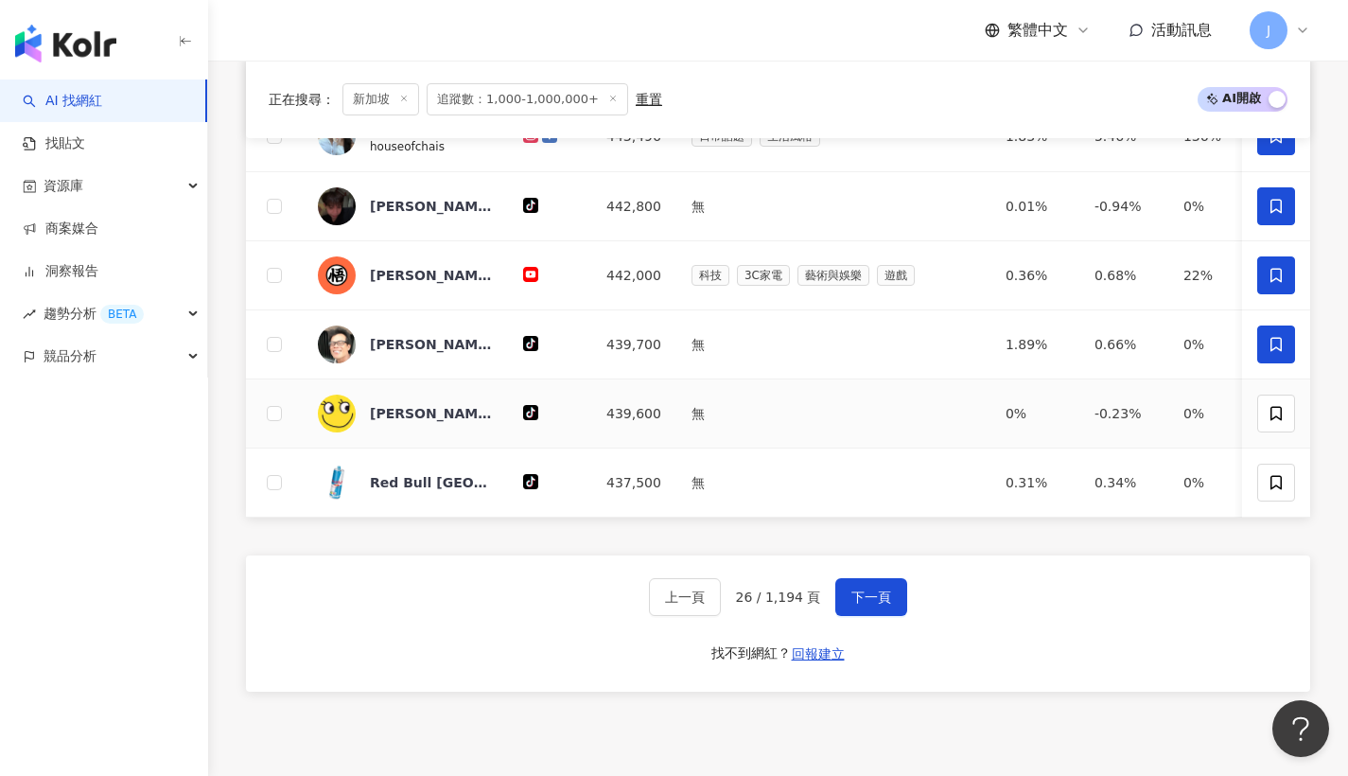
click at [1295, 426] on td at bounding box center [1276, 413] width 68 height 69
click at [1293, 426] on span at bounding box center [1277, 414] width 38 height 38
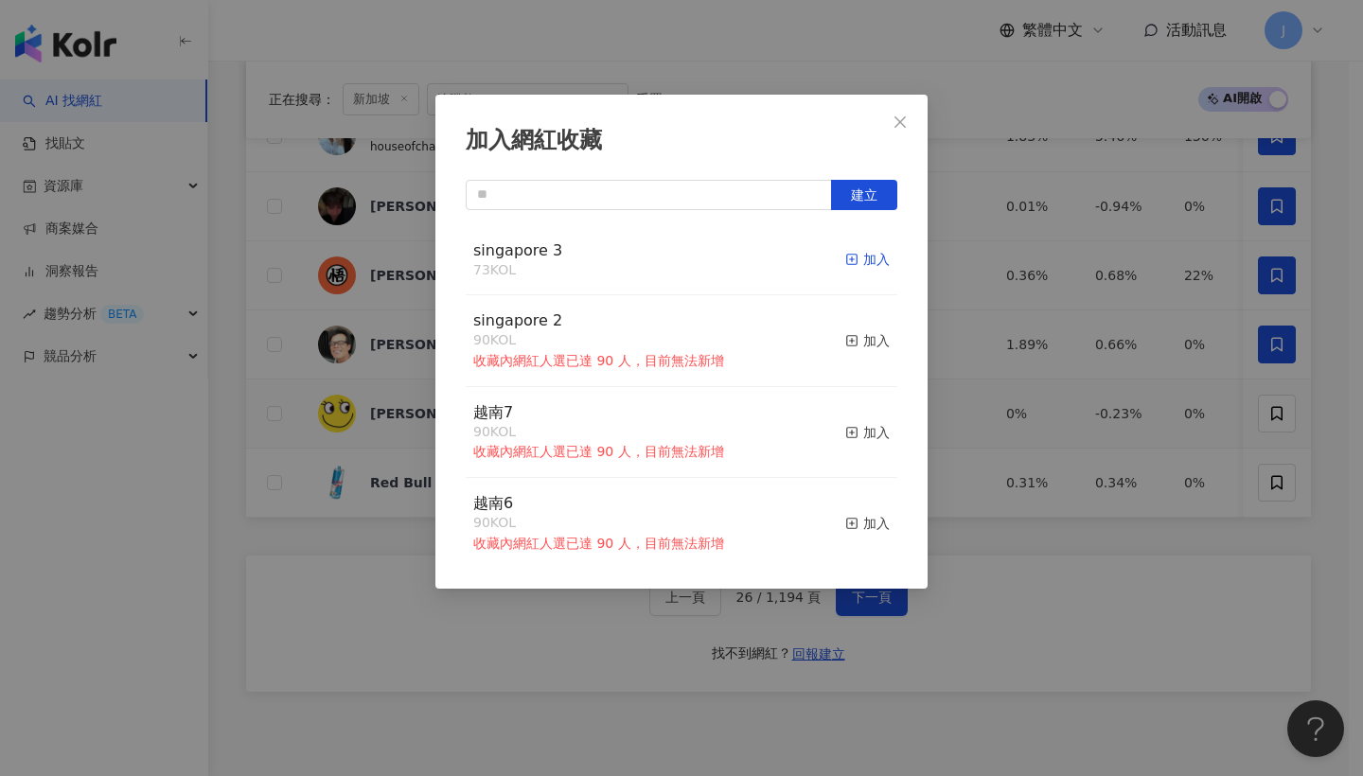
click at [846, 263] on div "加入" at bounding box center [867, 259] width 44 height 21
click at [904, 129] on icon "close" at bounding box center [899, 121] width 15 height 15
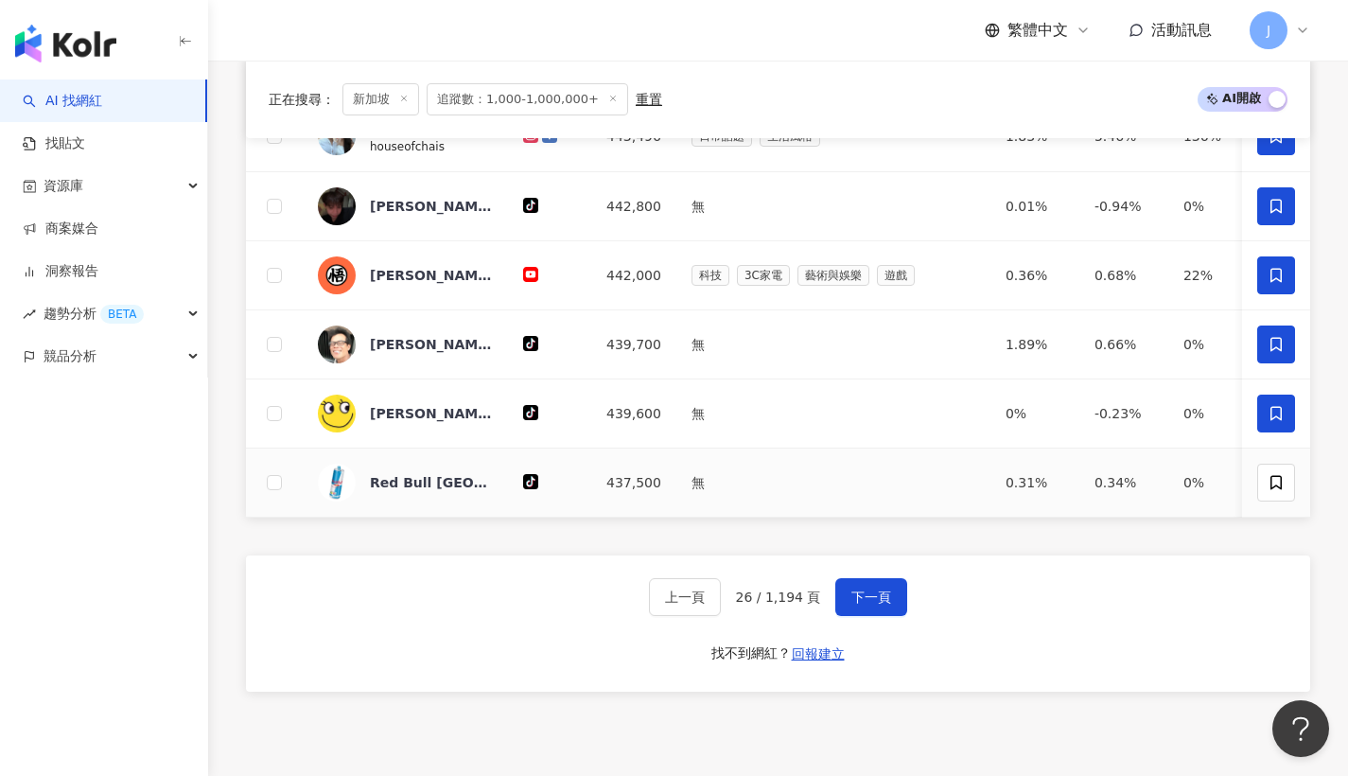
click at [1285, 515] on td at bounding box center [1276, 483] width 68 height 69
click at [1285, 501] on span at bounding box center [1277, 483] width 38 height 38
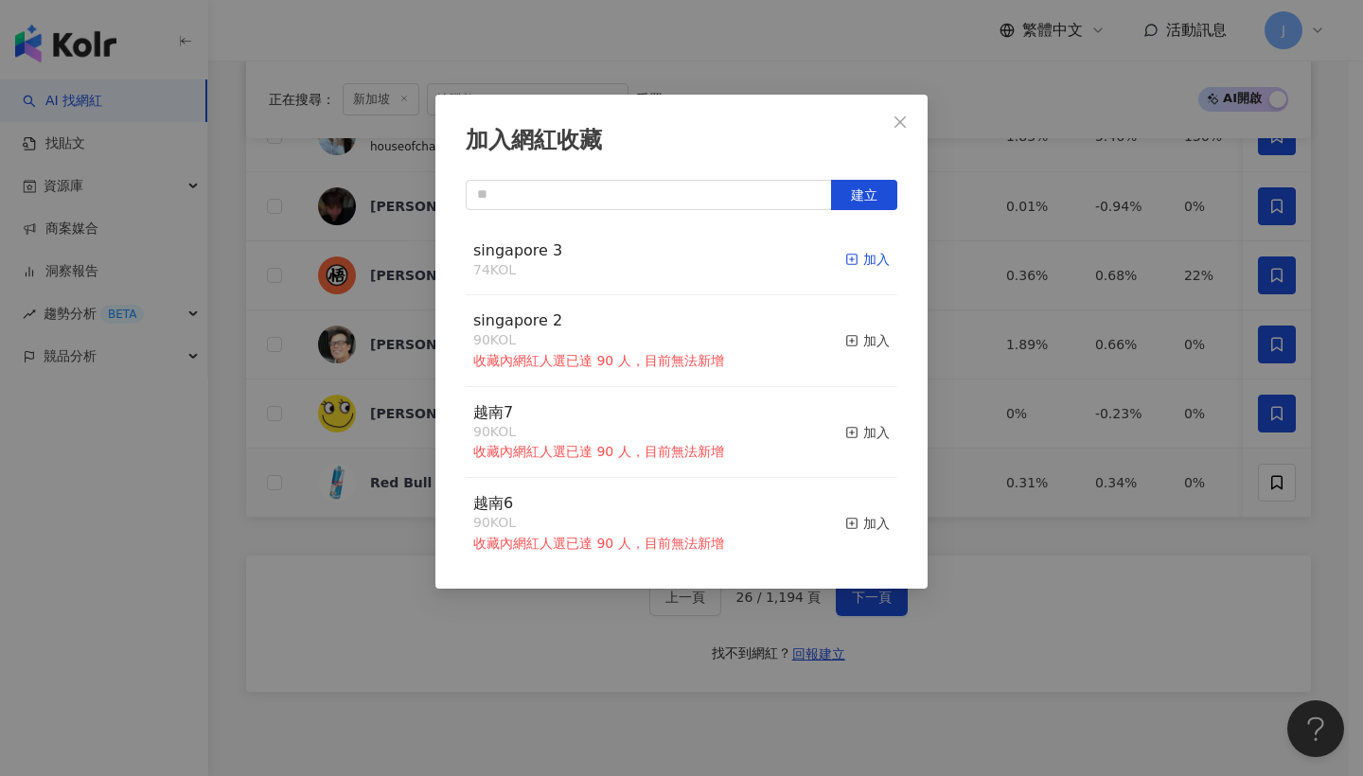
click at [871, 256] on div "加入" at bounding box center [867, 259] width 44 height 21
click at [893, 128] on icon "close" at bounding box center [899, 121] width 15 height 15
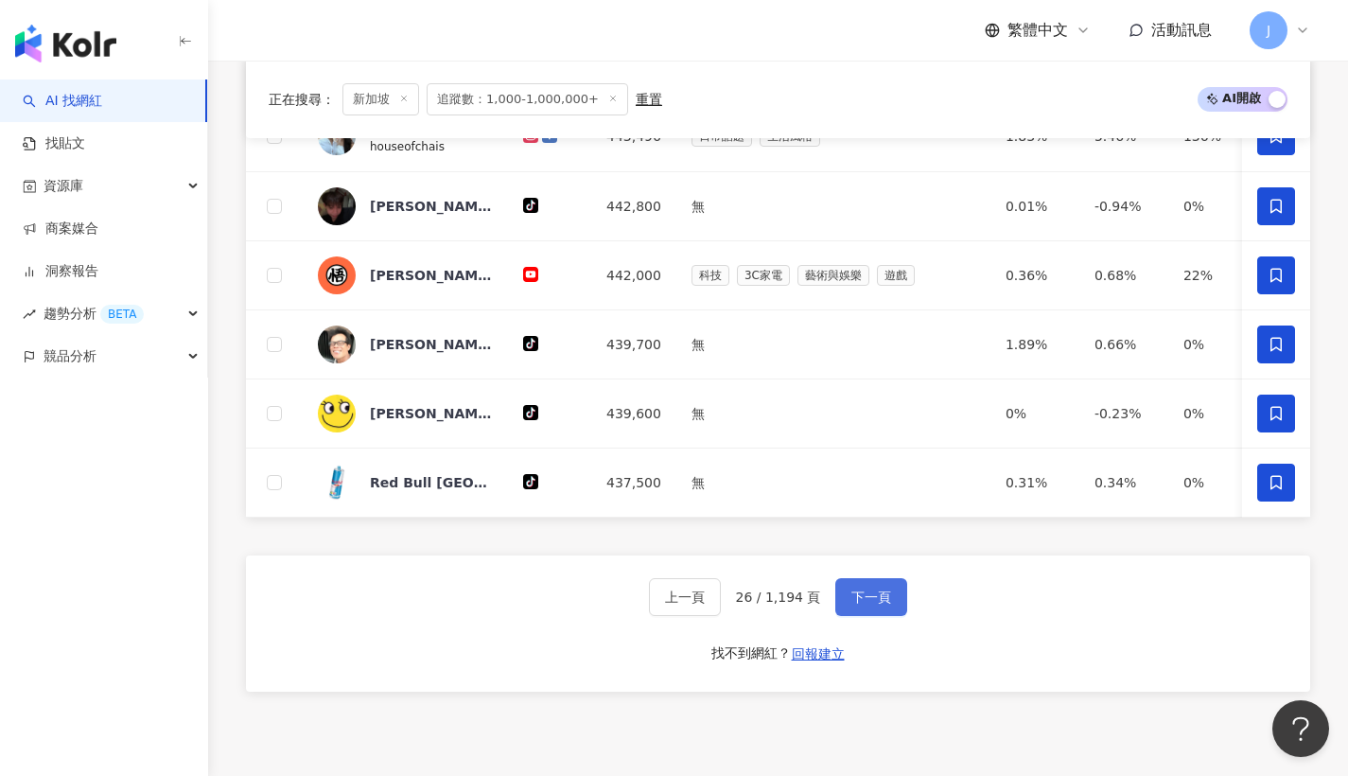
click at [895, 616] on button "下一頁" at bounding box center [872, 597] width 72 height 38
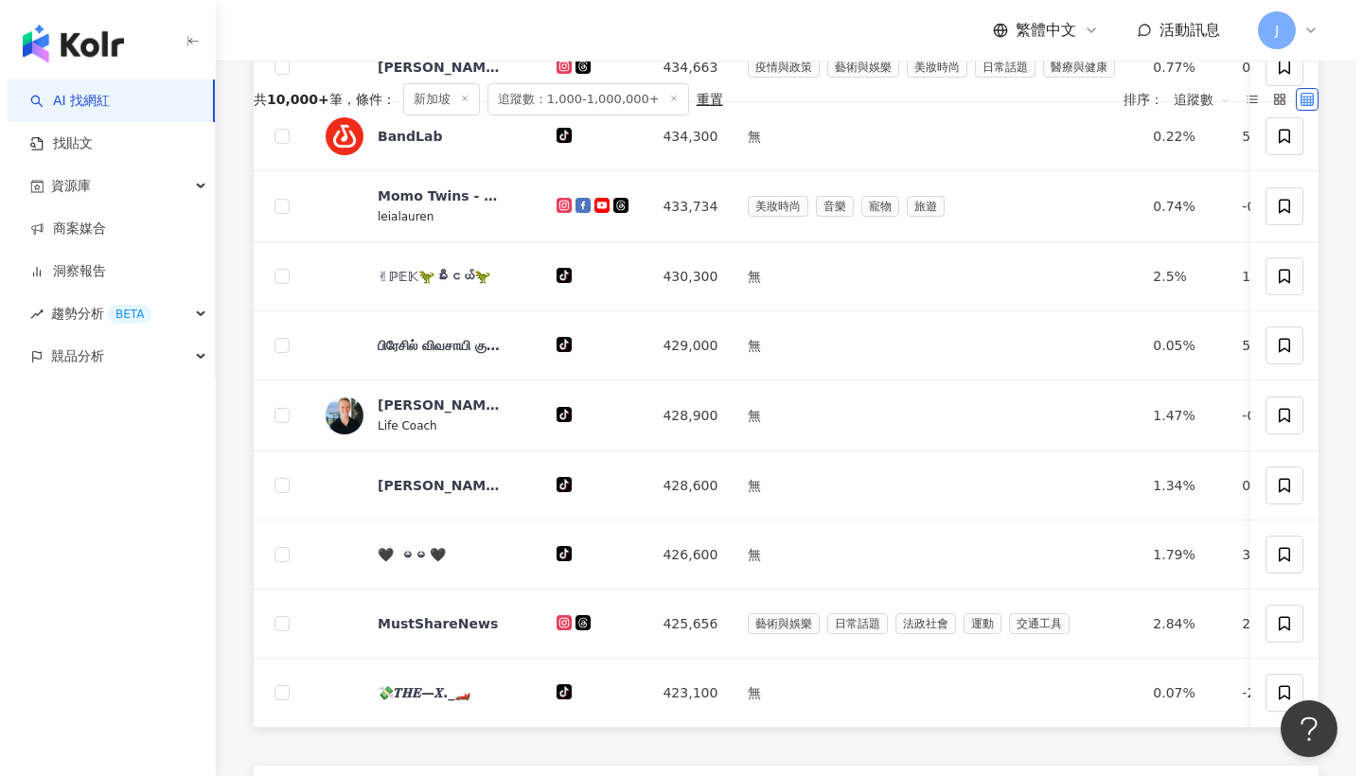
scroll to position [589, 0]
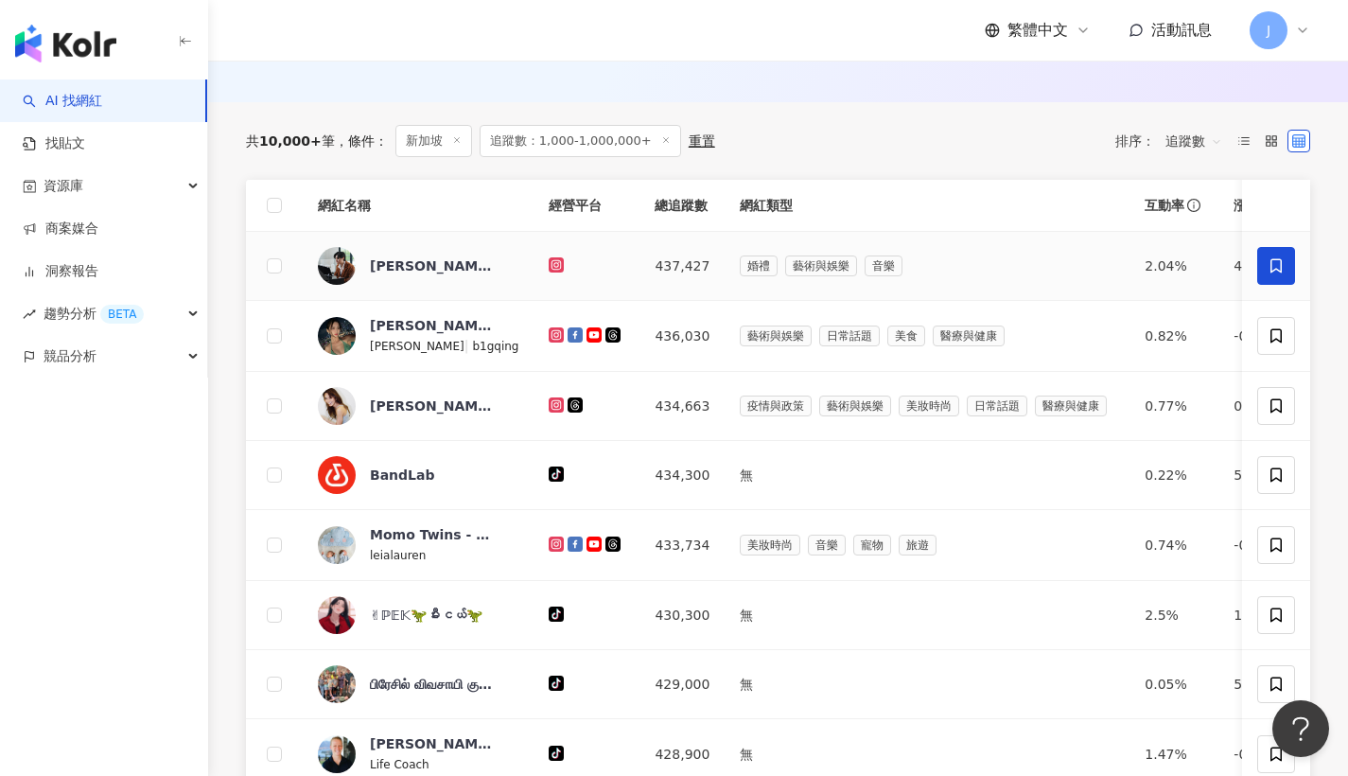
click at [1289, 285] on span at bounding box center [1277, 266] width 38 height 38
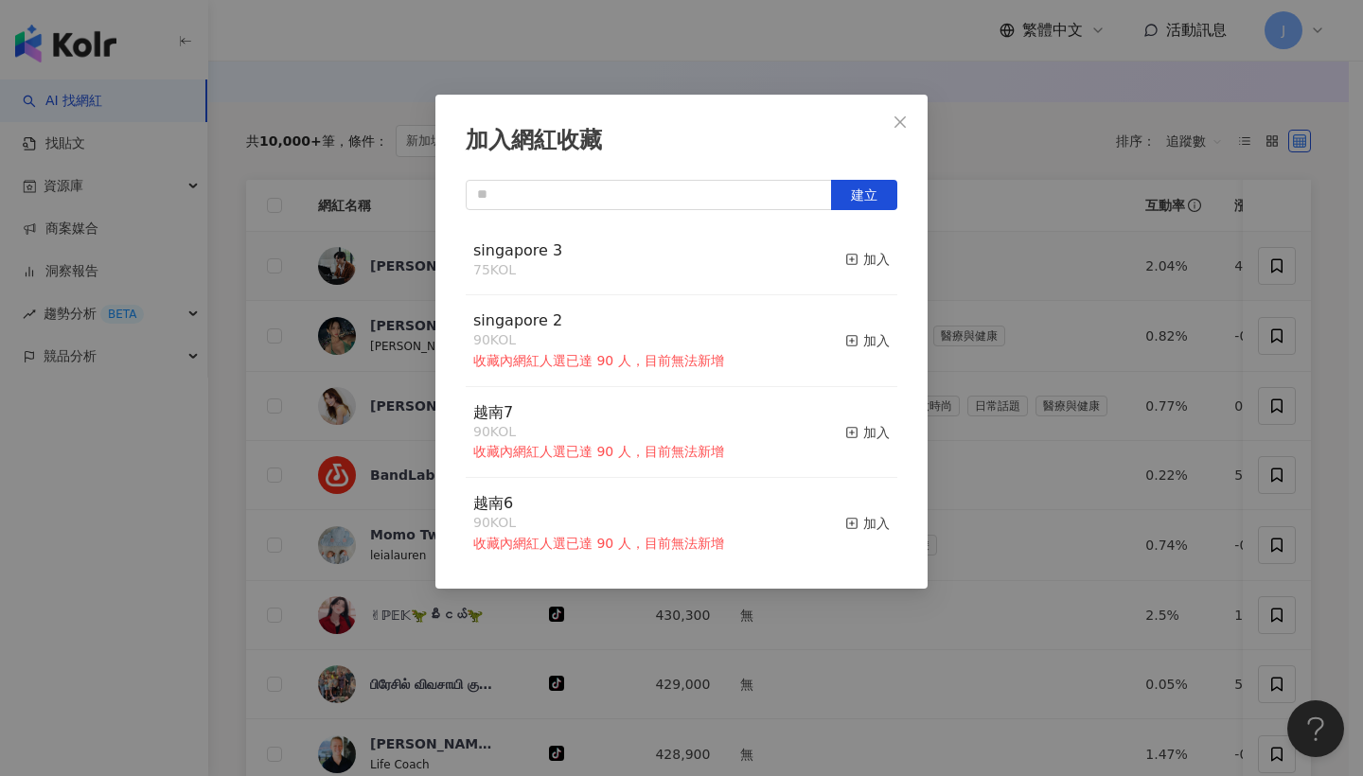
click at [845, 246] on button "加入" at bounding box center [867, 260] width 44 height 40
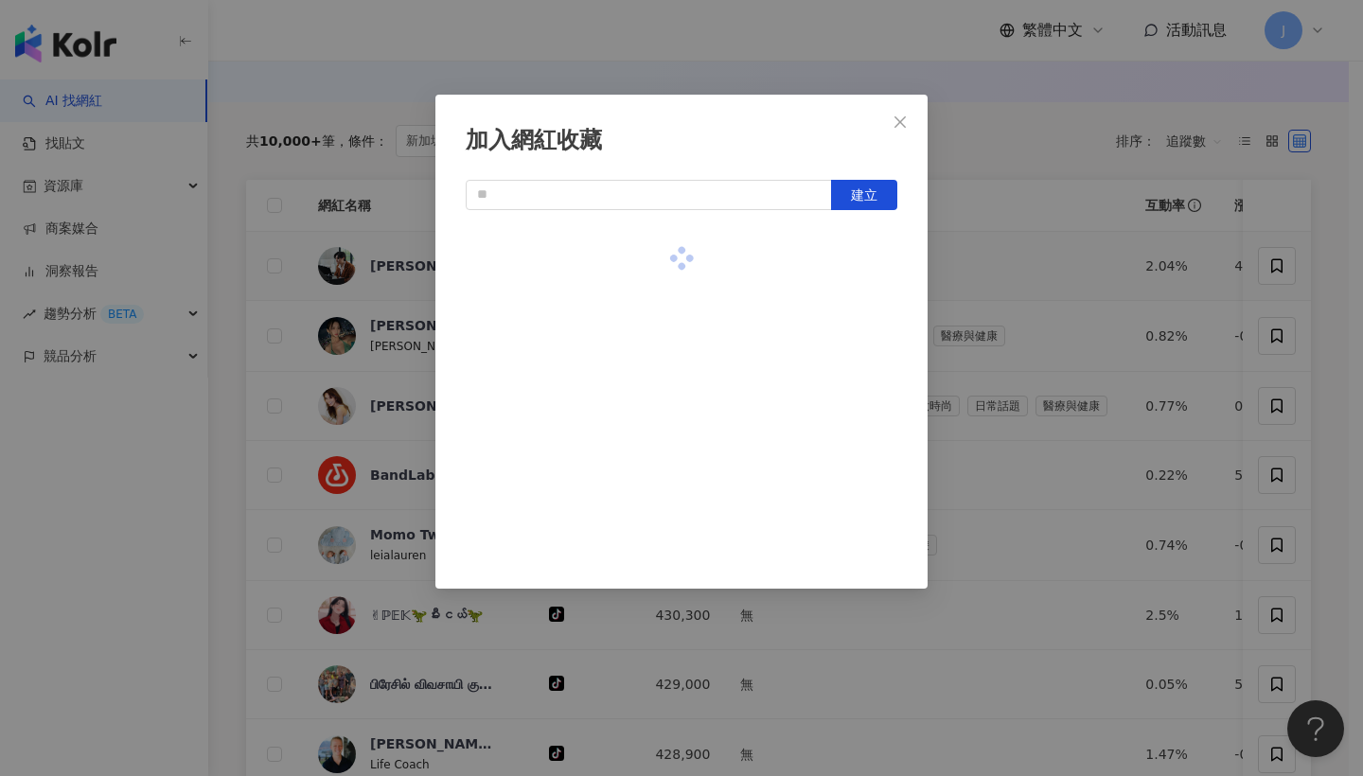
click at [849, 255] on div at bounding box center [681, 258] width 431 height 67
